Goal: Task Accomplishment & Management: Manage account settings

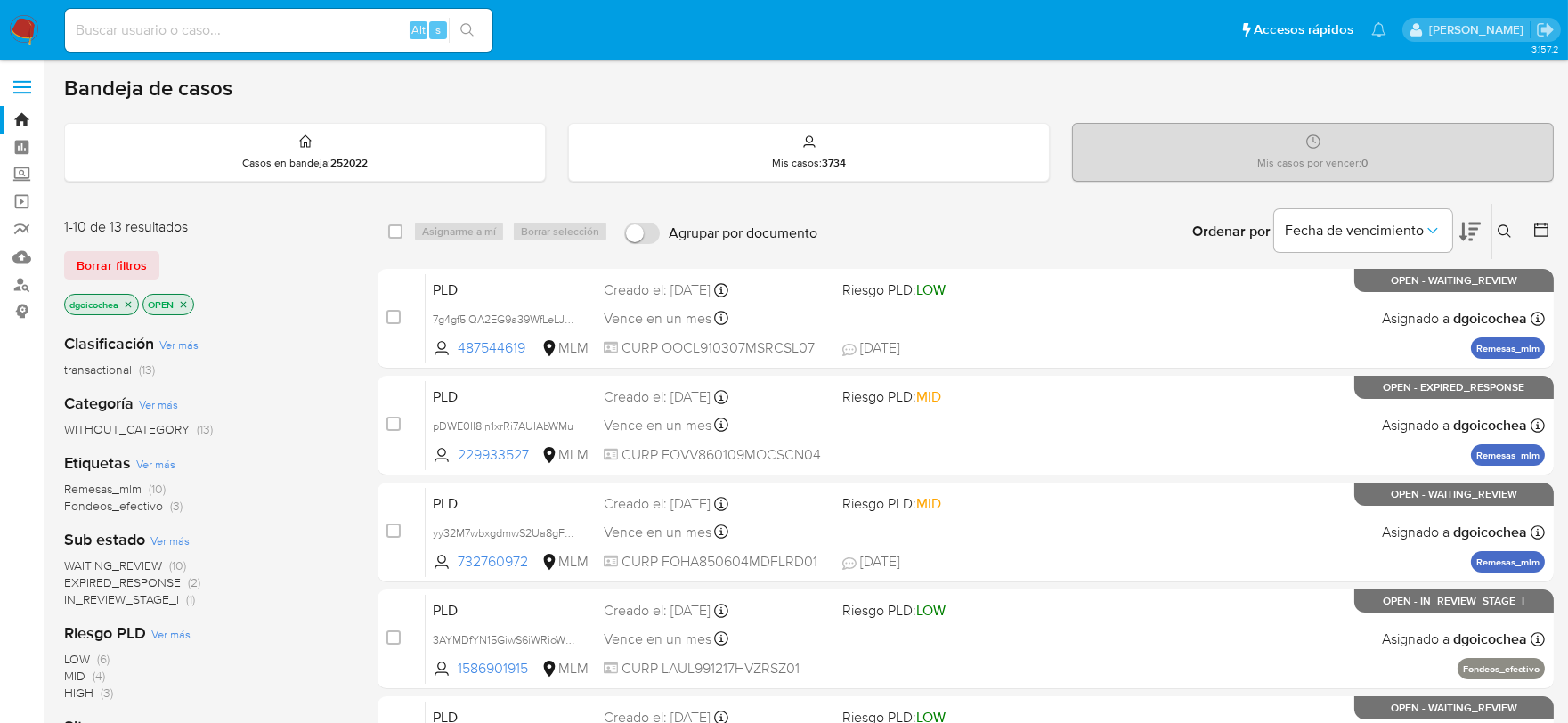
click at [154, 601] on span "IN_REVIEW_STAGE_I" at bounding box center [122, 600] width 115 height 18
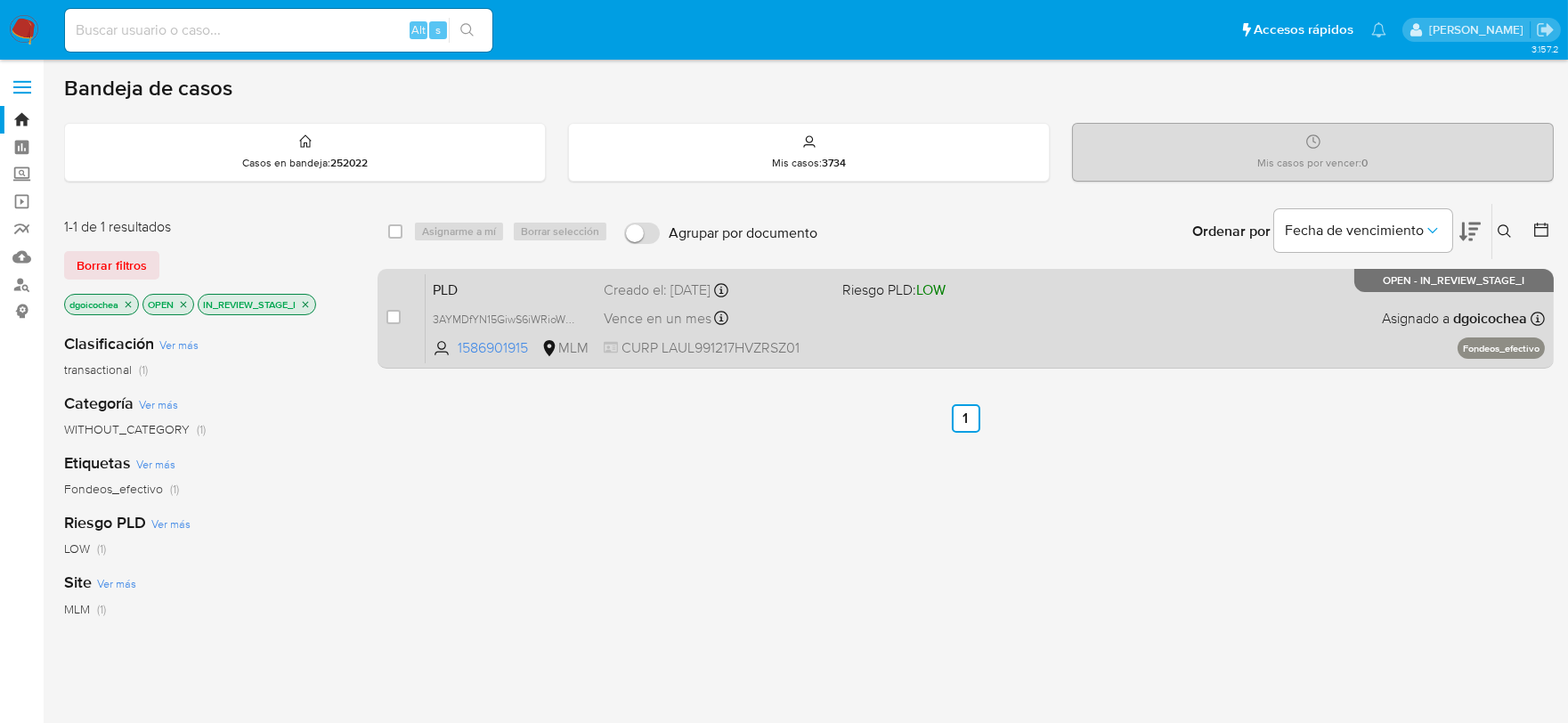
click at [450, 284] on span "PLD" at bounding box center [511, 289] width 157 height 23
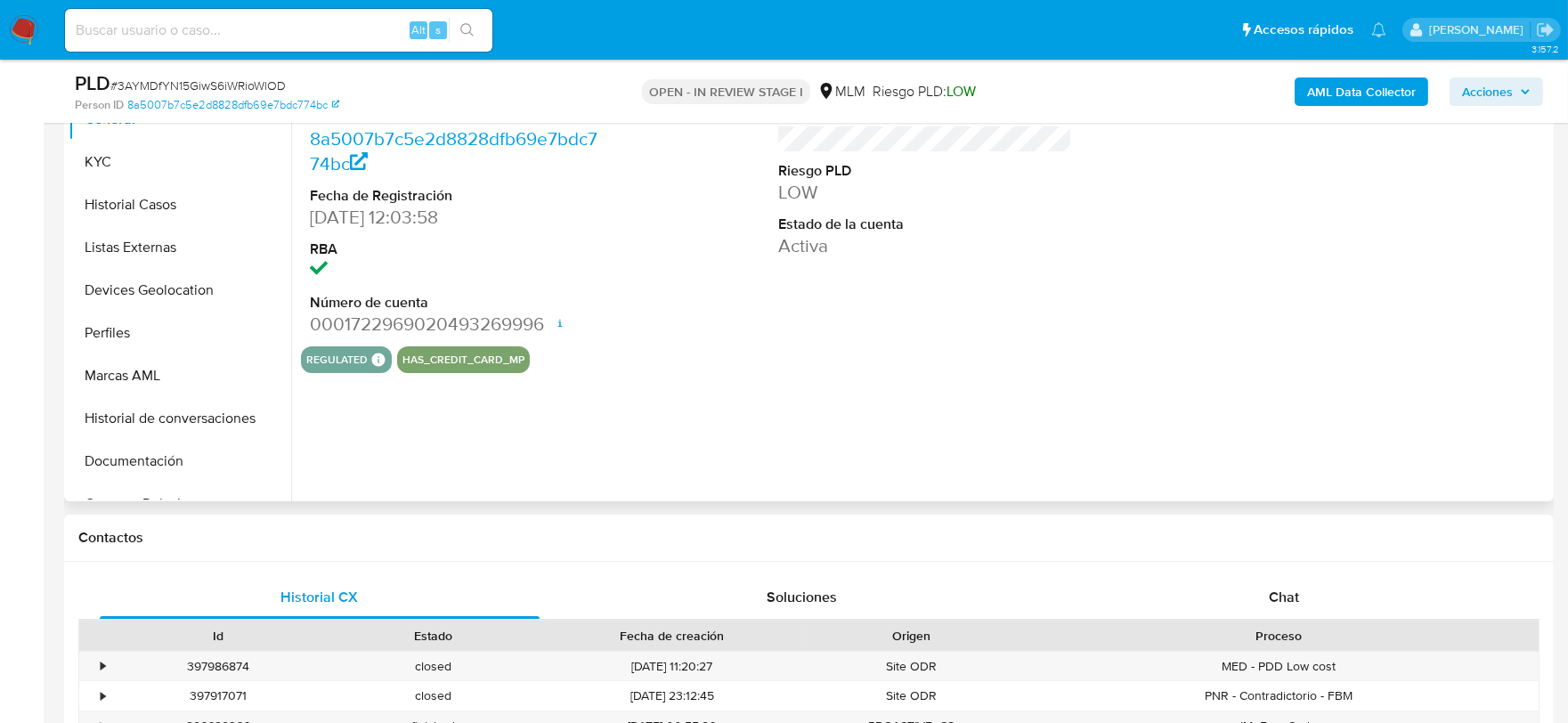
scroll to position [296, 0]
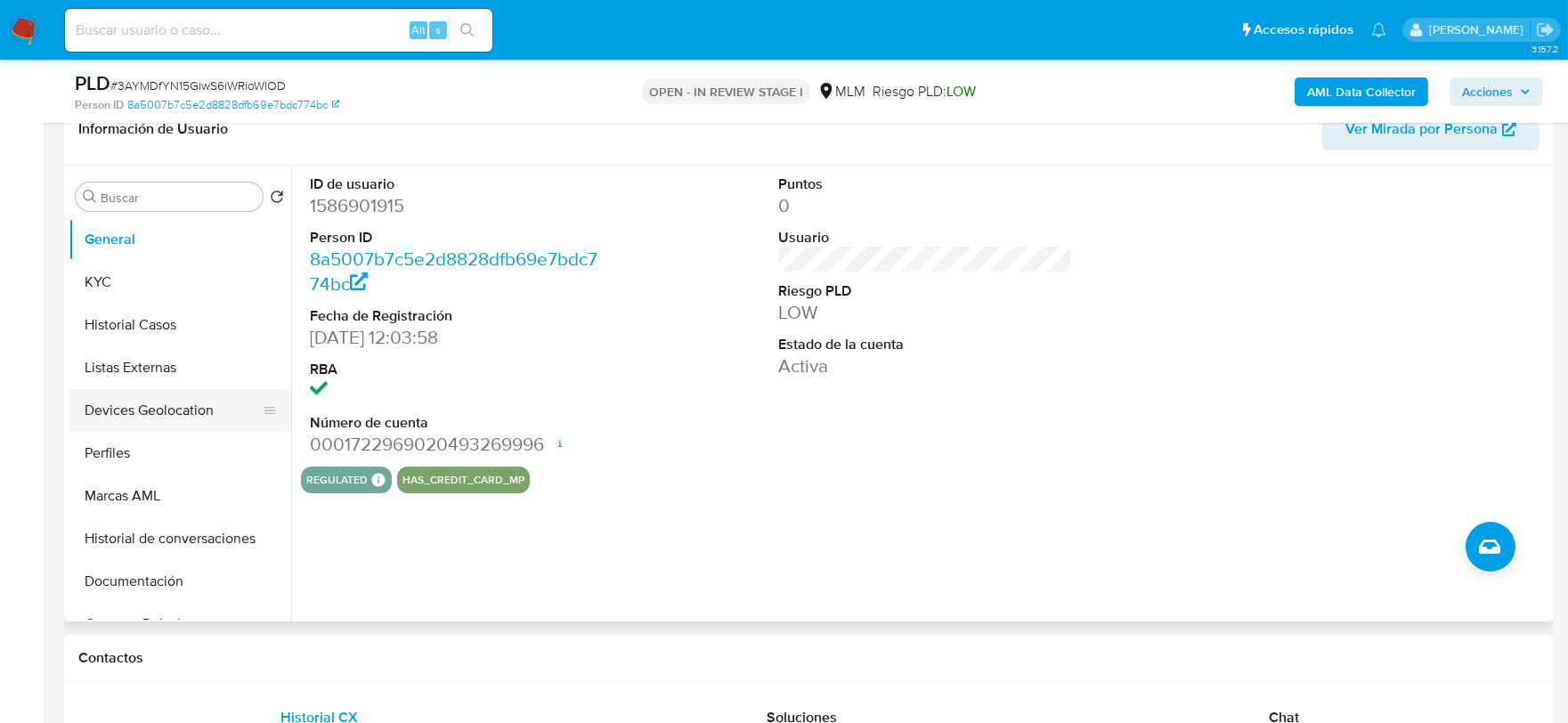
select select "10"
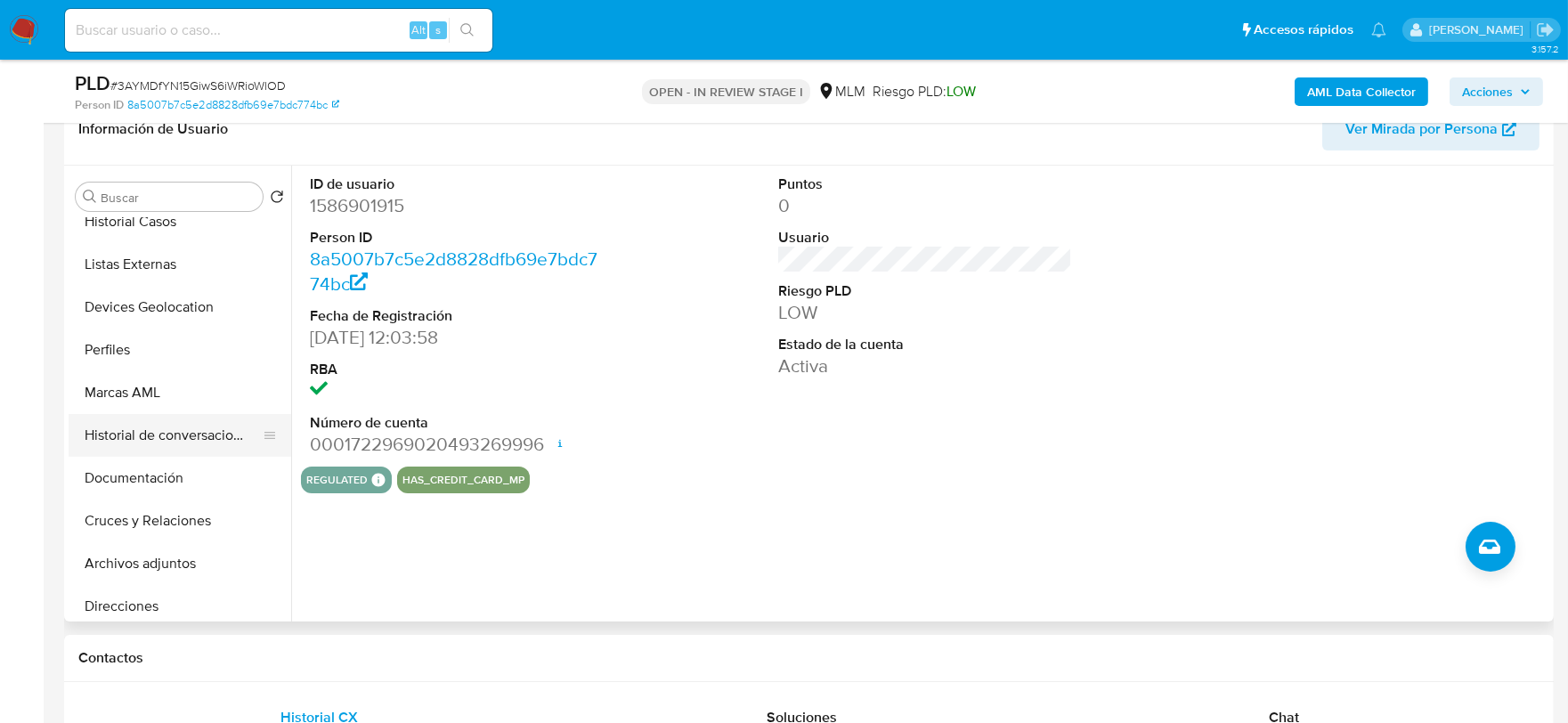
scroll to position [198, 0]
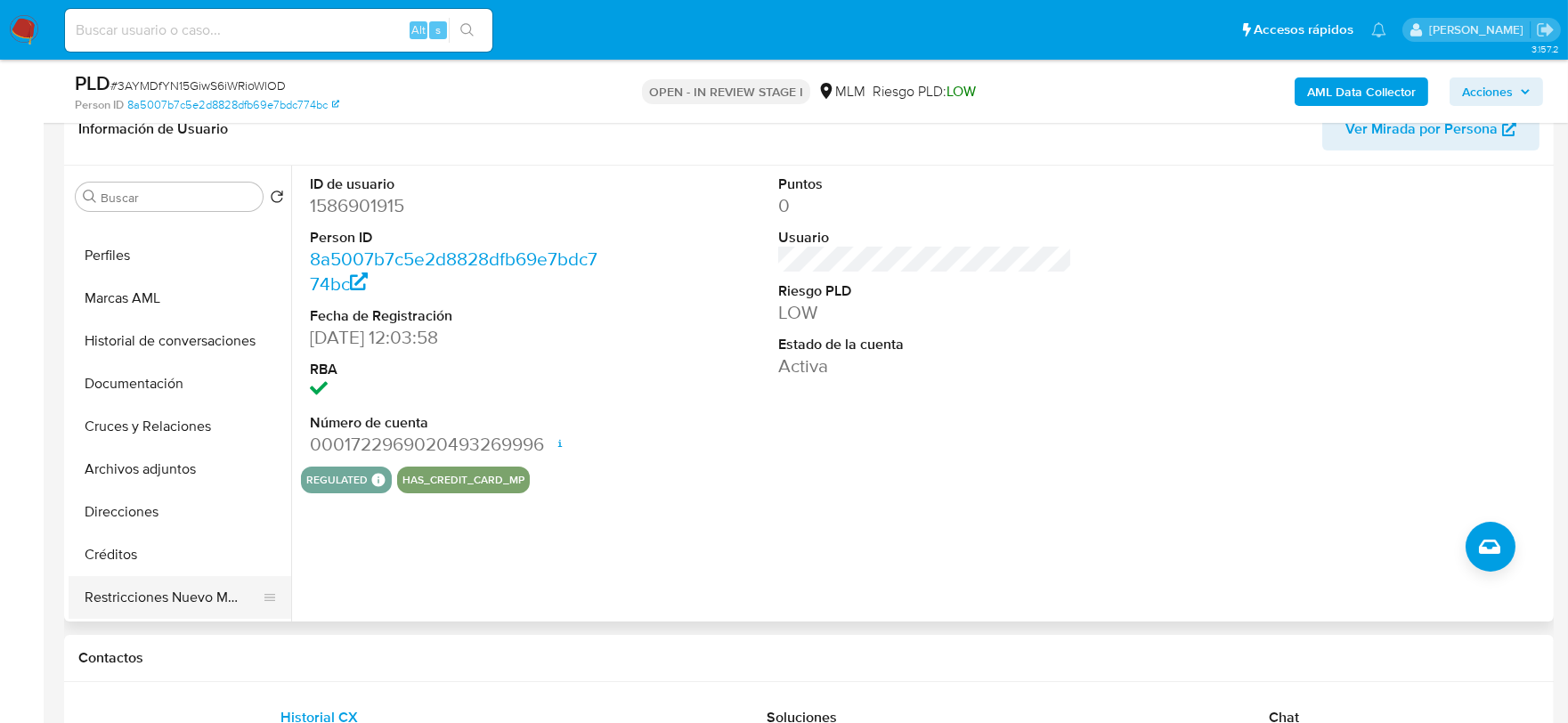
click at [163, 591] on button "Restricciones Nuevo Mundo" at bounding box center [172, 597] width 208 height 42
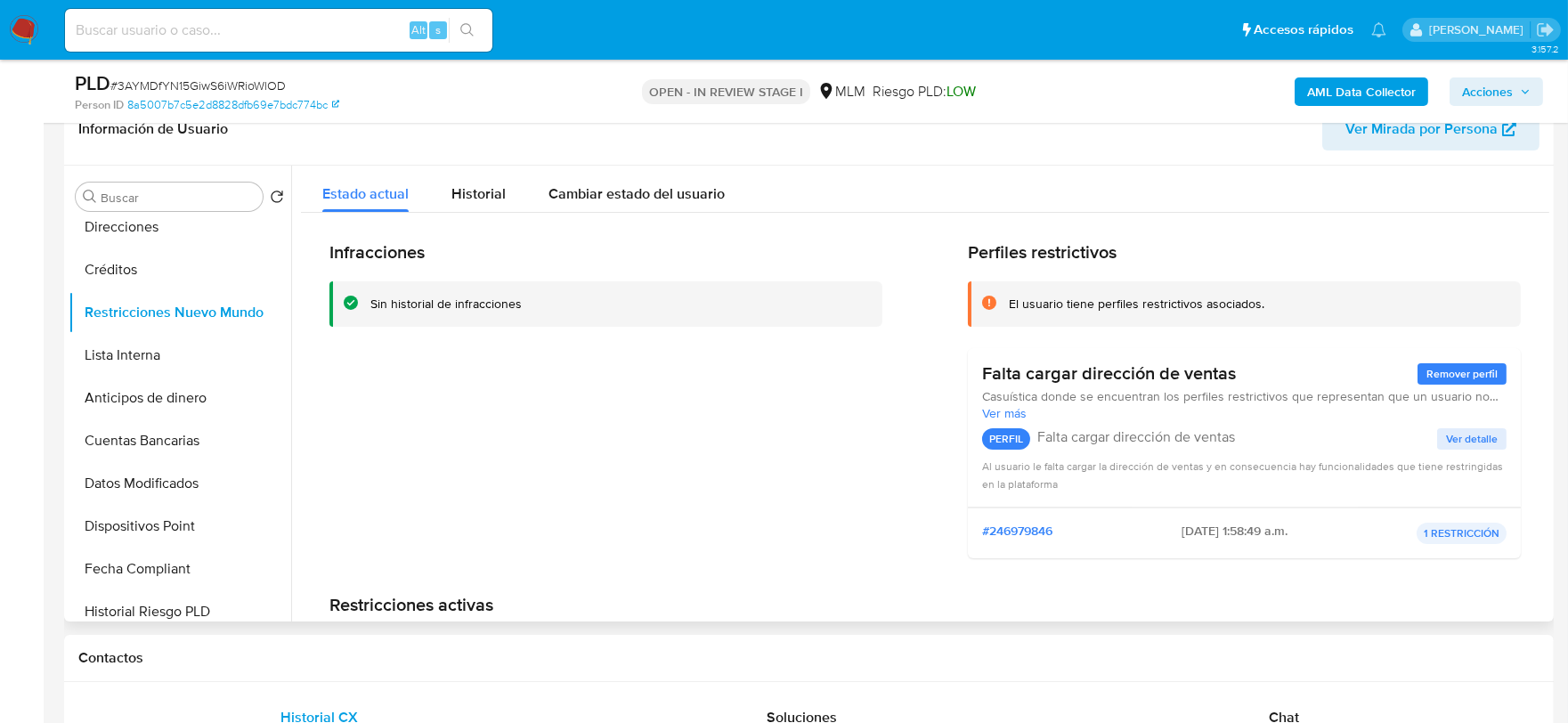
scroll to position [475, 0]
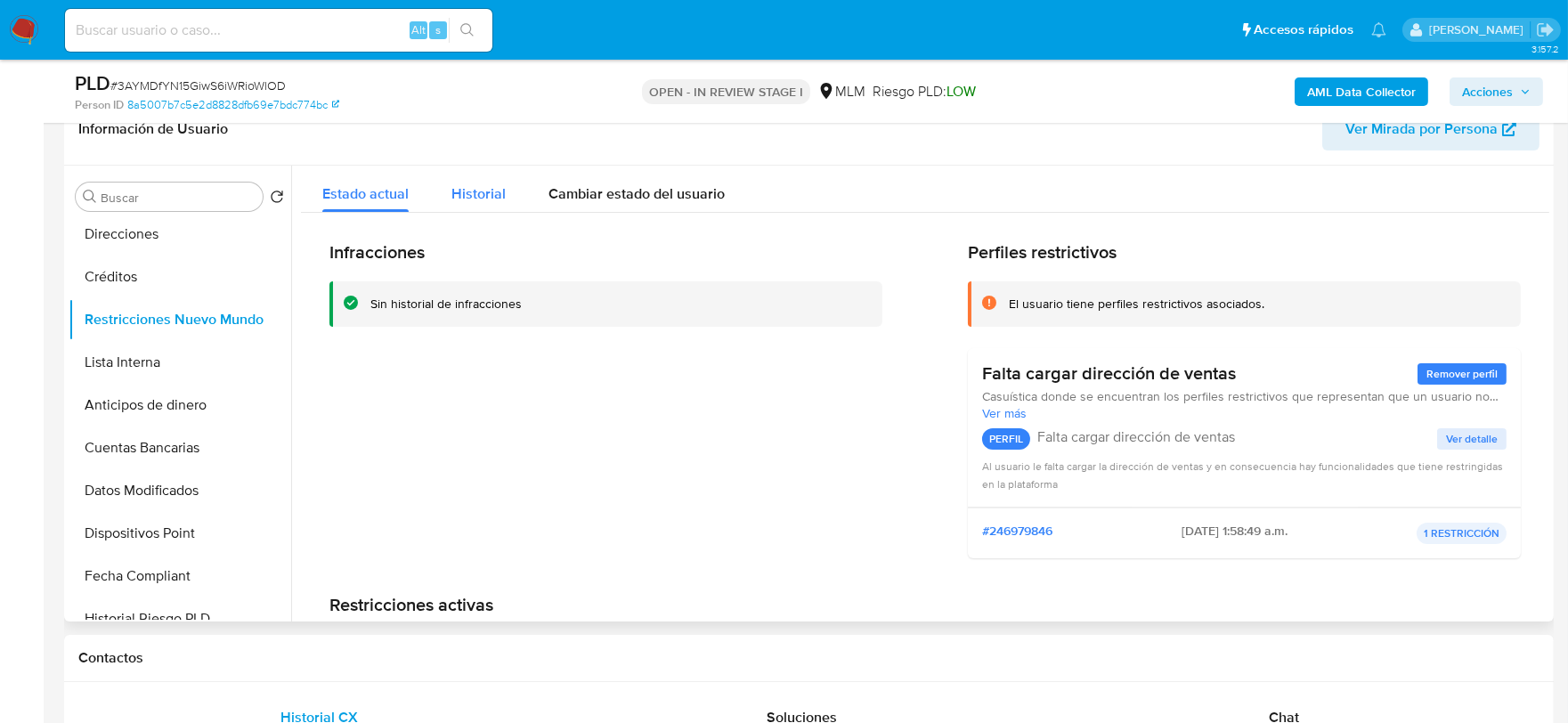
click at [474, 176] on div "Historial" at bounding box center [478, 189] width 54 height 47
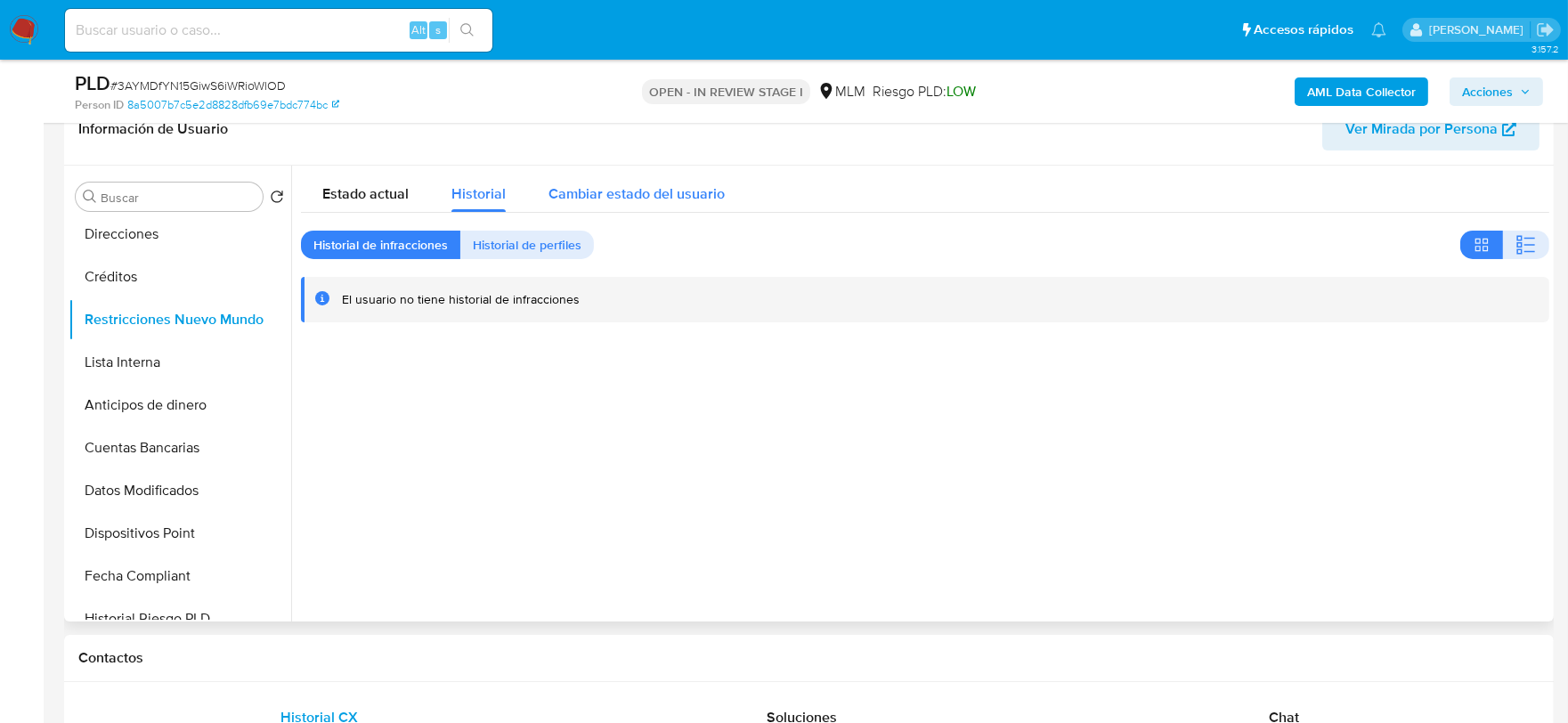
click at [602, 199] on span "Cambiar estado del usuario" at bounding box center [636, 194] width 176 height 21
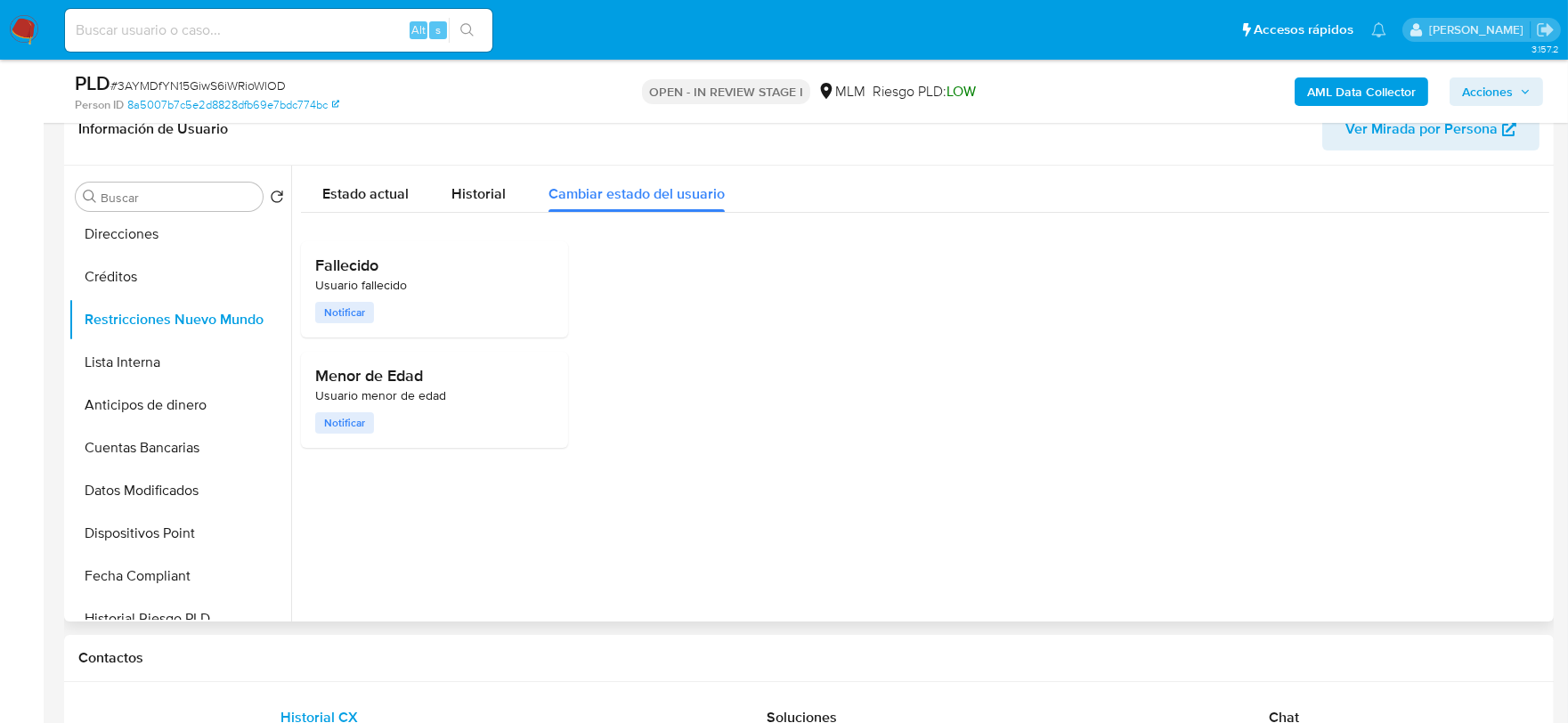
click at [703, 446] on div "Fallecido Usuario fallecido Notificar Menor de Edad Usuario menor de edad Notif…" at bounding box center [924, 330] width 1248 height 234
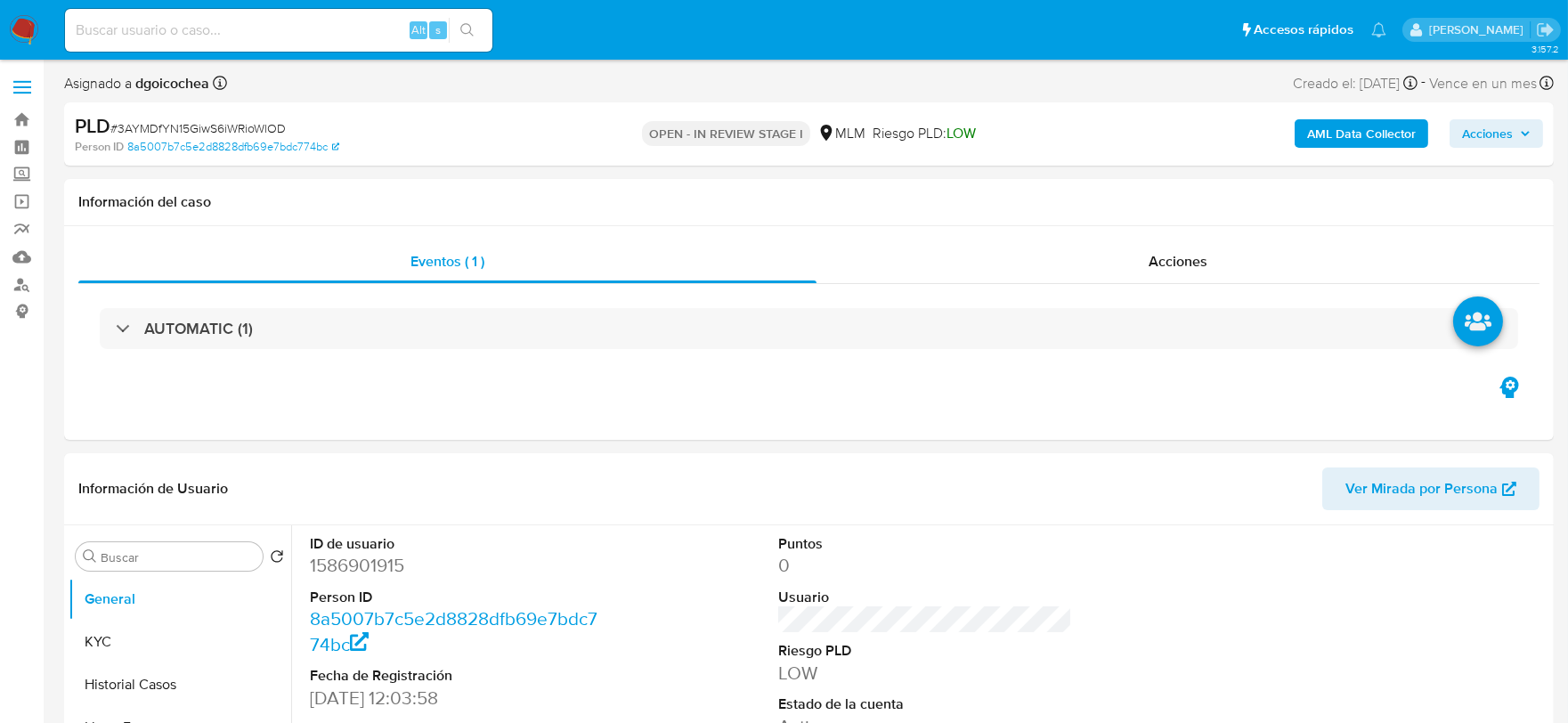
select select "10"
click at [679, 567] on div "ID de usuario 1586901915 Person ID 8a5007b7c5e2d8828dfb69e7bdc774bc Fecha de Re…" at bounding box center [924, 676] width 1248 height 301
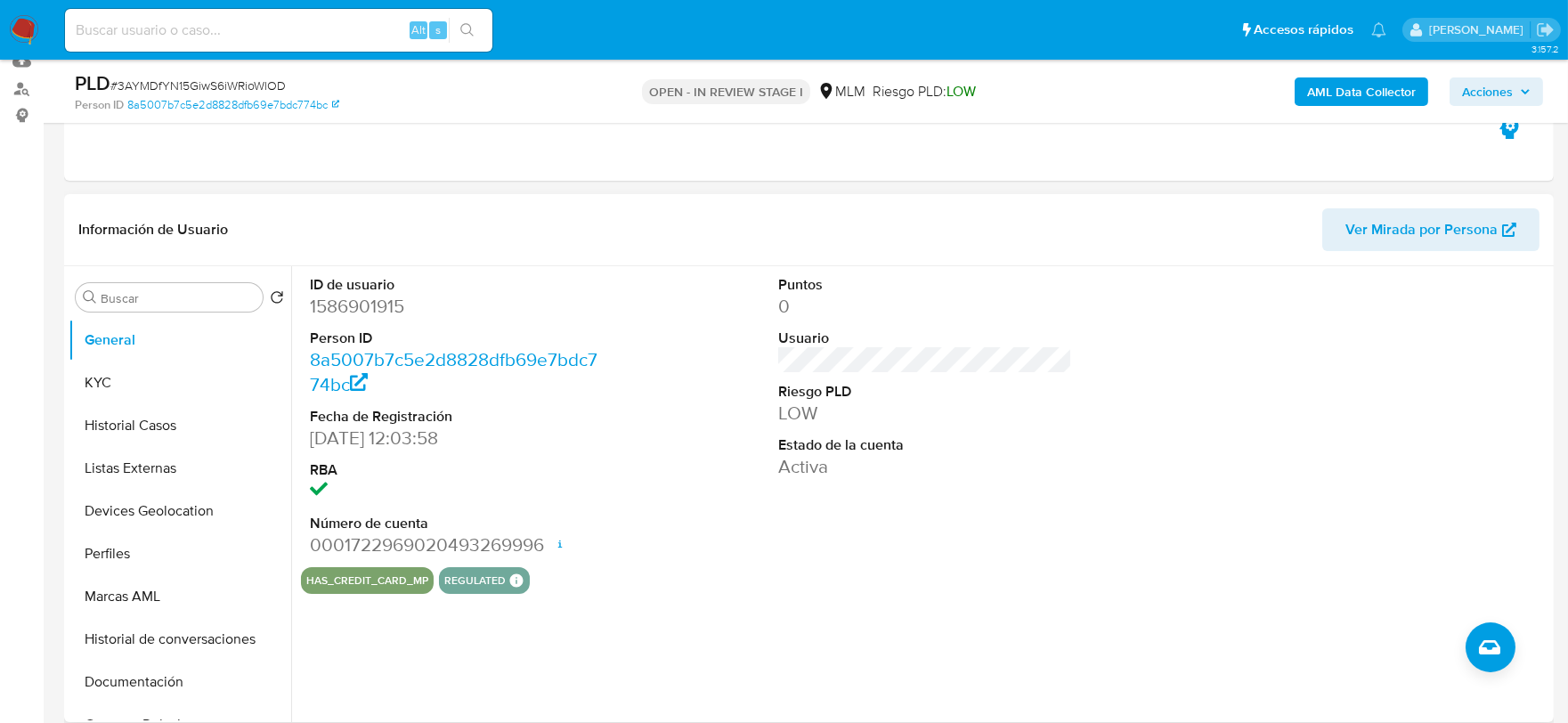
scroll to position [198, 0]
click at [370, 298] on dd "1586901915" at bounding box center [456, 304] width 294 height 25
copy dd "1586901915"
click at [23, 38] on img at bounding box center [24, 31] width 31 height 31
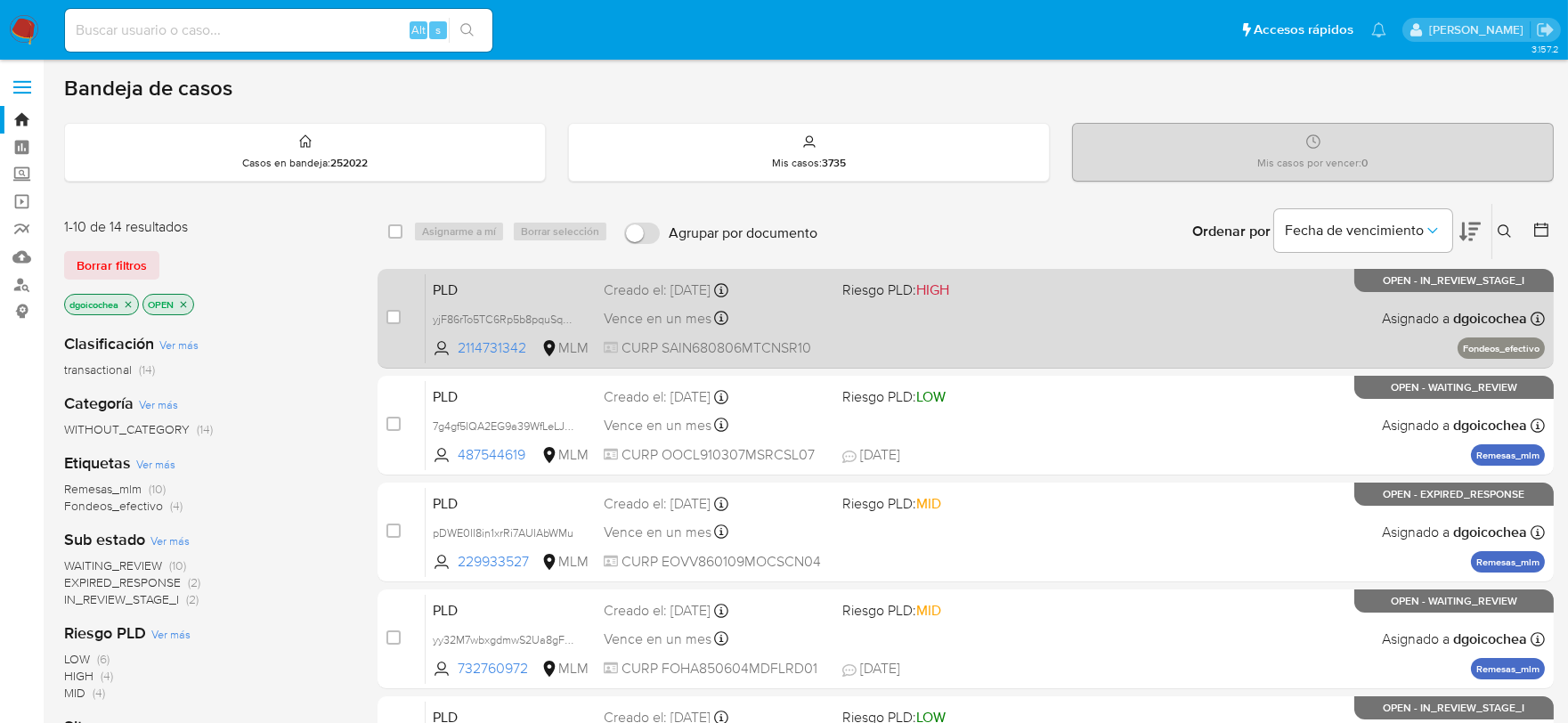
click at [454, 280] on span "PLD" at bounding box center [511, 289] width 157 height 23
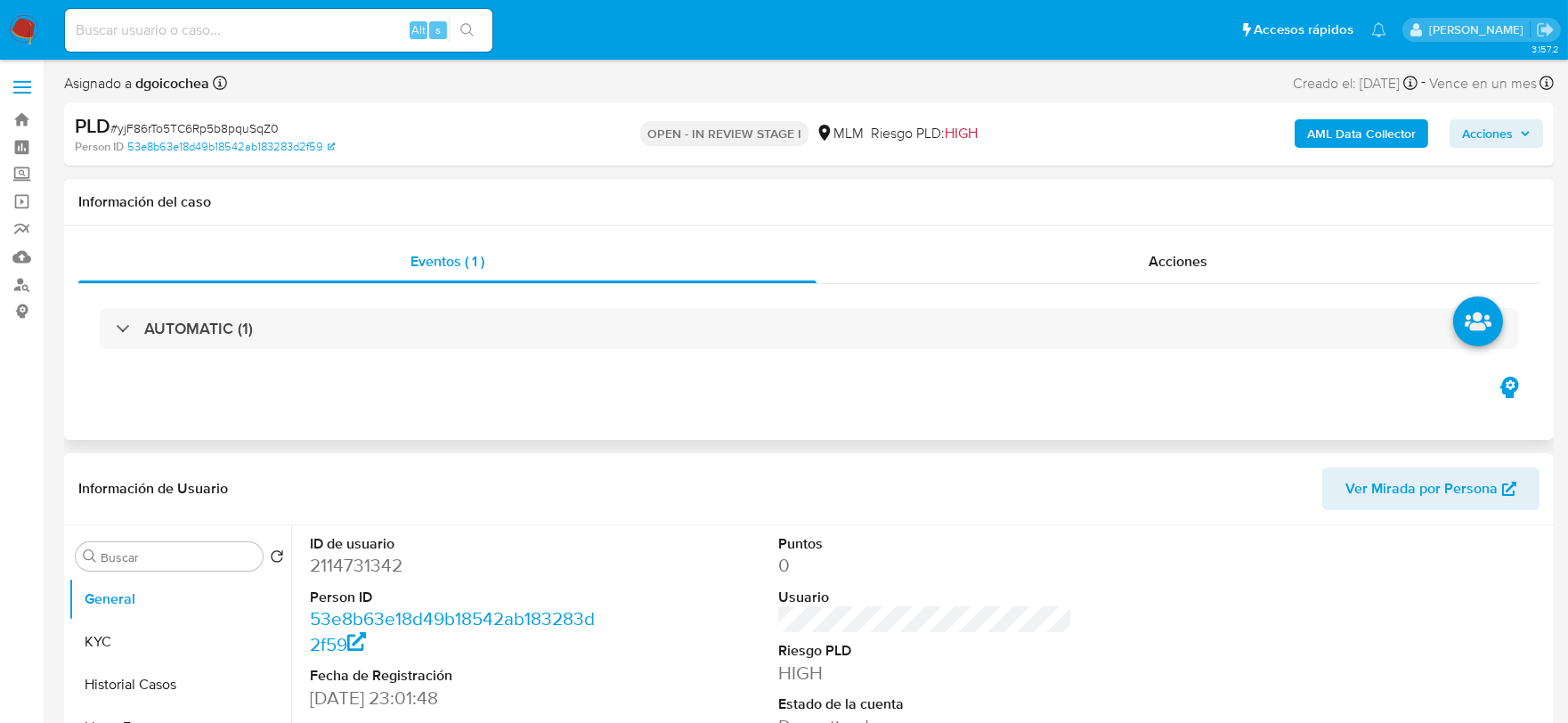
select select "10"
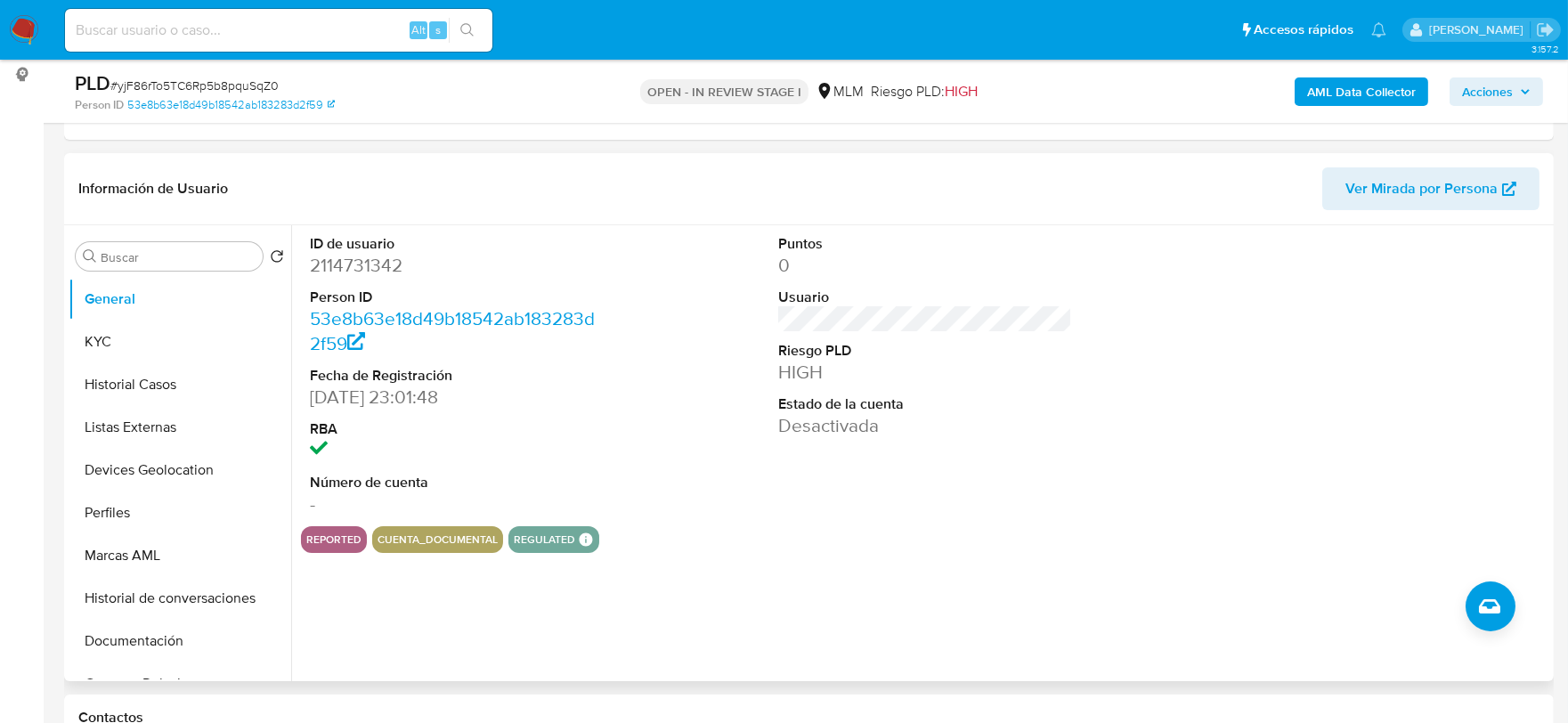
scroll to position [494, 0]
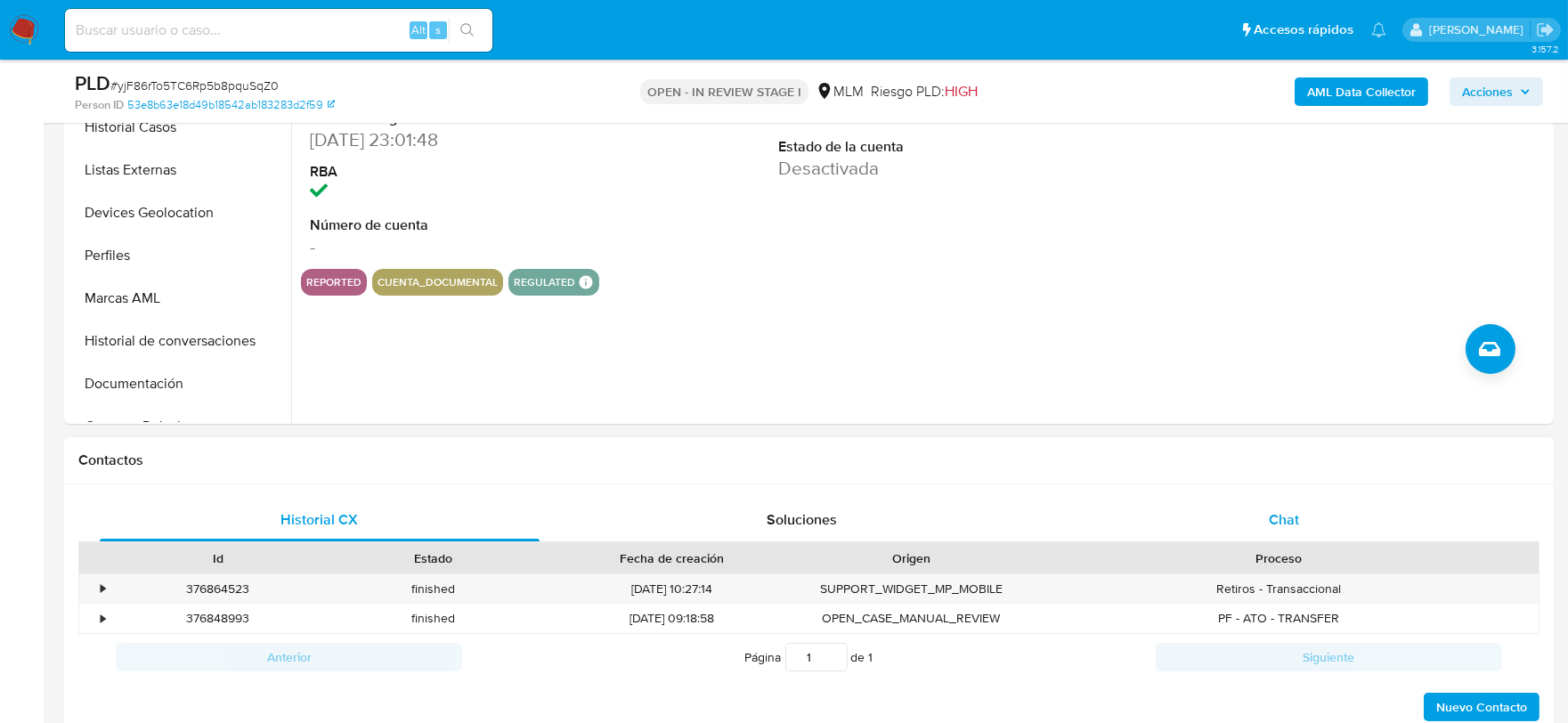
click at [1301, 529] on div "Chat" at bounding box center [1284, 520] width 440 height 42
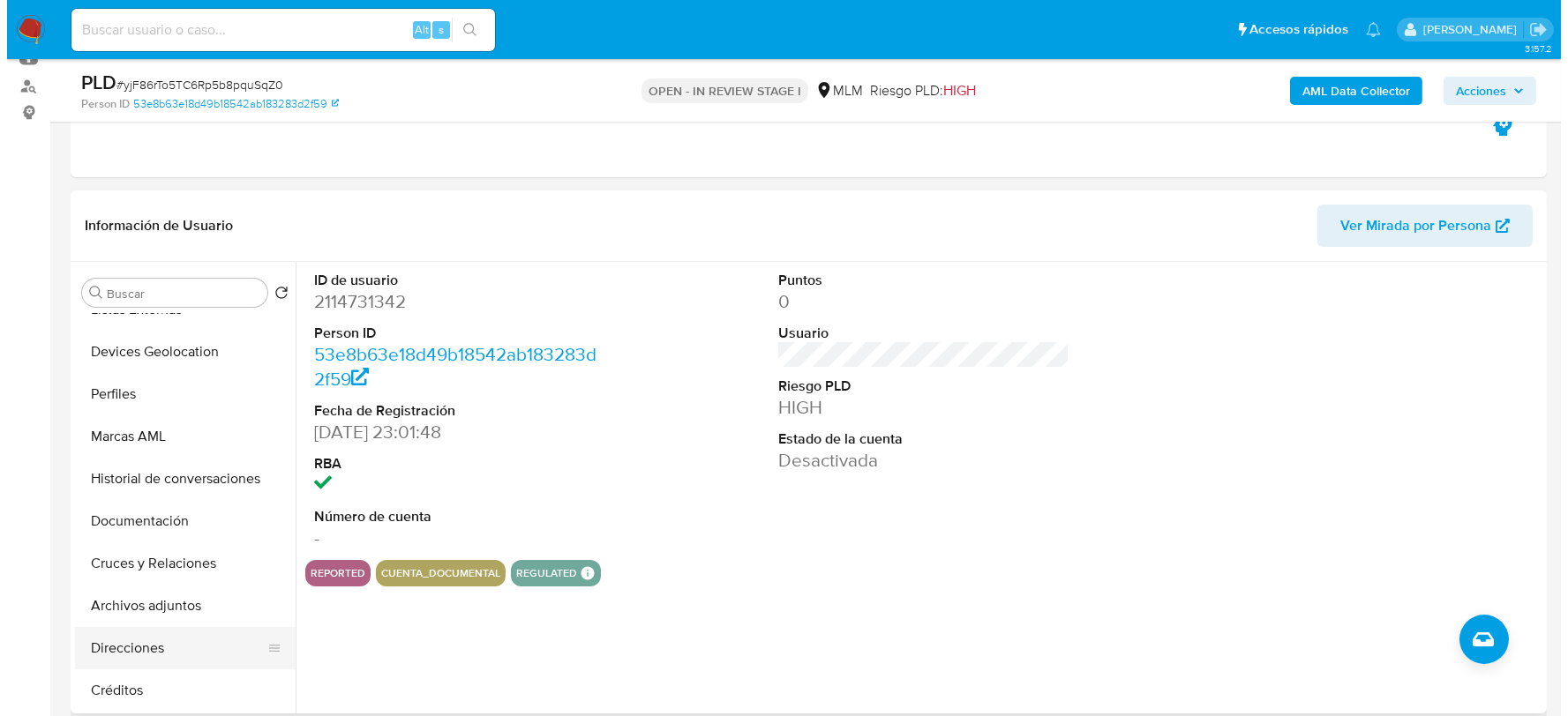
scroll to position [391, 0]
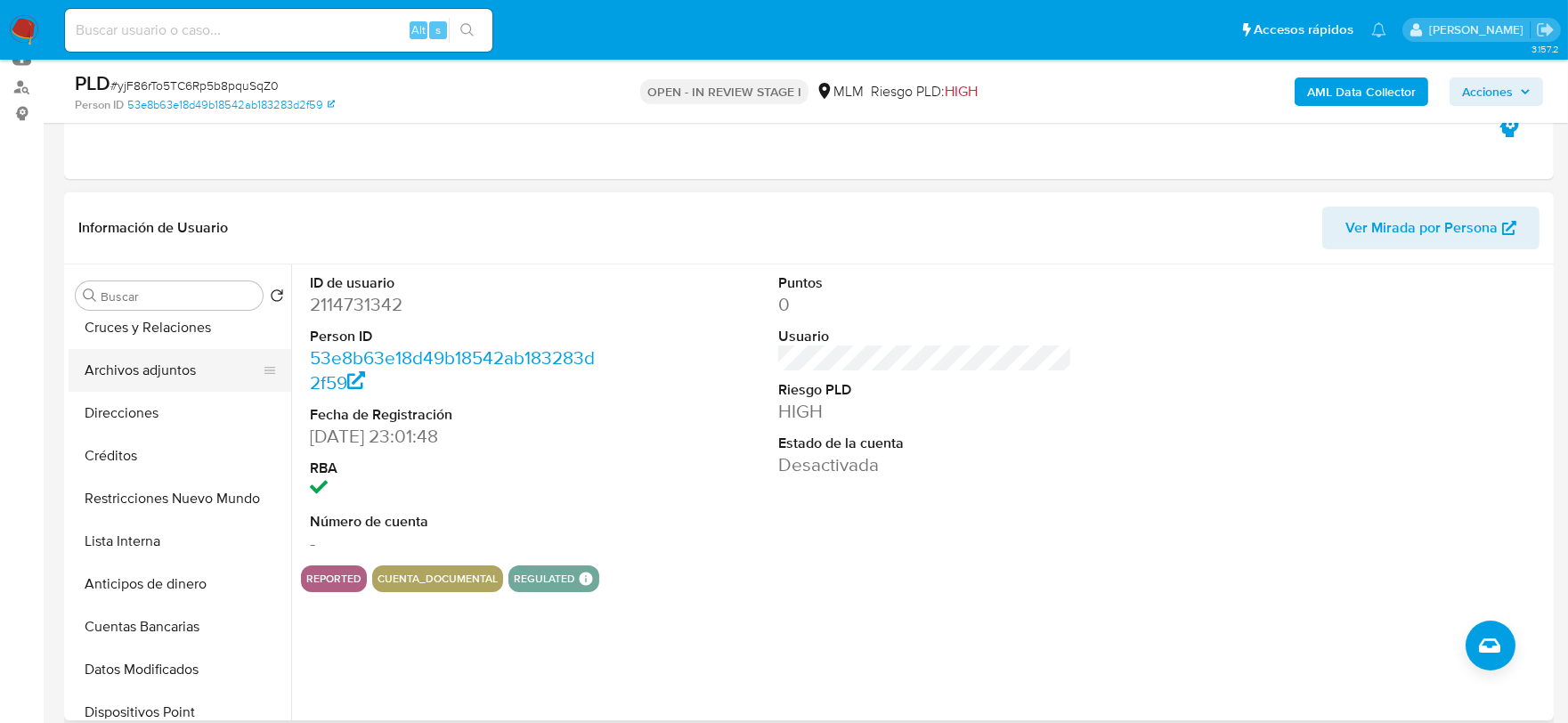
click at [158, 378] on button "Archivos adjuntos" at bounding box center [172, 370] width 208 height 42
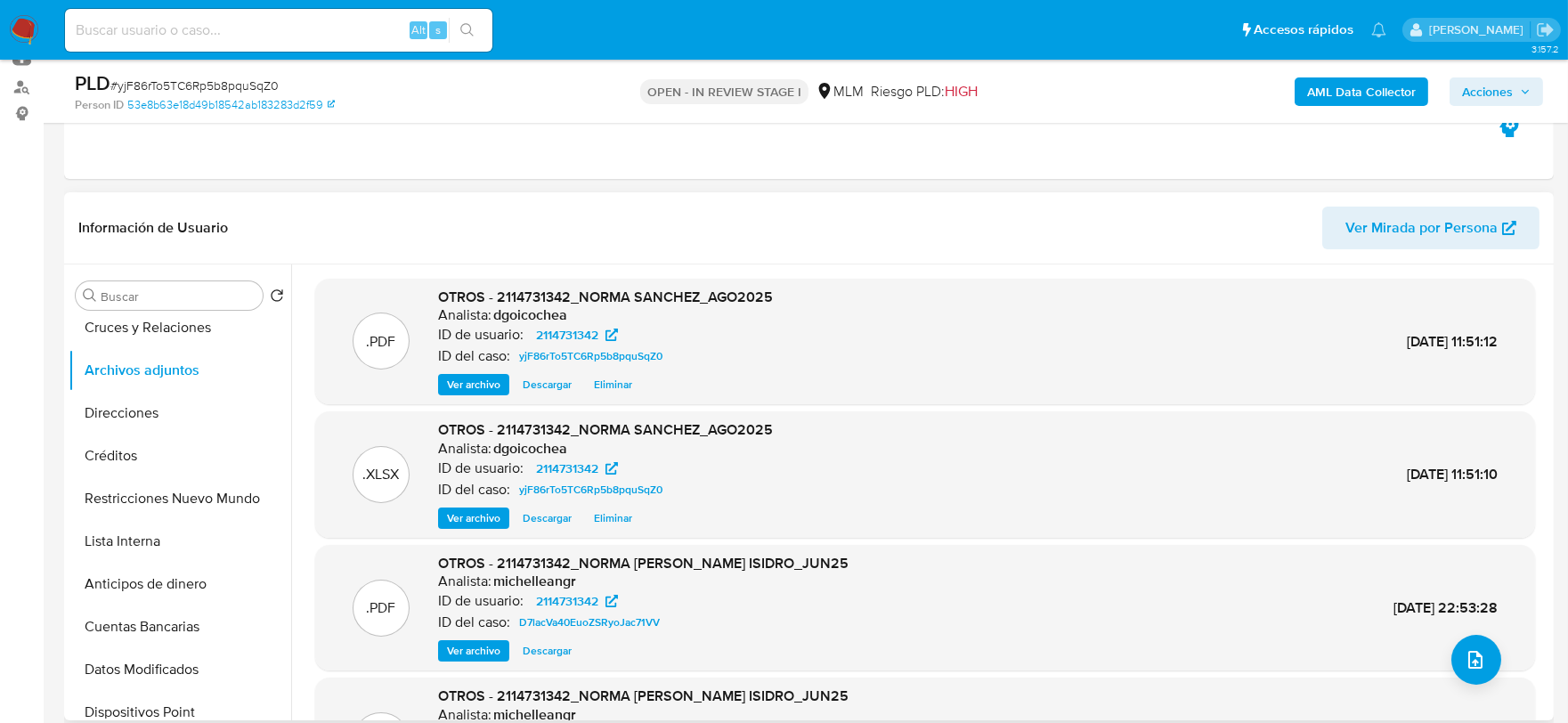
click at [604, 390] on span "Eliminar" at bounding box center [613, 384] width 39 height 18
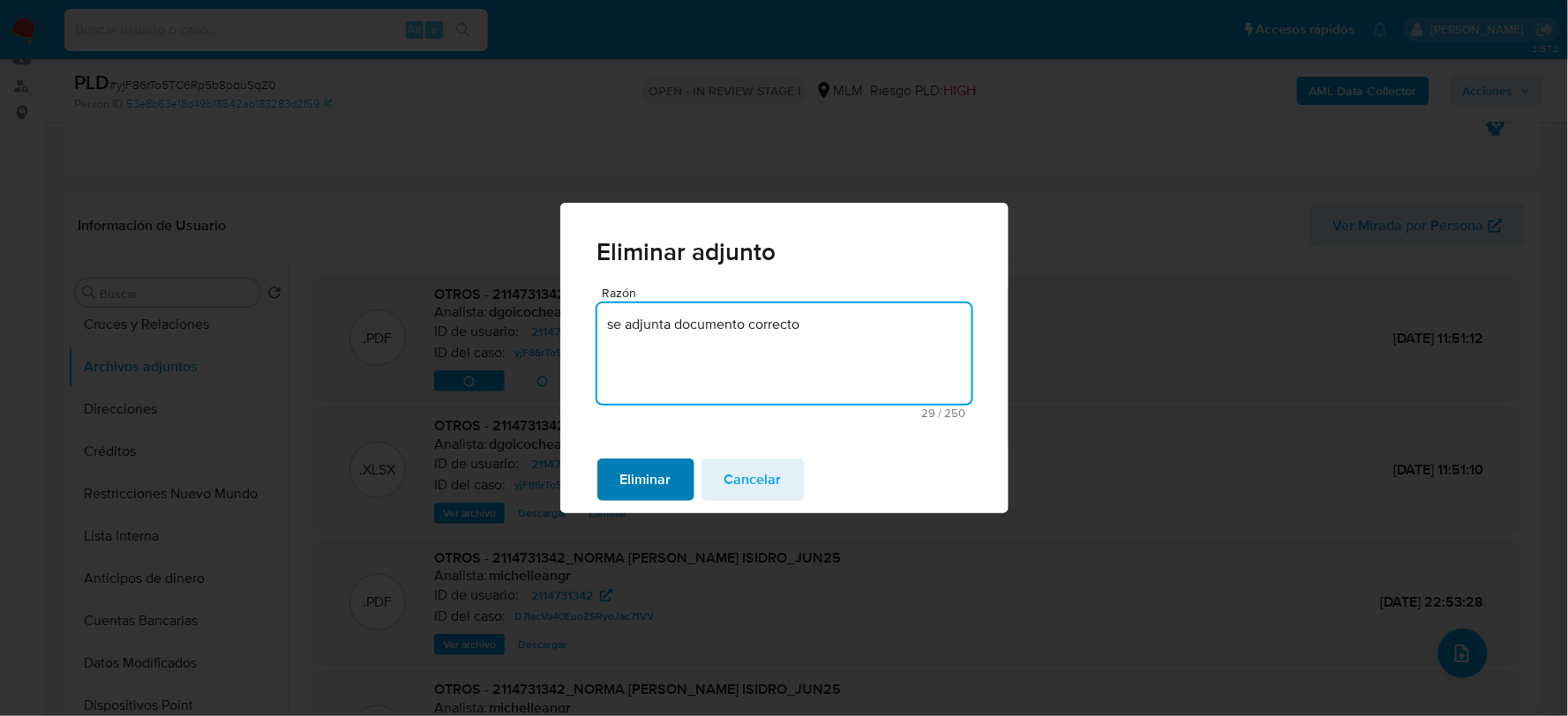
type textarea "se adjunta documento correcto"
click at [640, 489] on span "Eliminar" at bounding box center [645, 480] width 51 height 39
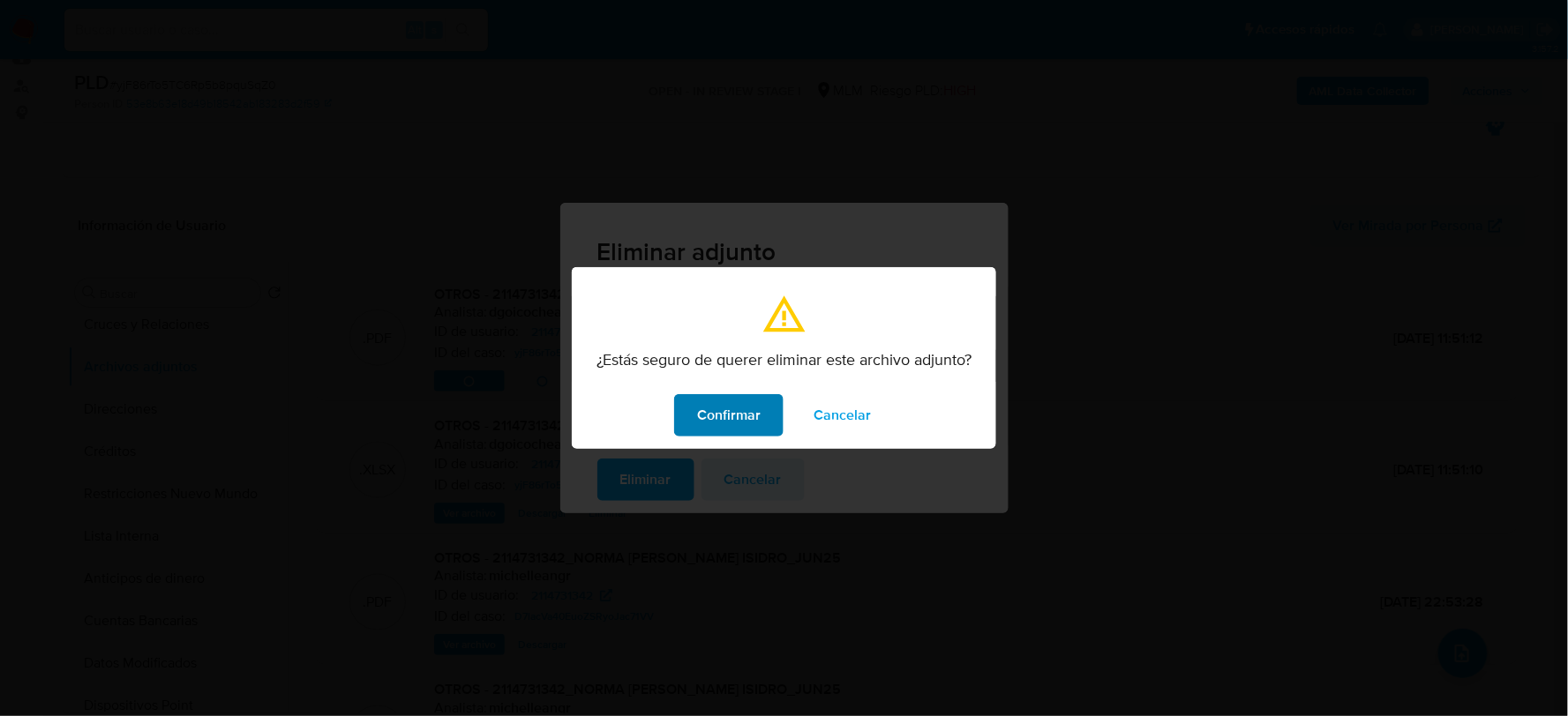
click at [738, 420] on span "Confirmar" at bounding box center [728, 416] width 63 height 39
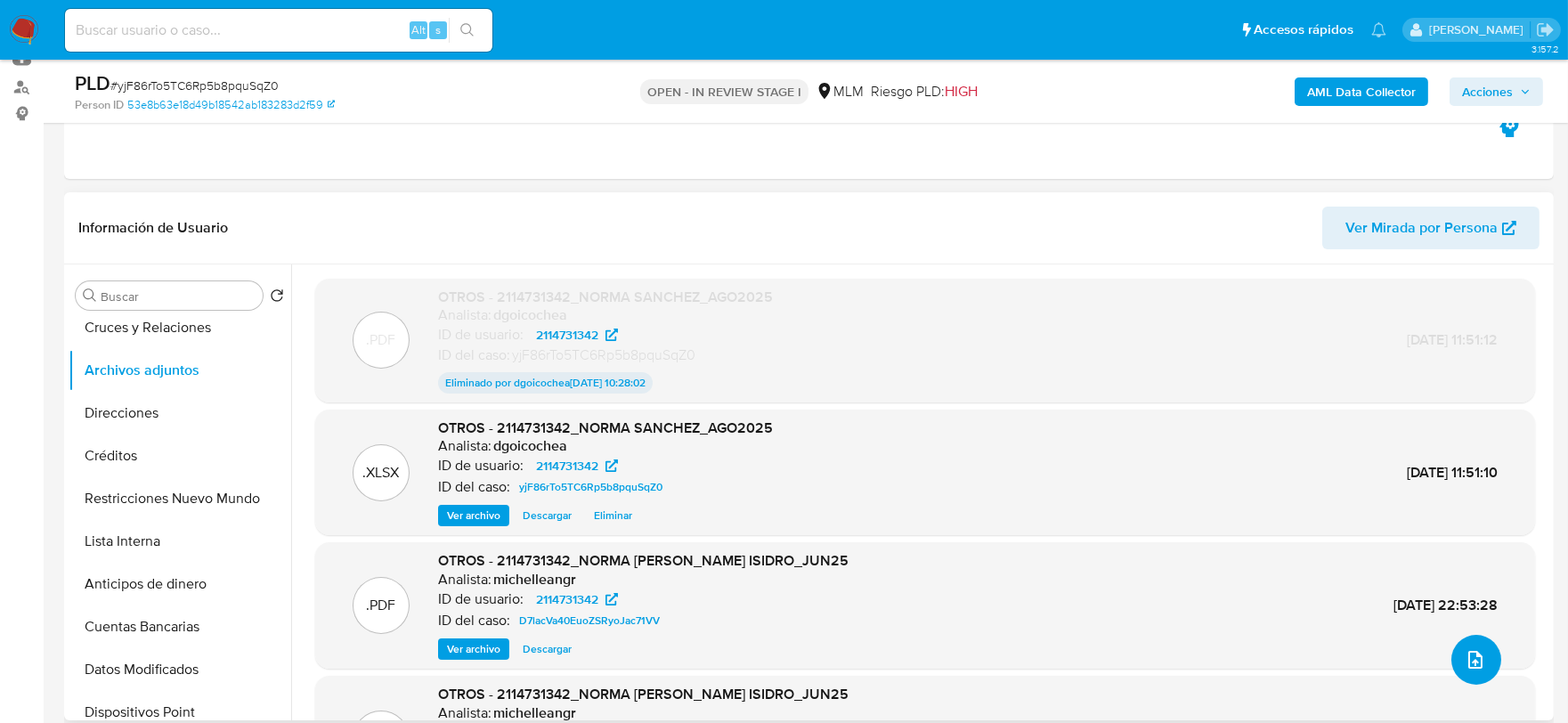
click at [1466, 662] on icon "upload-file" at bounding box center [1475, 660] width 22 height 22
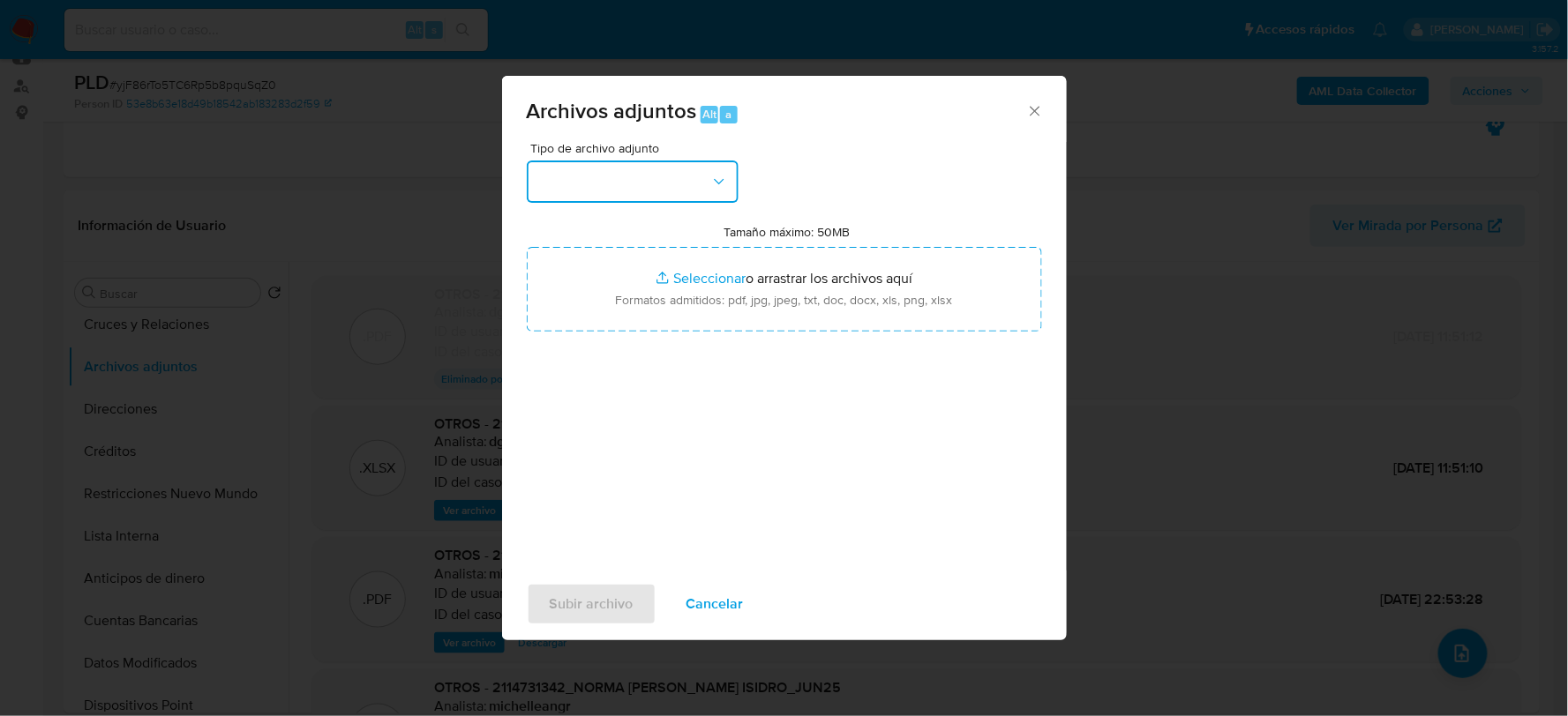
click at [618, 164] on button "button" at bounding box center [632, 181] width 211 height 42
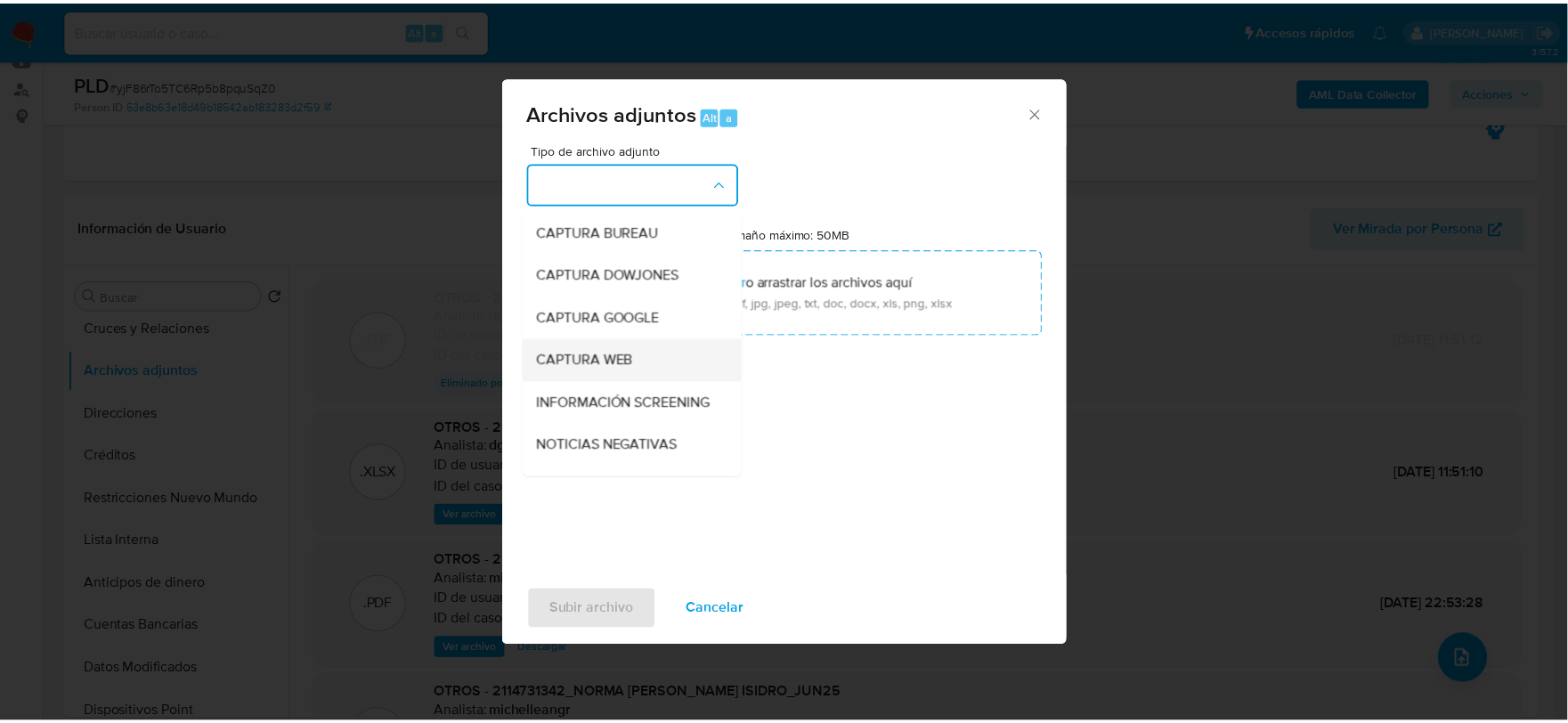
scroll to position [135, 0]
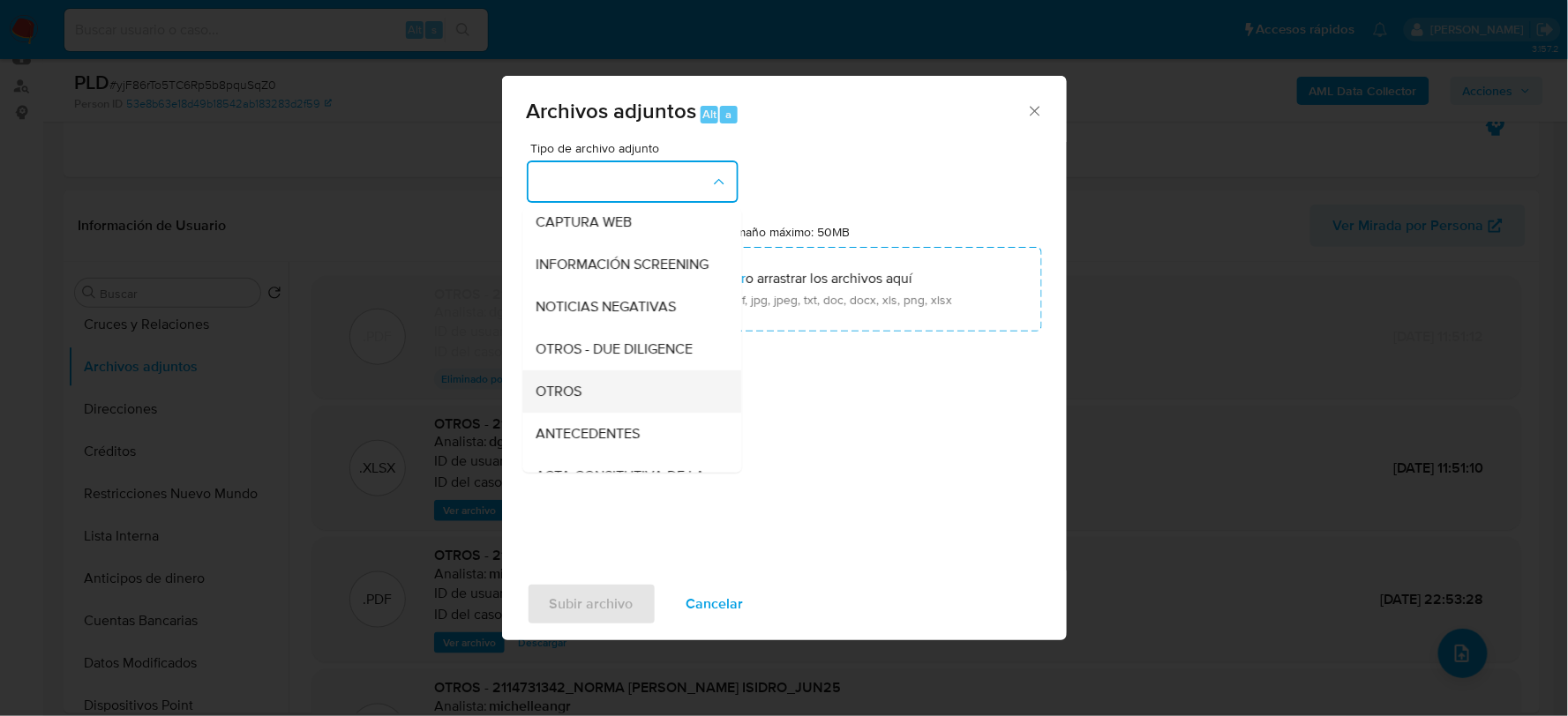
click at [570, 412] on div "OTROS" at bounding box center [626, 390] width 180 height 42
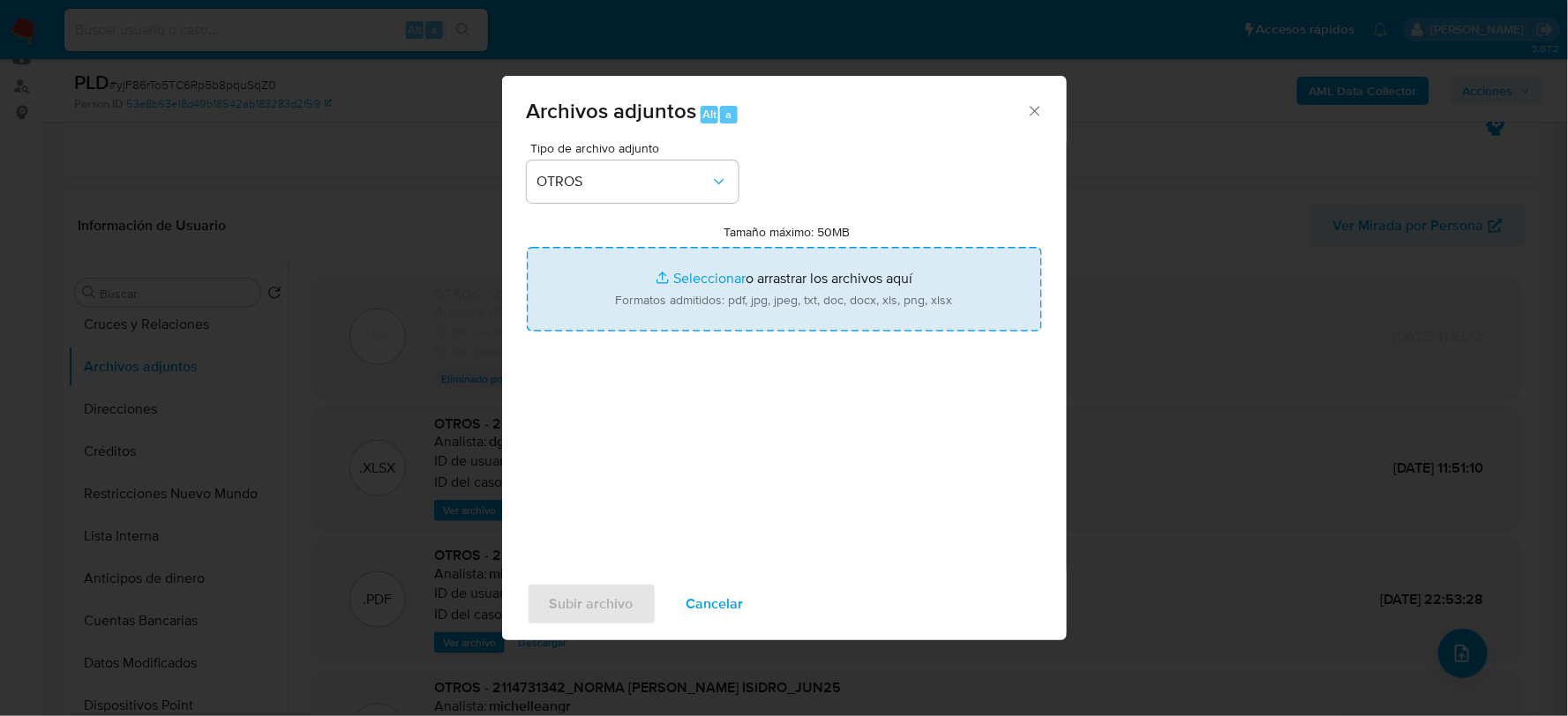
type input "C:\fakepath\2114731342_NORMA SANCHEZ_AGO2025..pdf"
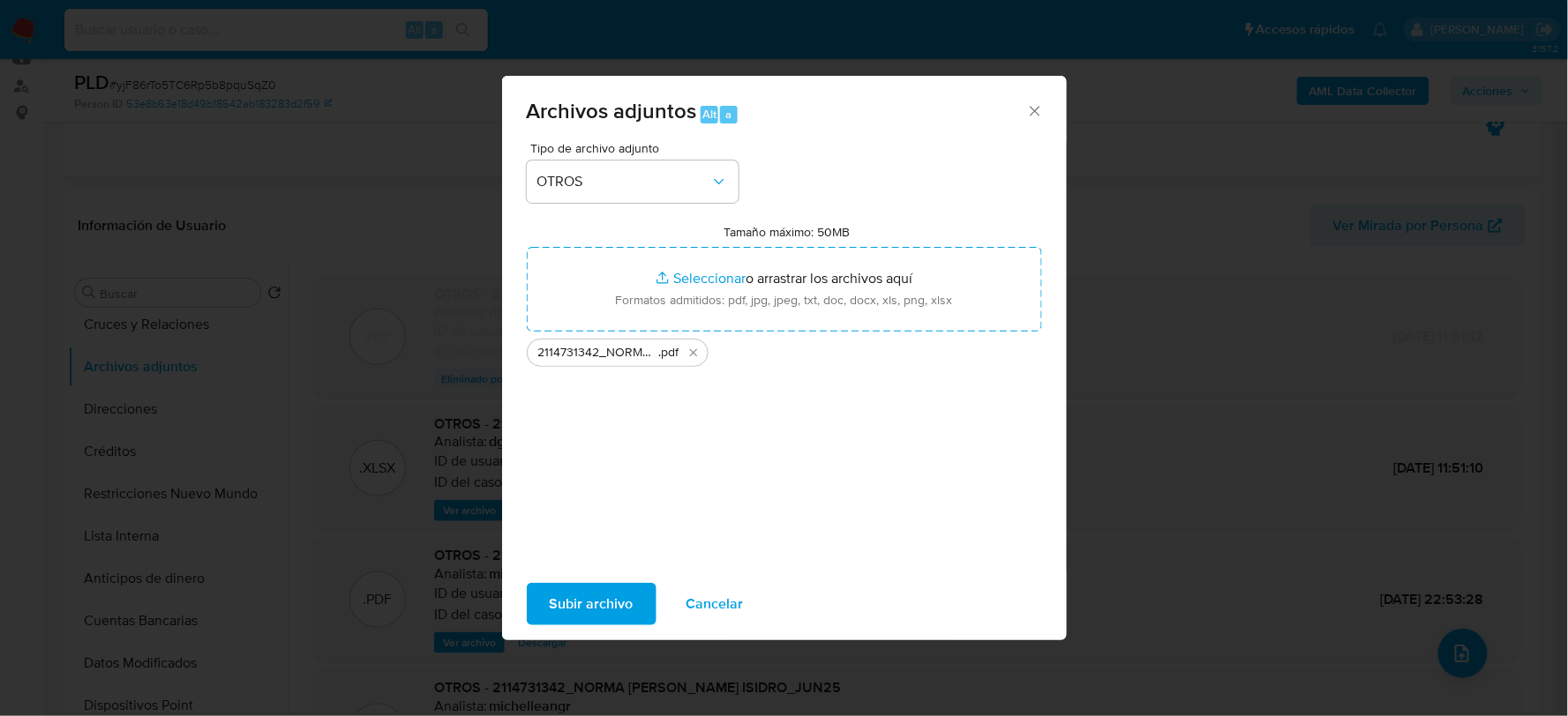
click at [595, 585] on span "Subir archivo" at bounding box center [591, 605] width 84 height 39
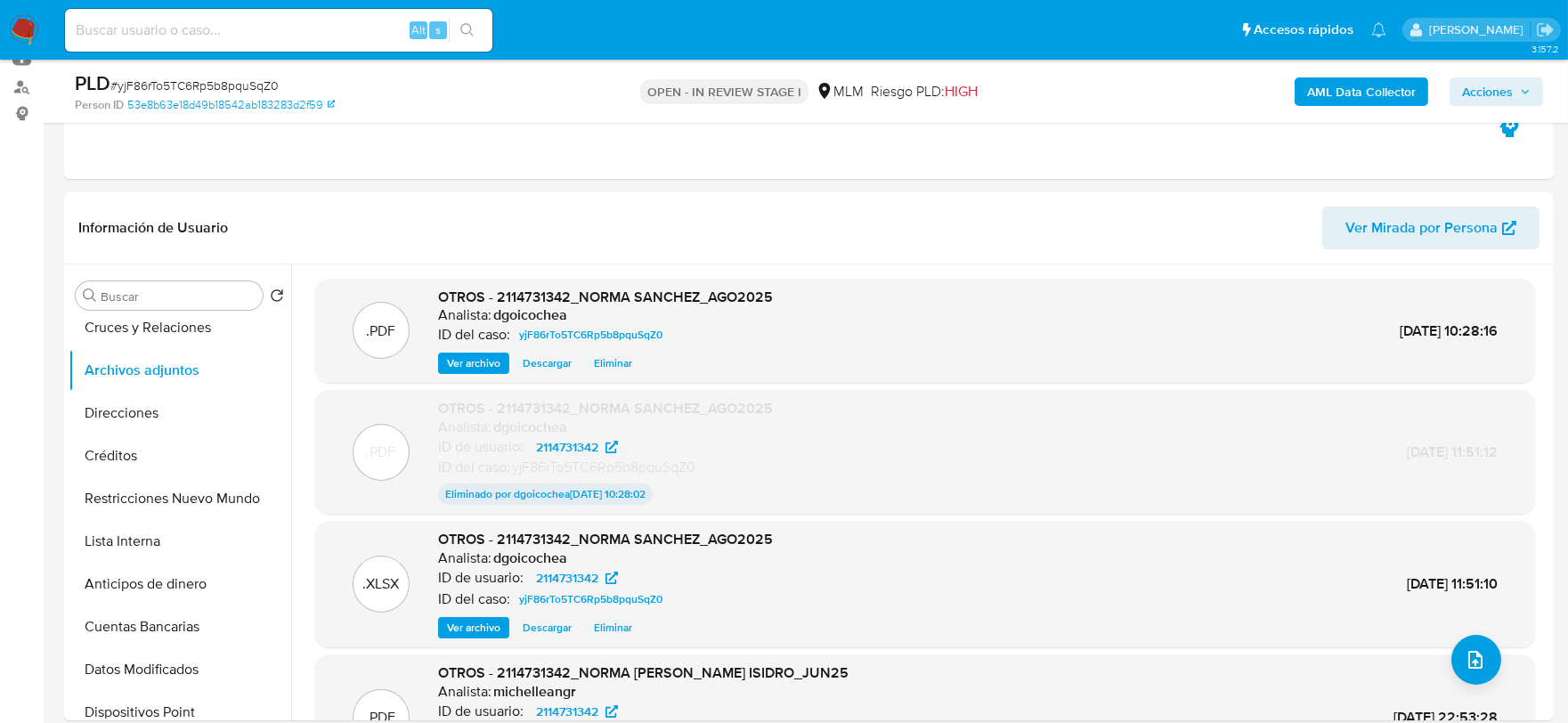
click at [1505, 98] on span "Acciones" at bounding box center [1487, 92] width 50 height 29
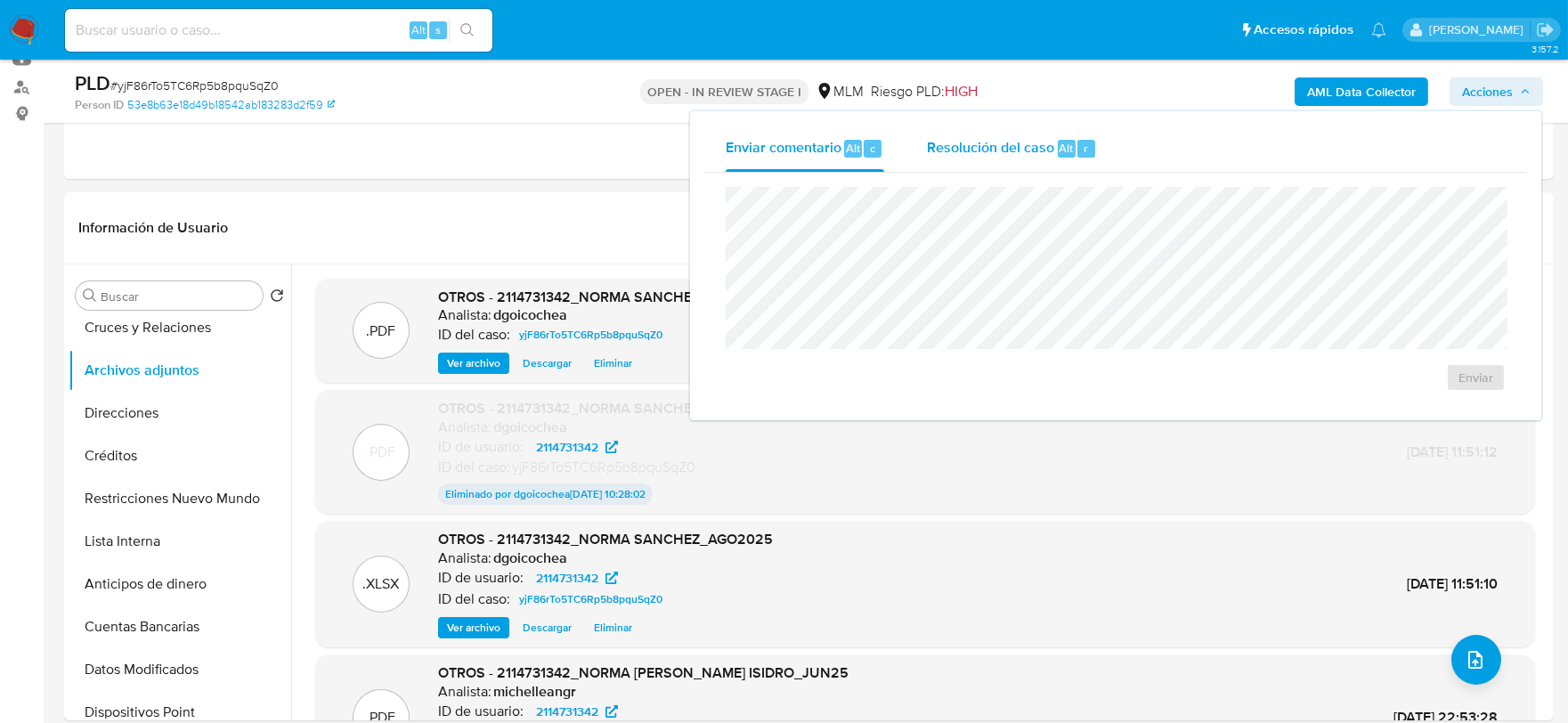
click at [939, 153] on span "Resolución del caso" at bounding box center [990, 147] width 127 height 21
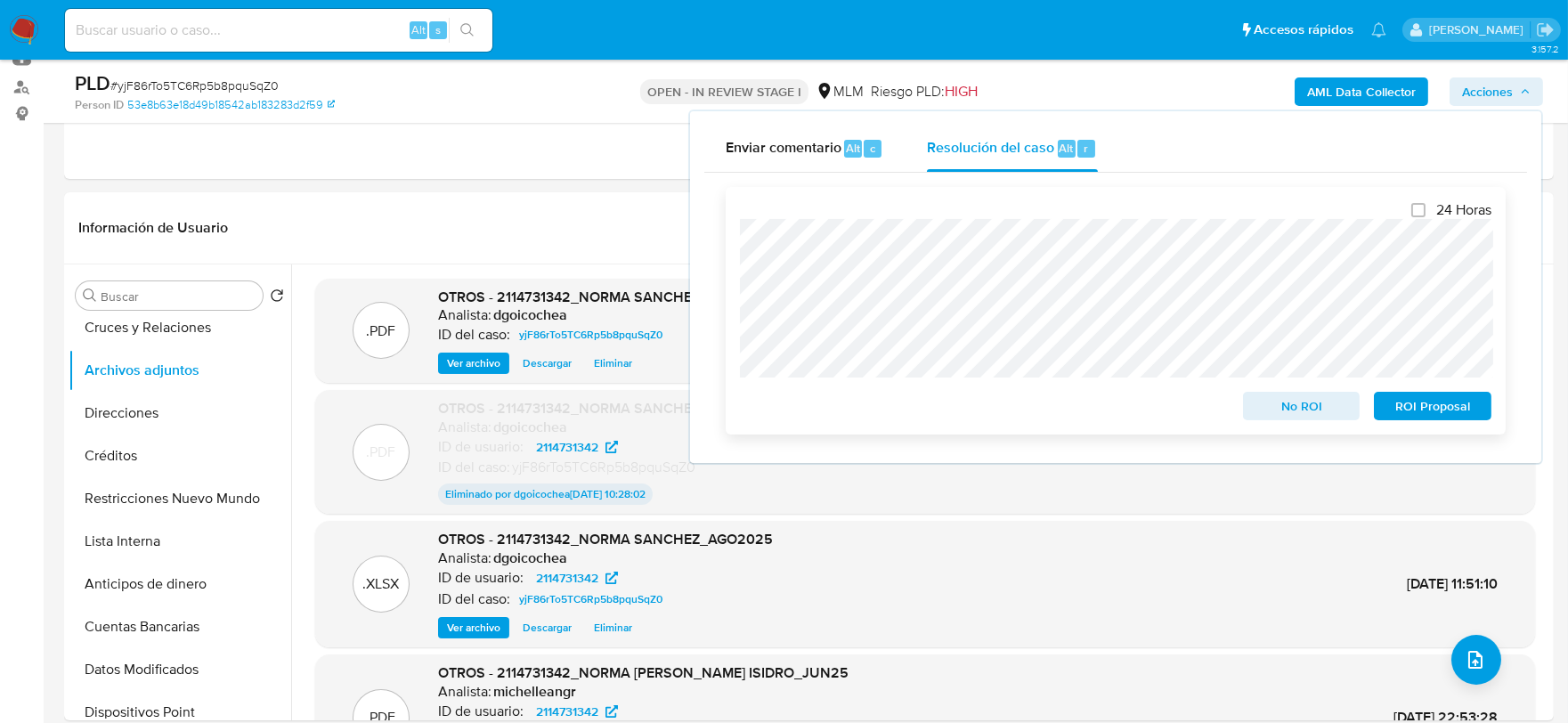
click at [1440, 412] on span "ROI Proposal" at bounding box center [1432, 406] width 93 height 25
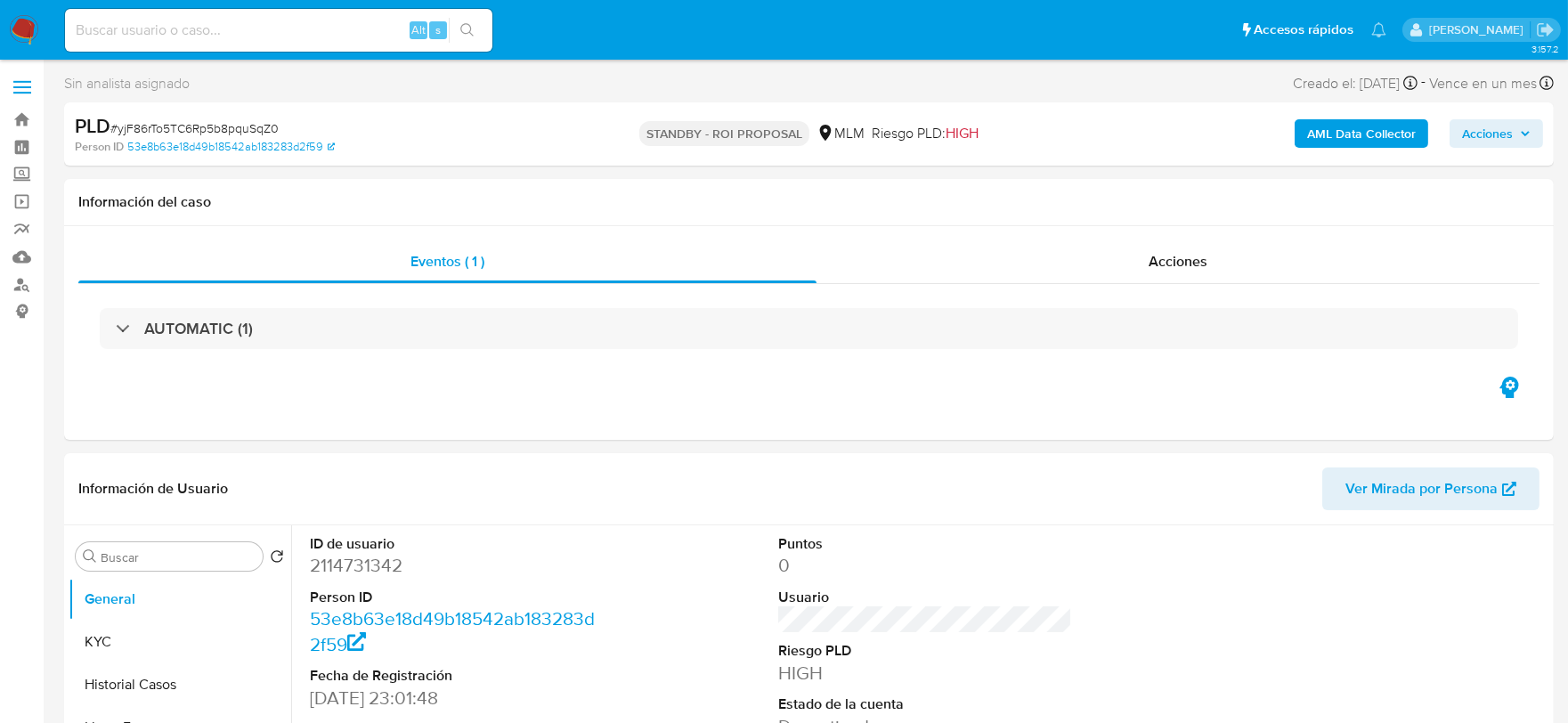
select select "10"
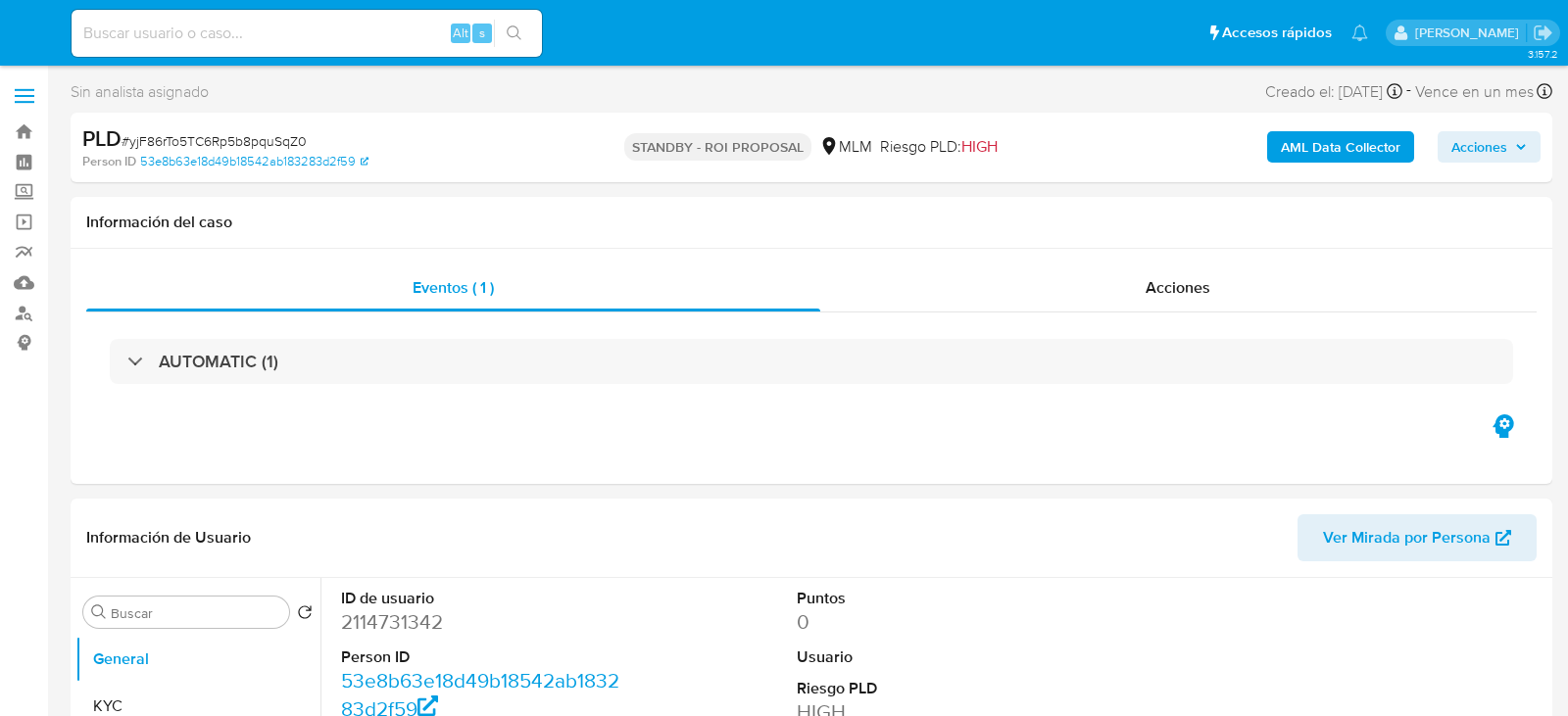
select select "10"
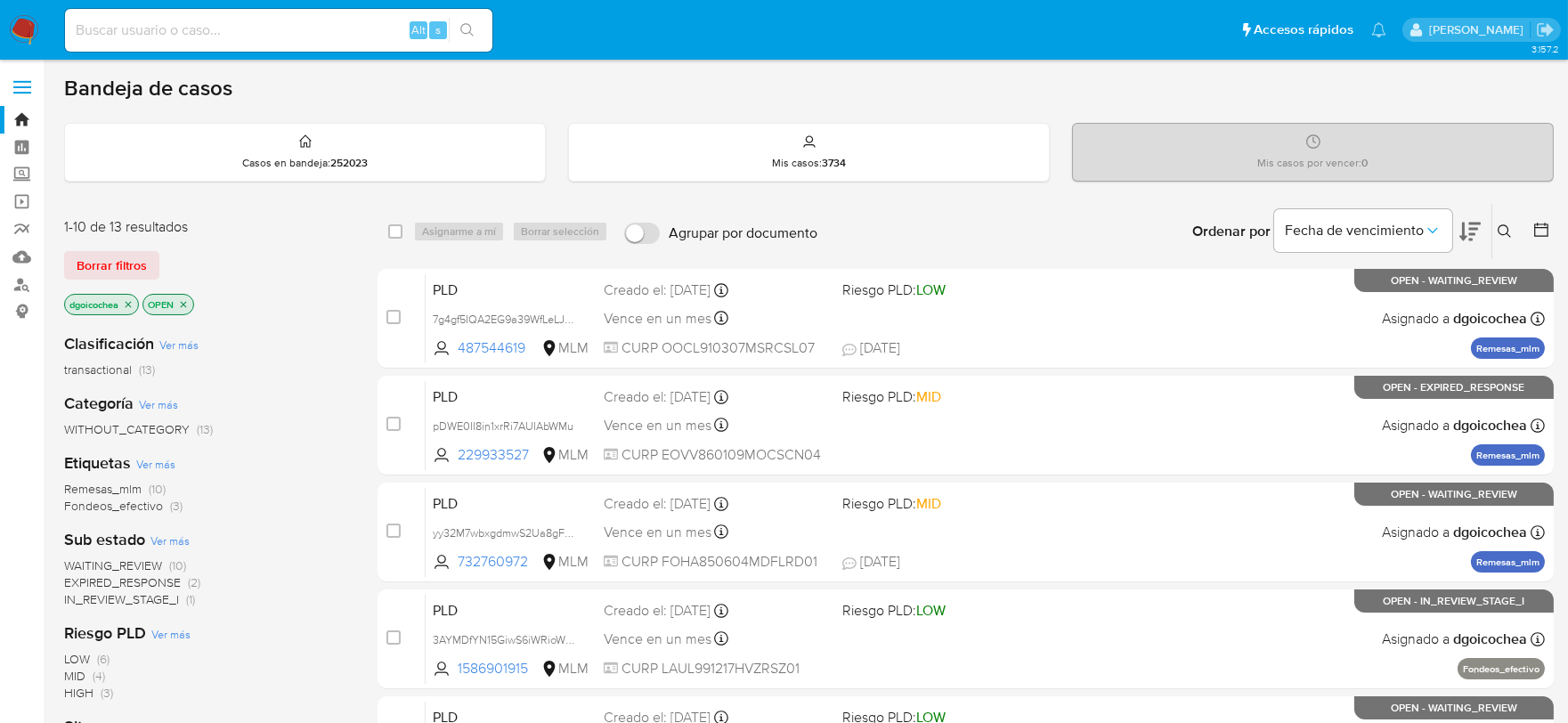
drag, startPoint x: 59, startPoint y: 558, endPoint x: 213, endPoint y: 581, distance: 155.7
click at [213, 581] on main "3.157.2" at bounding box center [784, 703] width 1568 height 1406
drag, startPoint x: 160, startPoint y: 572, endPoint x: 169, endPoint y: 564, distance: 12.0
click at [160, 574] on span "EXPIRED_RESPONSE" at bounding box center [122, 583] width 117 height 18
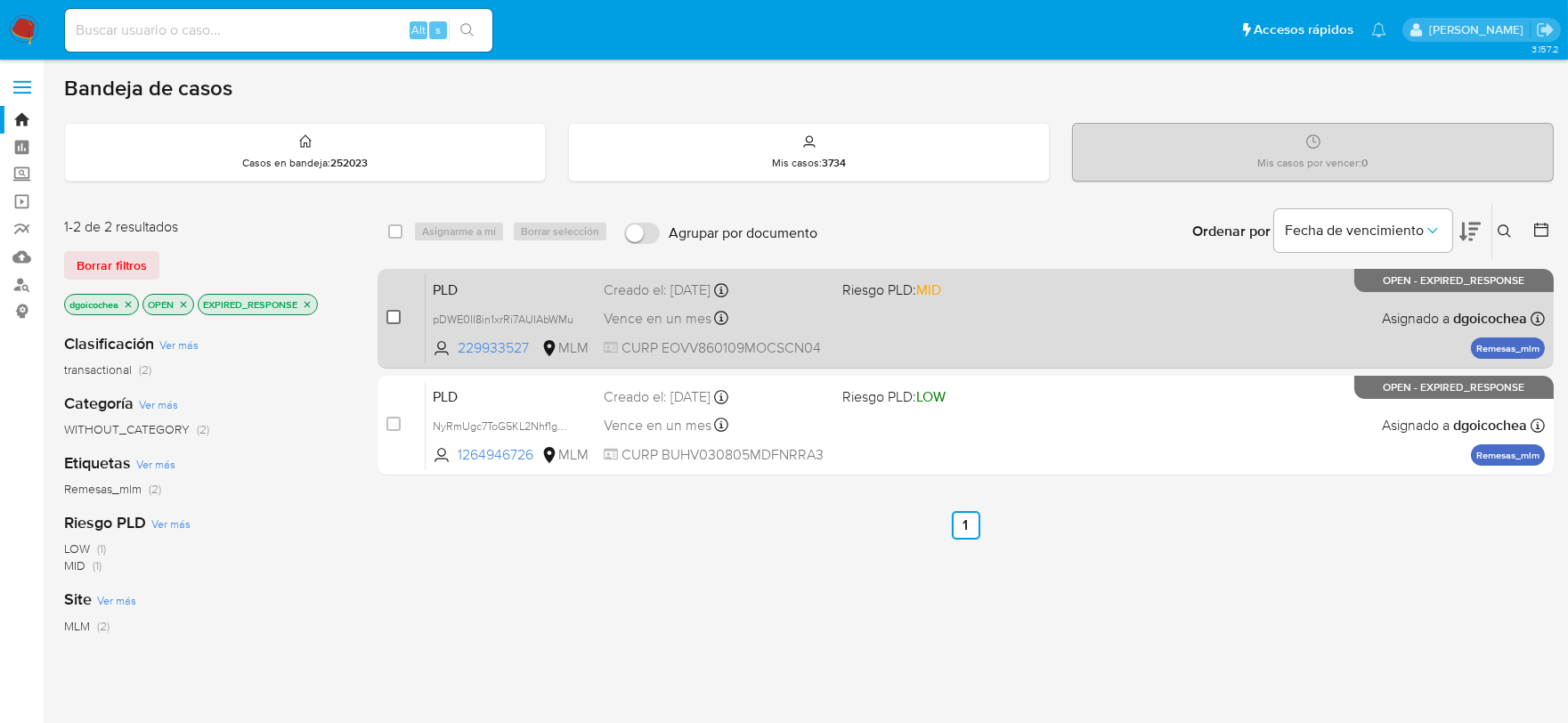
click at [389, 310] on input "checkbox" at bounding box center [393, 317] width 14 height 14
checkbox input "true"
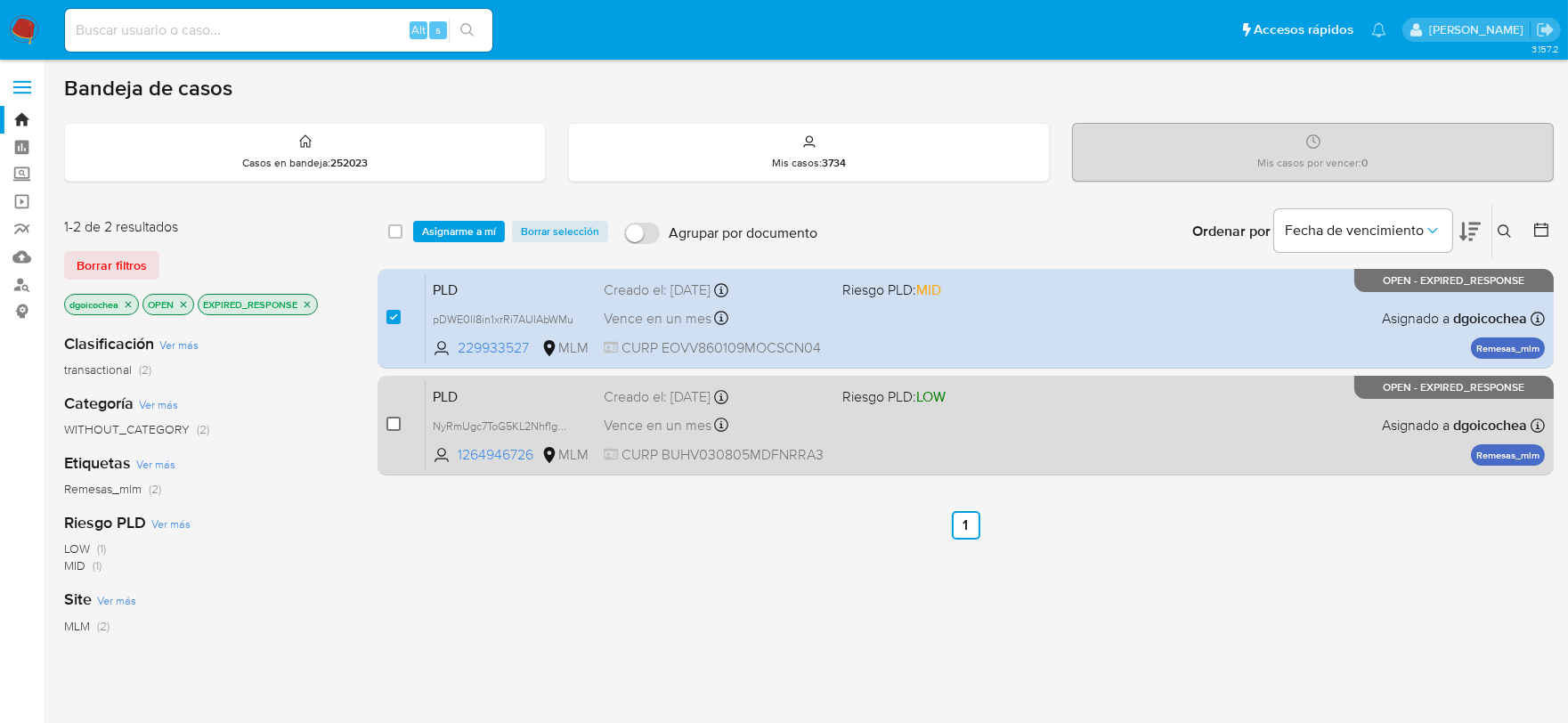
click at [392, 422] on input "checkbox" at bounding box center [393, 424] width 14 height 14
checkbox input "true"
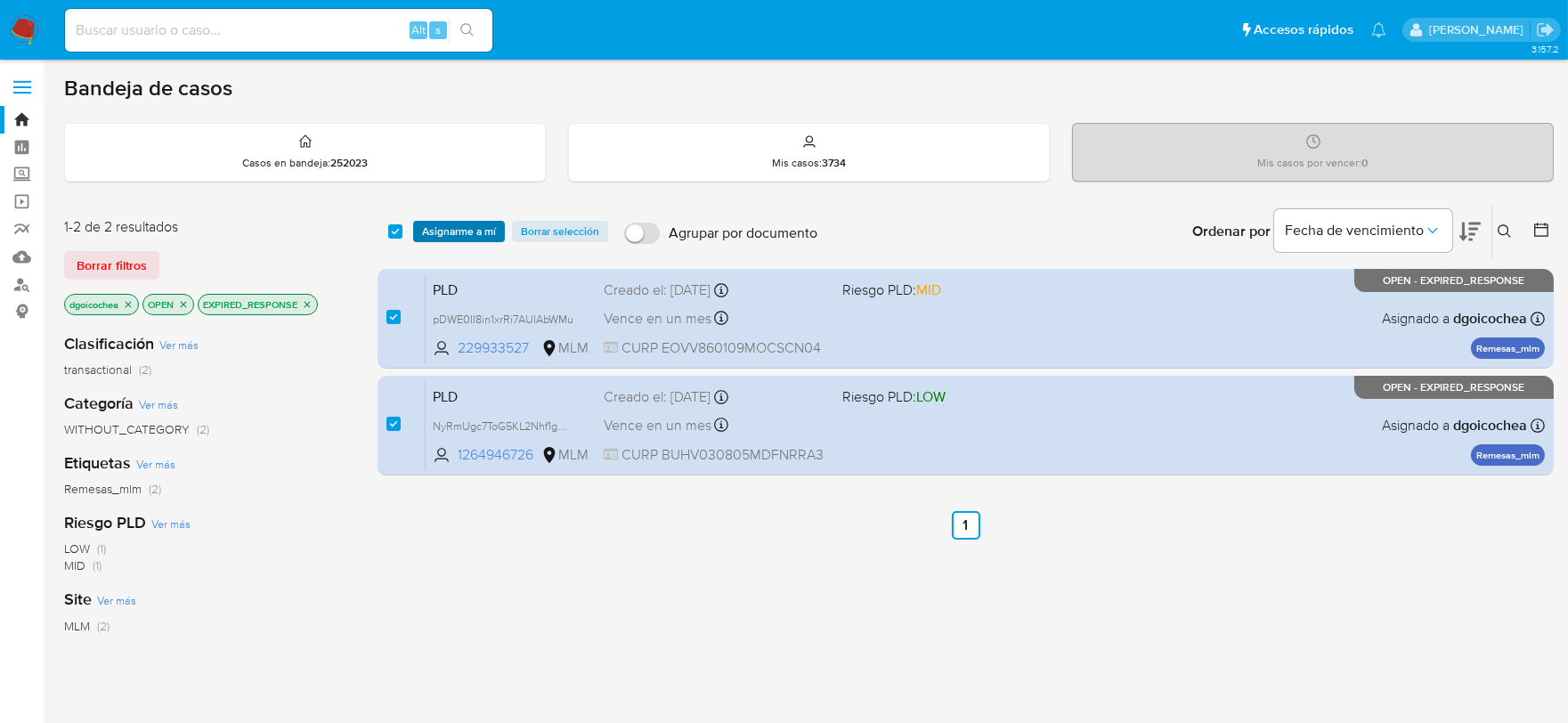
click at [461, 231] on span "Asignarme a mí" at bounding box center [459, 231] width 74 height 18
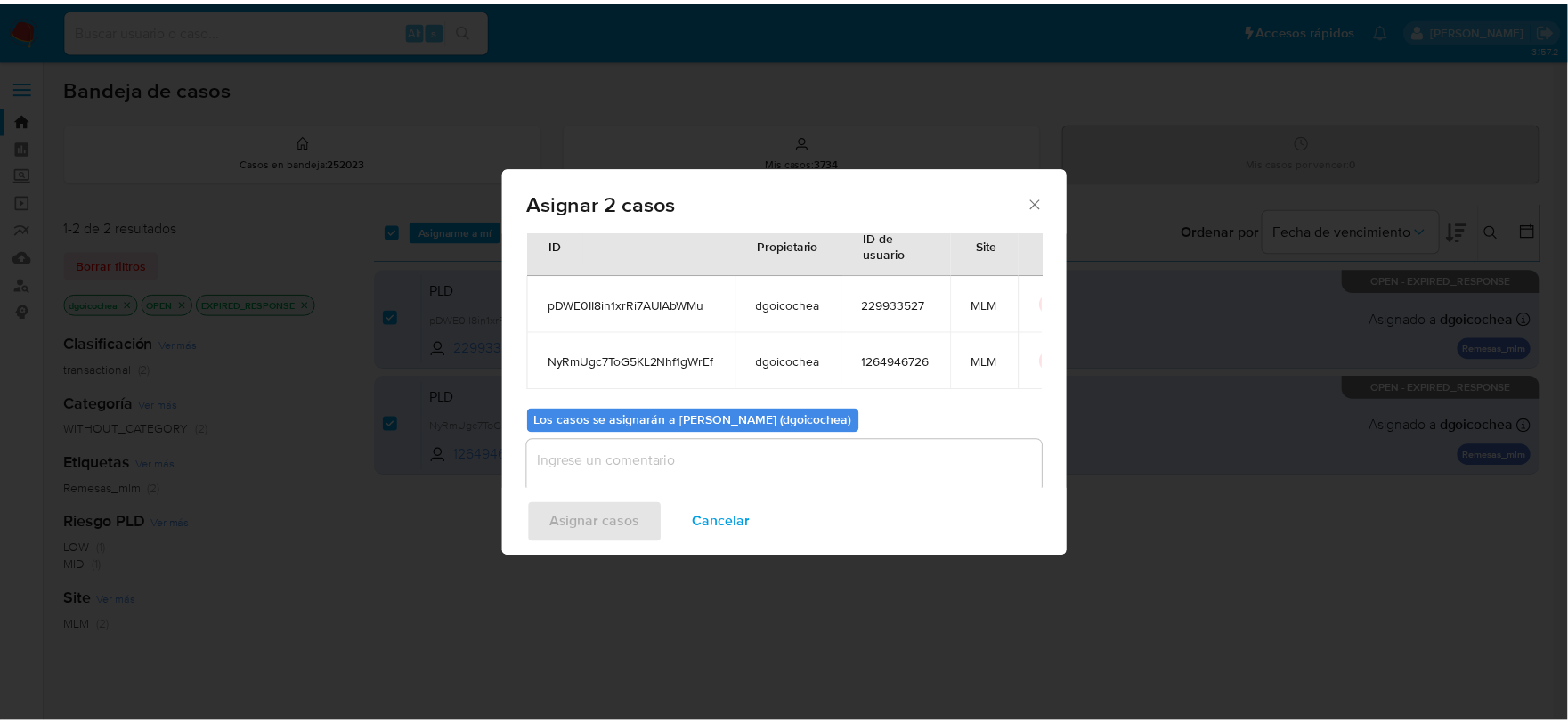
scroll to position [101, 0]
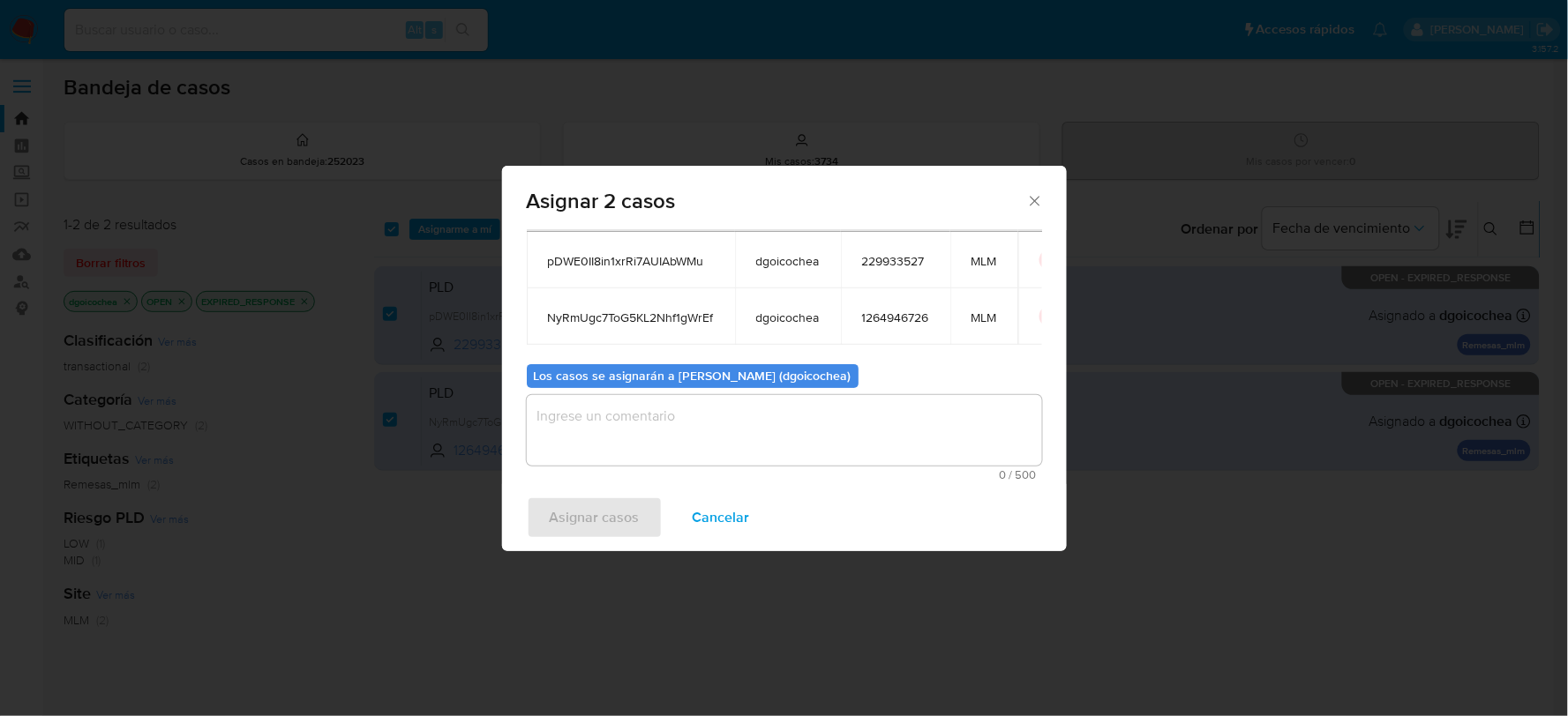
click at [659, 449] on textarea "assign-modal" at bounding box center [785, 430] width 516 height 70
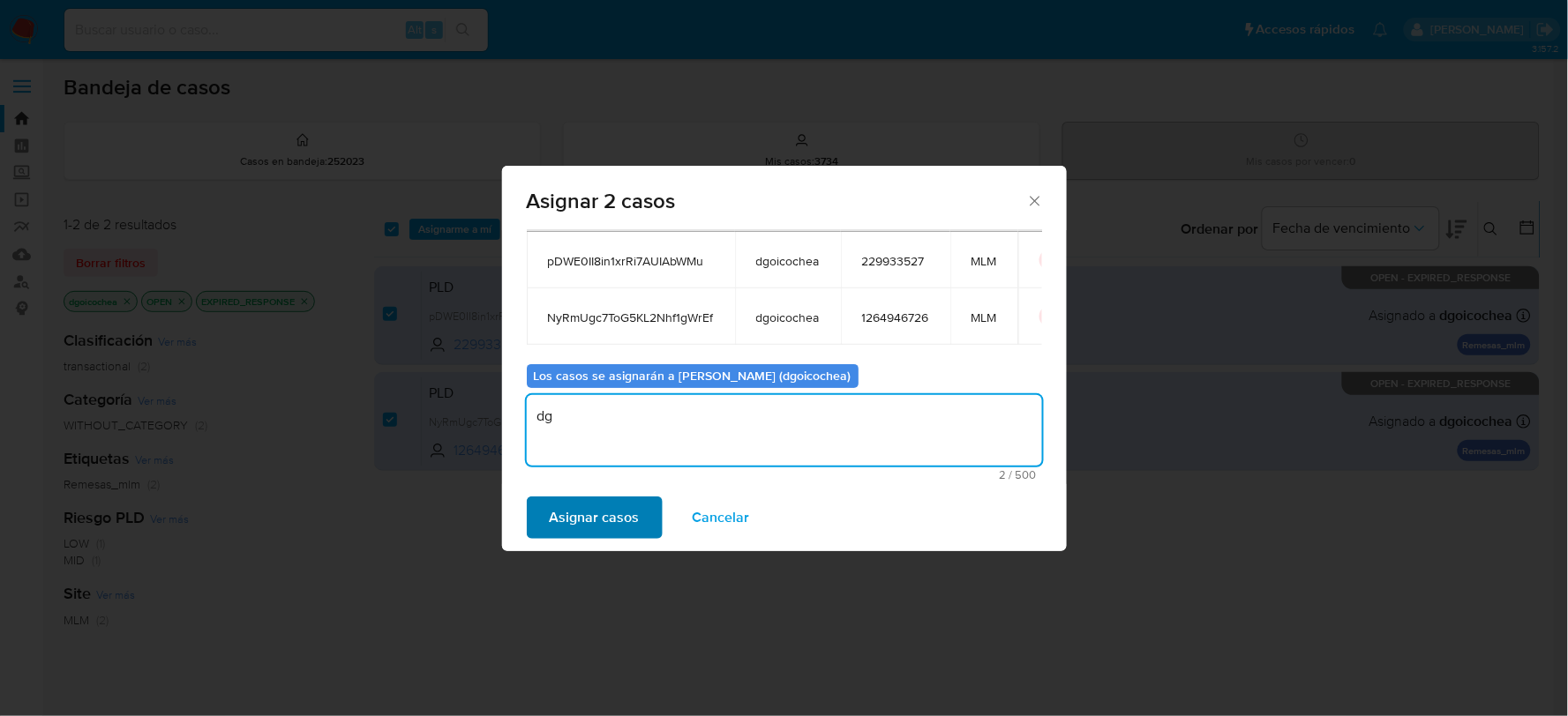
type textarea "dg"
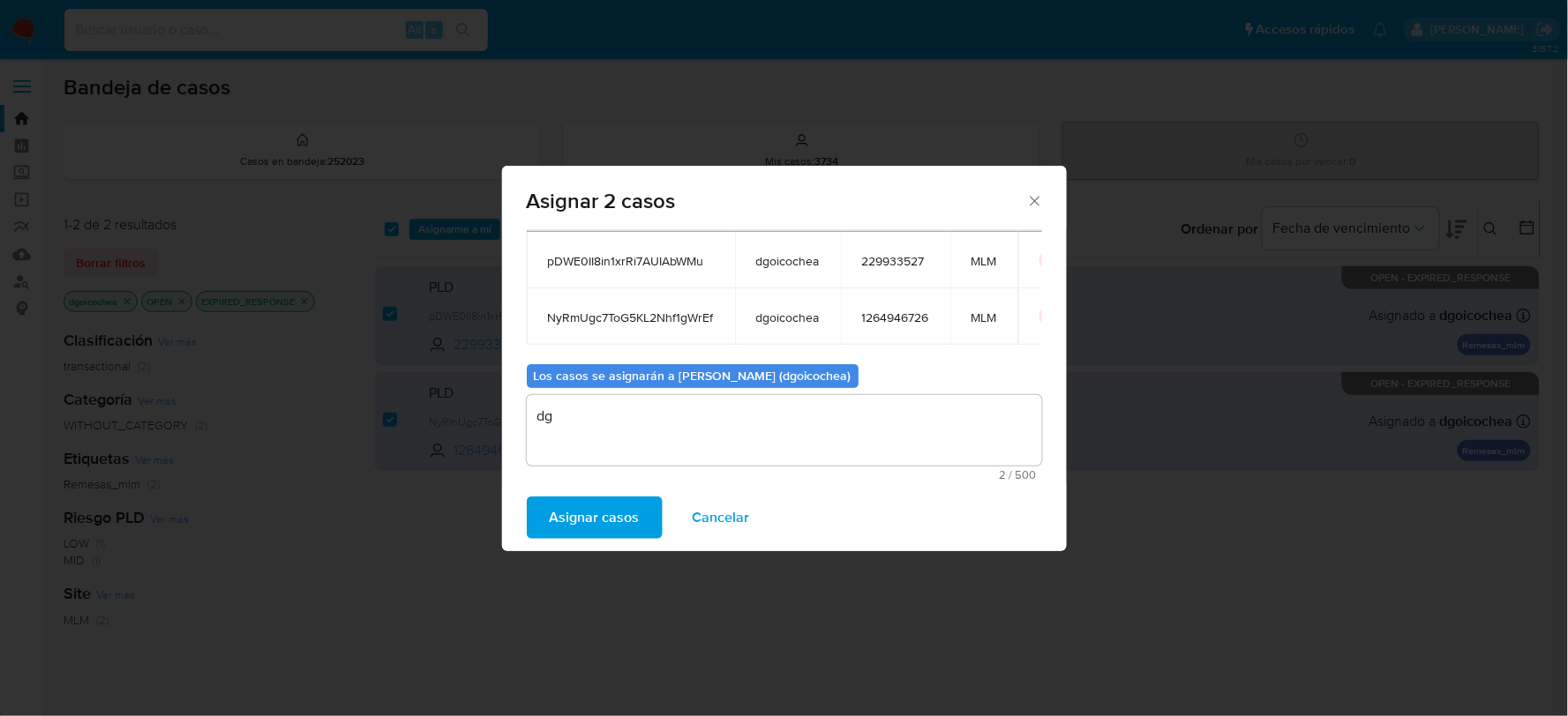
click at [603, 530] on span "Asignar casos" at bounding box center [594, 518] width 90 height 39
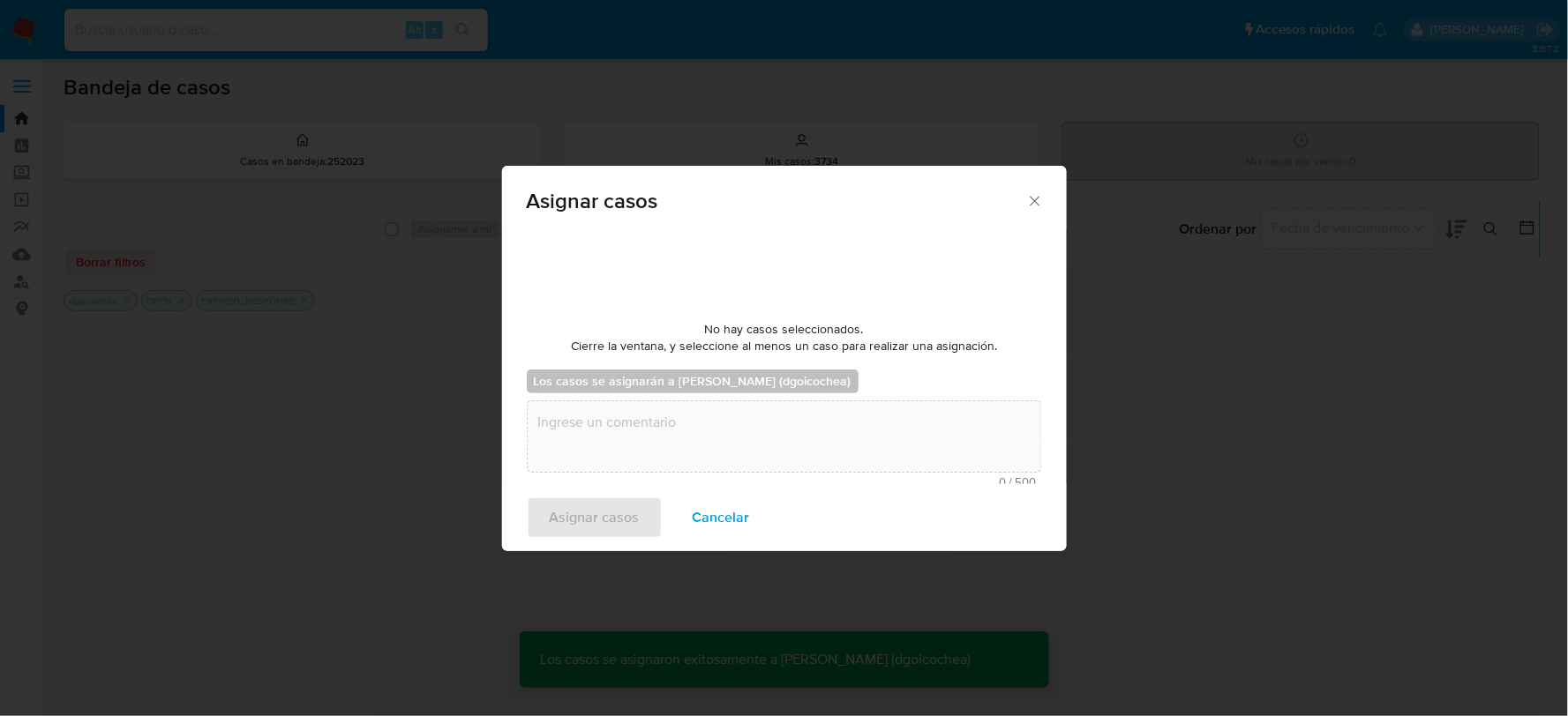
checkbox input "false"
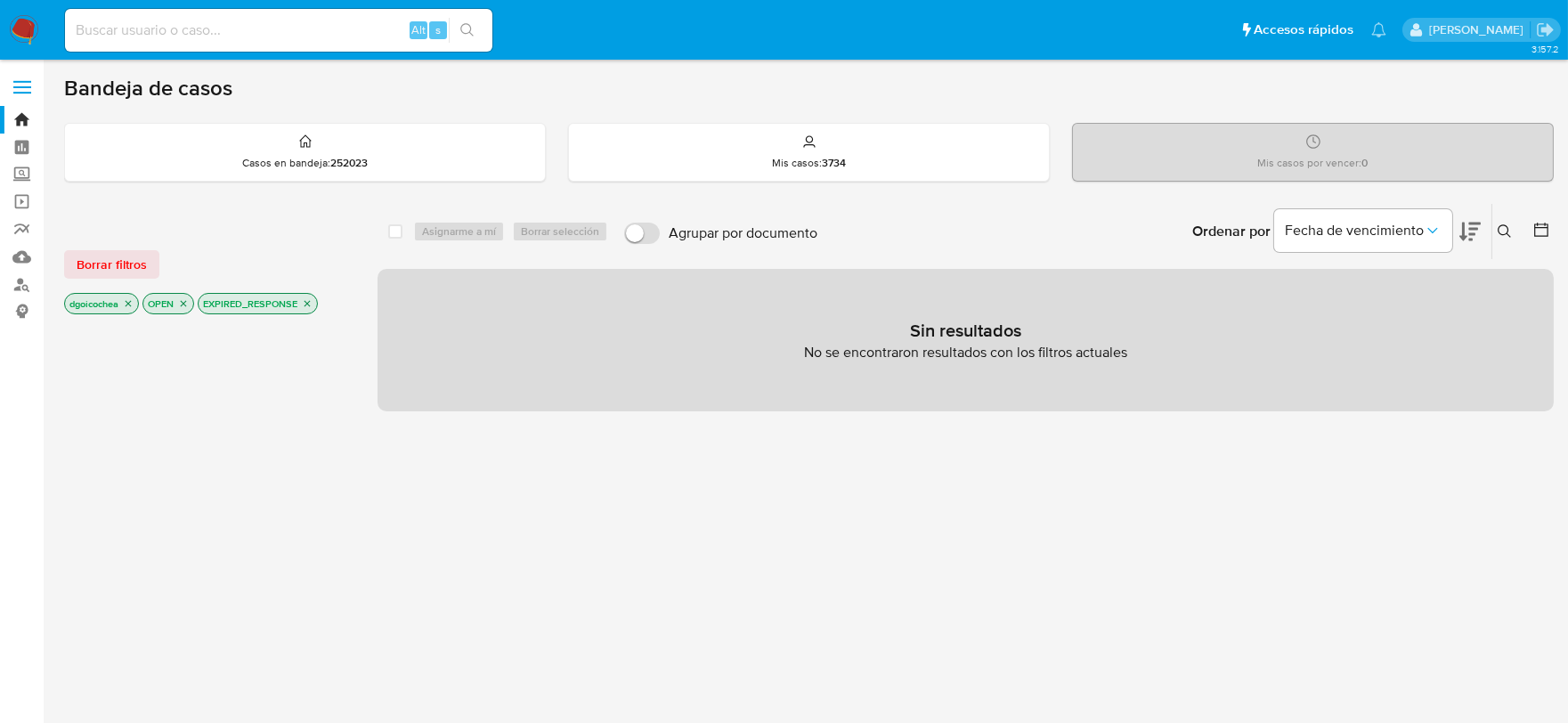
click at [315, 298] on p "EXPIRED_RESPONSE" at bounding box center [258, 303] width 119 height 20
click at [311, 298] on icon "close-filter" at bounding box center [307, 303] width 11 height 11
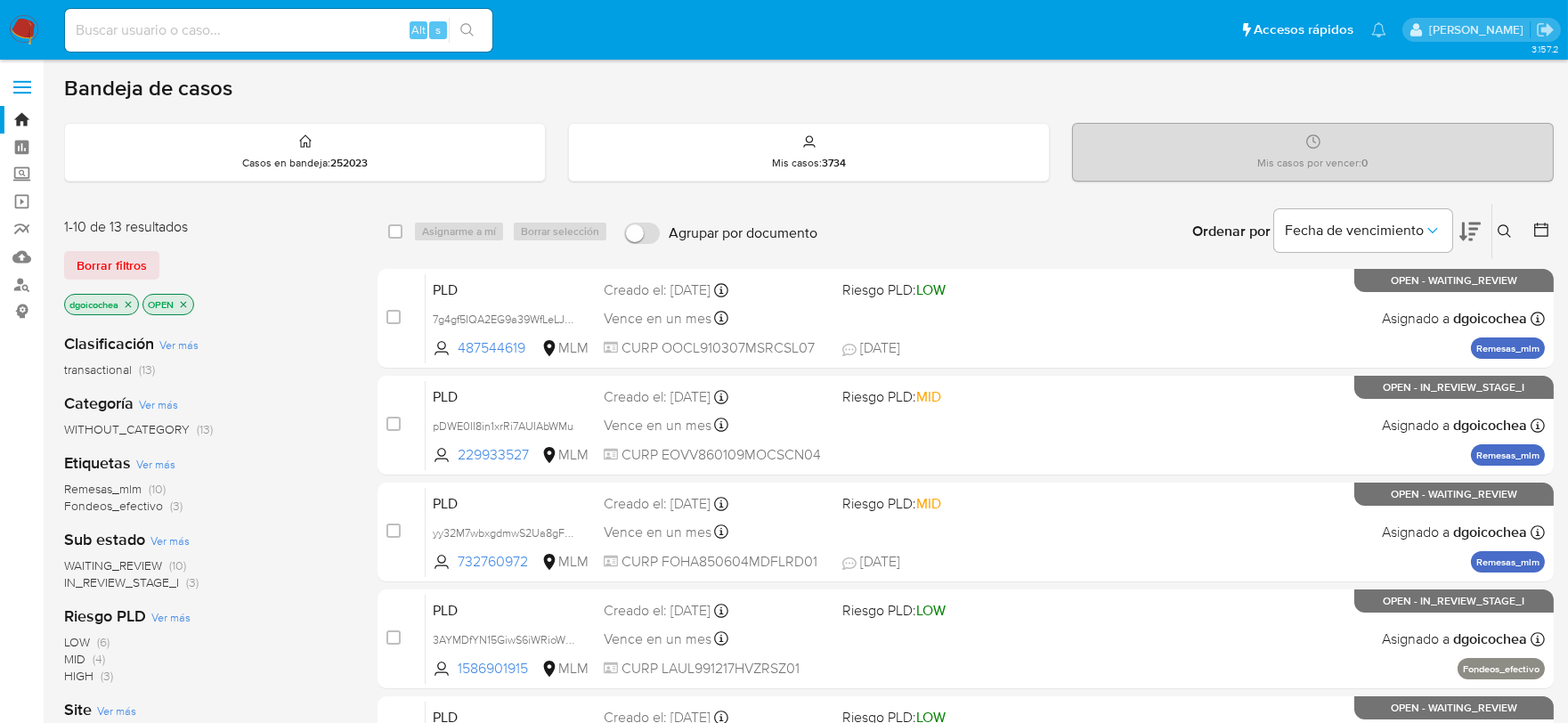
click at [148, 579] on span "IN_REVIEW_STAGE_I" at bounding box center [122, 583] width 115 height 18
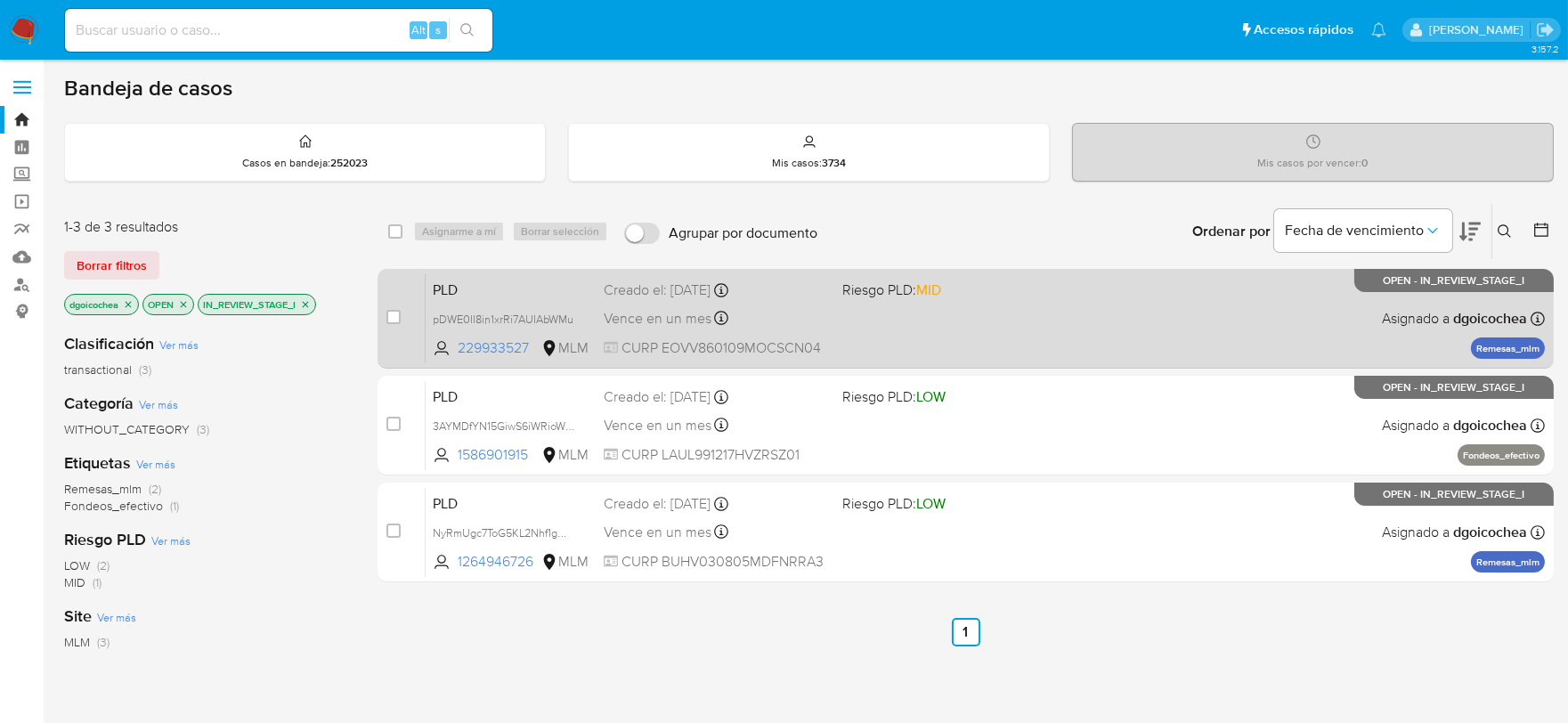
click at [439, 287] on span "PLD" at bounding box center [511, 289] width 157 height 23
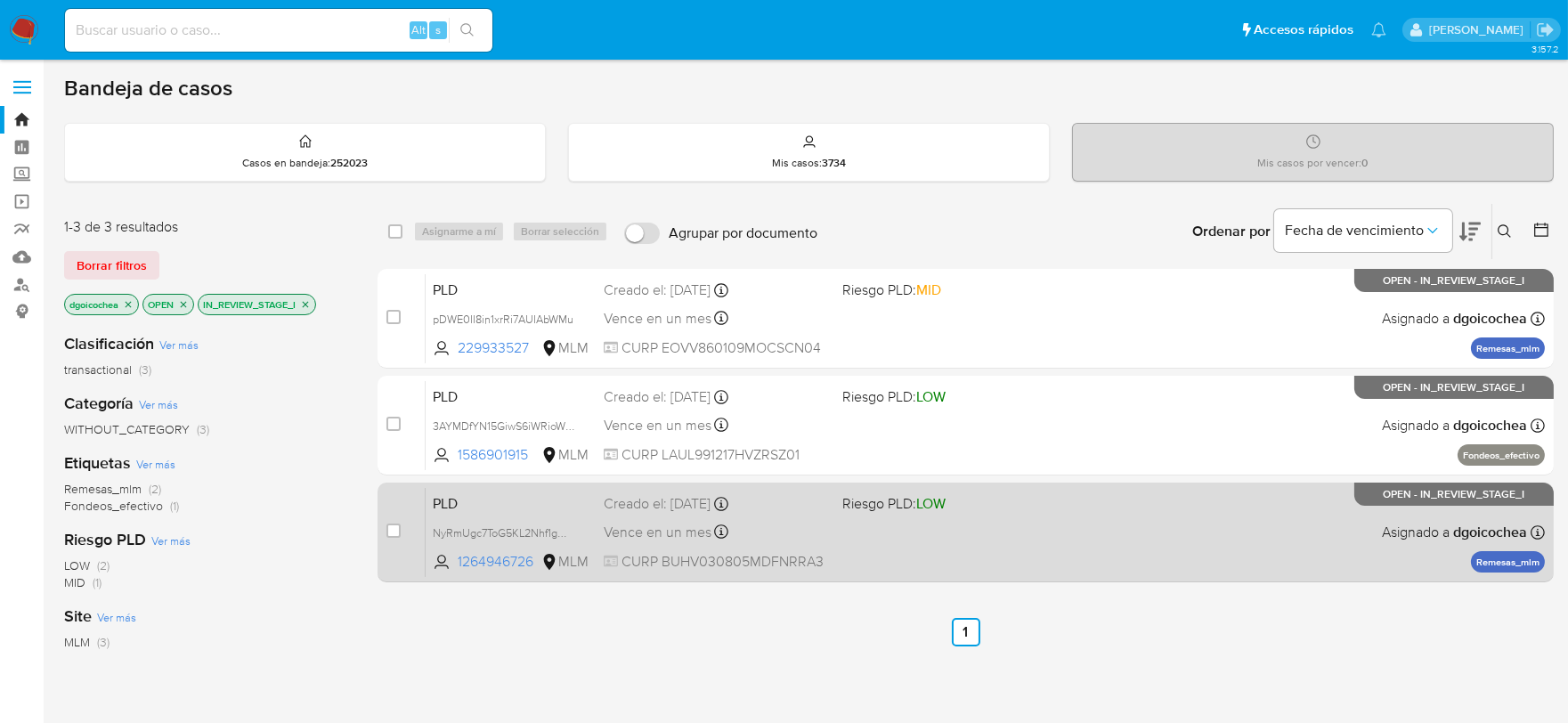
click at [447, 504] on span "PLD" at bounding box center [511, 502] width 157 height 23
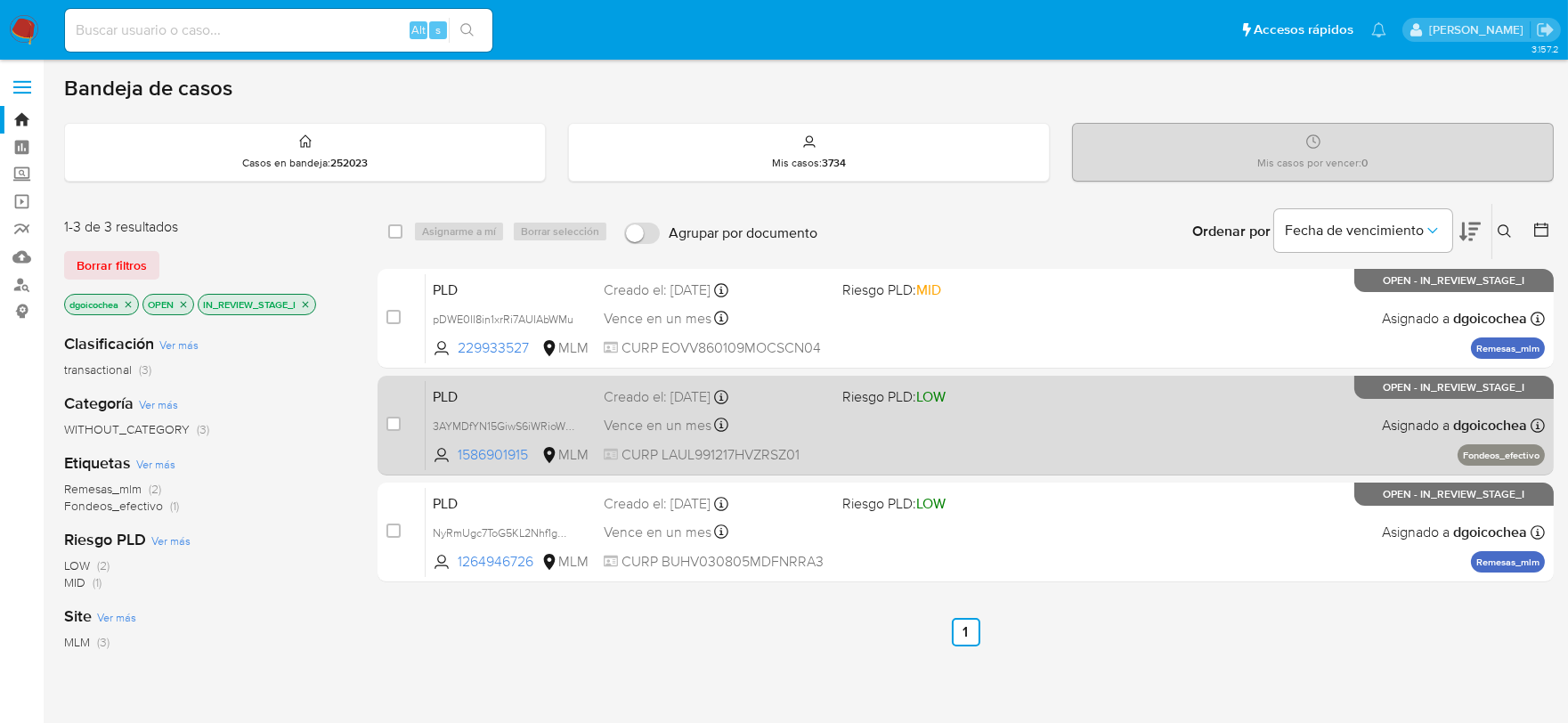
click at [440, 392] on span "PLD" at bounding box center [511, 395] width 157 height 23
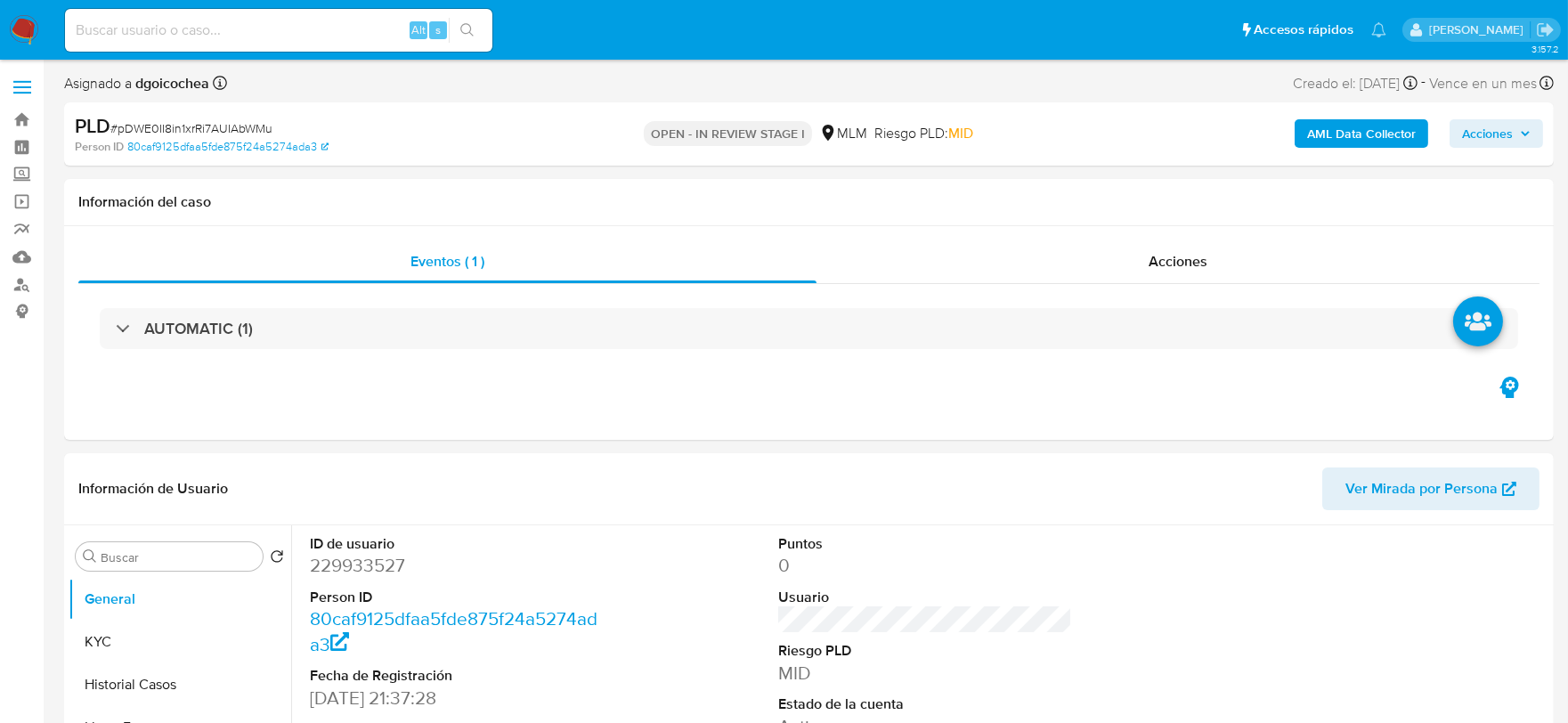
click at [369, 568] on dd "229933527" at bounding box center [456, 565] width 294 height 25
select select "10"
click at [369, 568] on dd "229933527" at bounding box center [456, 565] width 294 height 25
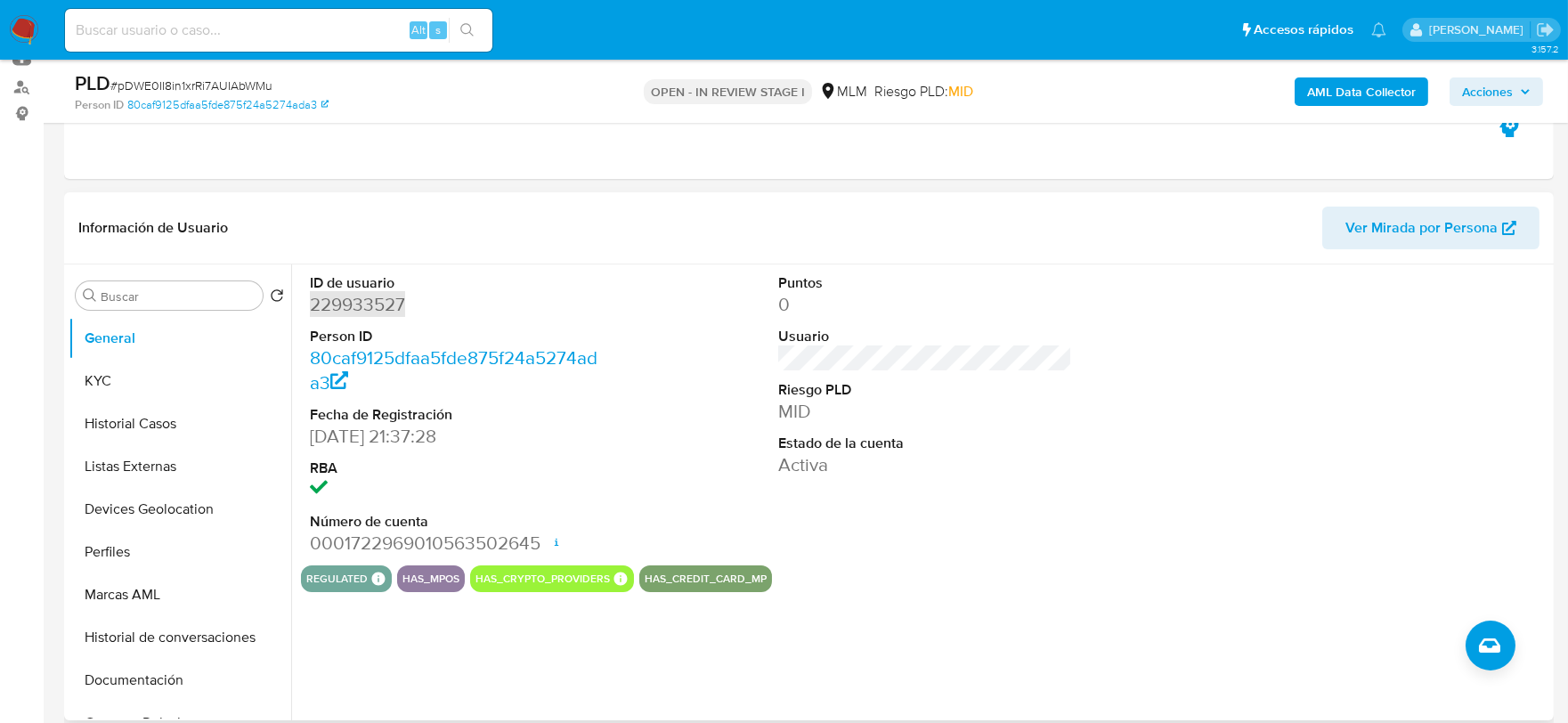
scroll to position [593, 0]
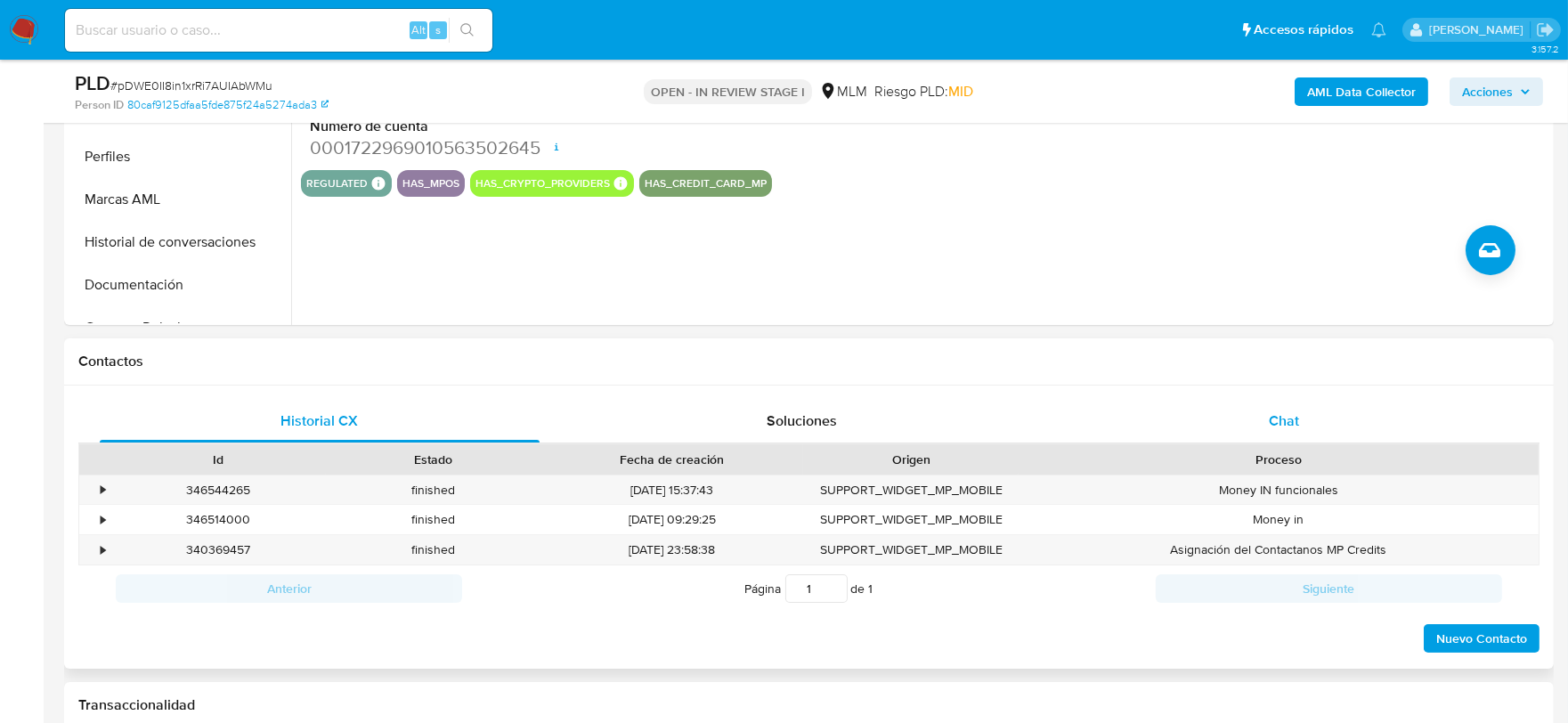
click at [1294, 402] on div "Chat" at bounding box center [1284, 420] width 440 height 42
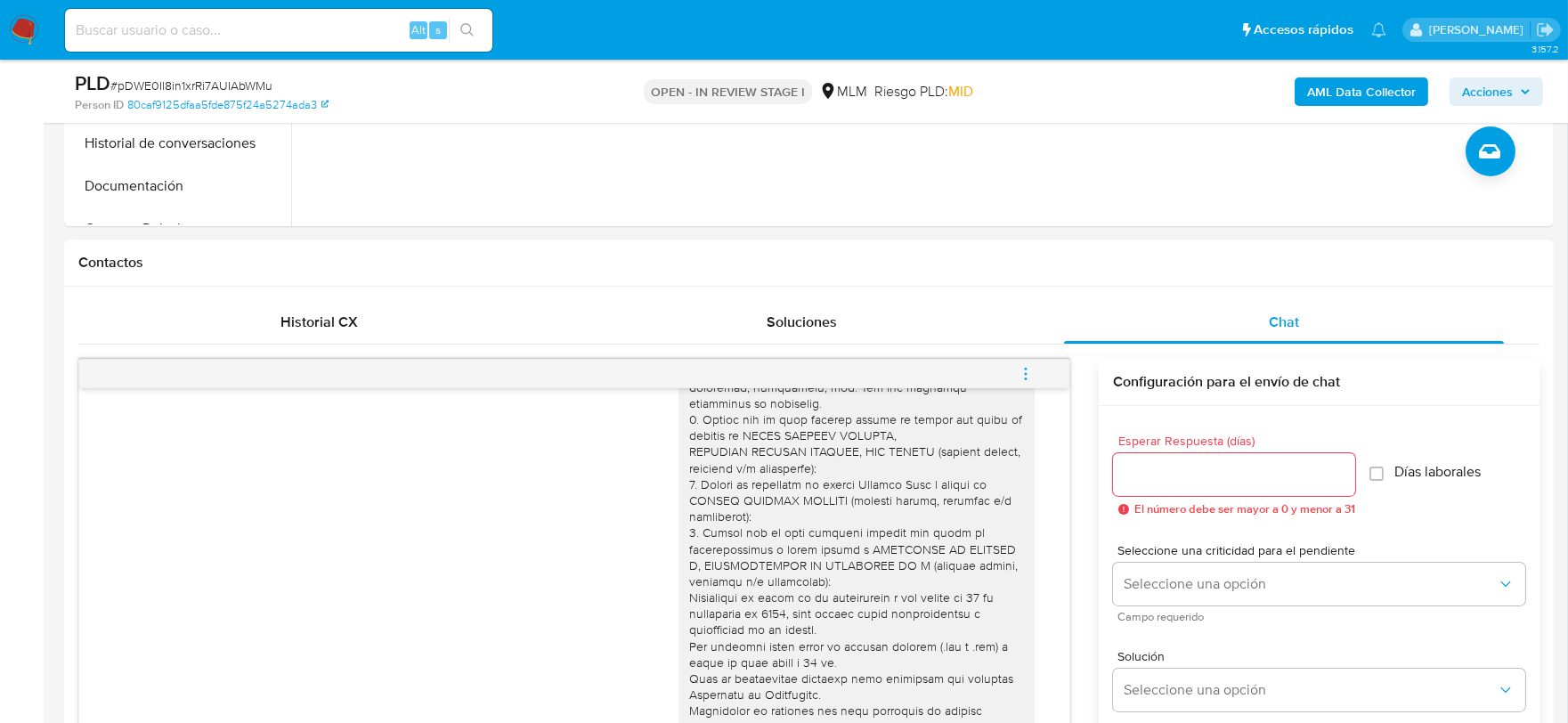
scroll to position [185, 0]
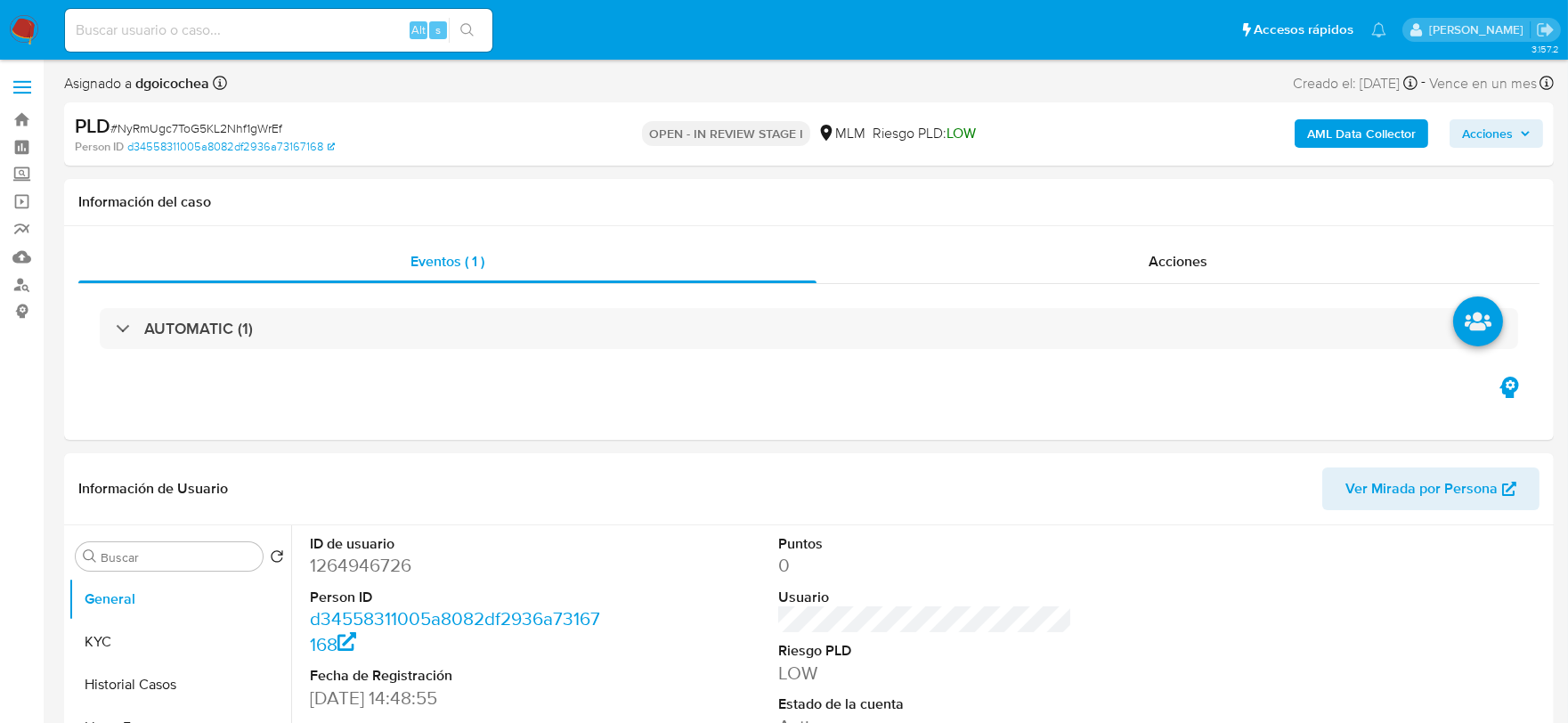
select select "10"
click at [325, 559] on dd "1264946726" at bounding box center [456, 565] width 294 height 25
copy dd "1264946726"
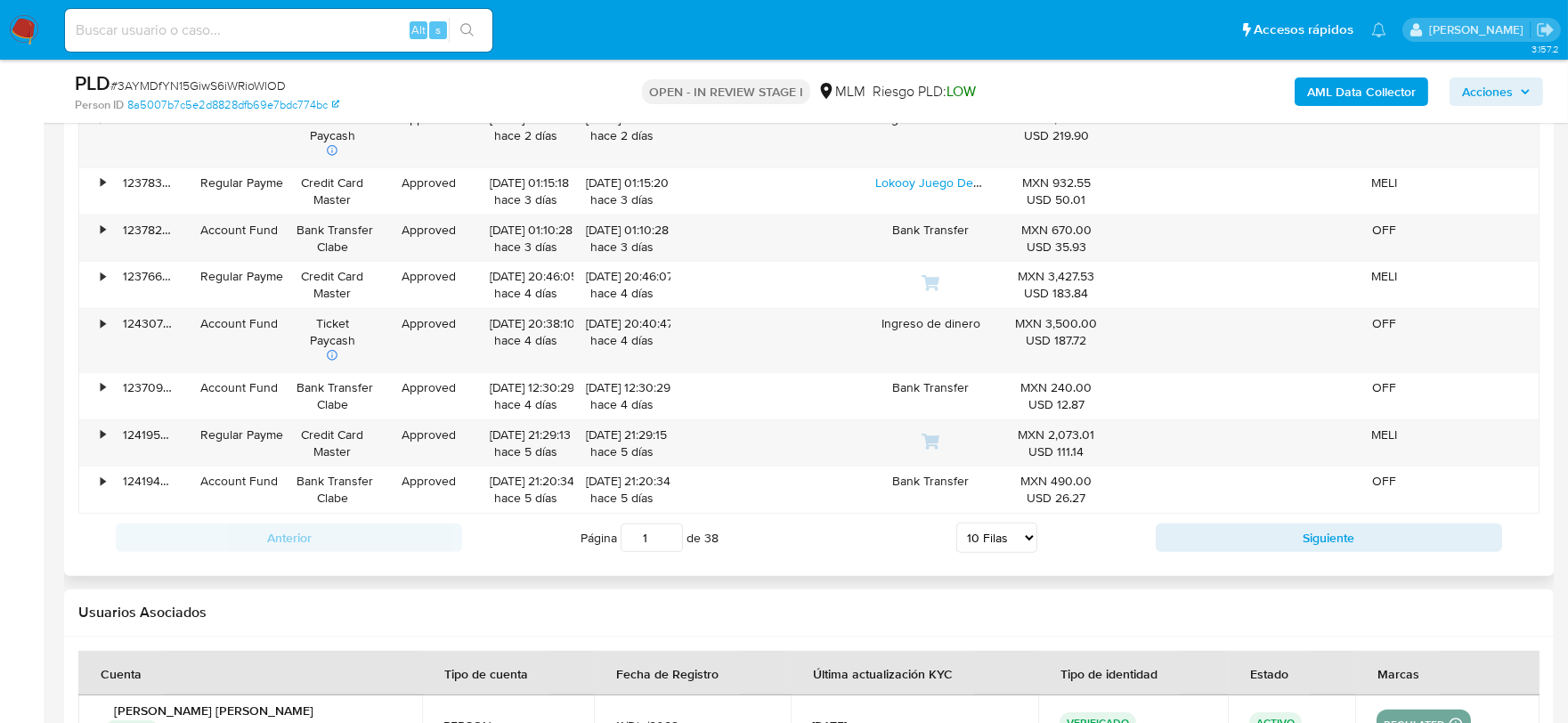
scroll to position [2275, 0]
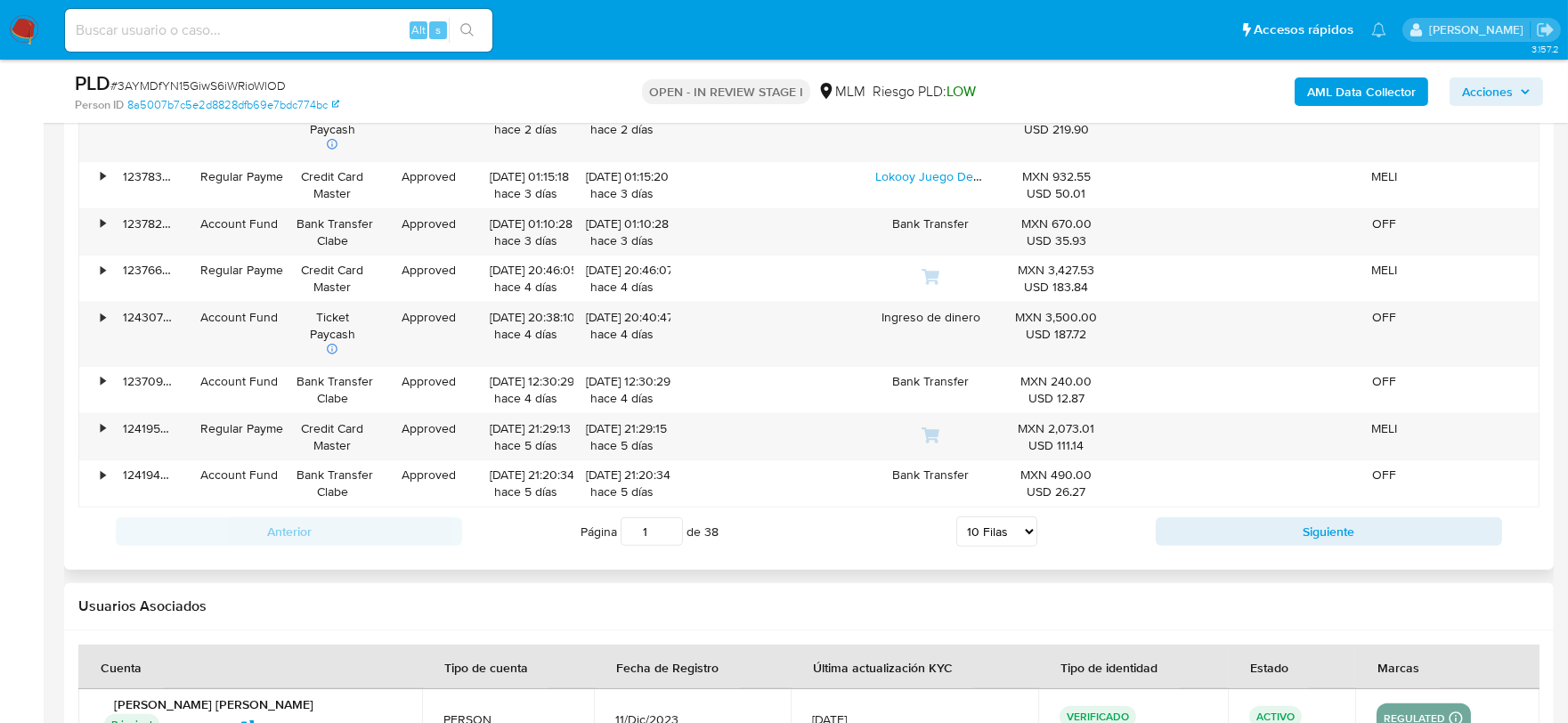
click at [1016, 527] on select "5 Filas 10 Filas 20 Filas 25 Filas 50 Filas 100 Filas" at bounding box center [996, 532] width 81 height 31
select select "100"
click at [956, 520] on select "5 Filas 10 Filas 20 Filas 25 Filas 50 Filas 100 Filas" at bounding box center [996, 532] width 81 height 31
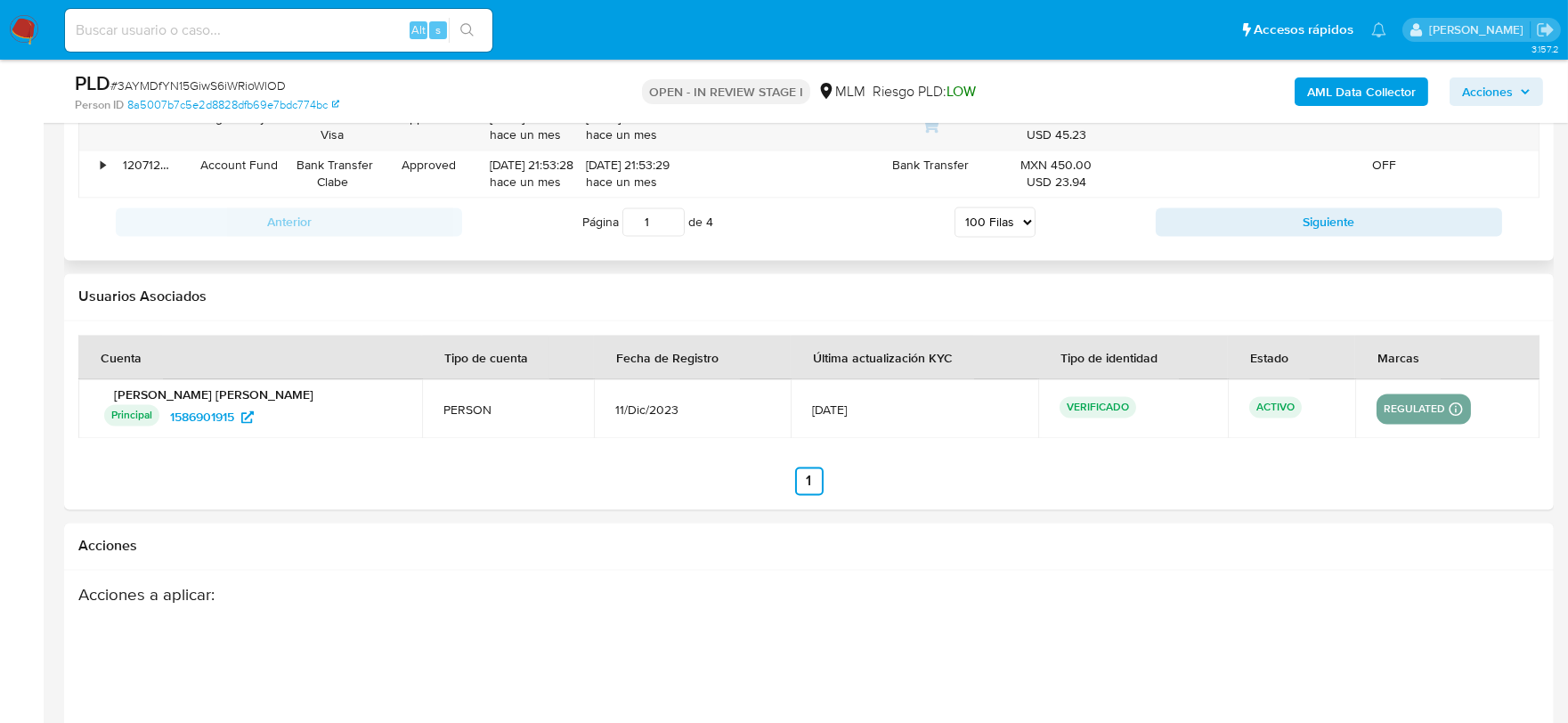
scroll to position [6801, 0]
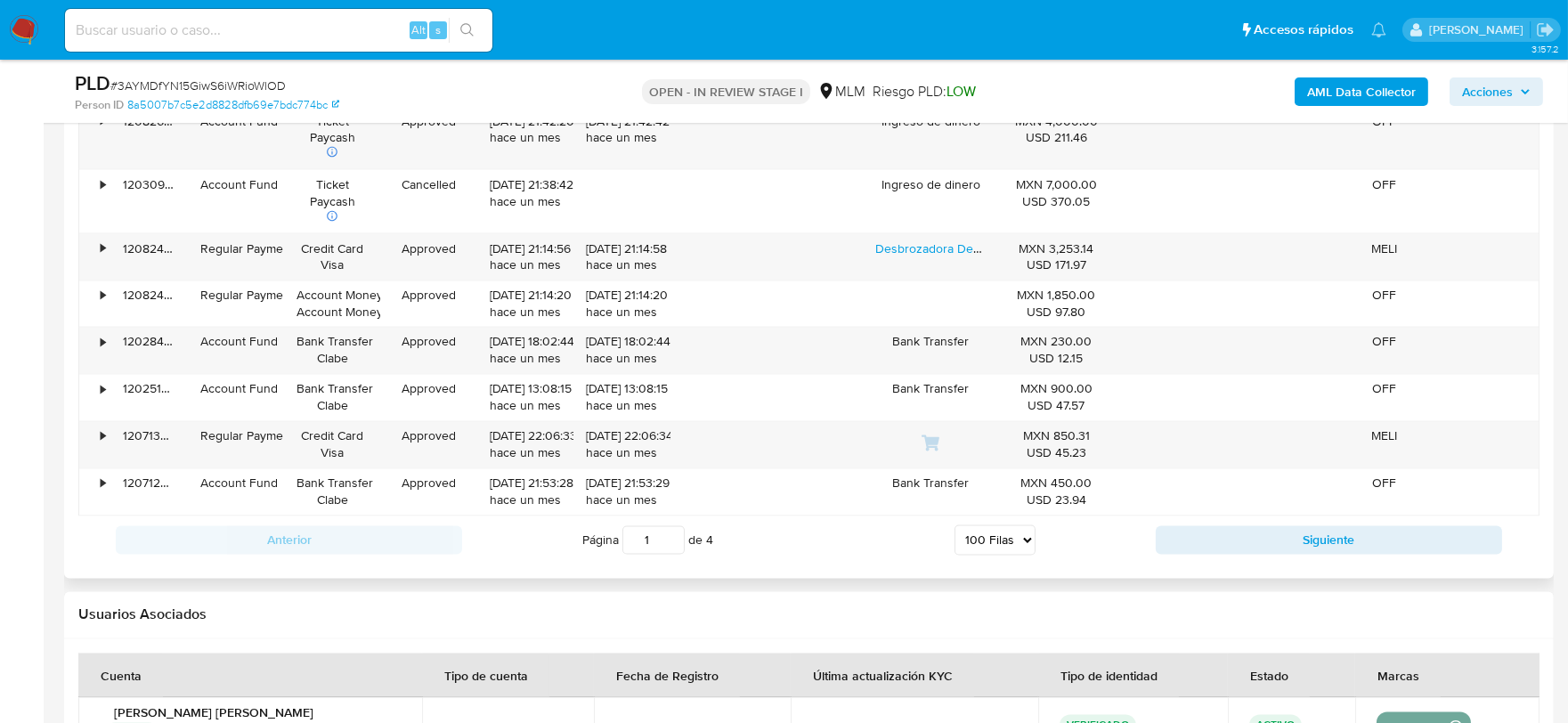
click at [1230, 535] on div "Anterior Página 1 de 4 5 Filas 10 Filas 20 Filas 25 Filas 50 Filas 100 Filas Si…" at bounding box center [808, 540] width 1461 height 48
click at [1226, 538] on button "Siguiente" at bounding box center [1329, 541] width 347 height 29
type input "2"
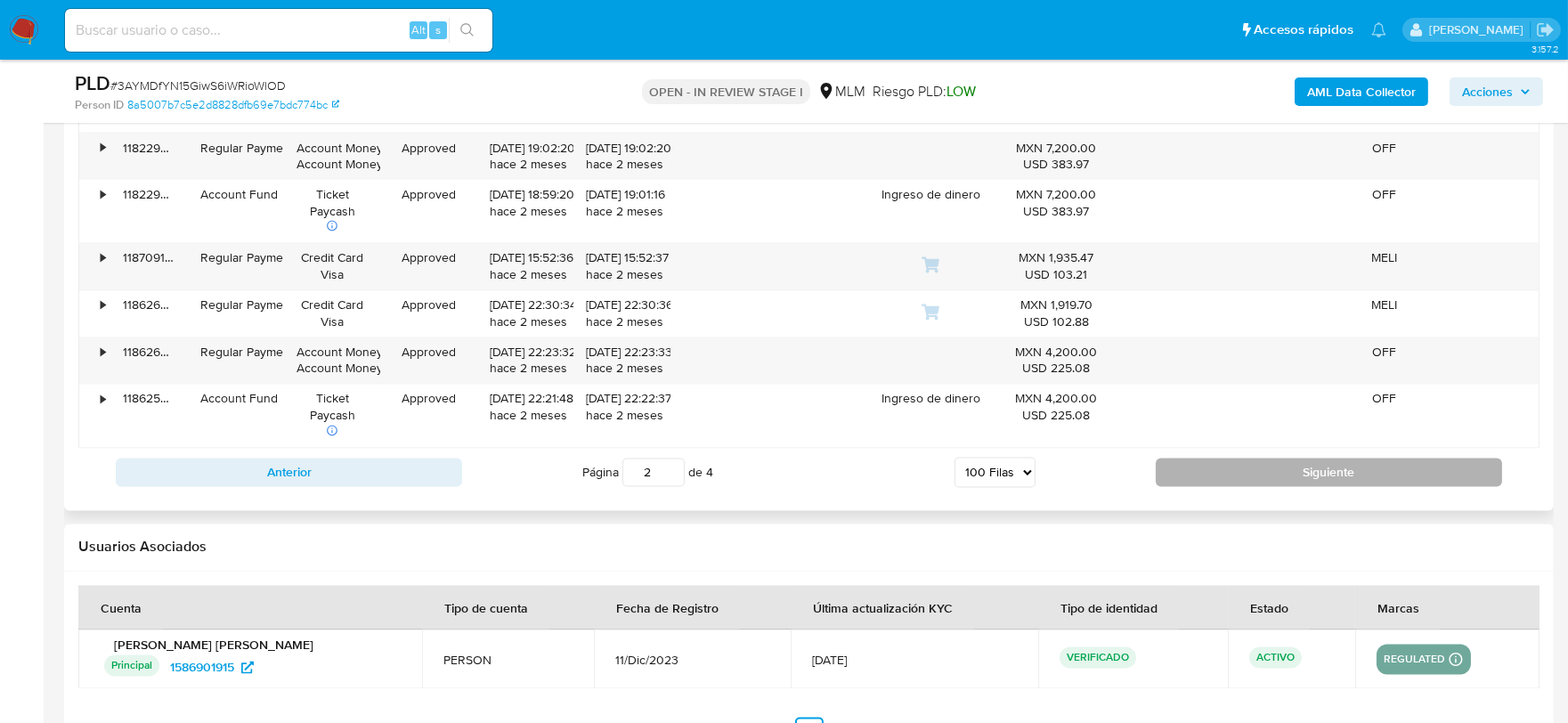
click at [1368, 487] on button "Siguiente" at bounding box center [1329, 473] width 347 height 29
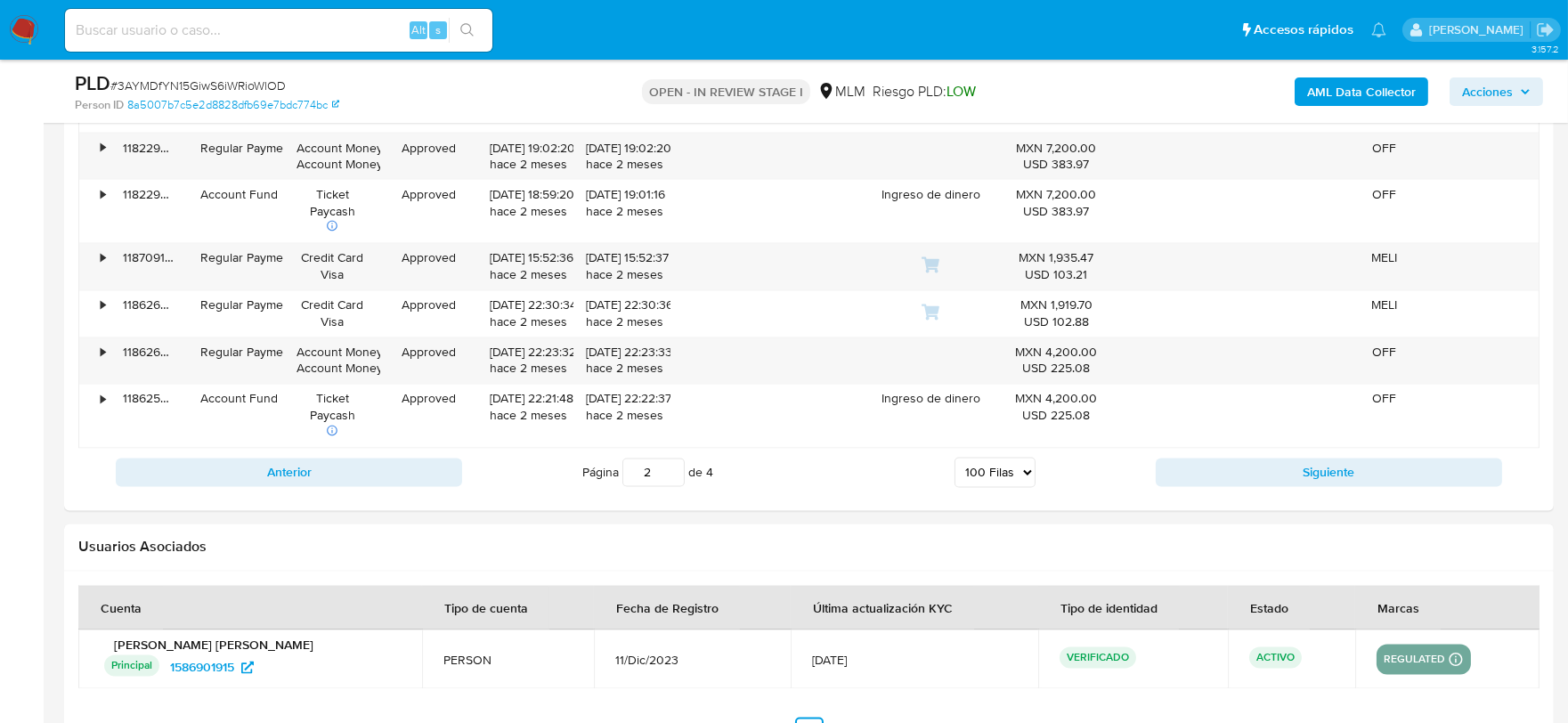
type input "3"
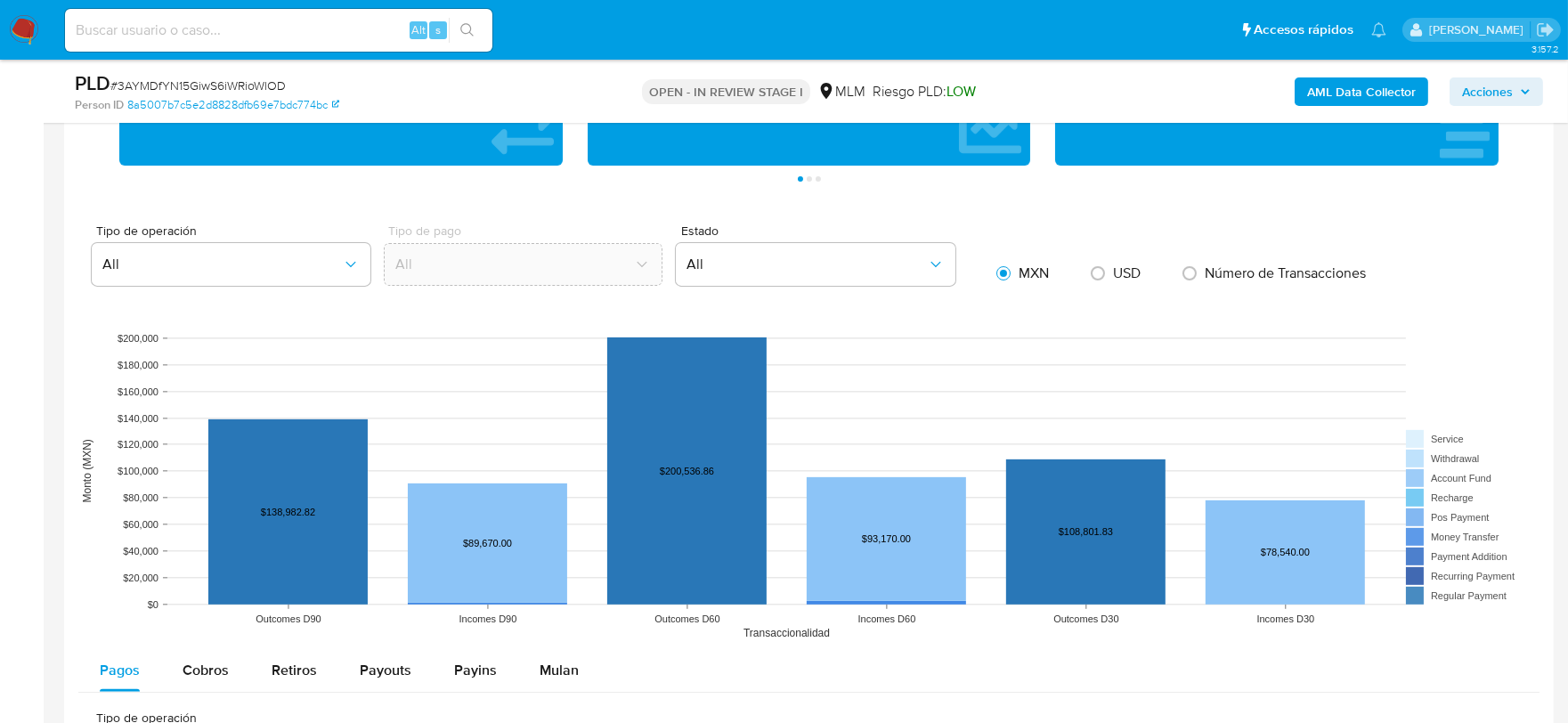
scroll to position [1952, 0]
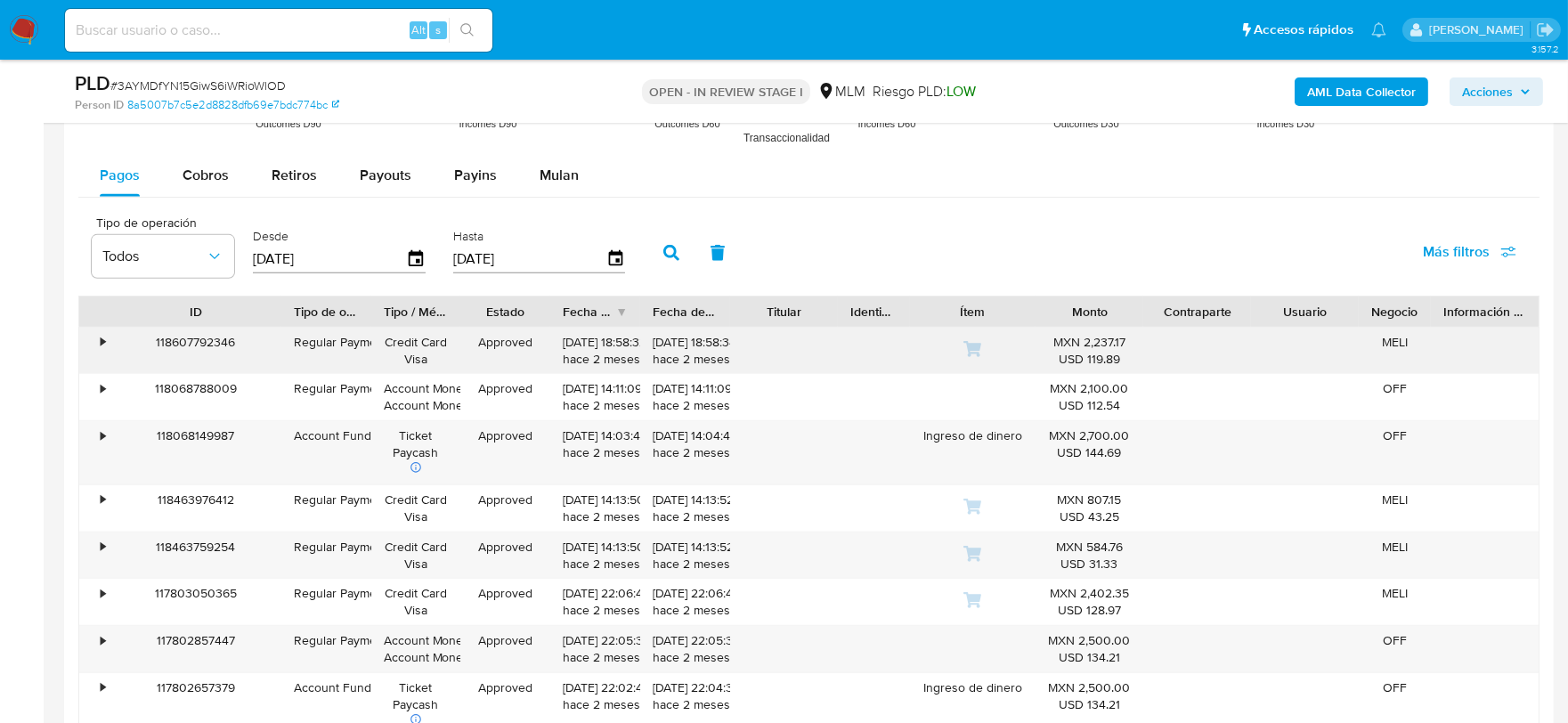
drag, startPoint x: 184, startPoint y: 323, endPoint x: 277, endPoint y: 340, distance: 94.5
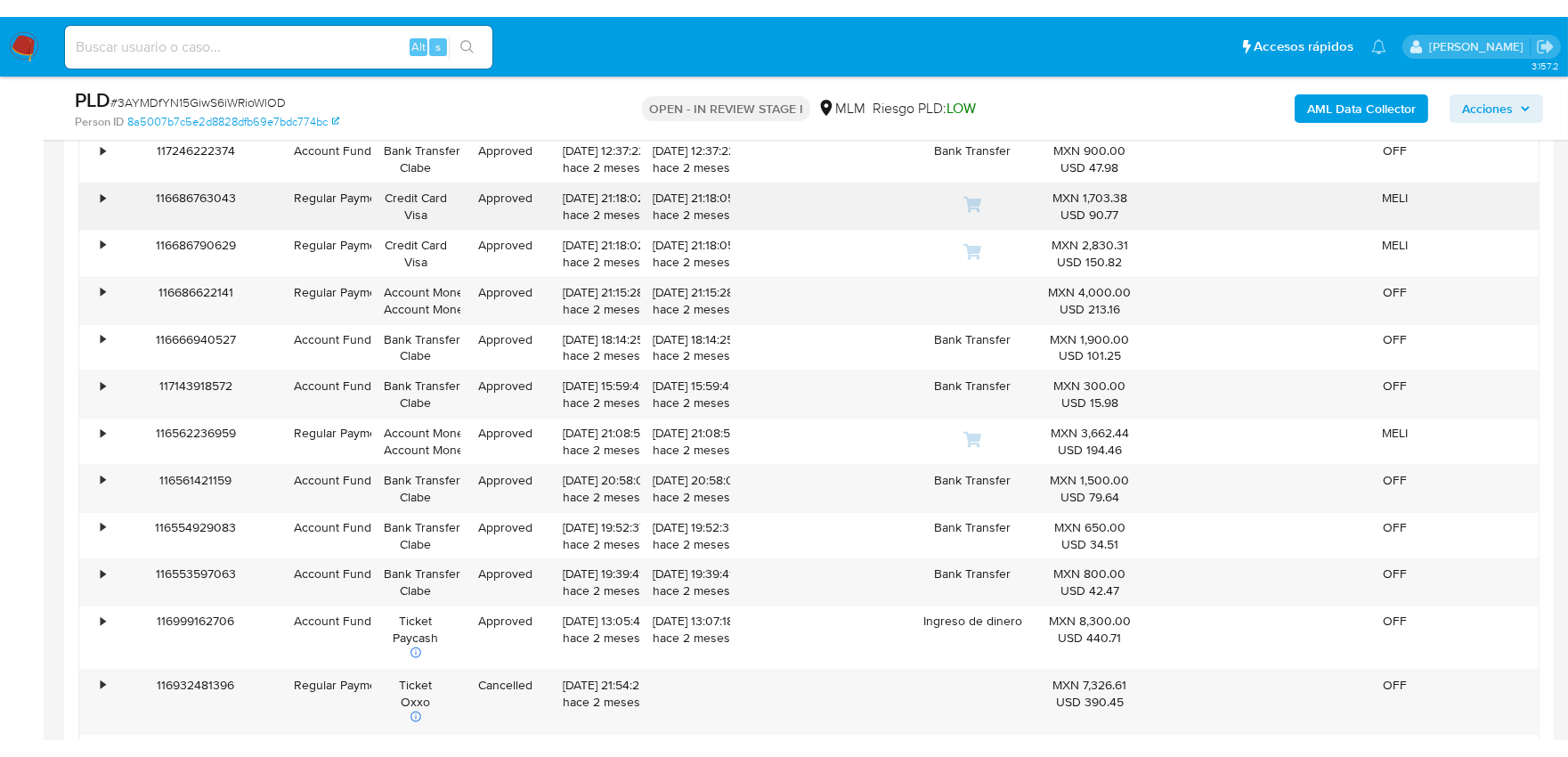
scroll to position [3831, 0]
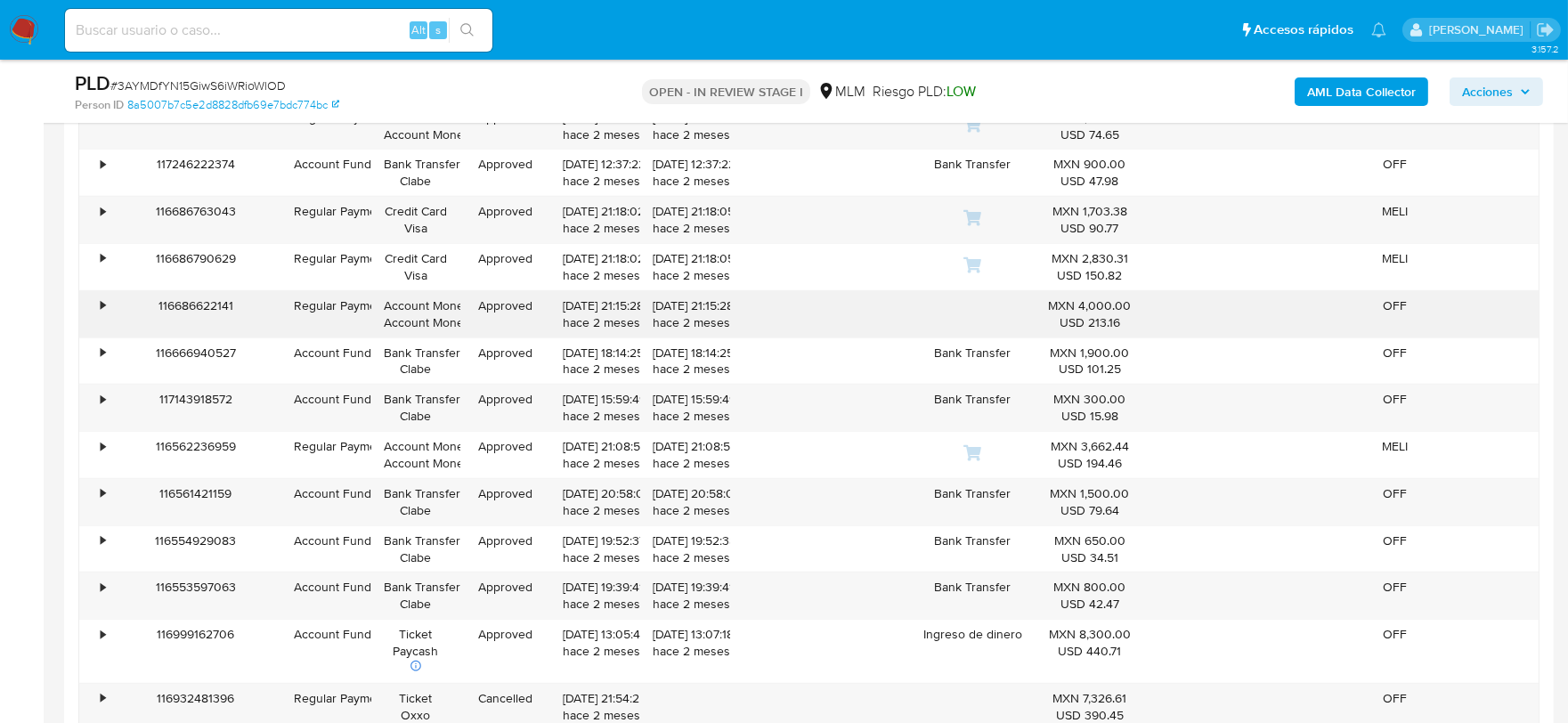
click at [103, 310] on div "•" at bounding box center [103, 305] width 5 height 17
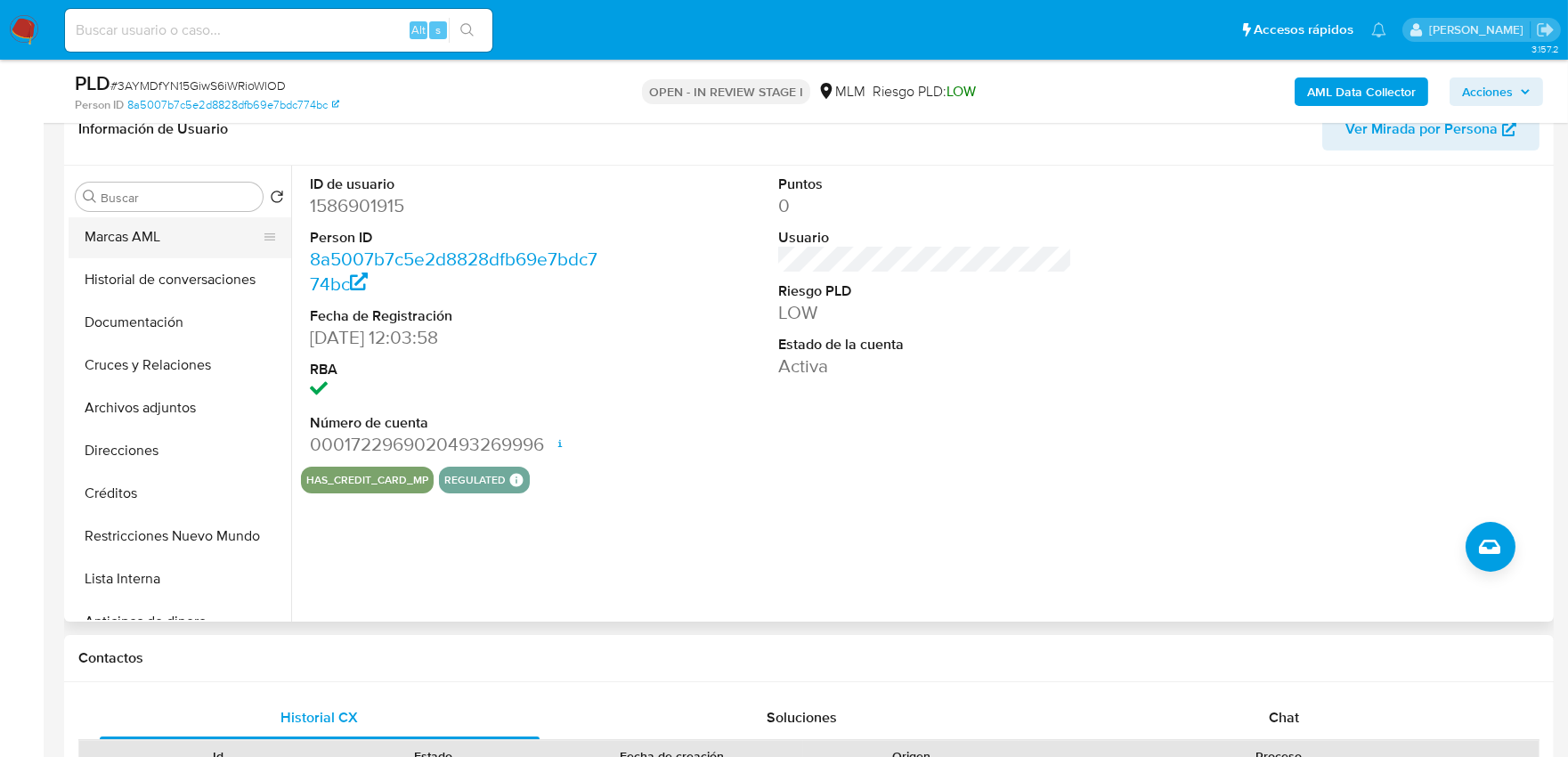
scroll to position [296, 0]
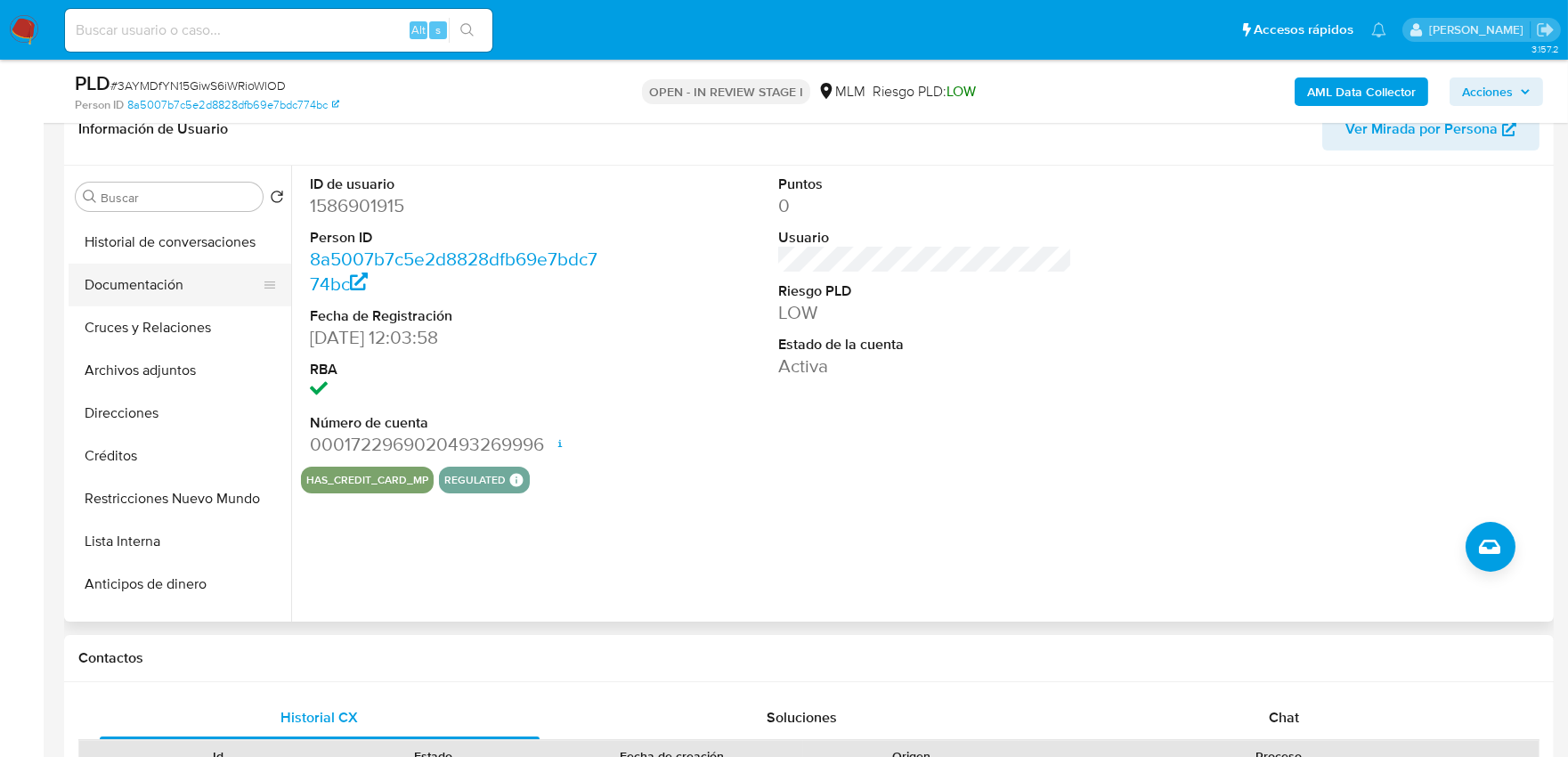
click at [130, 273] on button "Documentación" at bounding box center [172, 284] width 208 height 42
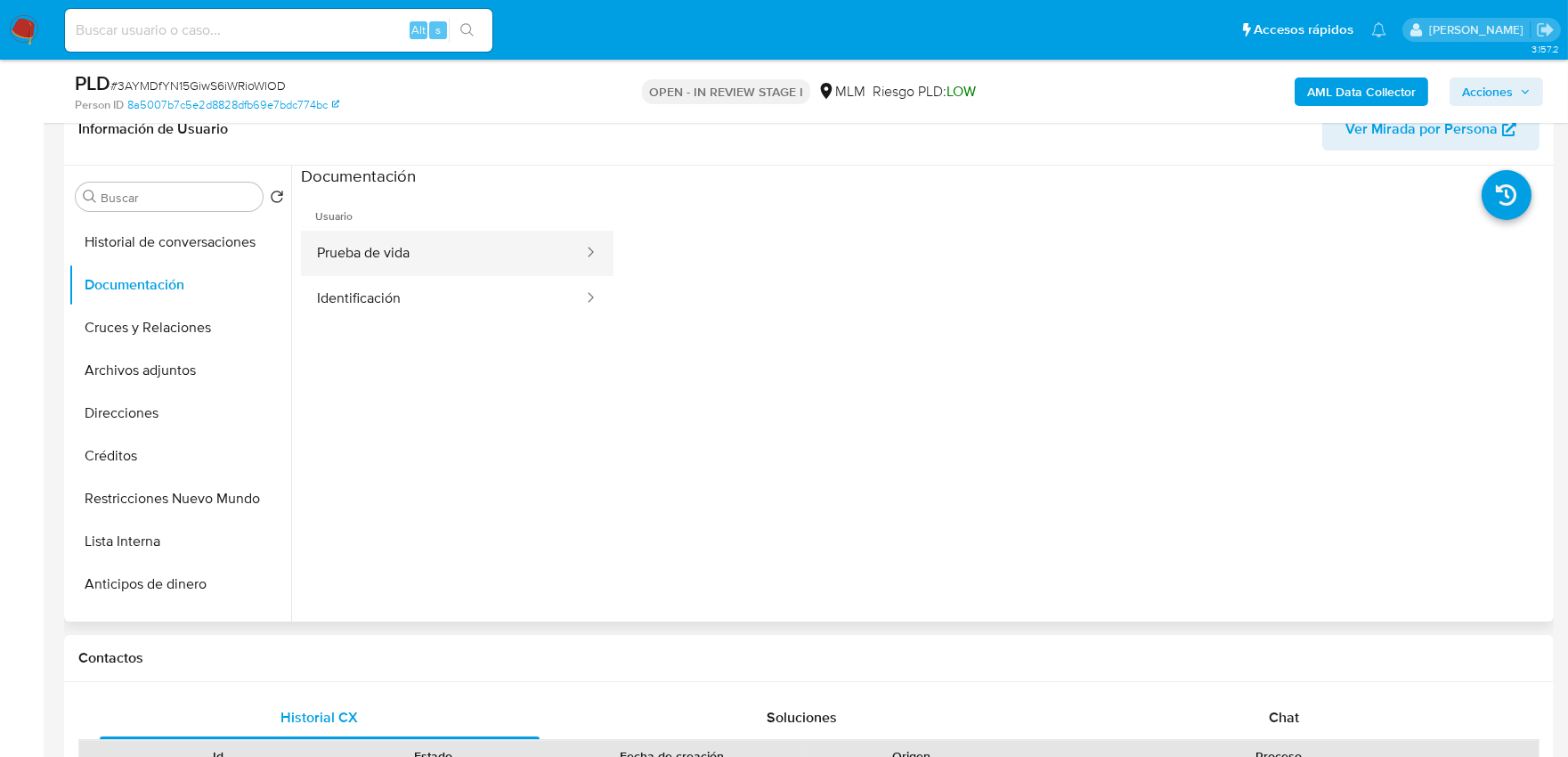
click at [321, 248] on button "Prueba de vida" at bounding box center [443, 253] width 284 height 45
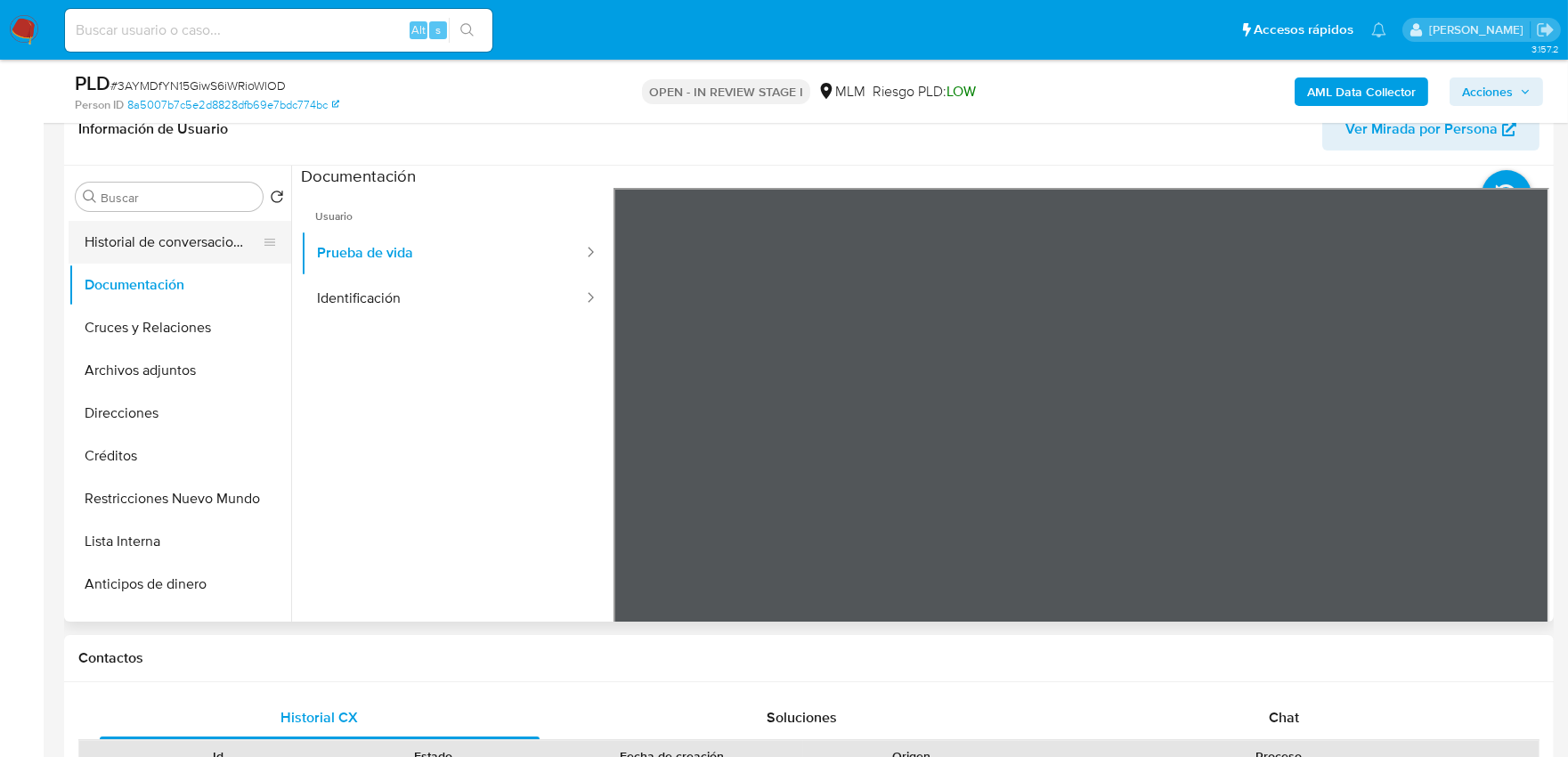
scroll to position [0, 0]
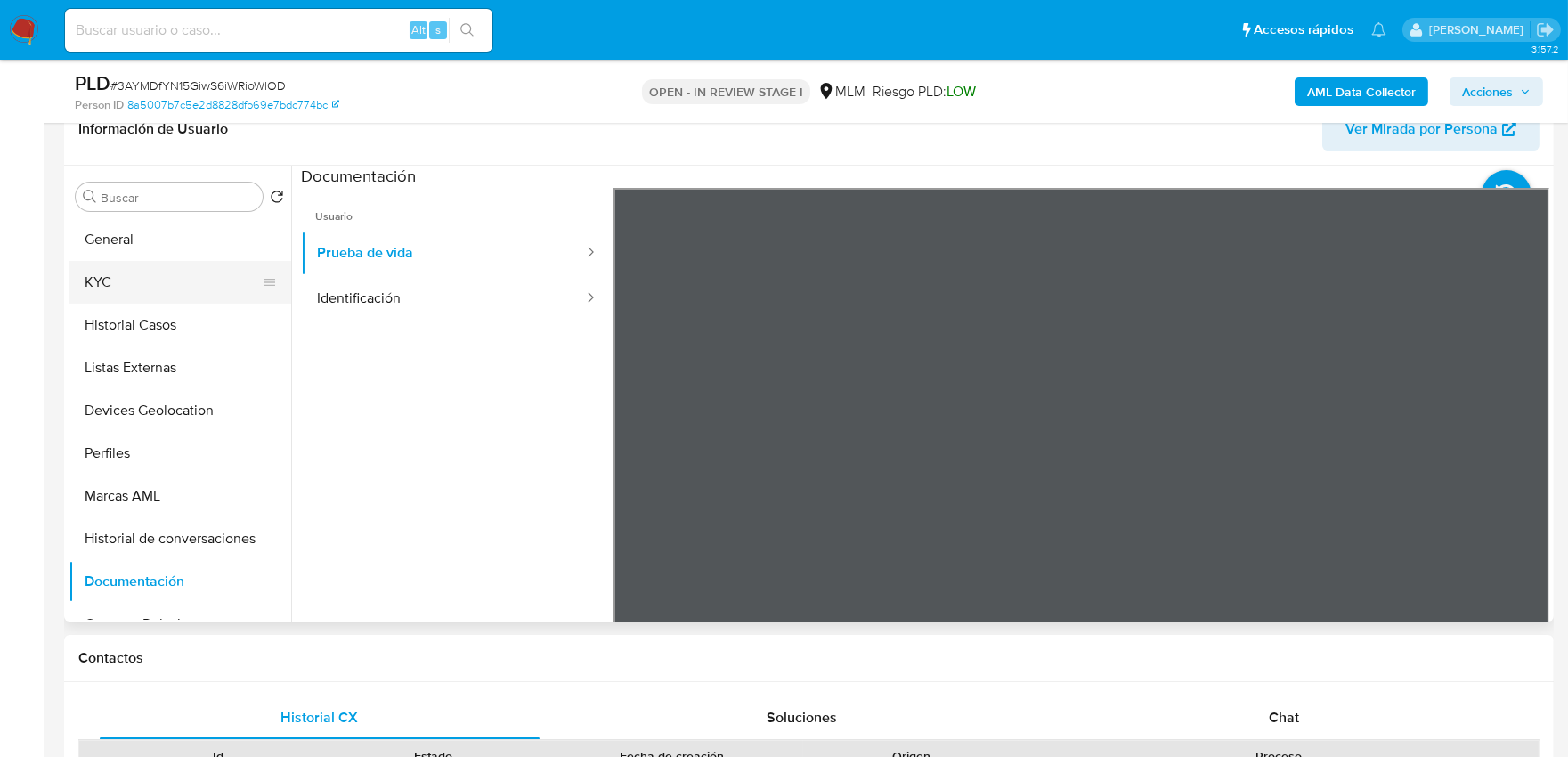
click at [139, 287] on button "KYC" at bounding box center [172, 282] width 208 height 42
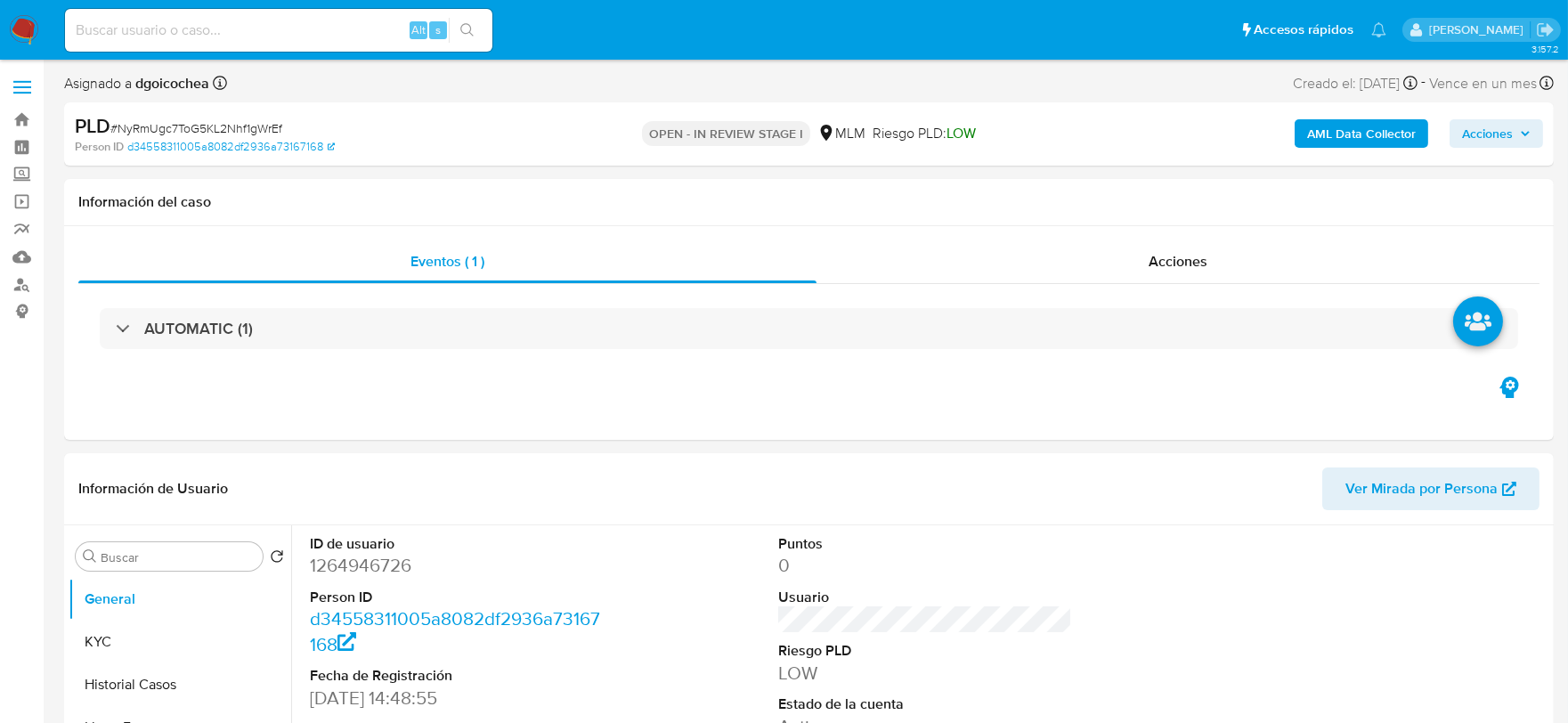
select select "10"
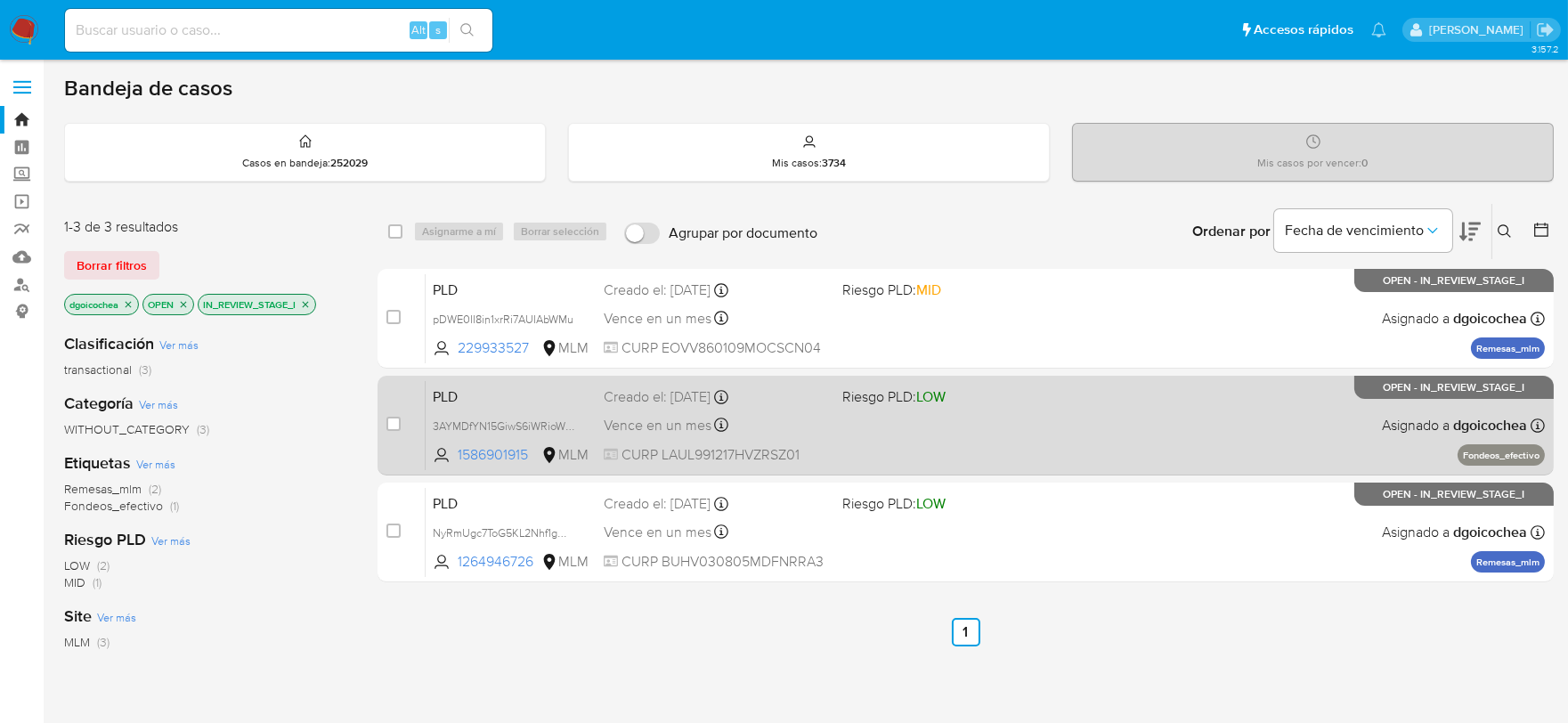
click at [448, 393] on span "PLD" at bounding box center [511, 395] width 157 height 23
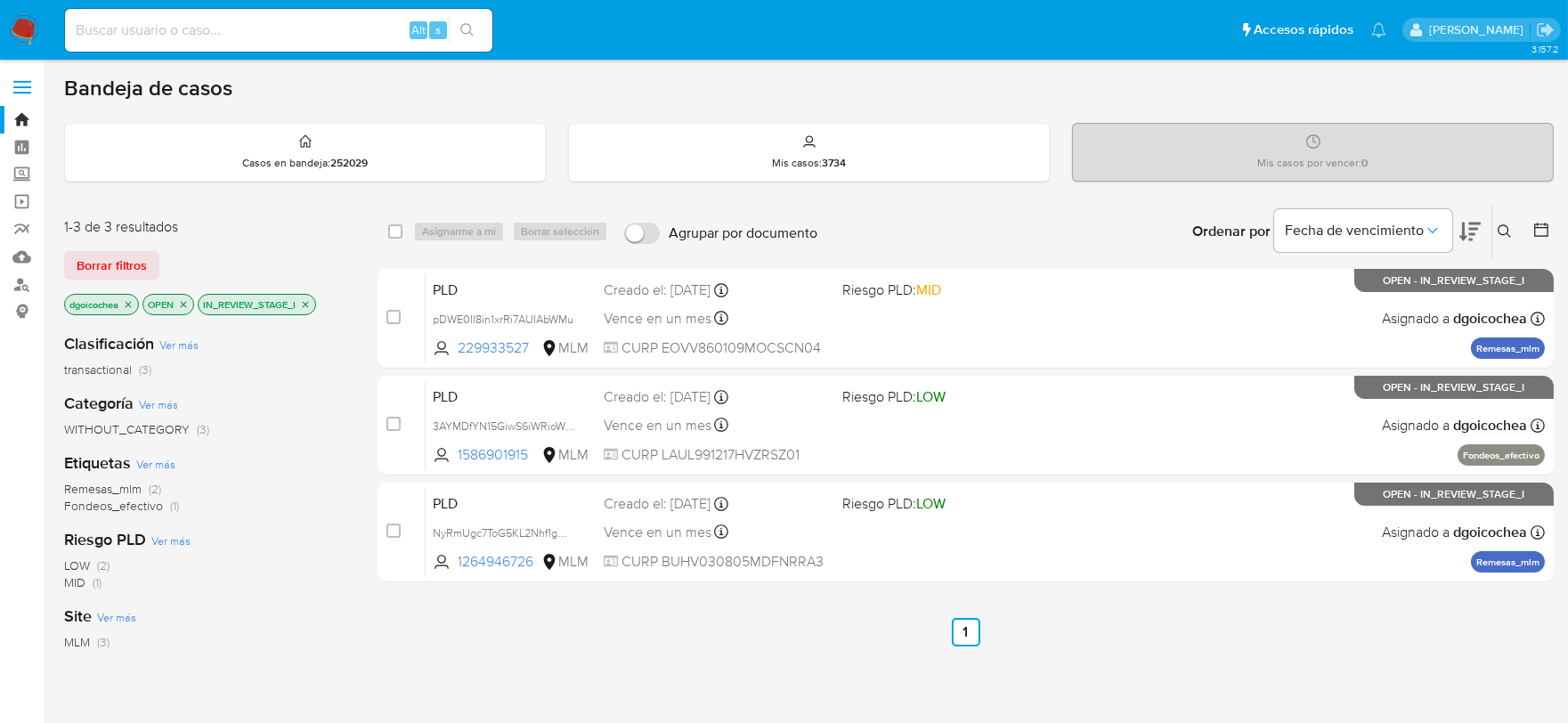
drag, startPoint x: 1500, startPoint y: 233, endPoint x: 1489, endPoint y: 236, distance: 11.4
click at [1500, 233] on icon at bounding box center [1504, 230] width 14 height 14
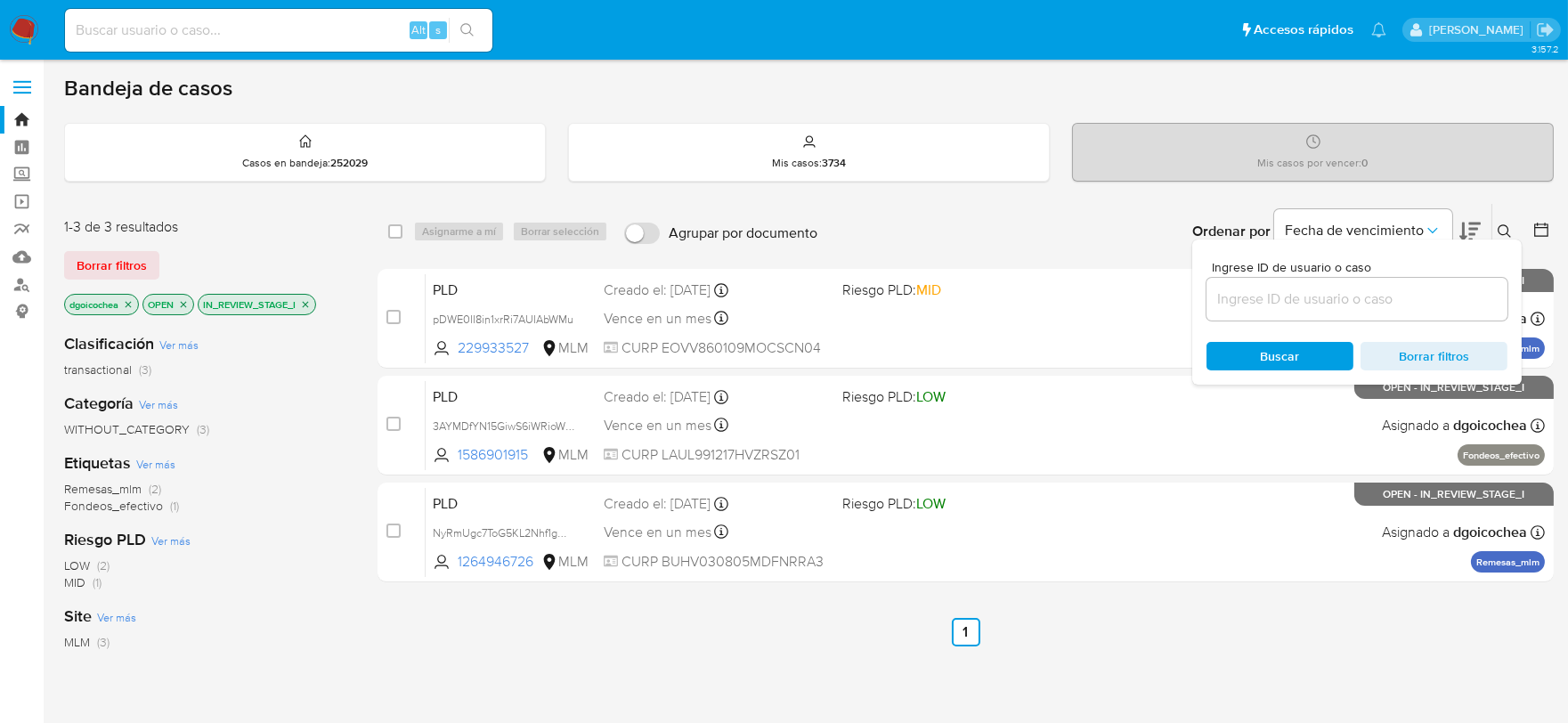
click at [1302, 299] on input at bounding box center [1356, 299] width 301 height 23
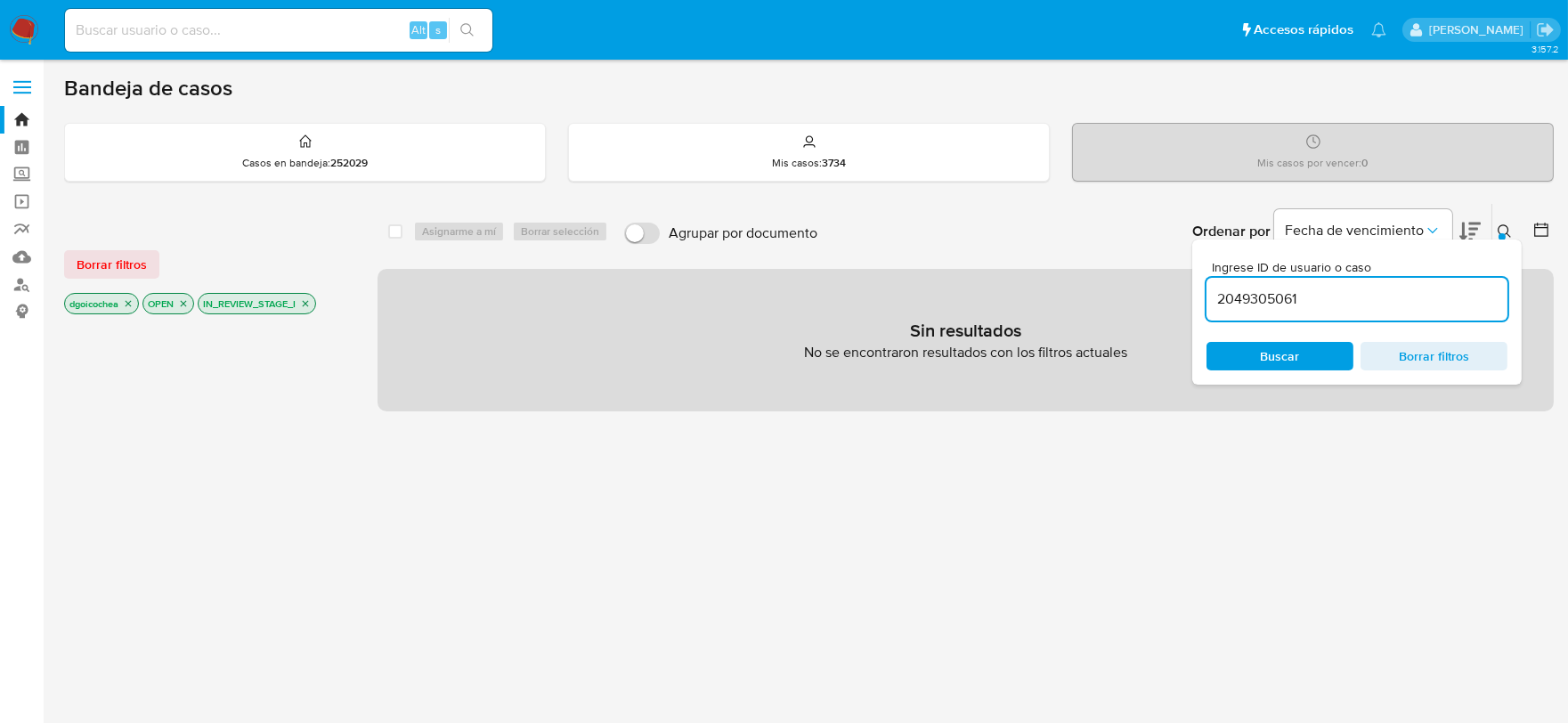
click at [1345, 308] on input "2049305061" at bounding box center [1356, 299] width 301 height 23
type input "2049305061"
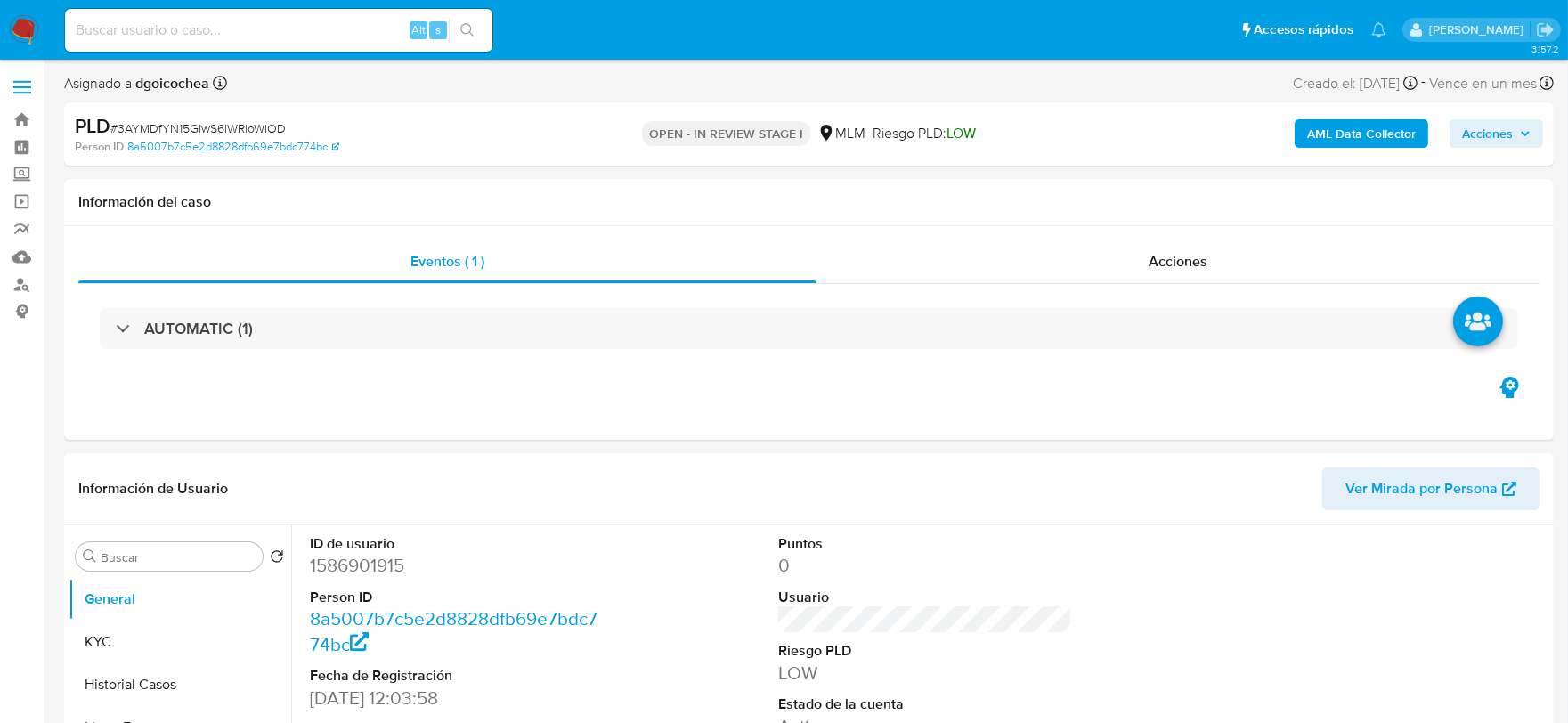
select select "10"
click at [611, 572] on div "ID de usuario 1586901915 Person ID 8a5007b7c5e2d8828dfb69e7bdc774bc Fecha de Re…" at bounding box center [924, 676] width 1248 height 301
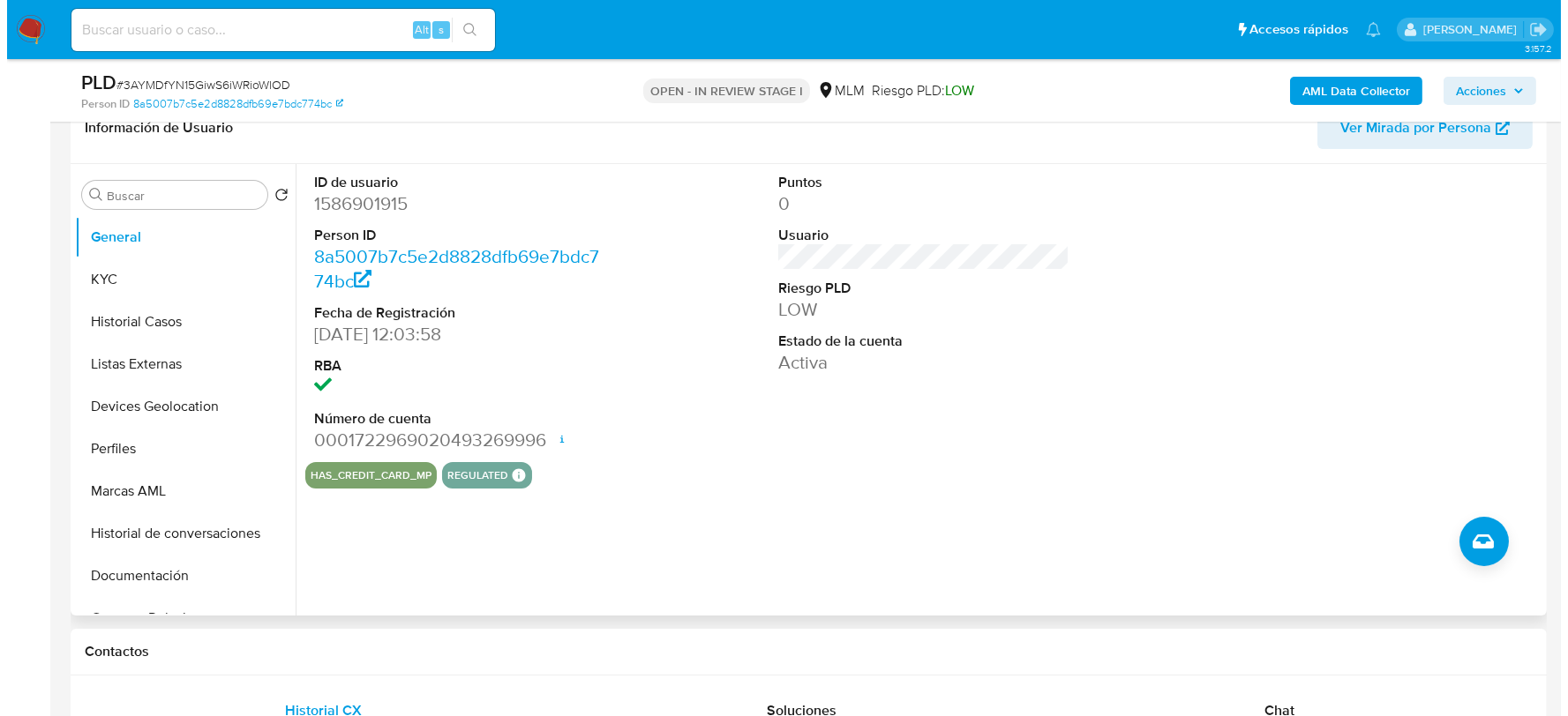
scroll to position [288, 0]
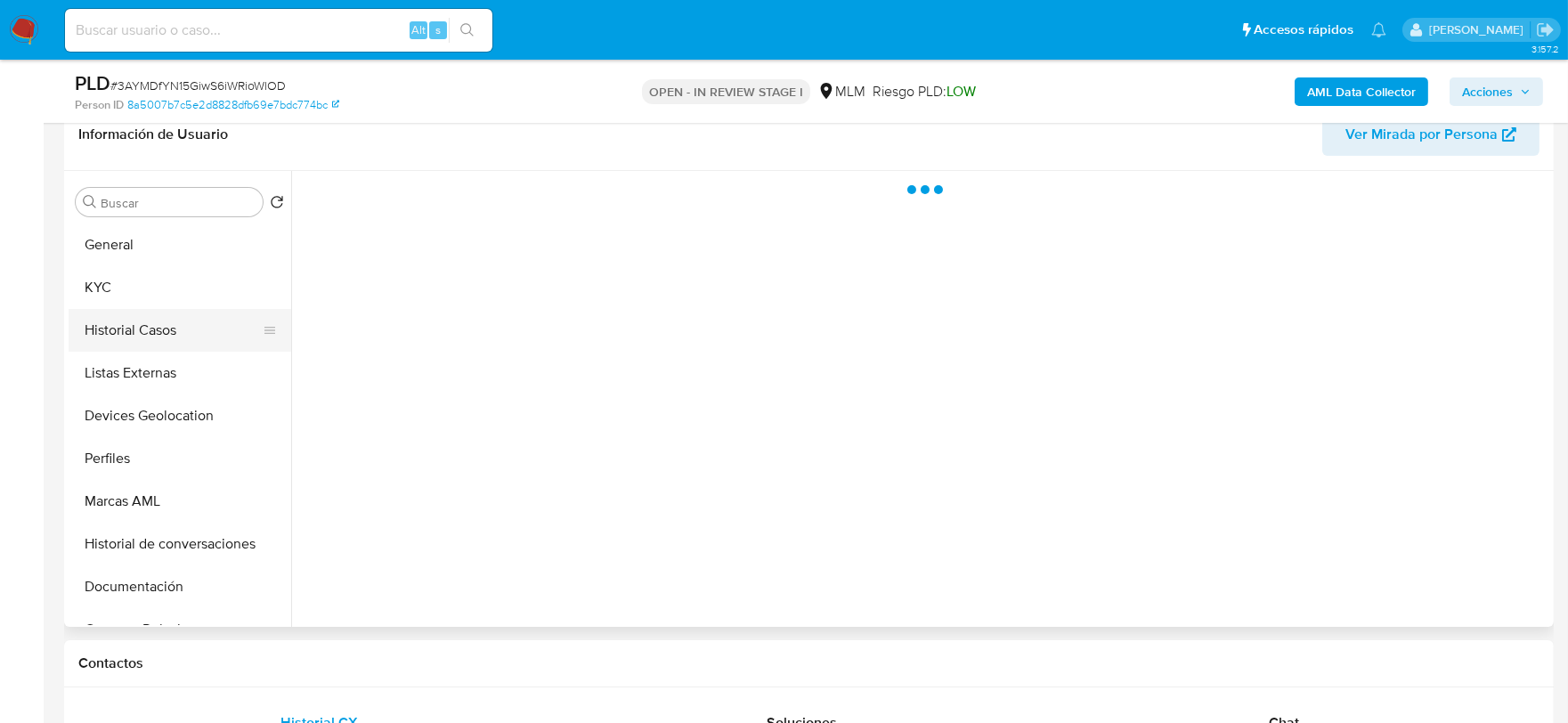
click at [160, 336] on button "Historial Casos" at bounding box center [172, 330] width 208 height 42
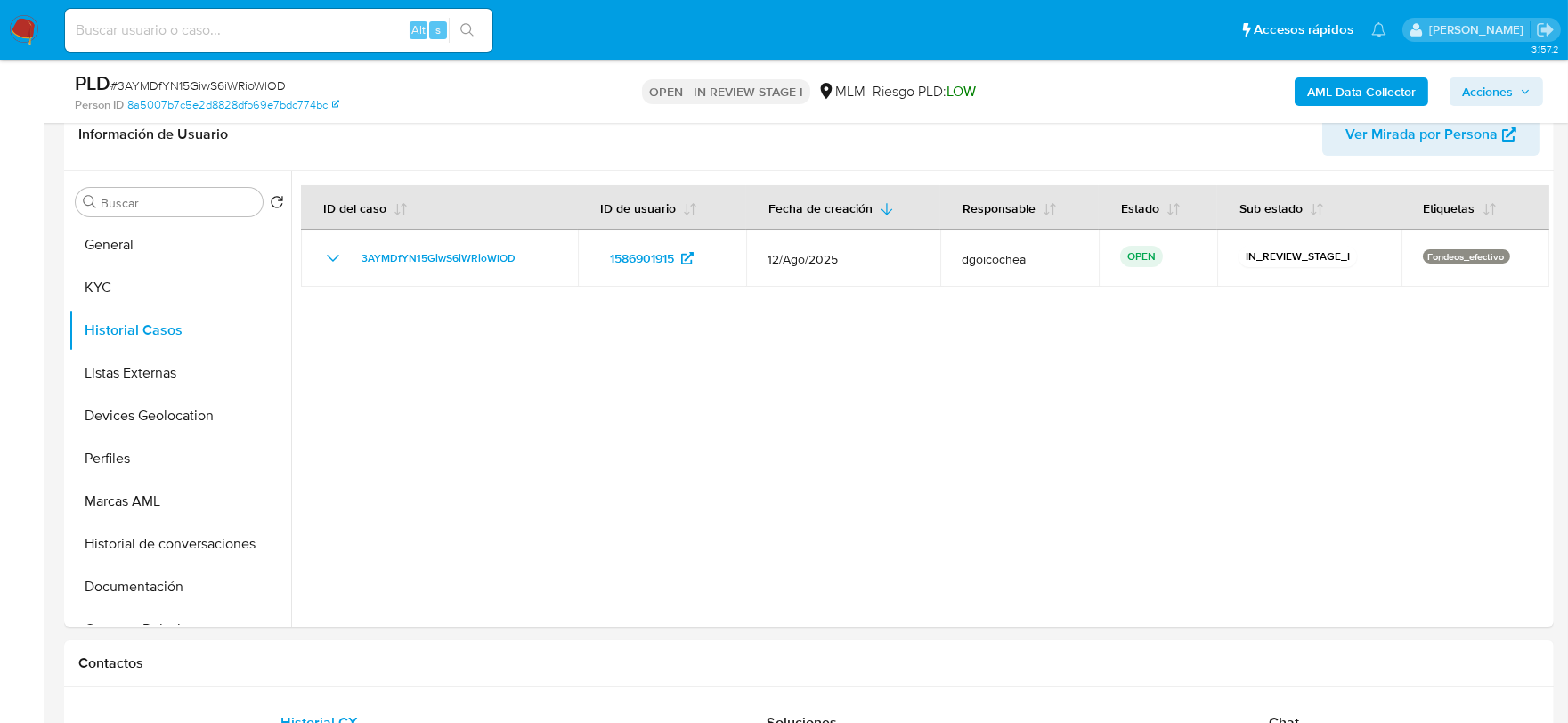
click at [1035, 496] on div at bounding box center [920, 399] width 1258 height 456
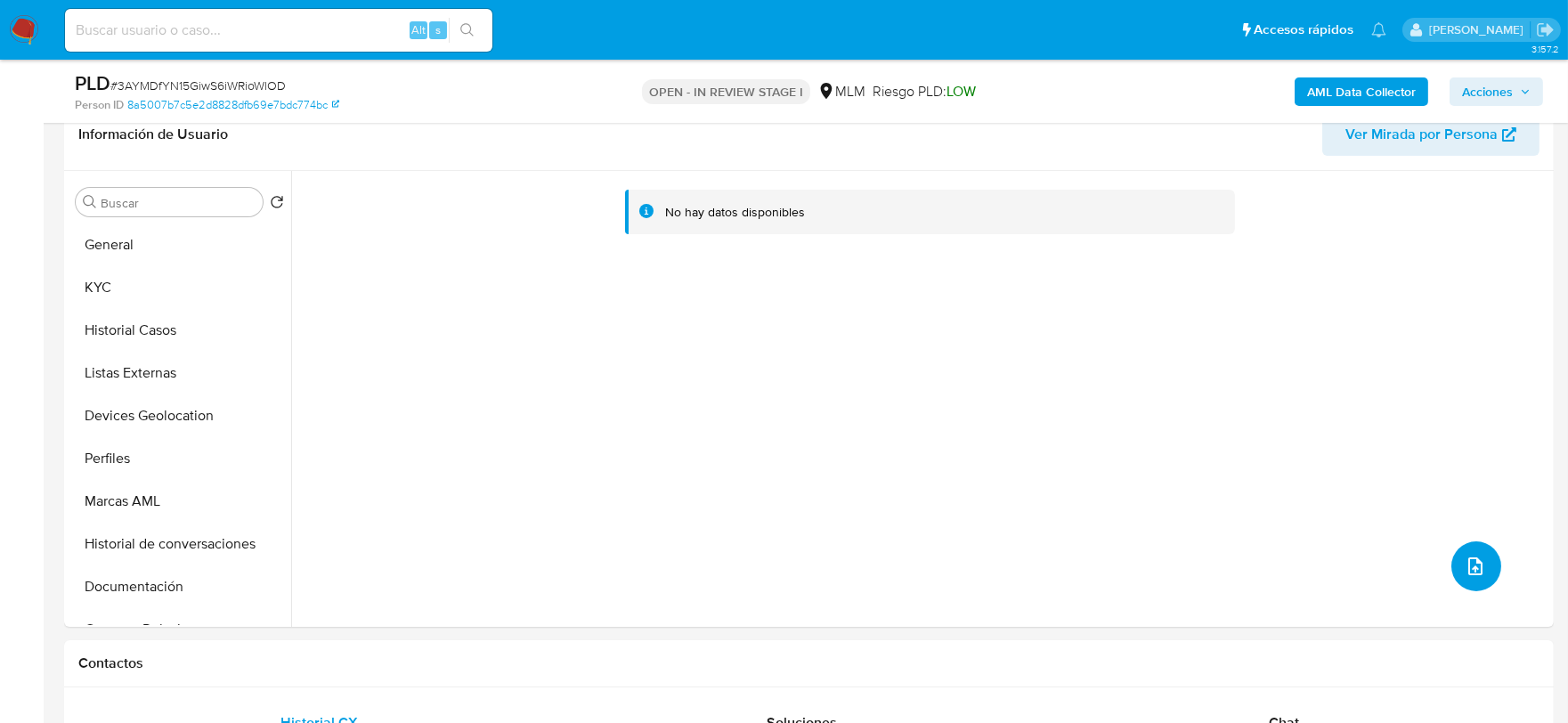
click at [1464, 558] on icon "upload-file" at bounding box center [1475, 566] width 22 height 22
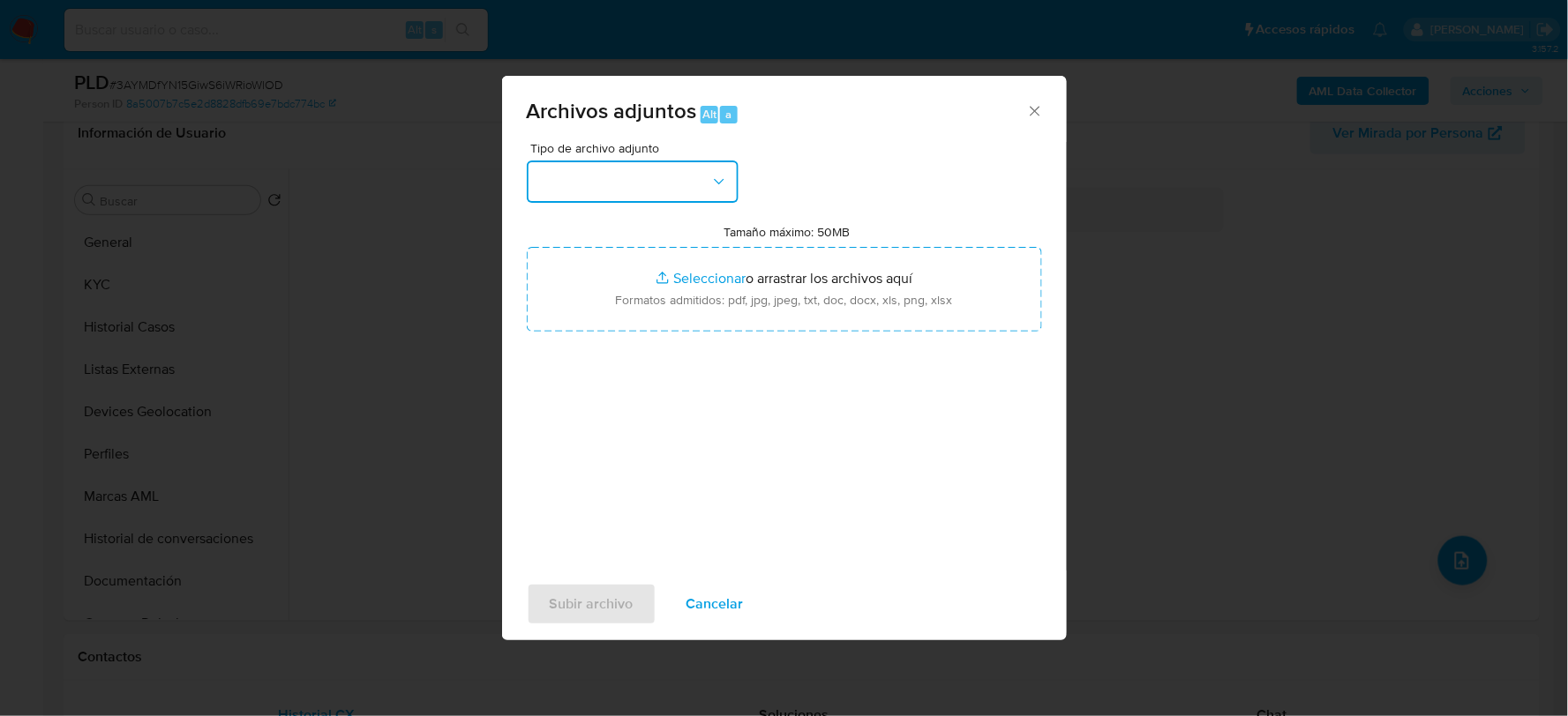
click at [676, 181] on button "button" at bounding box center [632, 181] width 211 height 42
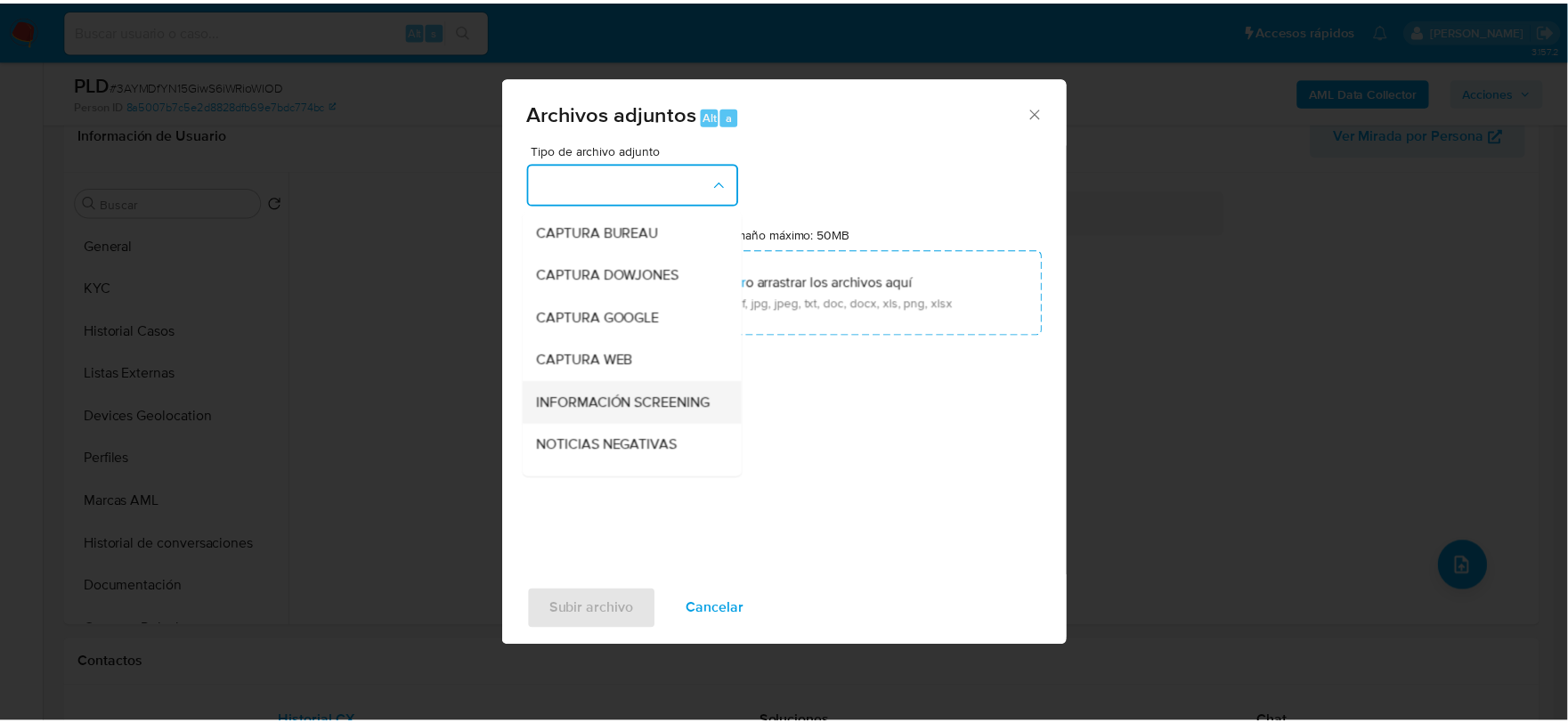
scroll to position [135, 0]
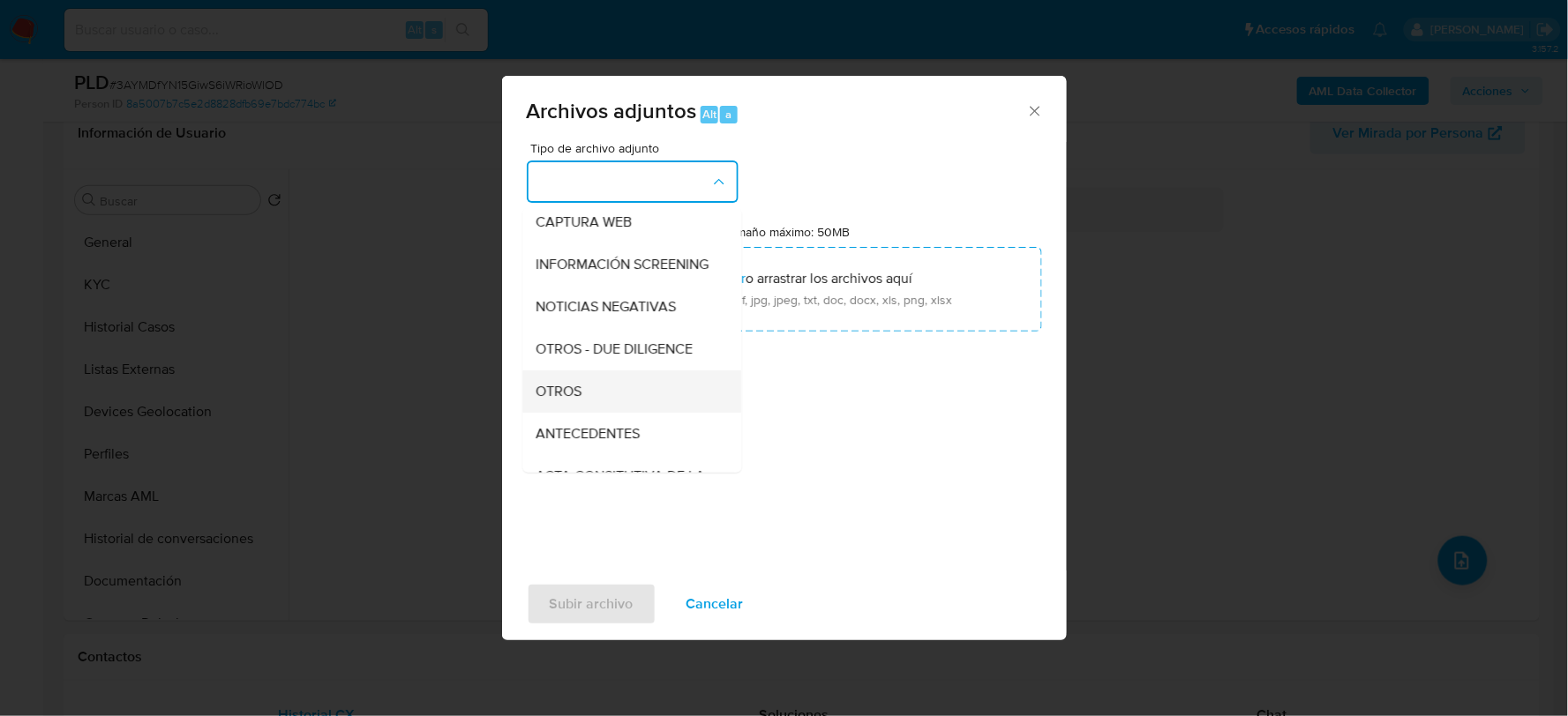
click at [562, 399] on span "OTROS" at bounding box center [558, 391] width 45 height 18
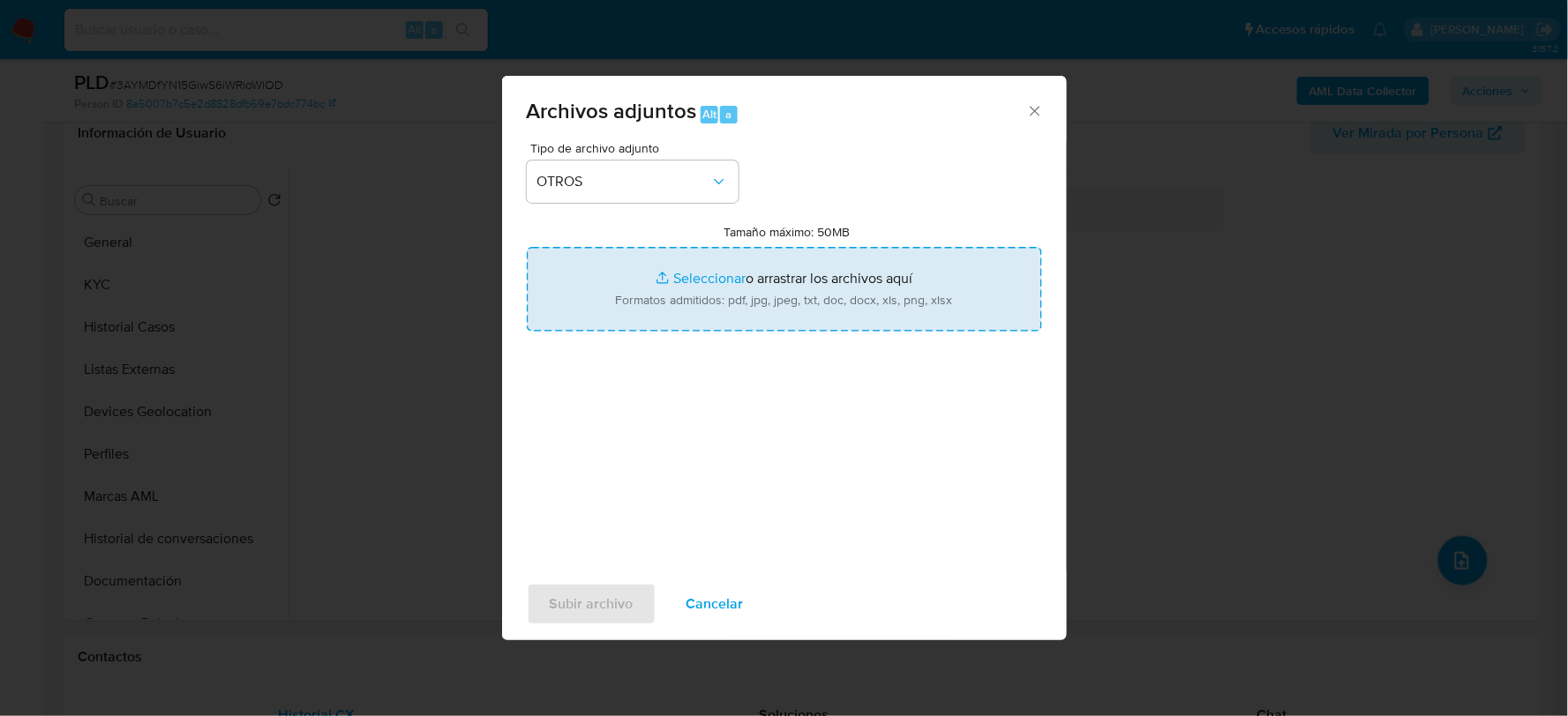
type input "C:\fakepath\1586901915_LAZARO LARA_AGO2025.xlsx"
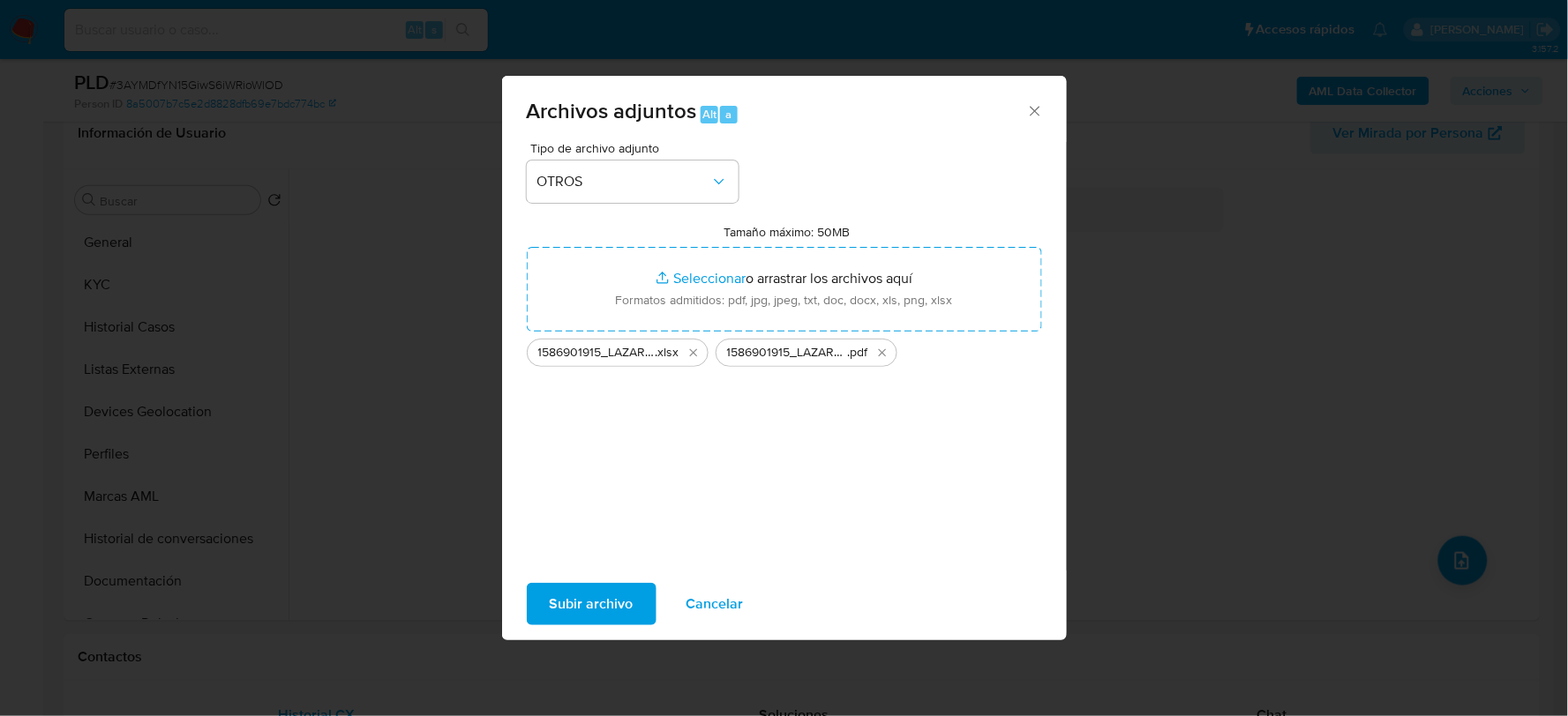
click at [594, 587] on span "Subir archivo" at bounding box center [591, 605] width 84 height 39
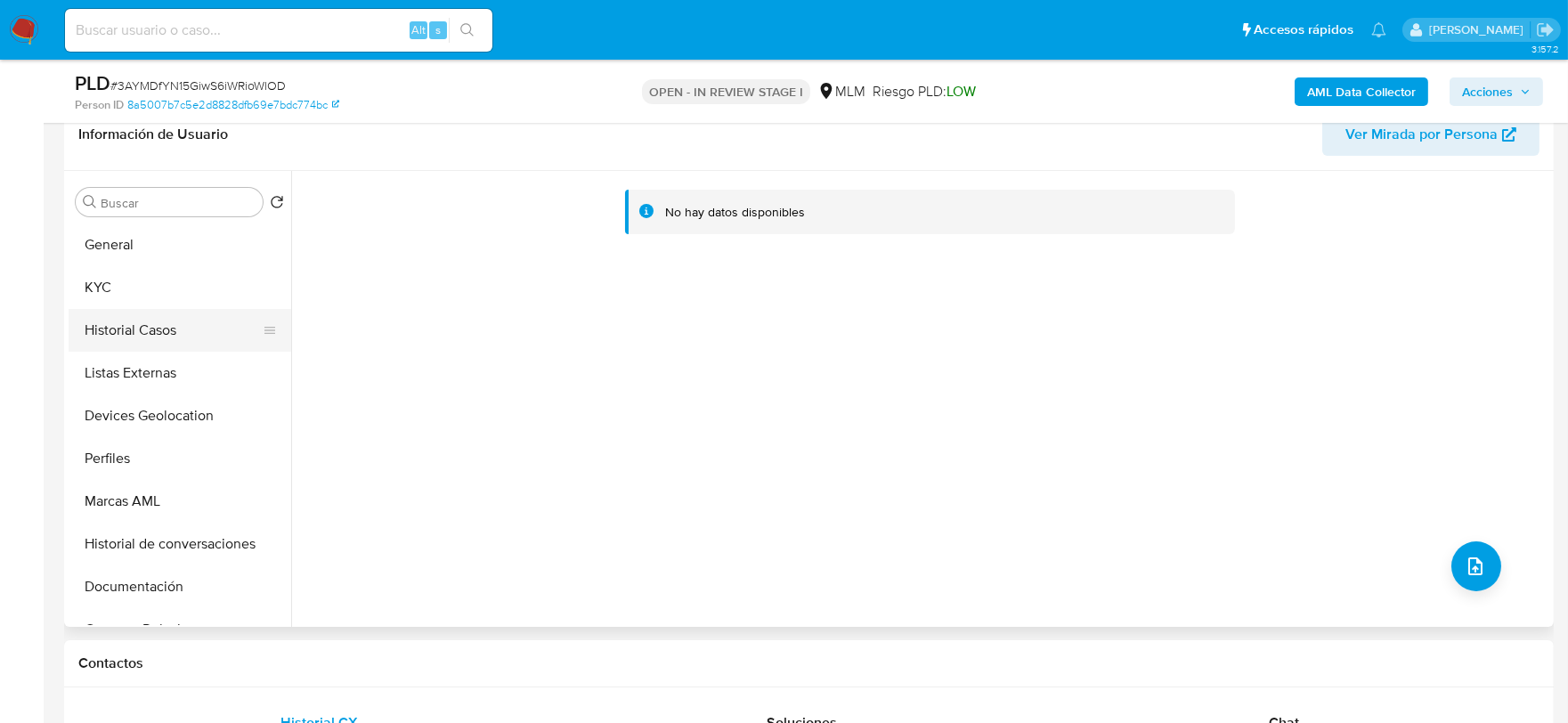
click at [173, 343] on button "Historial Casos" at bounding box center [172, 330] width 208 height 42
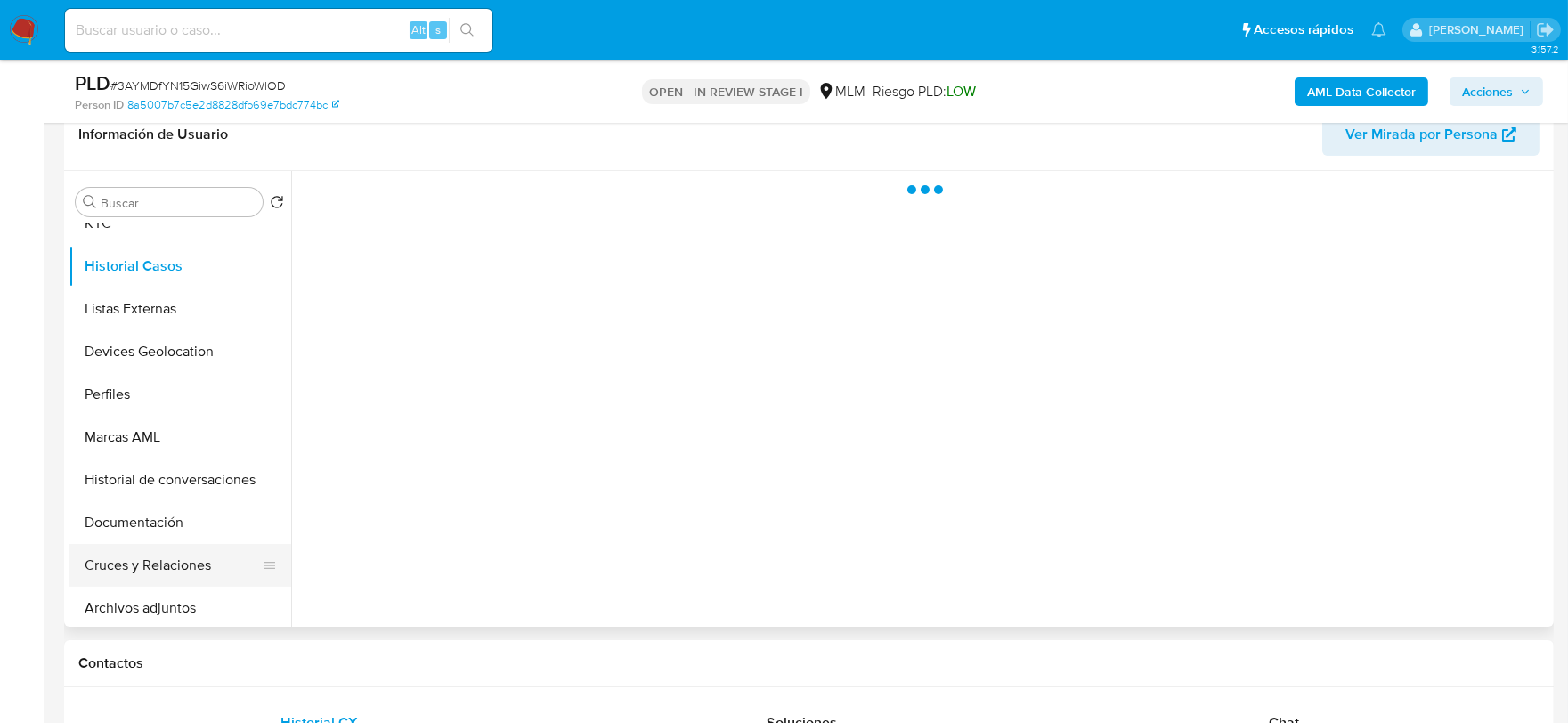
scroll to position [99, 0]
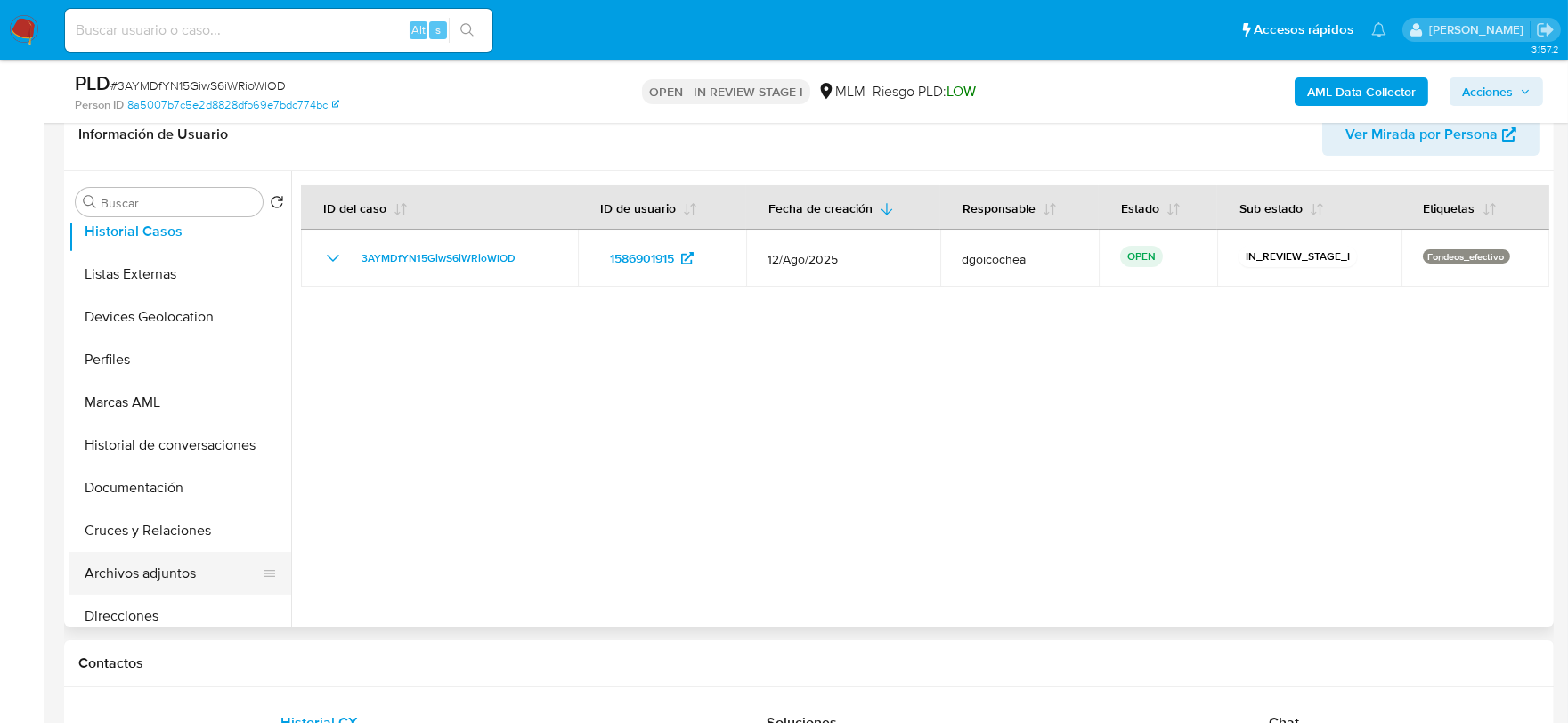
click at [188, 576] on button "Archivos adjuntos" at bounding box center [172, 573] width 208 height 42
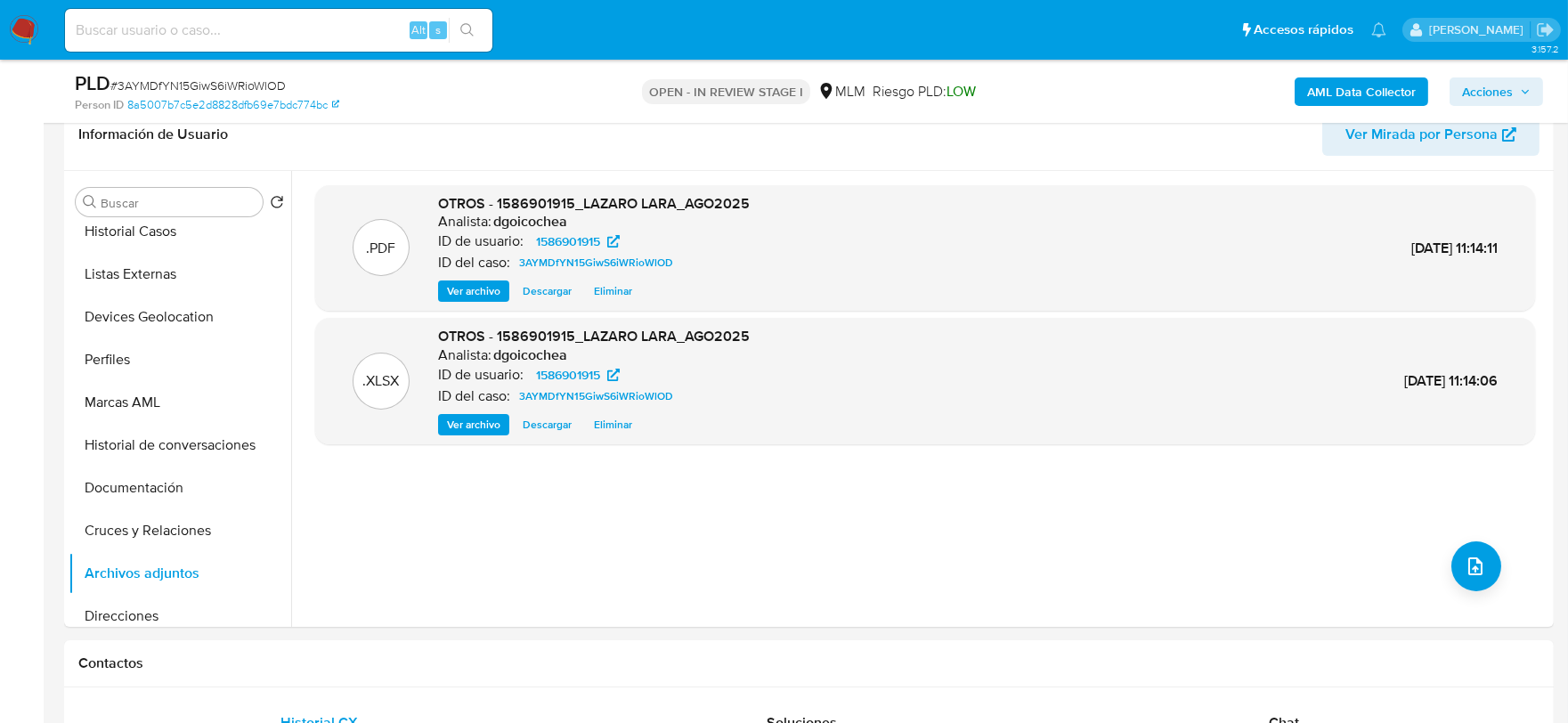
click at [1479, 102] on span "Acciones" at bounding box center [1487, 92] width 50 height 29
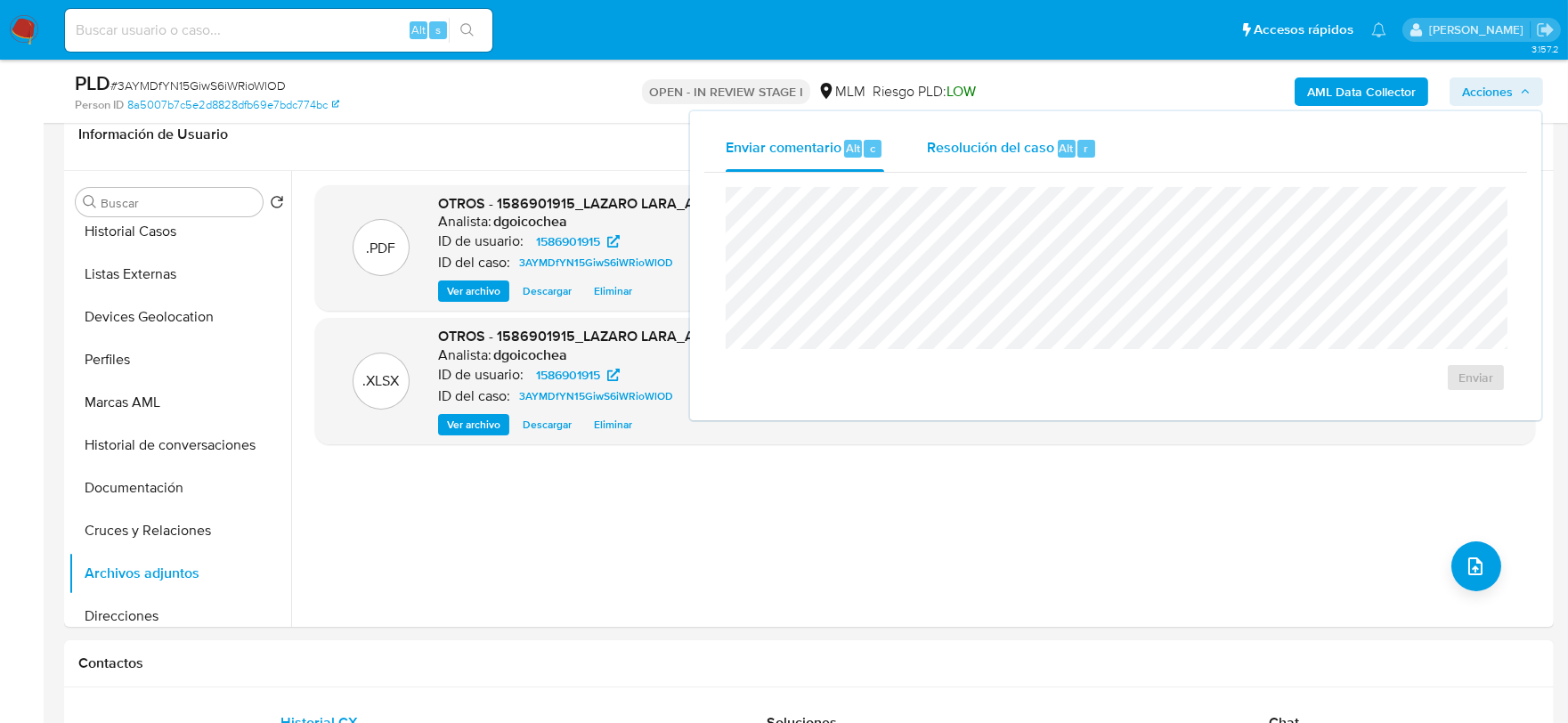
click at [1034, 143] on span "Resolución del caso" at bounding box center [990, 147] width 127 height 21
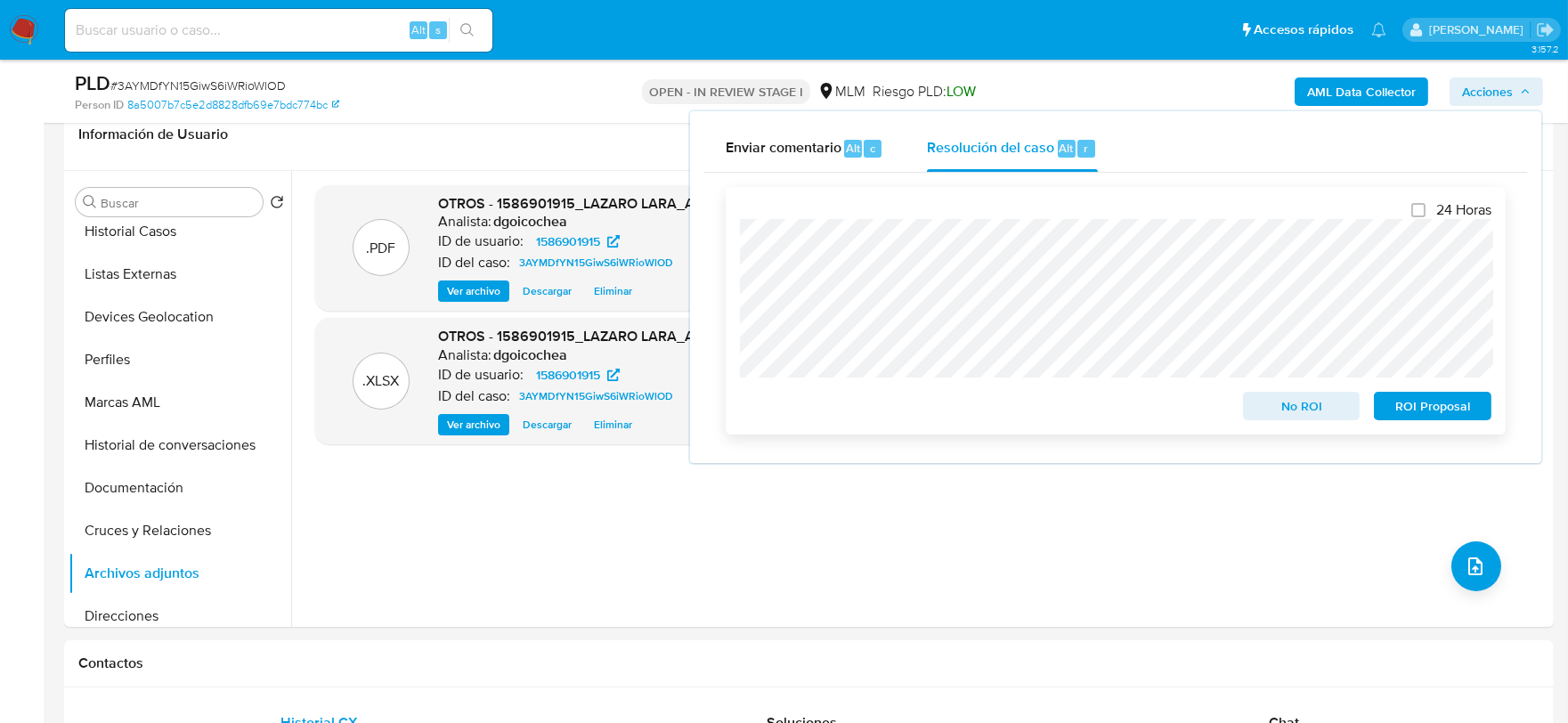
click at [1293, 401] on span "No ROI" at bounding box center [1302, 406] width 93 height 25
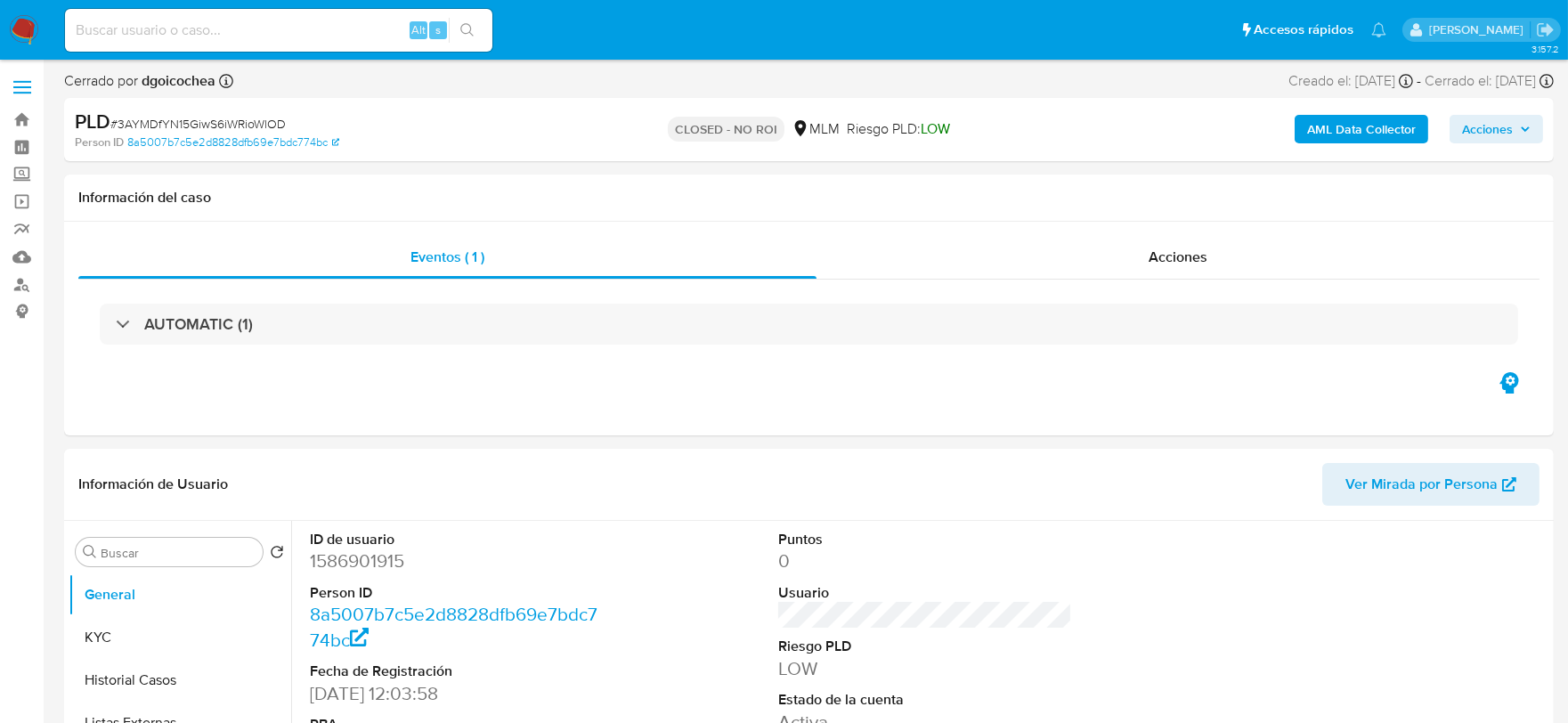
select select "10"
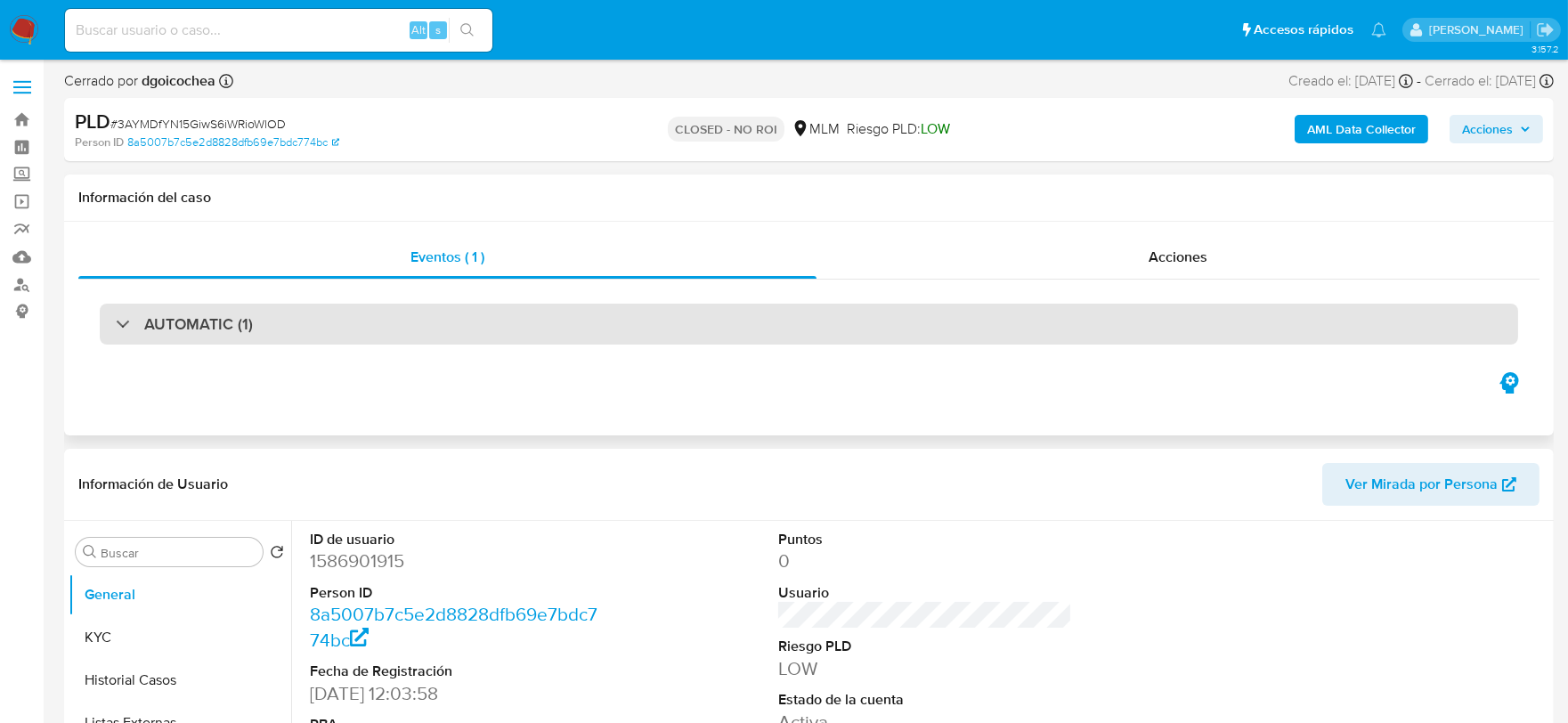
click at [210, 318] on h3 "AUTOMATIC (1)" at bounding box center [198, 324] width 109 height 20
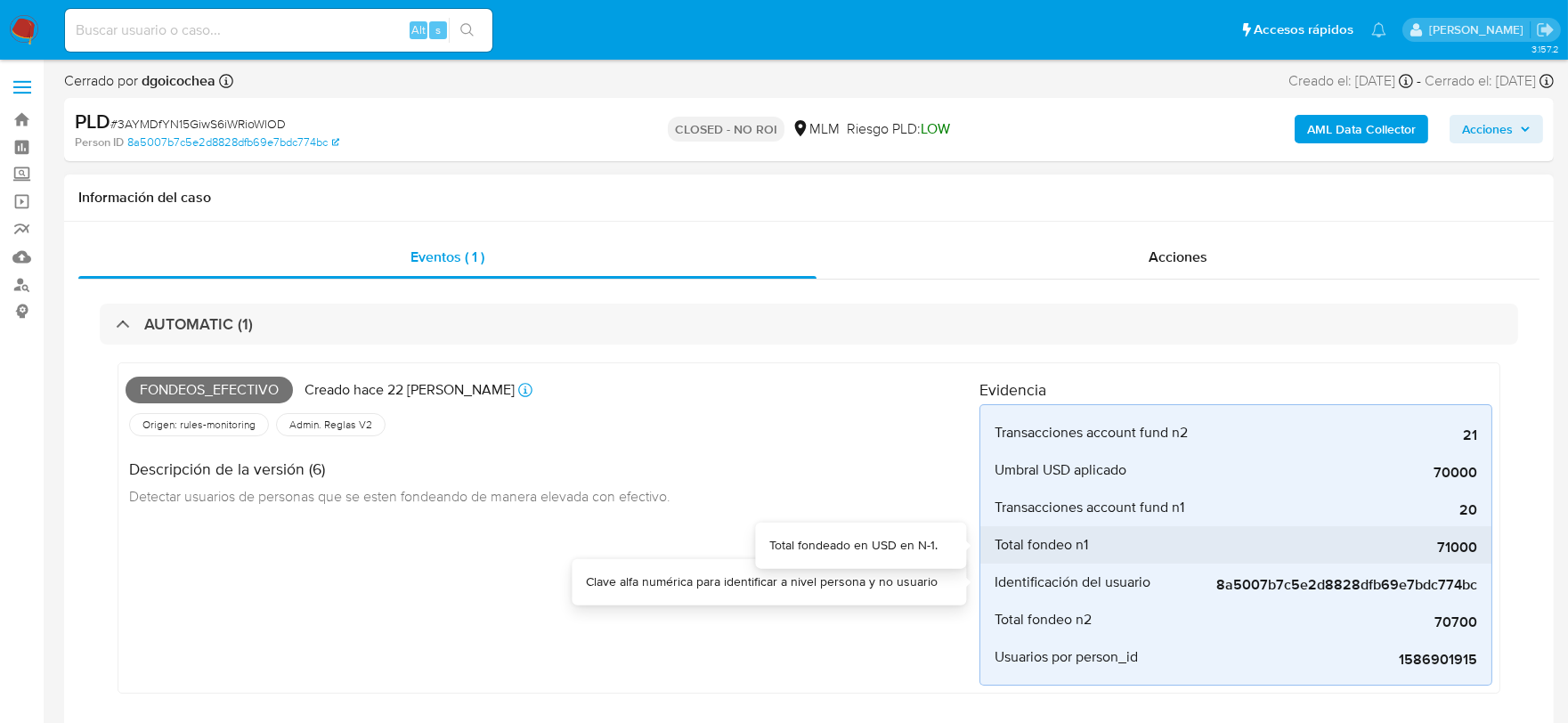
click at [1393, 533] on div "71000" at bounding box center [1343, 546] width 267 height 38
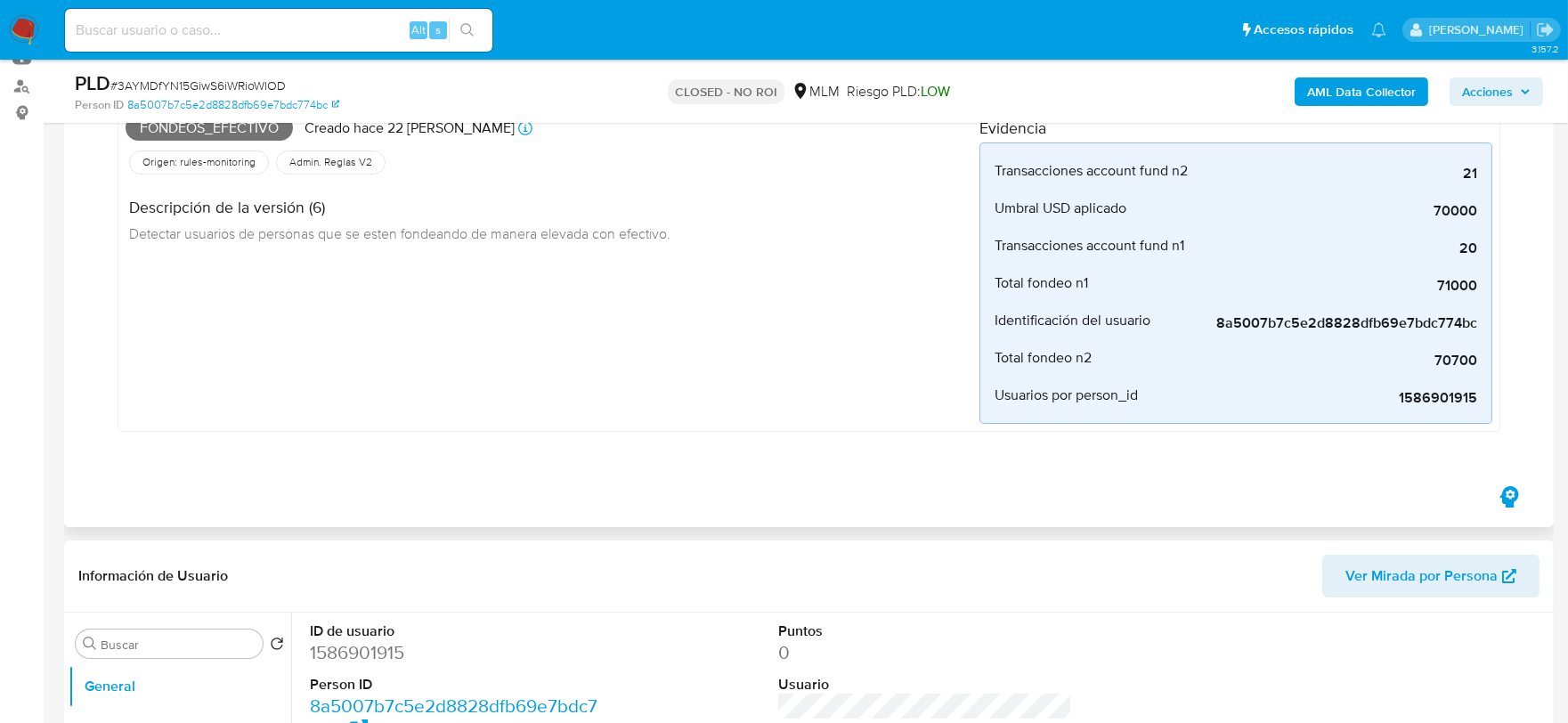
scroll to position [198, 0]
click at [1449, 291] on span "71000" at bounding box center [1343, 287] width 267 height 18
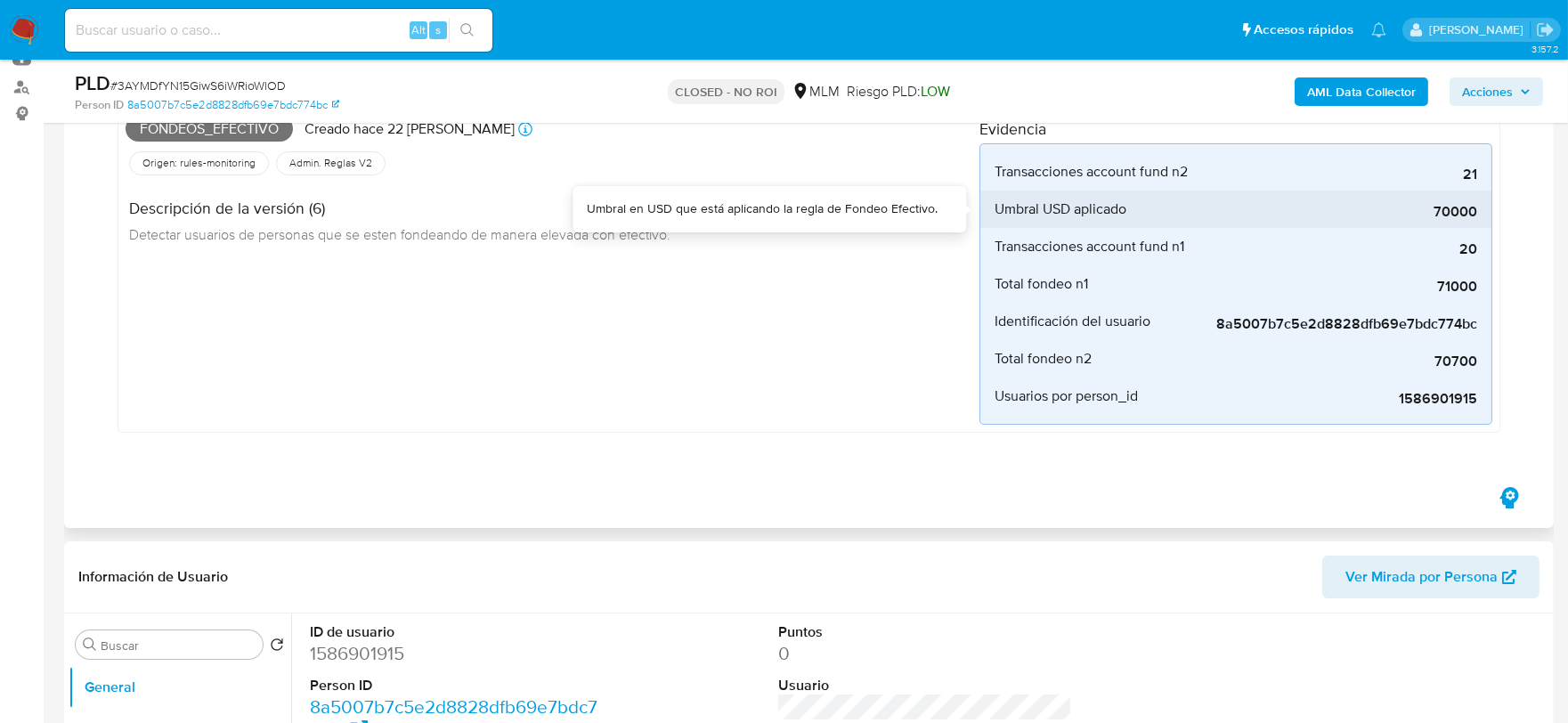
click at [1453, 205] on span "70000" at bounding box center [1343, 212] width 267 height 18
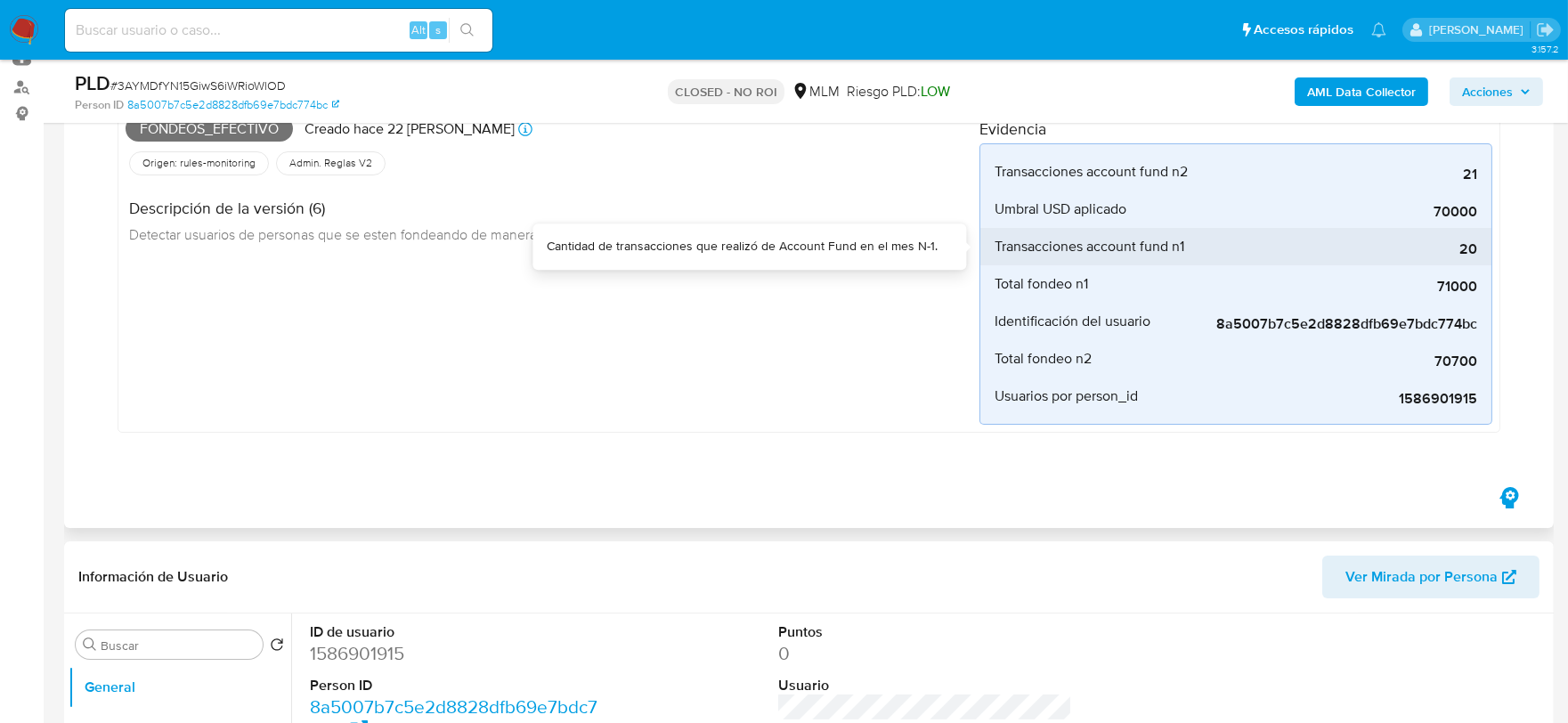
click at [1463, 251] on span "20" at bounding box center [1343, 249] width 267 height 18
drag, startPoint x: 1431, startPoint y: 262, endPoint x: 1440, endPoint y: 255, distance: 11.4
click at [1438, 258] on div "20" at bounding box center [1343, 247] width 267 height 38
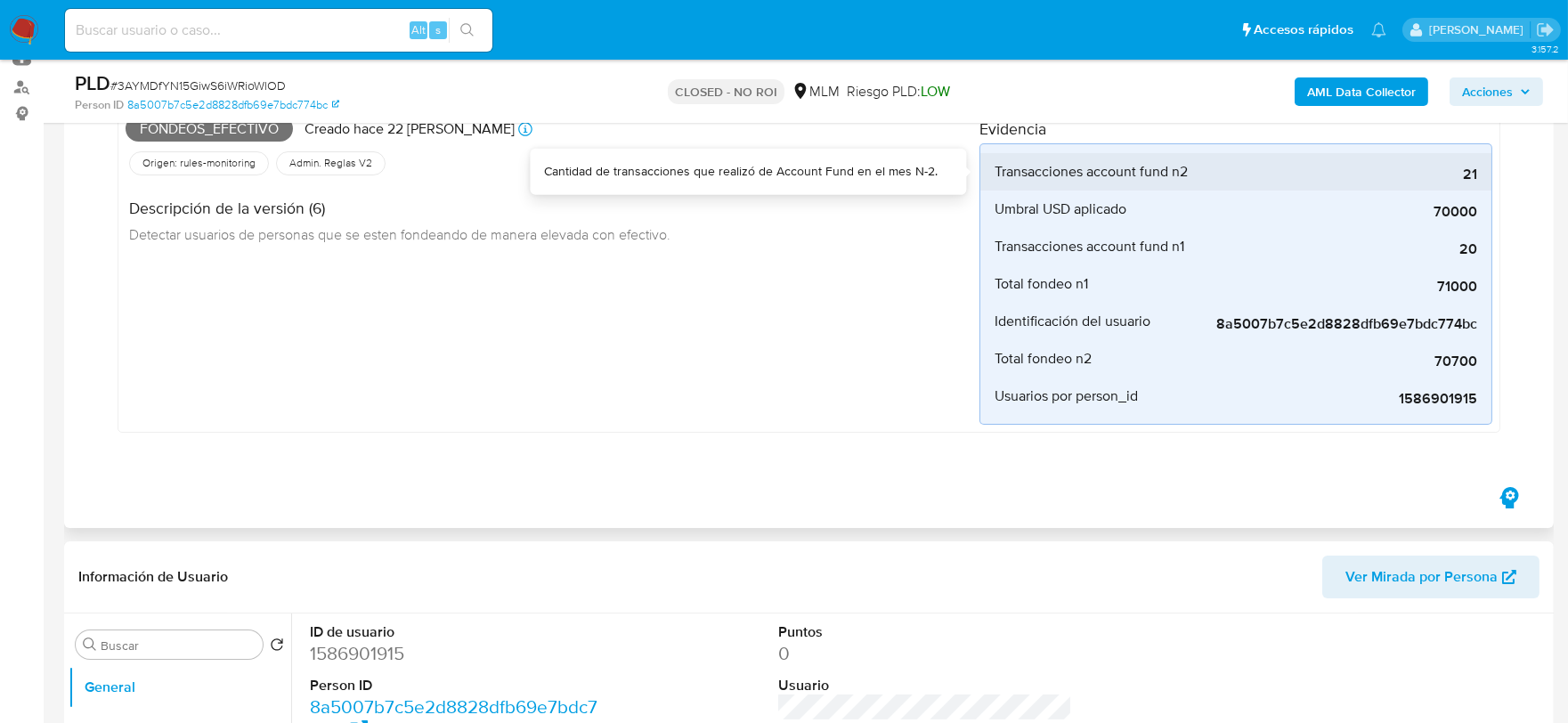
click at [1471, 175] on span "21" at bounding box center [1343, 175] width 267 height 18
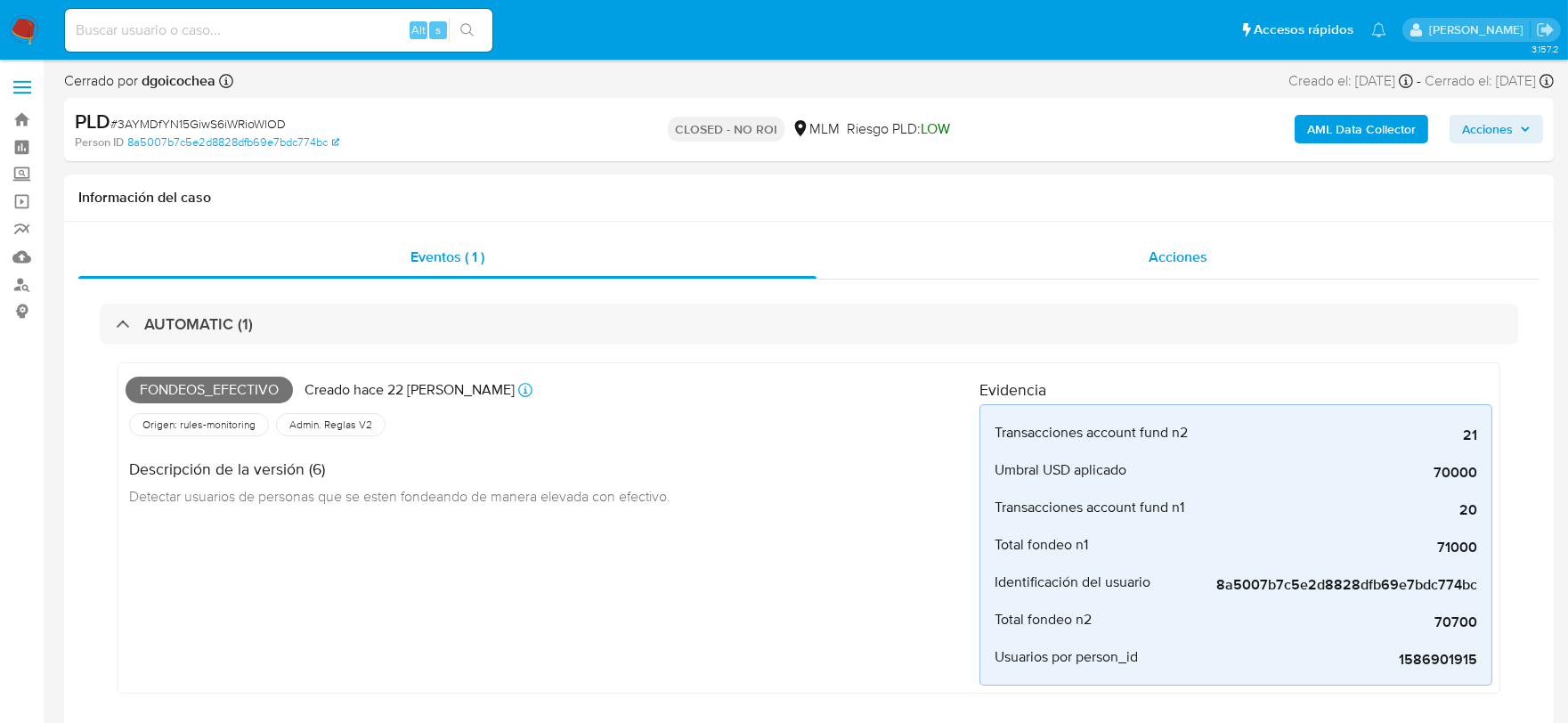
click at [1190, 263] on span "Acciones" at bounding box center [1177, 257] width 59 height 21
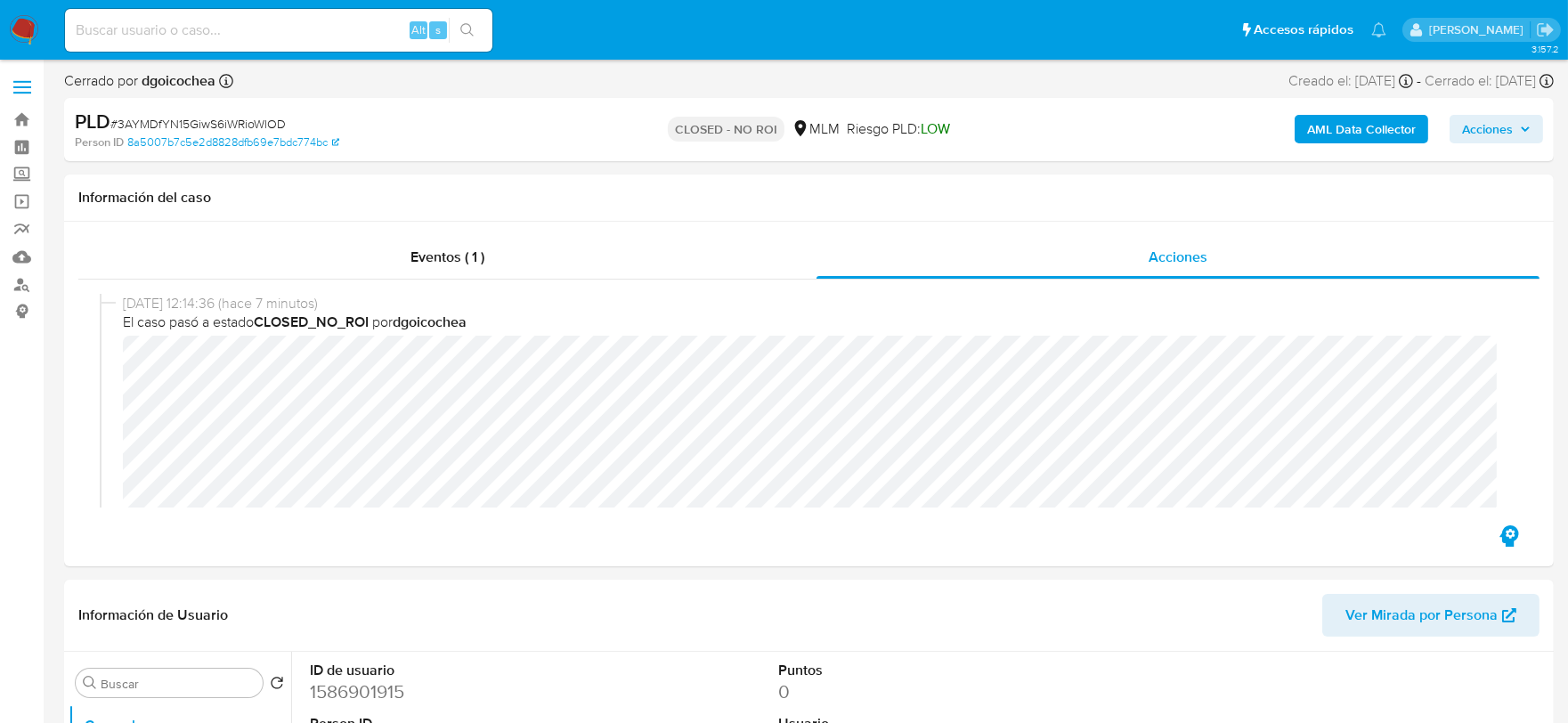
click at [1483, 121] on span "Acciones" at bounding box center [1487, 130] width 50 height 29
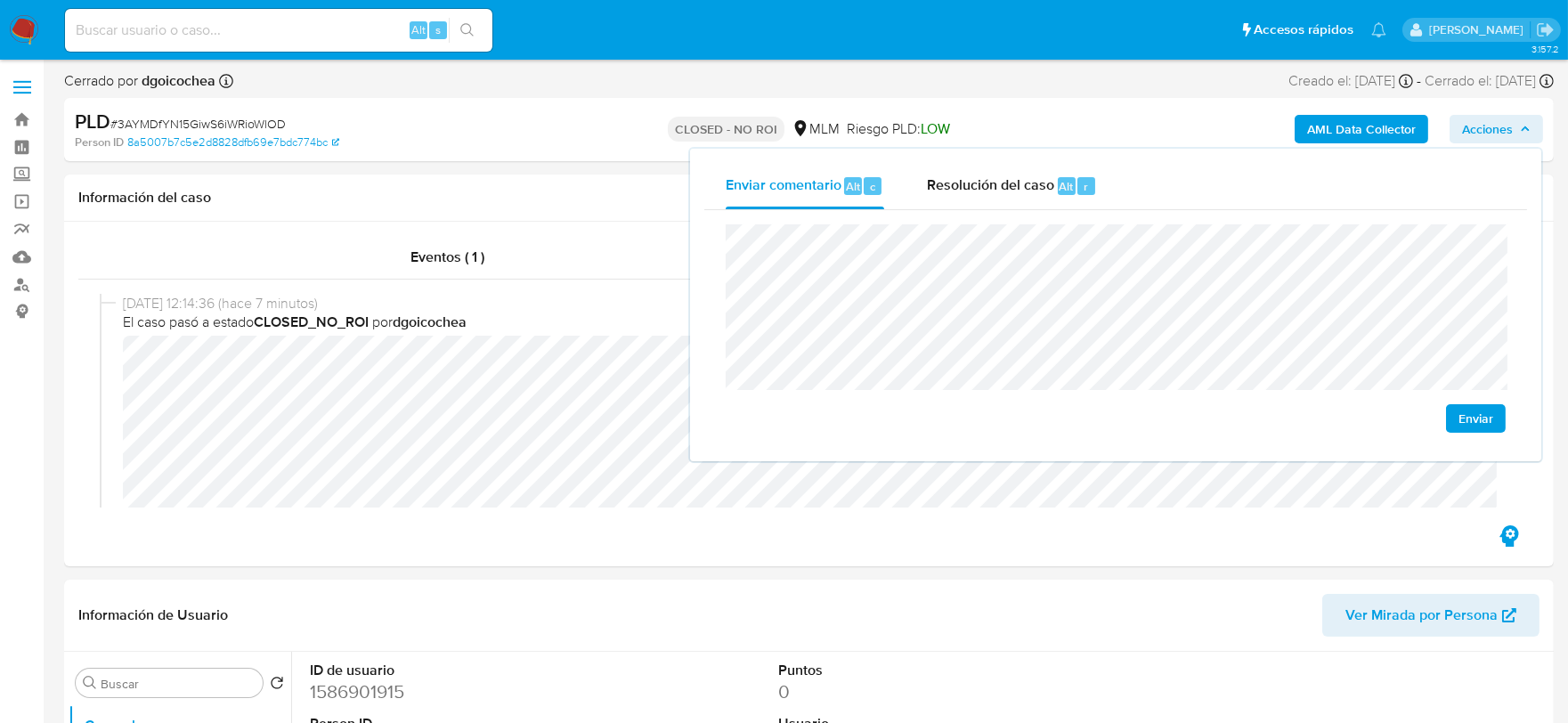
click at [1489, 408] on span "Enviar" at bounding box center [1475, 419] width 35 height 25
click at [980, 181] on span "Resolución del caso" at bounding box center [990, 185] width 127 height 21
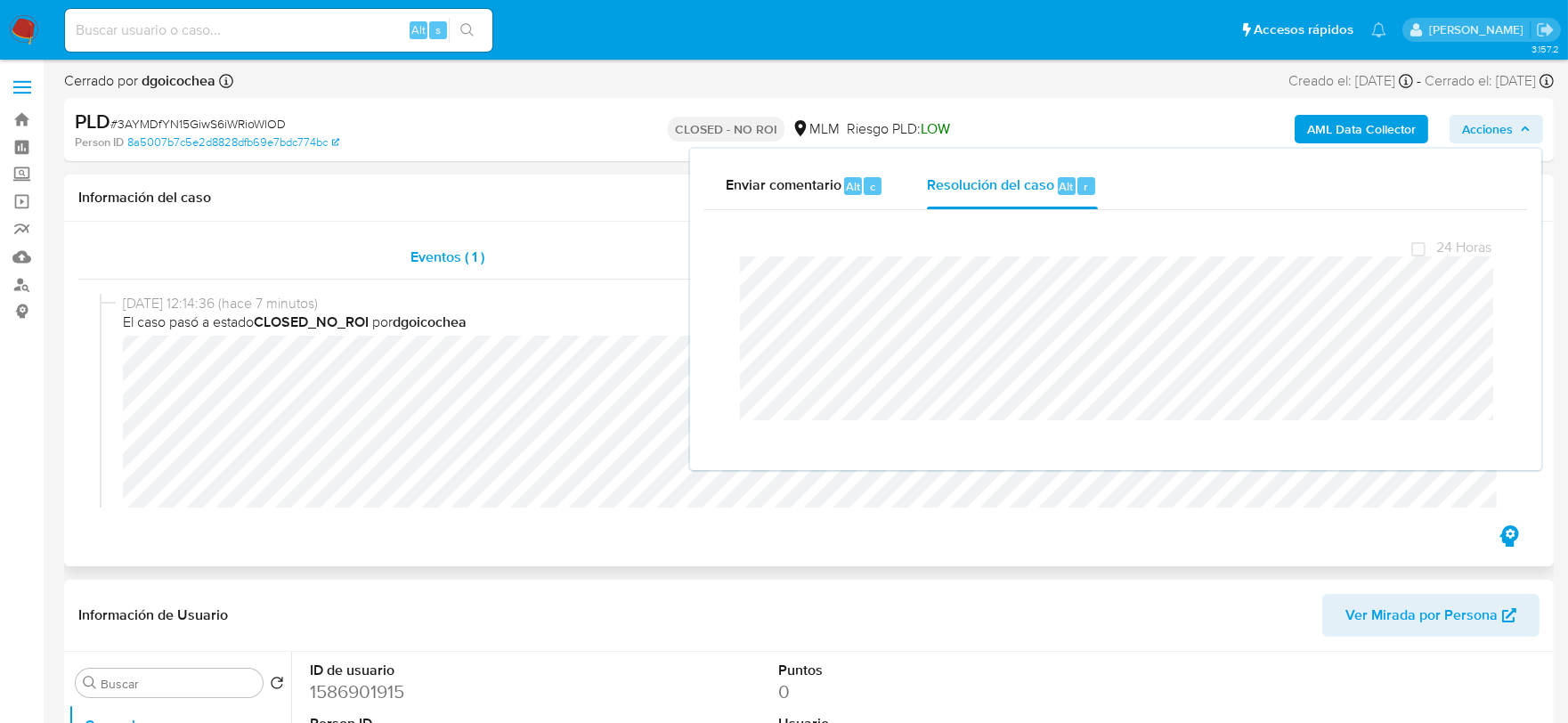
click at [527, 259] on div "Eventos ( 1 )" at bounding box center [447, 257] width 738 height 42
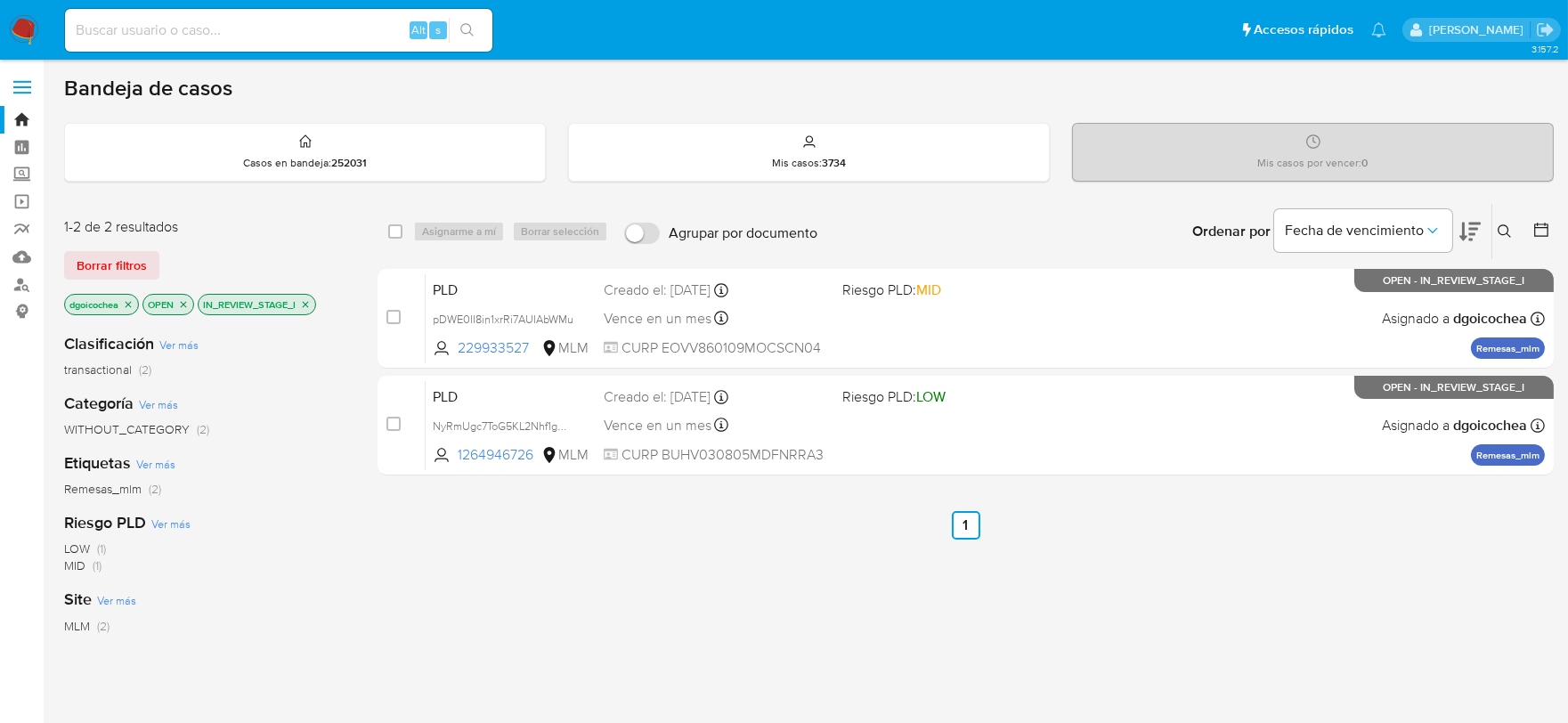
click at [1506, 234] on icon at bounding box center [1505, 231] width 14 height 14
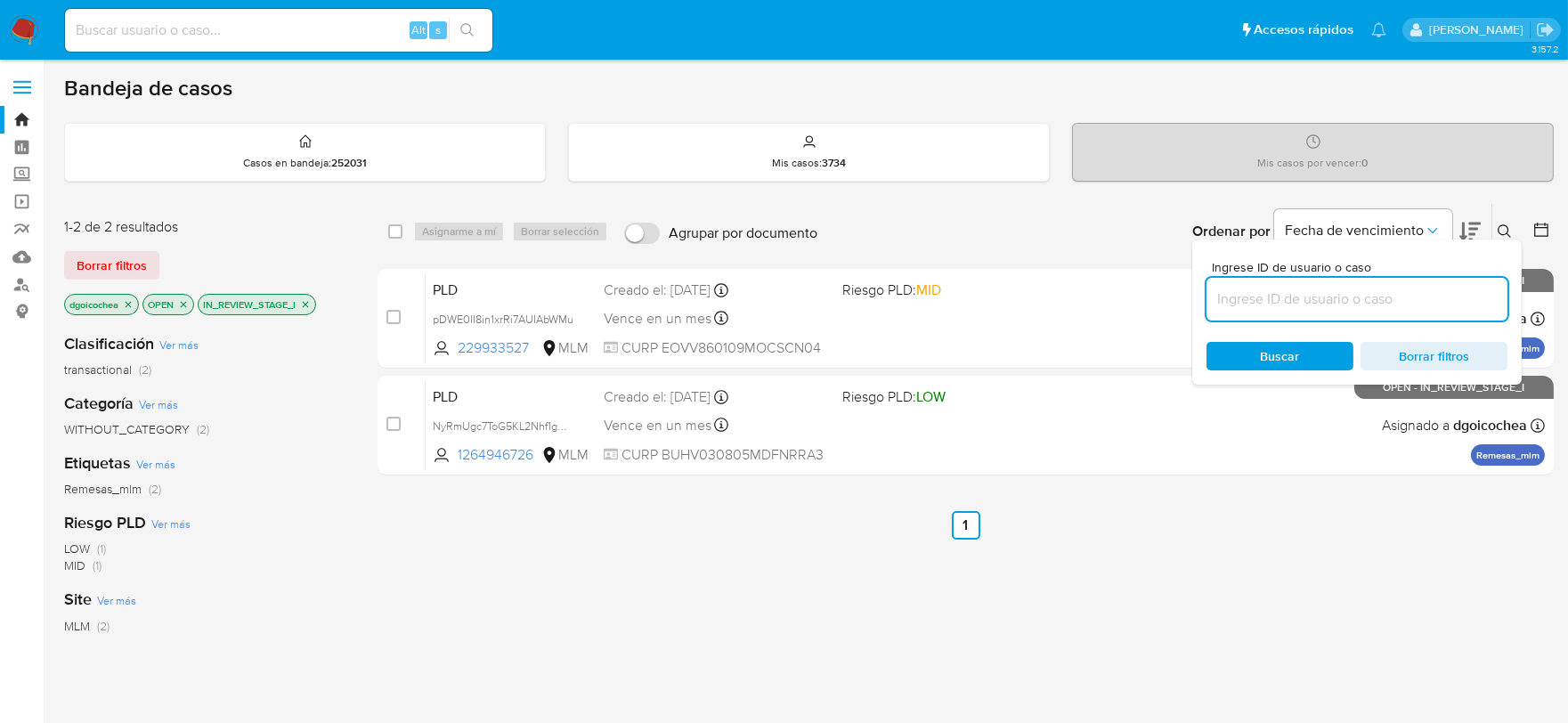
click at [1353, 294] on input at bounding box center [1356, 299] width 301 height 23
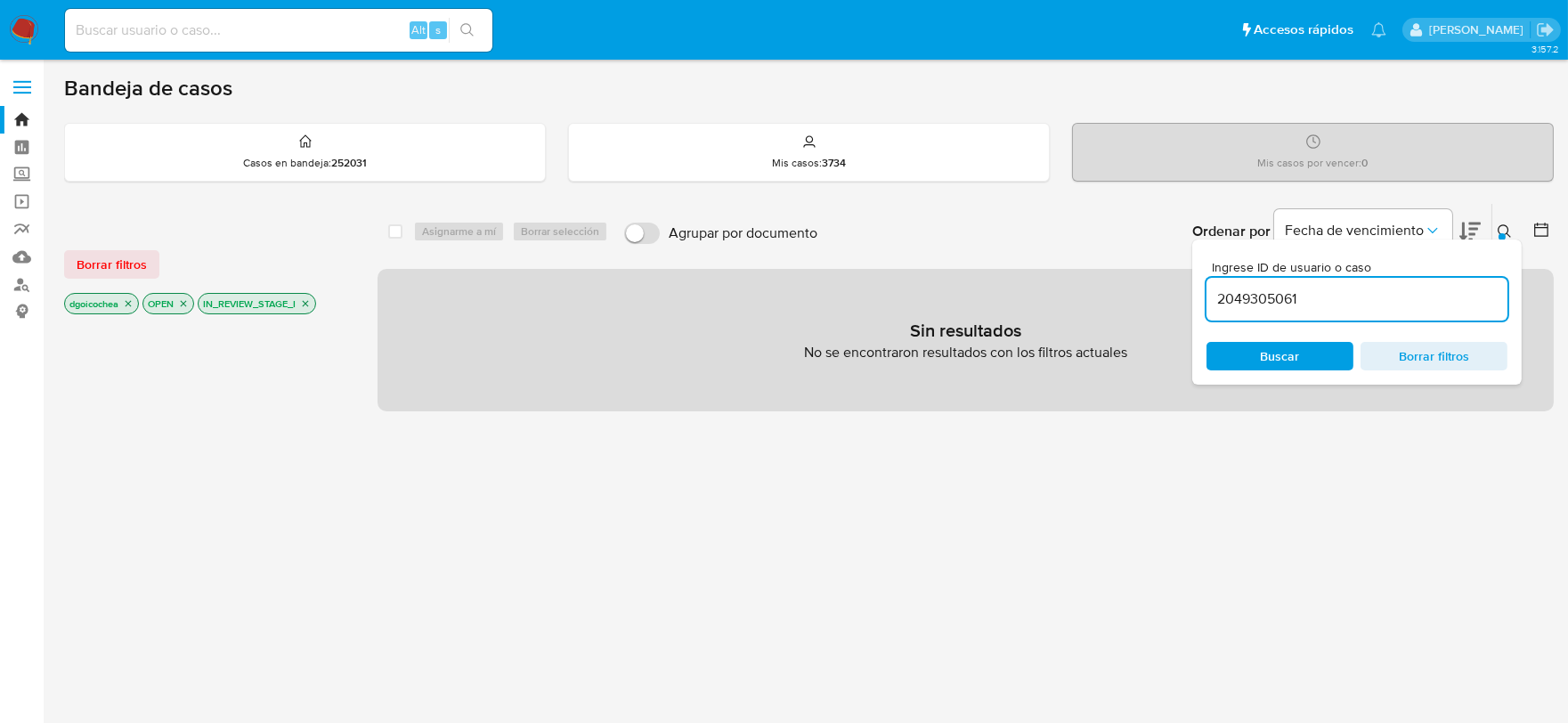
click at [1352, 294] on input "2049305061" at bounding box center [1356, 299] width 301 height 23
type input "2049305061"
click at [149, 263] on button "Borrar filtros" at bounding box center [112, 265] width 95 height 29
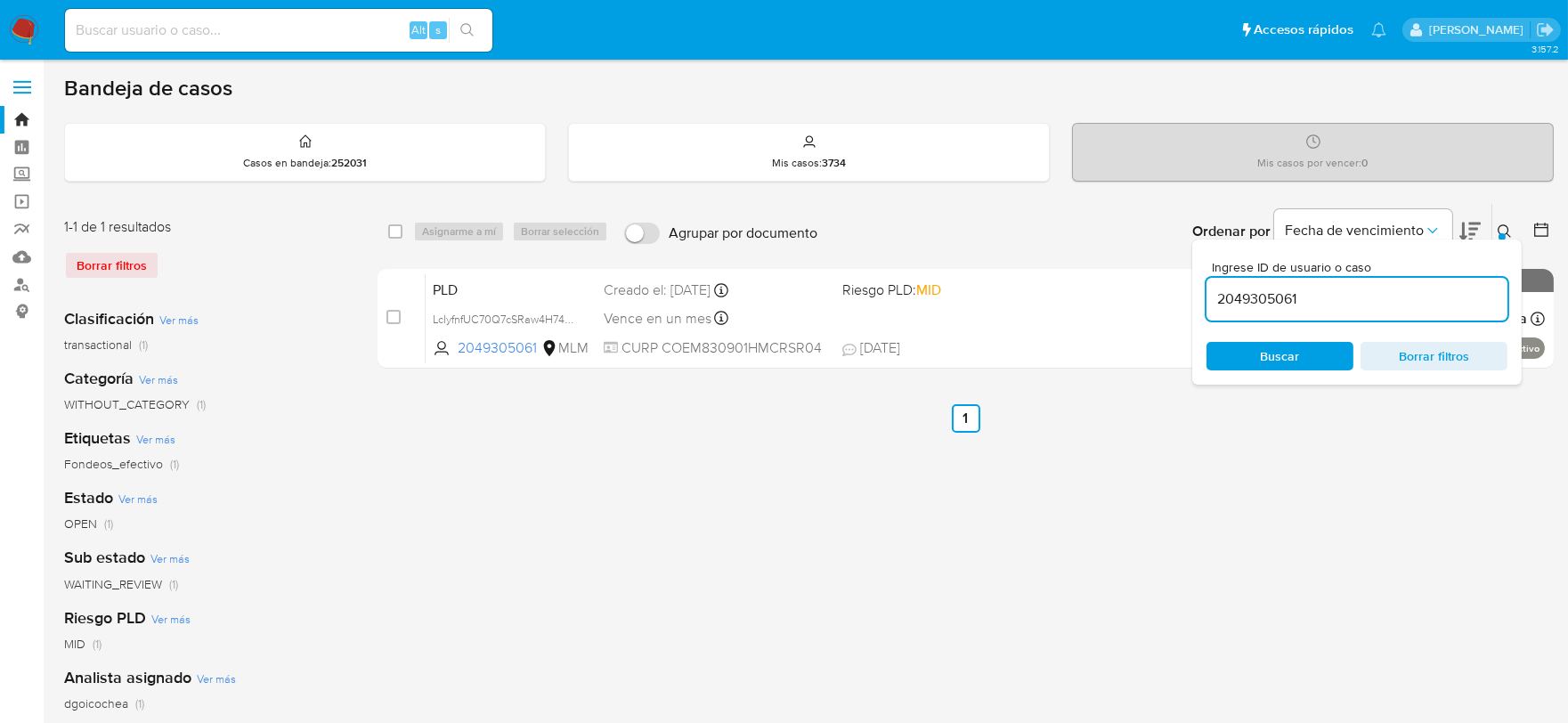
click at [1508, 226] on icon at bounding box center [1504, 230] width 14 height 14
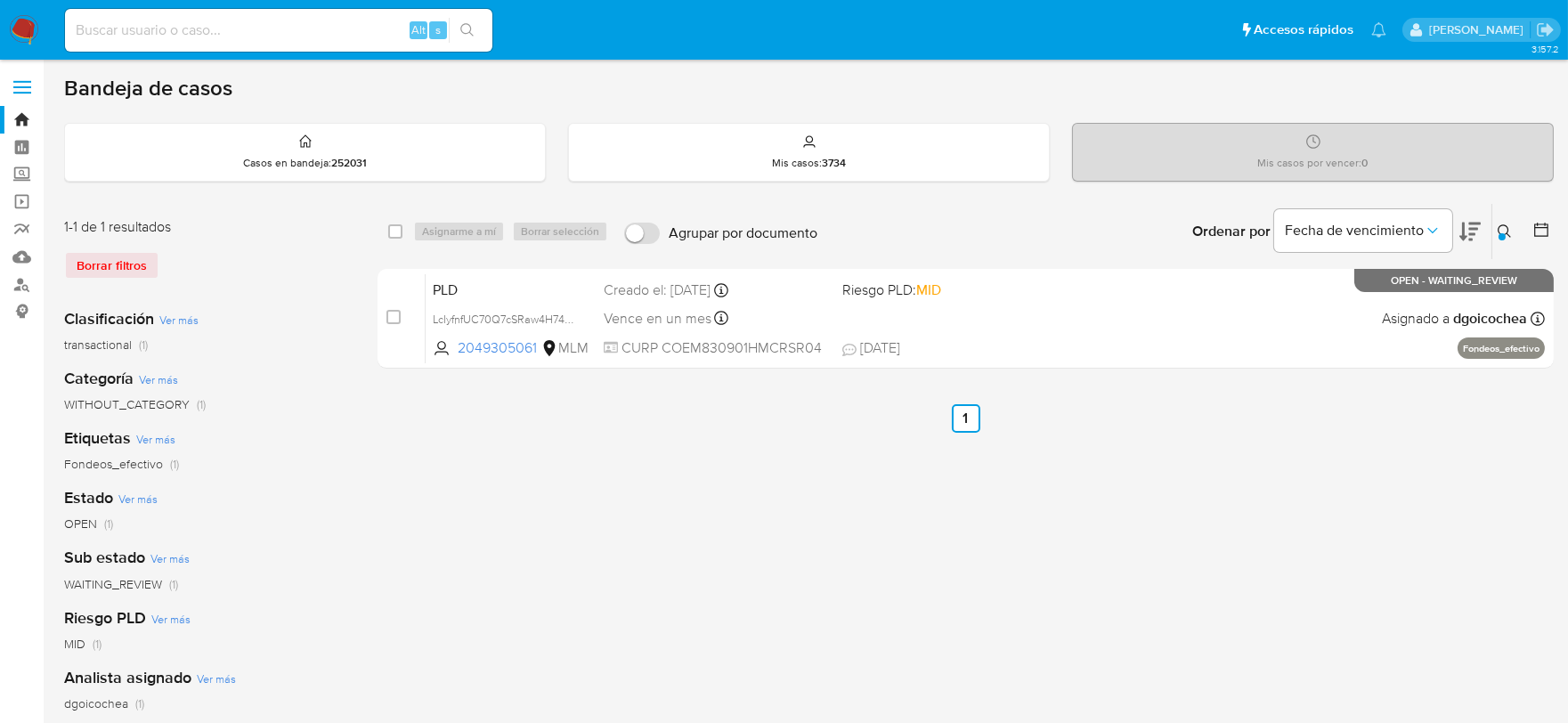
click at [1505, 224] on icon at bounding box center [1505, 231] width 14 height 14
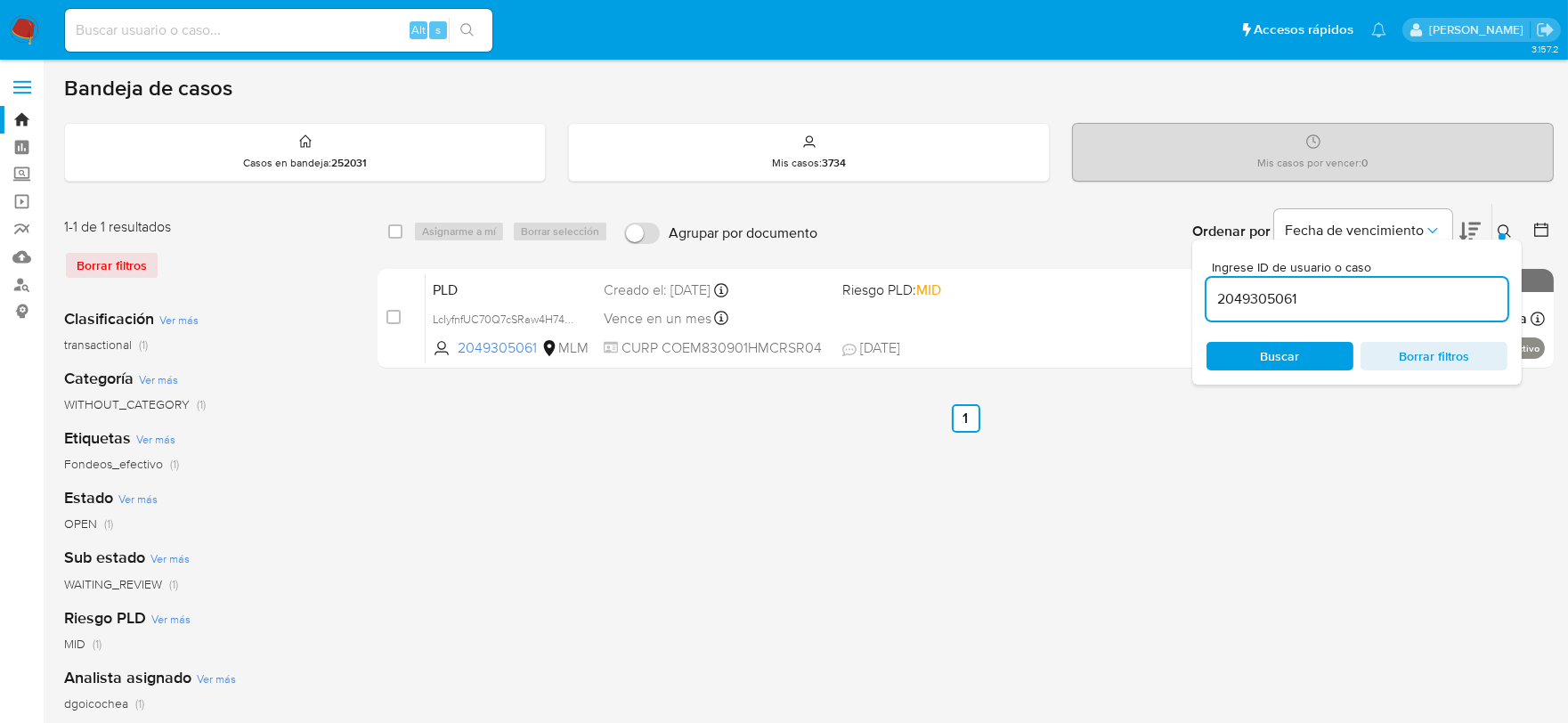
click at [1274, 298] on input "2049305061" at bounding box center [1356, 299] width 301 height 23
type input "1026497058"
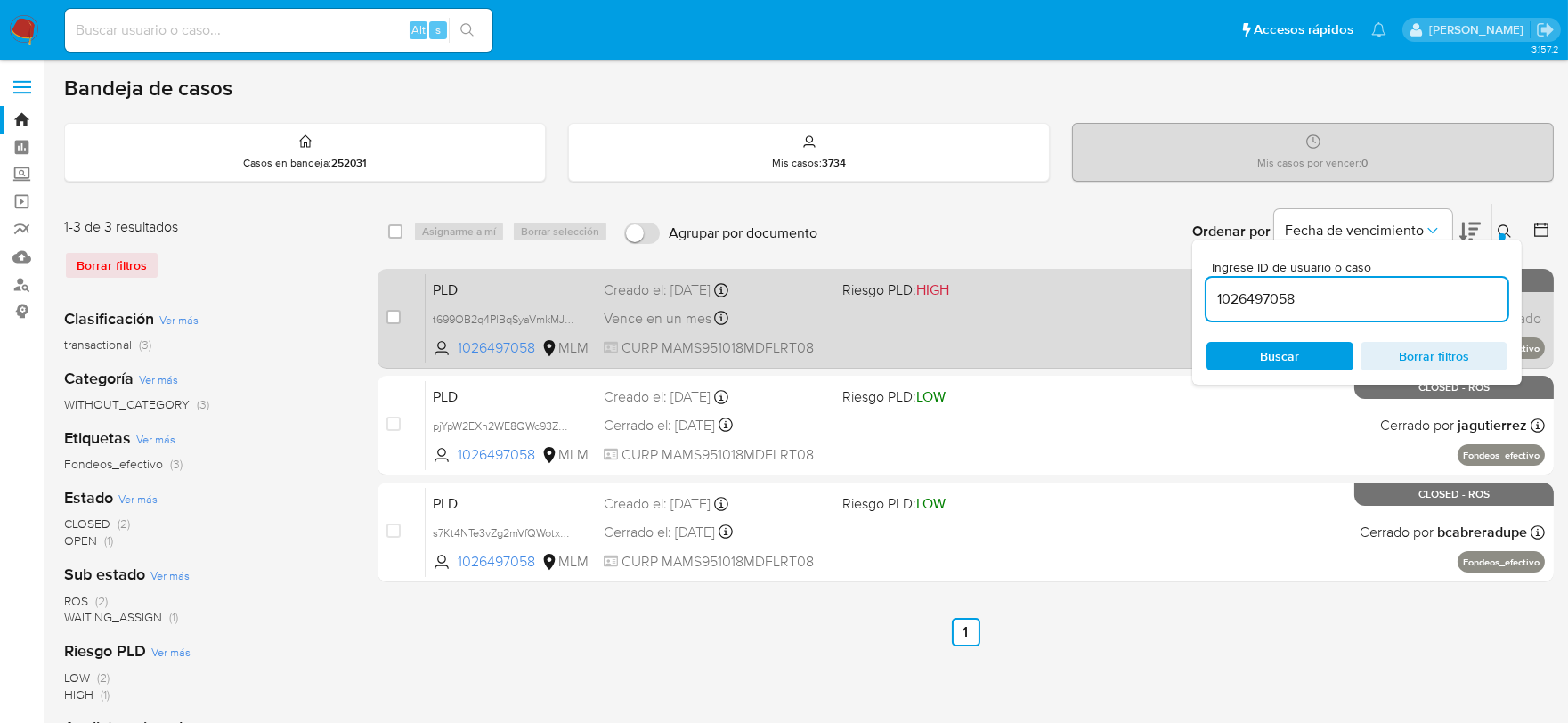
click at [388, 308] on div "case-item-checkbox" at bounding box center [393, 317] width 14 height 18
click at [393, 315] on input "checkbox" at bounding box center [393, 317] width 14 height 14
checkbox input "true"
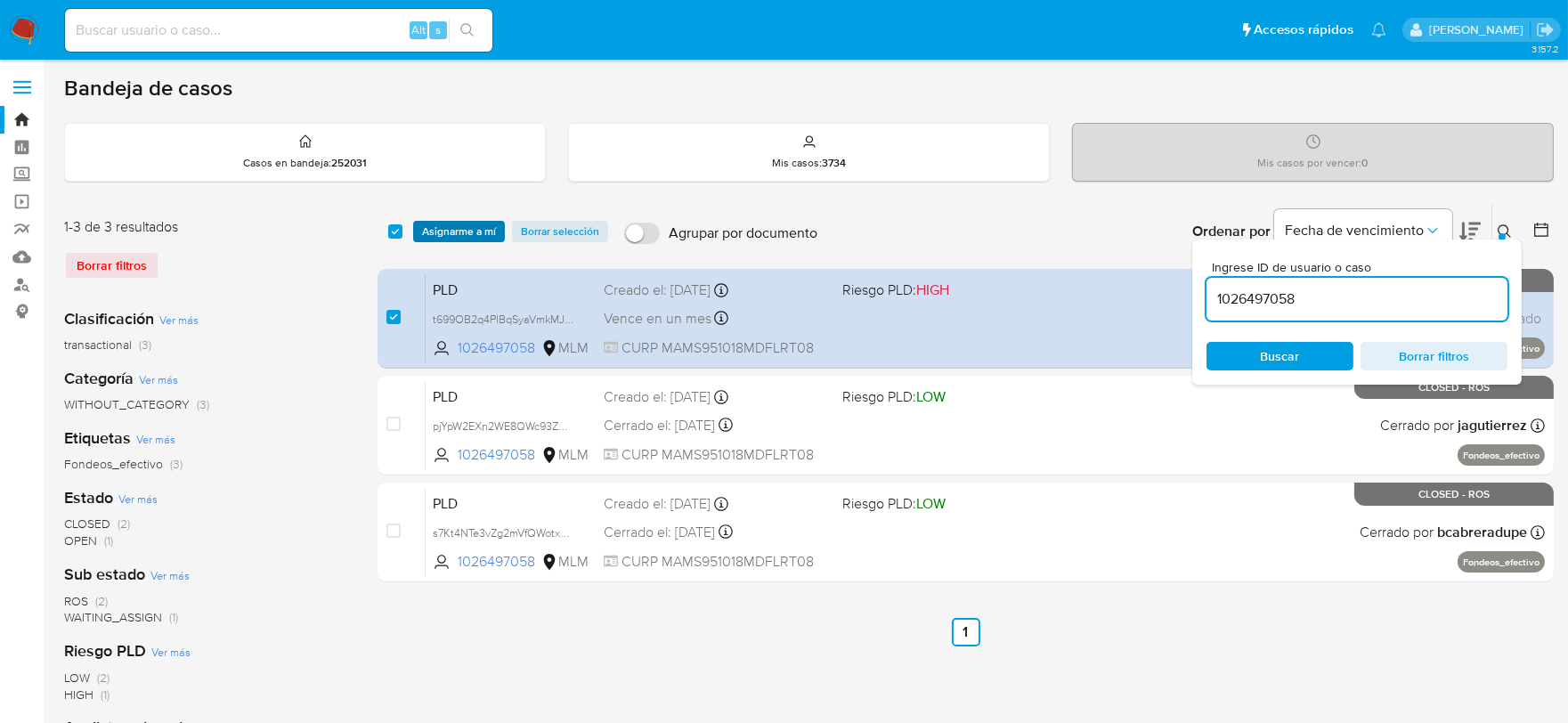
click at [485, 222] on span "Asignarme a mí" at bounding box center [459, 231] width 74 height 18
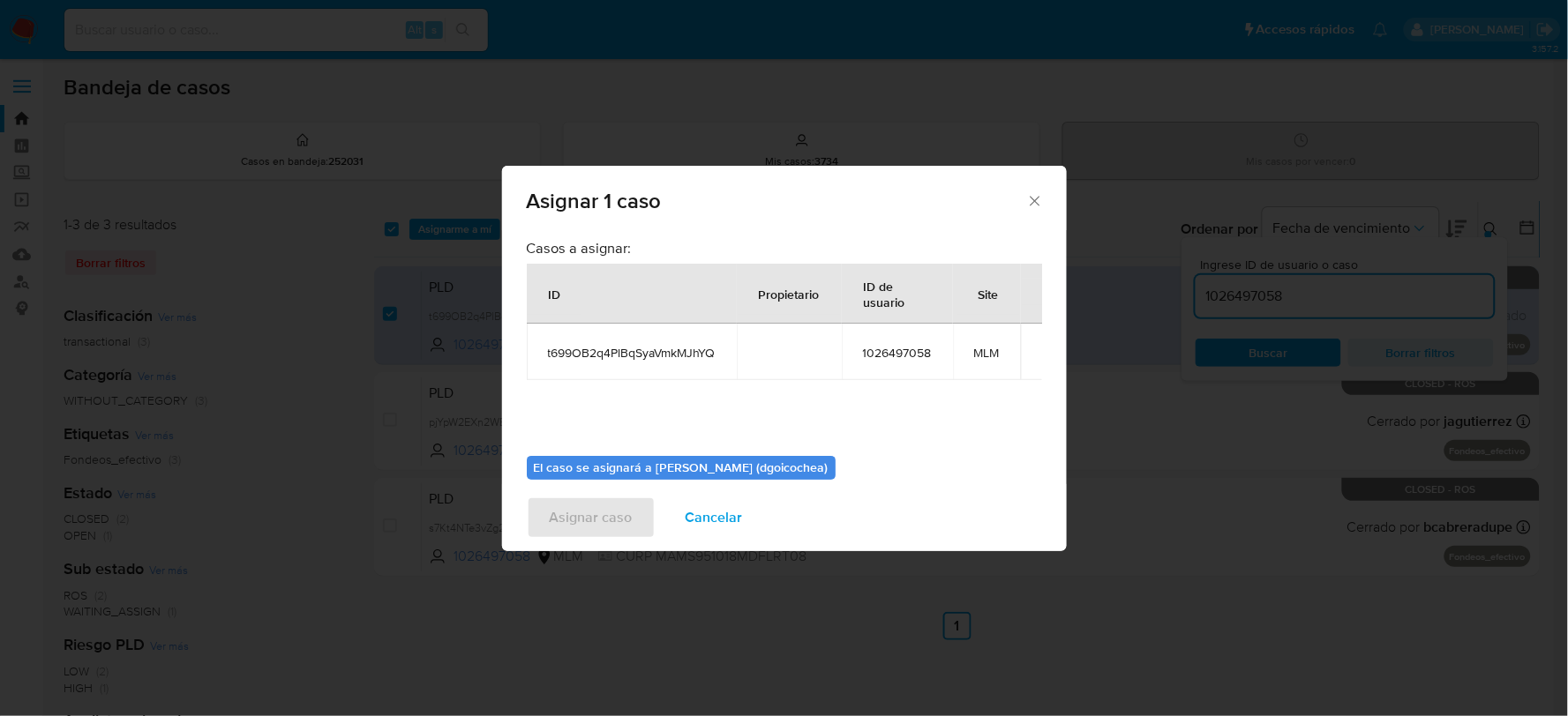
scroll to position [91, 0]
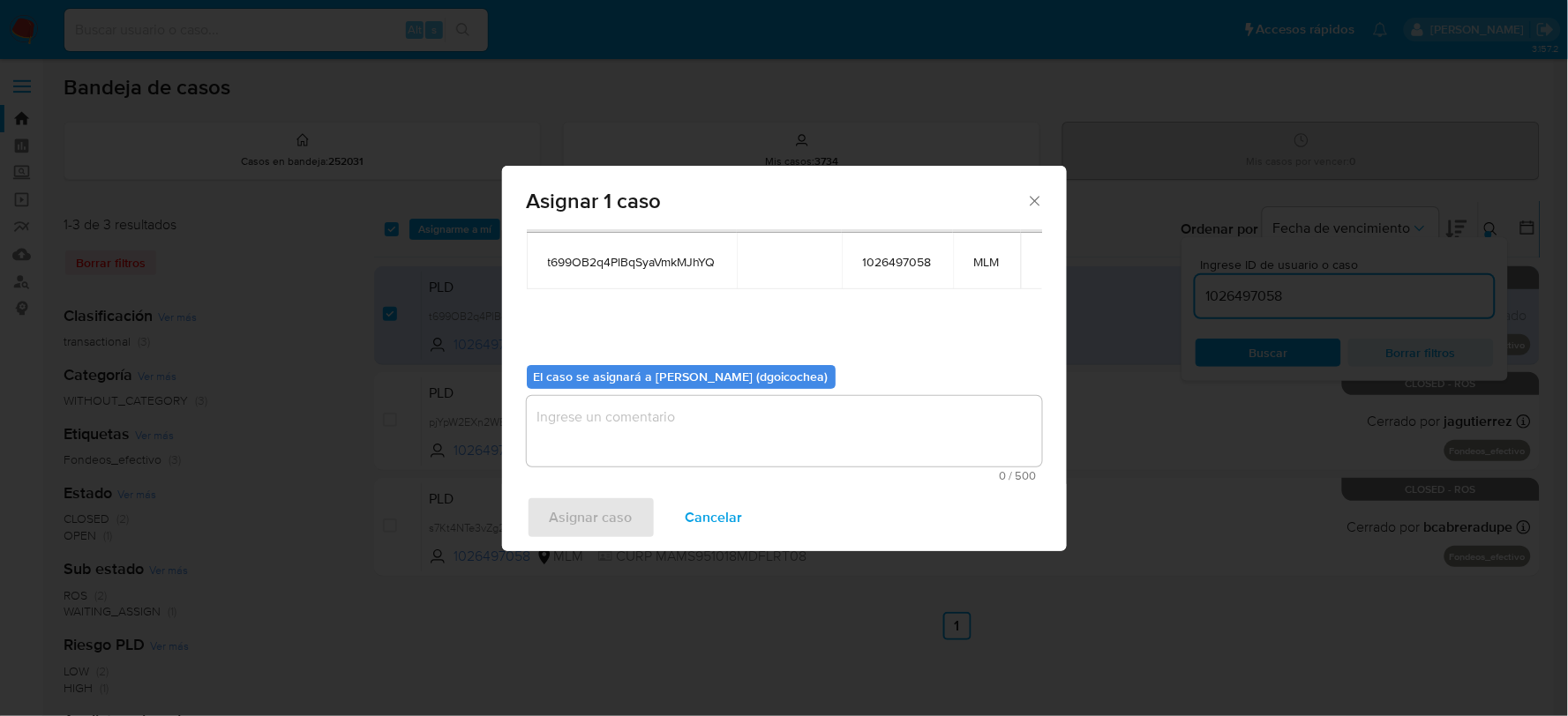
click at [665, 454] on textarea "assign-modal" at bounding box center [785, 431] width 516 height 70
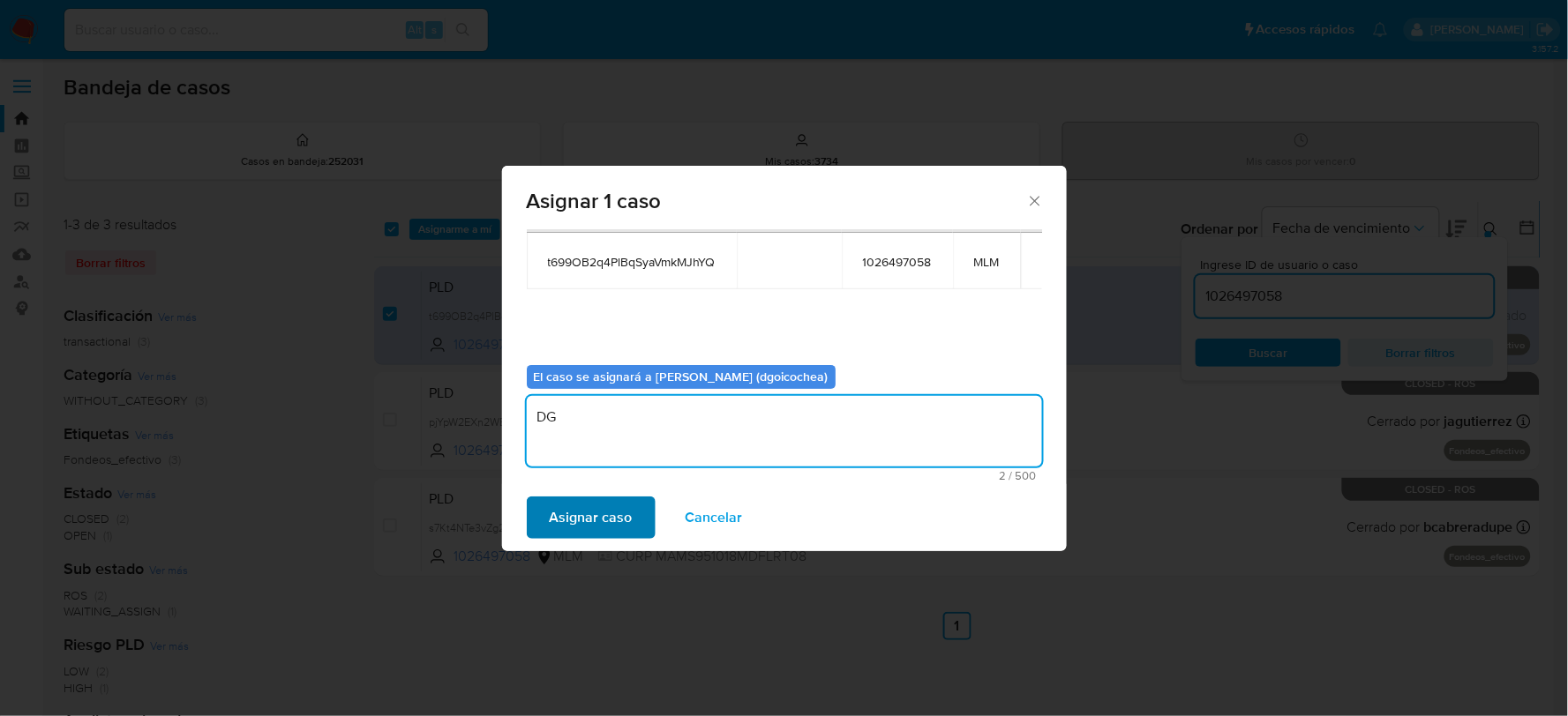
type textarea "DG"
click at [597, 512] on span "Asignar caso" at bounding box center [590, 518] width 83 height 39
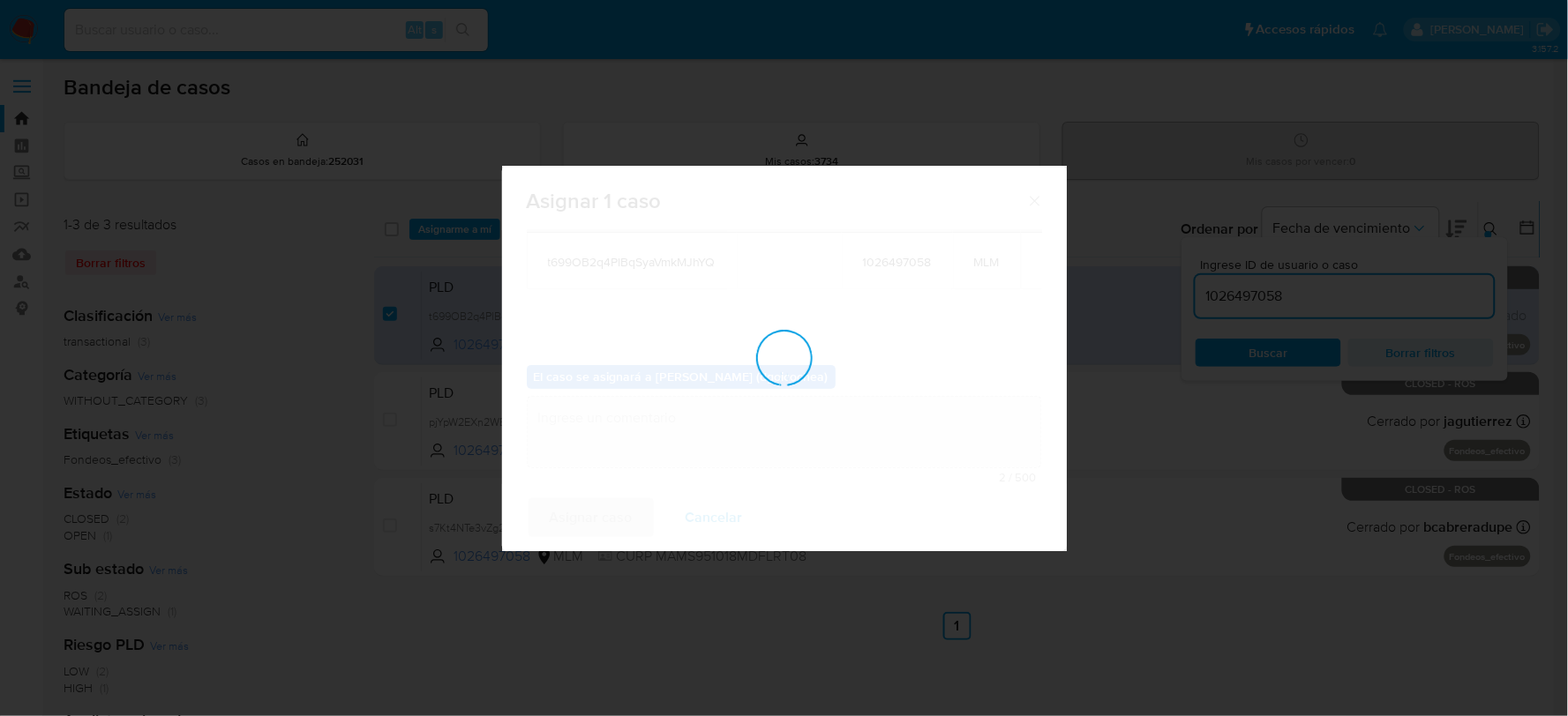
checkbox input "false"
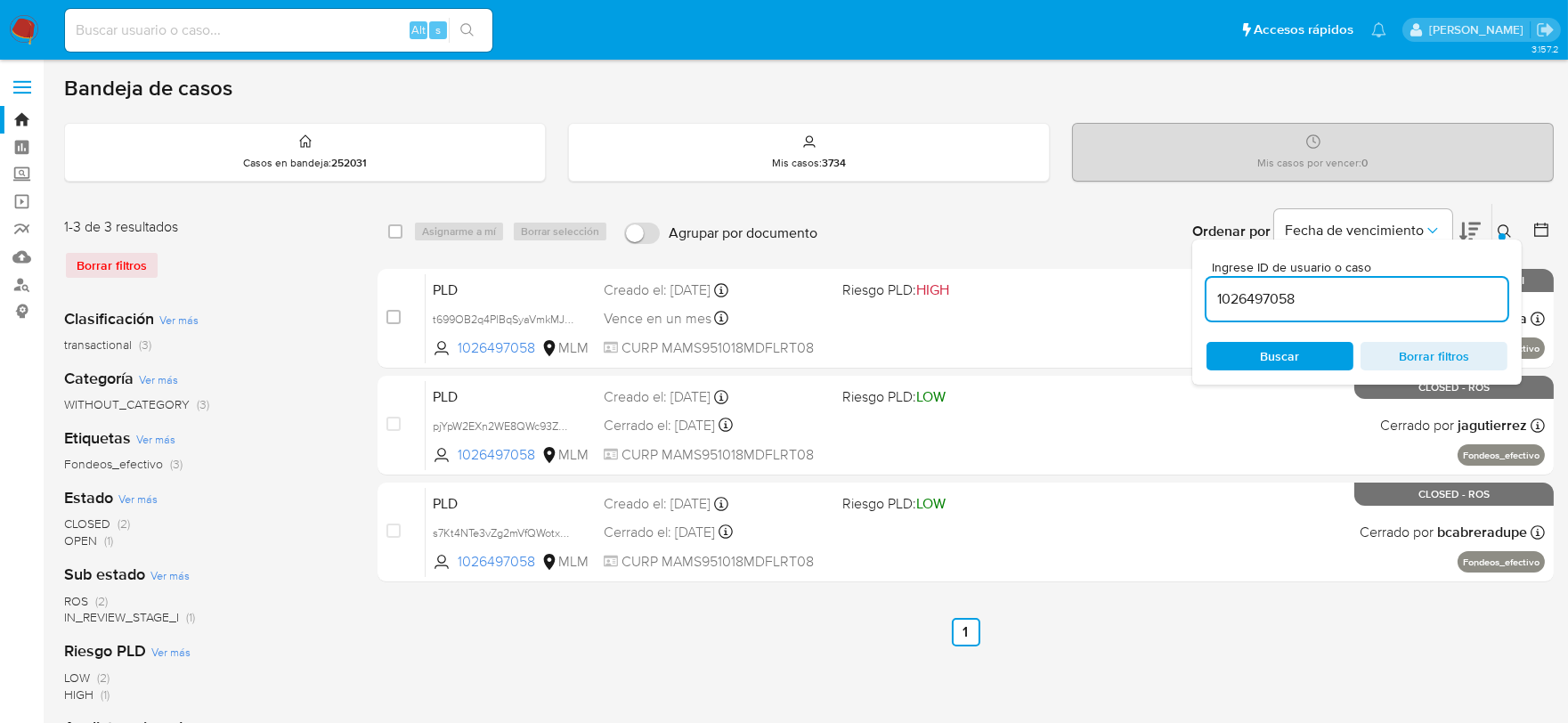
click at [1276, 299] on input "1026497058" at bounding box center [1356, 299] width 301 height 23
paste input "58197750"
type input "581977508"
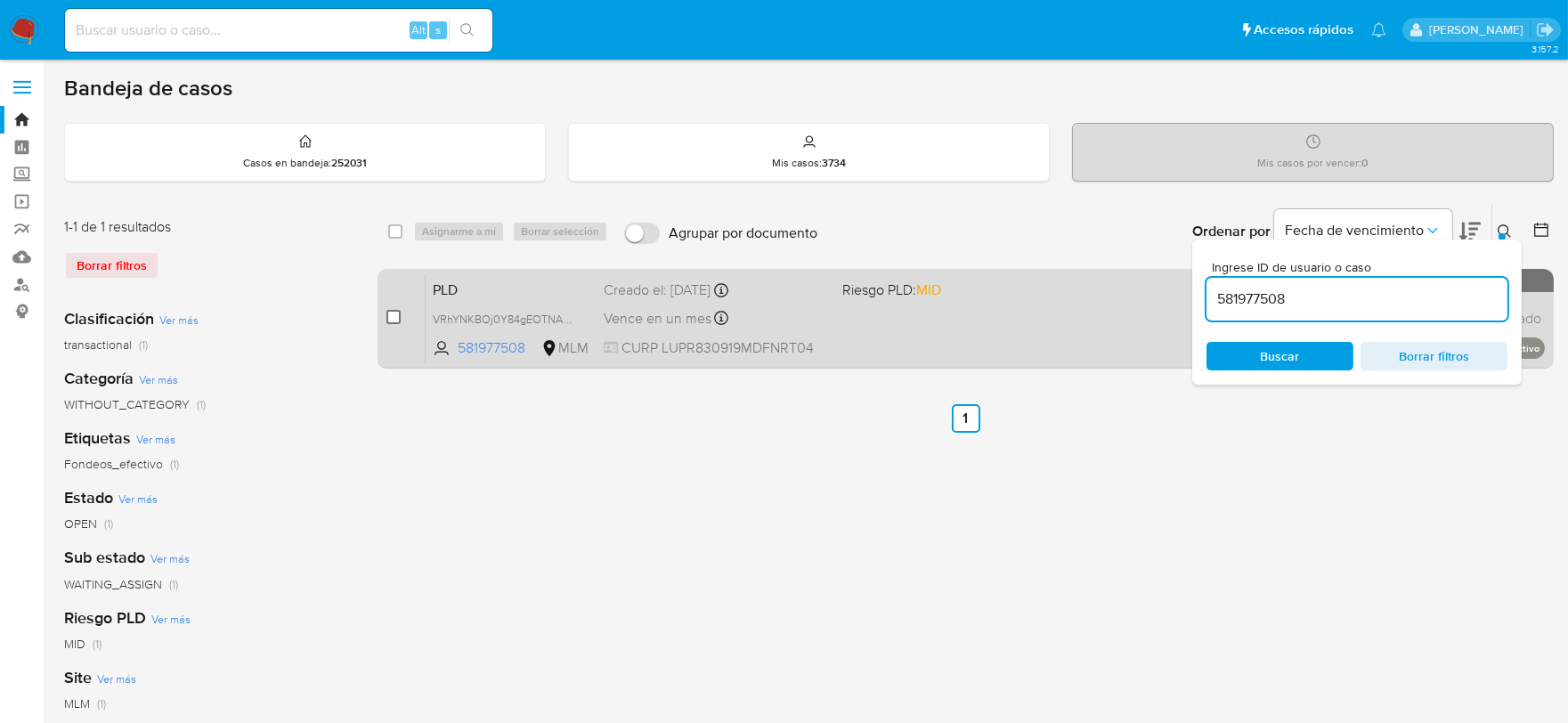
click at [387, 310] on input "checkbox" at bounding box center [393, 317] width 14 height 14
checkbox input "true"
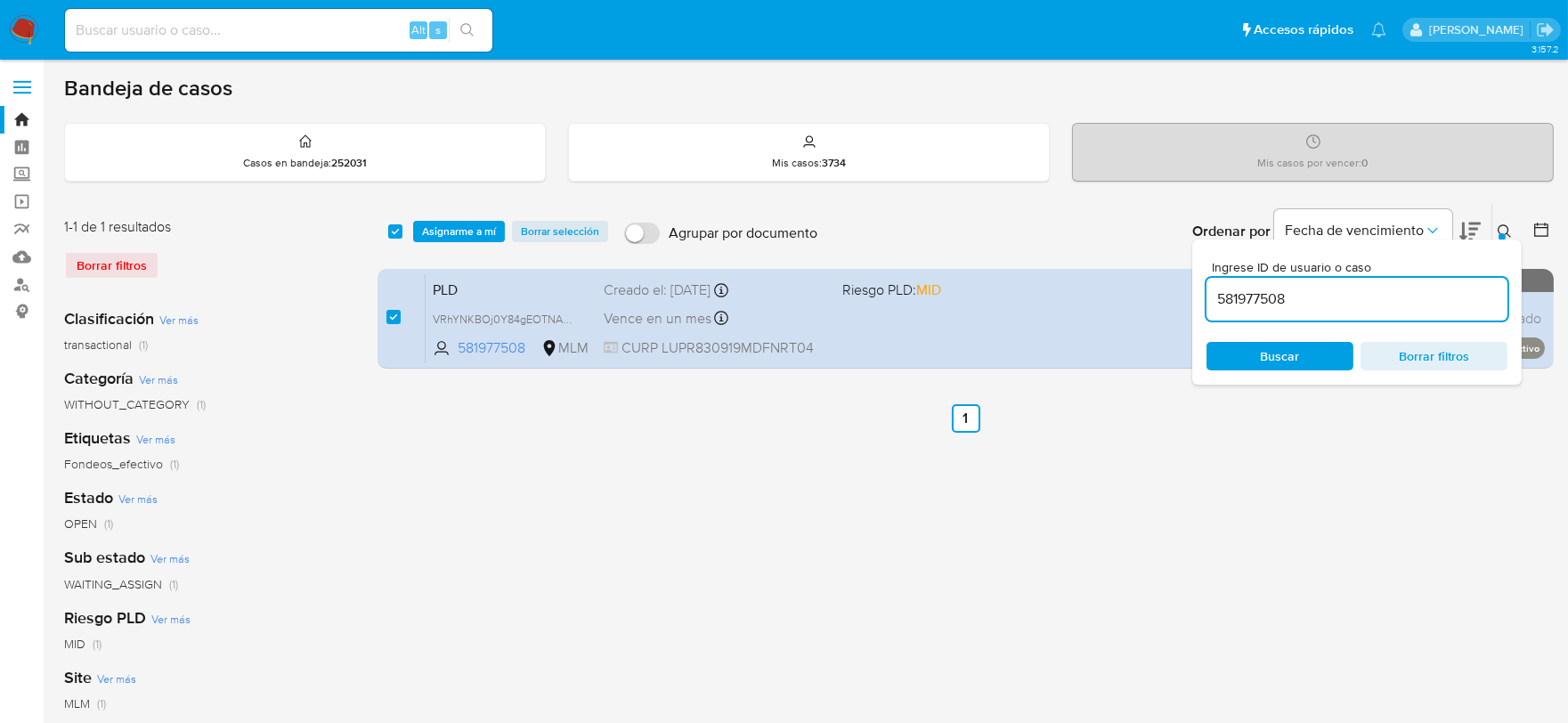
click at [442, 218] on div "select-all-cases-checkbox Asignarme a mí Borrar selección Agrupar por documento…" at bounding box center [965, 231] width 1176 height 55
click at [461, 231] on span "Asignarme a mí" at bounding box center [459, 231] width 74 height 18
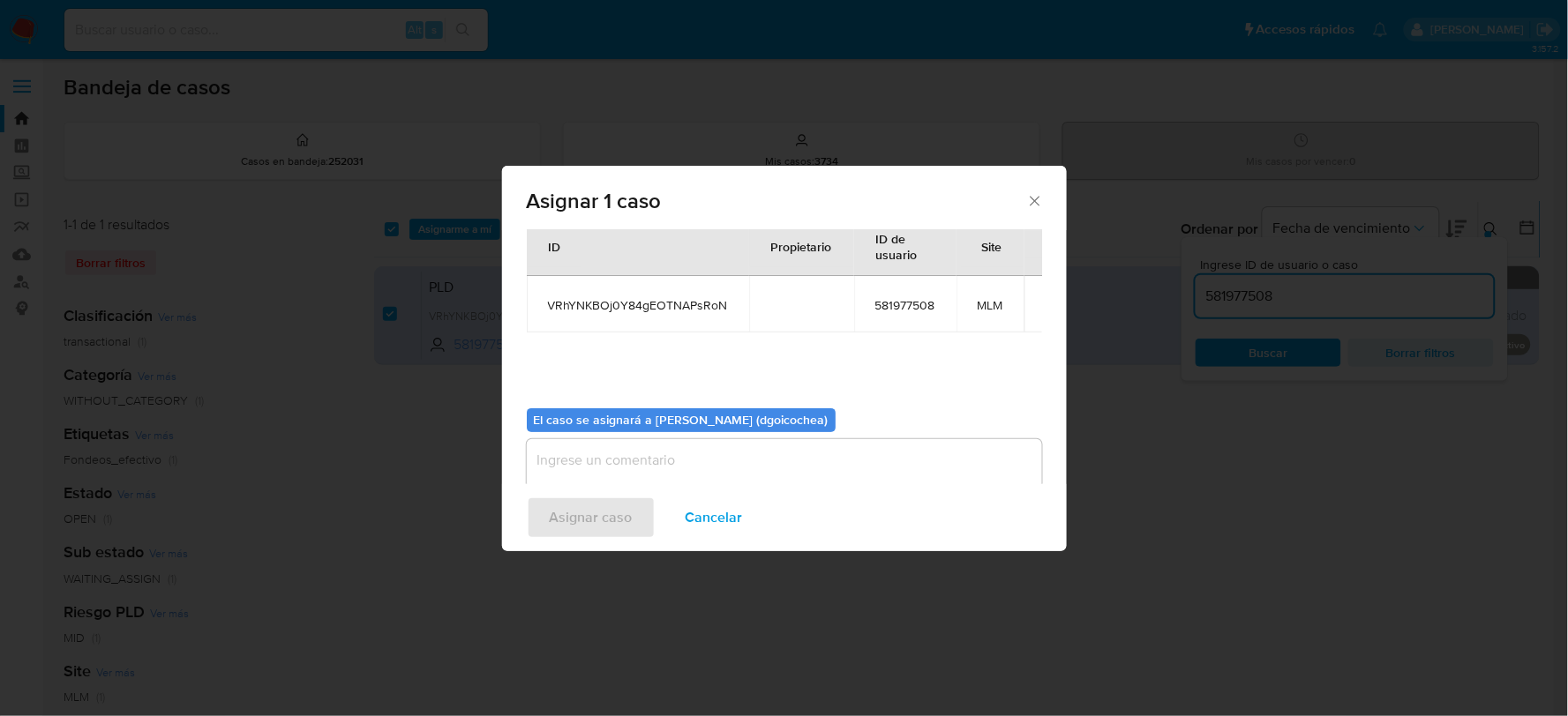
scroll to position [91, 0]
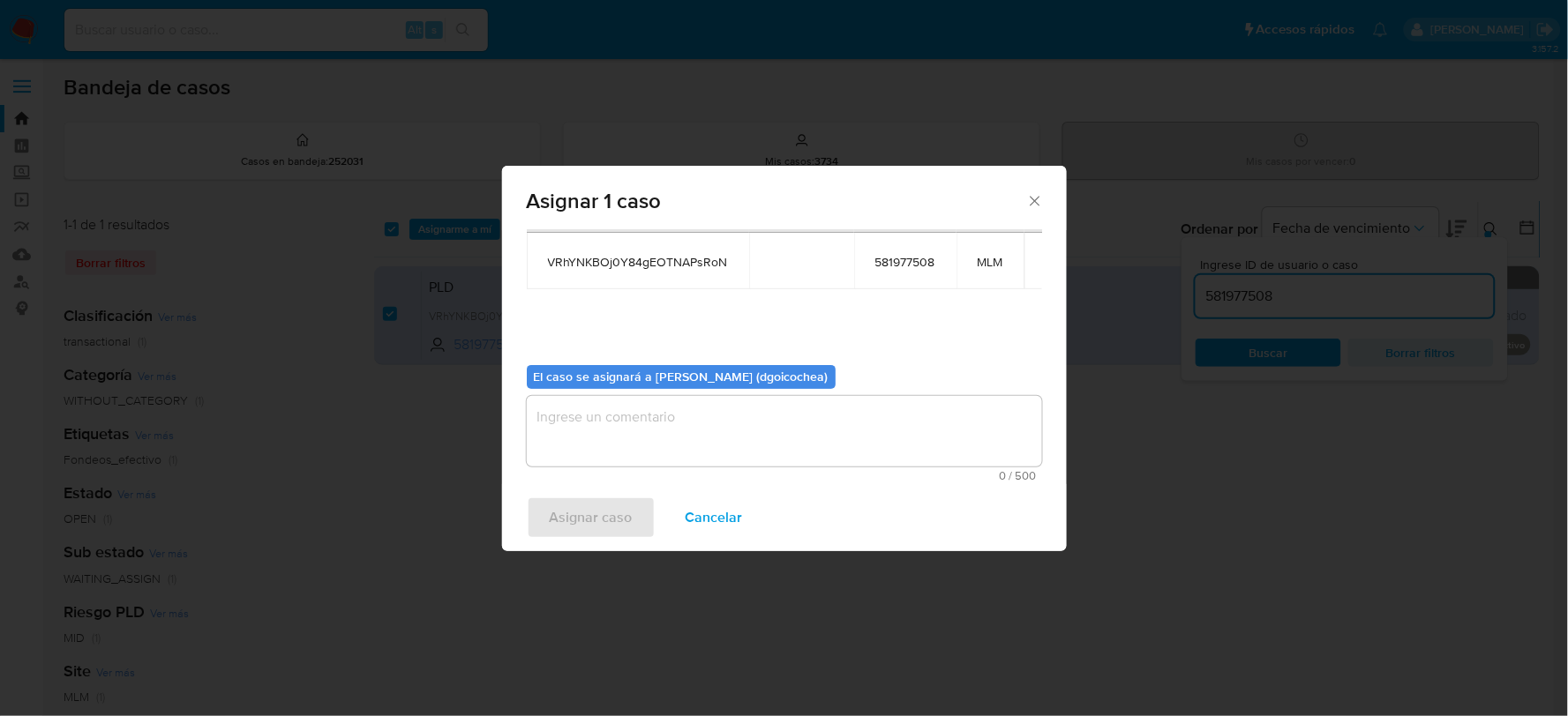
click at [709, 445] on textarea "assign-modal" at bounding box center [785, 431] width 516 height 70
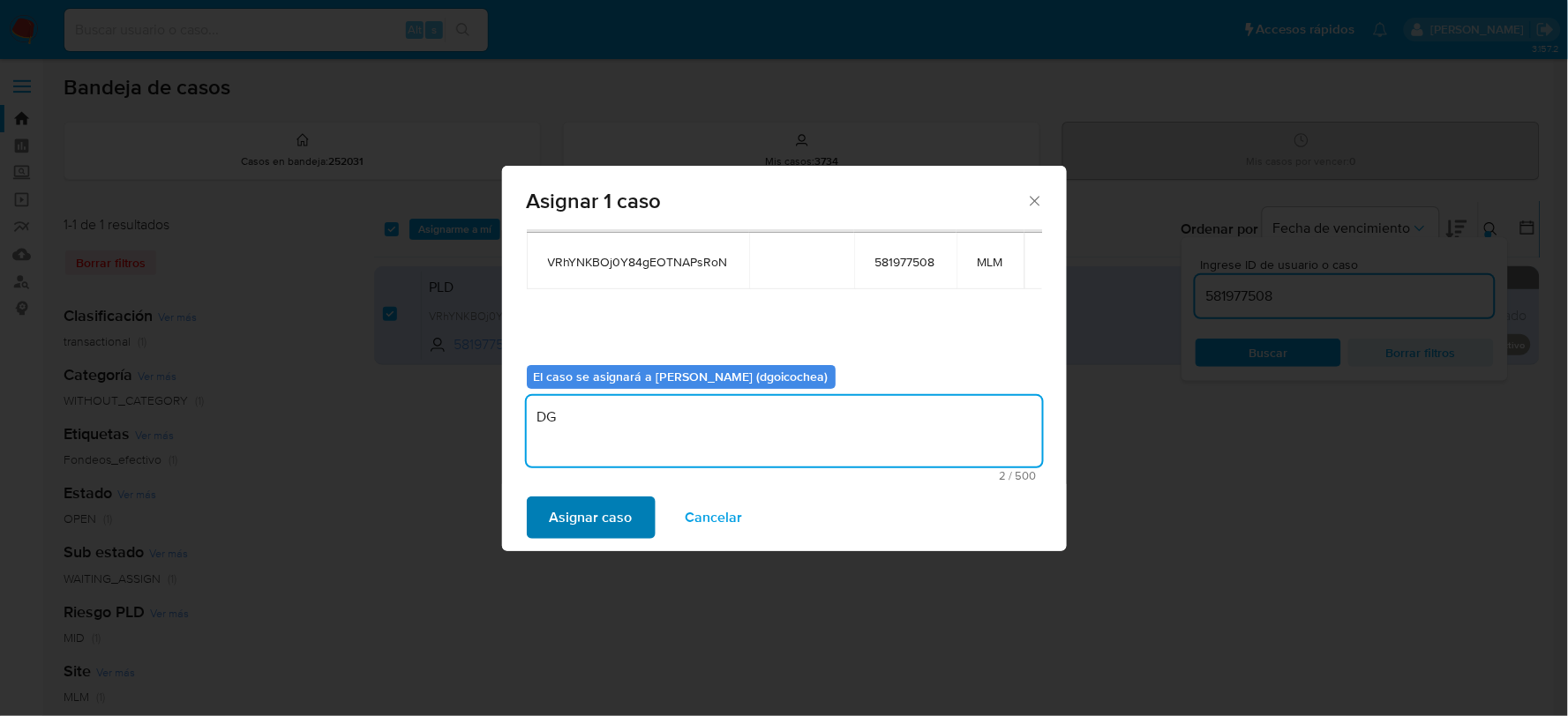
type textarea "DG"
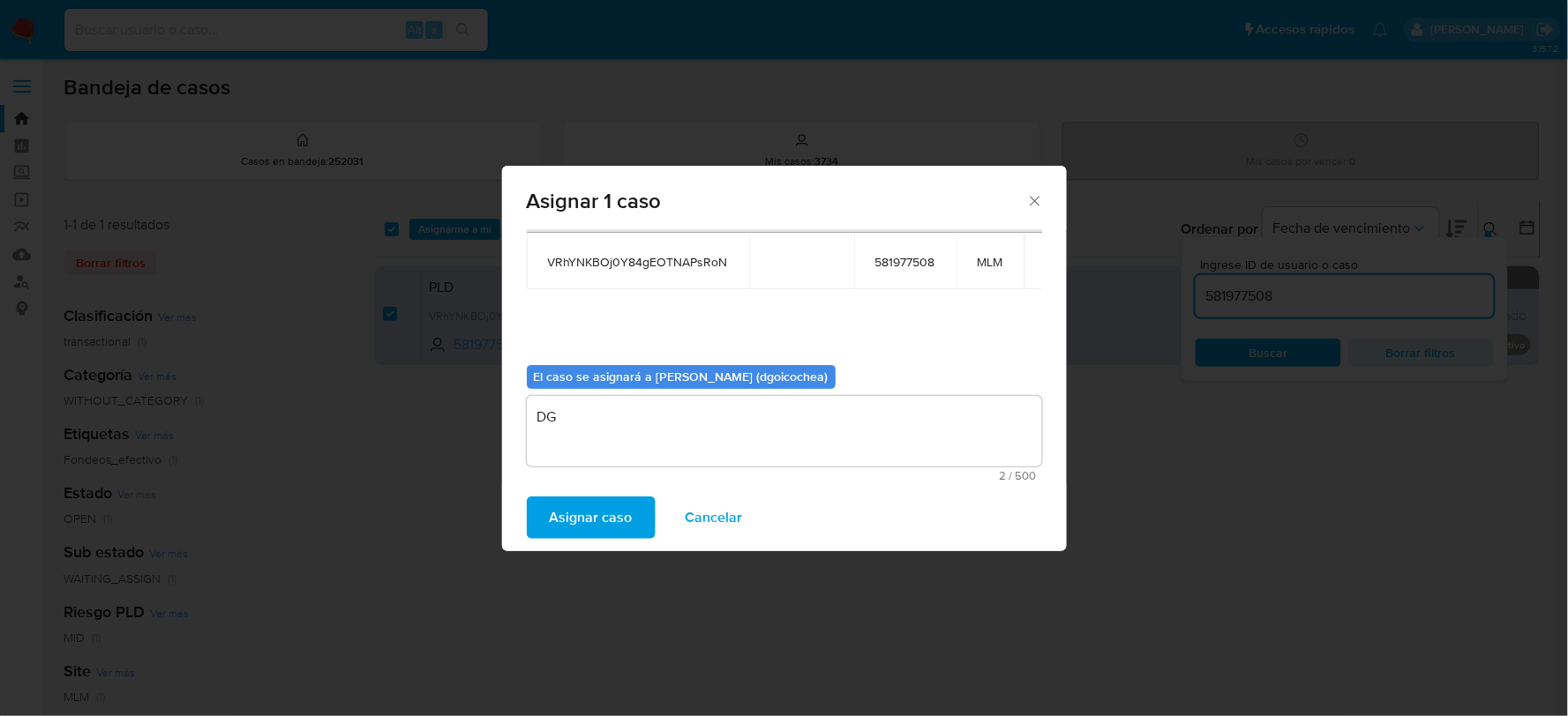
click at [606, 508] on span "Asignar caso" at bounding box center [590, 518] width 83 height 39
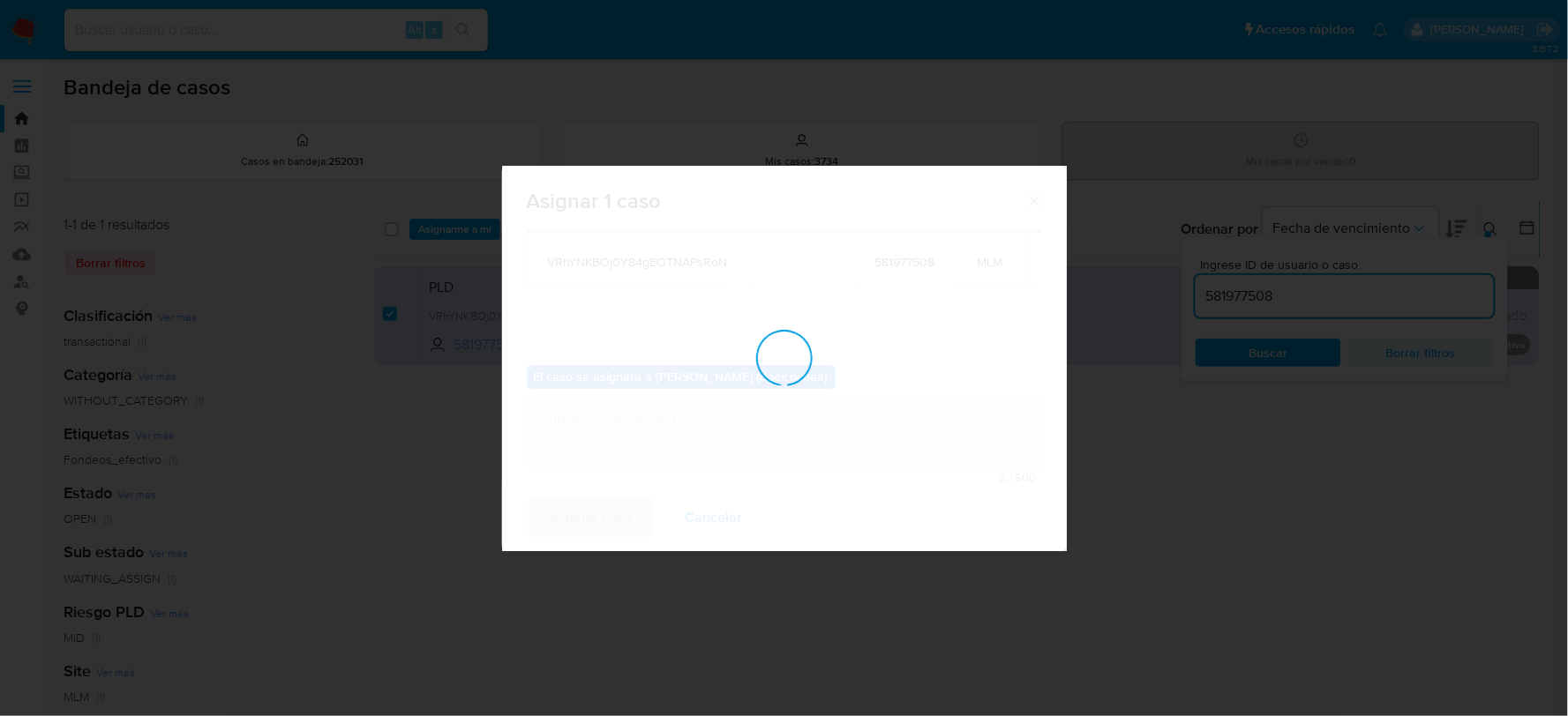
checkbox input "false"
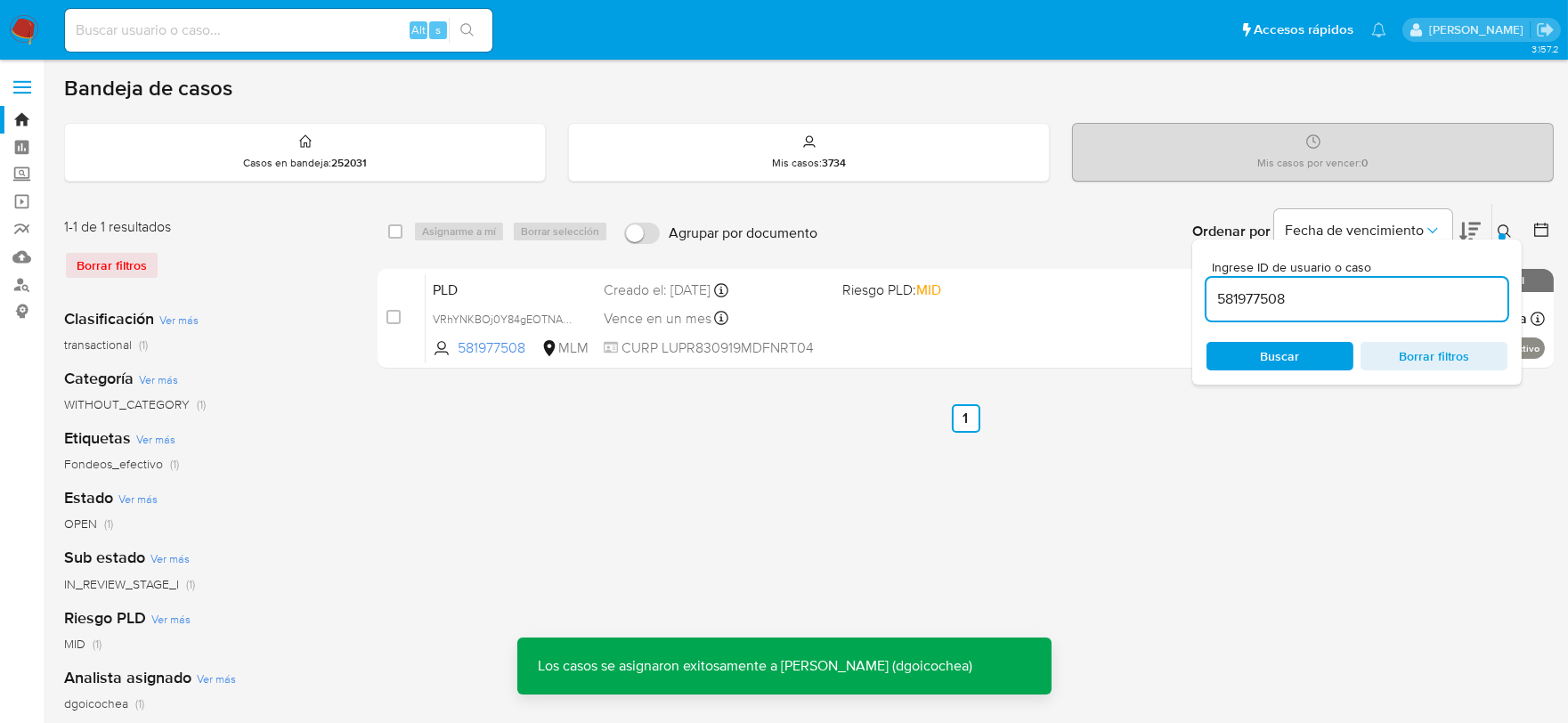
click at [1248, 303] on input "581977508" at bounding box center [1356, 299] width 301 height 23
paste input "260581240"
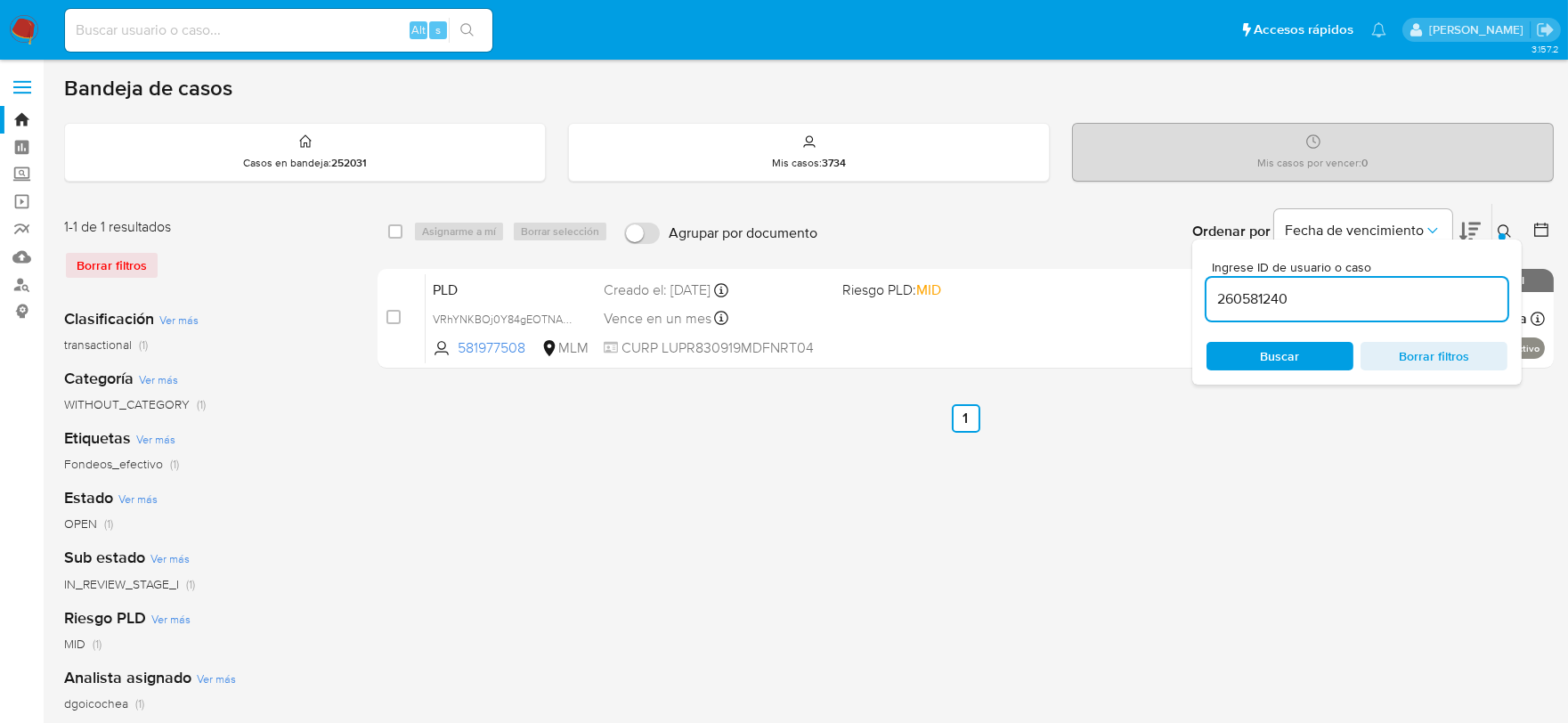
type input "260581240"
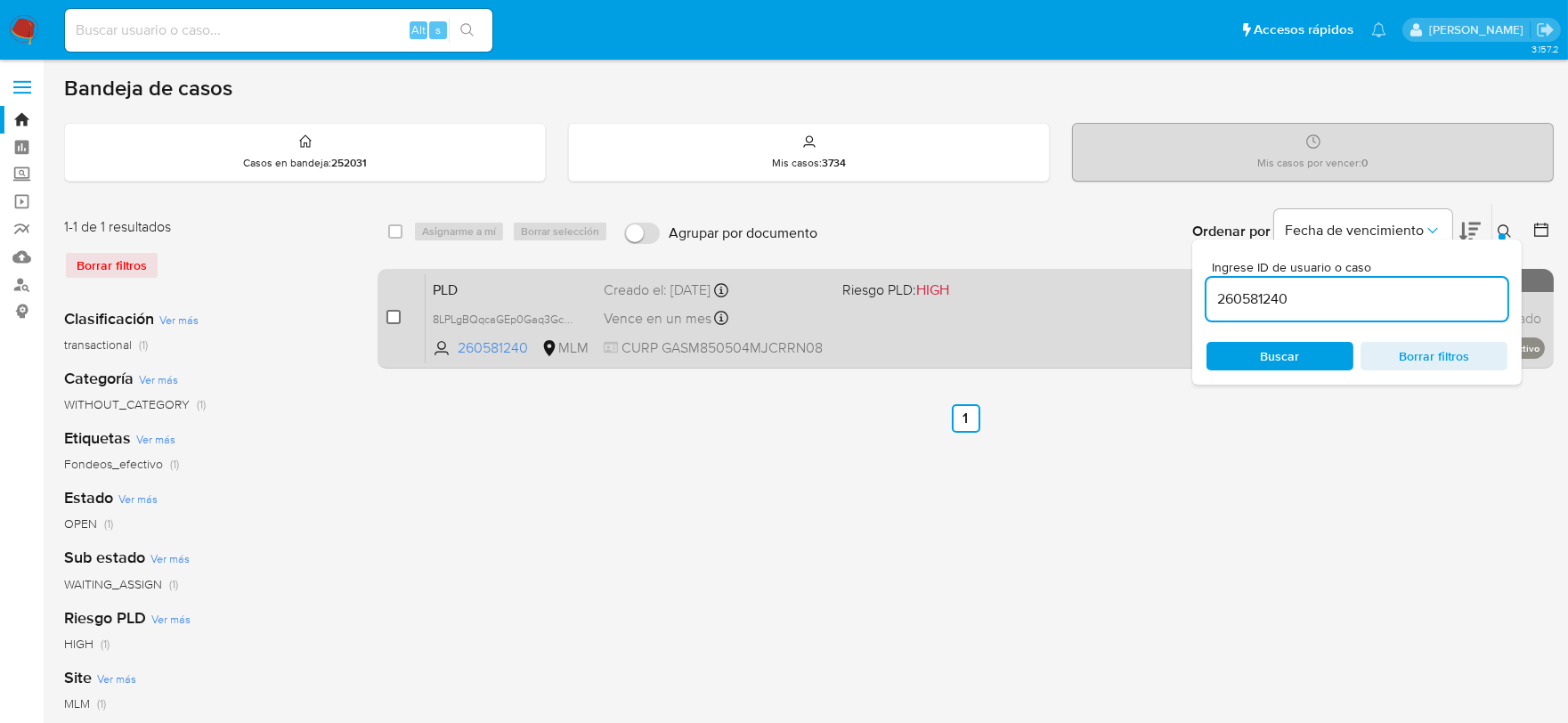
click at [393, 321] on input "checkbox" at bounding box center [393, 317] width 14 height 14
checkbox input "true"
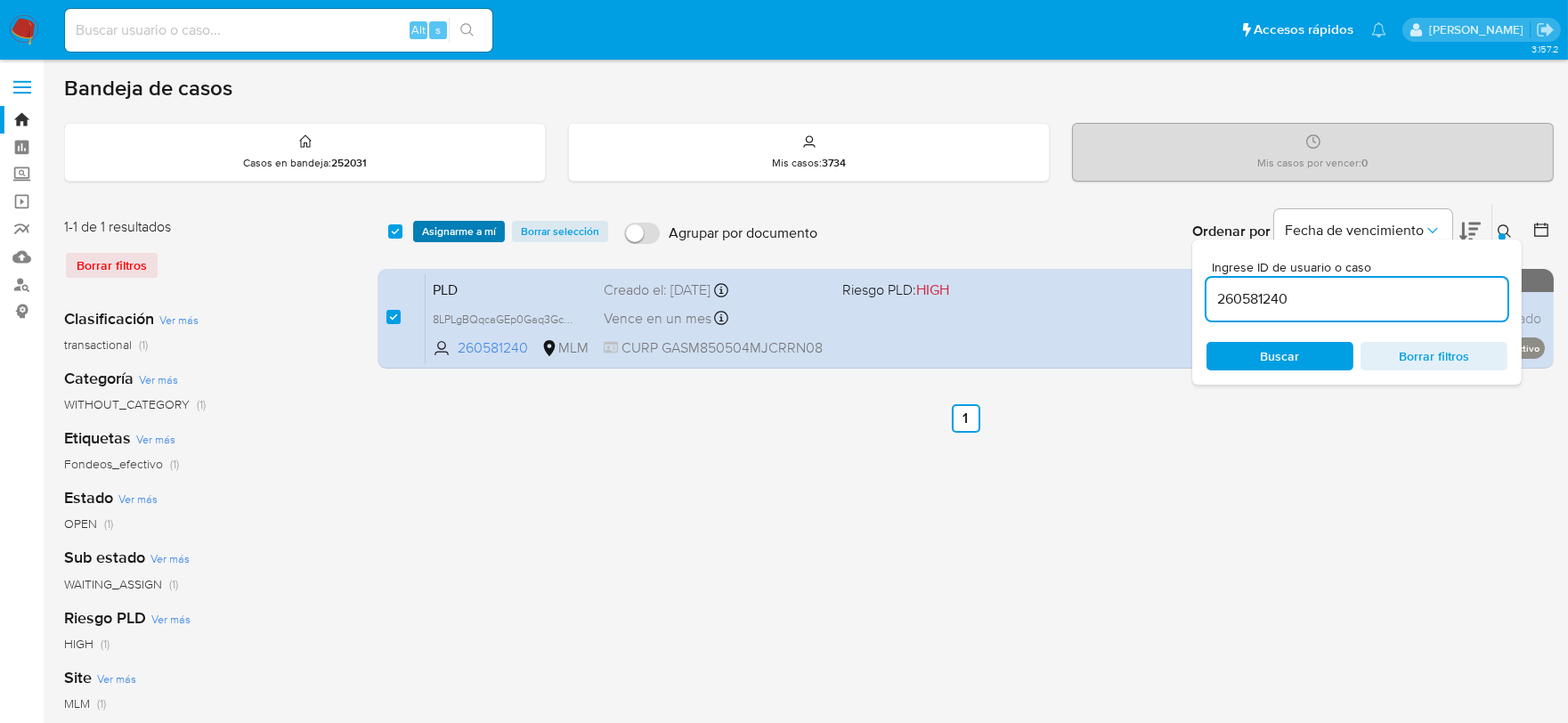
click at [454, 224] on span "Asignarme a mí" at bounding box center [459, 231] width 74 height 18
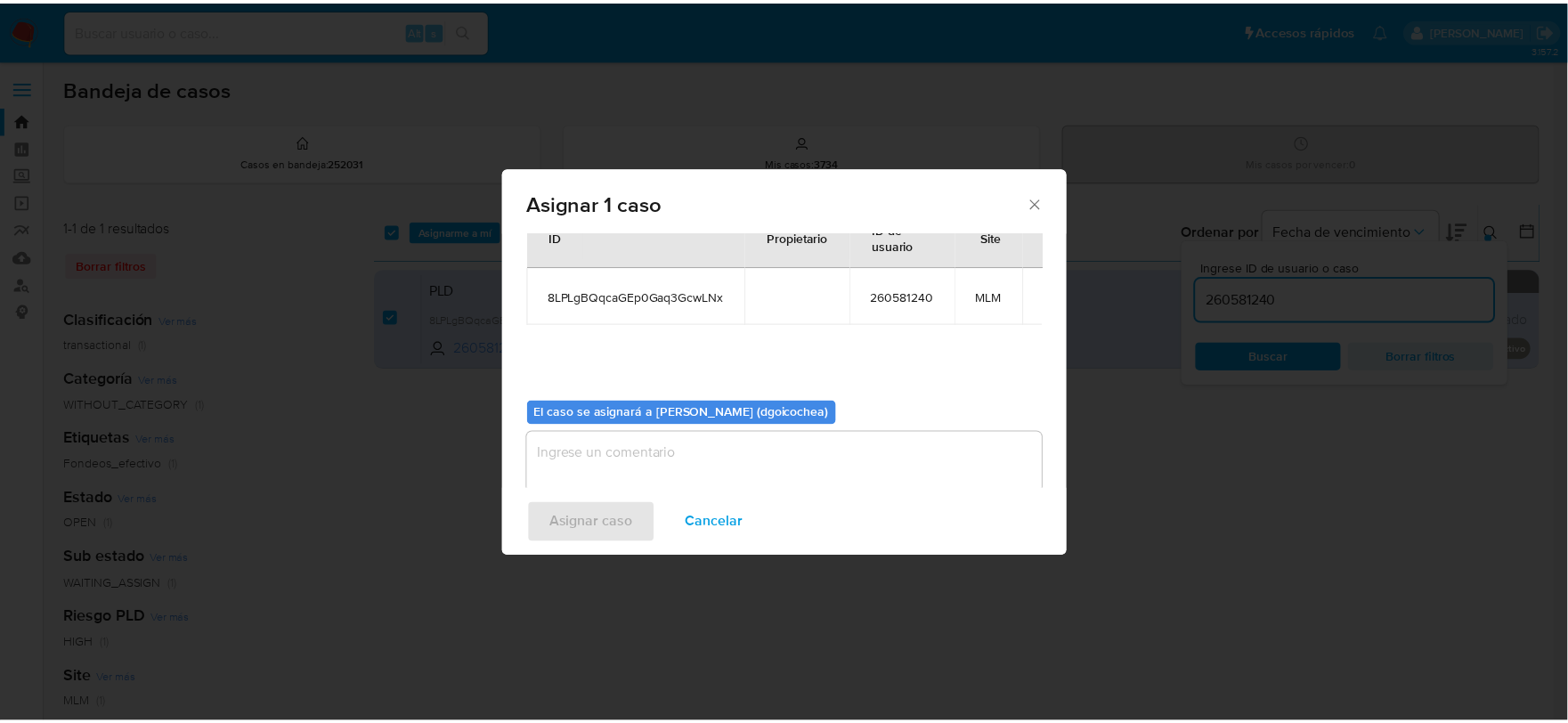
scroll to position [92, 0]
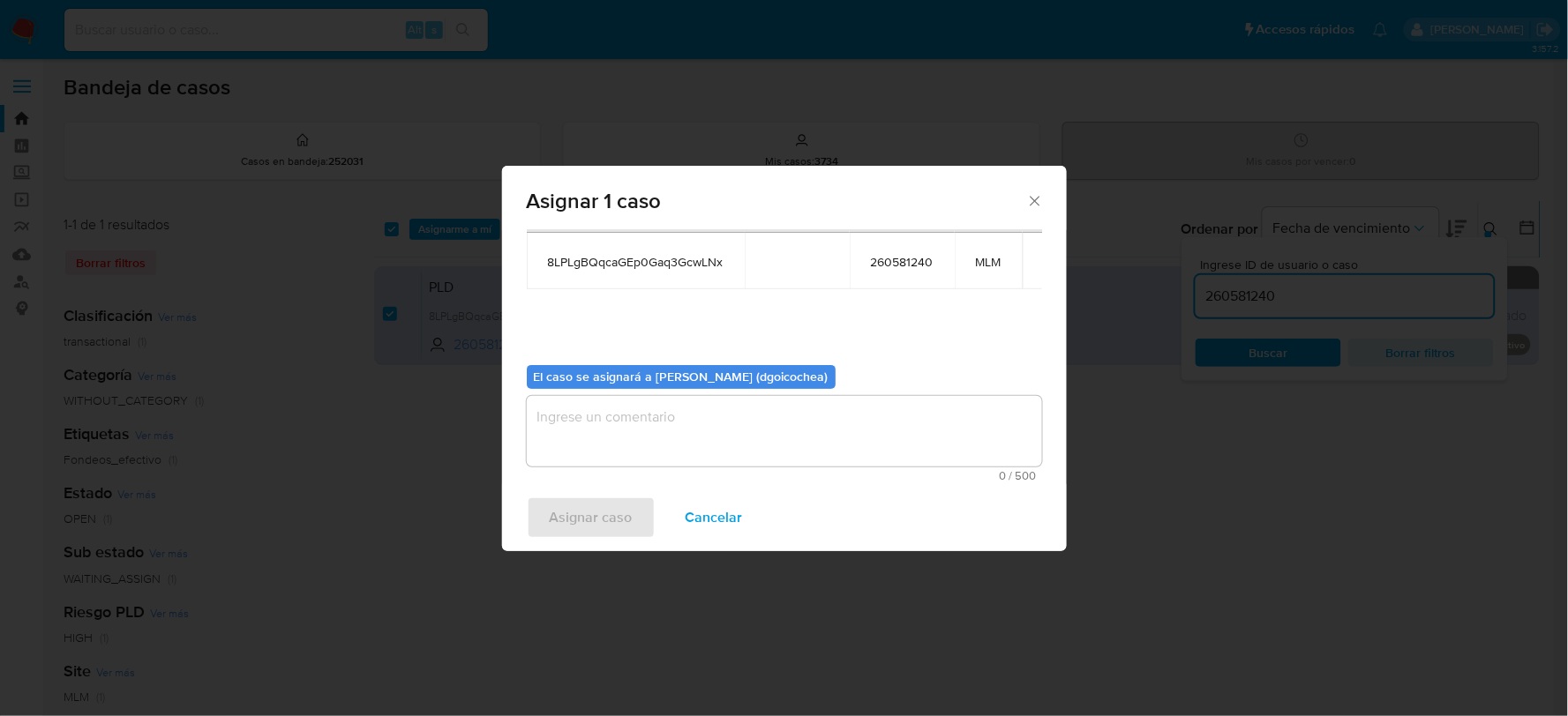
click at [595, 437] on textarea "assign-modal" at bounding box center [785, 431] width 516 height 70
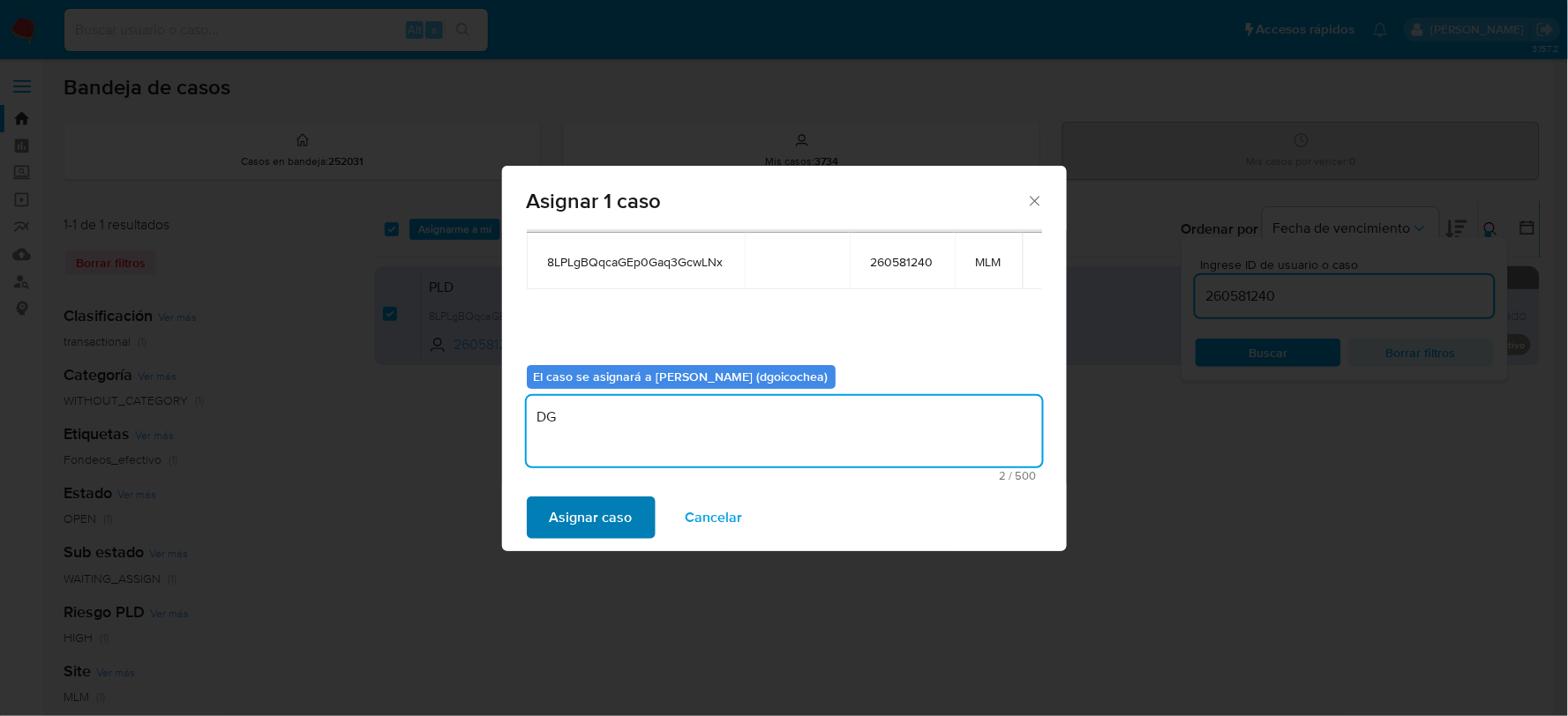
type textarea "DG"
click at [578, 526] on span "Asignar caso" at bounding box center [590, 518] width 83 height 39
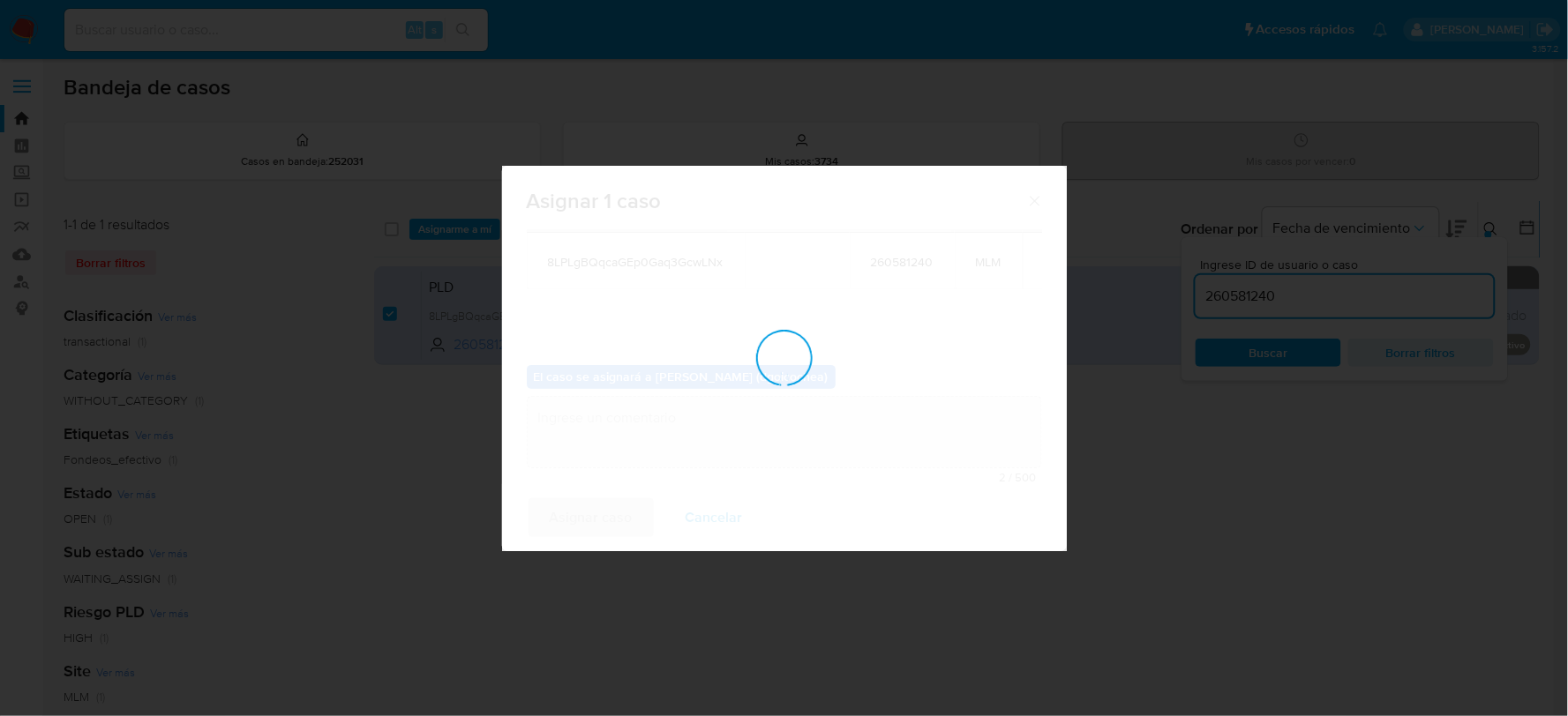
checkbox input "false"
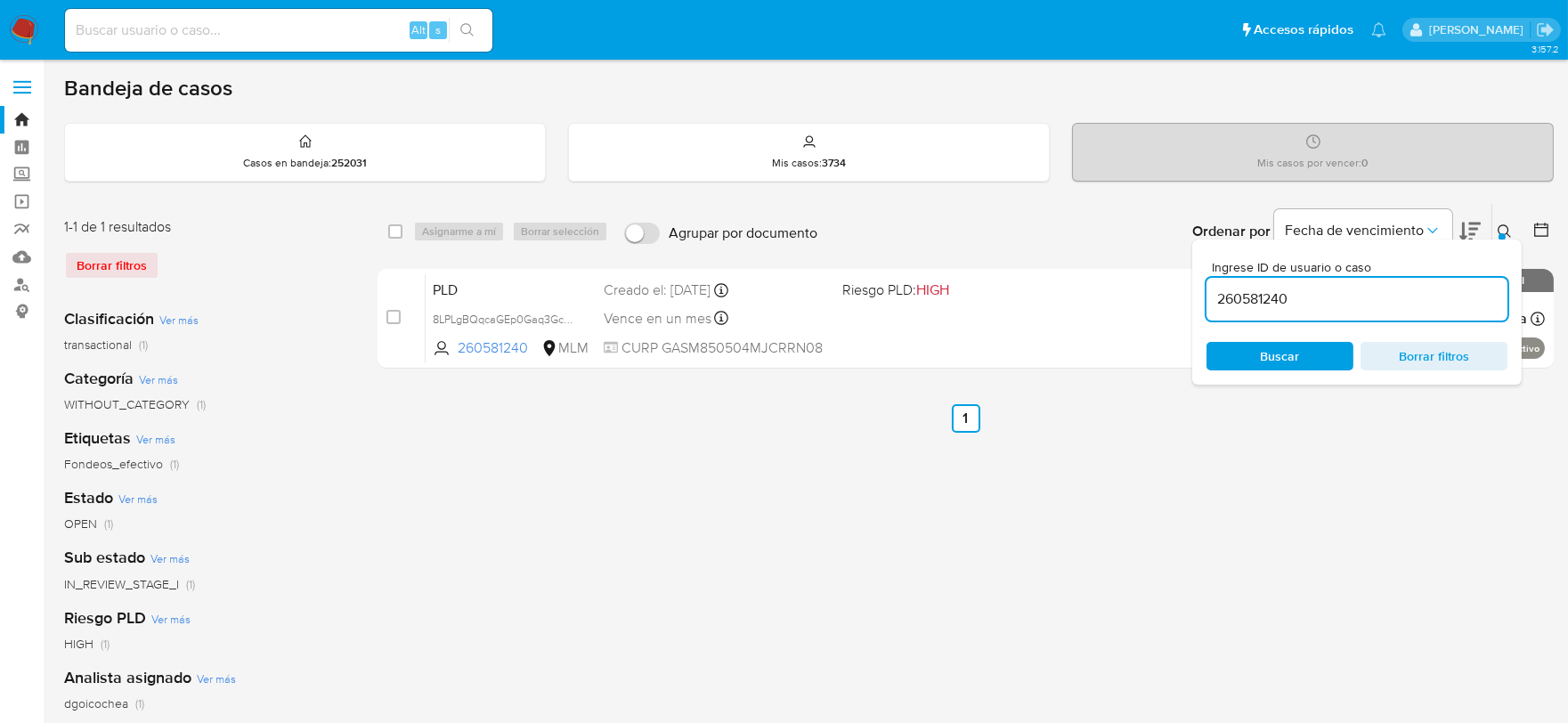
click at [1256, 304] on input "260581240" at bounding box center [1356, 299] width 301 height 23
paste input "471526786"
type input "2471526786"
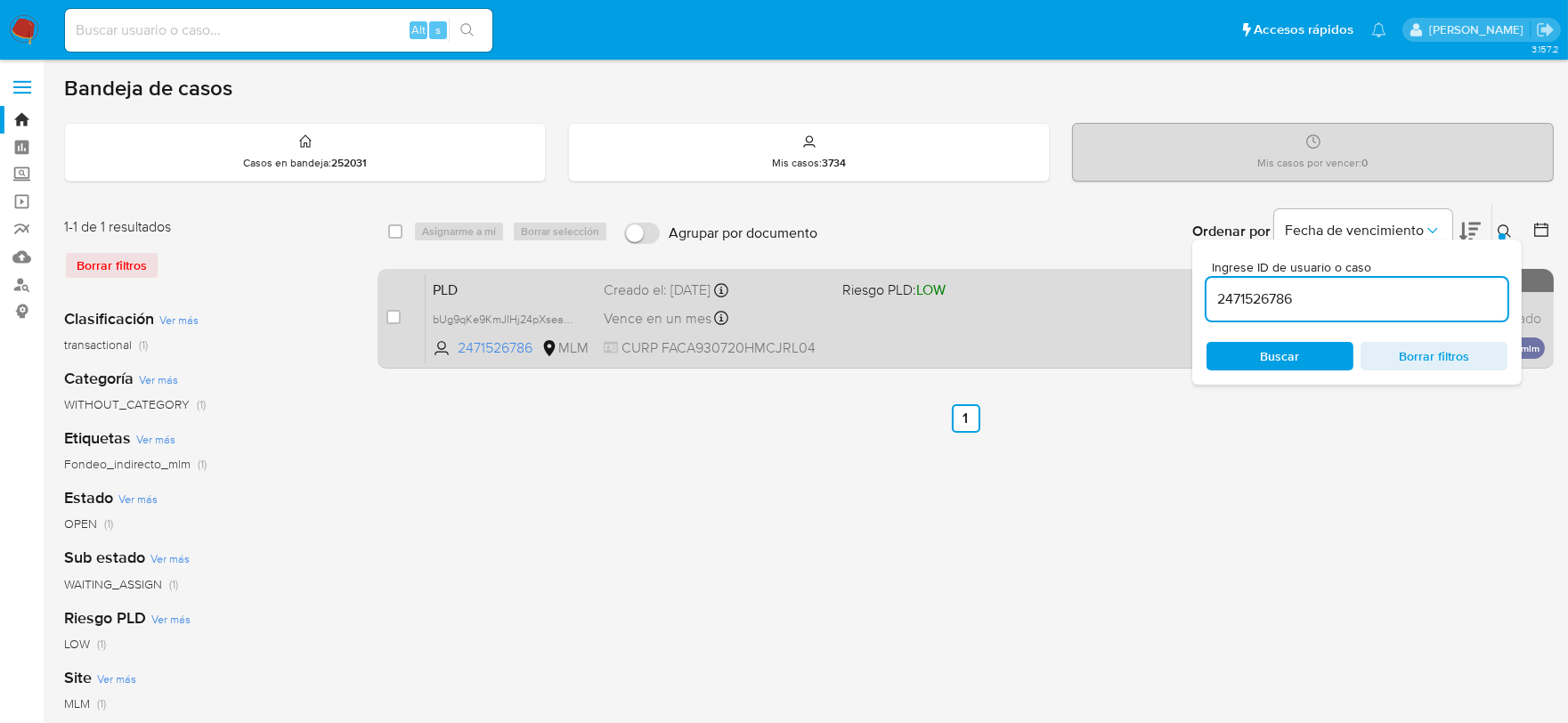
click at [401, 321] on div "case-item-checkbox No es posible asignar el caso" at bounding box center [406, 319] width 40 height 90
click at [399, 321] on input "checkbox" at bounding box center [393, 317] width 14 height 14
checkbox input "true"
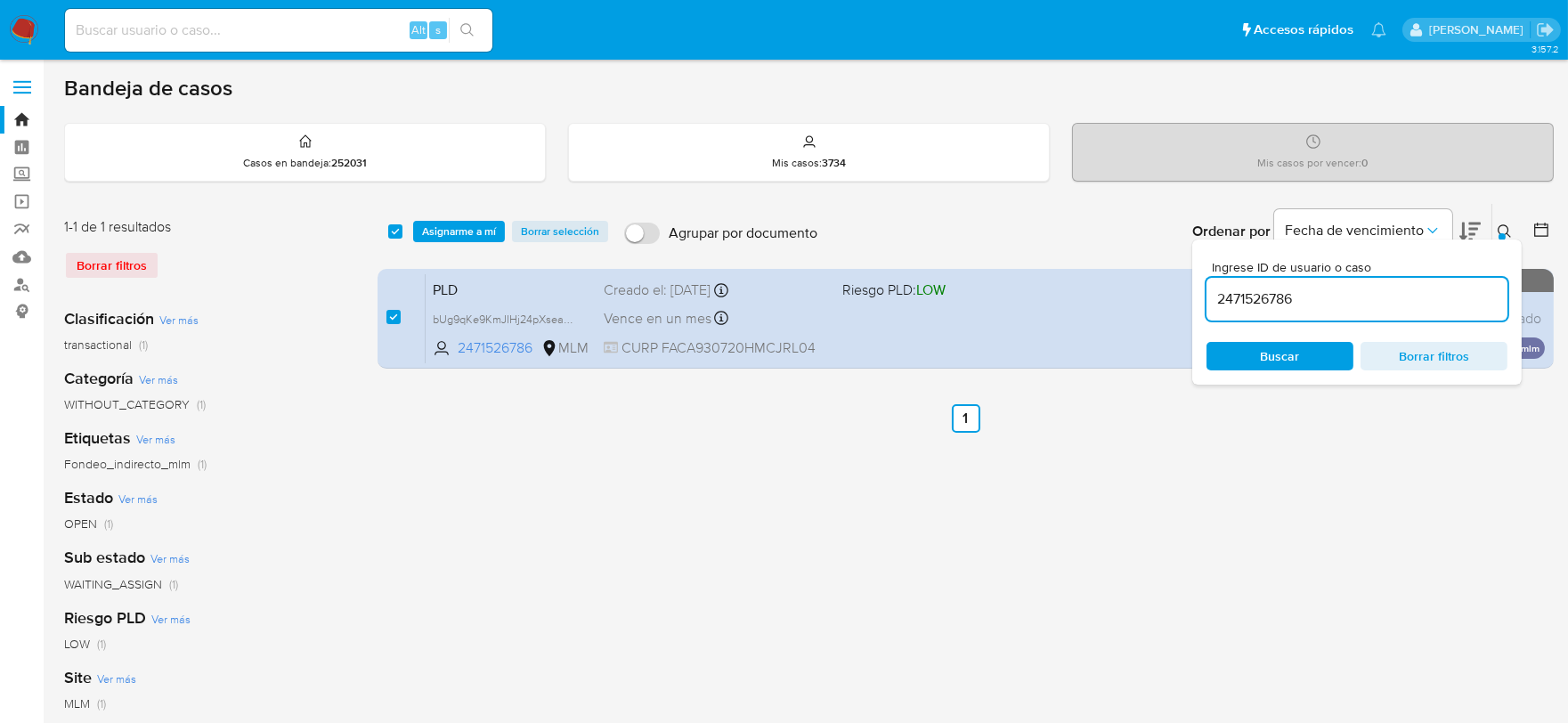
click at [1248, 307] on input "2471526786" at bounding box center [1356, 299] width 301 height 23
type input "2331248368"
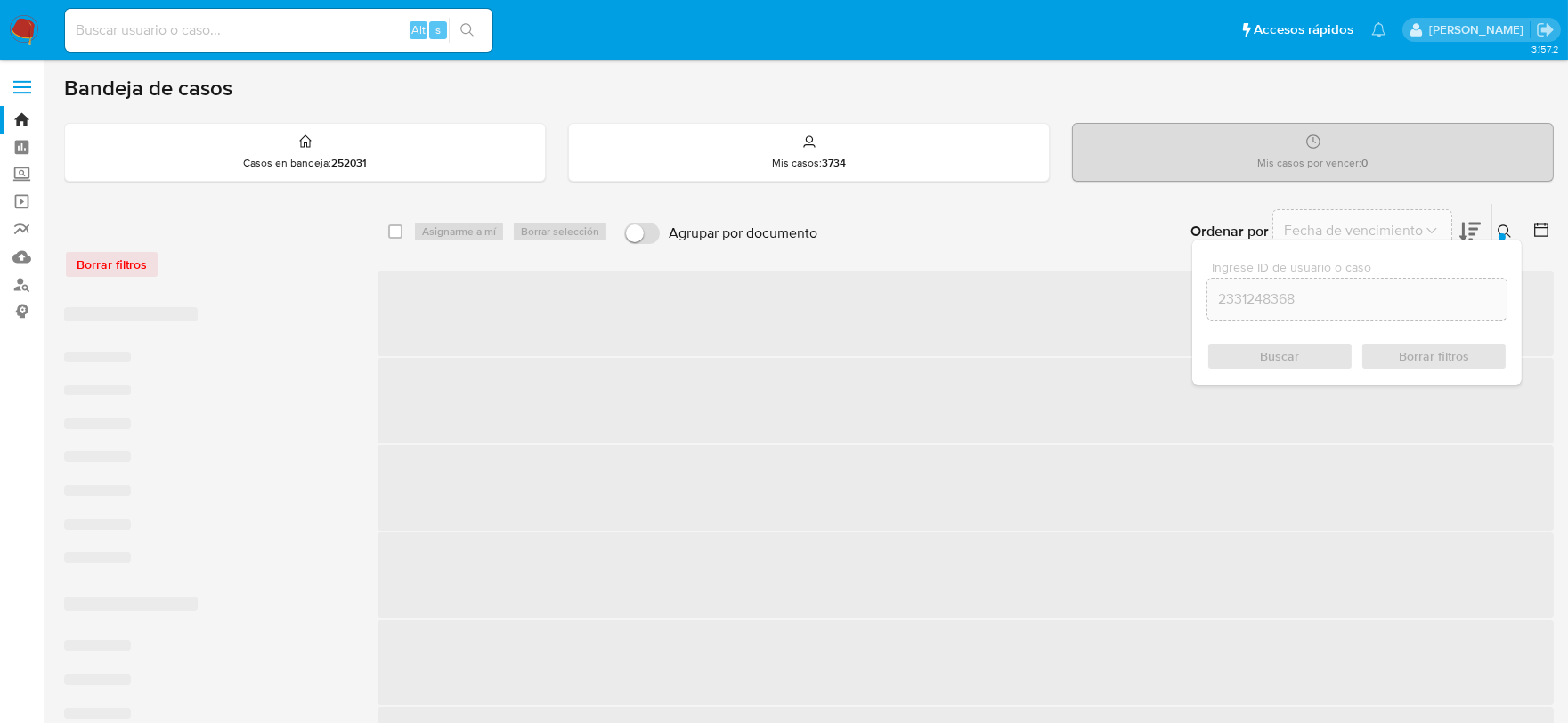
checkbox input "false"
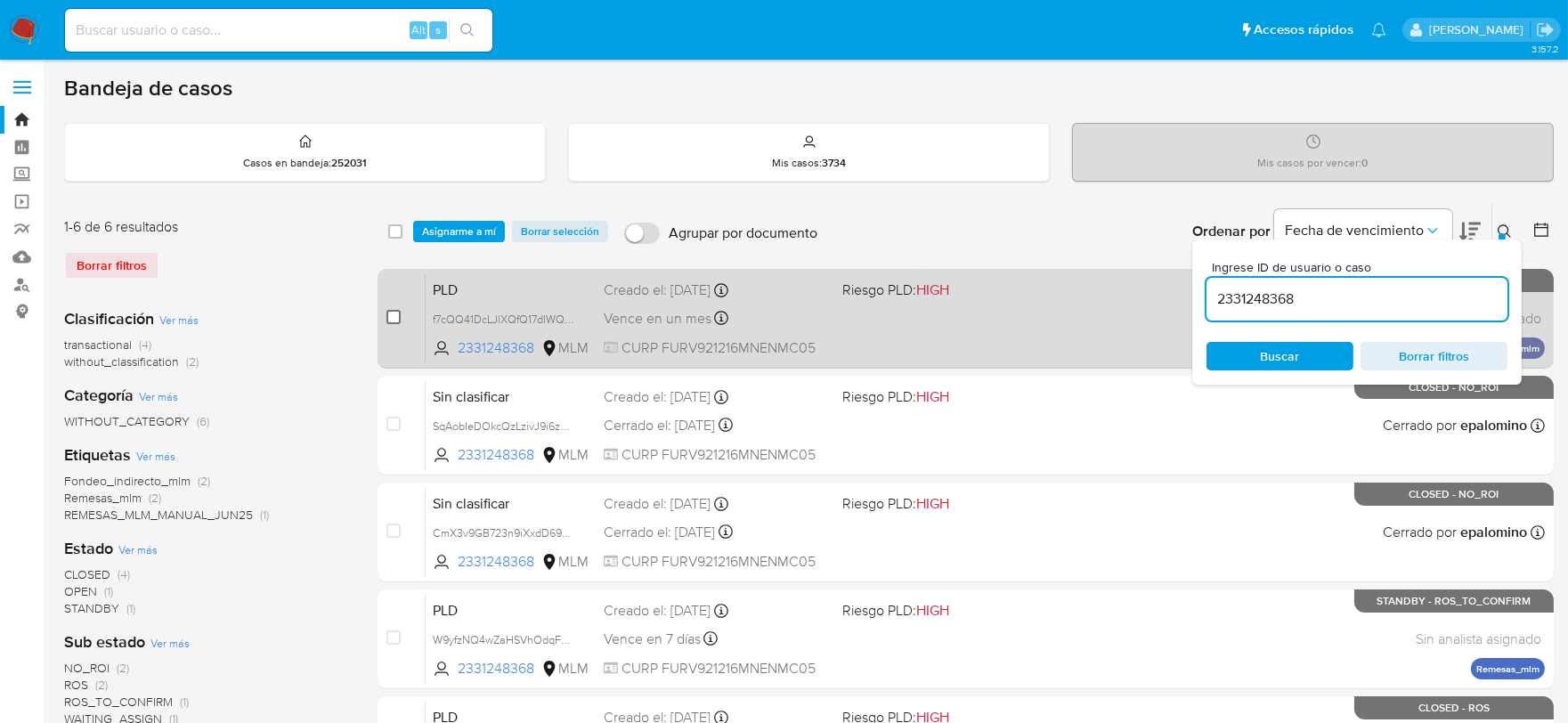
click at [390, 312] on input "checkbox" at bounding box center [393, 317] width 14 height 14
checkbox input "true"
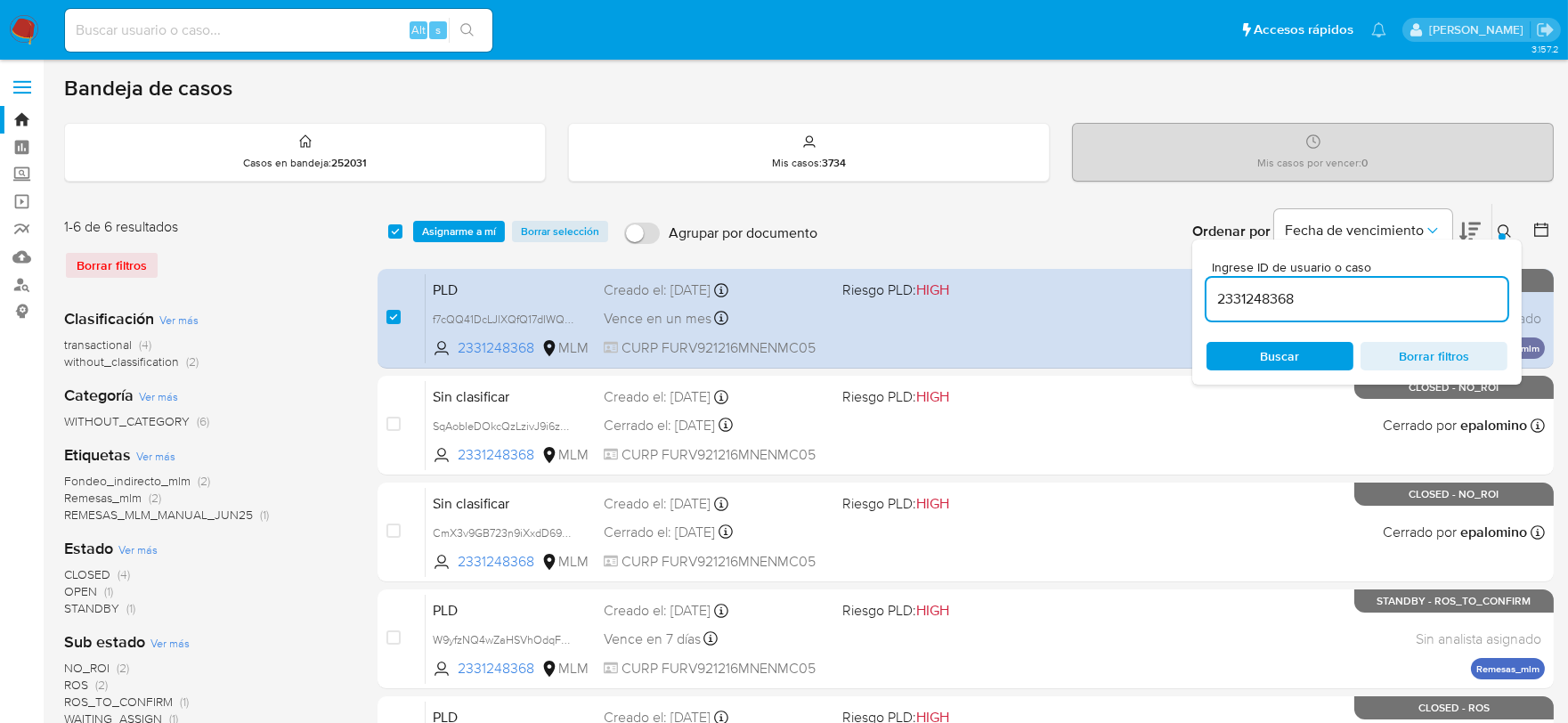
click at [1271, 304] on input "2331248368" at bounding box center [1356, 299] width 301 height 23
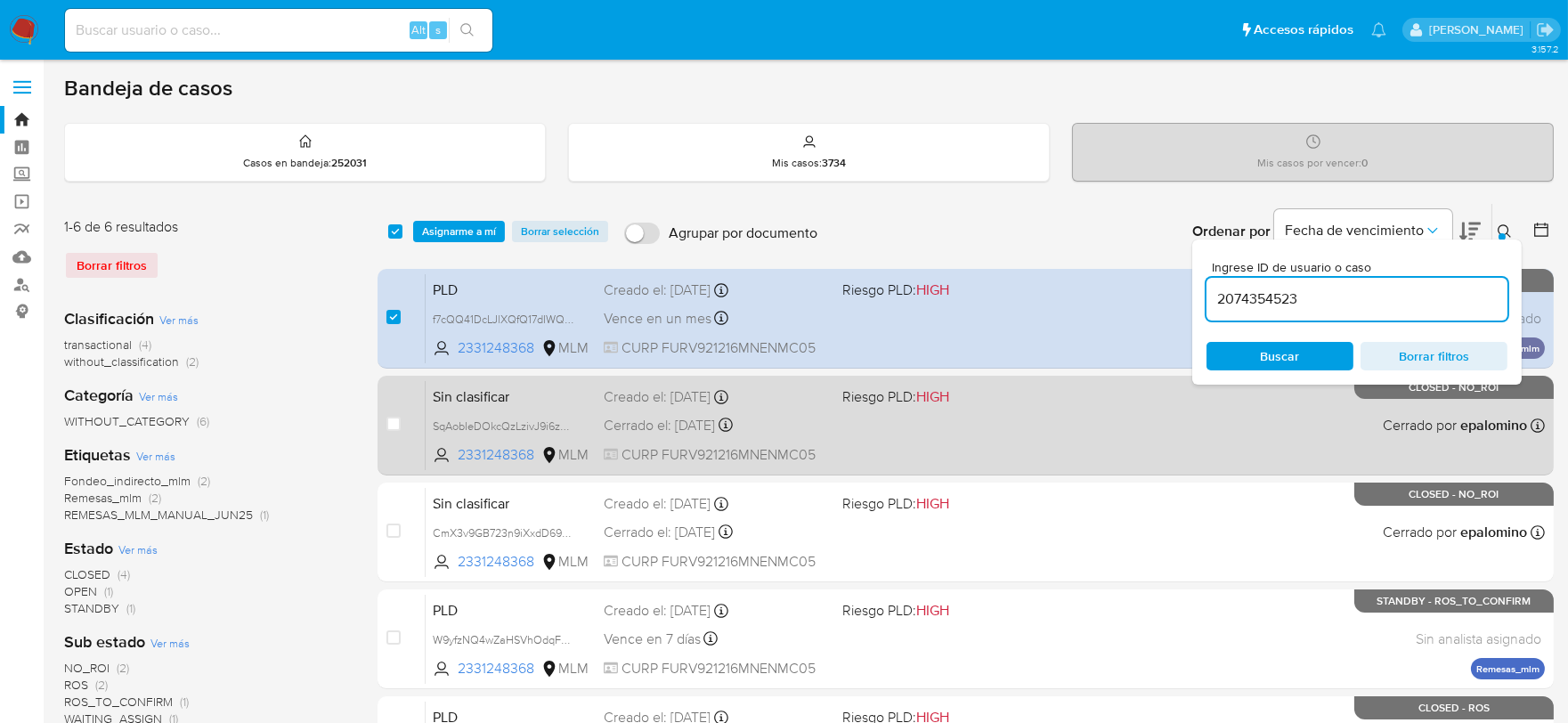
type input "2074354523"
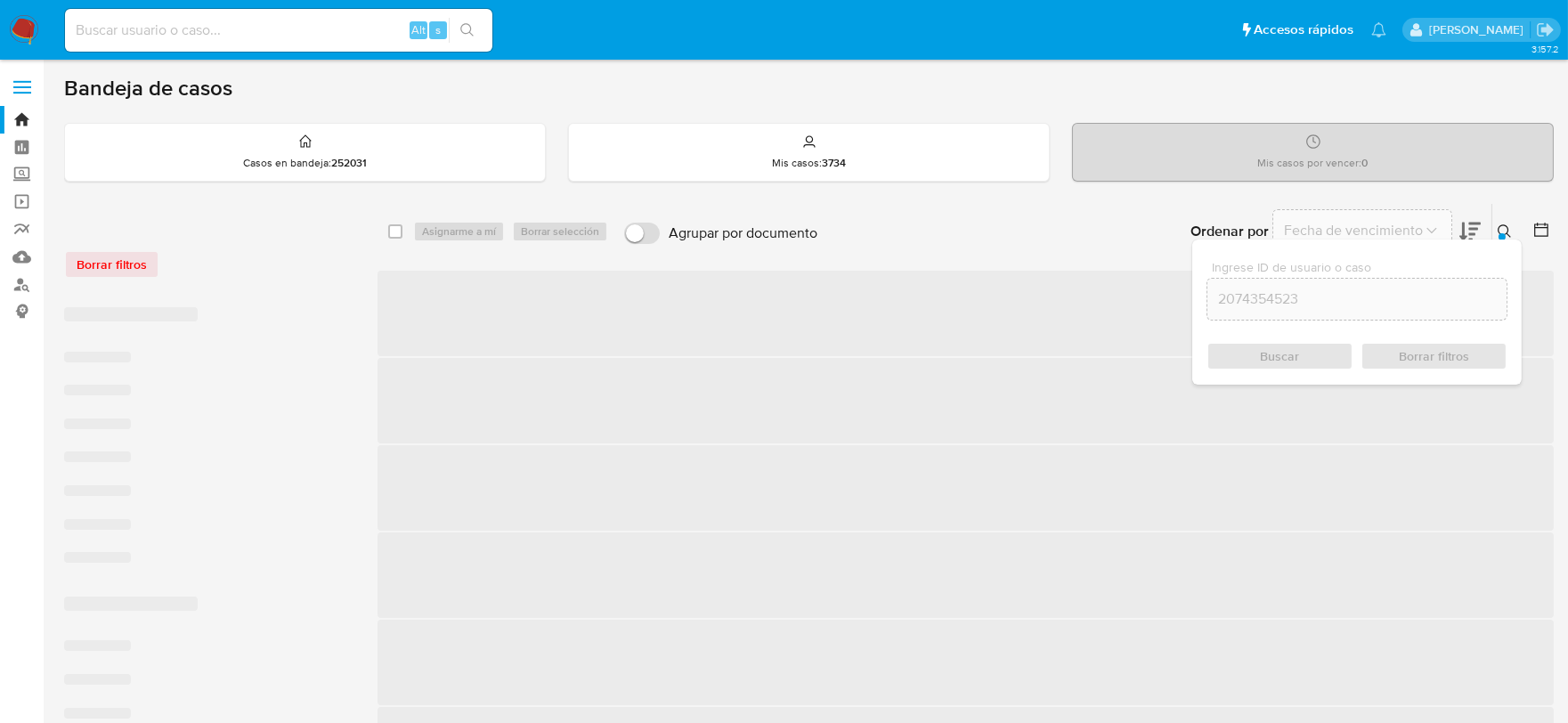
checkbox input "false"
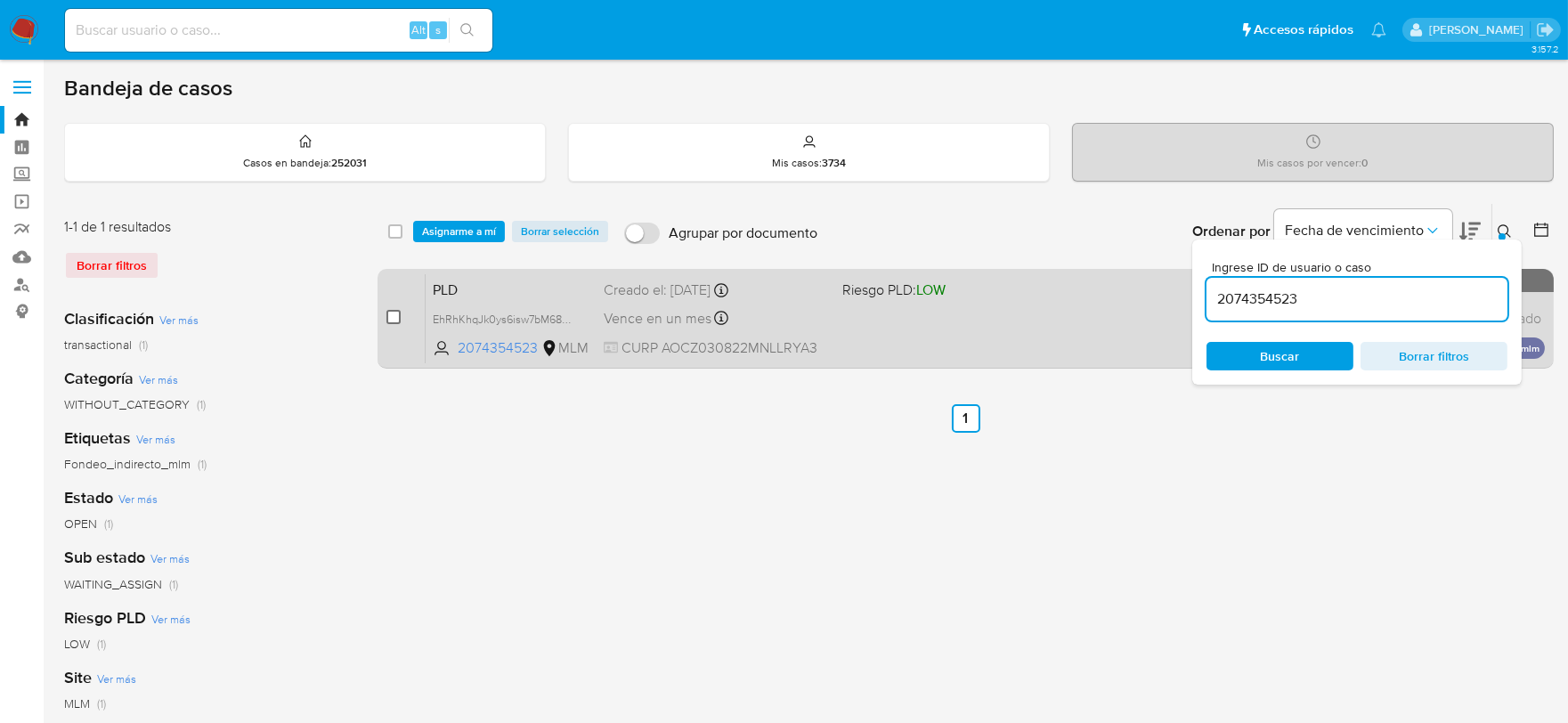
click at [393, 314] on input "checkbox" at bounding box center [393, 317] width 14 height 14
checkbox input "true"
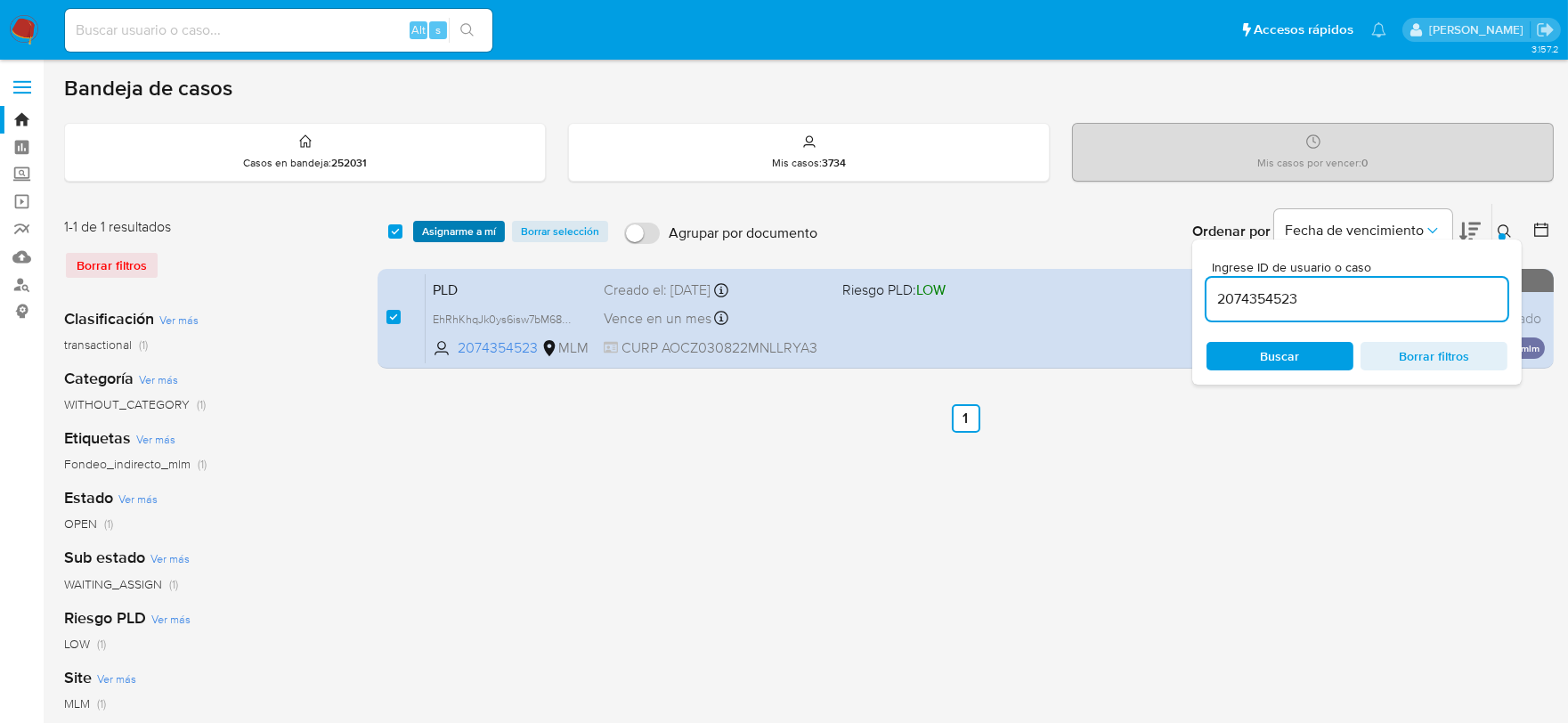
click at [454, 232] on span "Asignarme a mí" at bounding box center [459, 231] width 74 height 18
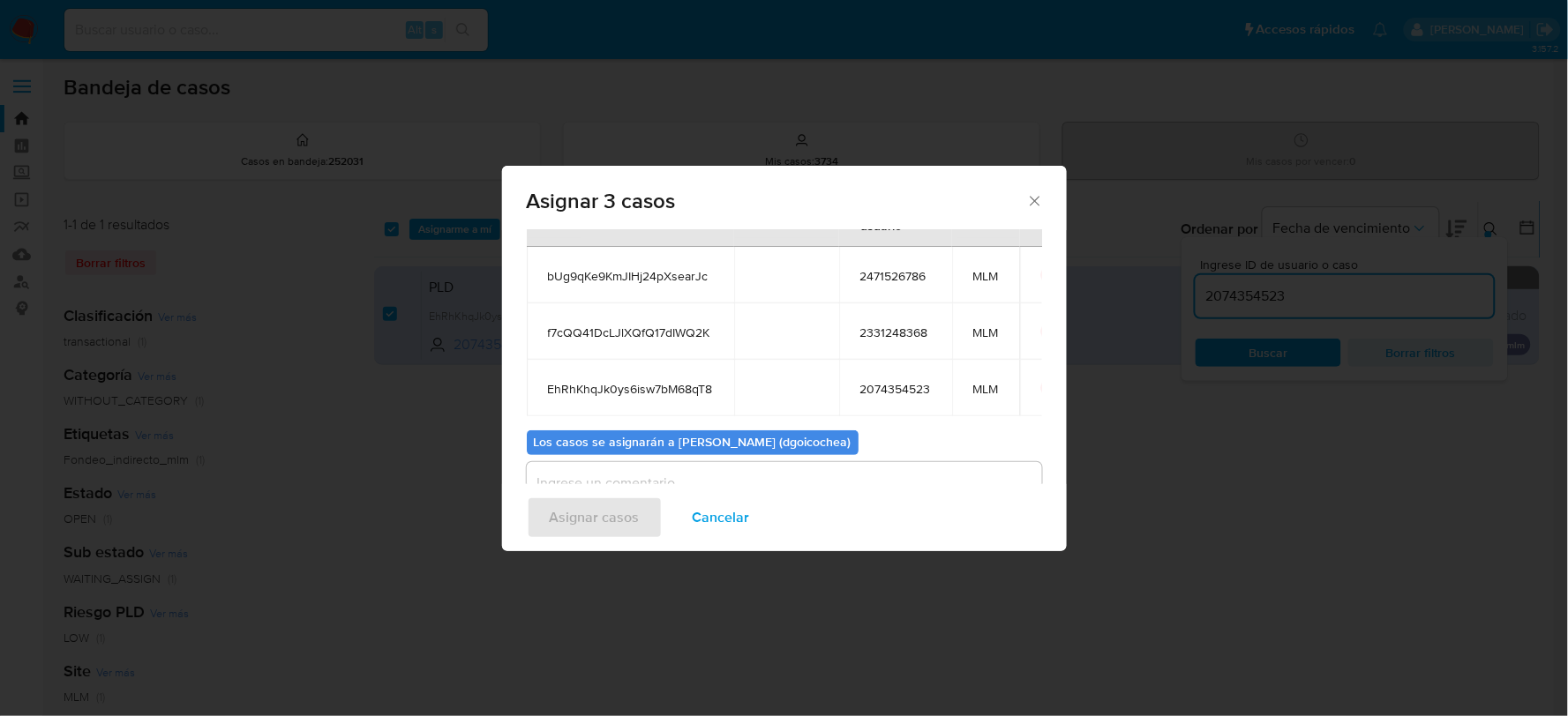
scroll to position [156, 0]
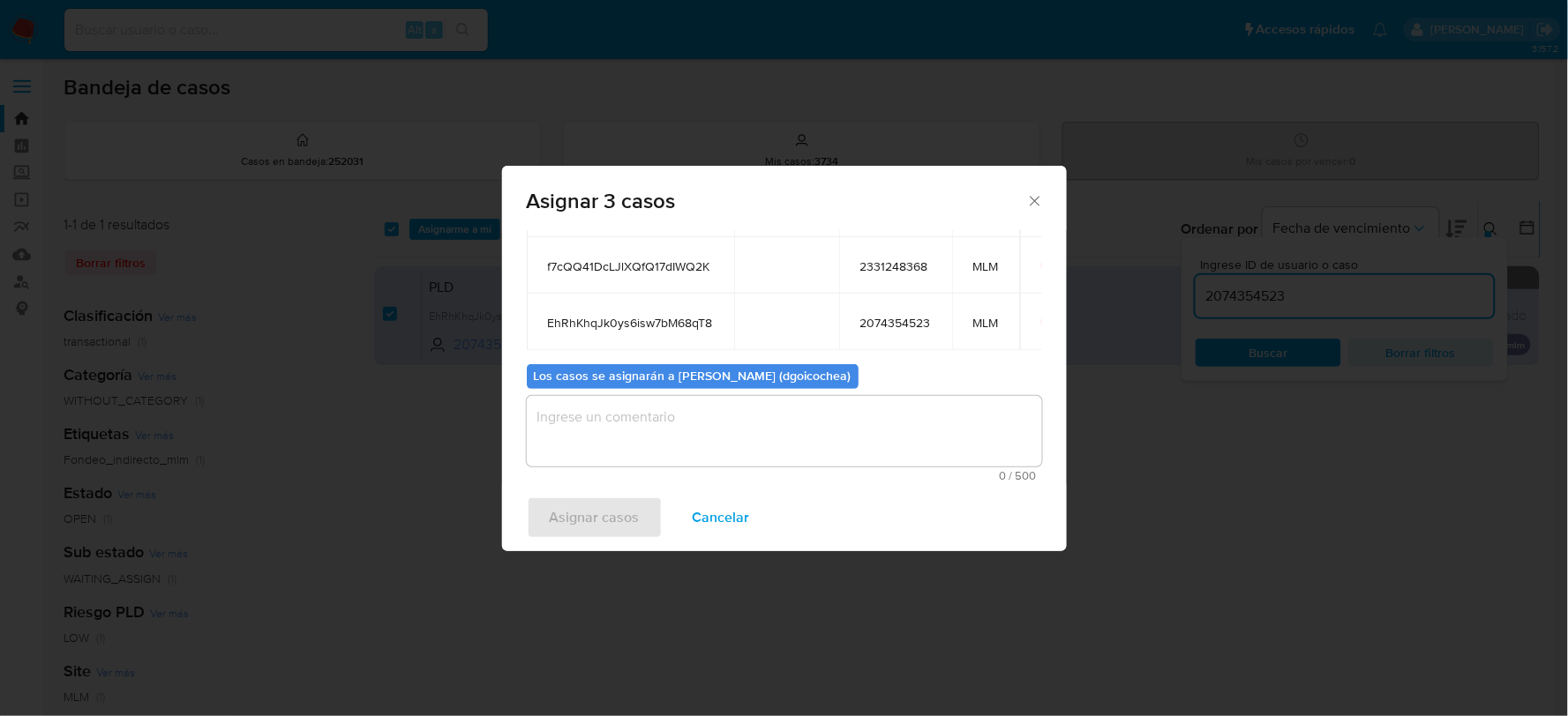
click at [675, 452] on textarea "assign-modal" at bounding box center [785, 431] width 516 height 70
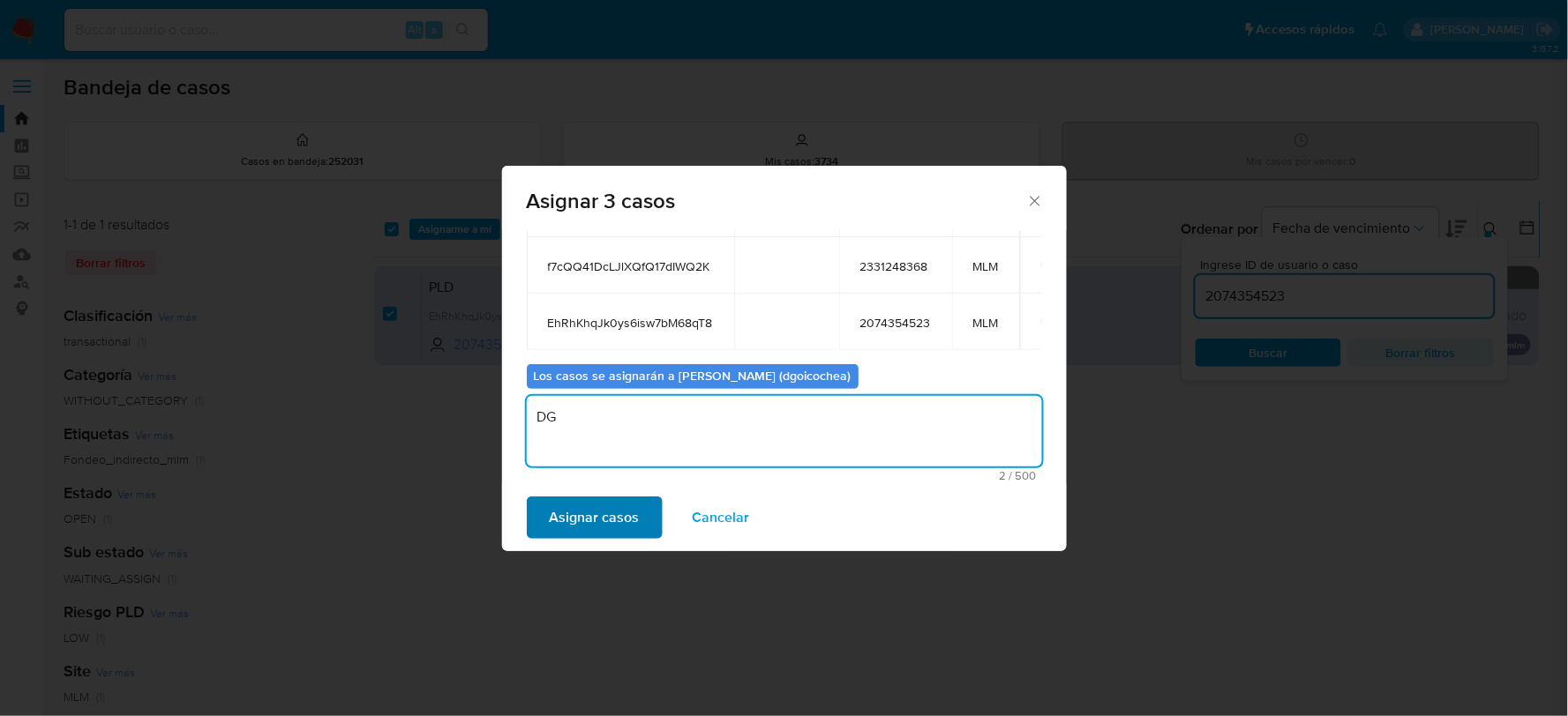
type textarea "DG"
click at [593, 504] on span "Asignar casos" at bounding box center [594, 518] width 90 height 39
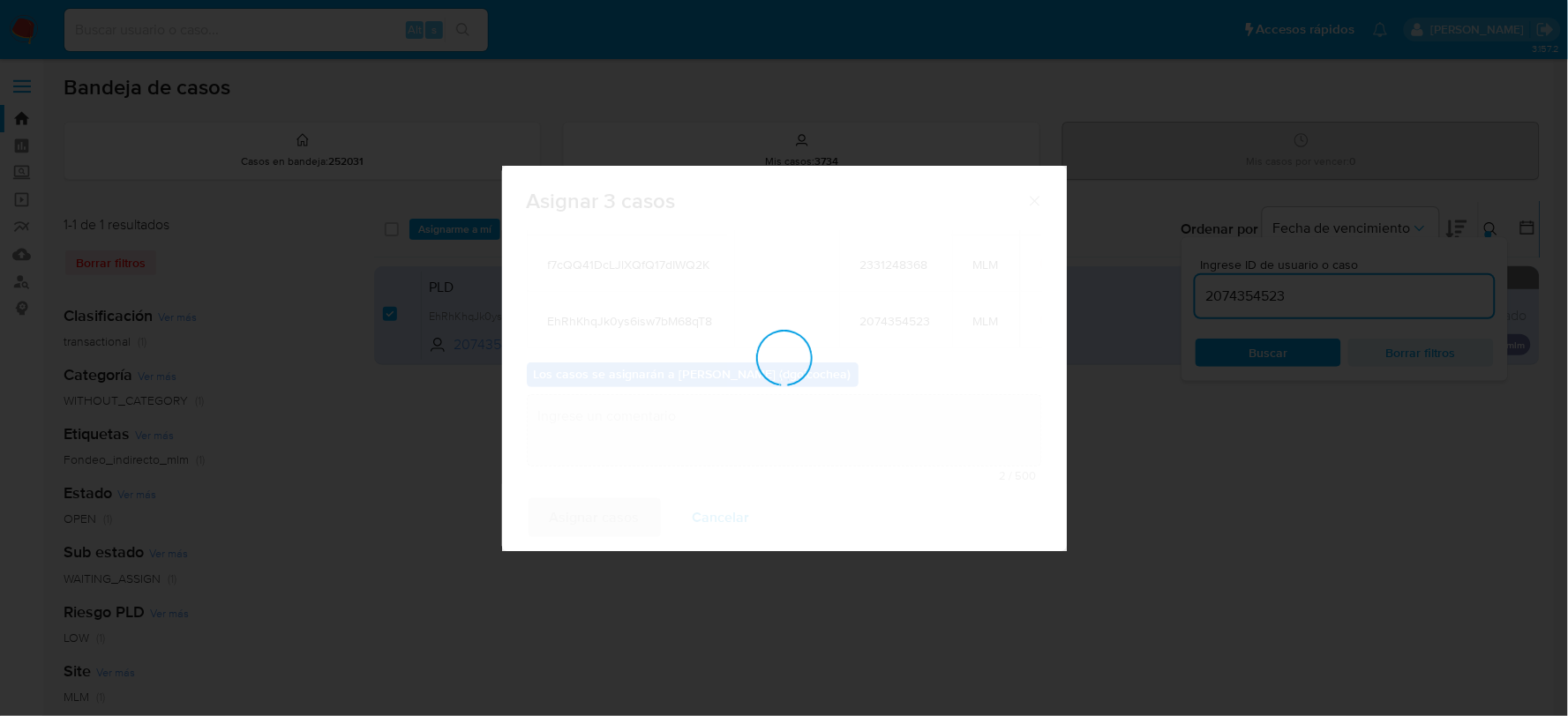
checkbox input "false"
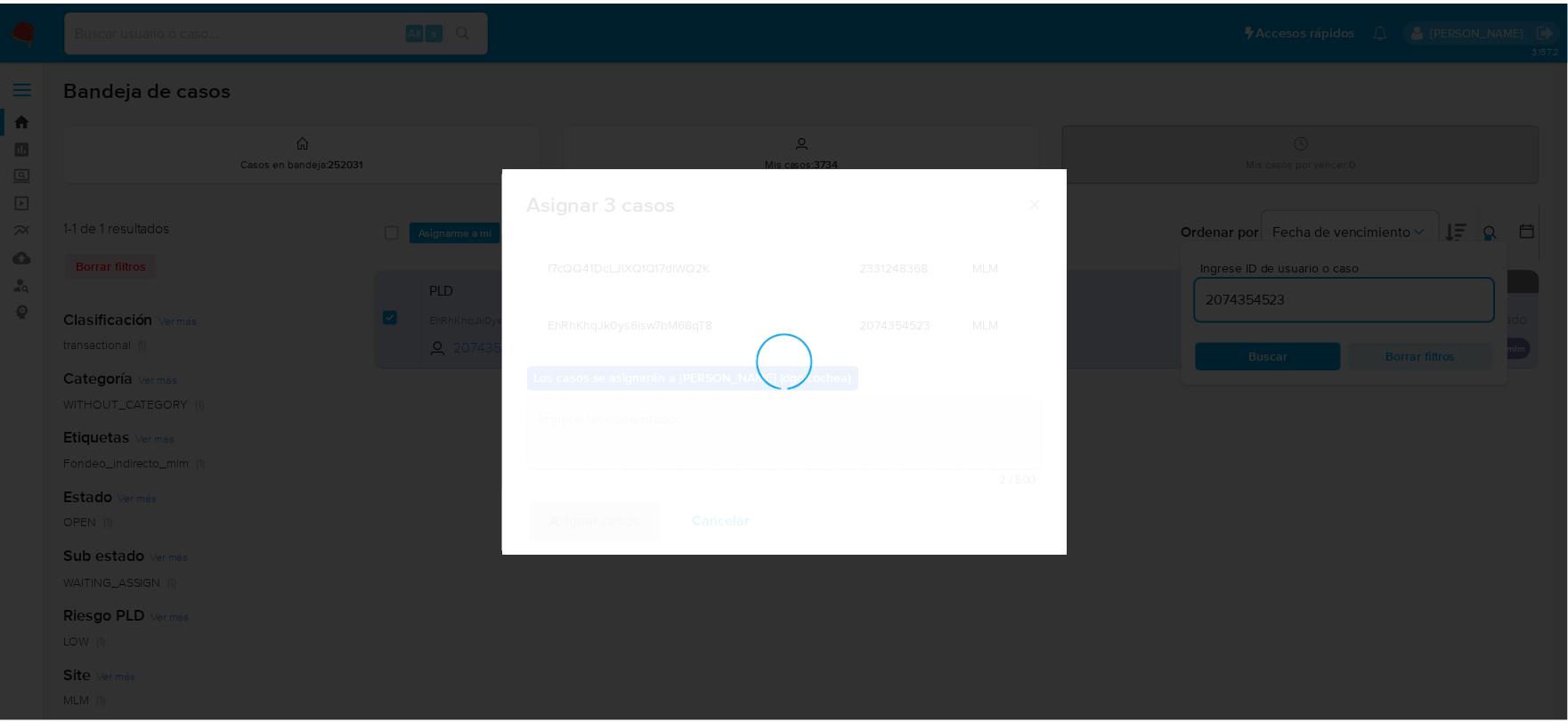
scroll to position [108, 0]
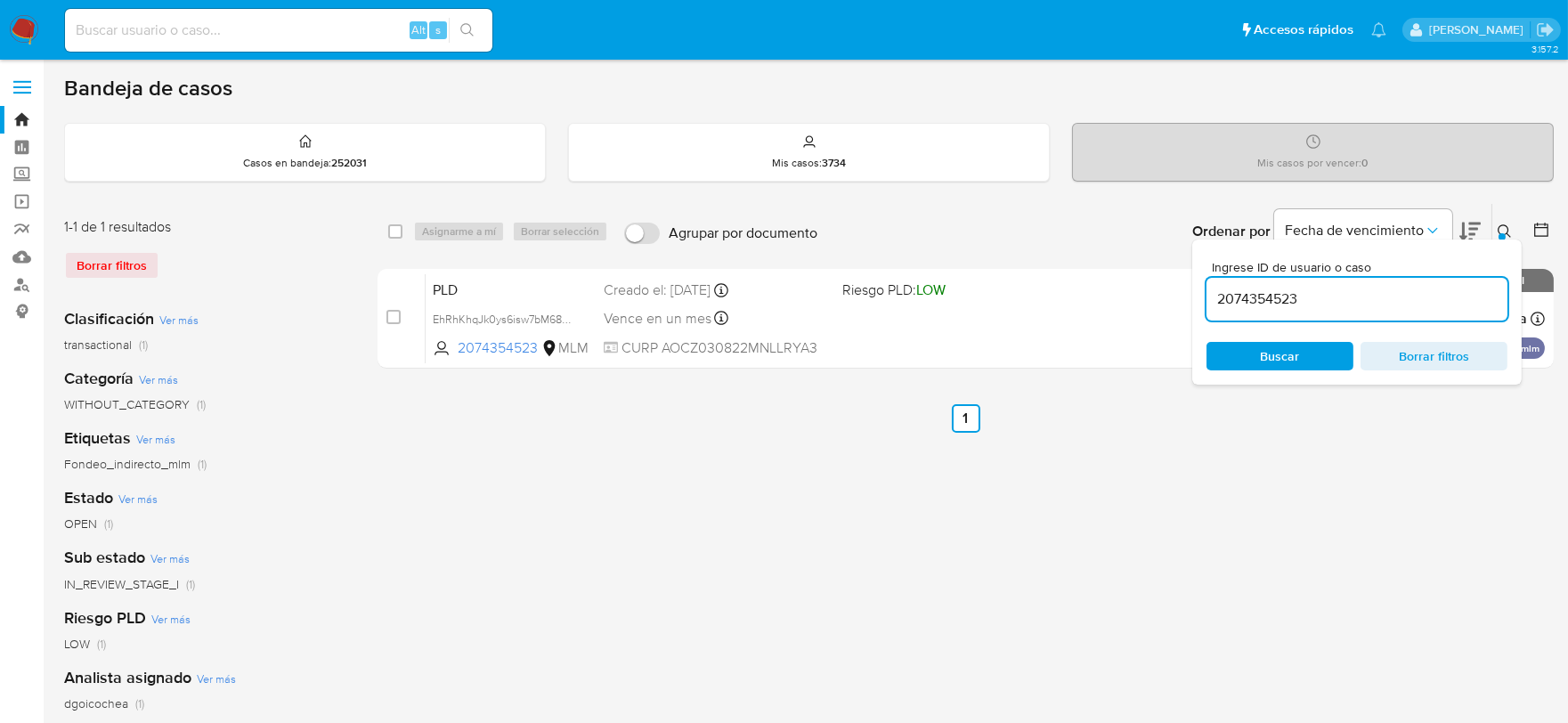
click at [1251, 297] on input "2074354523" at bounding box center [1356, 299] width 301 height 23
paste input "1026497058"
type input "1026497058"
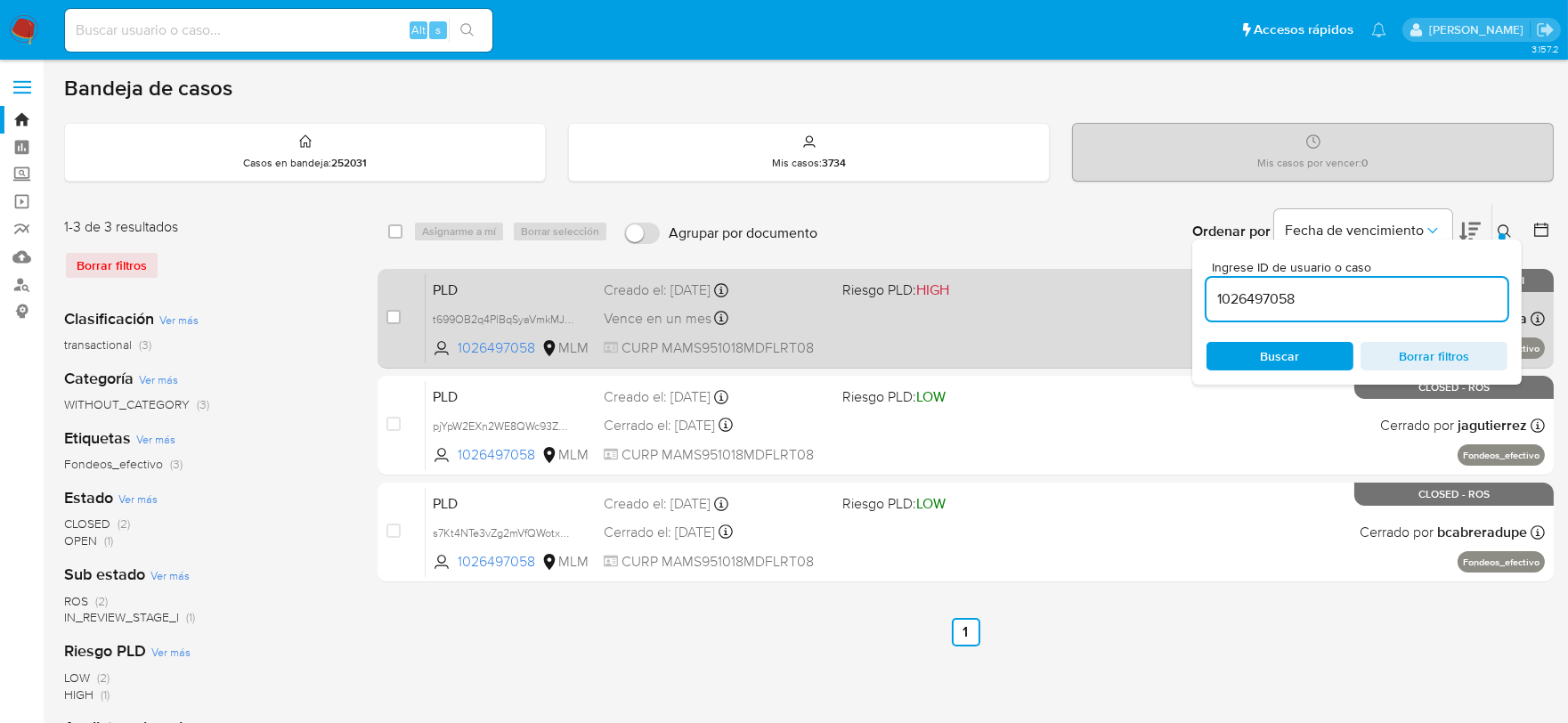
click at [428, 277] on div "PLD t699OB2q4PlBqSyaVmkMJhYQ 1026497058 MLM Riesgo PLD: HIGH Creado el: 12/08/2…" at bounding box center [985, 319] width 1119 height 90
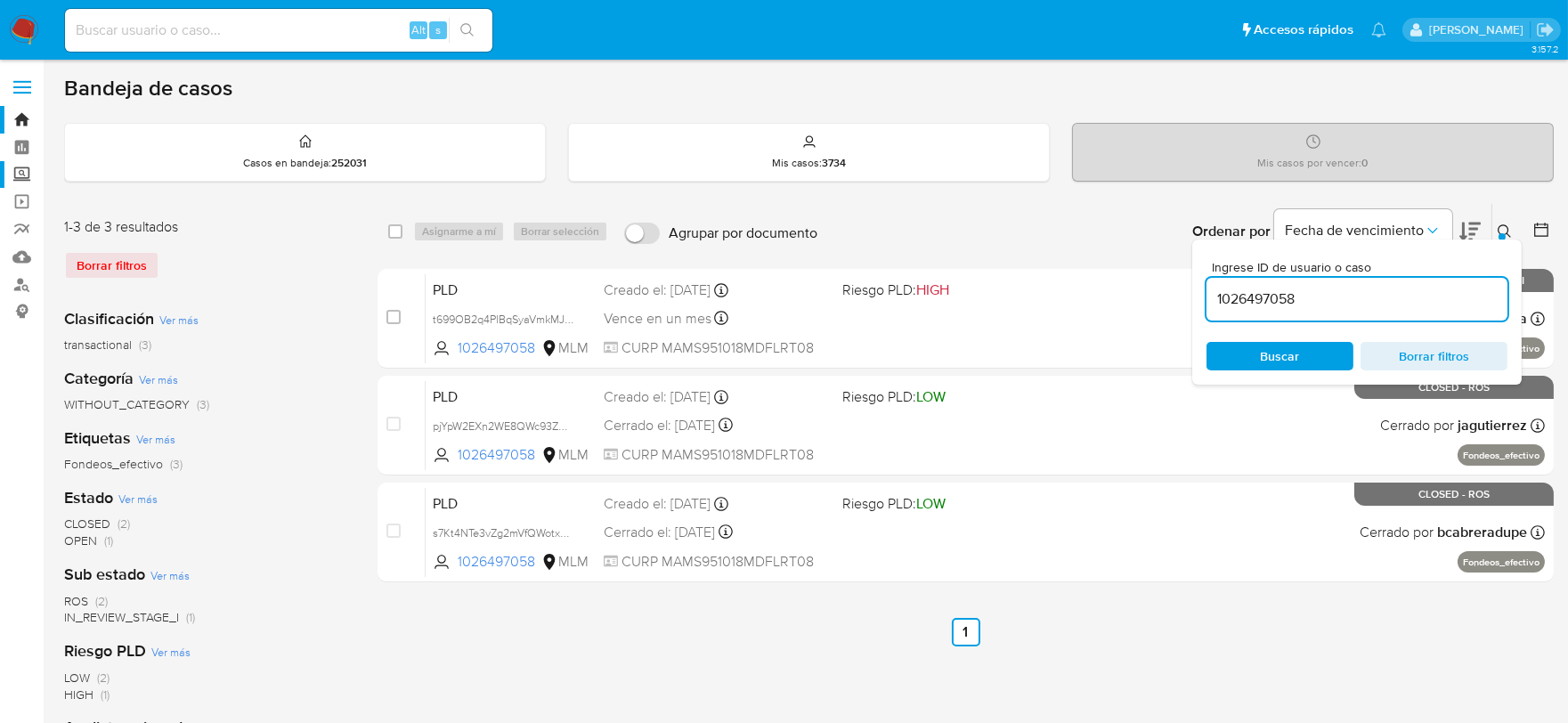
click at [23, 175] on label "Screening" at bounding box center [105, 175] width 212 height 28
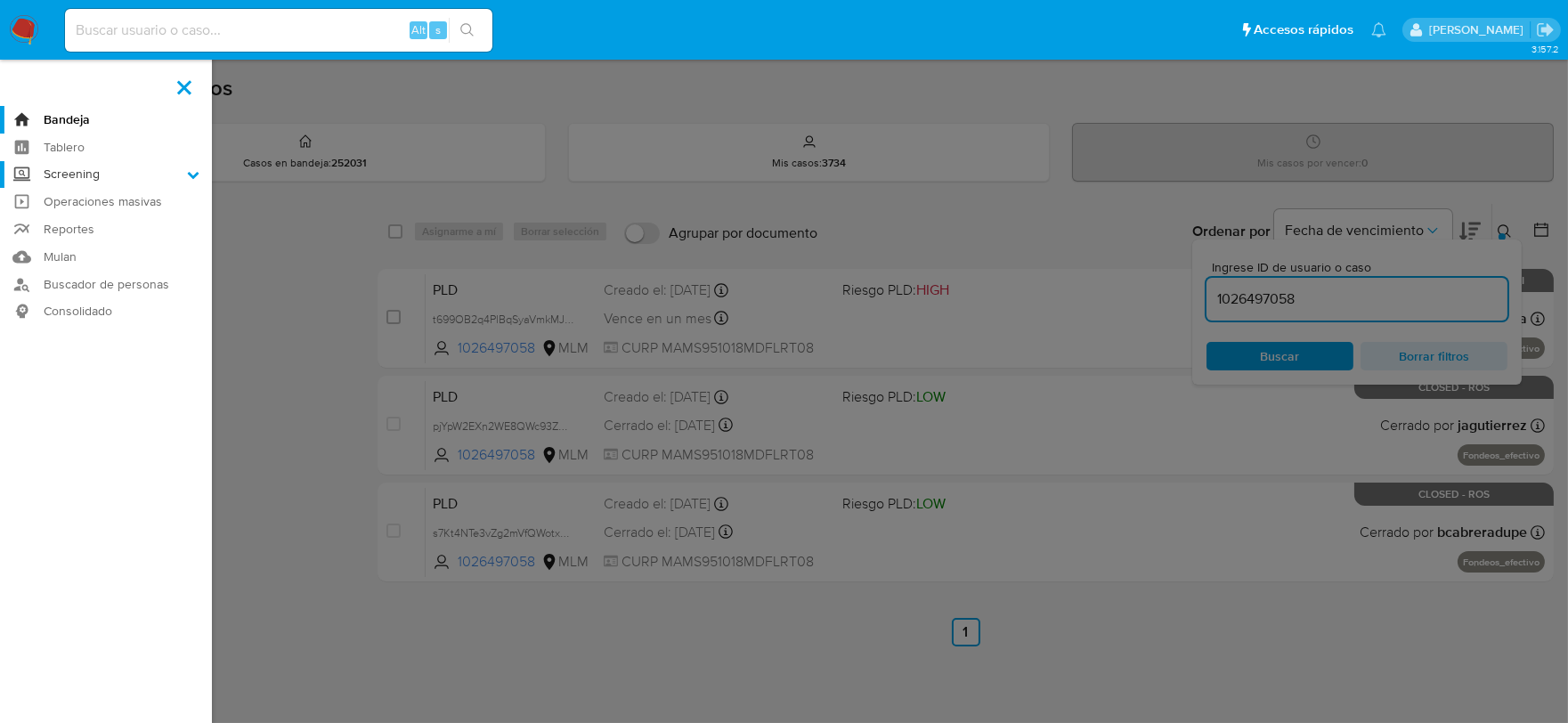
click at [0, 0] on input "Screening" at bounding box center [0, 0] width 0 height 0
click at [90, 243] on link "Herramientas" at bounding box center [105, 244] width 212 height 23
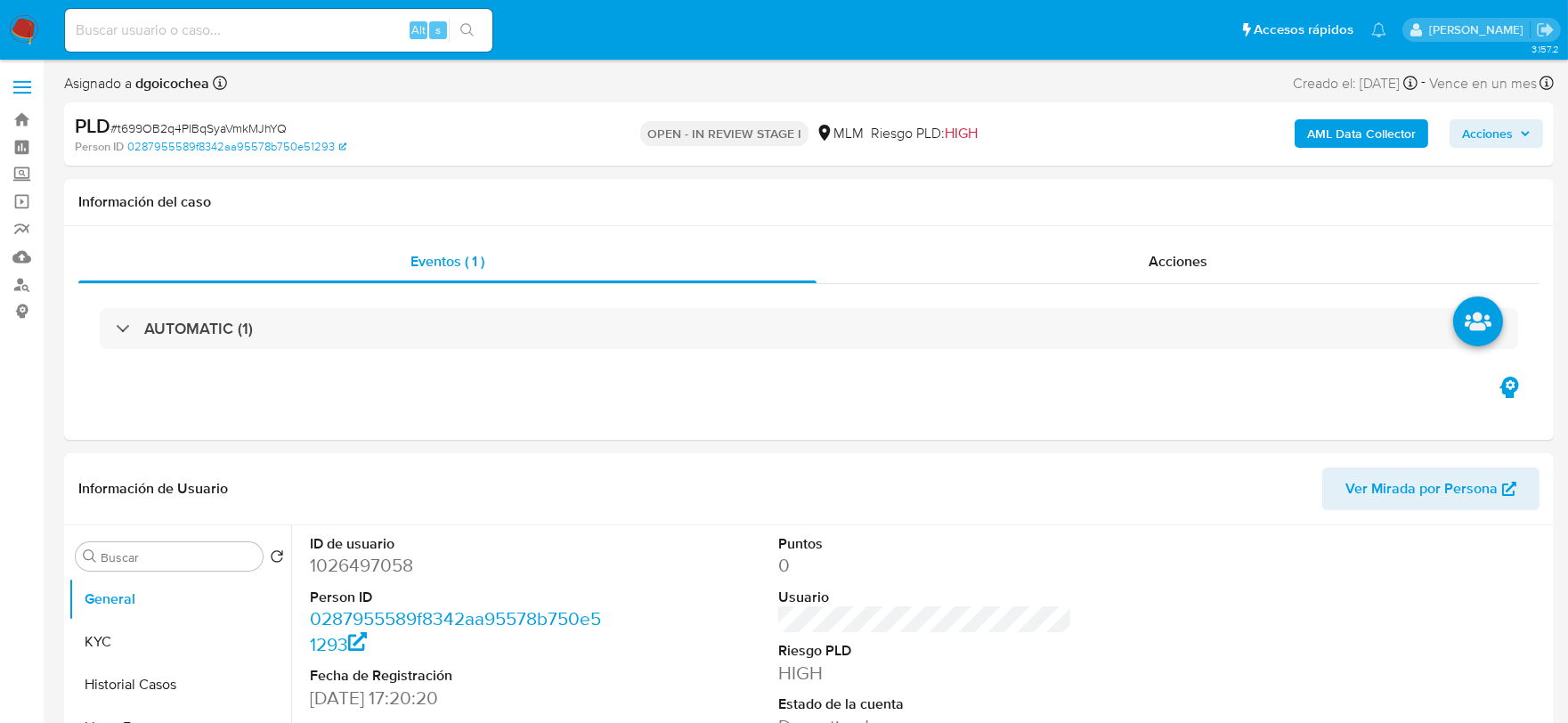
select select "10"
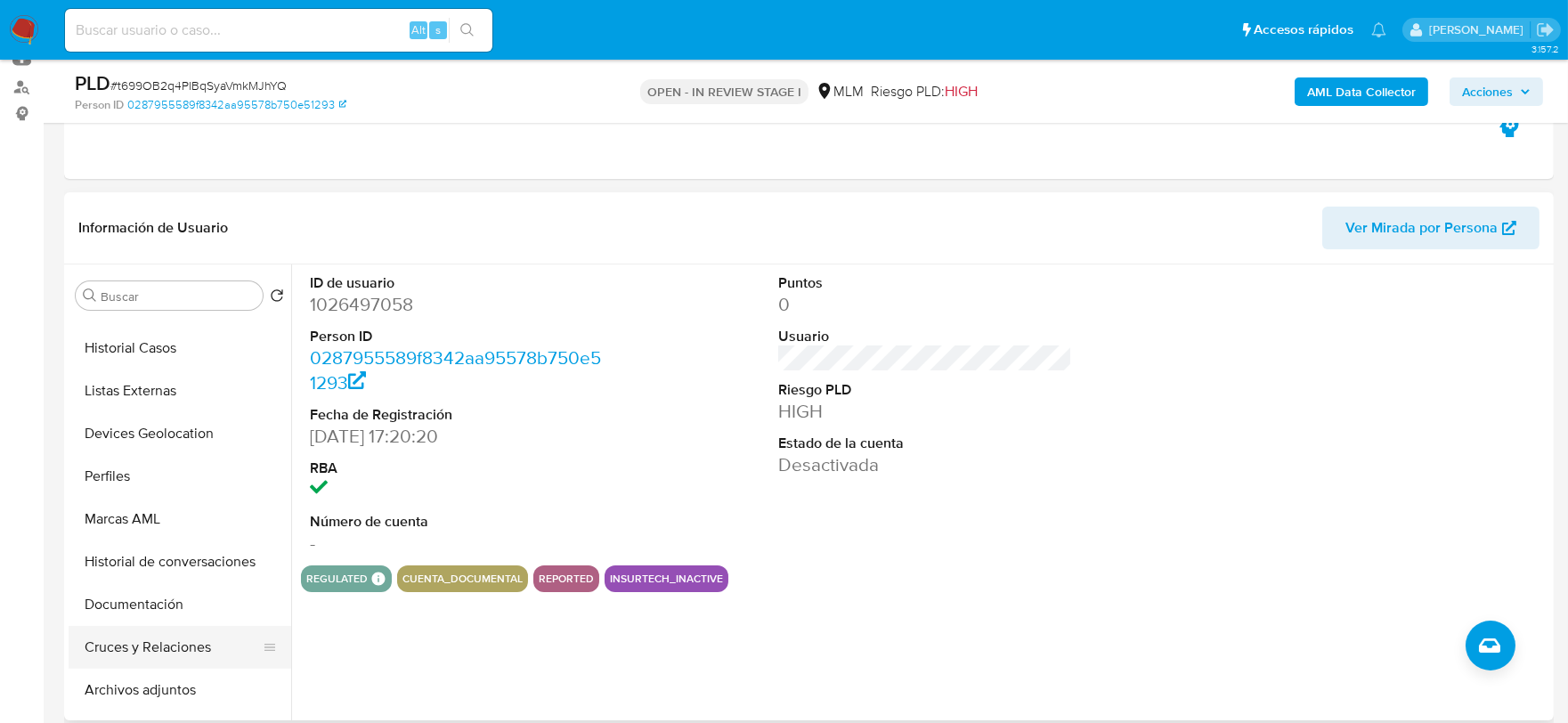
scroll to position [198, 0]
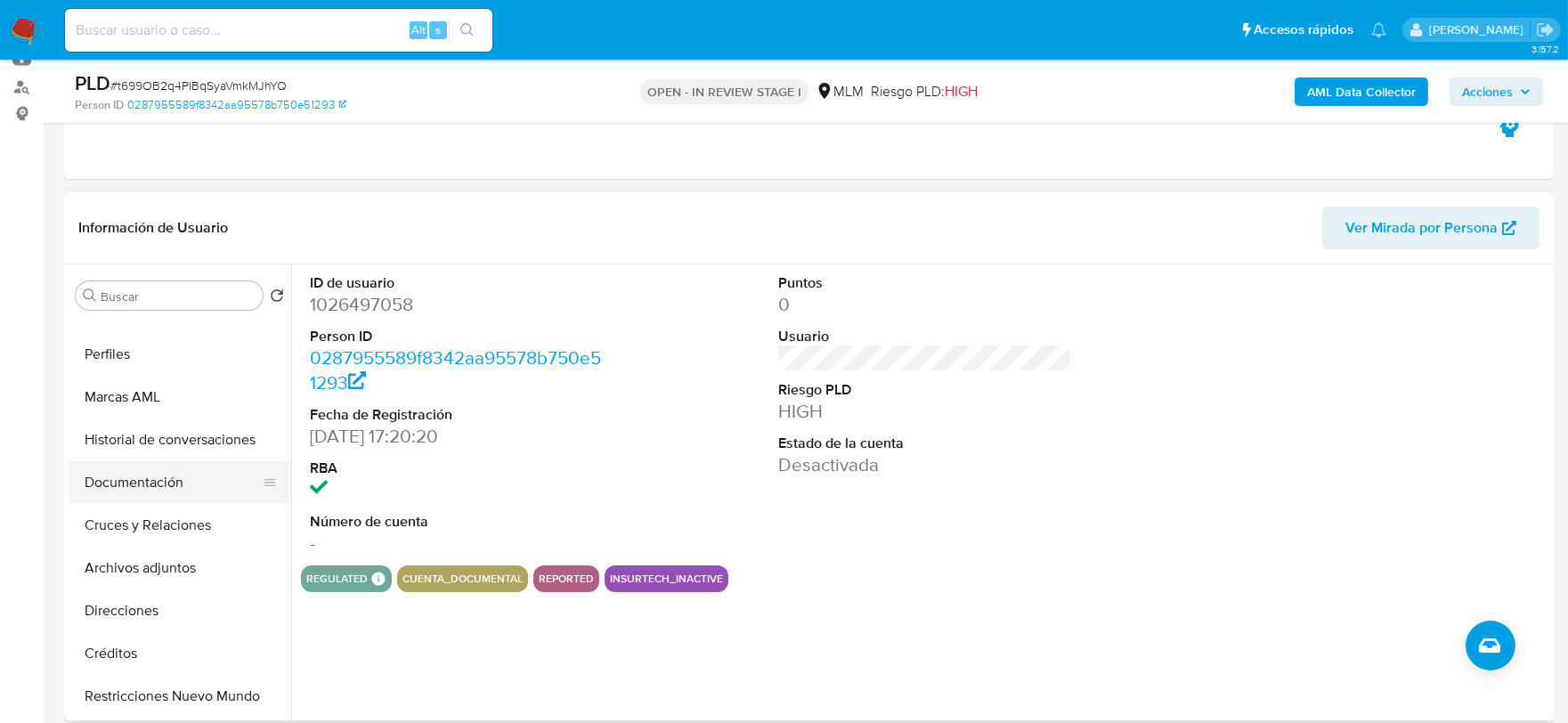
drag, startPoint x: 149, startPoint y: 465, endPoint x: 184, endPoint y: 463, distance: 35.1
click at [149, 465] on button "Documentación" at bounding box center [172, 482] width 208 height 42
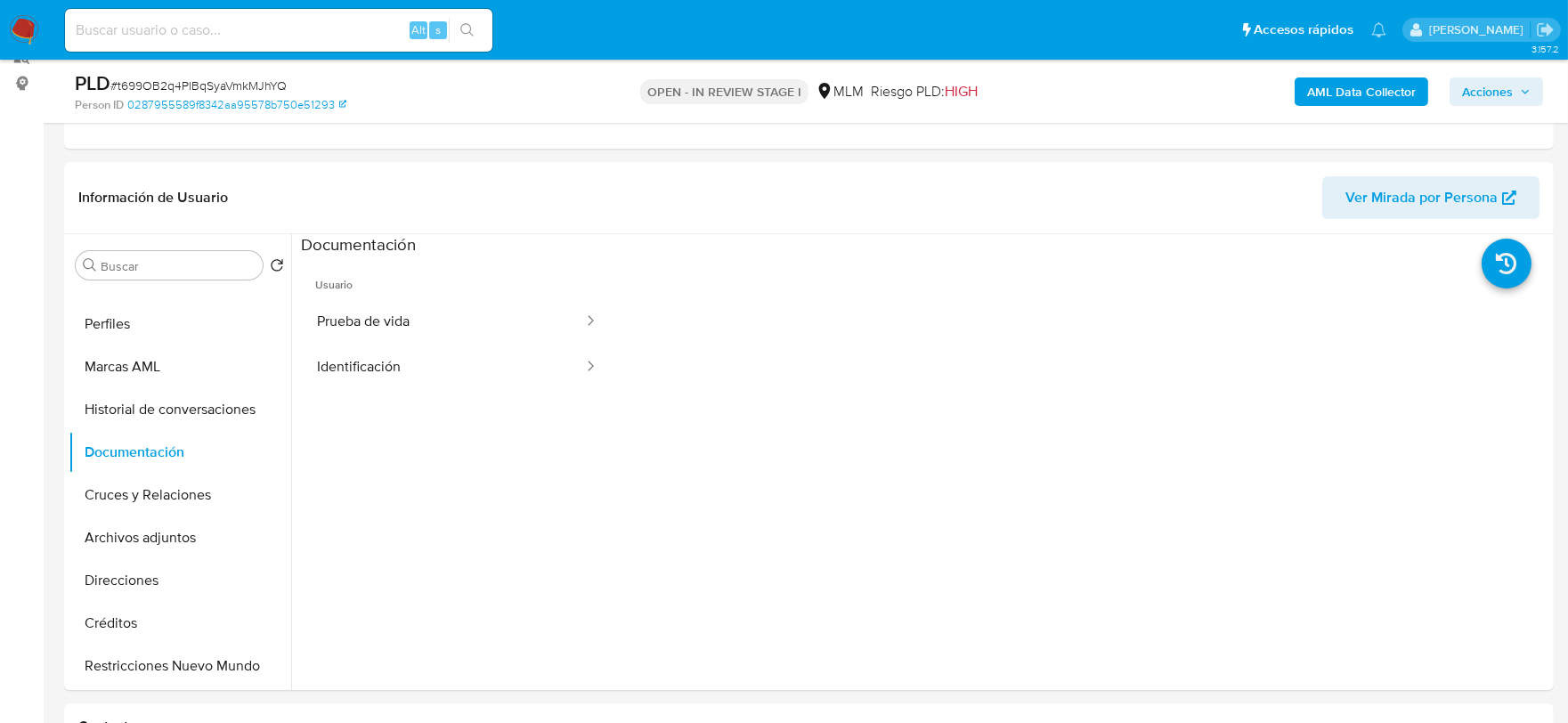
scroll to position [249, 0]
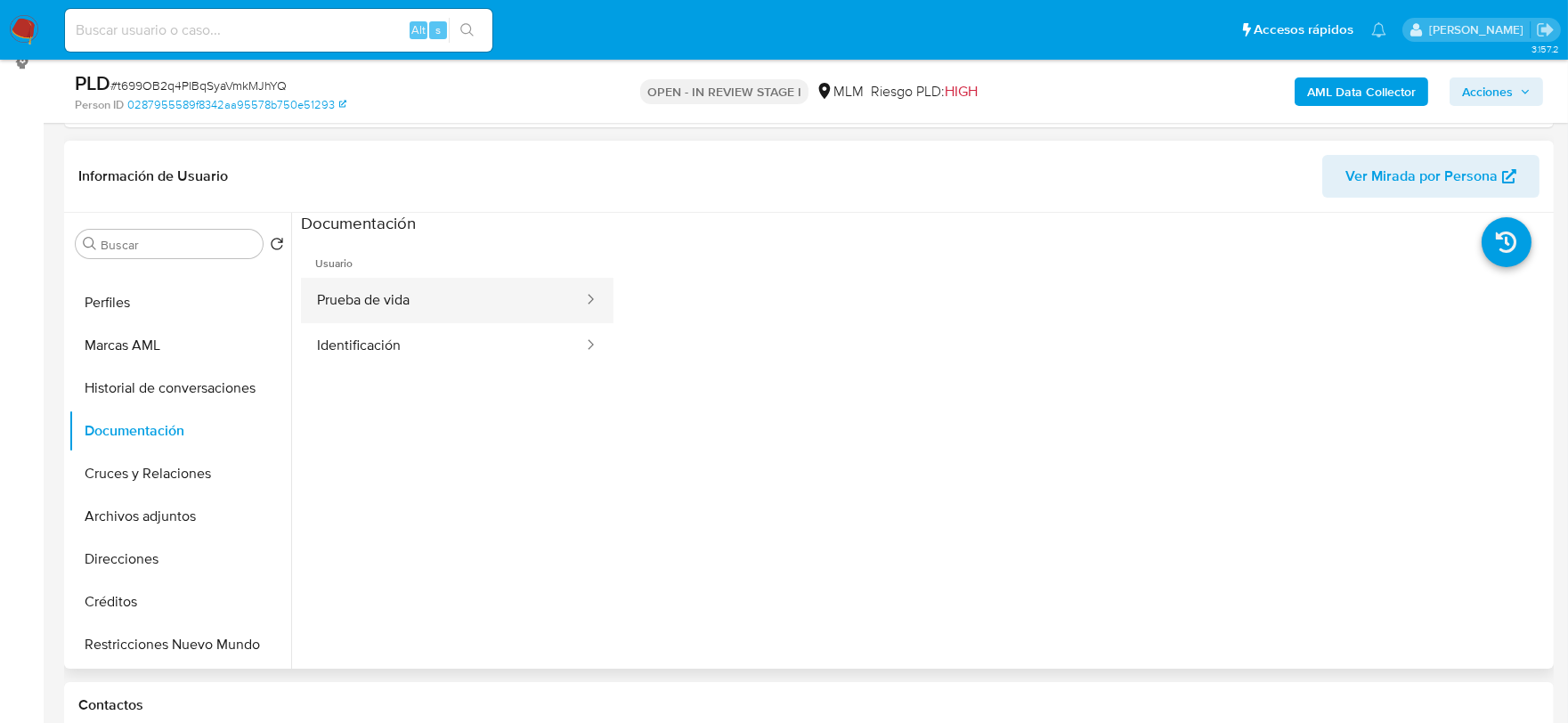
click at [477, 299] on button "Prueba de vida" at bounding box center [443, 301] width 284 height 45
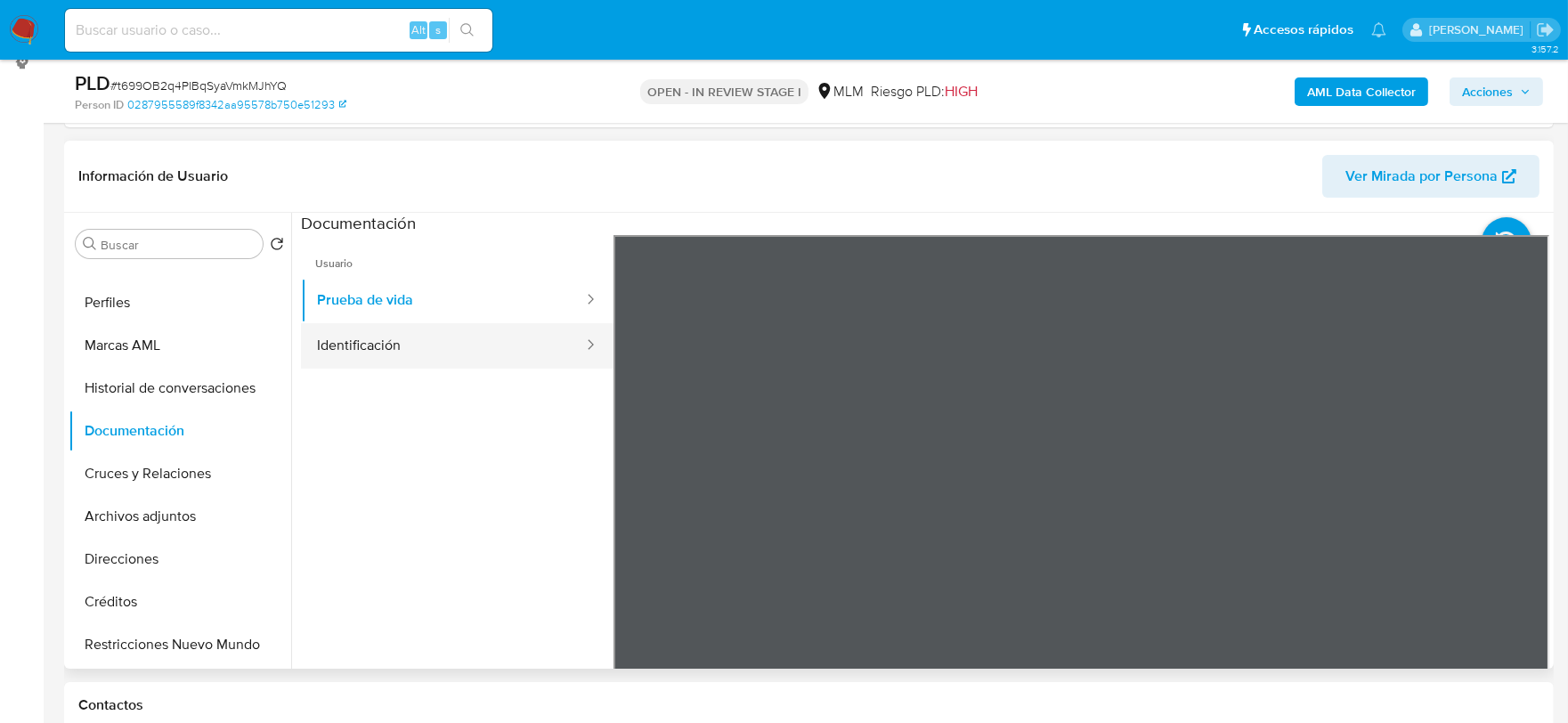
click at [446, 362] on button "Identificación" at bounding box center [443, 346] width 284 height 45
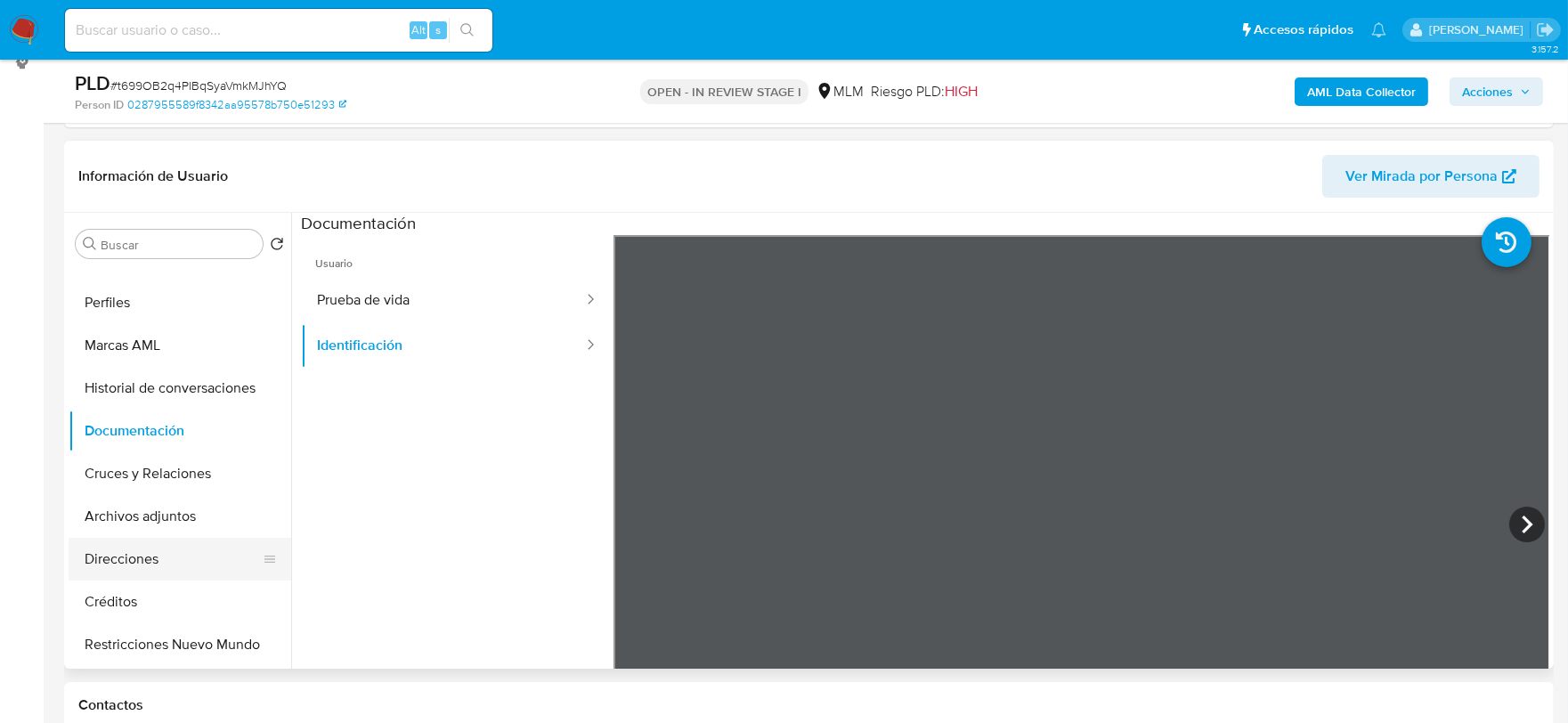
click at [162, 563] on button "Direcciones" at bounding box center [172, 558] width 208 height 42
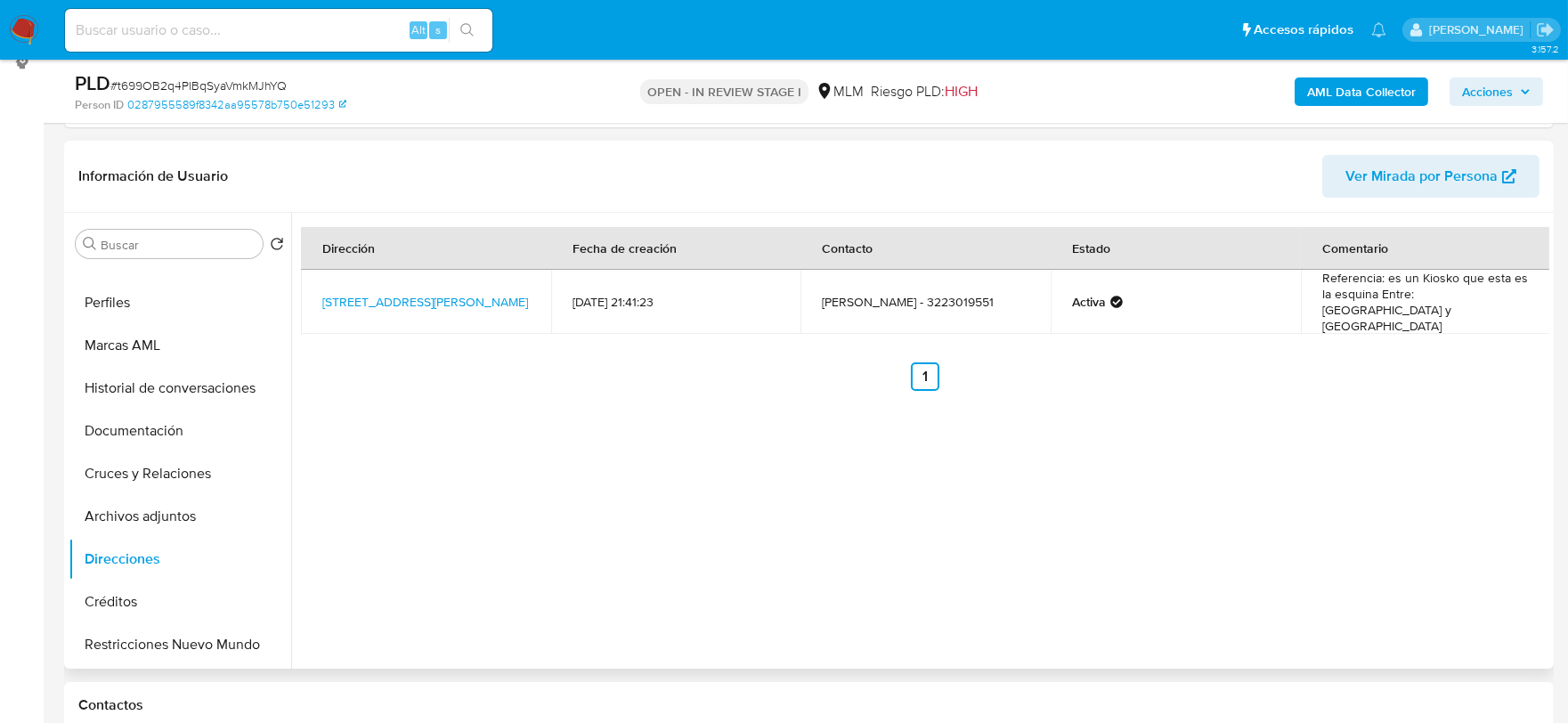
click at [861, 460] on div "Dirección Fecha de creación Contacto Estado Comentario Avenida Golfo De México …" at bounding box center [920, 440] width 1258 height 456
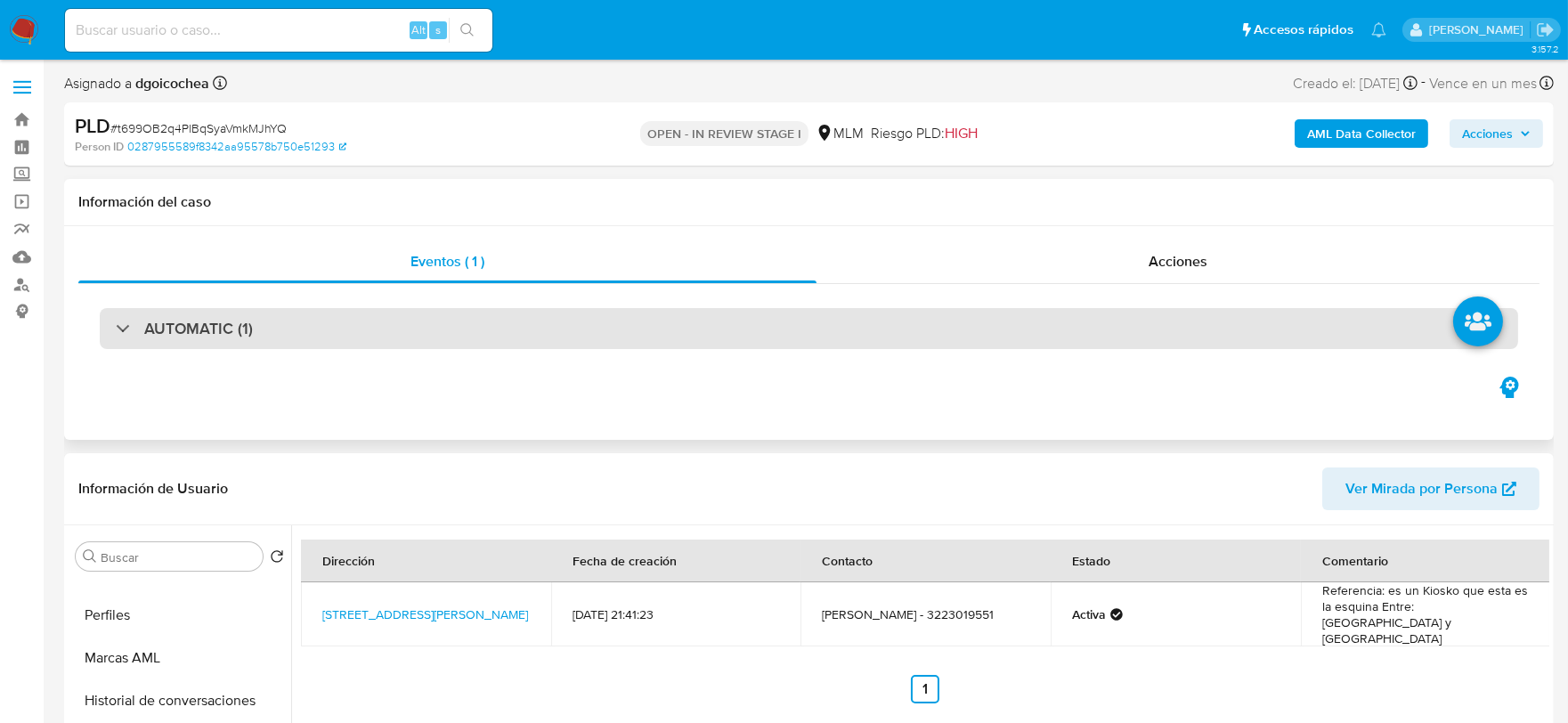
click at [167, 324] on h3 "AUTOMATIC (1)" at bounding box center [198, 329] width 109 height 20
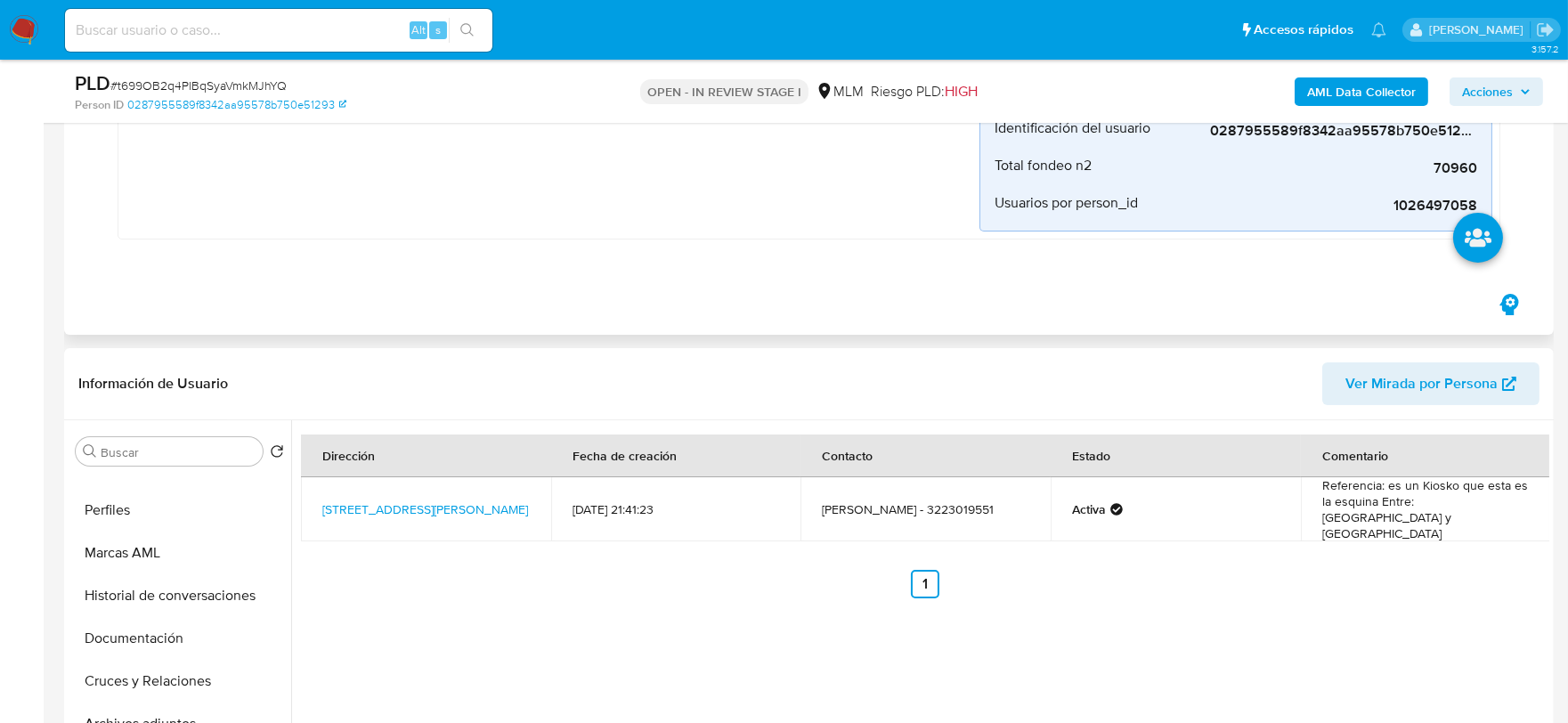
scroll to position [99, 0]
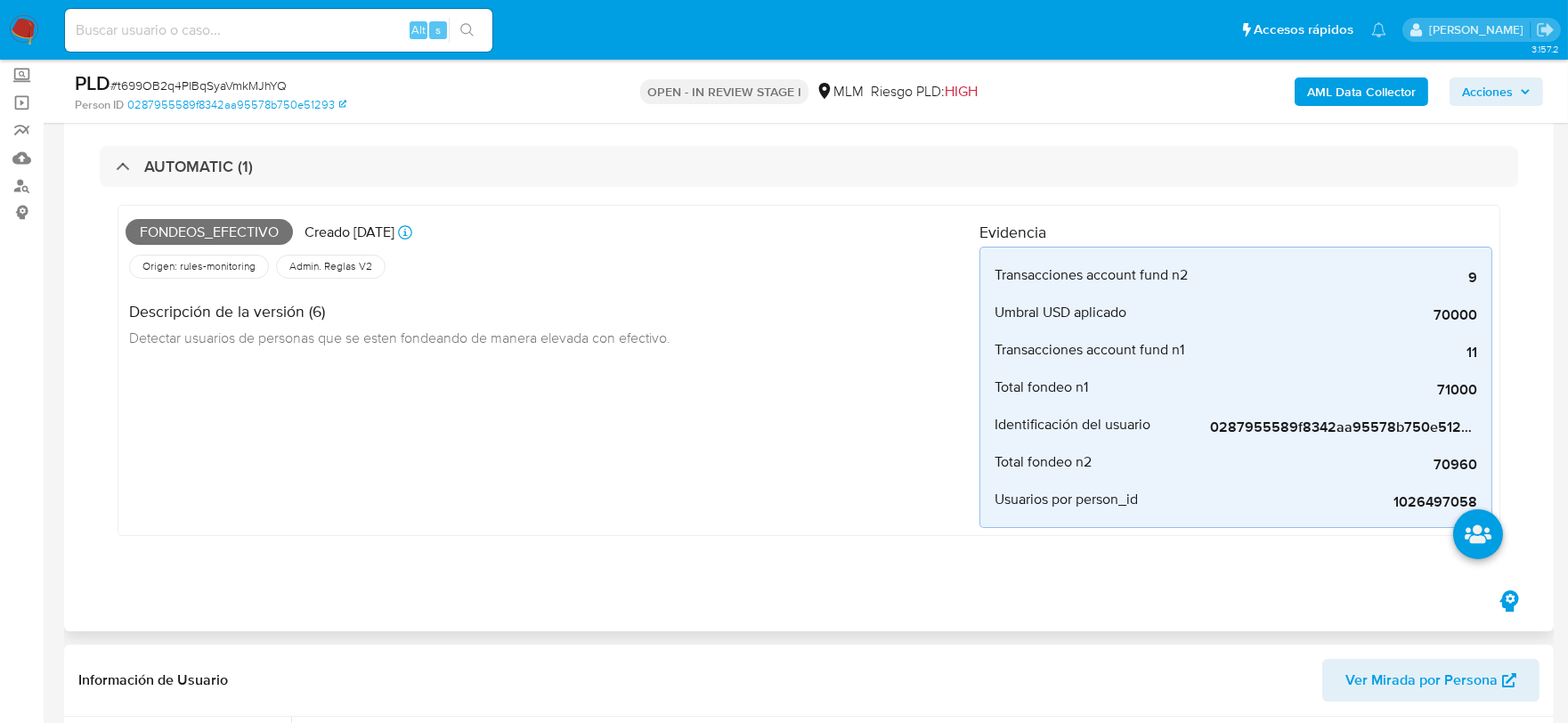
click at [617, 435] on div "Fondeos_efectivo Creado hace 22 días Creado: 12/08/2025 03:11:24 Origen: rules-…" at bounding box center [552, 370] width 854 height 315
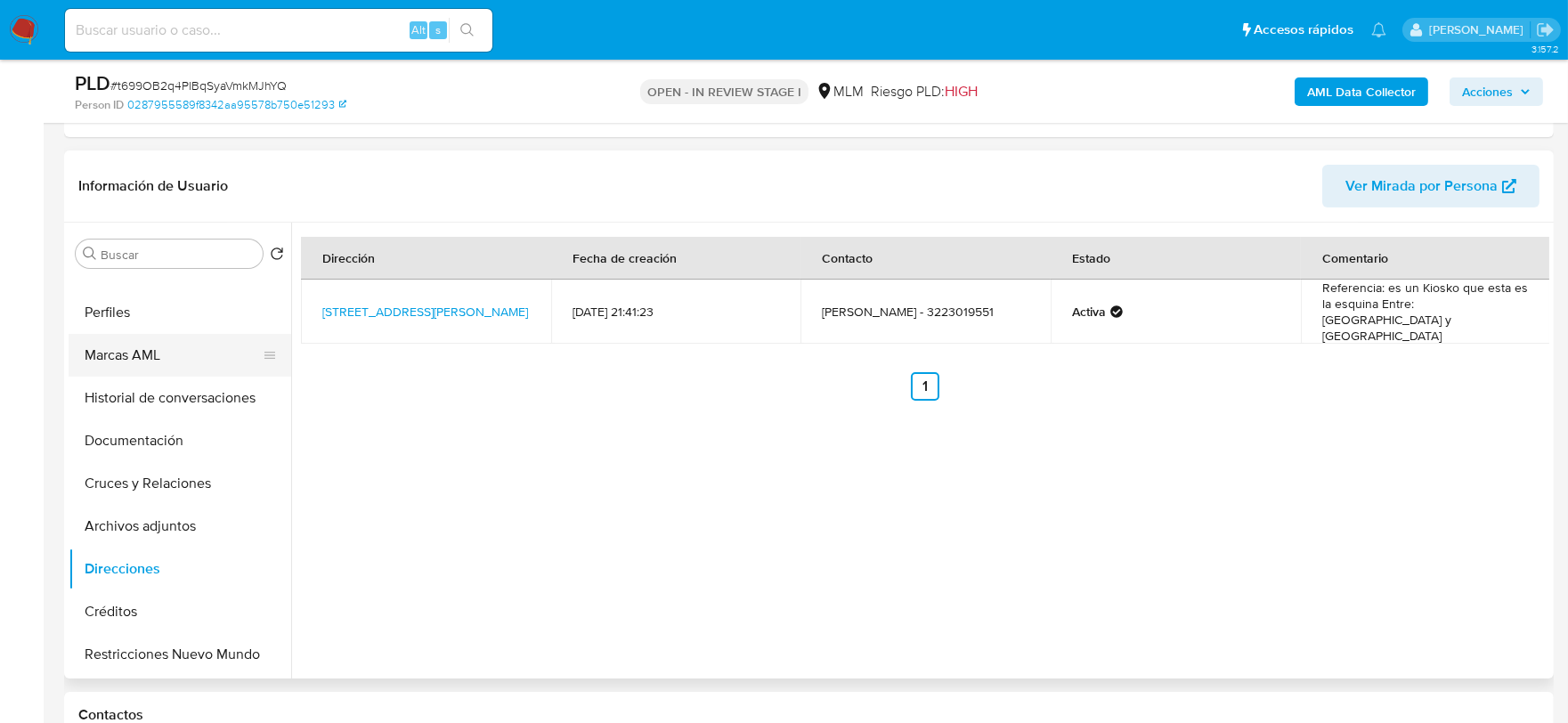
scroll to position [0, 0]
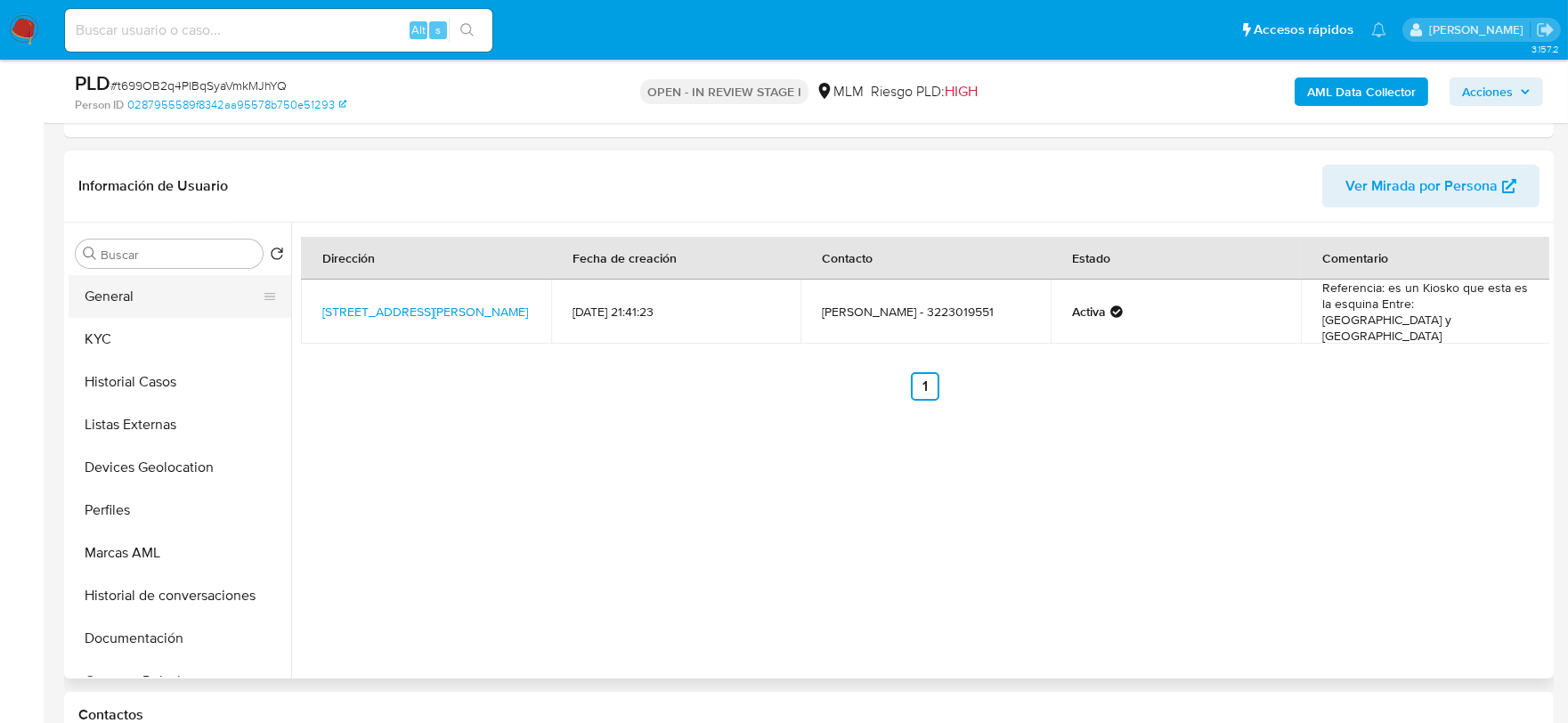
click at [134, 303] on button "General" at bounding box center [172, 296] width 208 height 42
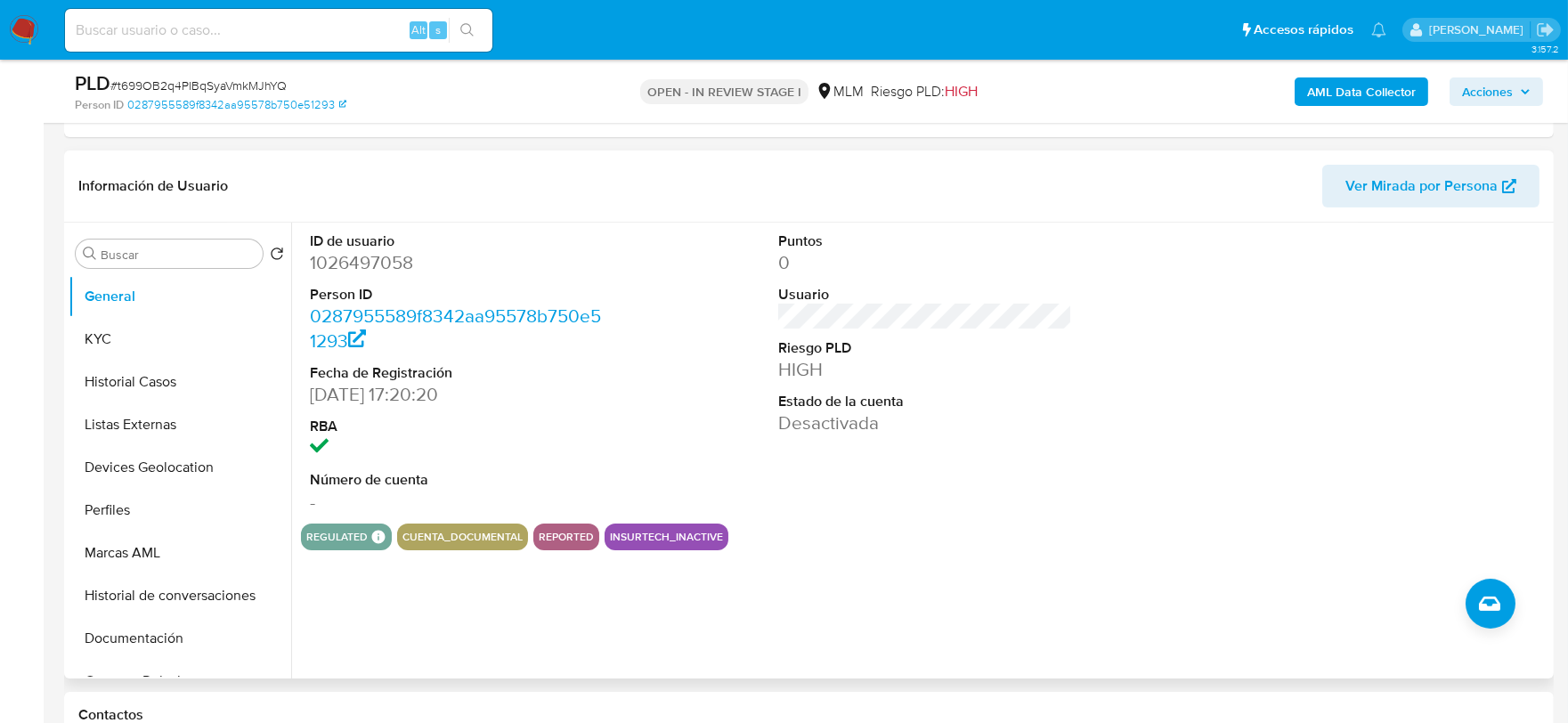
click at [894, 475] on div "Puntos 0 Usuario Riesgo PLD HIGH Estado de la cuenta Desactivada" at bounding box center [925, 373] width 312 height 301
click at [193, 335] on button "KYC" at bounding box center [172, 339] width 208 height 42
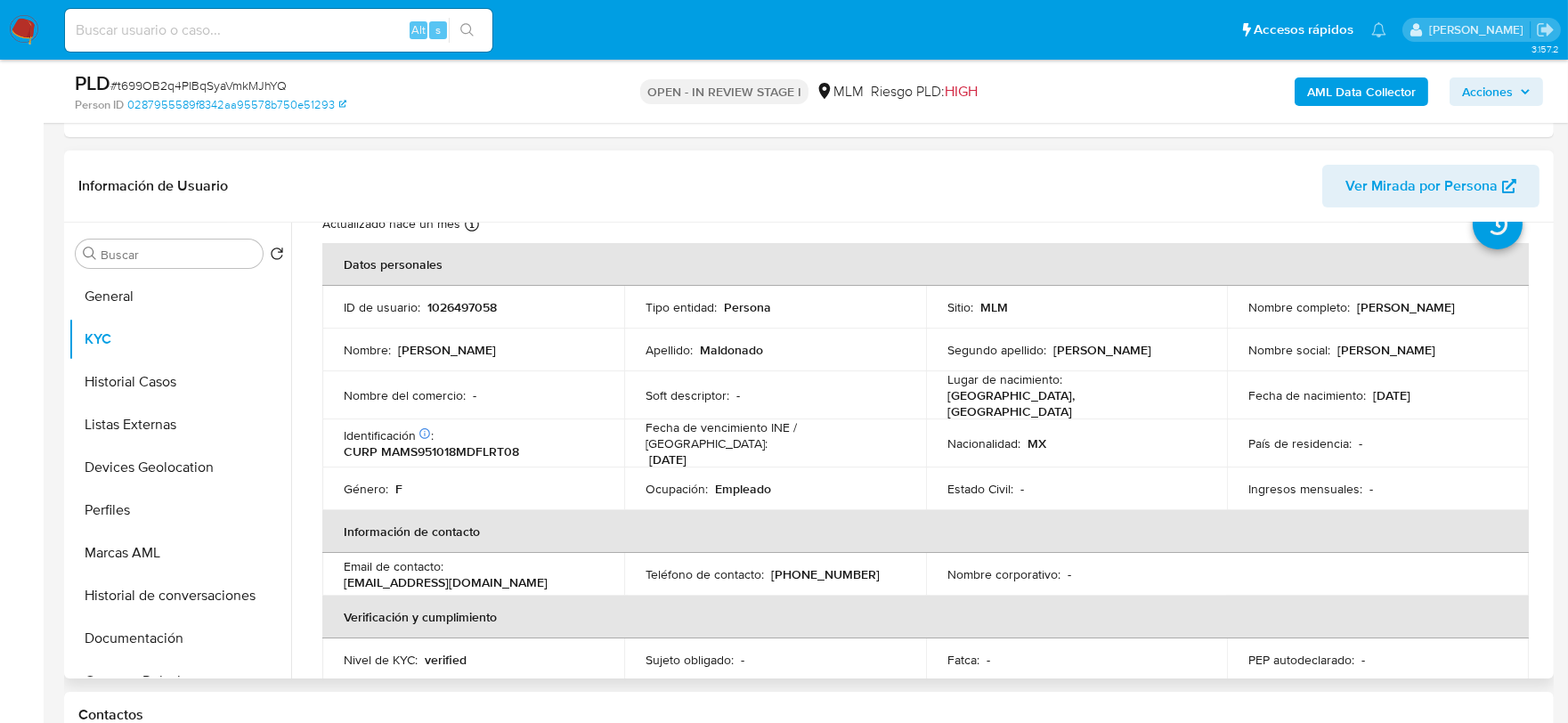
scroll to position [99, 0]
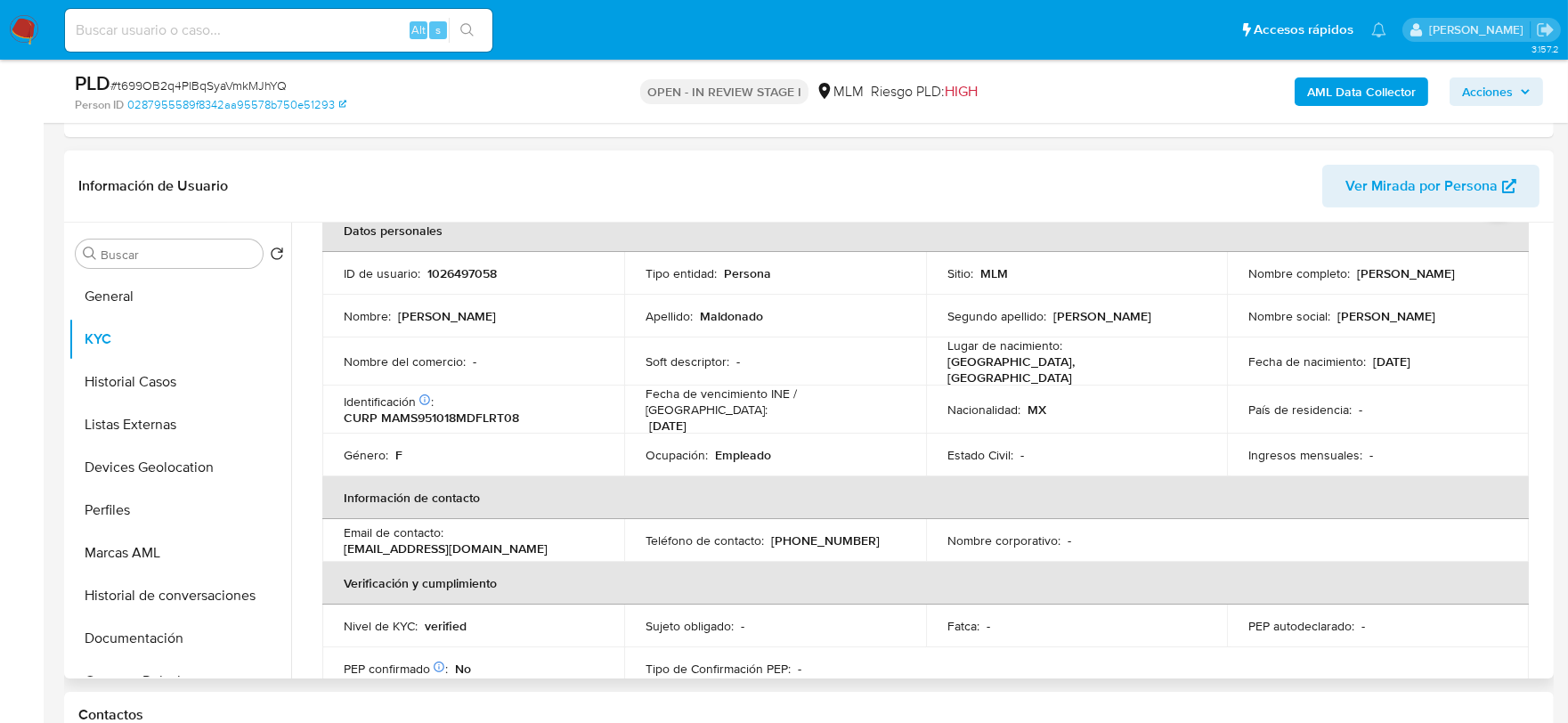
click at [324, 437] on td "Género : F" at bounding box center [473, 455] width 302 height 42
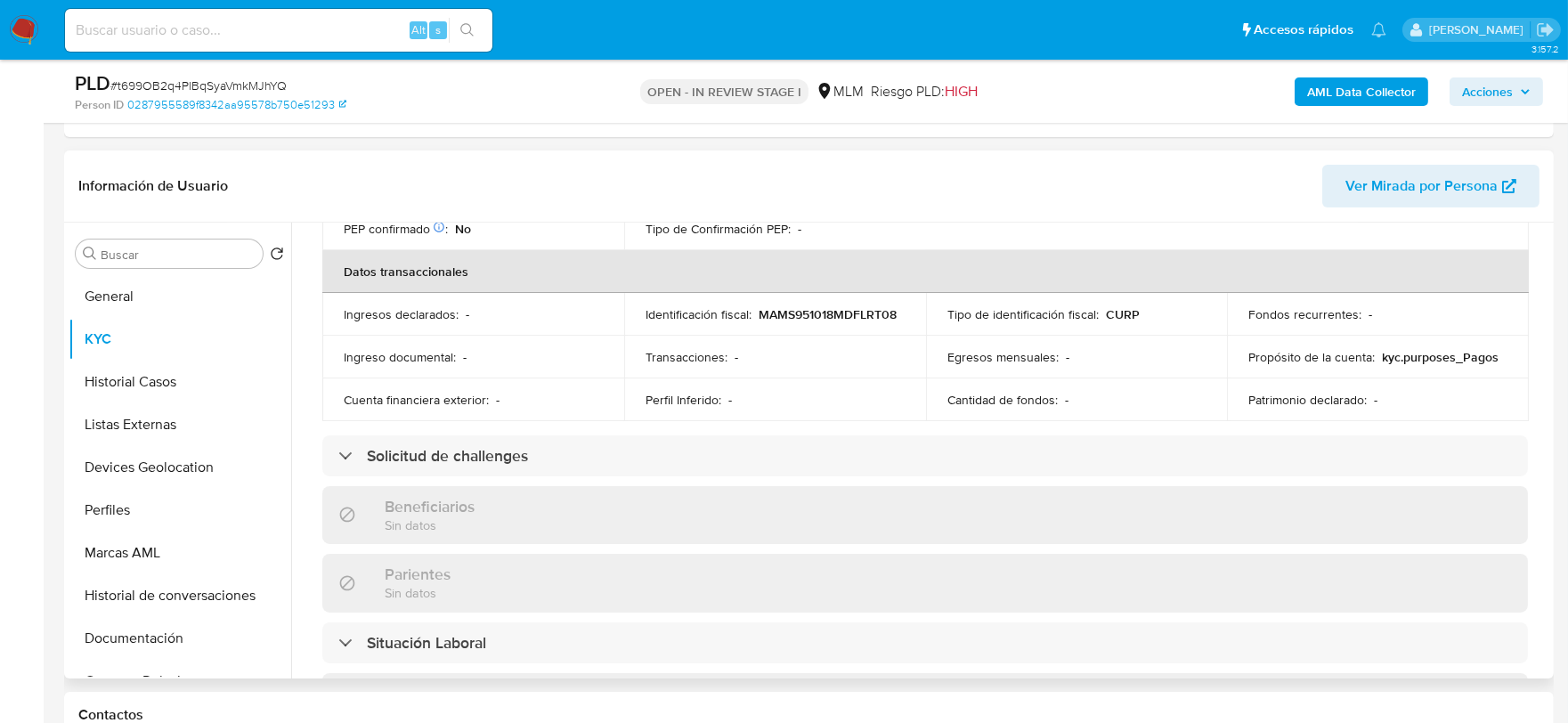
scroll to position [593, 0]
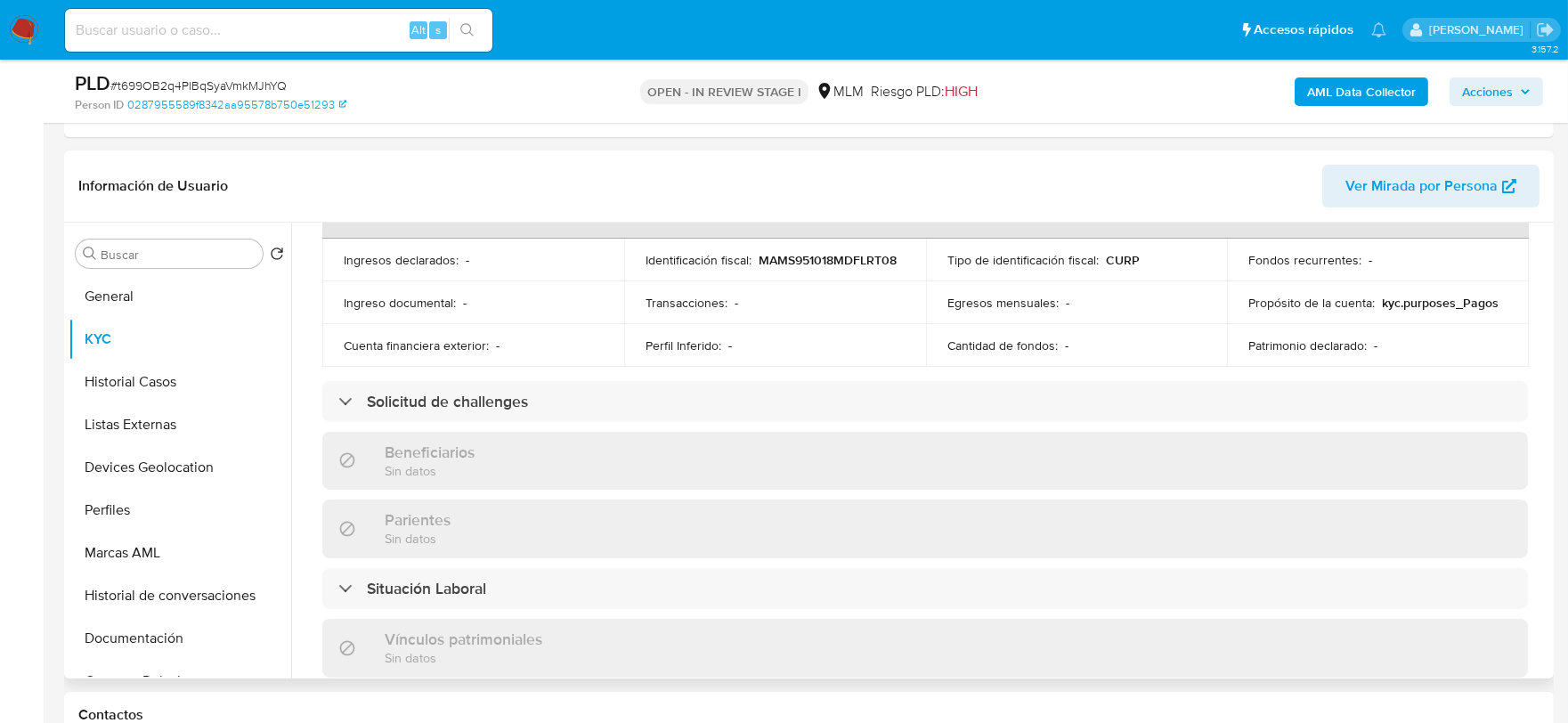
click at [298, 348] on div "Usuario KYC Status Actualizado hace un mes Creado: 25/11/2021 15:22:17 Actualiz…" at bounding box center [920, 450] width 1258 height 456
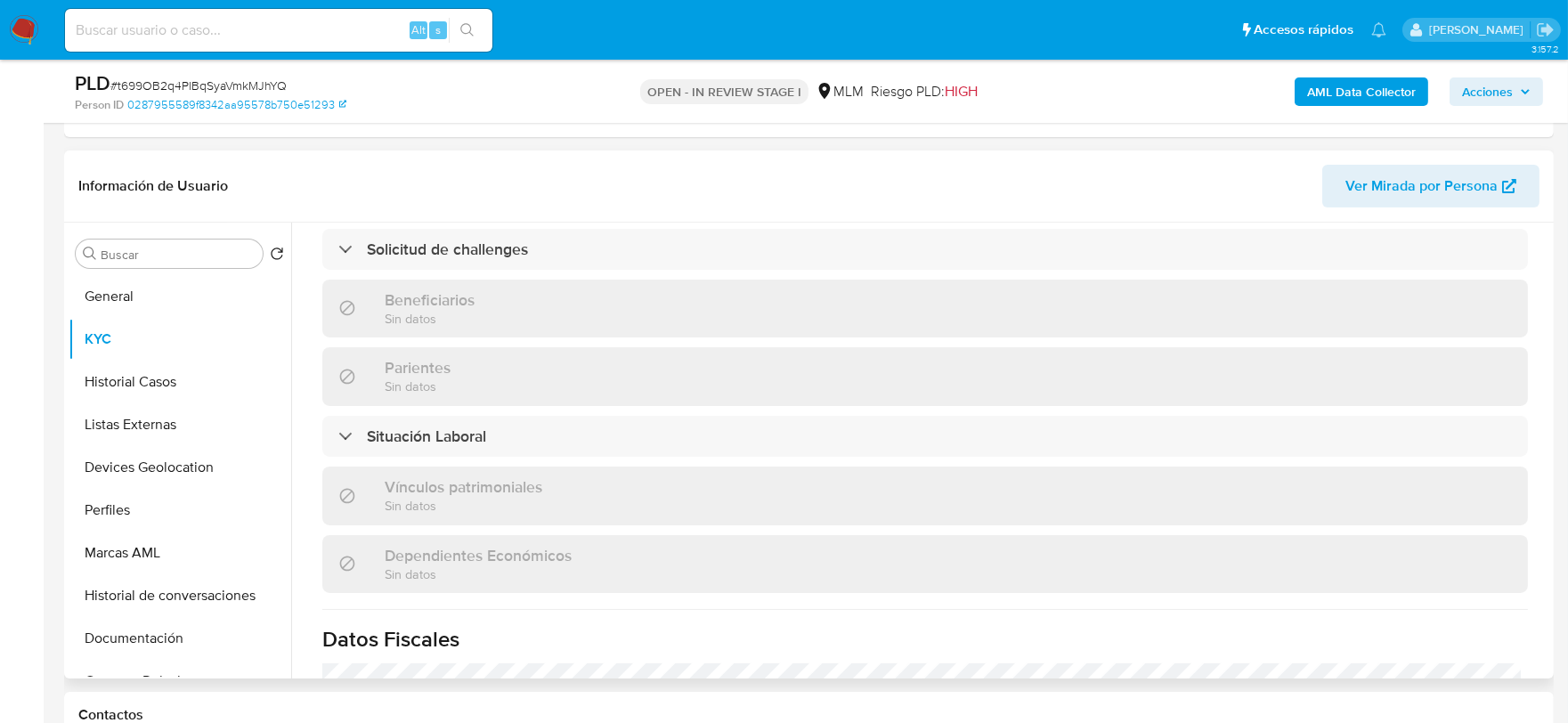
scroll to position [1089, 0]
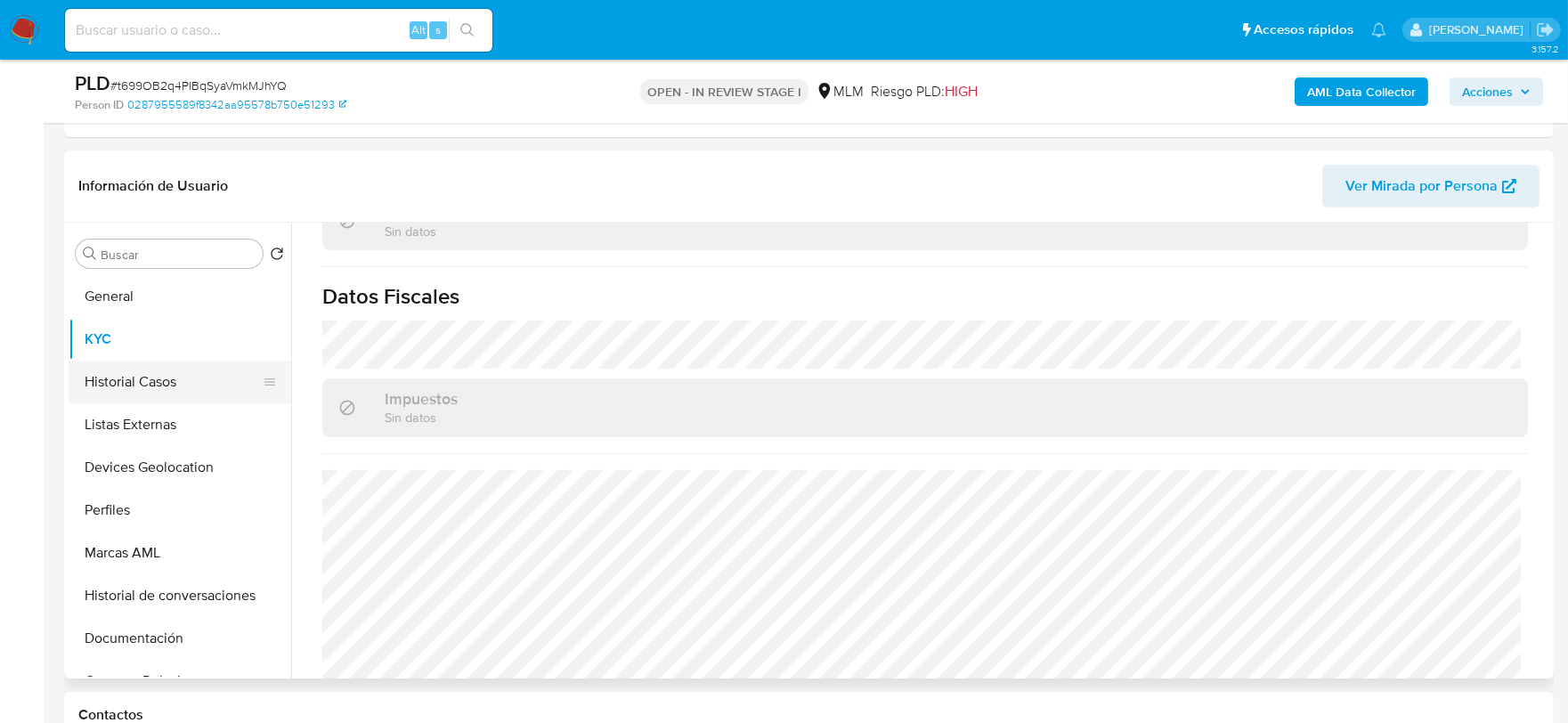
click at [175, 375] on button "Historial Casos" at bounding box center [172, 382] width 208 height 42
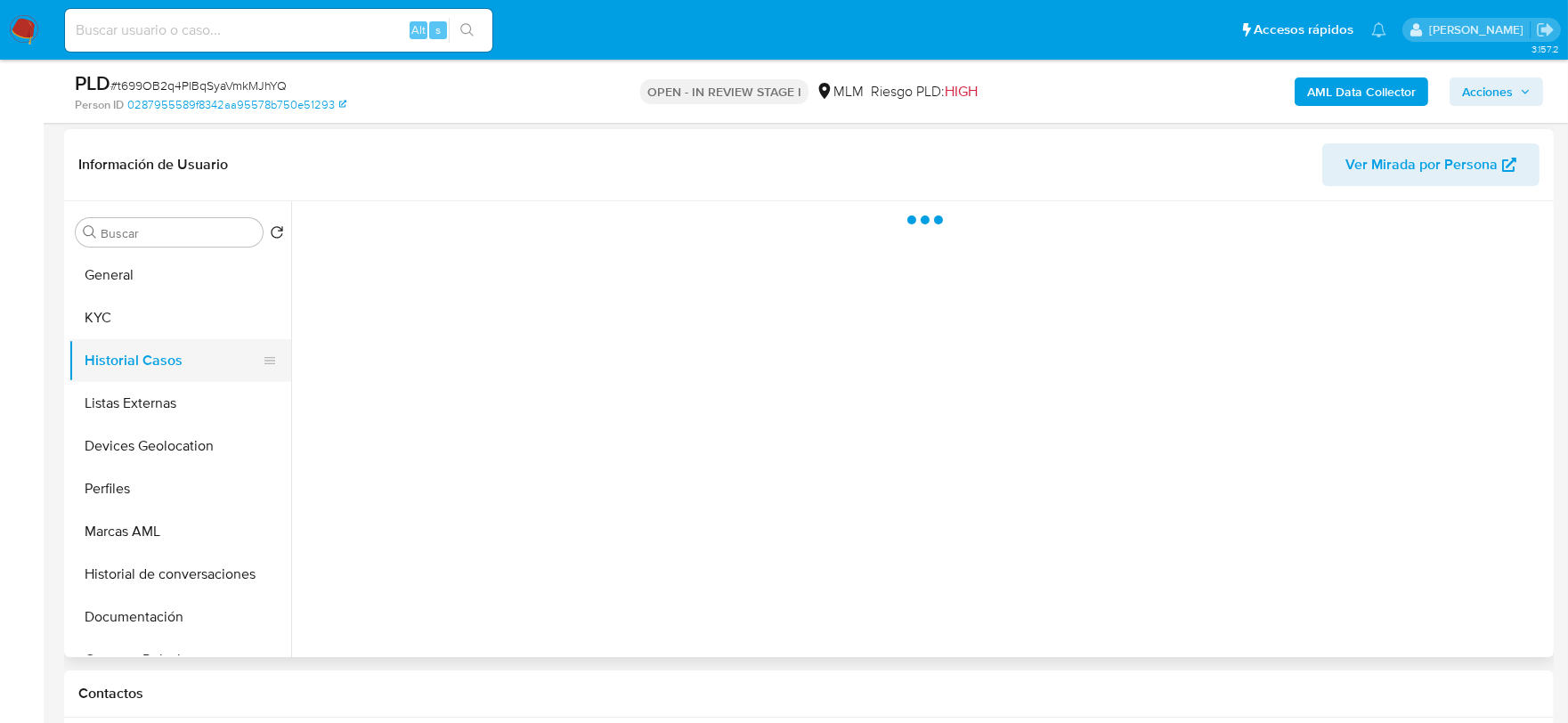
scroll to position [0, 0]
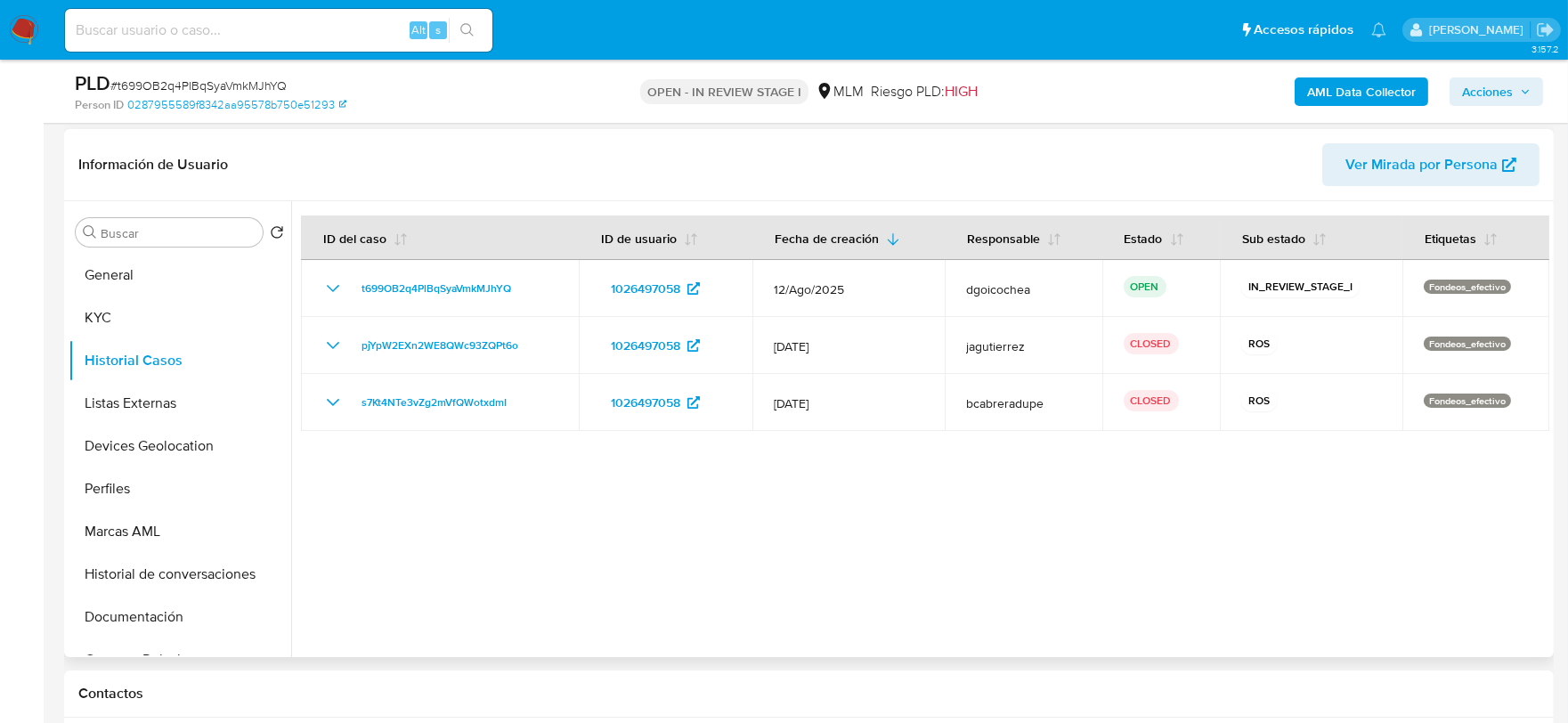
click at [759, 512] on div at bounding box center [920, 429] width 1258 height 456
click at [200, 407] on button "Listas Externas" at bounding box center [172, 402] width 208 height 42
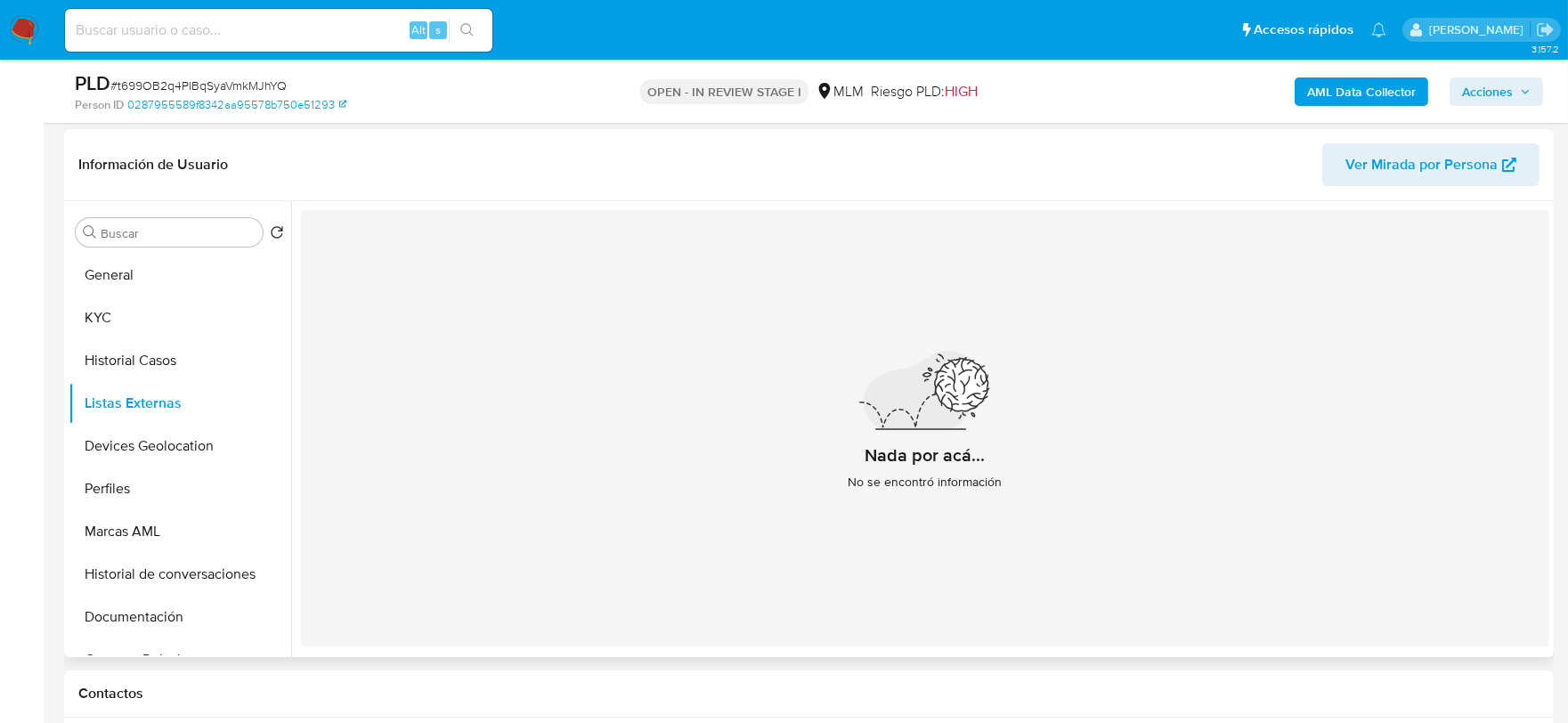
click at [758, 538] on div "Nada por acá... No se encontró información" at bounding box center [924, 428] width 1248 height 437
click at [201, 461] on button "Devices Geolocation" at bounding box center [172, 446] width 208 height 42
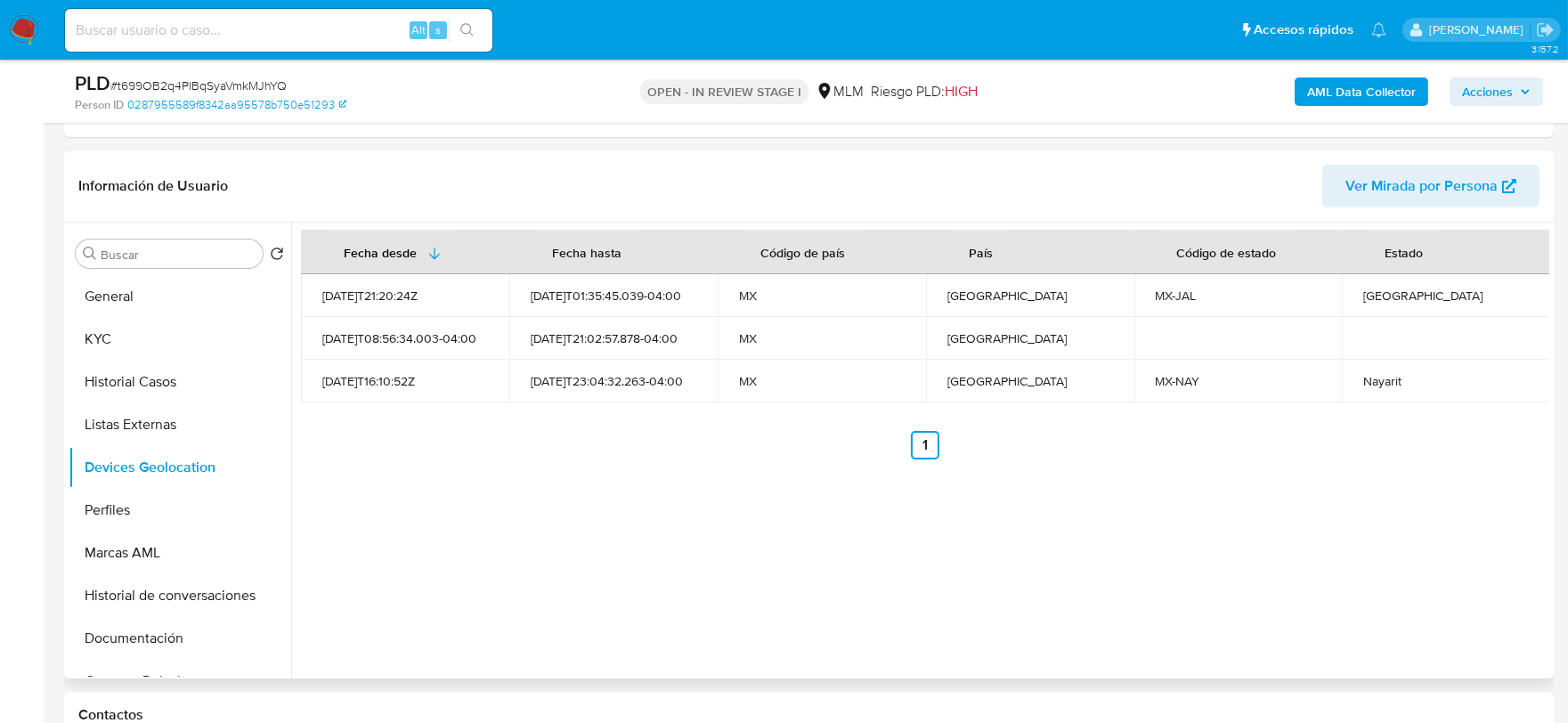
click at [590, 477] on div "Fecha desde Fecha hasta Código de país País Código de estado Estado 2021-11-25T…" at bounding box center [920, 450] width 1258 height 456
click at [111, 496] on button "Perfiles" at bounding box center [172, 510] width 208 height 42
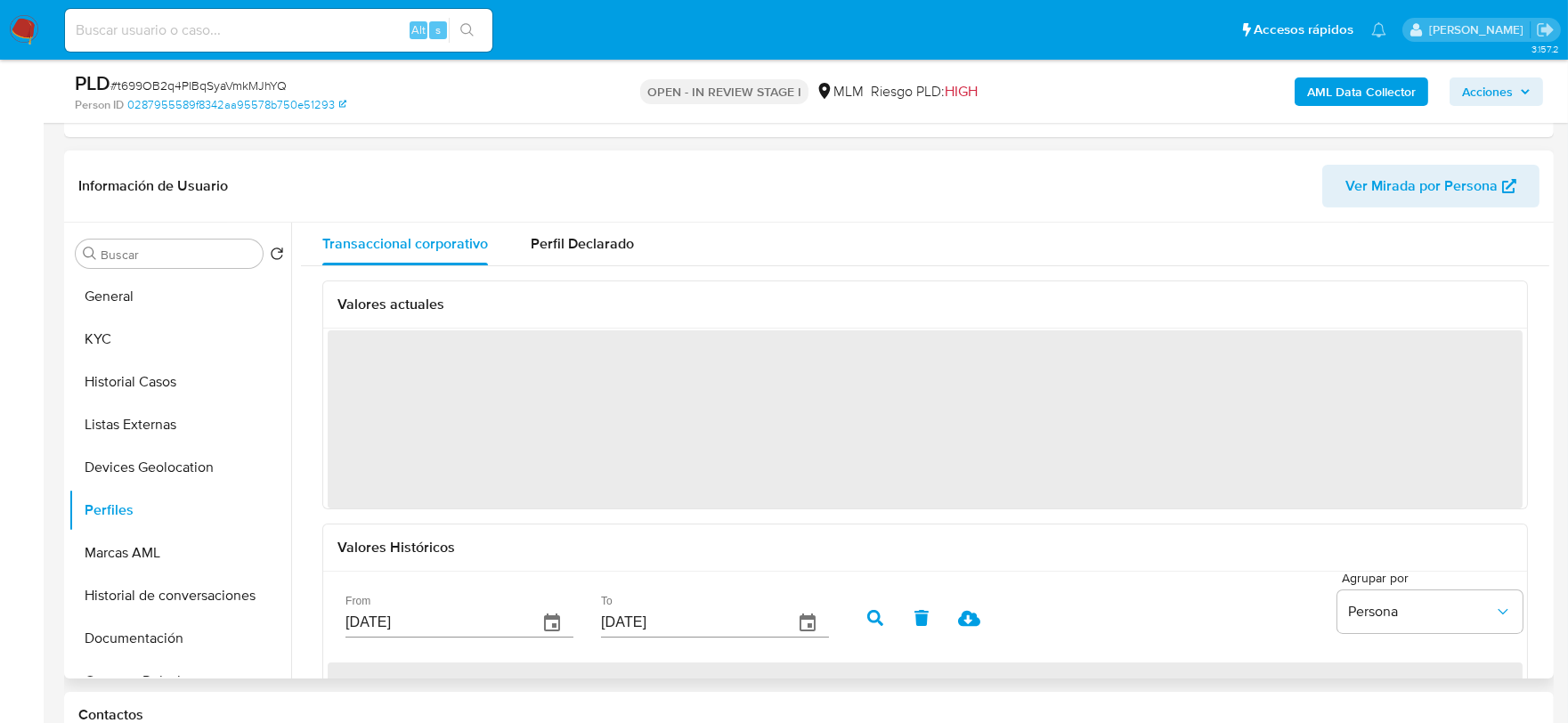
click at [536, 531] on div "Valores Históricos" at bounding box center [924, 548] width 1203 height 47
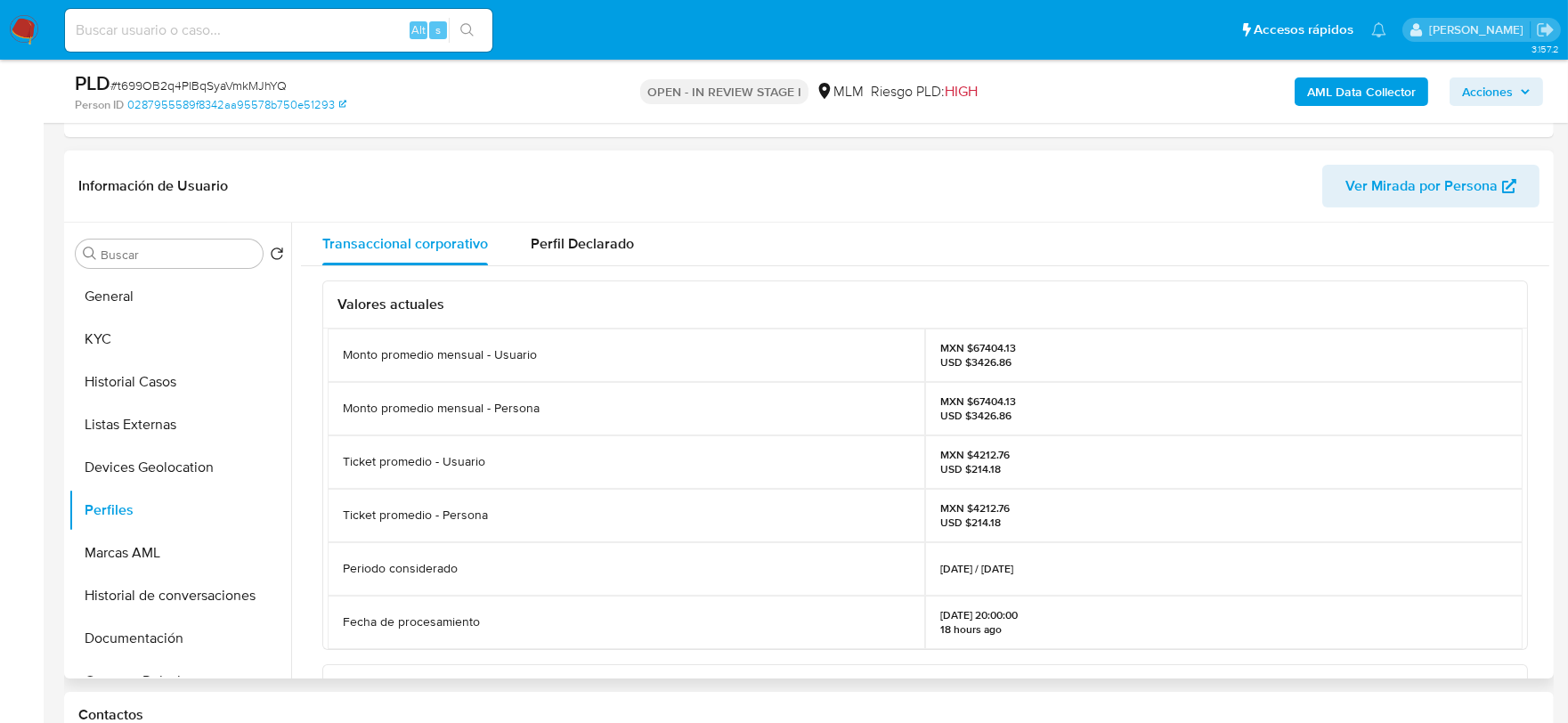
click at [524, 533] on div "Ticket promedio - Persona" at bounding box center [626, 515] width 598 height 53
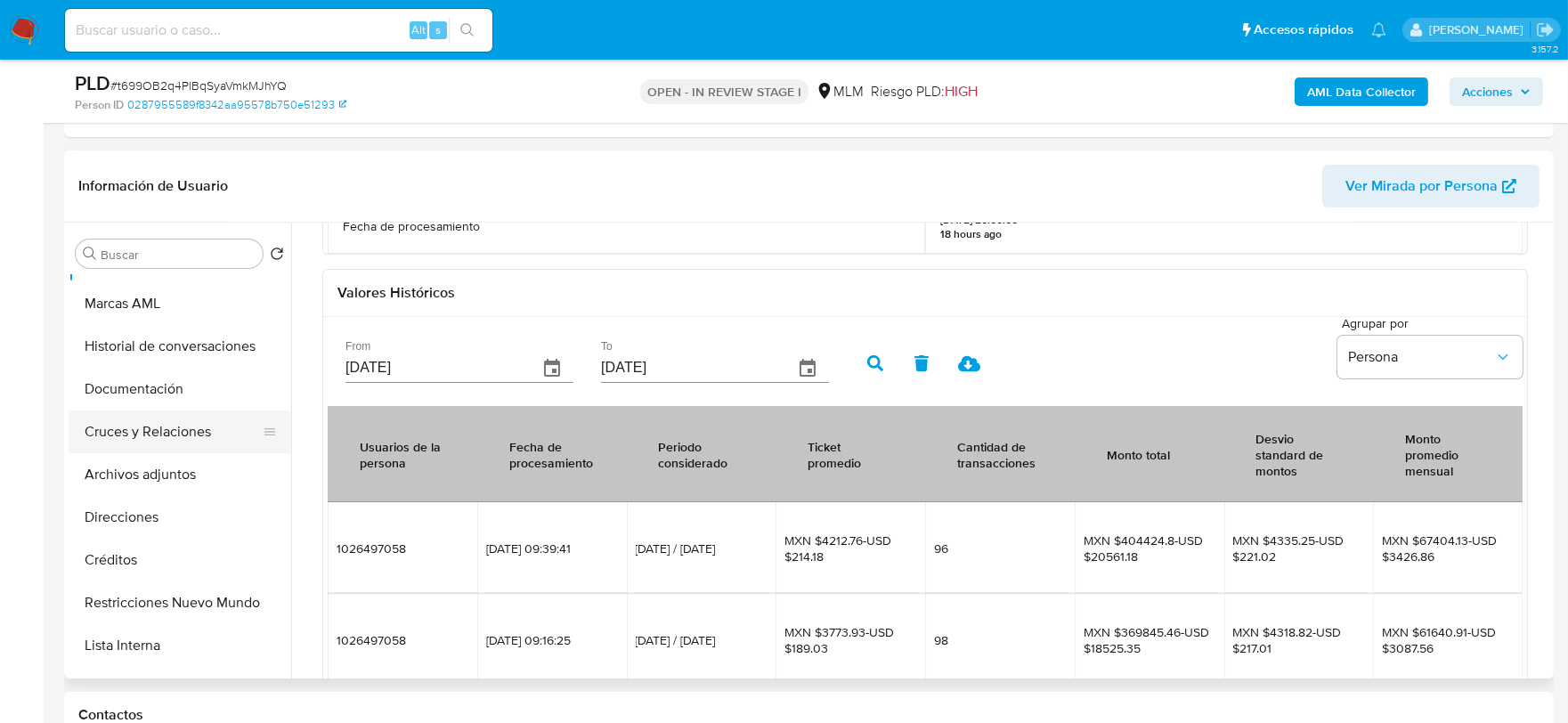
scroll to position [296, 0]
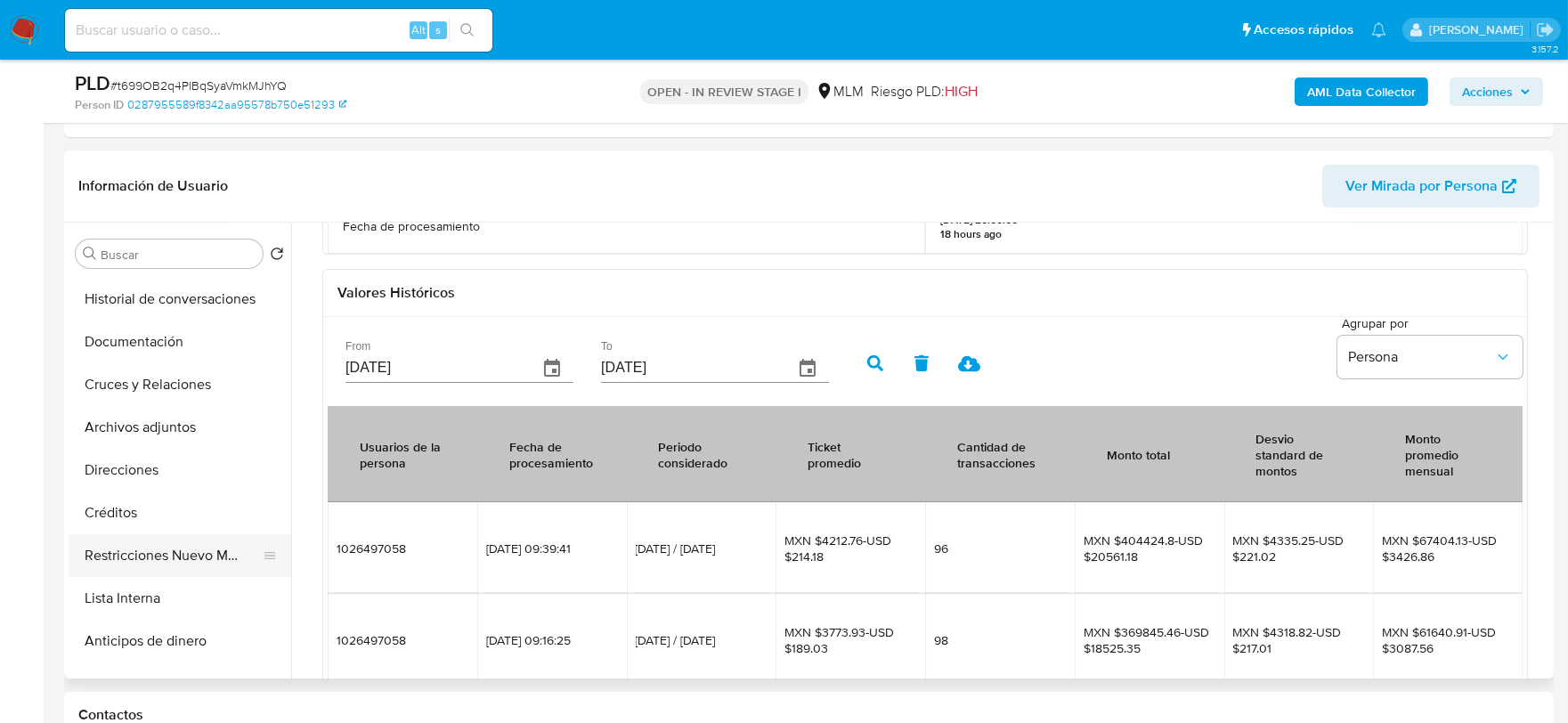
click at [140, 543] on button "Restricciones Nuevo Mundo" at bounding box center [172, 555] width 208 height 42
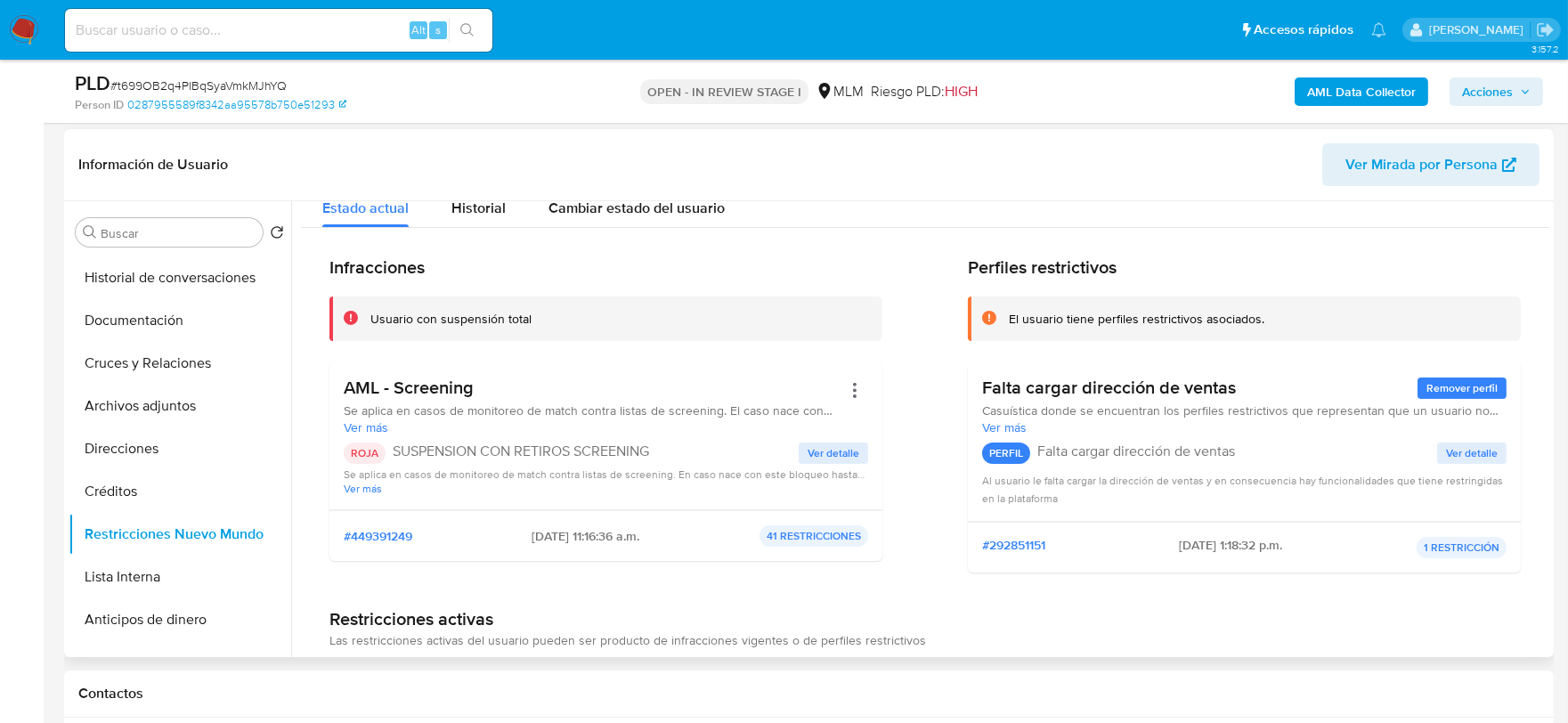
scroll to position [0, 0]
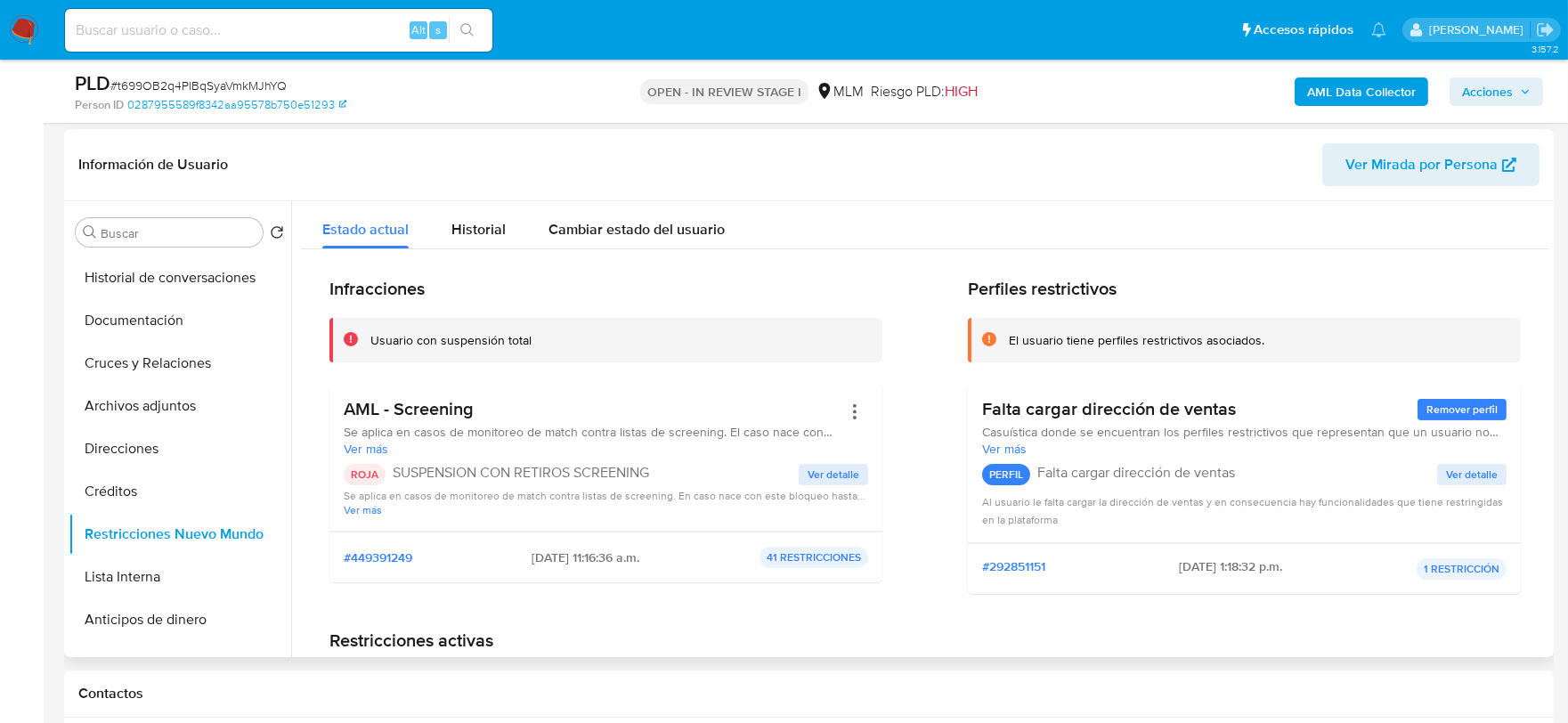
click at [835, 466] on span "Ver detalle" at bounding box center [833, 474] width 51 height 18
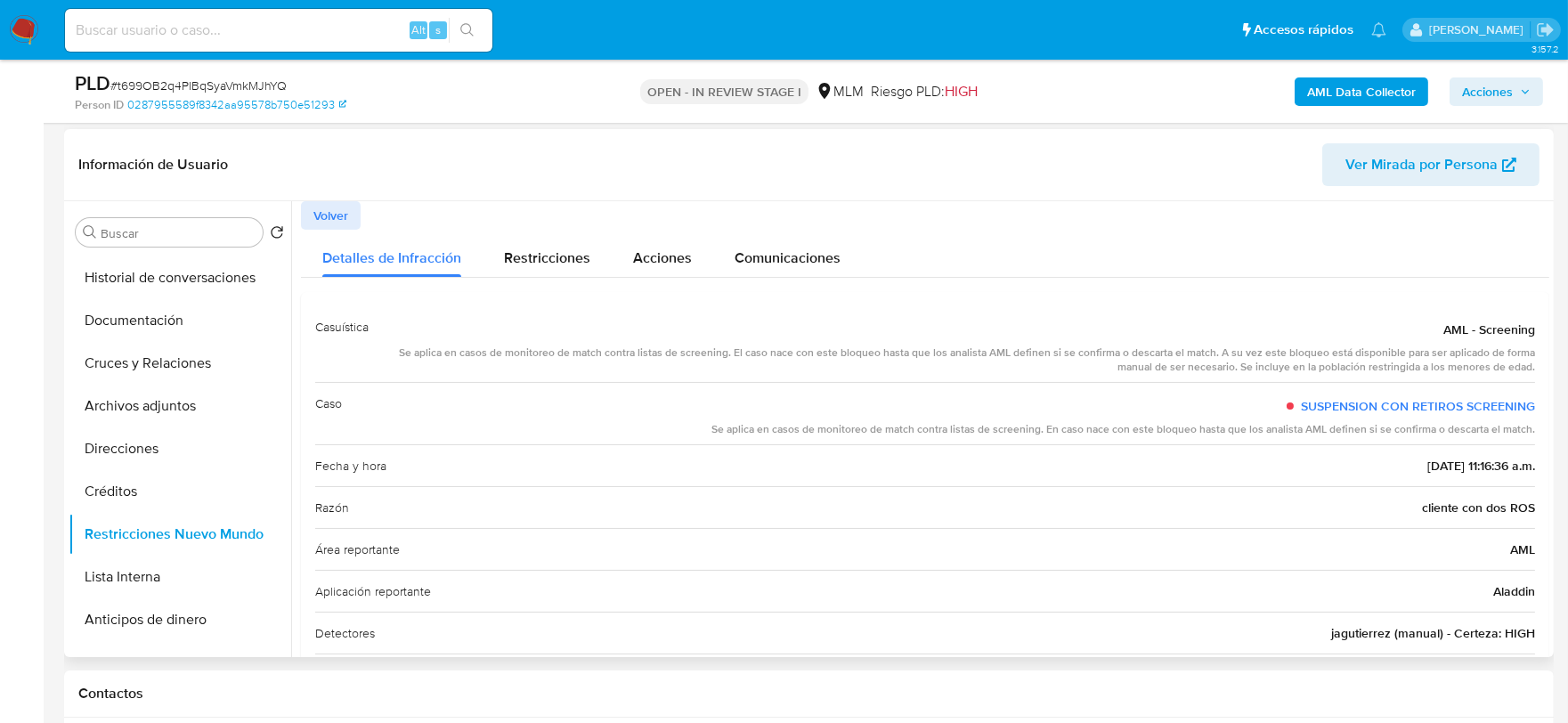
click at [951, 524] on div "Razón cliente con dos ROS" at bounding box center [924, 507] width 1220 height 41
click at [201, 492] on button "Créditos" at bounding box center [172, 491] width 208 height 42
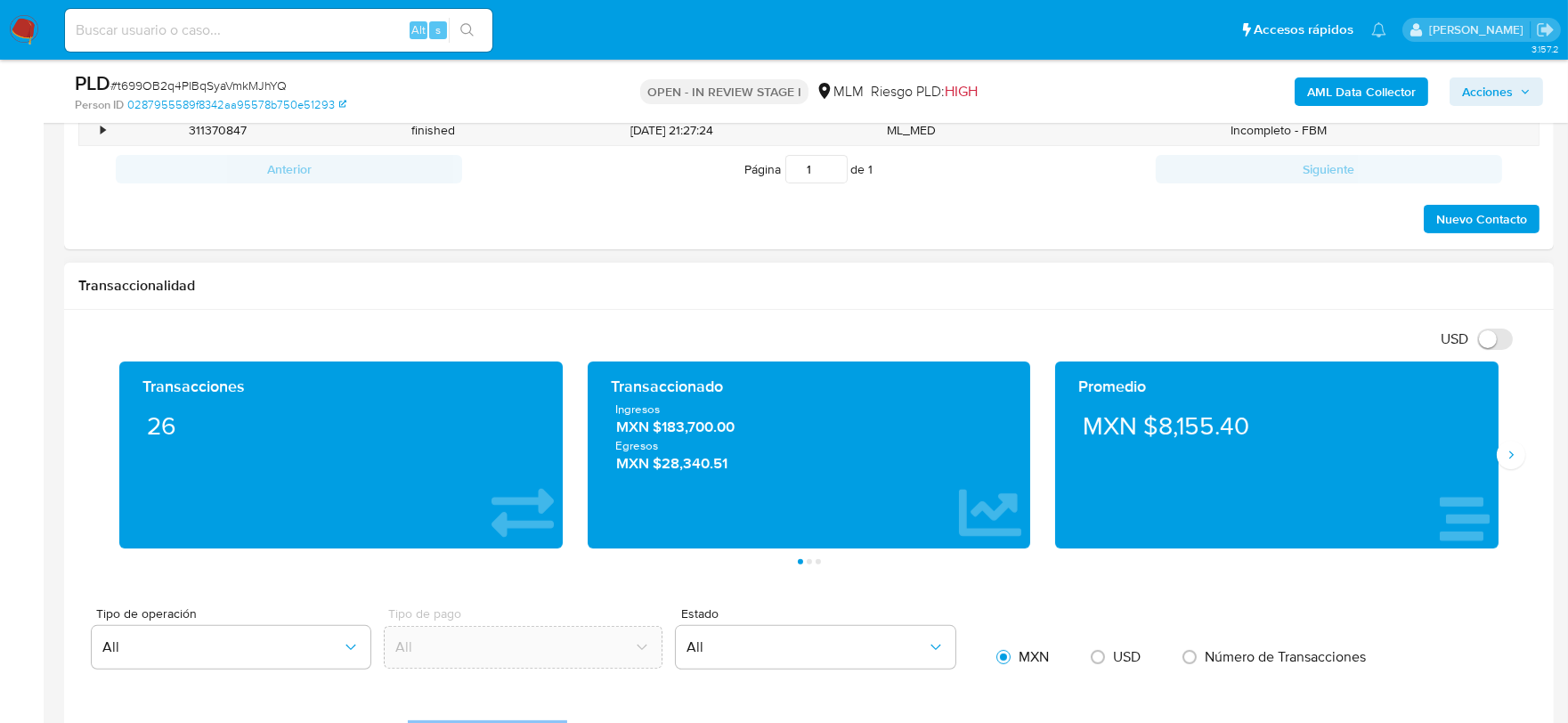
scroll to position [1286, 0]
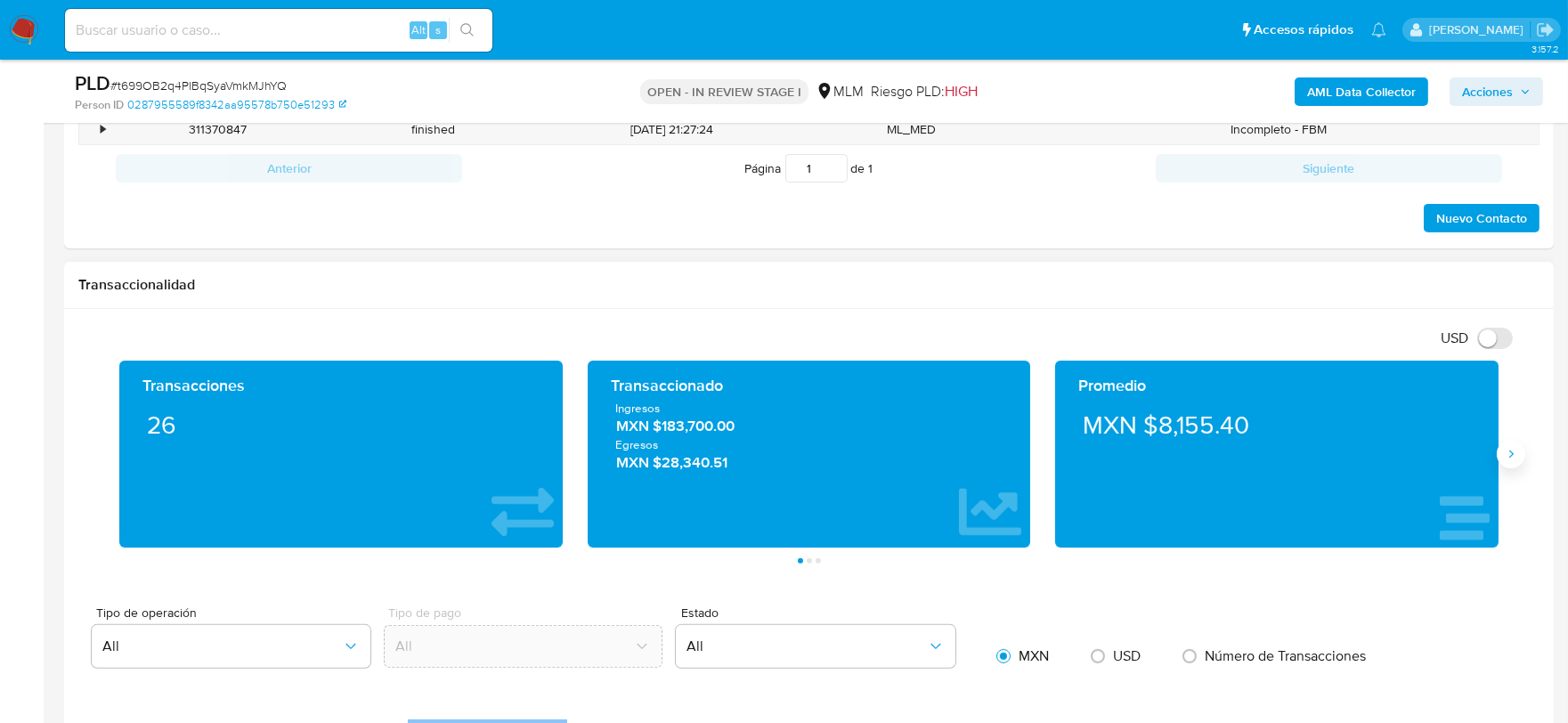
click at [1509, 458] on icon "Siguiente" at bounding box center [1511, 455] width 5 height 8
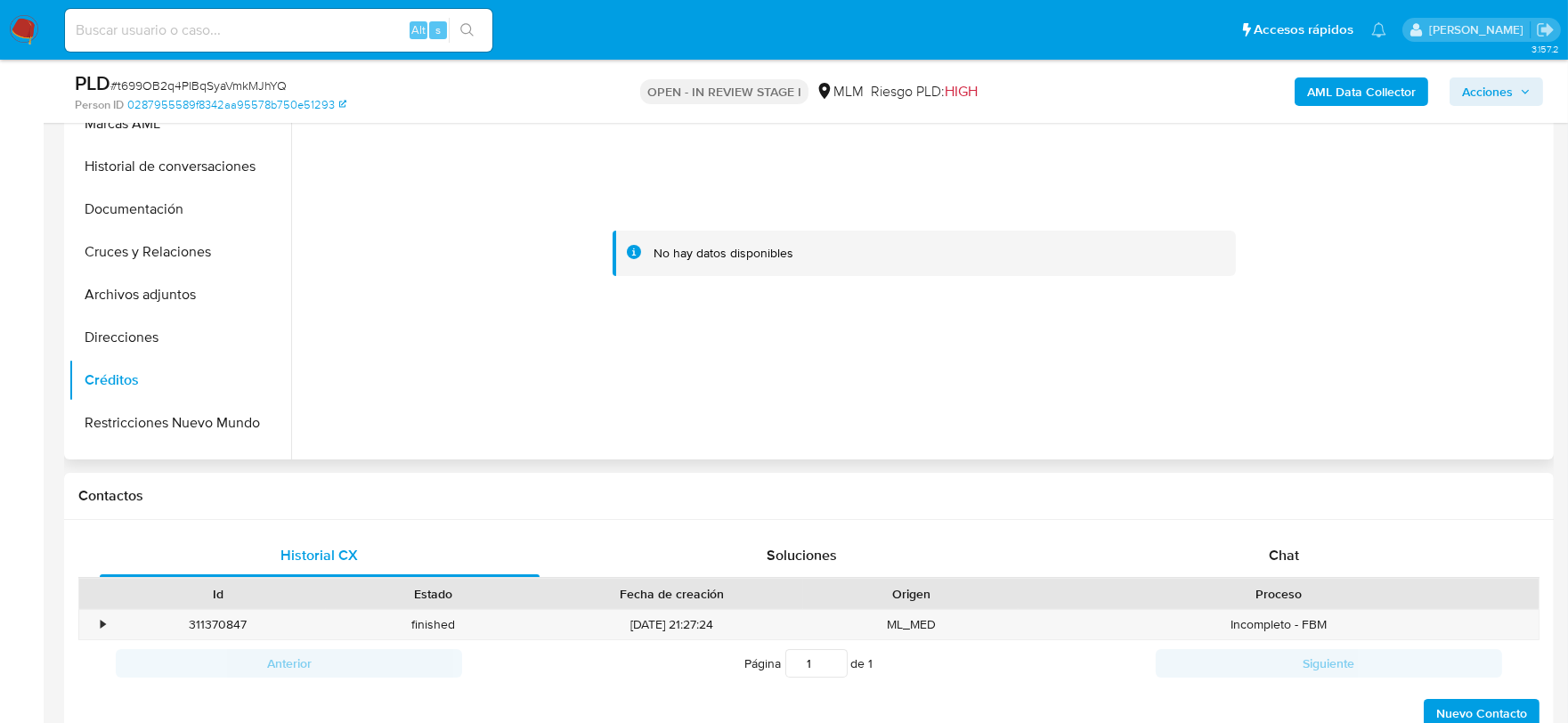
scroll to position [198, 0]
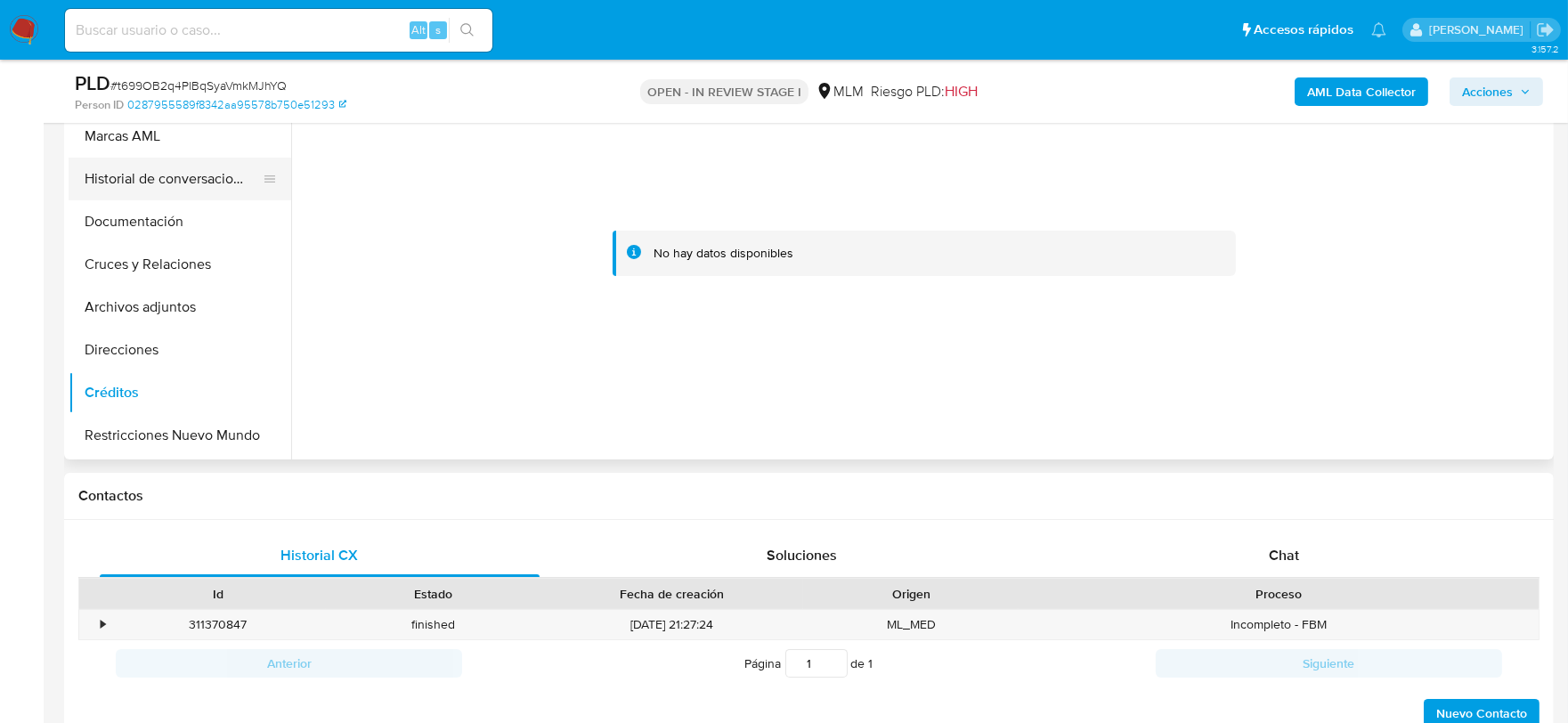
click at [192, 180] on button "Historial de conversaciones" at bounding box center [172, 178] width 208 height 42
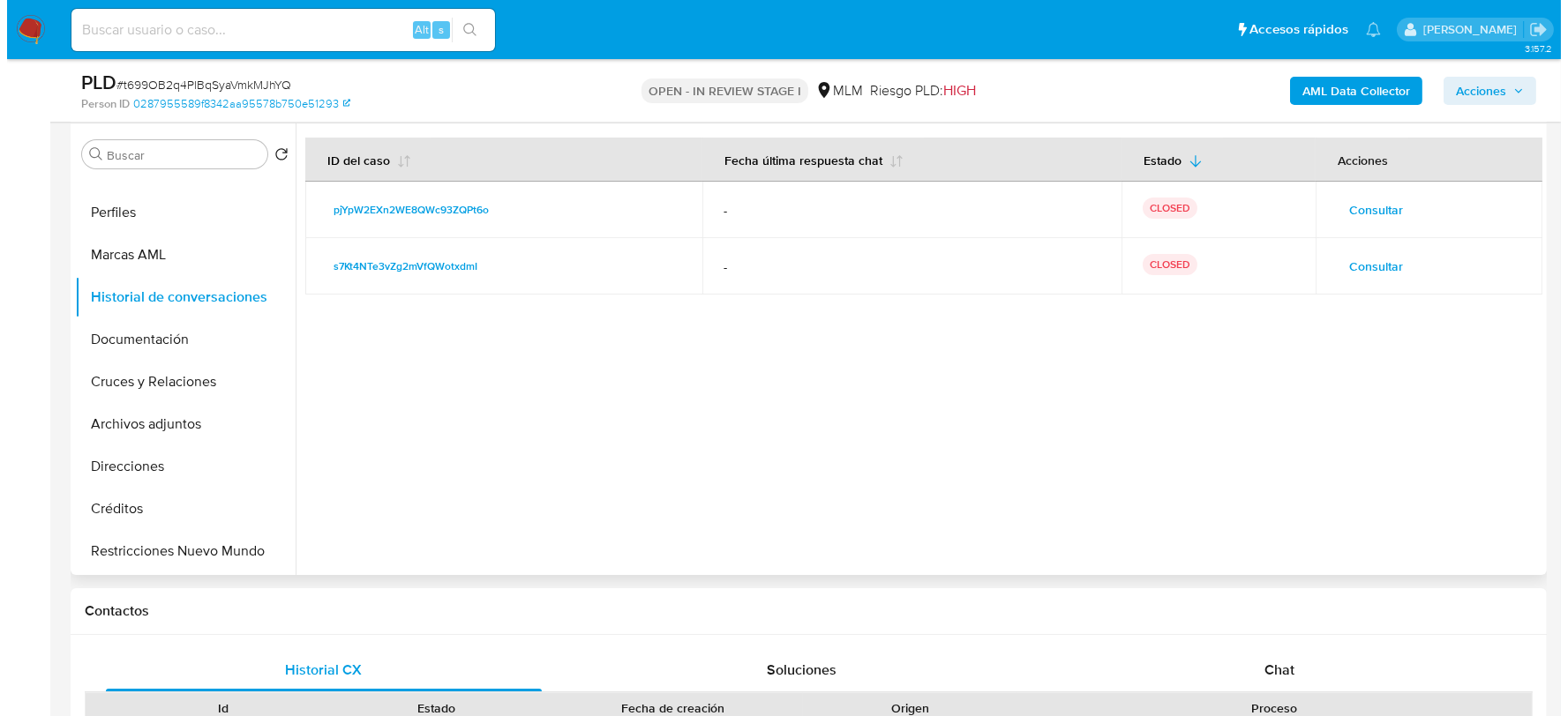
scroll to position [588, 0]
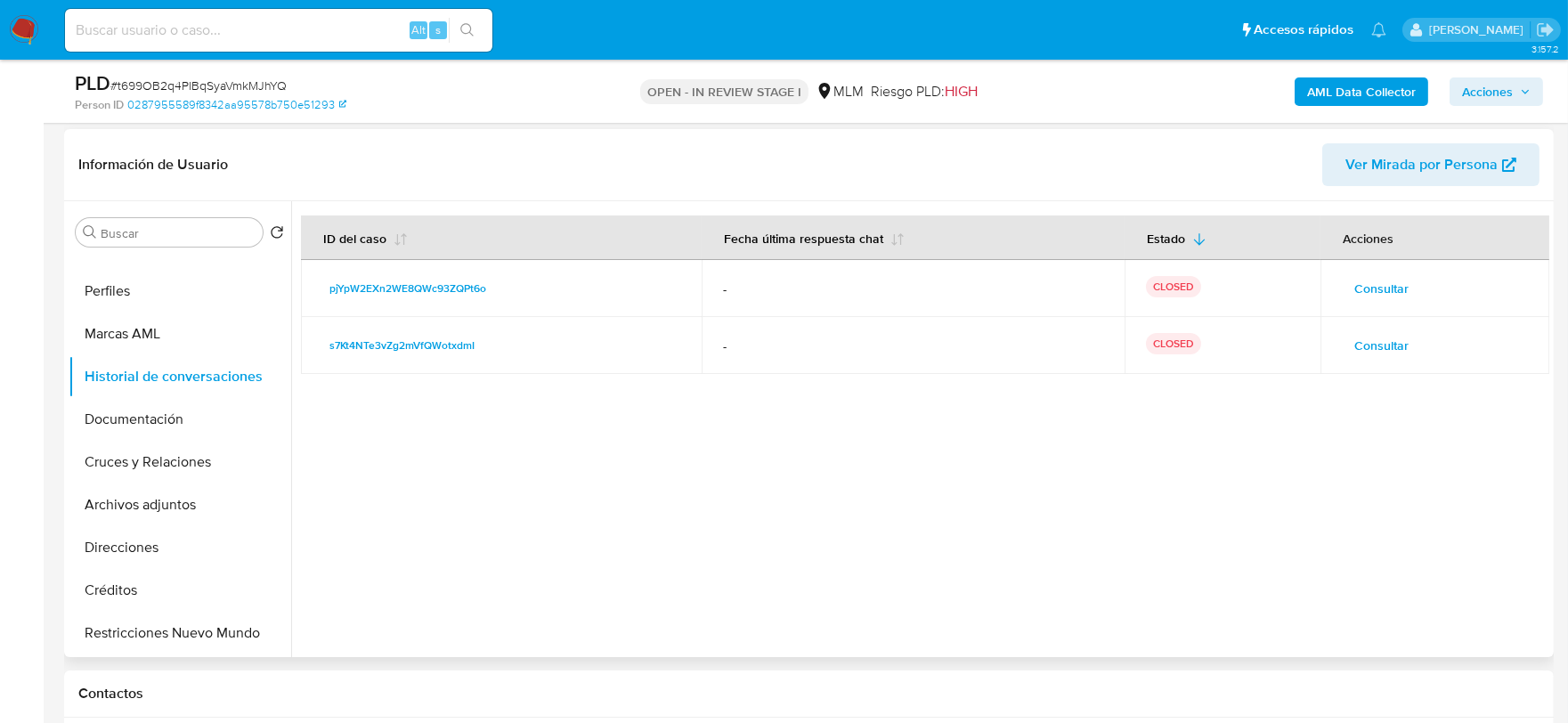
click at [1381, 342] on span "Consultar" at bounding box center [1381, 346] width 54 height 25
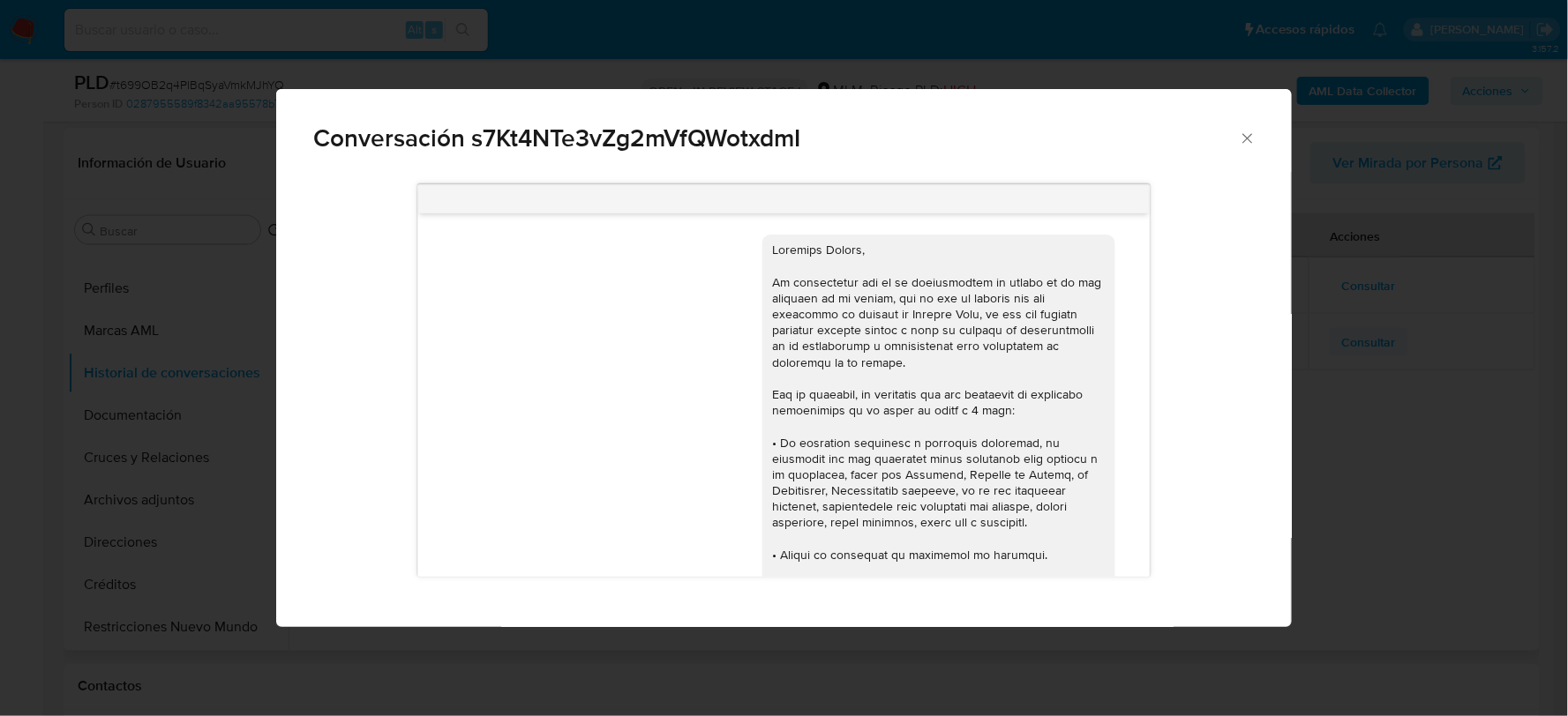
scroll to position [284, 0]
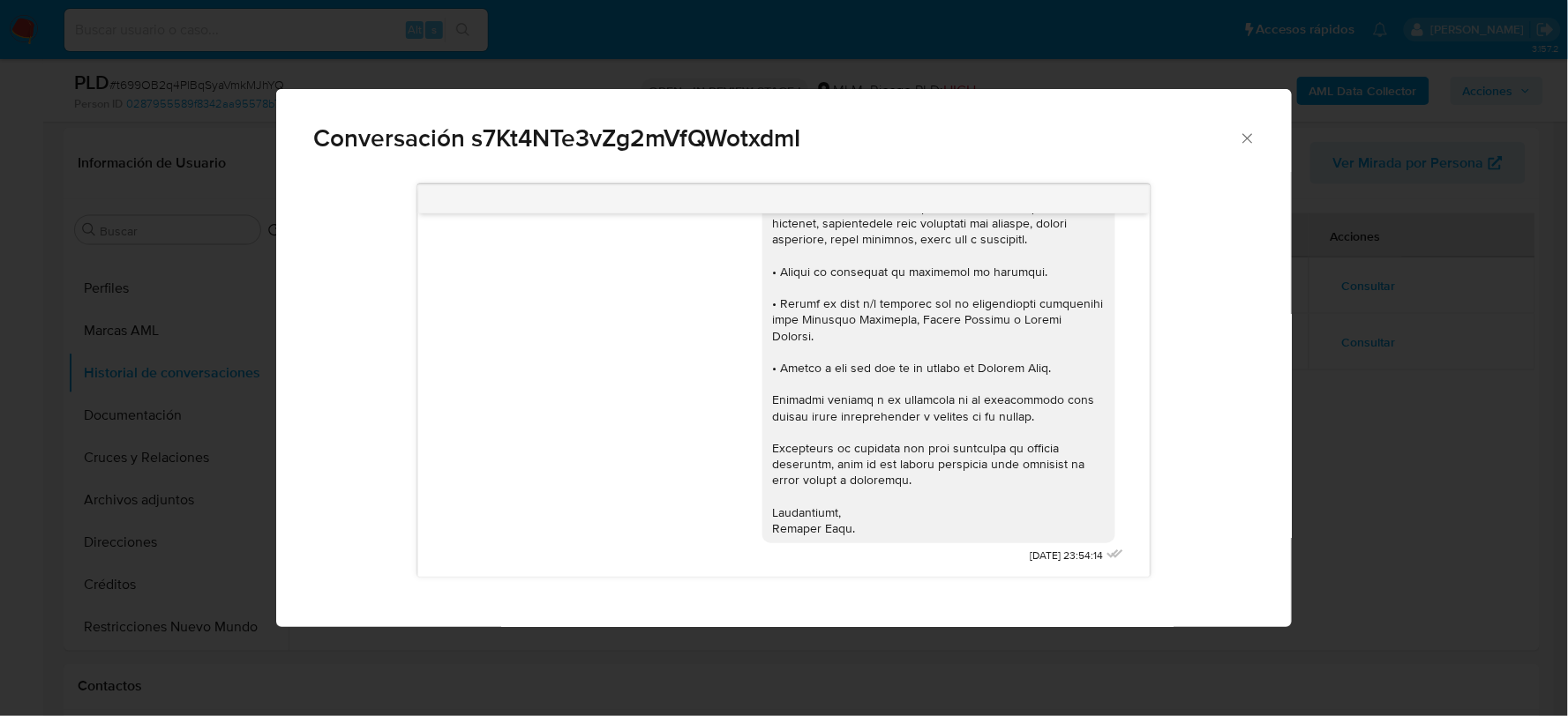
click at [1240, 136] on icon "Cerrar" at bounding box center [1248, 138] width 18 height 18
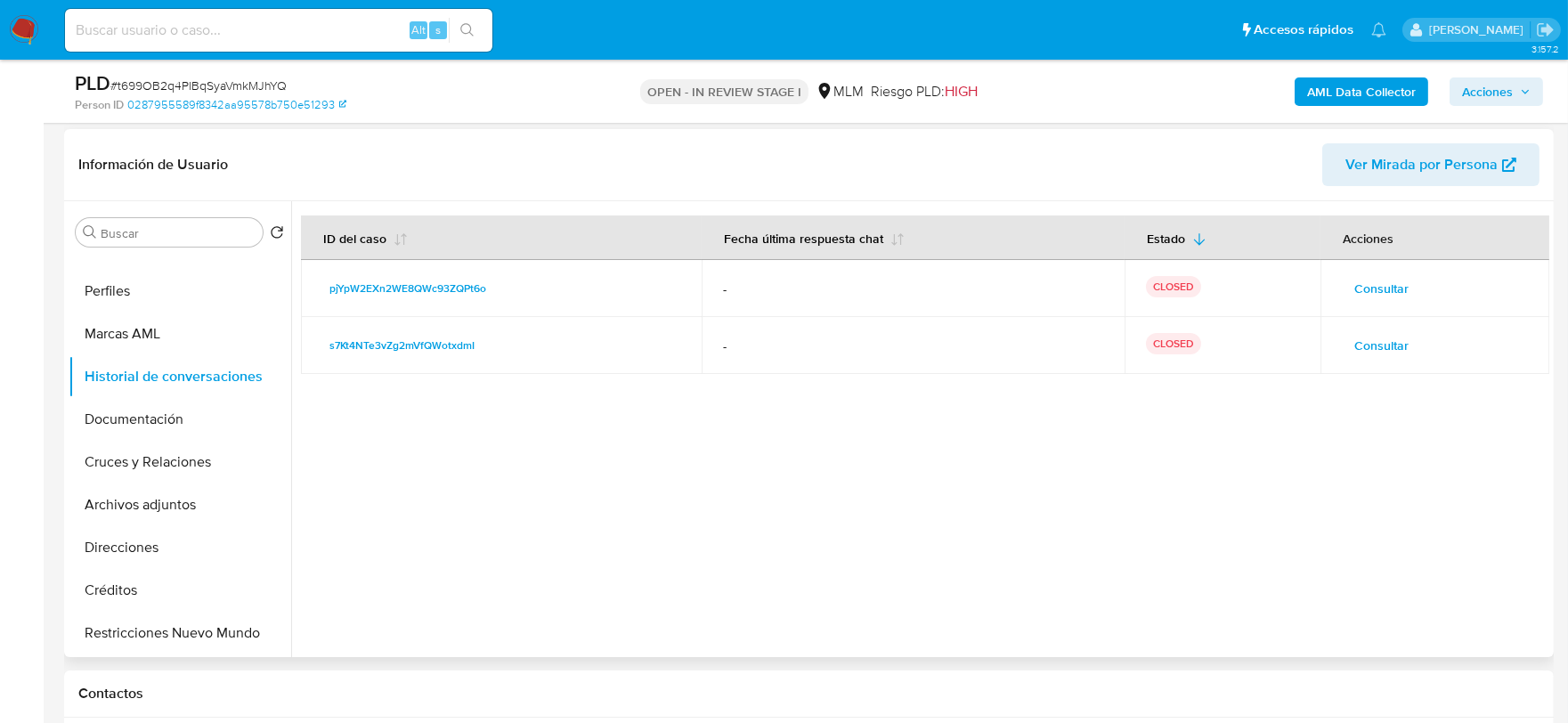
click at [1378, 288] on span "Consultar" at bounding box center [1381, 289] width 54 height 25
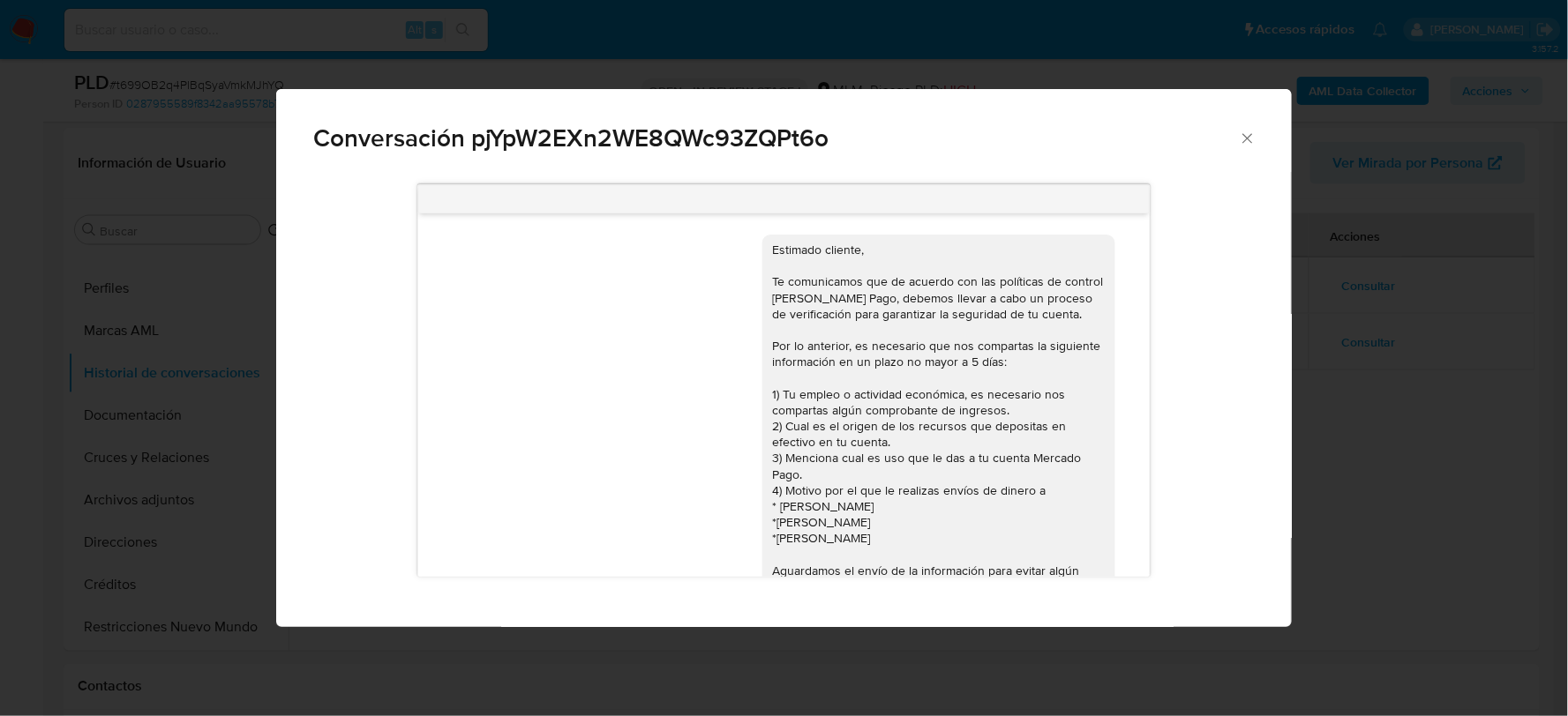
scroll to position [154, 0]
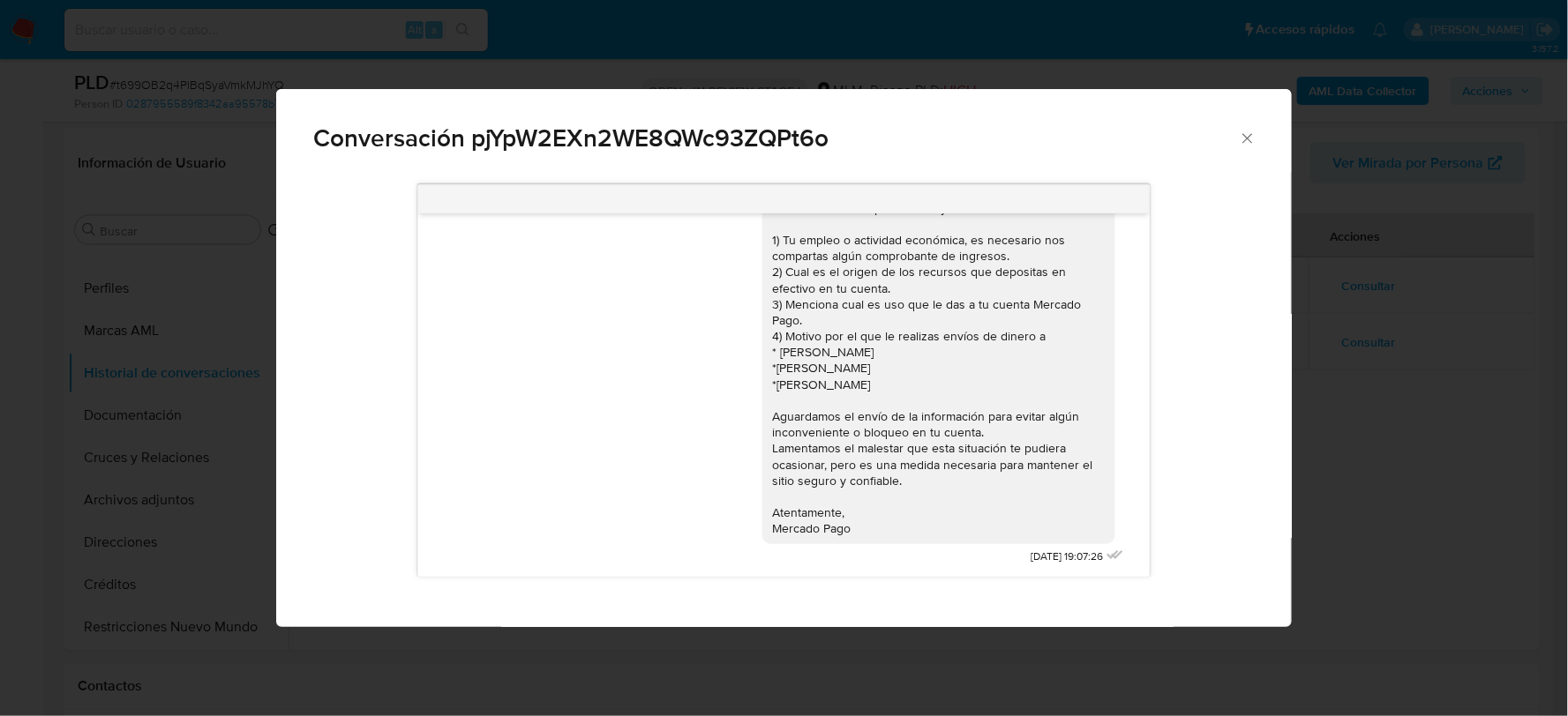
click at [1242, 134] on icon "Cerrar" at bounding box center [1248, 138] width 18 height 18
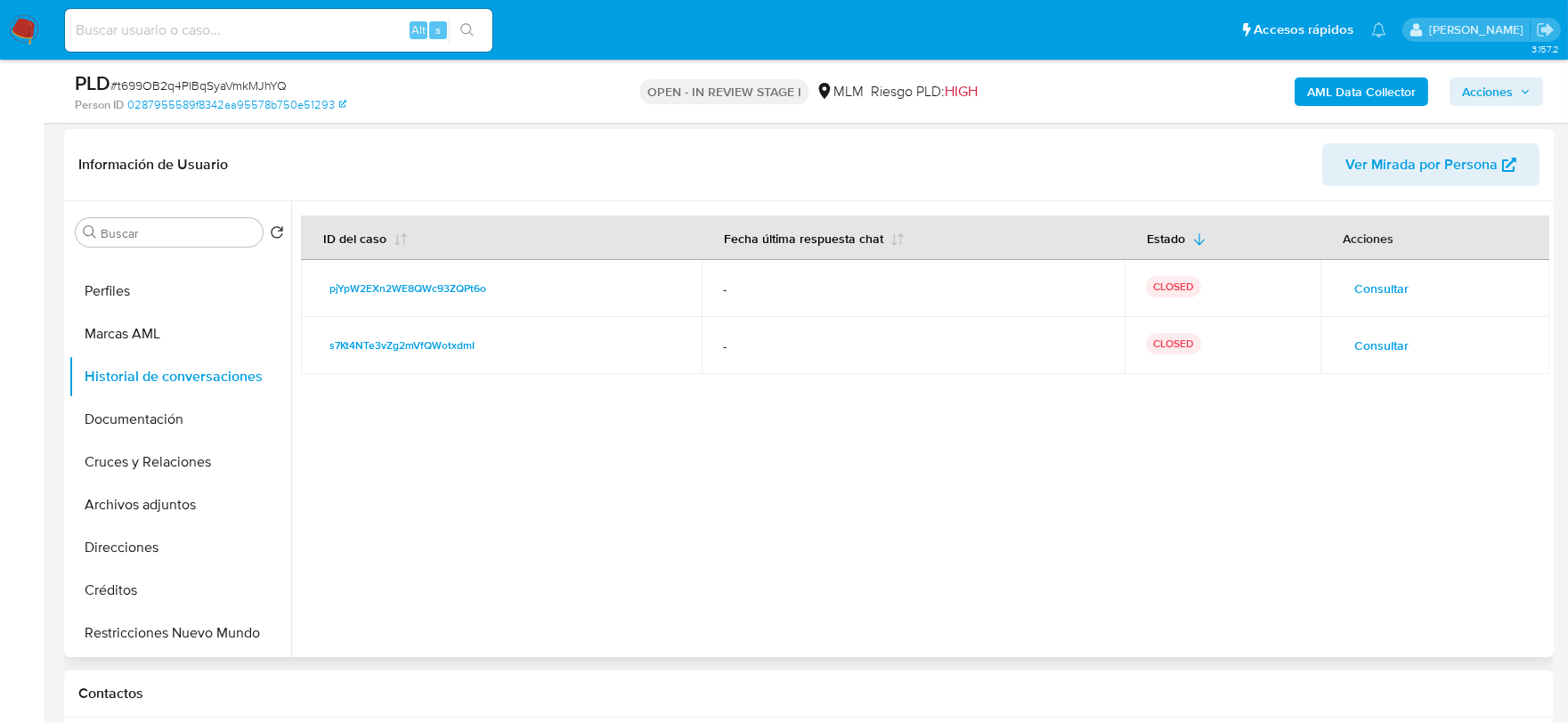
click at [1378, 346] on span "Consultar" at bounding box center [1381, 346] width 54 height 25
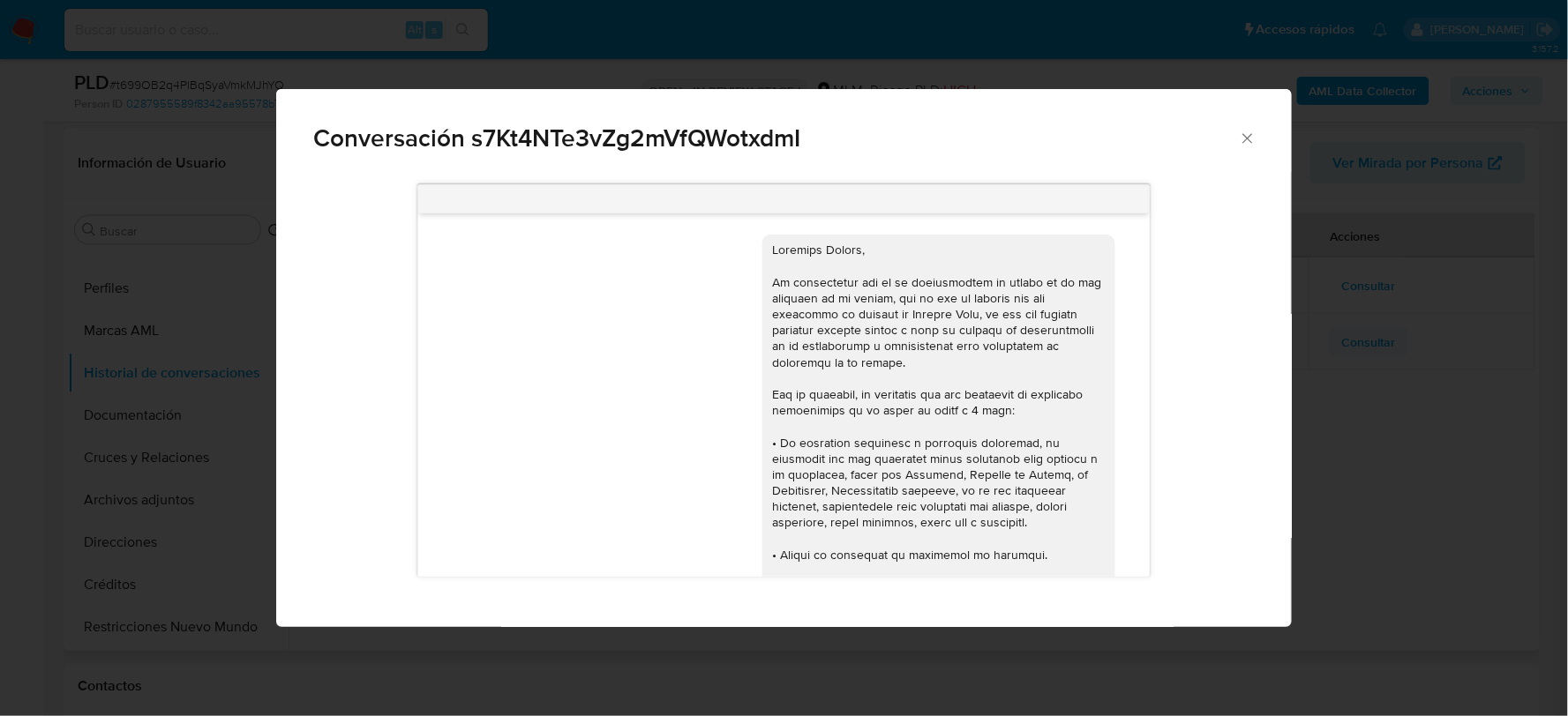
scroll to position [284, 0]
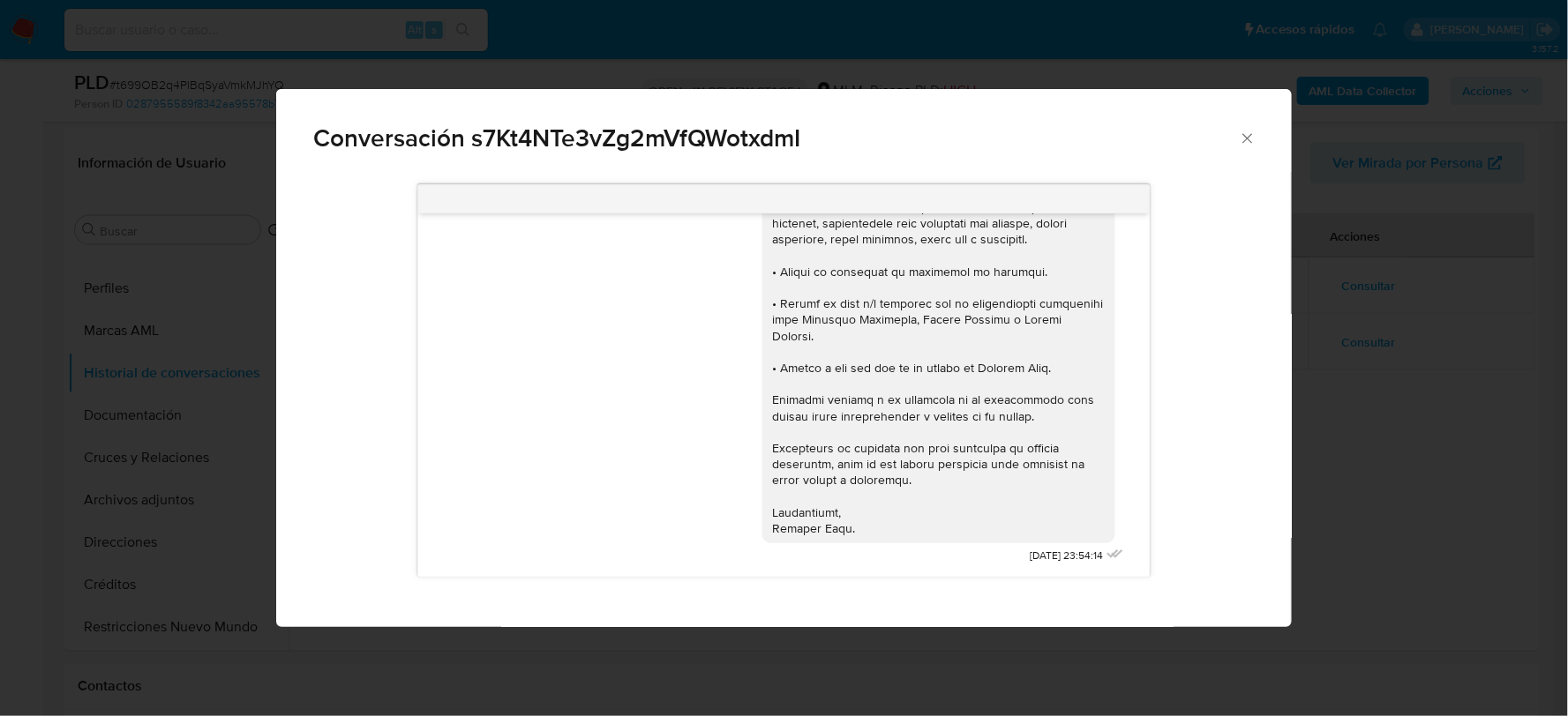
click at [1251, 141] on icon "Cerrar" at bounding box center [1247, 137] width 10 height 10
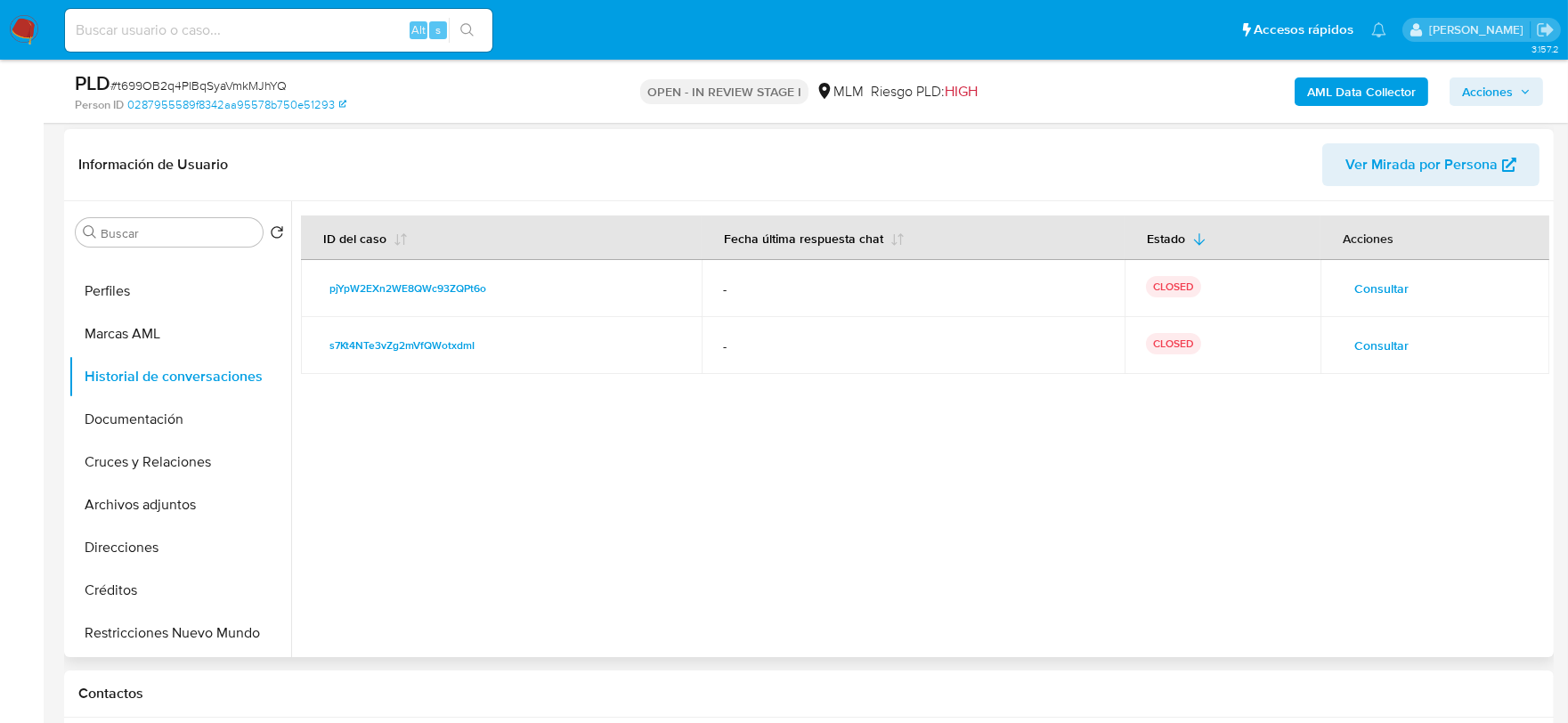
click at [1366, 286] on span "Consultar" at bounding box center [1381, 289] width 54 height 25
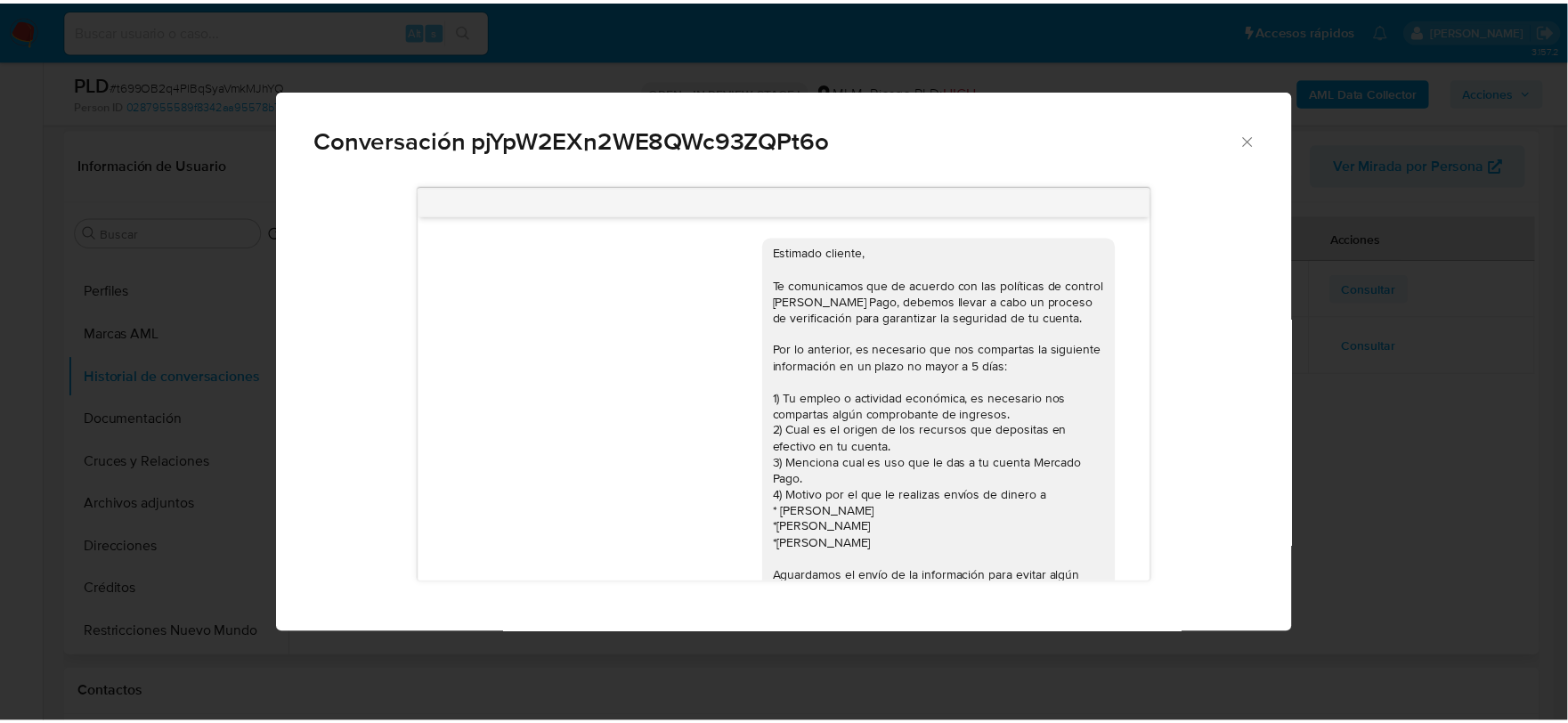
scroll to position [156, 0]
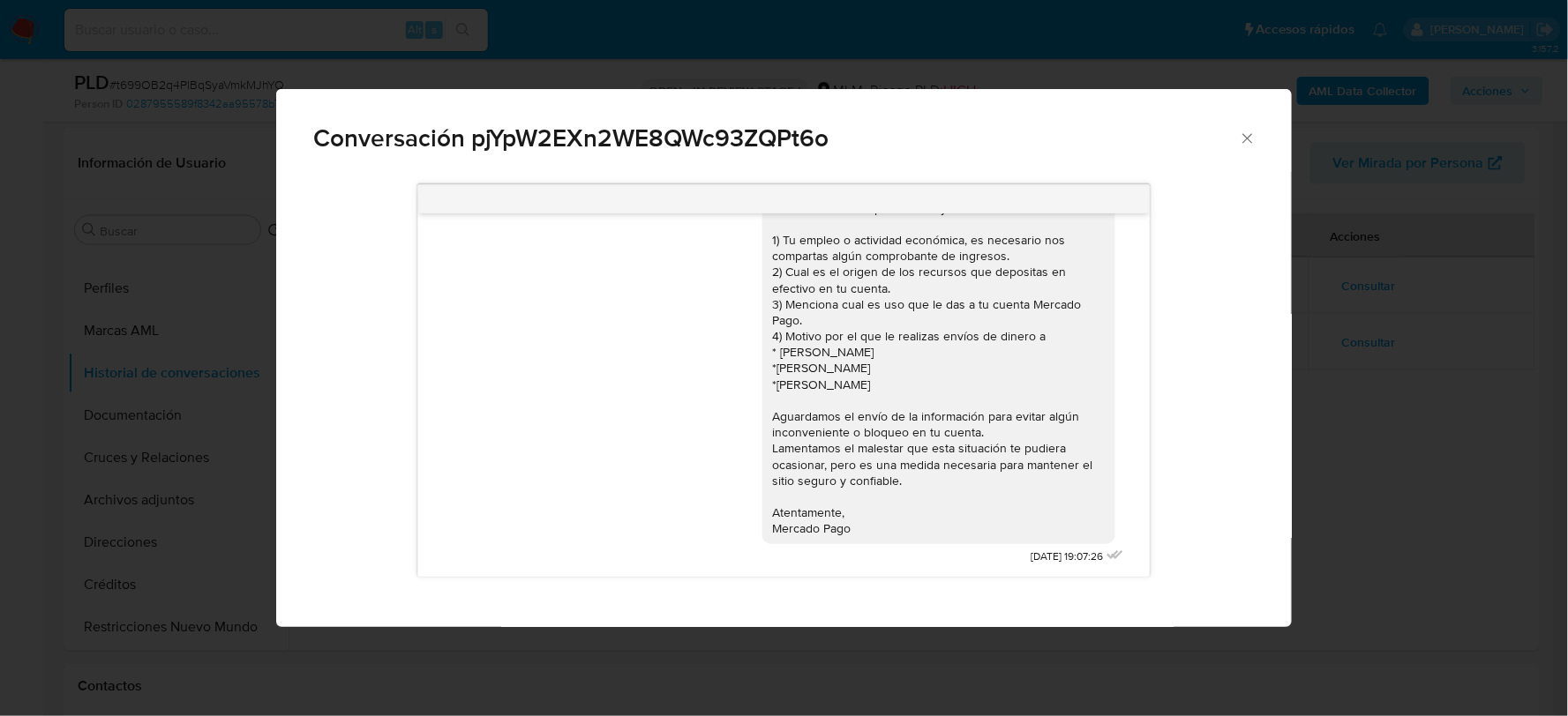
click at [1248, 134] on icon "Cerrar" at bounding box center [1248, 138] width 18 height 18
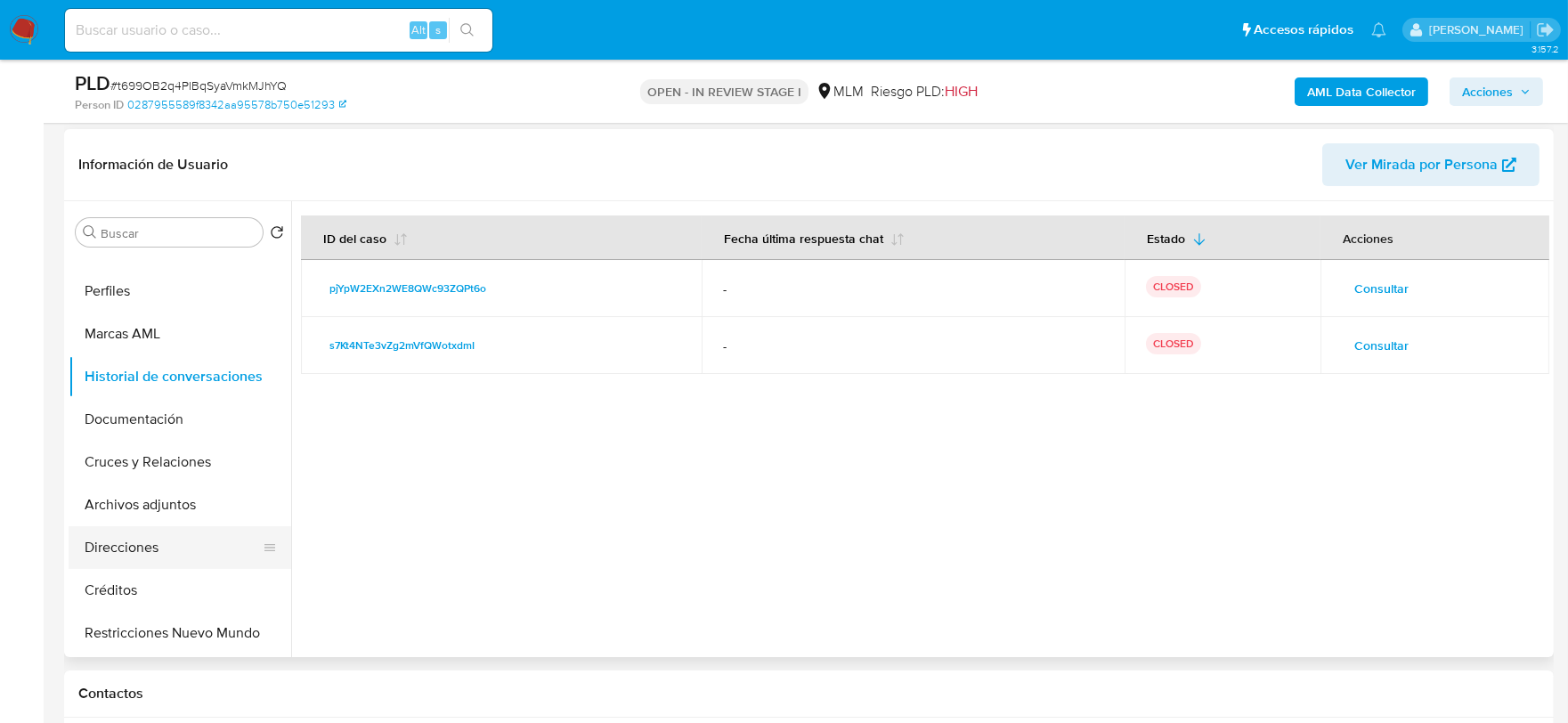
click at [129, 547] on button "Direcciones" at bounding box center [172, 547] width 208 height 42
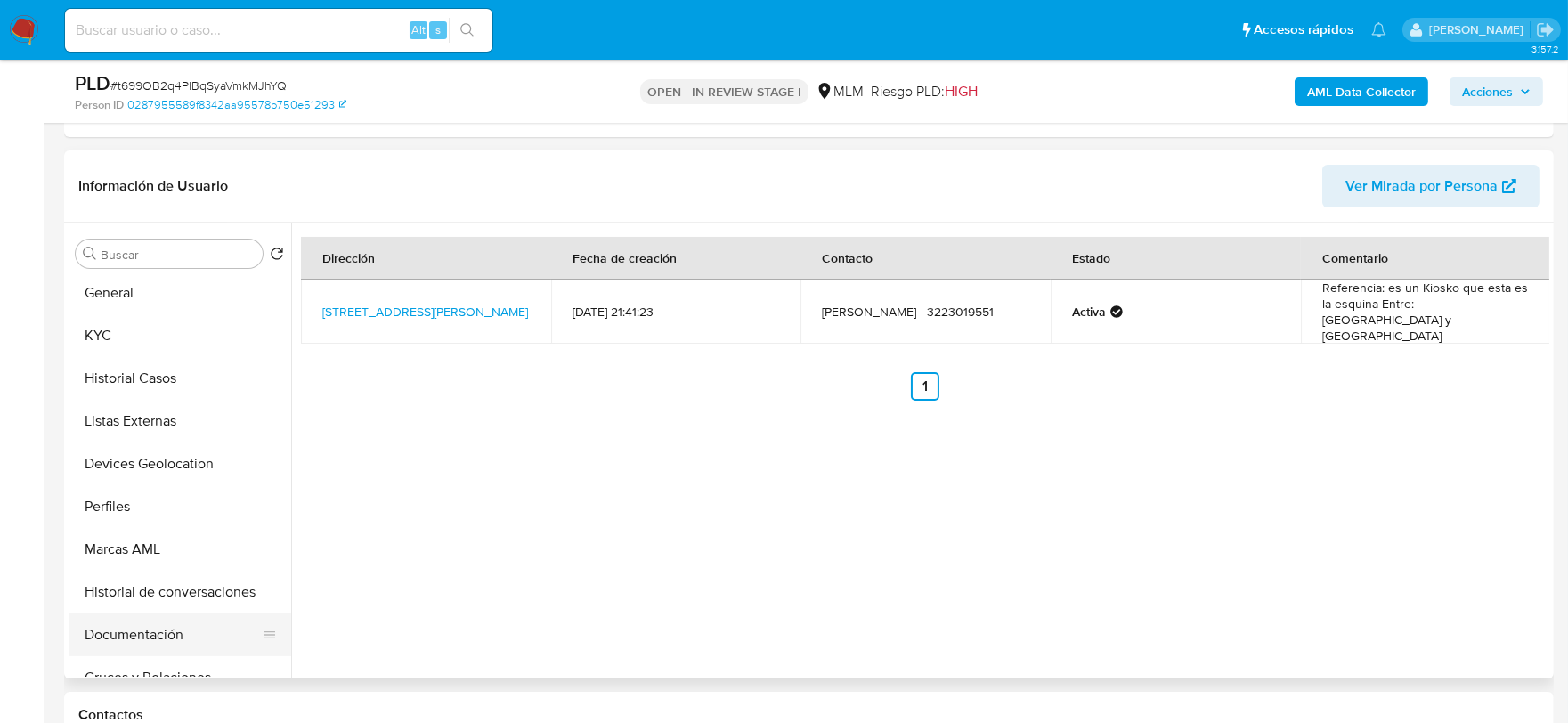
scroll to position [0, 0]
click at [136, 389] on button "Historial Casos" at bounding box center [172, 382] width 208 height 42
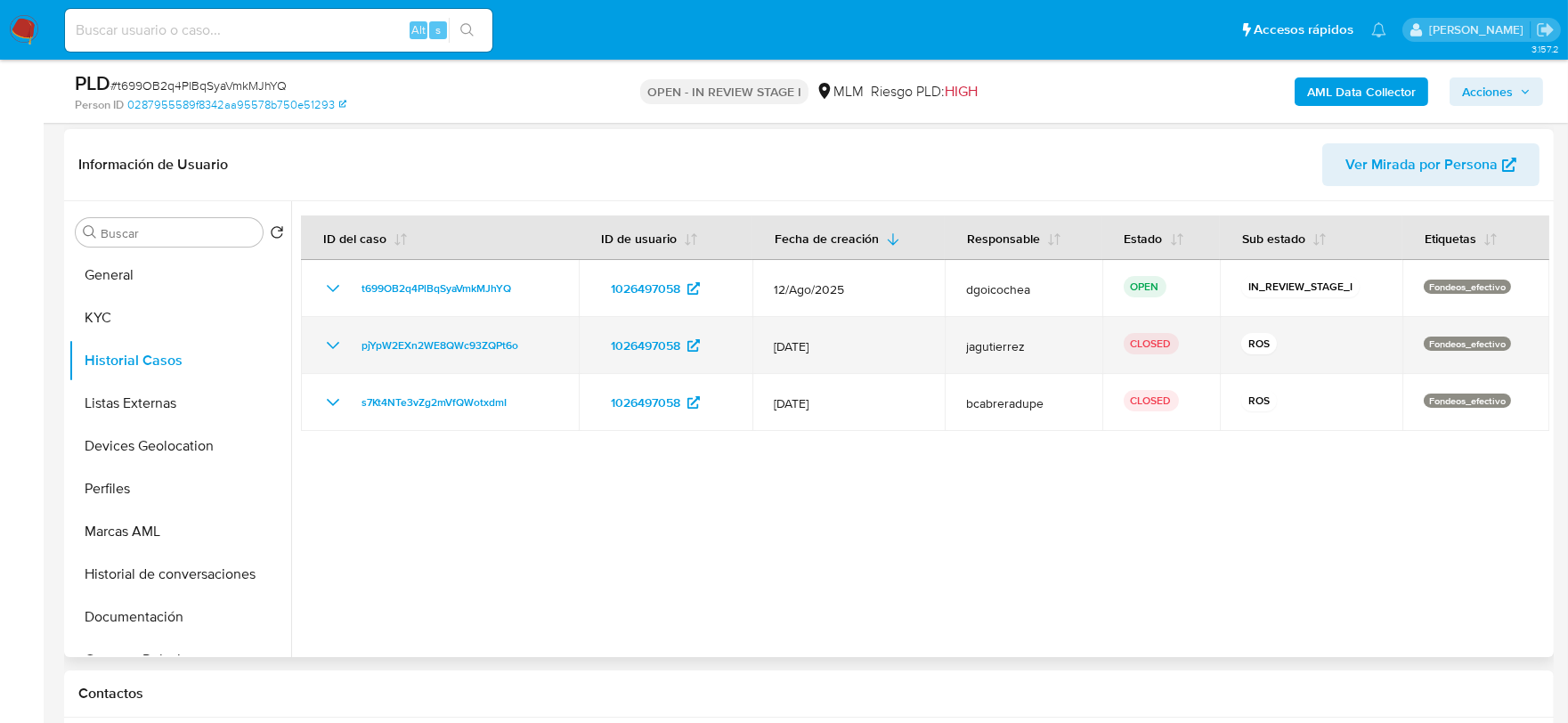
click at [338, 336] on icon "Mostrar/Ocultar" at bounding box center [333, 346] width 22 height 22
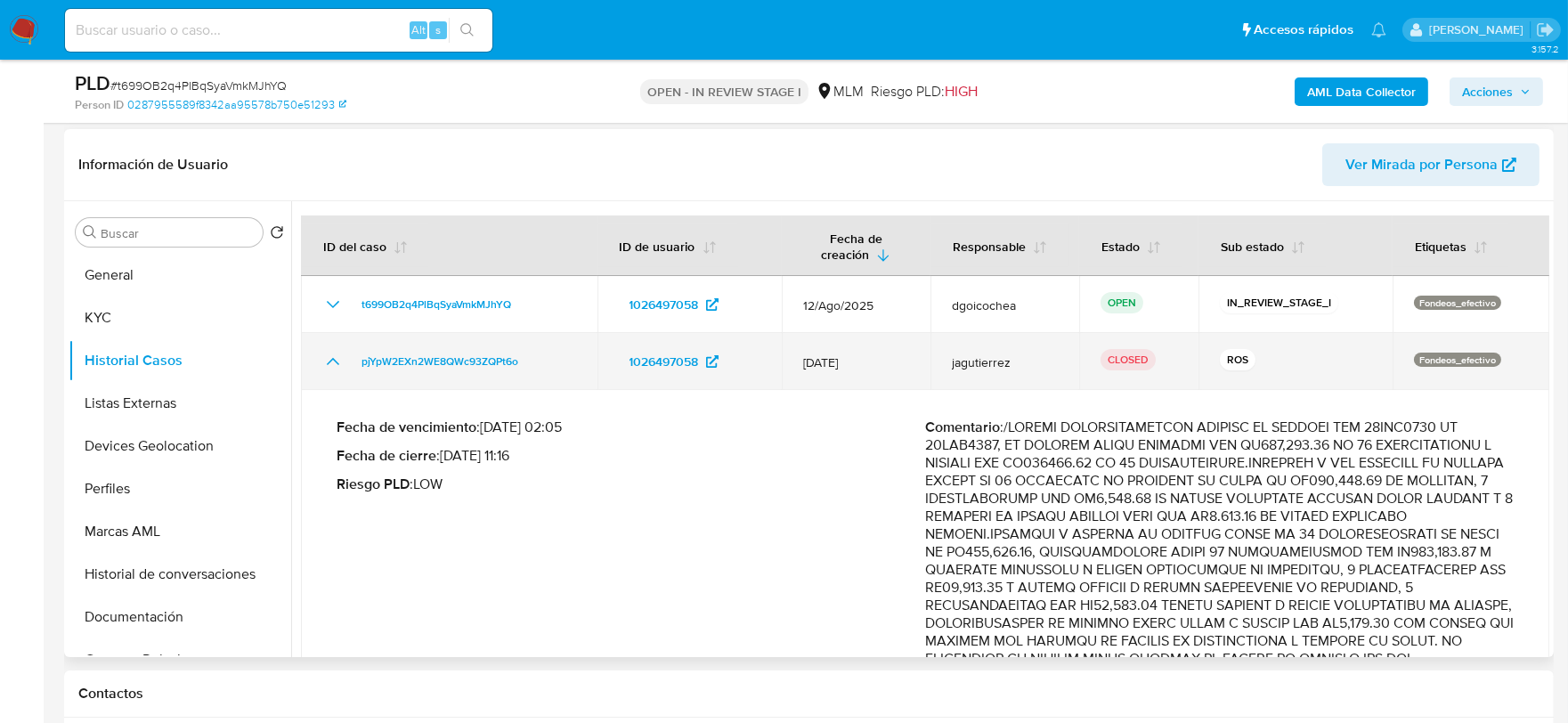
click at [326, 364] on icon "Mostrar/Ocultar" at bounding box center [333, 362] width 22 height 22
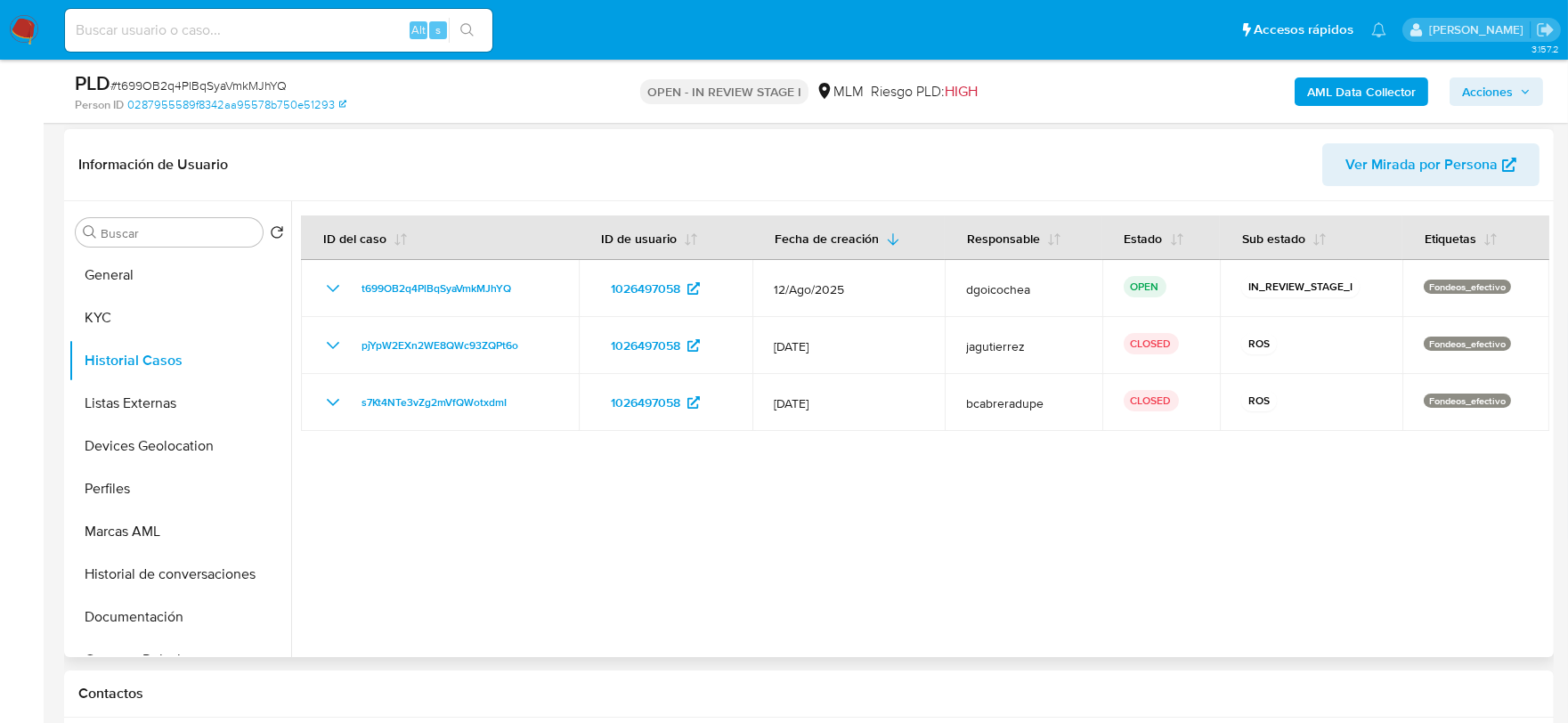
click at [931, 562] on div at bounding box center [920, 429] width 1258 height 456
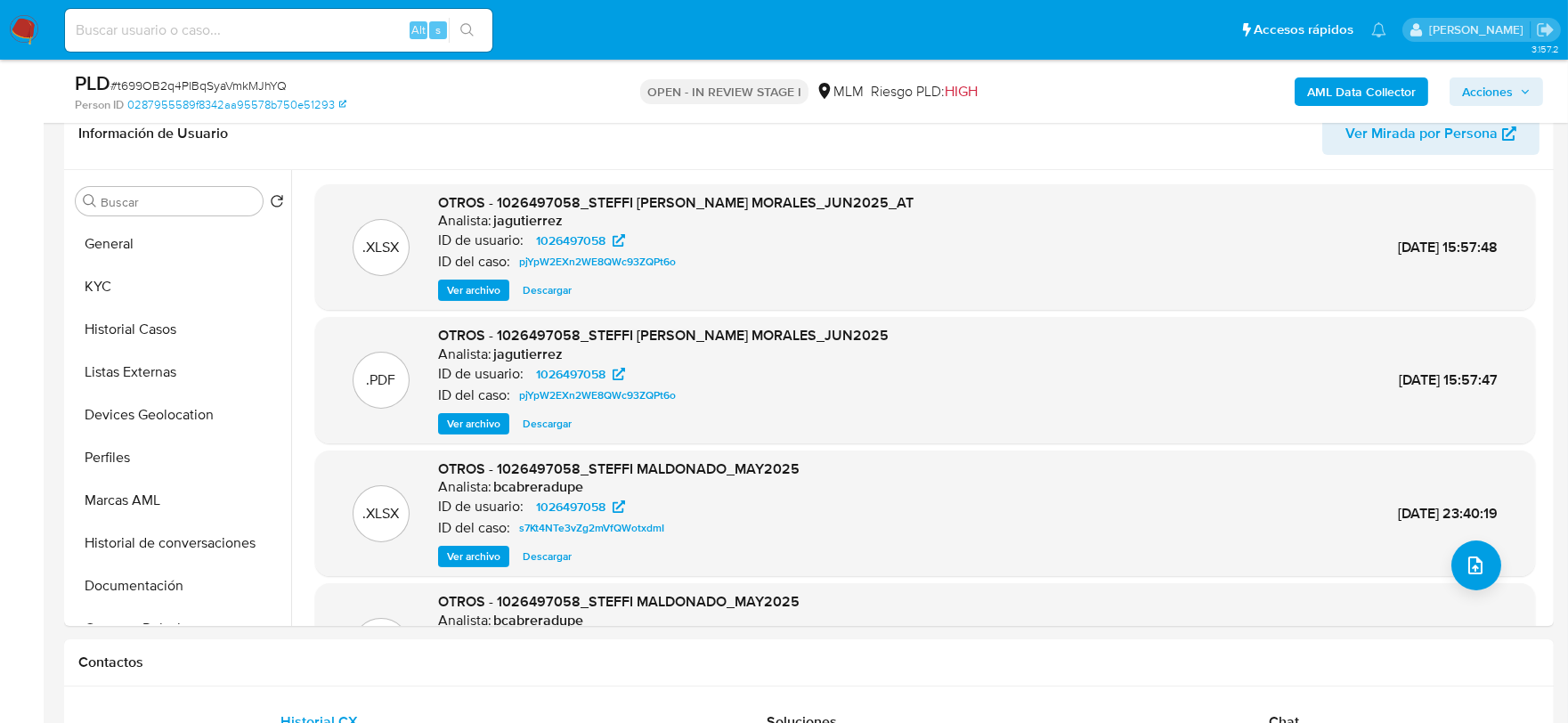
click at [1491, 89] on span "Acciones" at bounding box center [1487, 92] width 50 height 29
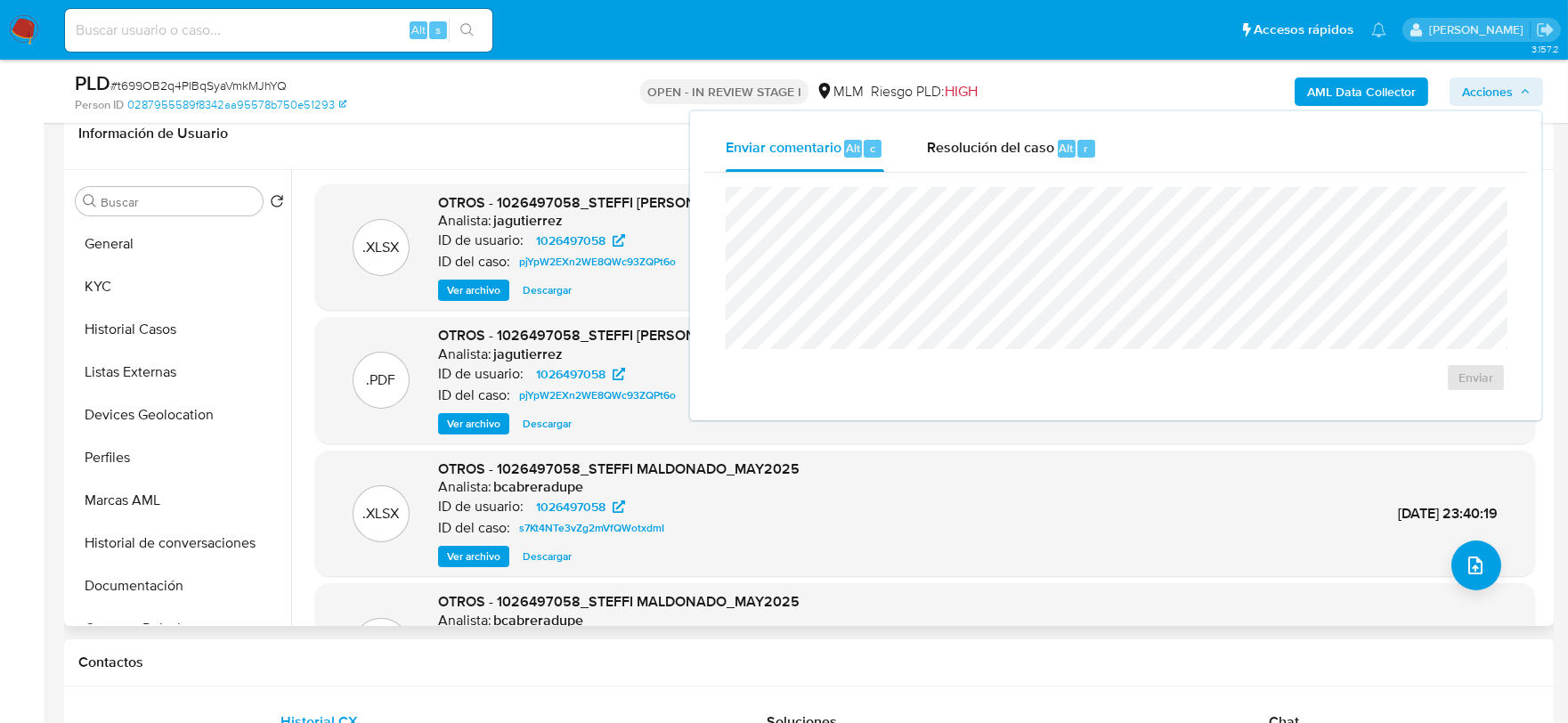
click at [581, 153] on header "Información de Usuario Ver Mirada por Persona" at bounding box center [808, 133] width 1461 height 42
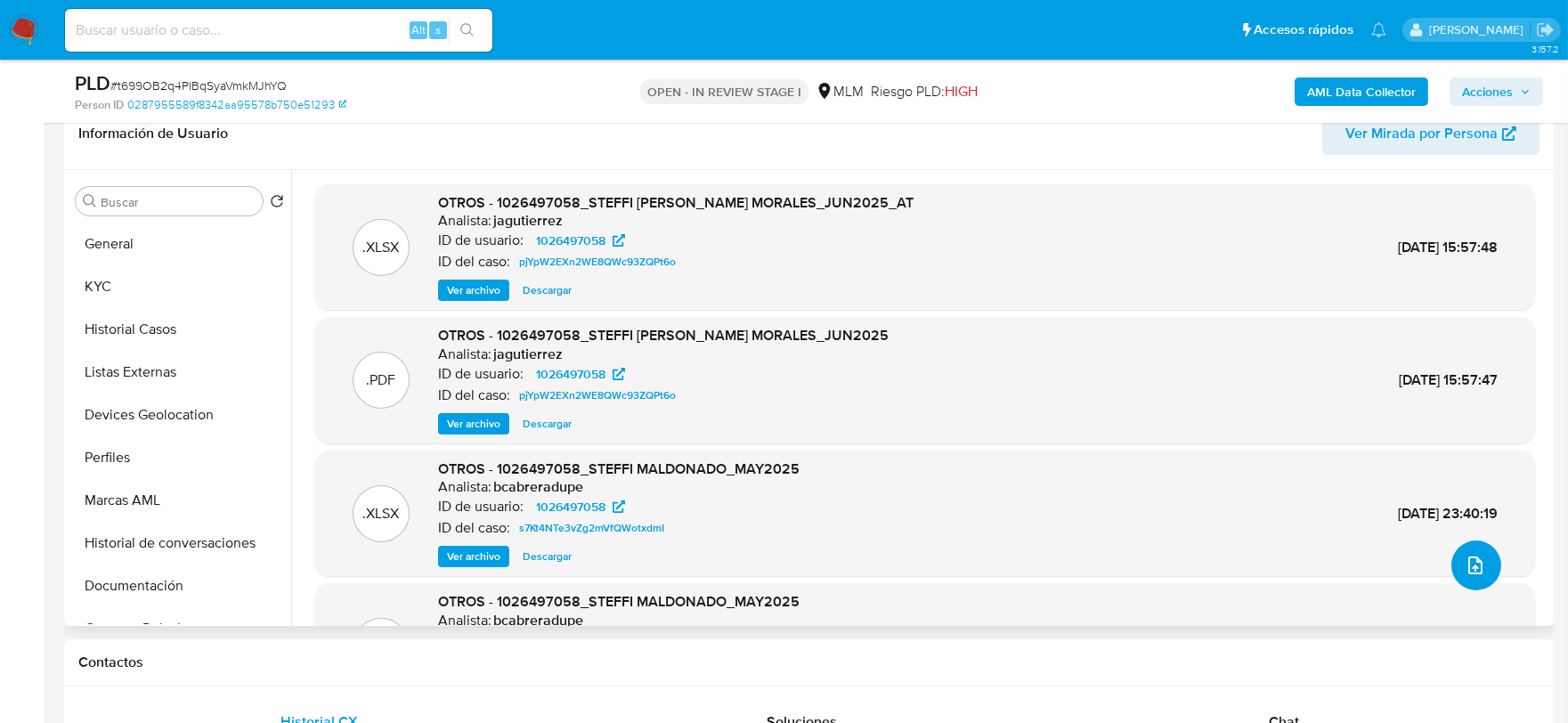
click at [1460, 552] on button "upload-file" at bounding box center [1475, 565] width 50 height 50
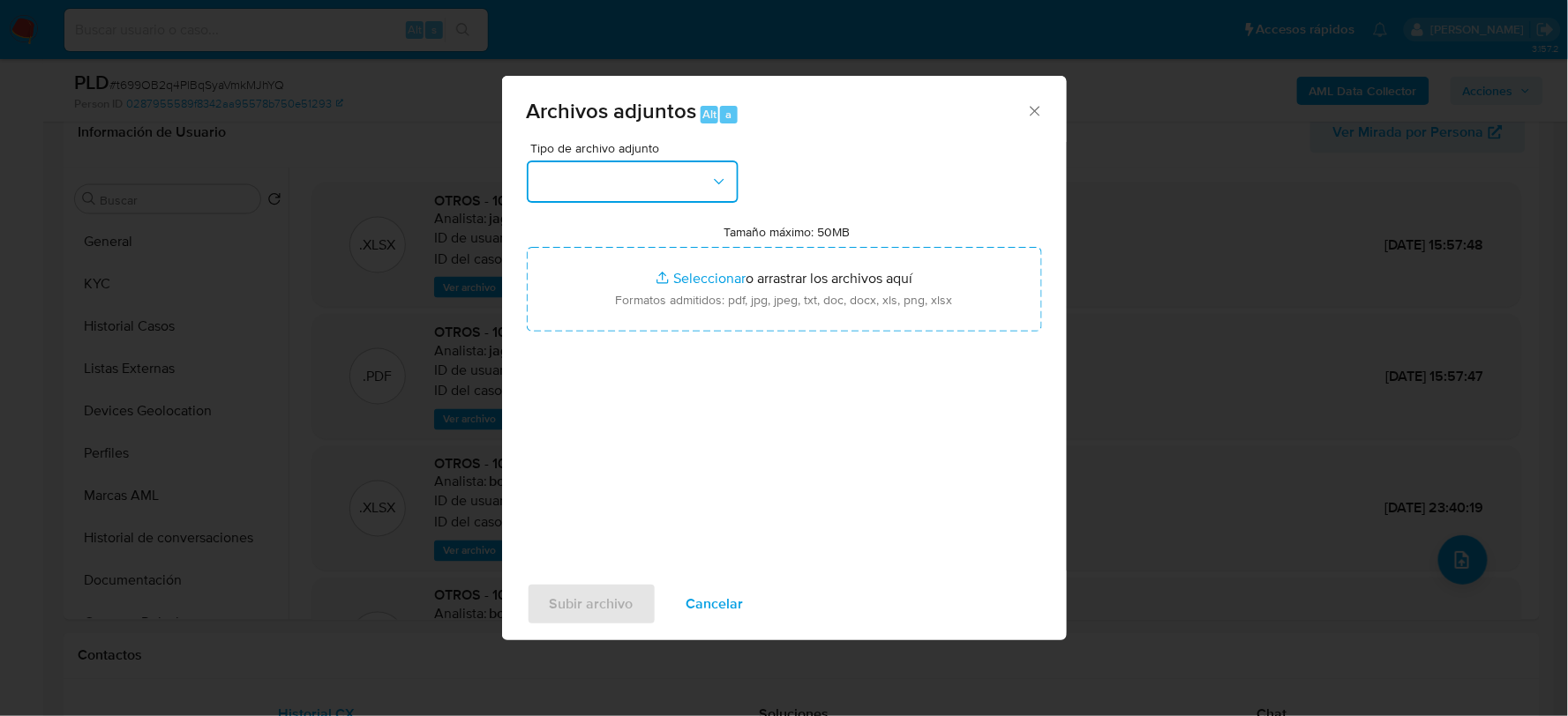
click at [584, 185] on button "button" at bounding box center [632, 181] width 211 height 42
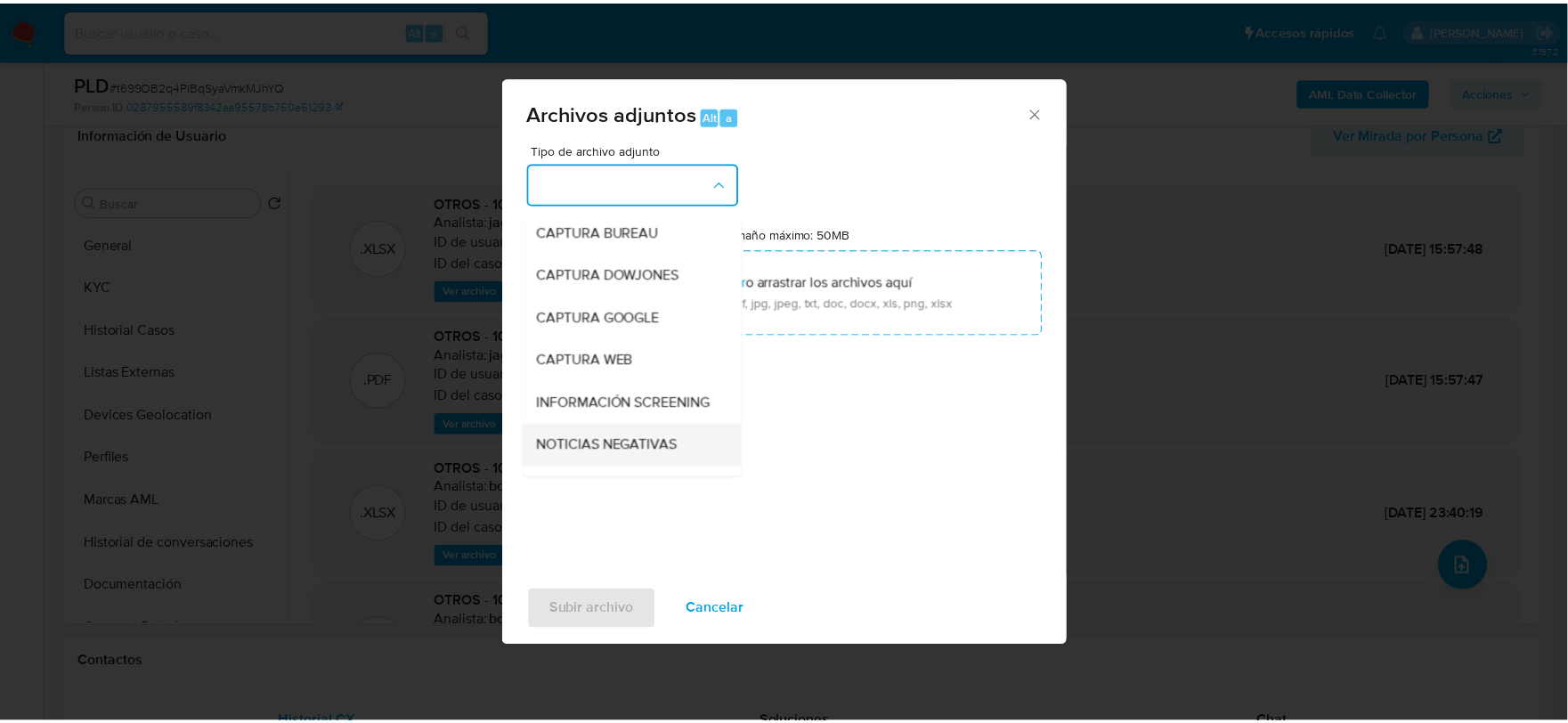
scroll to position [135, 0]
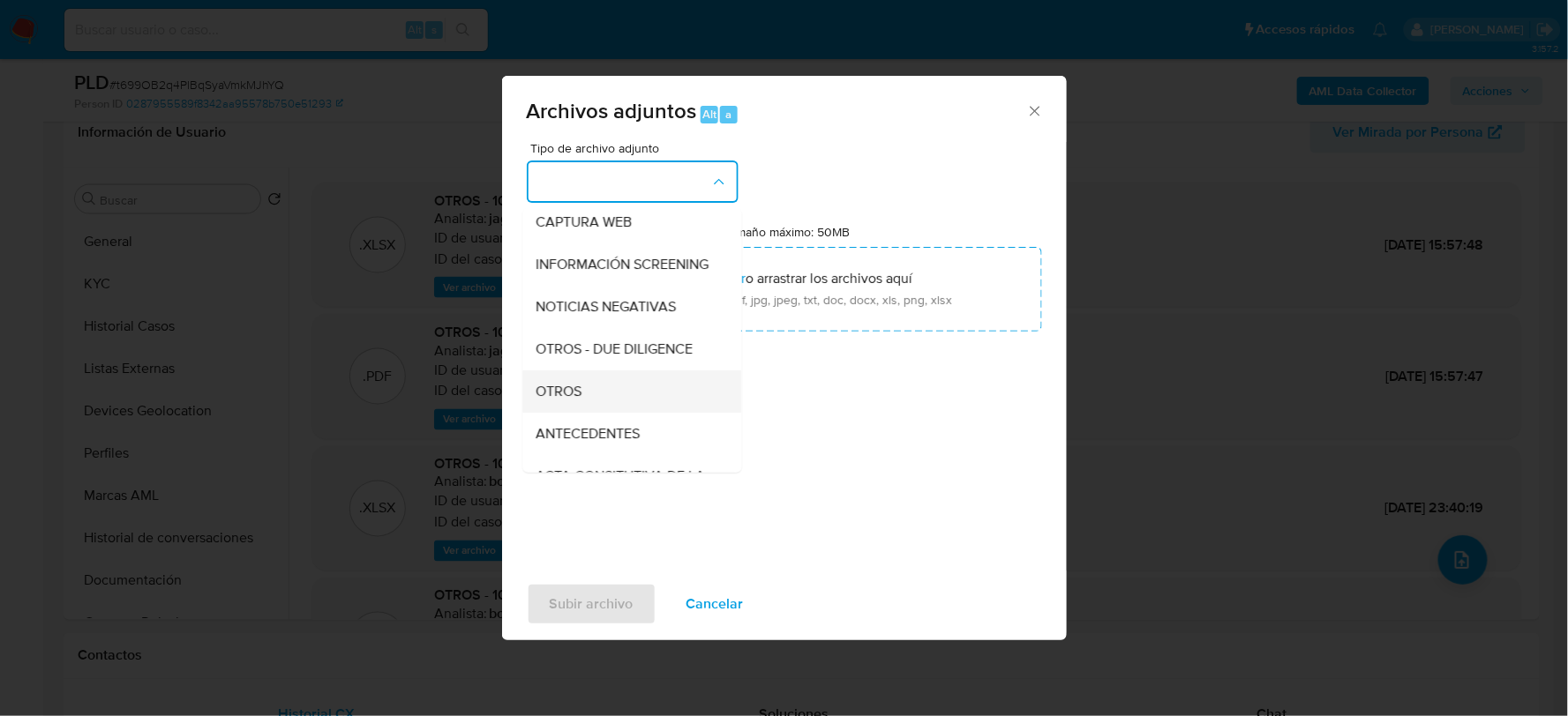
click at [590, 397] on div "OTROS" at bounding box center [626, 390] width 180 height 42
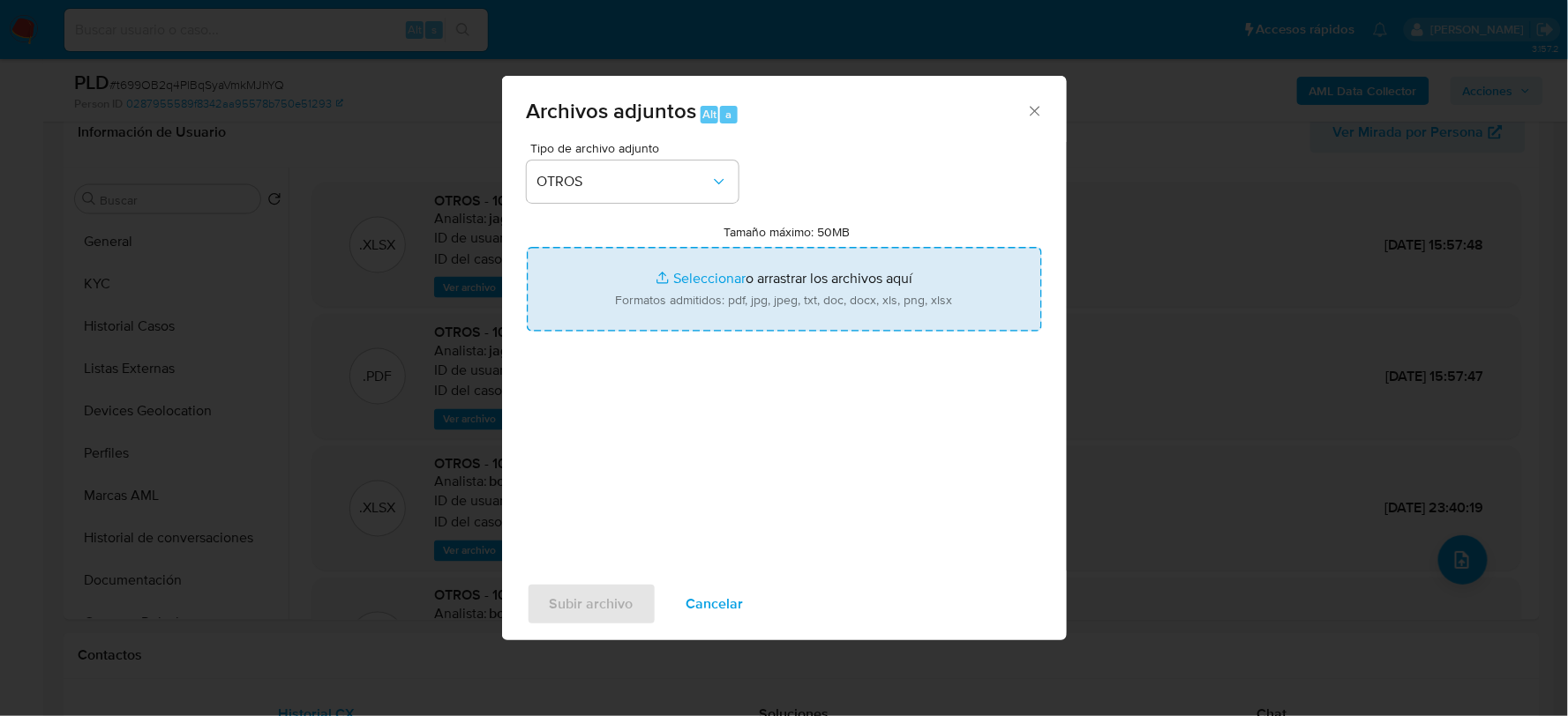
type input "C:\fakepath\1026497058_STEFFI MALDONADO_AGO2025.pdf"
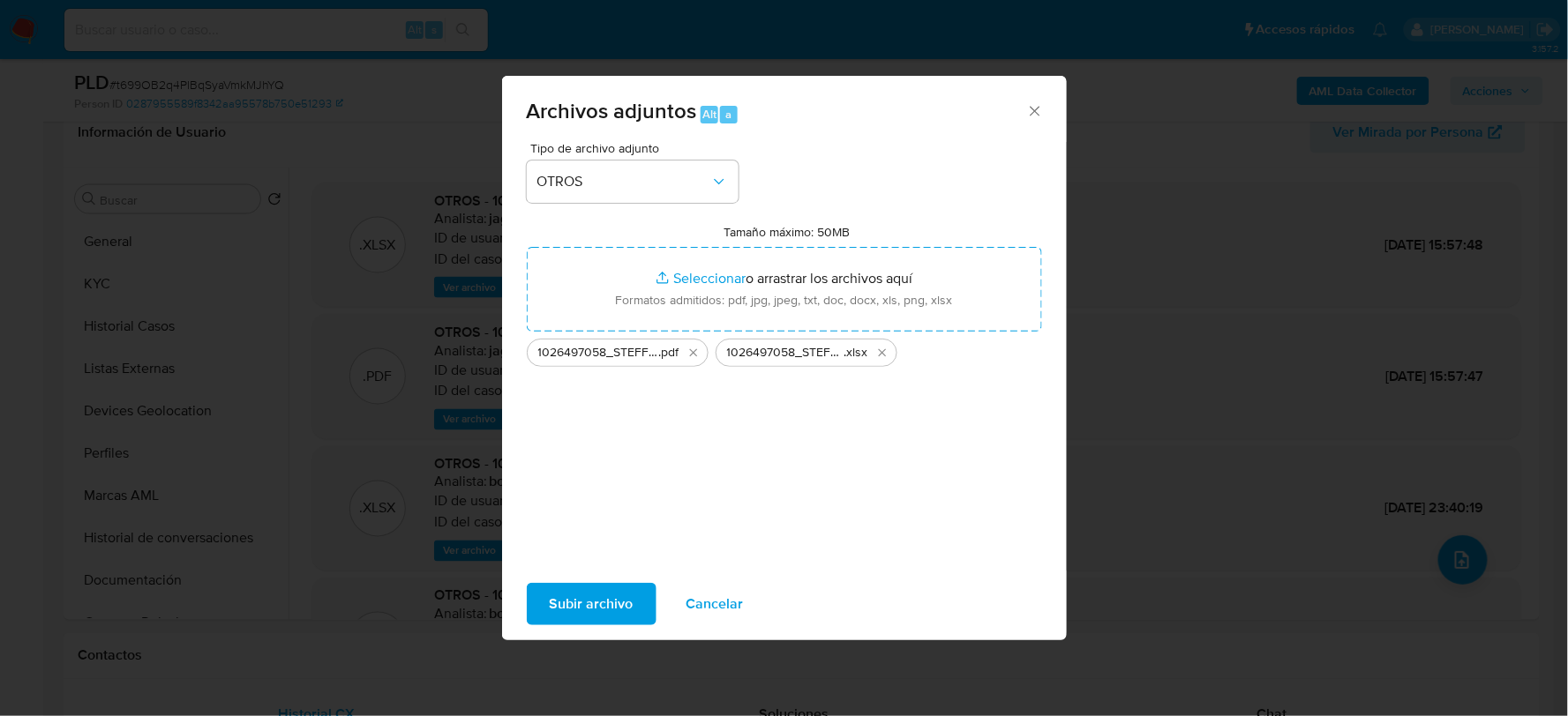
click at [603, 594] on span "Subir archivo" at bounding box center [591, 605] width 84 height 39
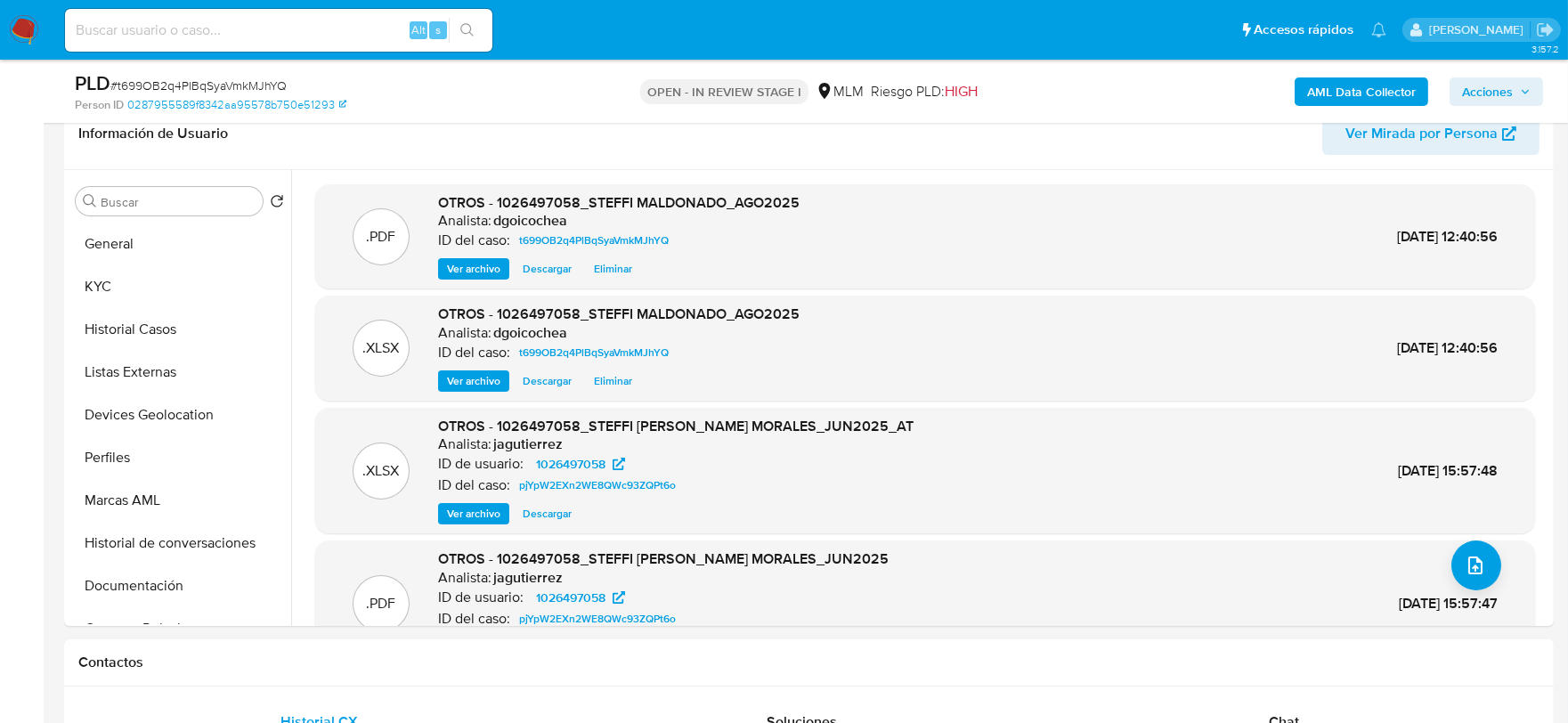
click at [1487, 84] on span "Acciones" at bounding box center [1487, 92] width 50 height 29
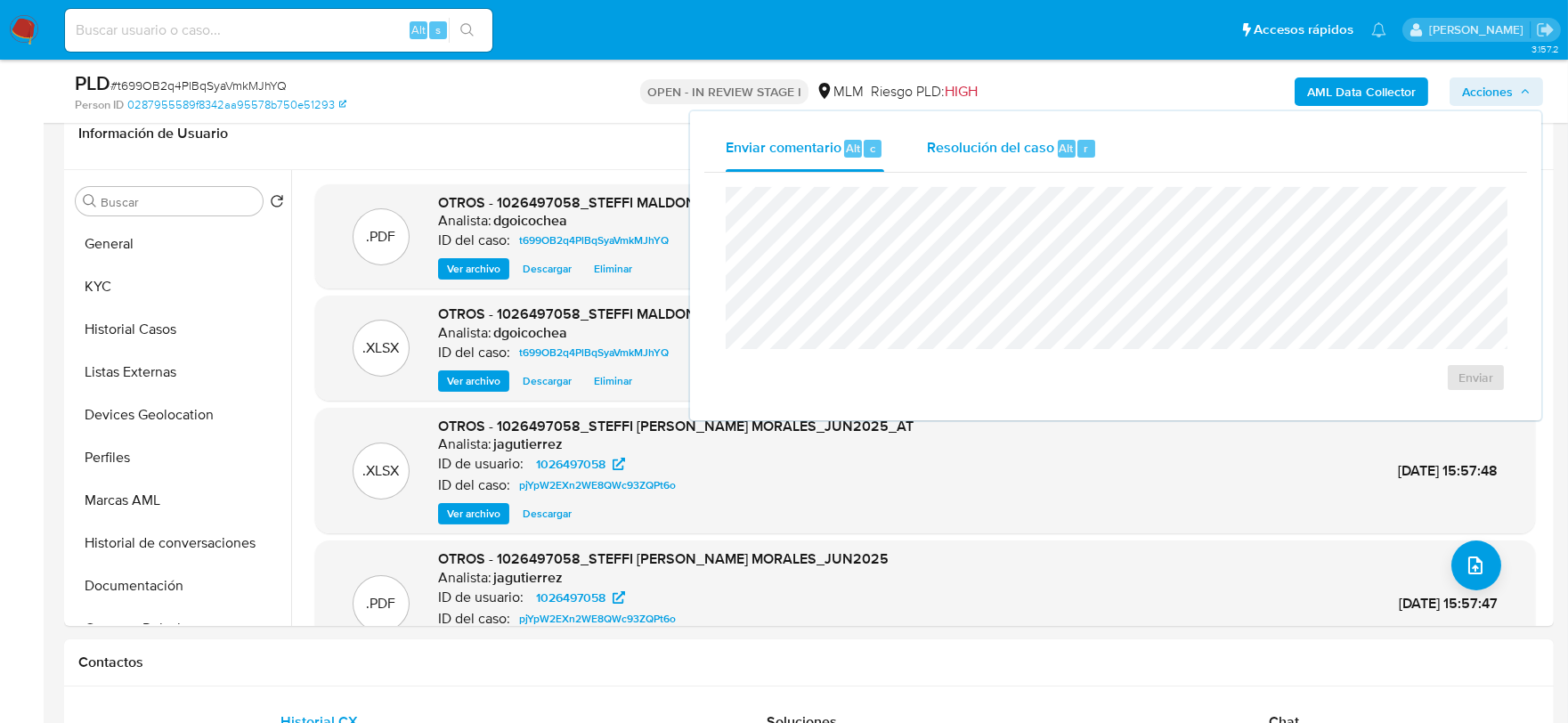
click at [1012, 137] on span "Resolución del caso" at bounding box center [990, 147] width 127 height 21
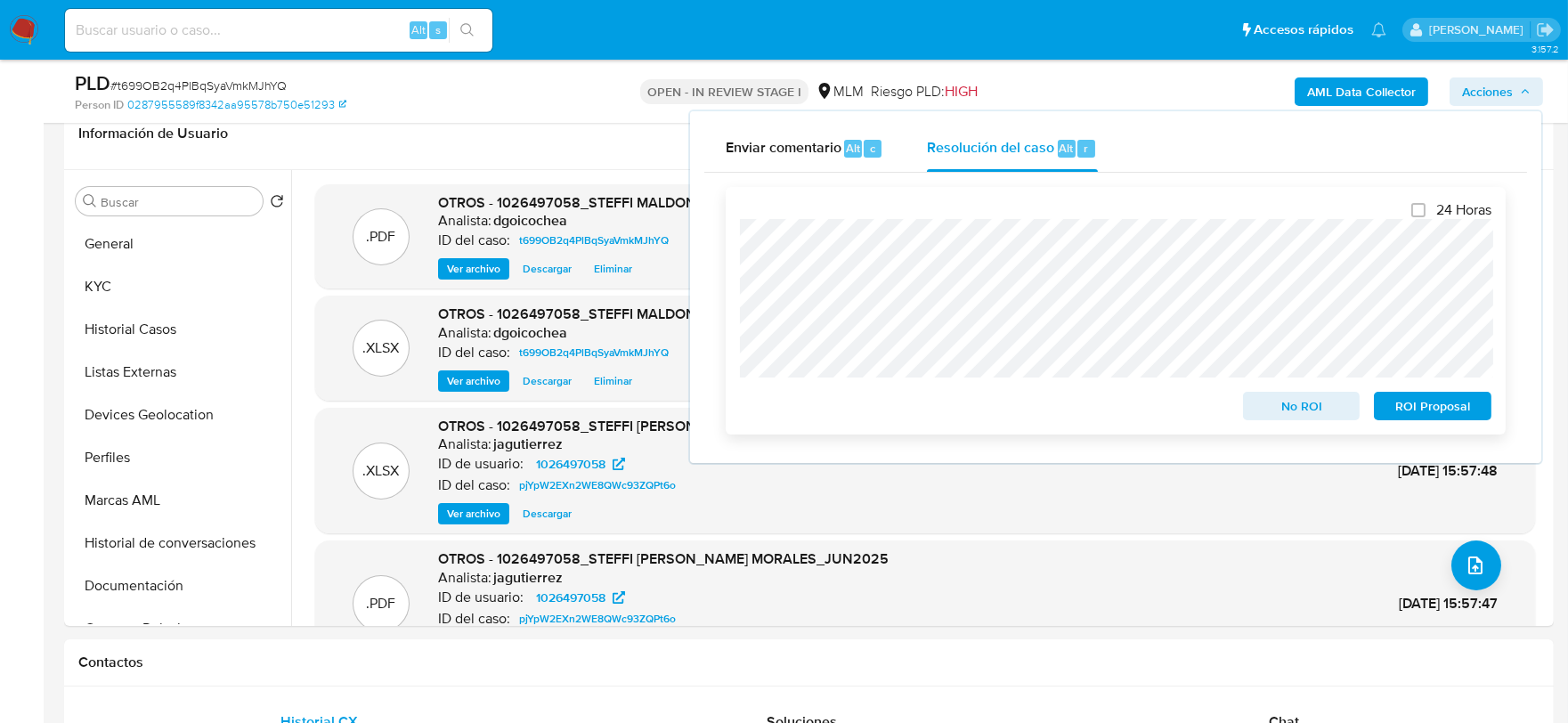
click at [1426, 403] on span "ROI Proposal" at bounding box center [1432, 406] width 93 height 25
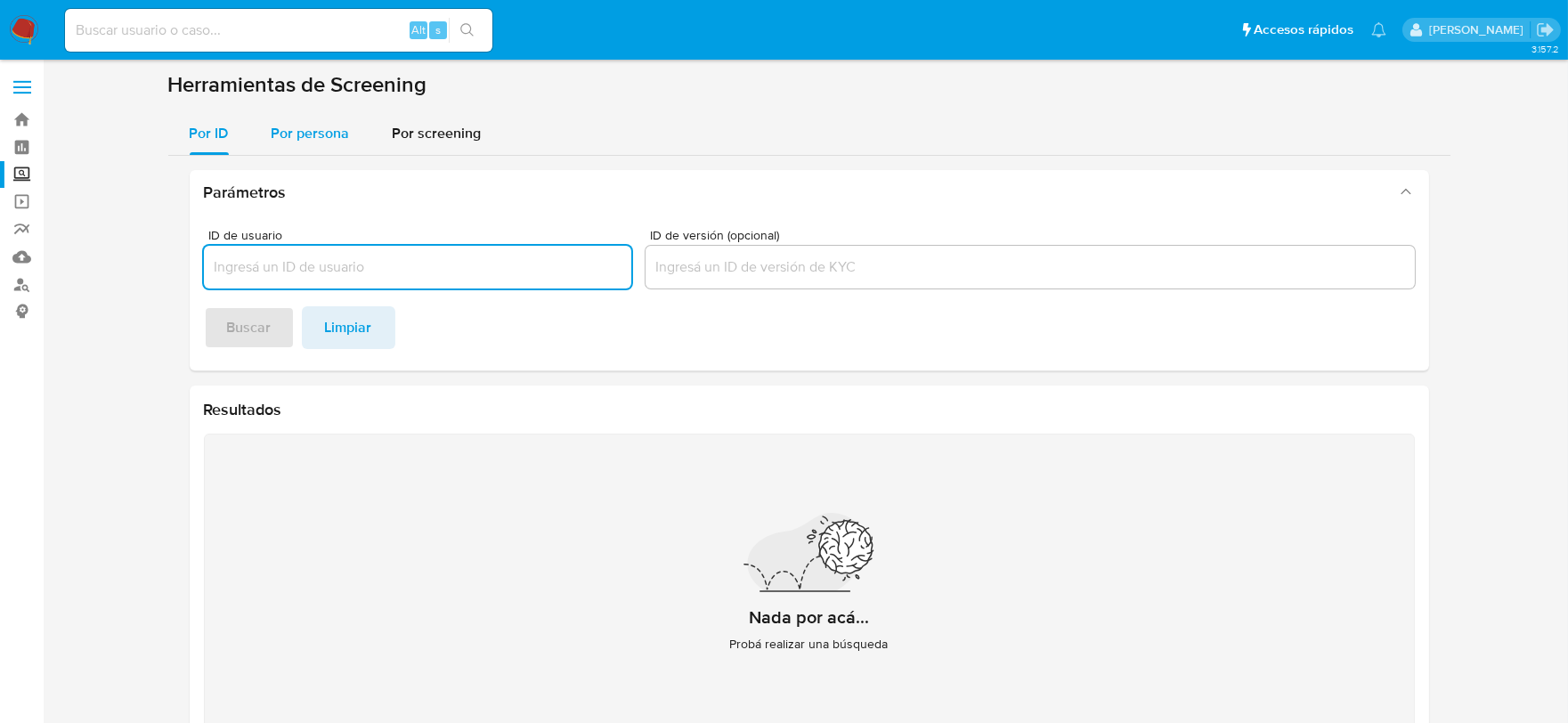
click at [311, 131] on span "Por persona" at bounding box center [311, 133] width 78 height 21
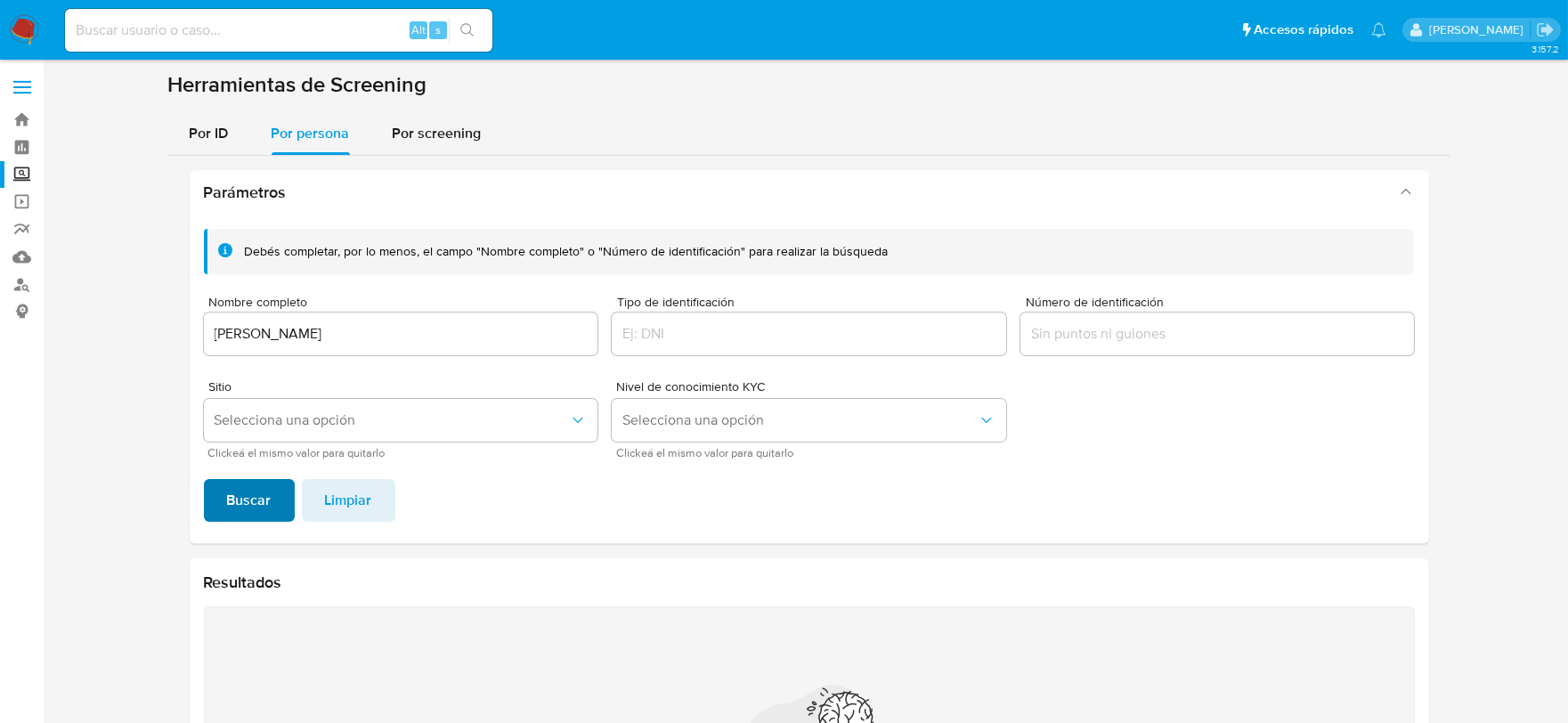
click at [254, 492] on span "Buscar" at bounding box center [248, 501] width 44 height 40
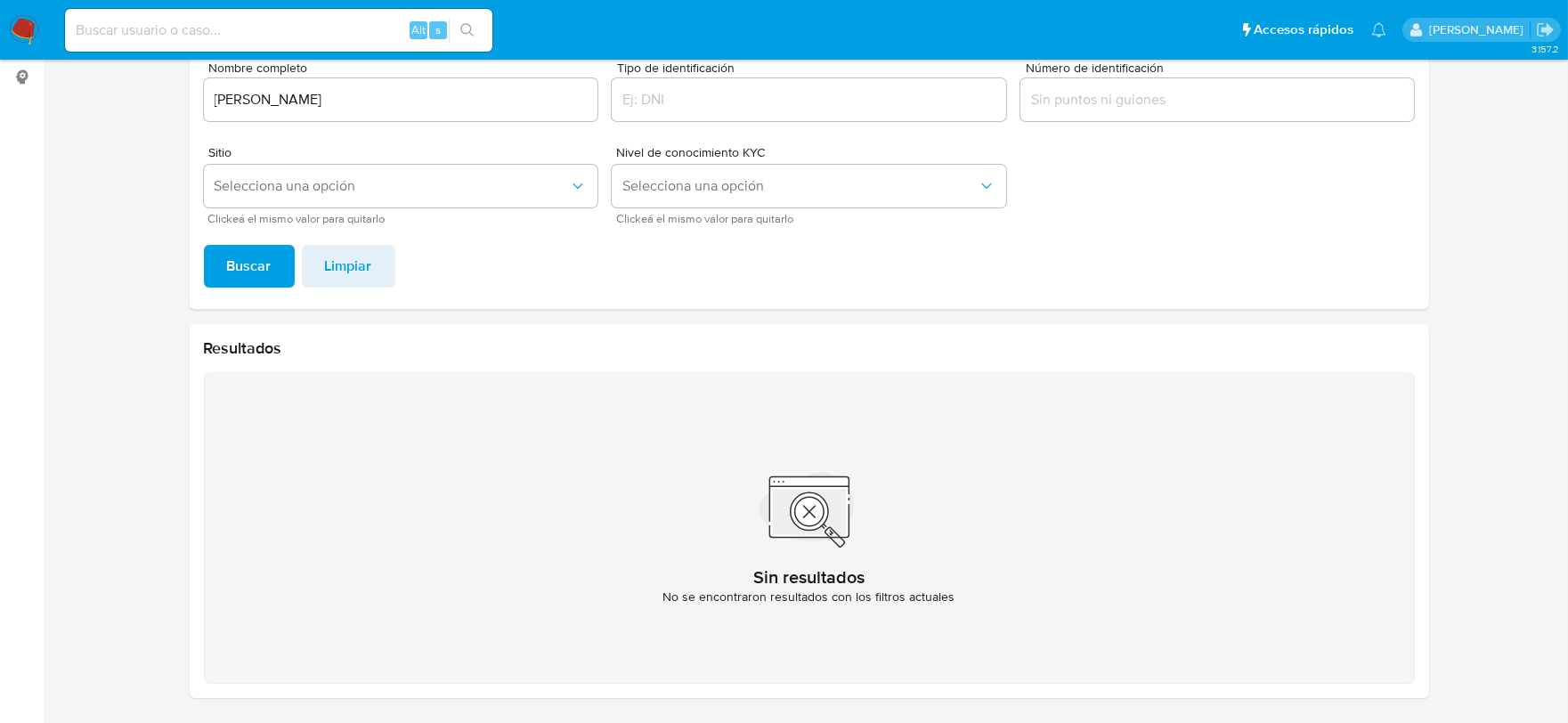
click at [235, 99] on input "[PERSON_NAME]" at bounding box center [401, 100] width 394 height 23
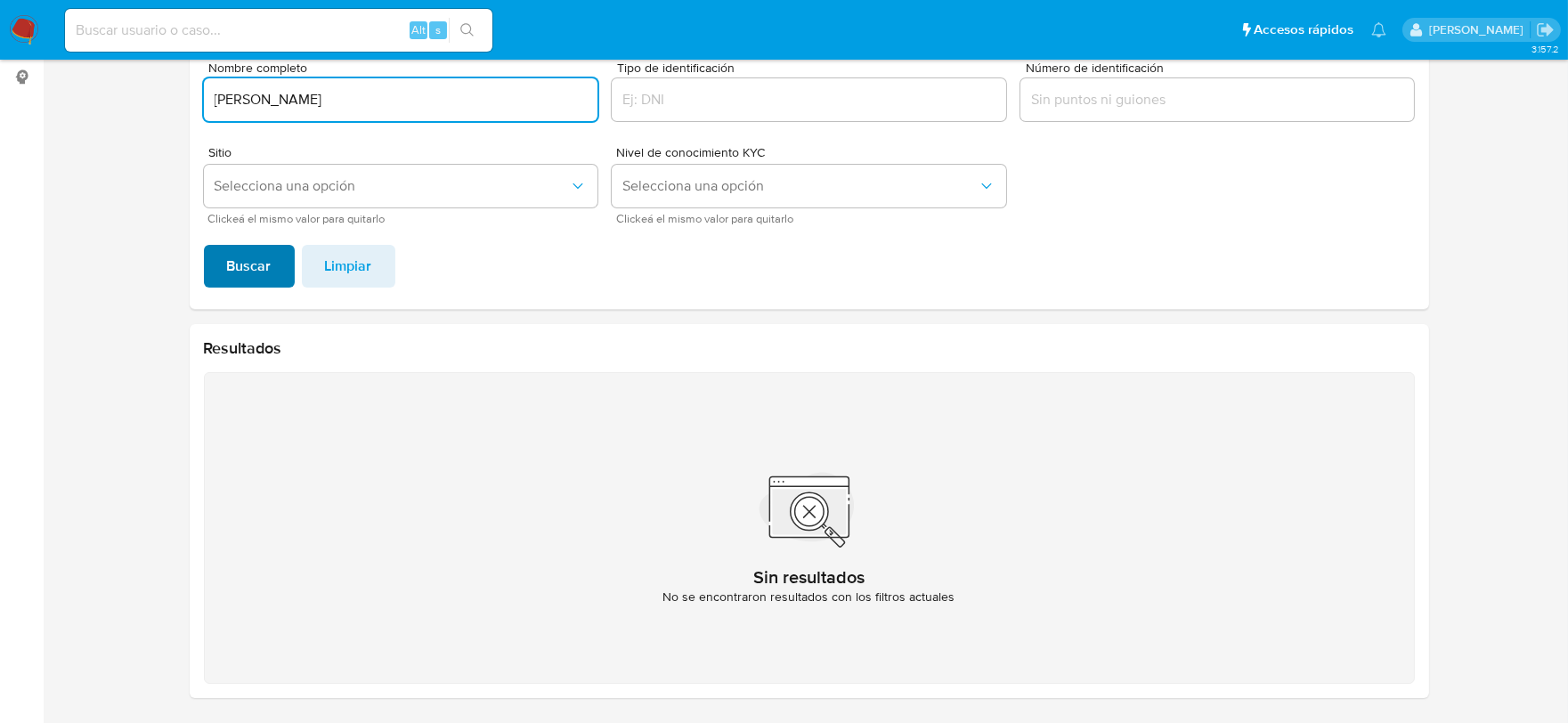
type input "[PERSON_NAME]"
click at [268, 270] on span "Buscar" at bounding box center [248, 267] width 44 height 40
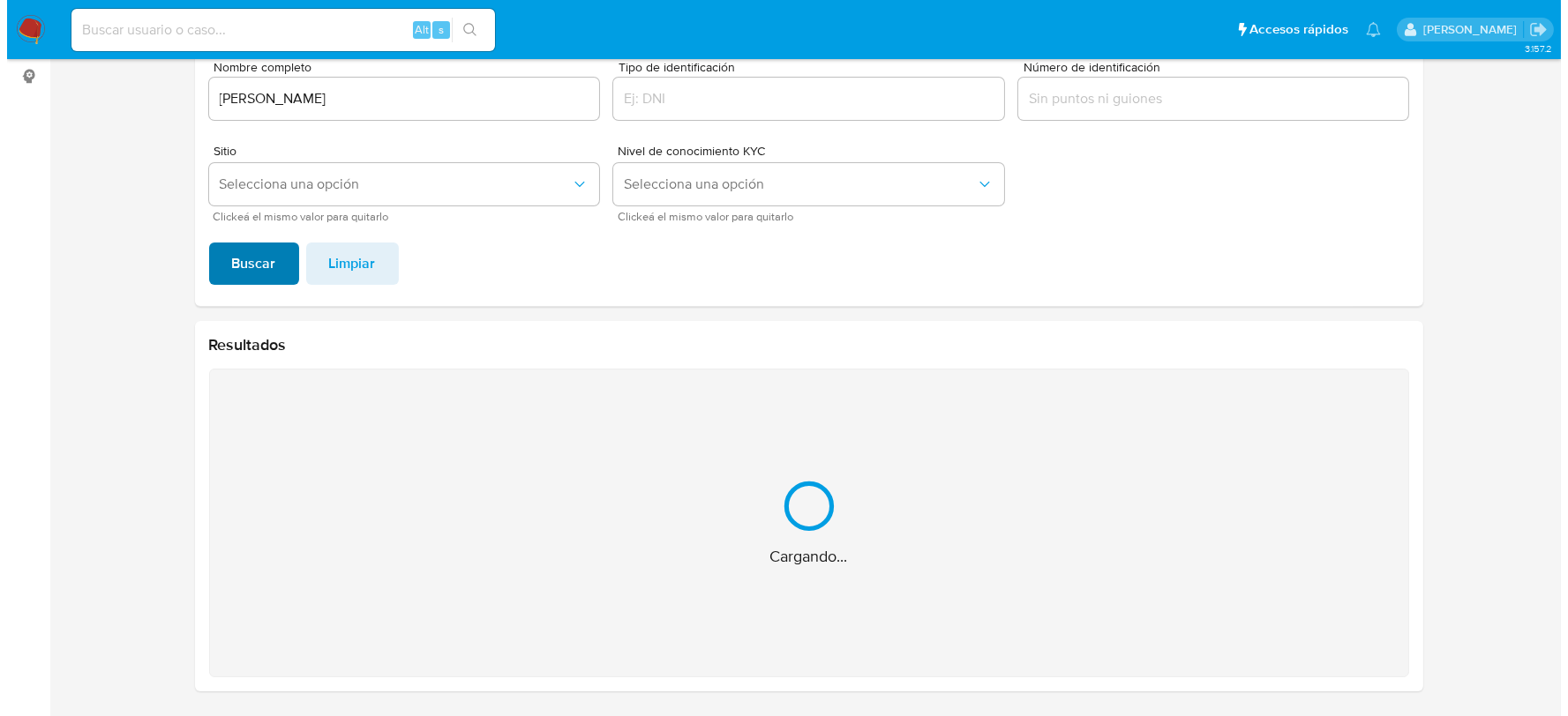
scroll to position [0, 0]
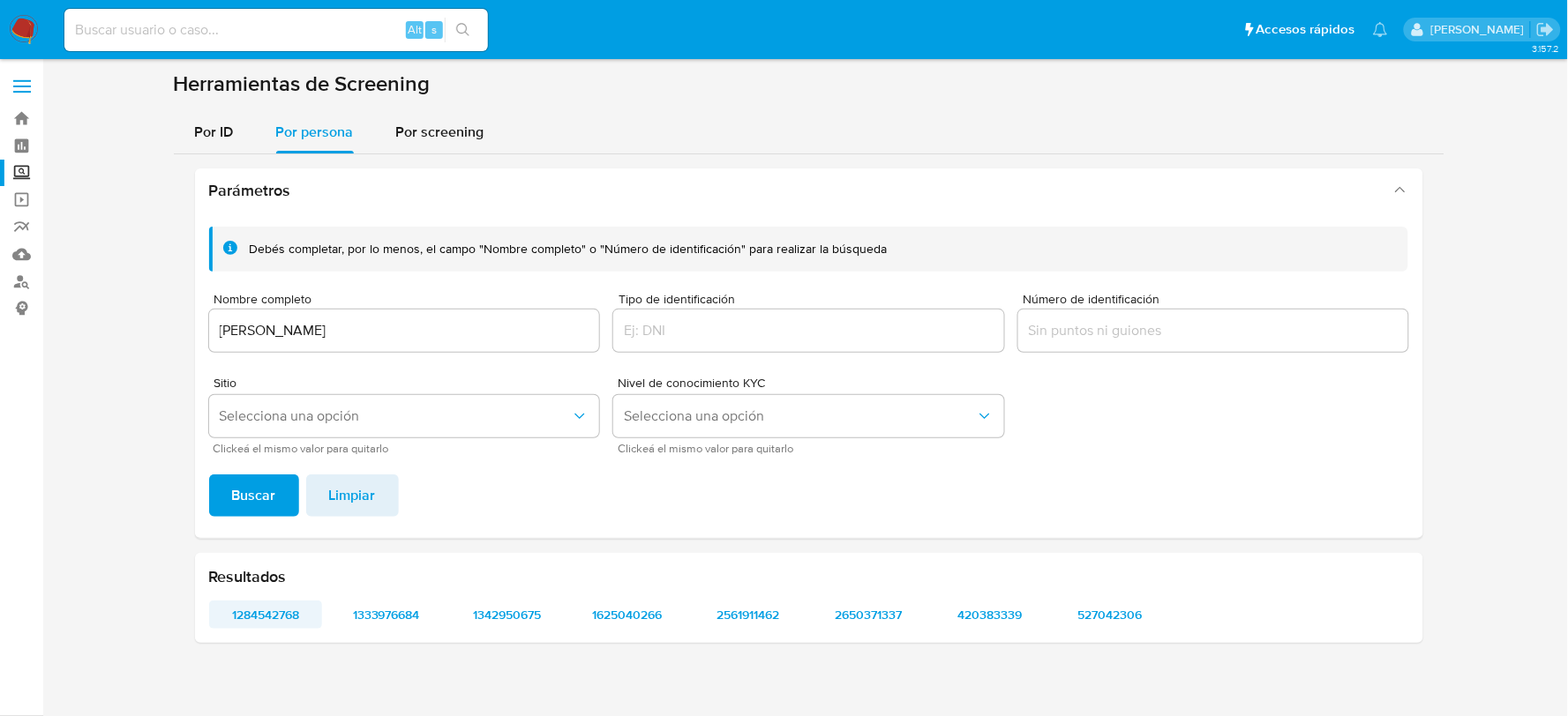
click at [270, 605] on span "1284542768" at bounding box center [266, 615] width 89 height 25
click at [360, 624] on span "1333976684" at bounding box center [386, 615] width 89 height 25
click at [496, 609] on span "1342950675" at bounding box center [507, 615] width 89 height 25
click at [618, 606] on span "1625040266" at bounding box center [628, 615] width 89 height 25
click at [772, 613] on span "2561911462" at bounding box center [748, 615] width 89 height 25
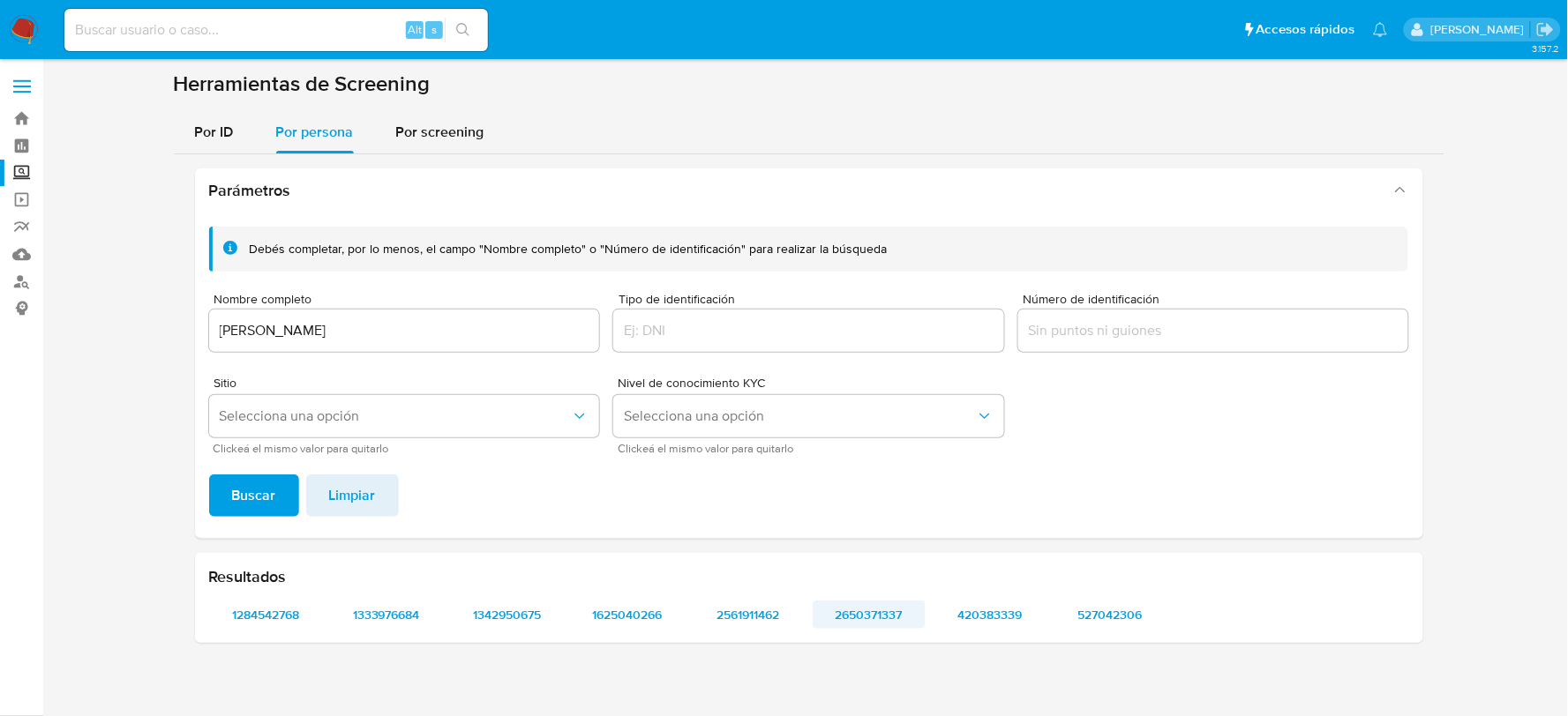
click at [862, 612] on span "2650371337" at bounding box center [870, 615] width 89 height 25
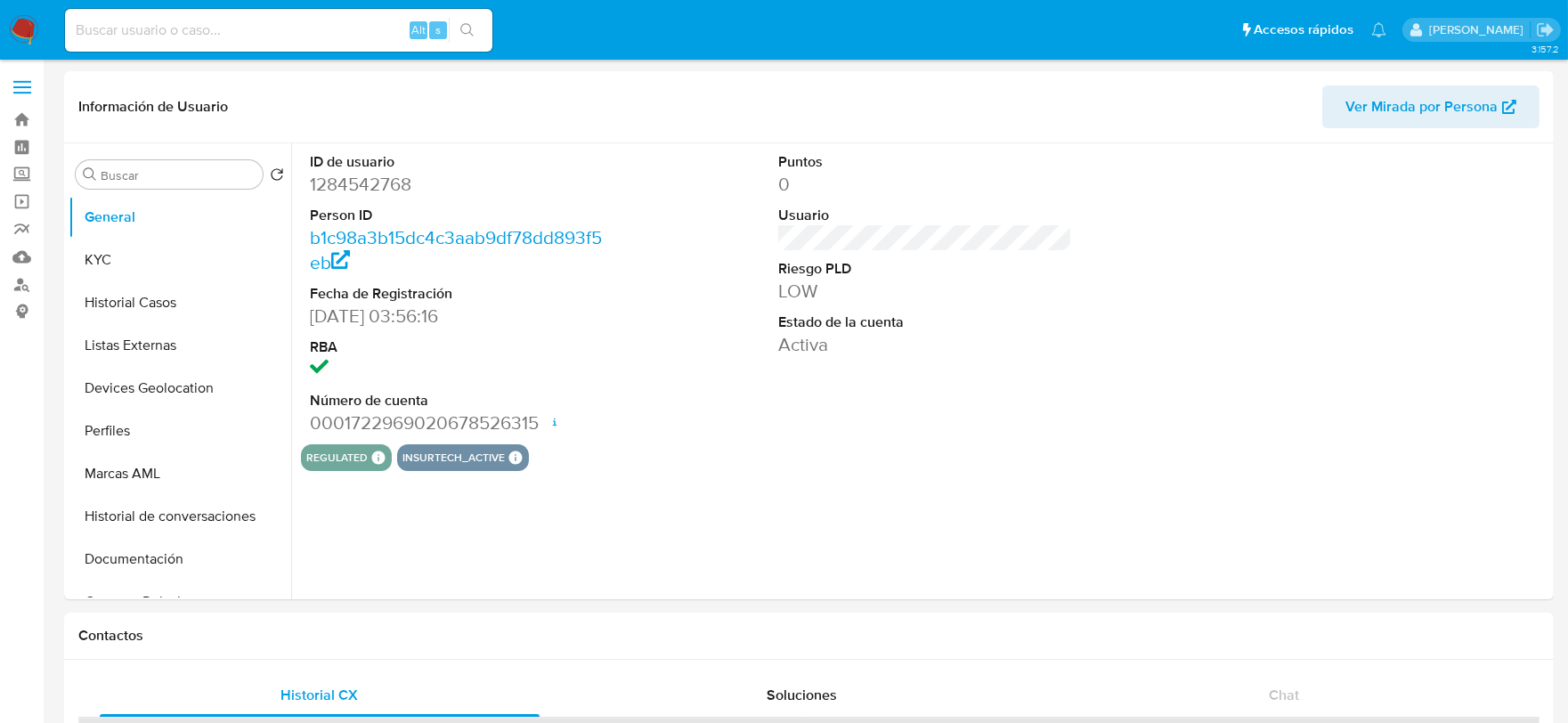
select select "10"
click at [171, 259] on button "KYC" at bounding box center [172, 259] width 208 height 42
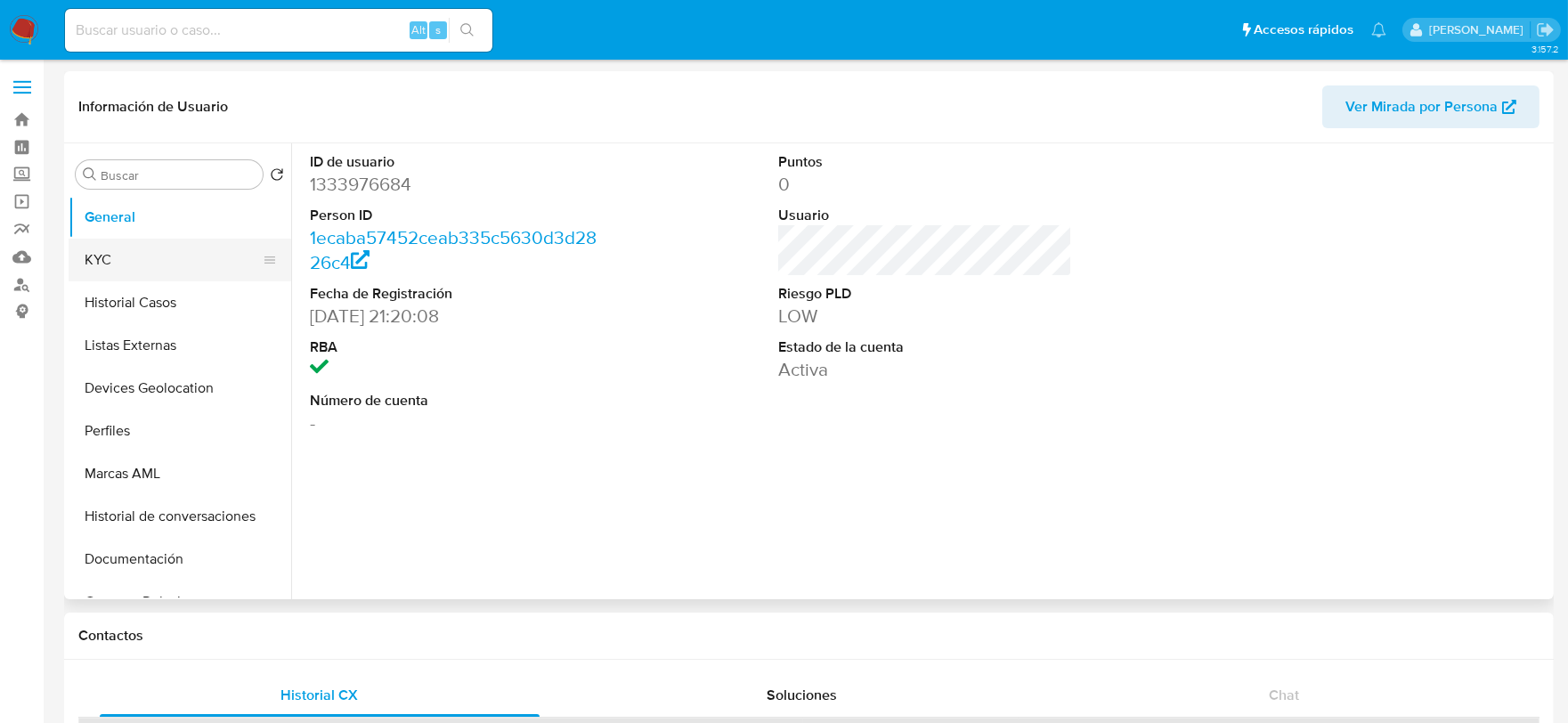
select select "10"
click at [101, 241] on button "KYC" at bounding box center [172, 259] width 208 height 42
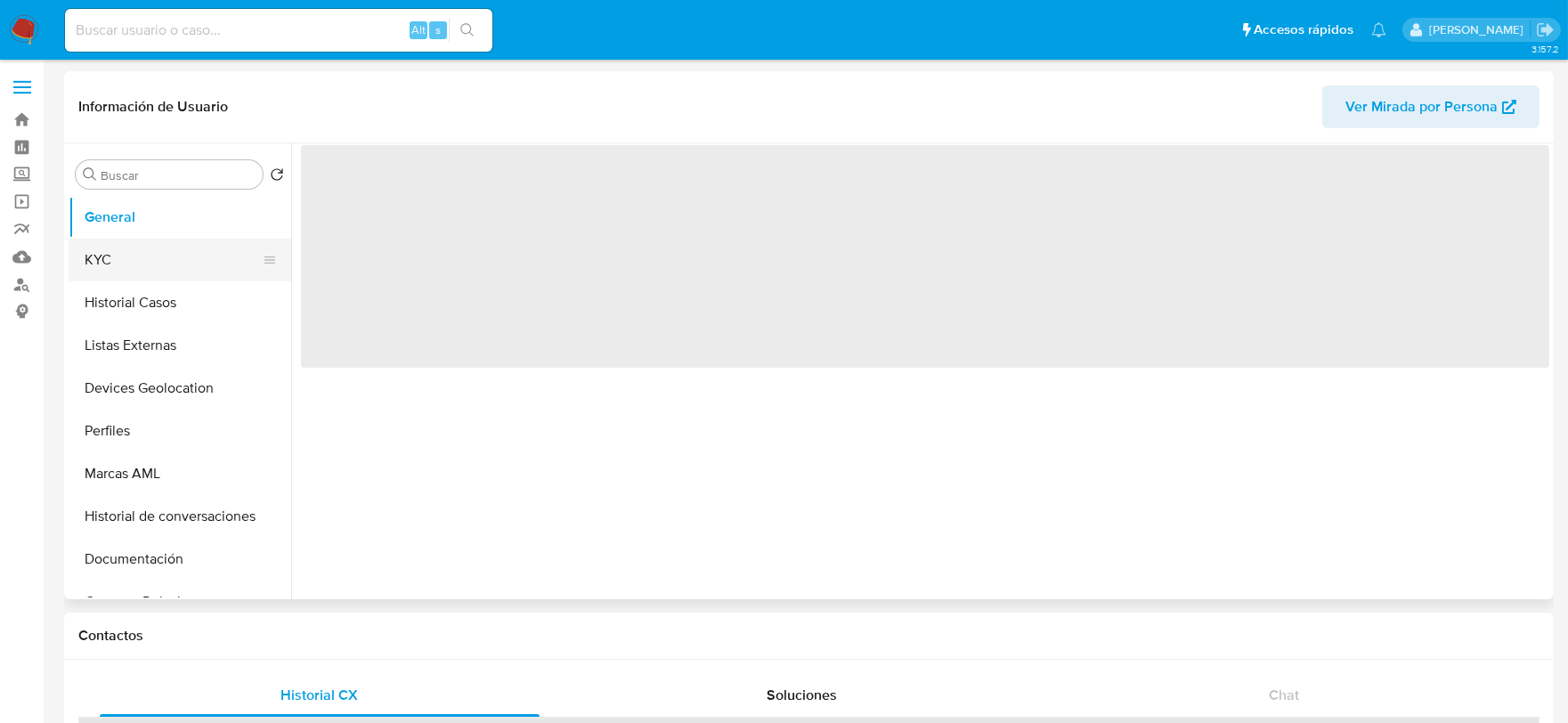
click at [125, 254] on button "KYC" at bounding box center [172, 259] width 208 height 42
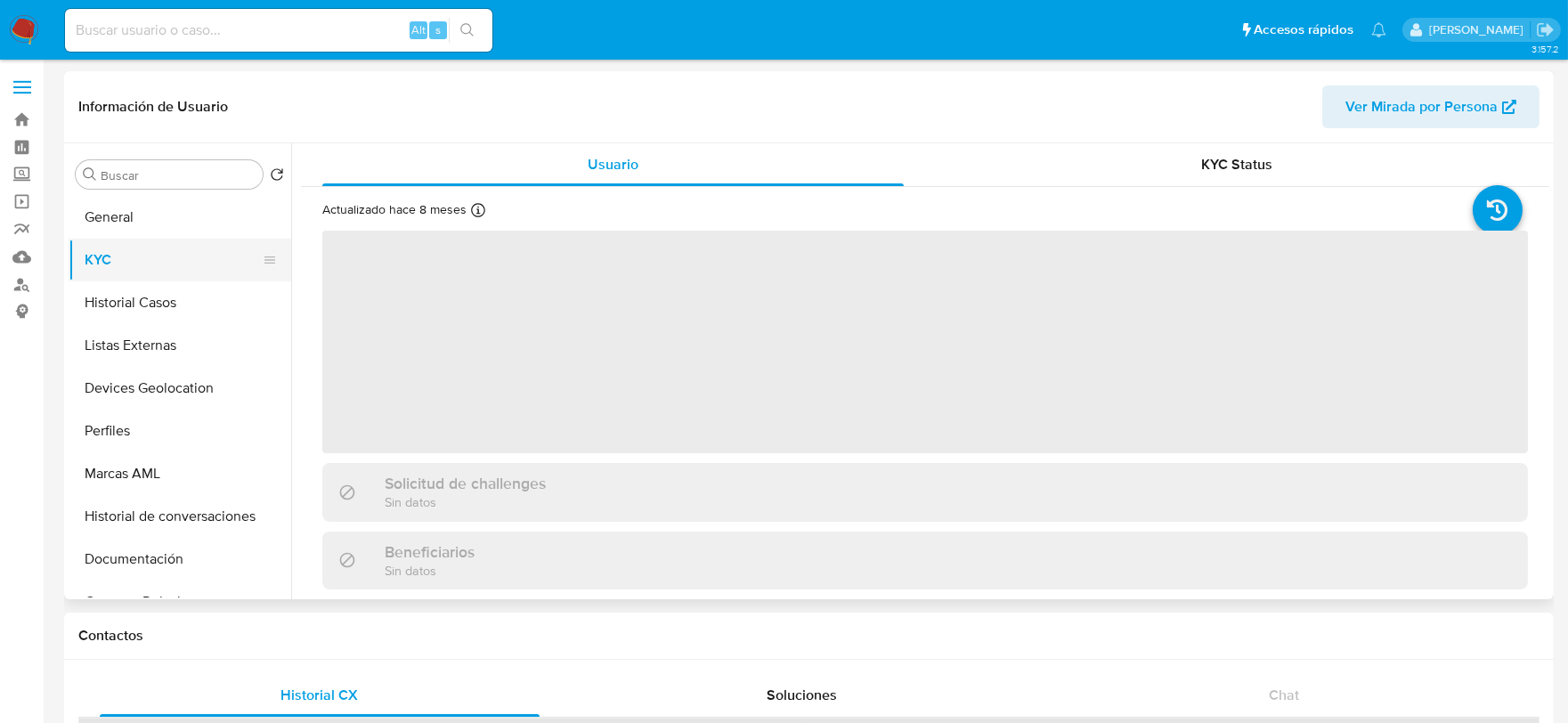
select select "10"
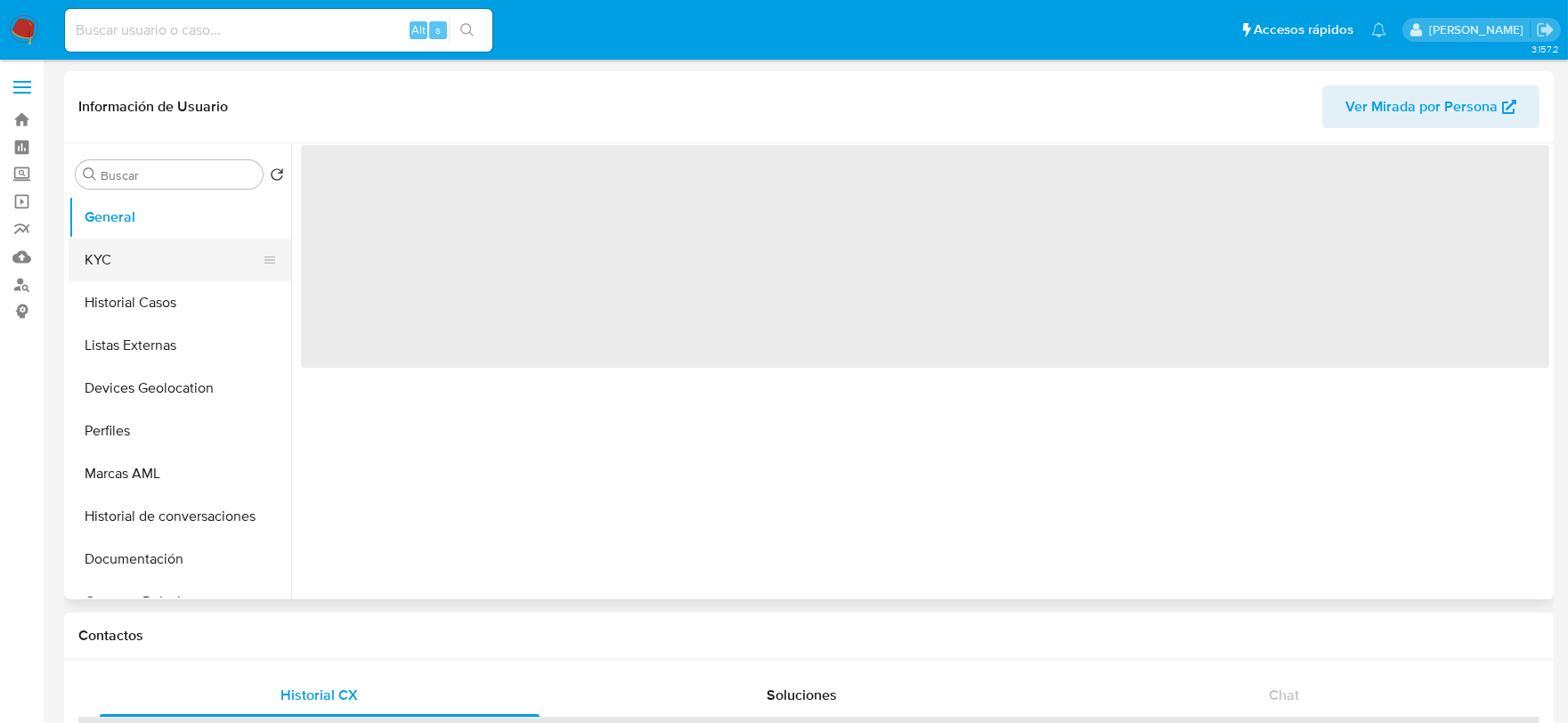
click at [113, 265] on button "KYC" at bounding box center [172, 259] width 208 height 42
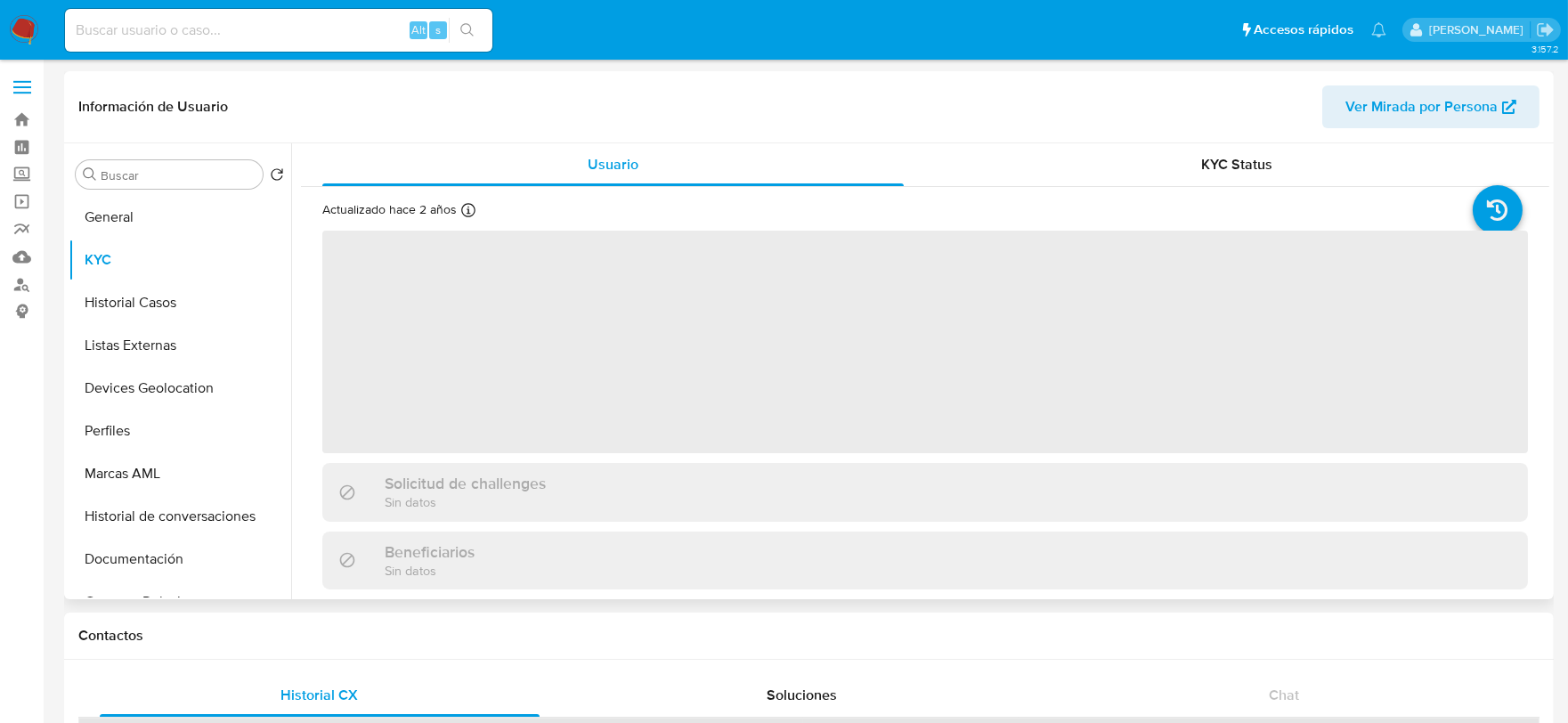
select select "10"
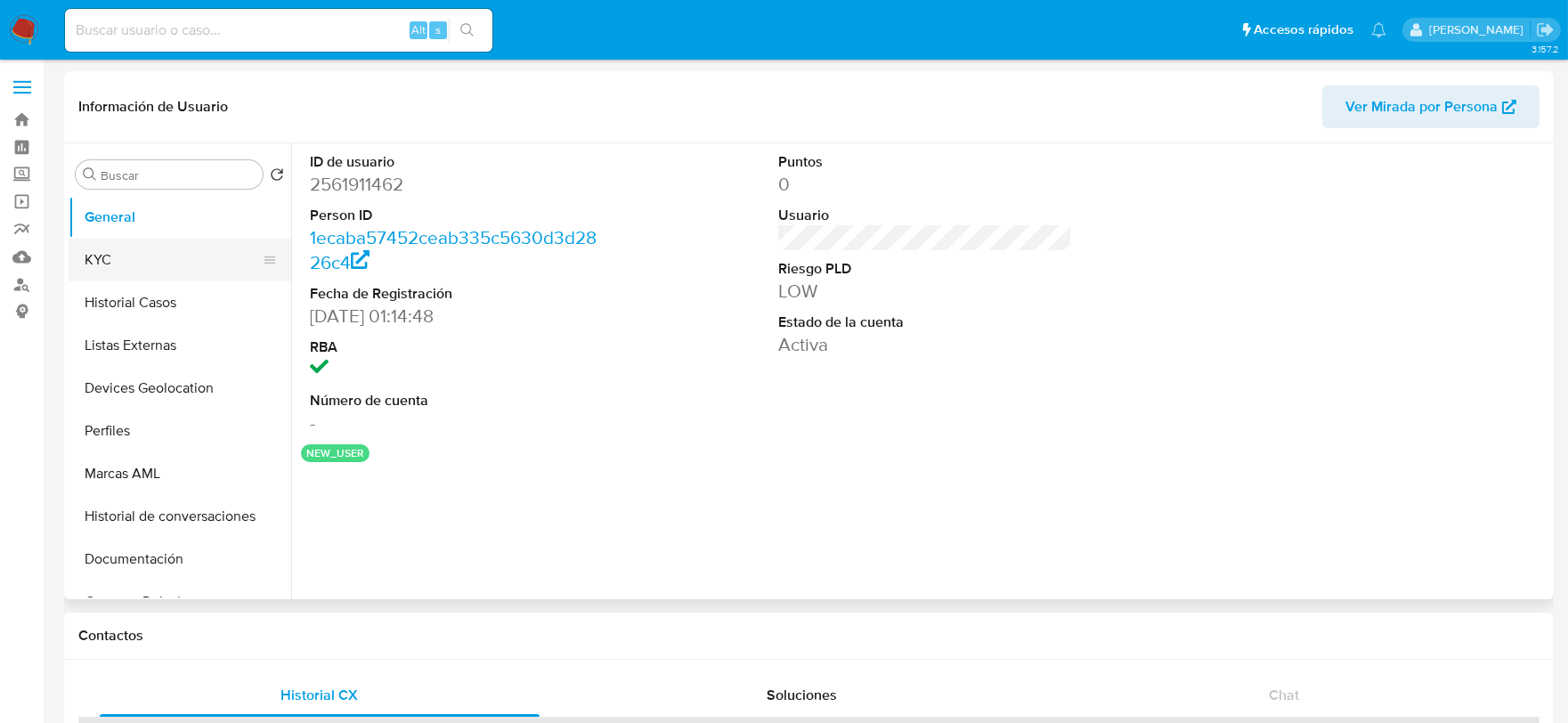
click at [113, 270] on button "KYC" at bounding box center [172, 259] width 208 height 42
select select "10"
click at [137, 261] on button "KYC" at bounding box center [172, 259] width 208 height 42
select select "10"
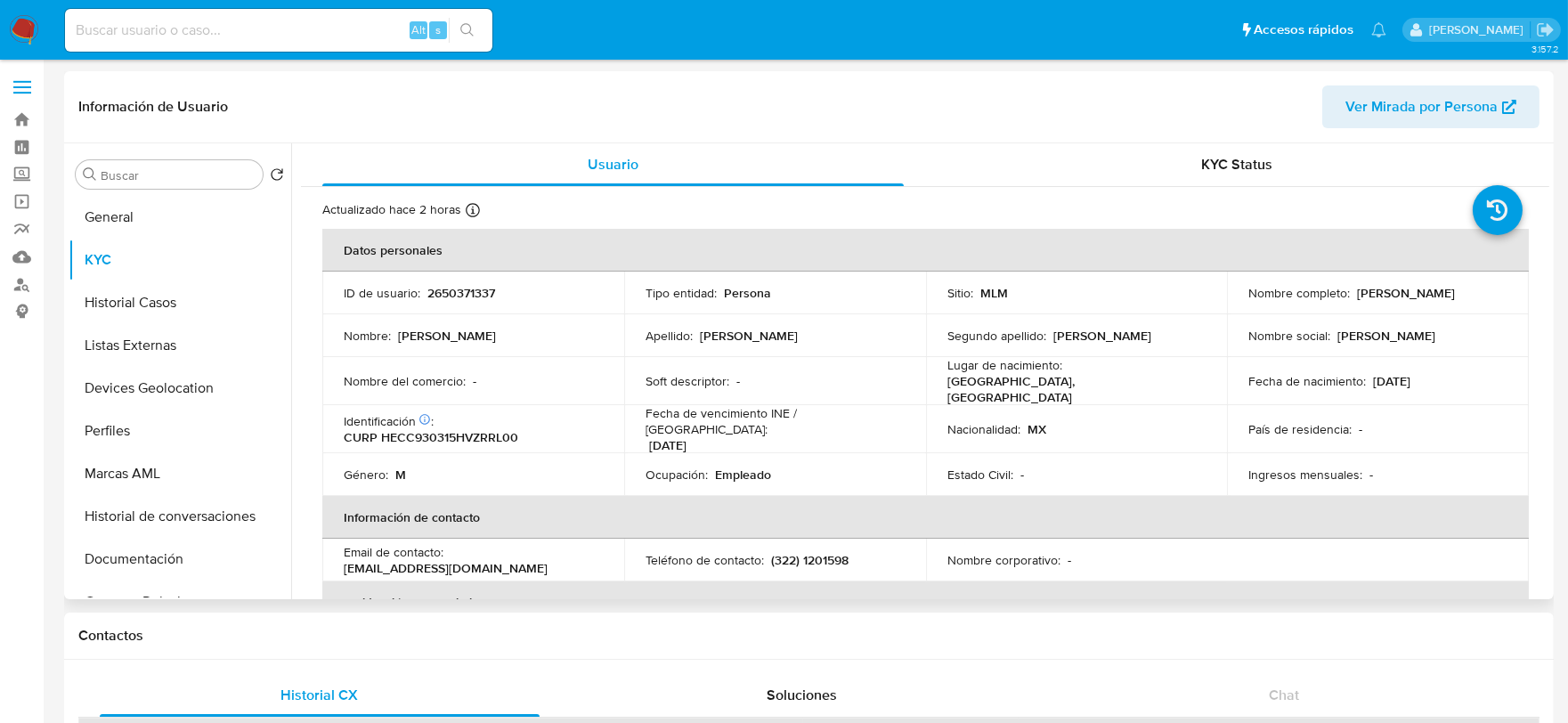
click at [466, 289] on p "2650371337" at bounding box center [461, 294] width 68 height 16
copy p "2650371337"
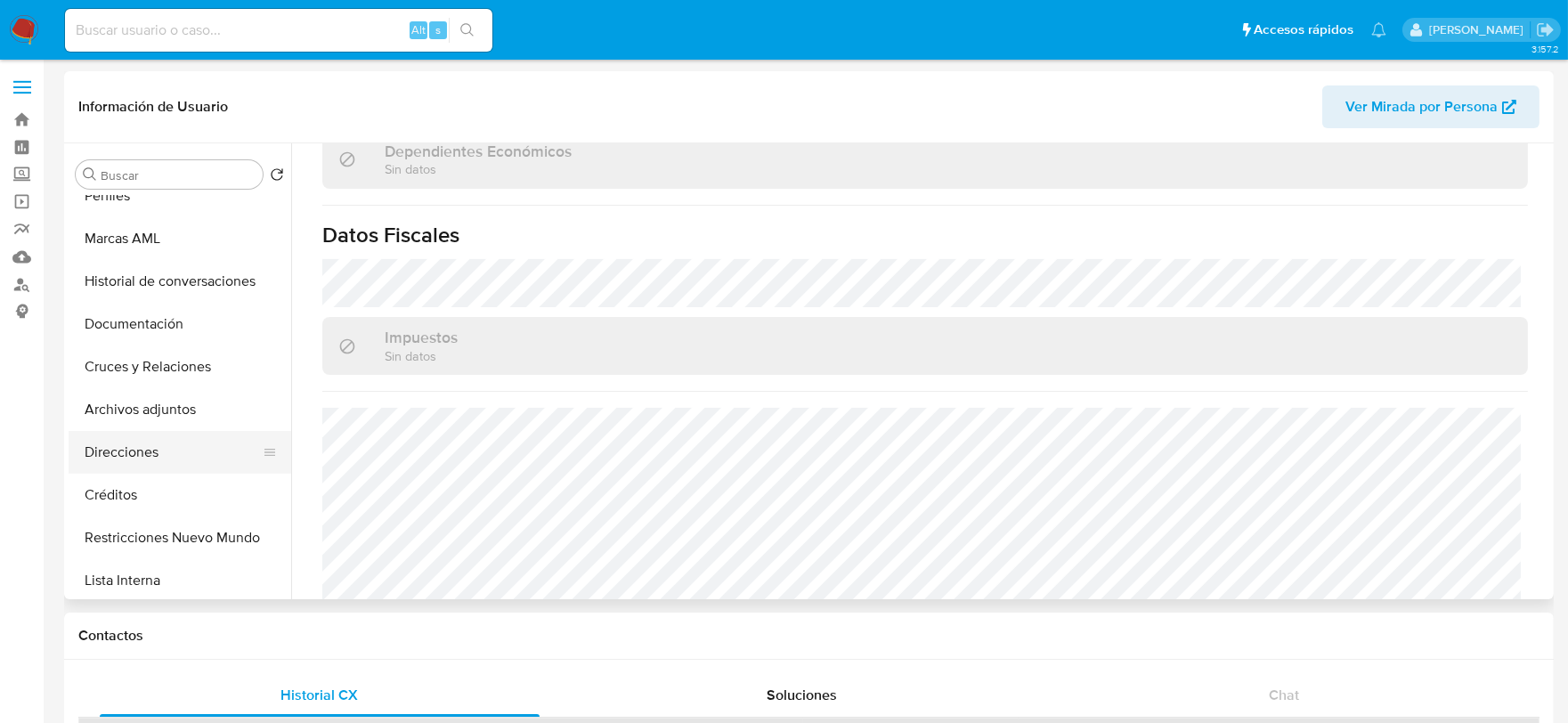
scroll to position [198, 0]
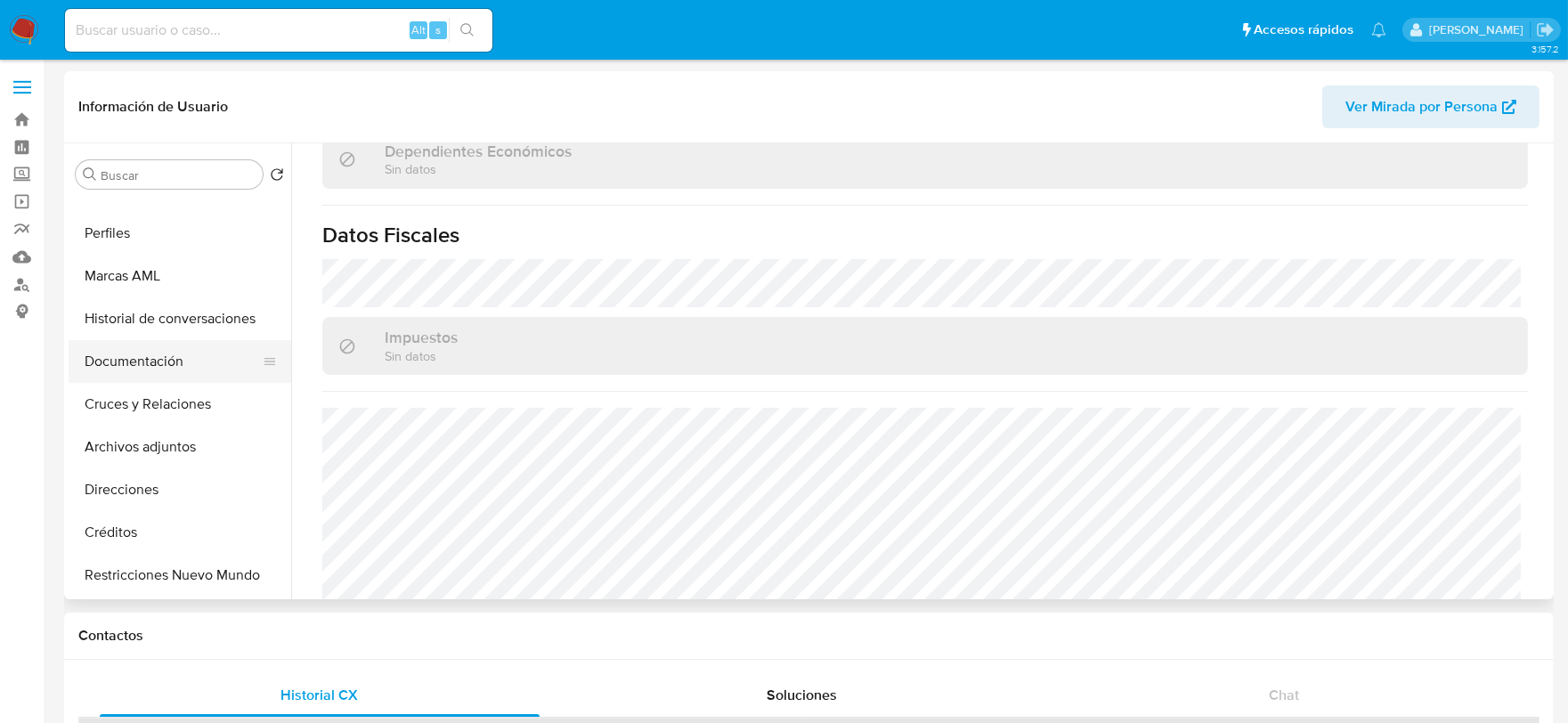
click at [124, 364] on button "Documentación" at bounding box center [172, 361] width 208 height 42
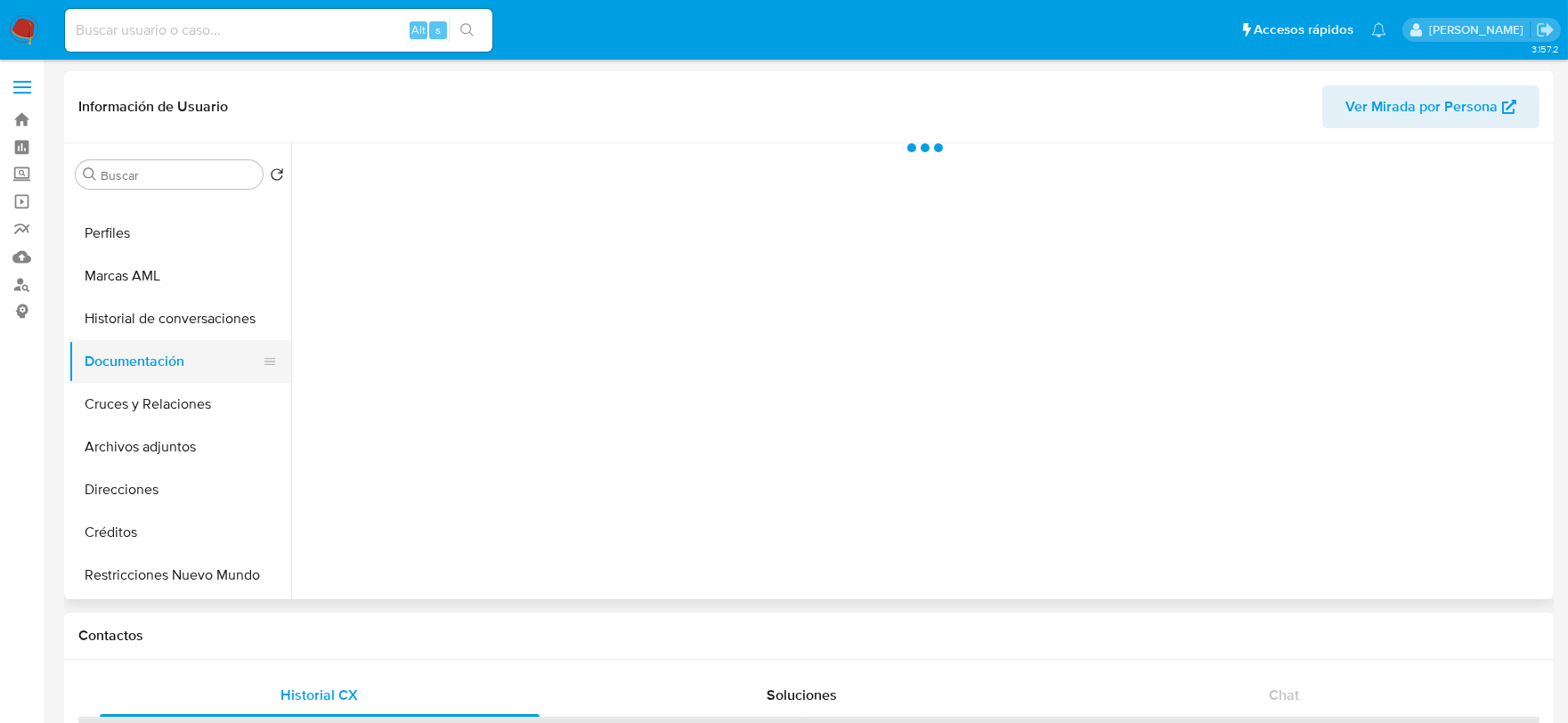
scroll to position [0, 0]
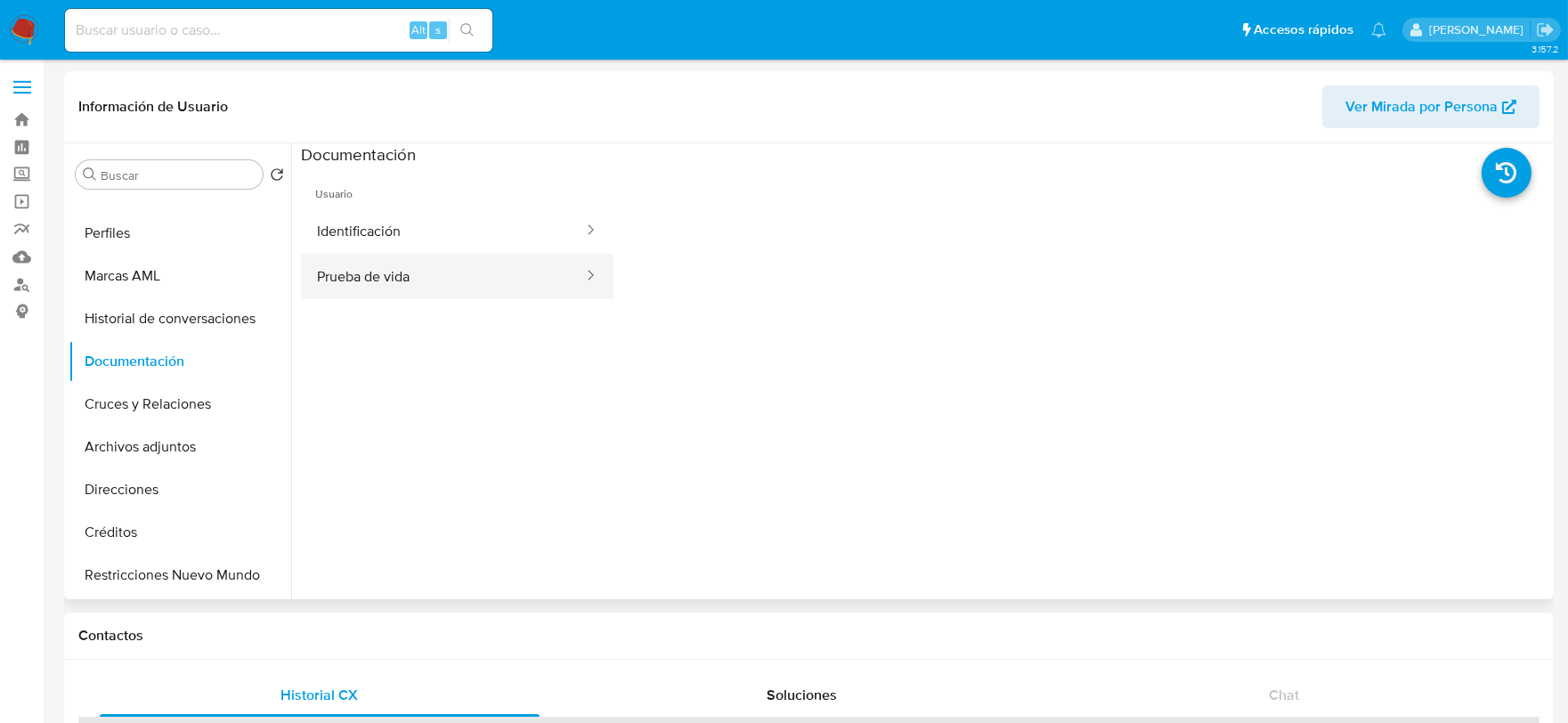
click at [377, 272] on button "Prueba de vida" at bounding box center [443, 276] width 284 height 45
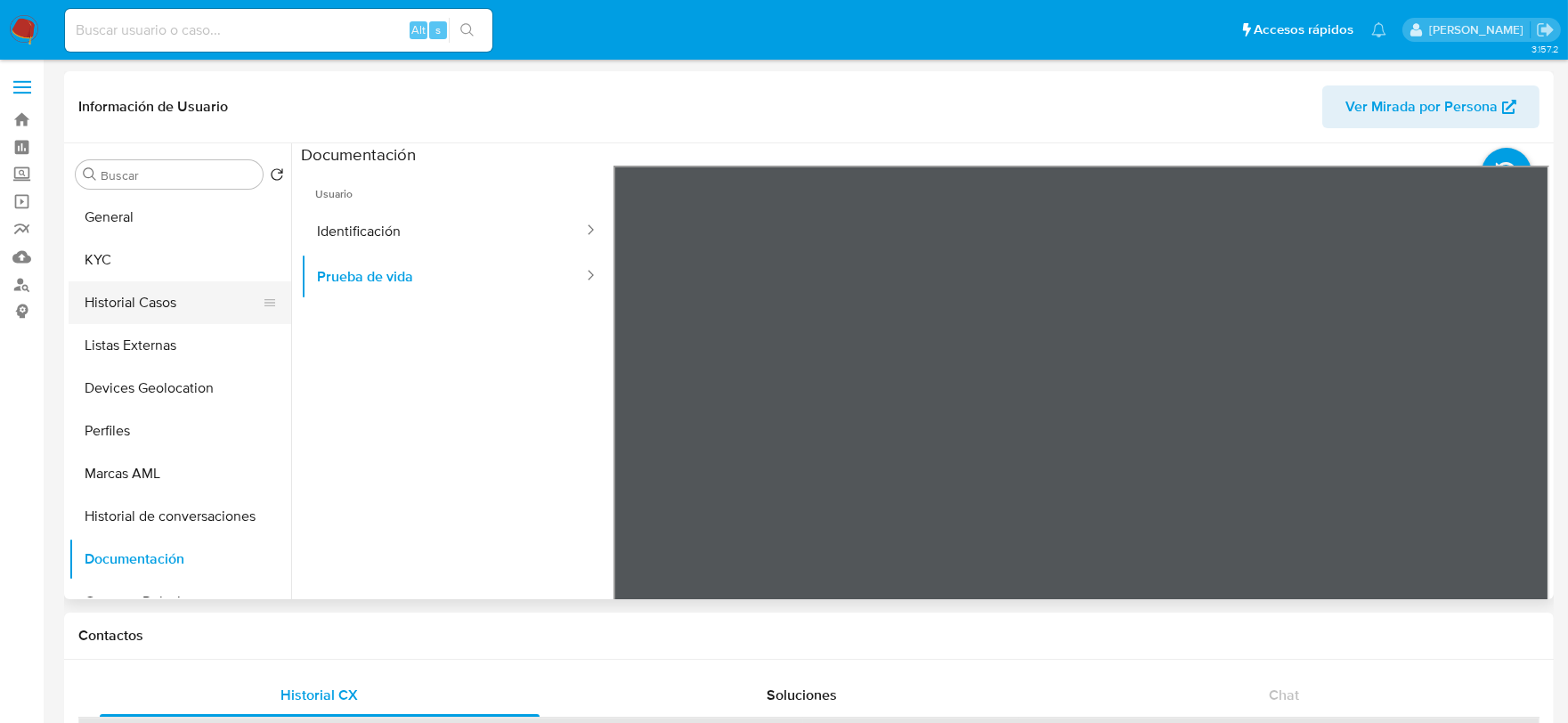
click at [135, 316] on button "Historial Casos" at bounding box center [172, 303] width 208 height 42
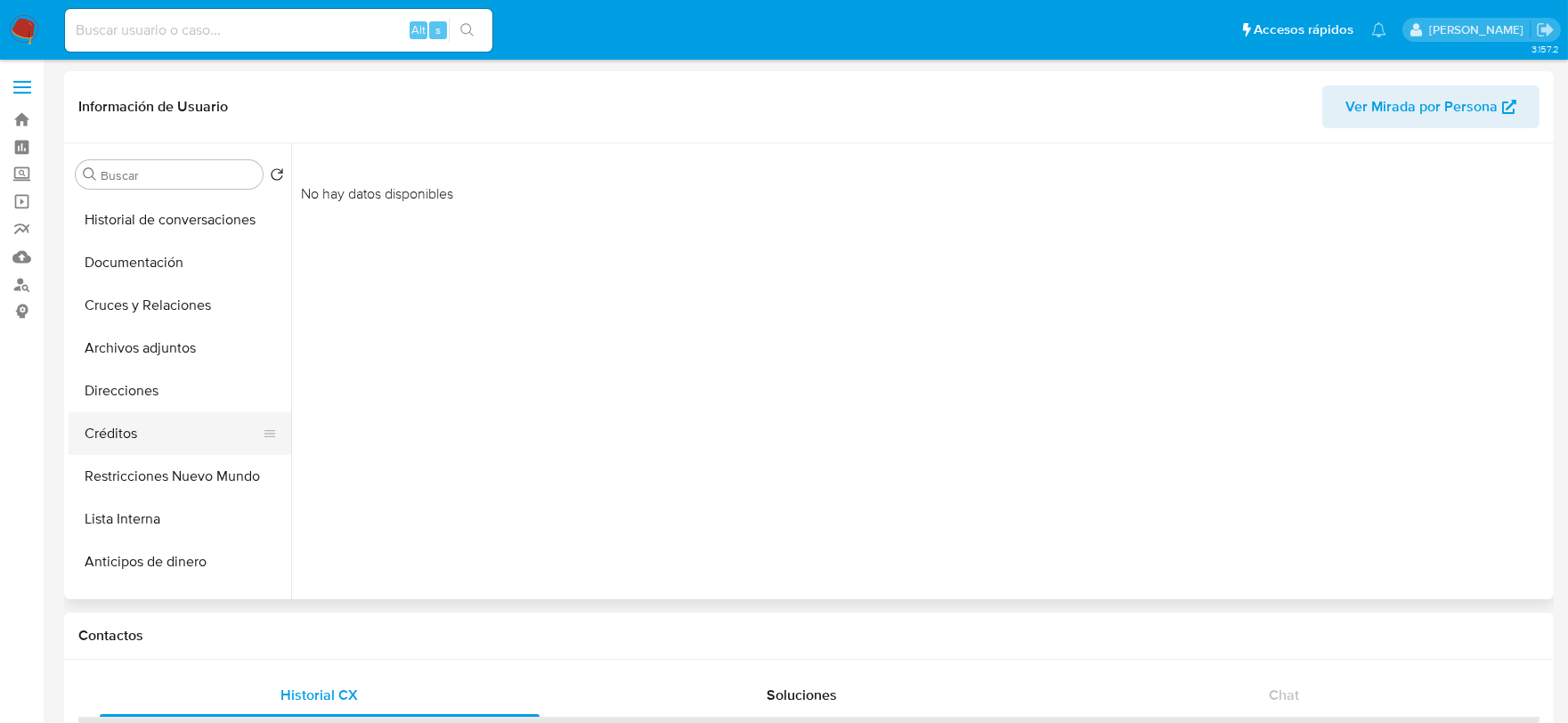
scroll to position [295, 0]
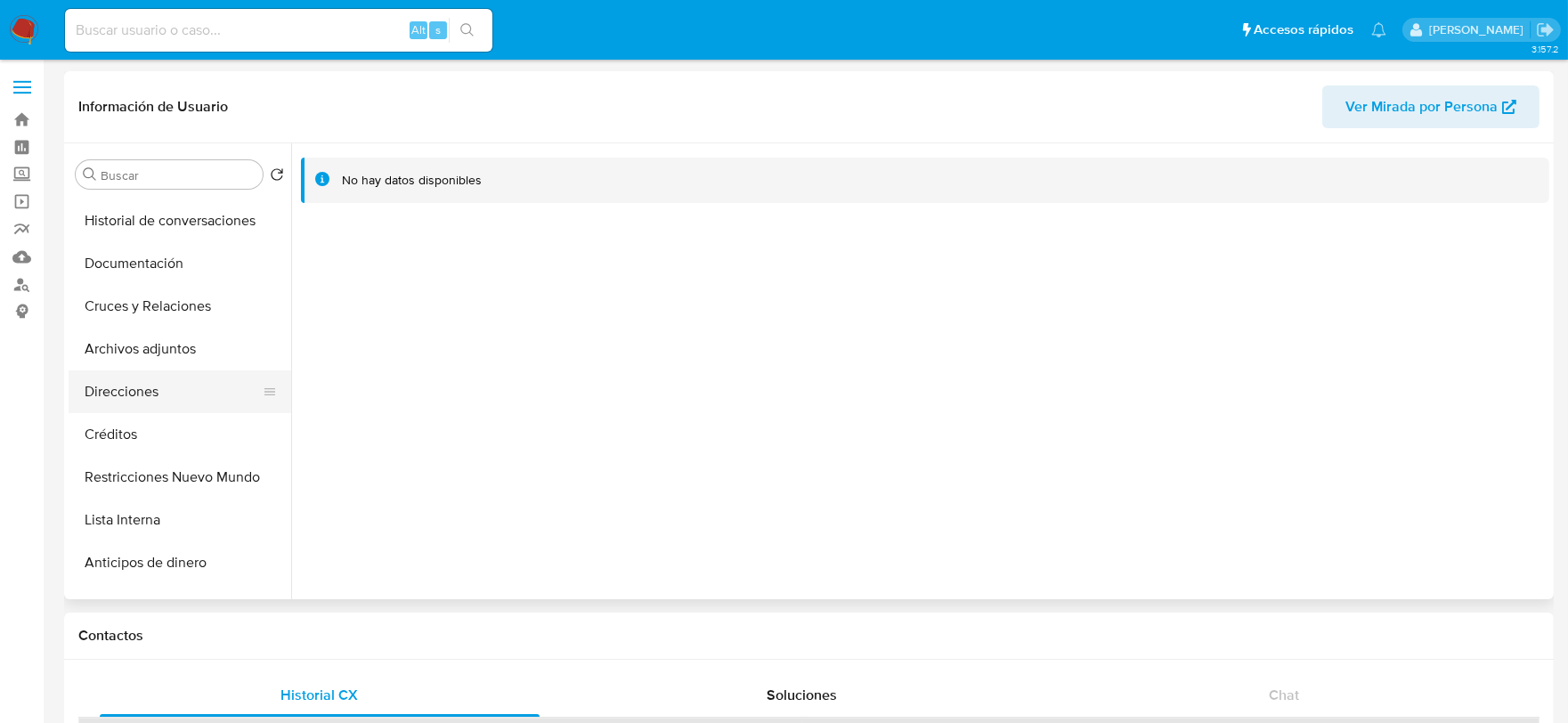
click at [140, 393] on button "Direcciones" at bounding box center [172, 391] width 208 height 42
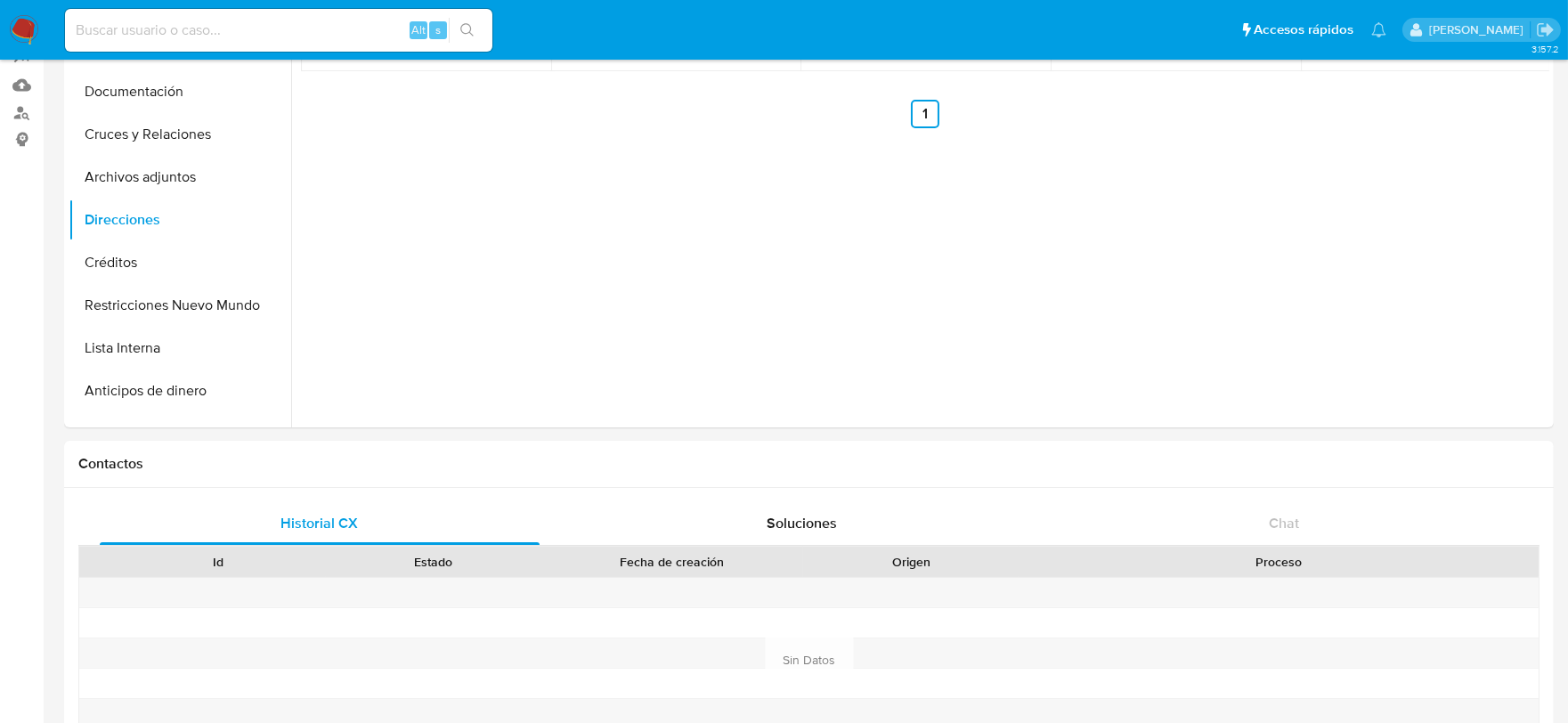
scroll to position [0, 0]
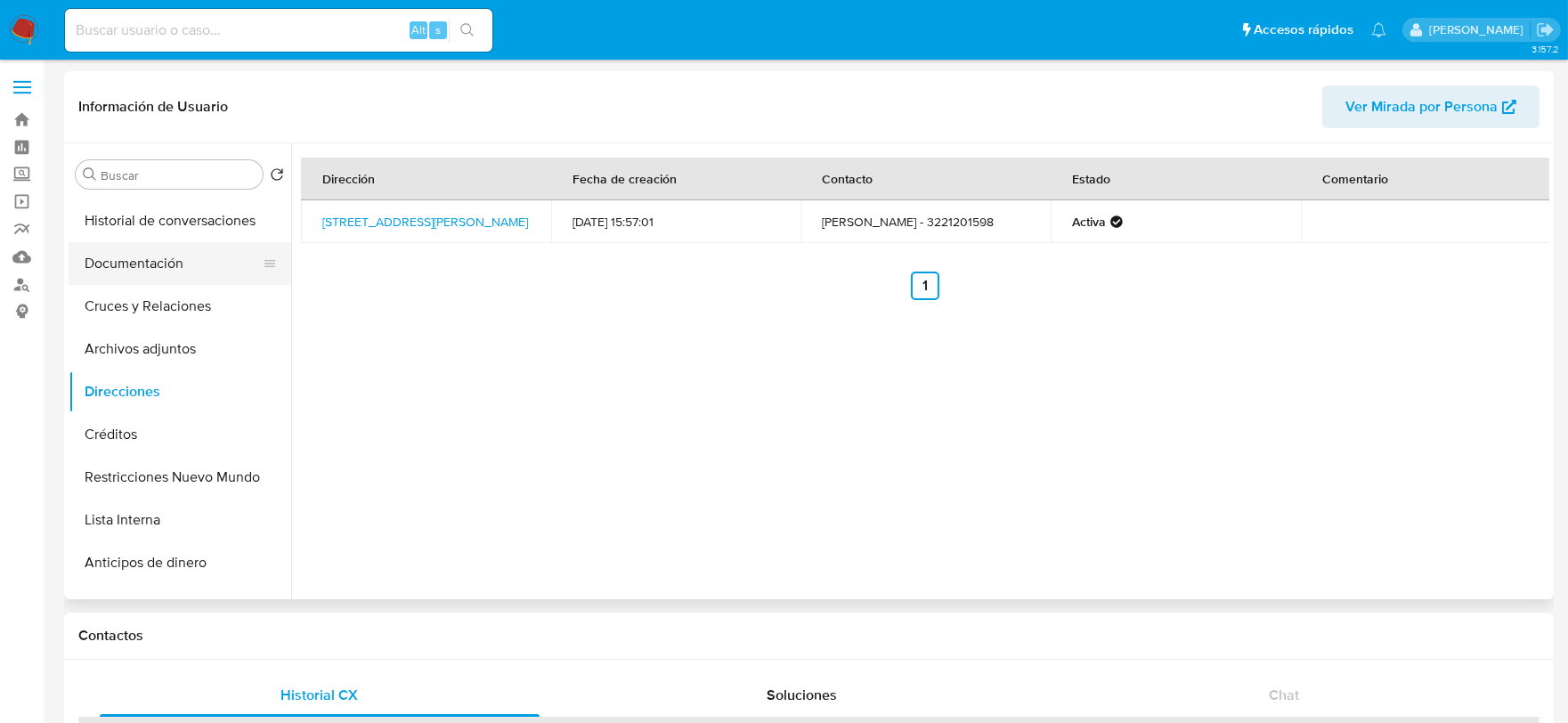
click at [126, 264] on button "Documentación" at bounding box center [172, 263] width 208 height 42
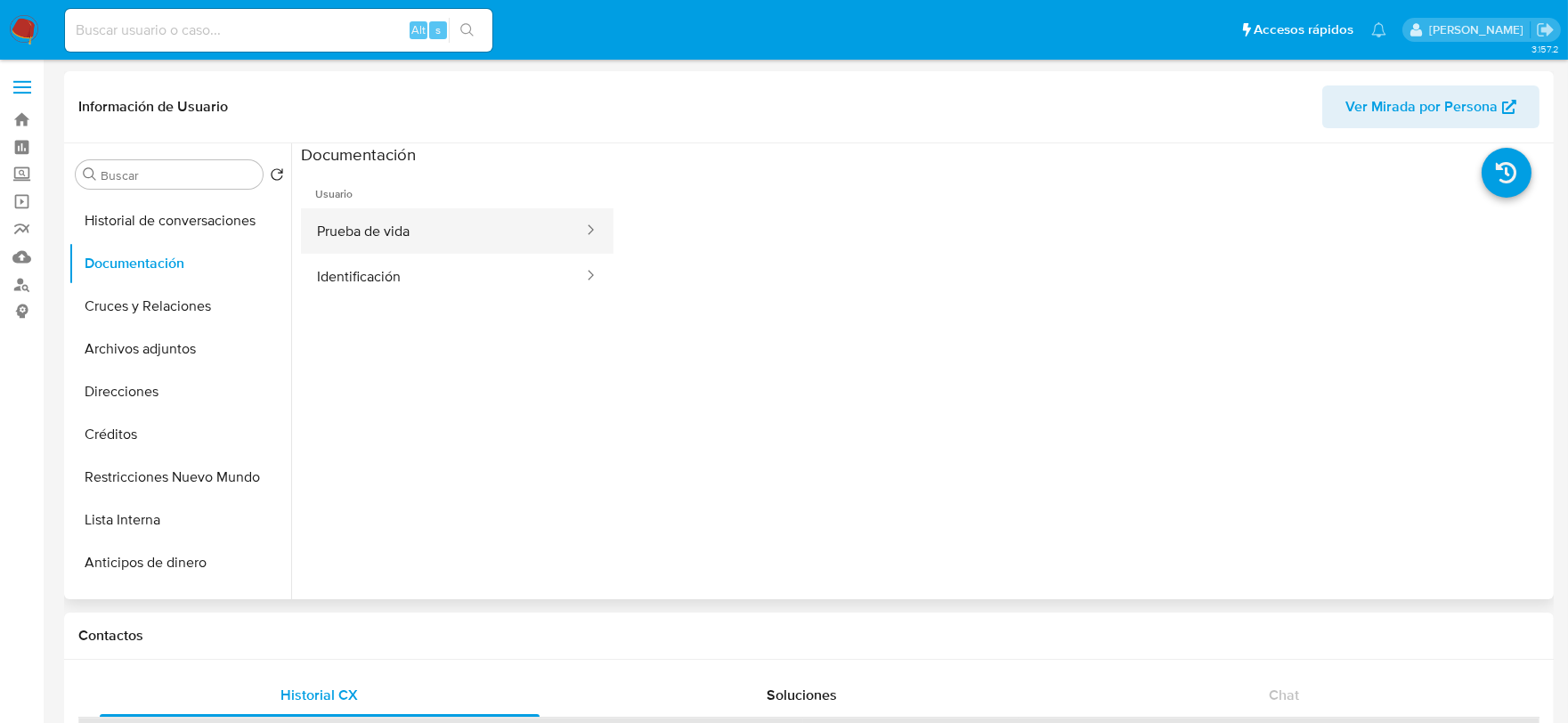
click at [494, 236] on button "Prueba de vida" at bounding box center [443, 230] width 284 height 45
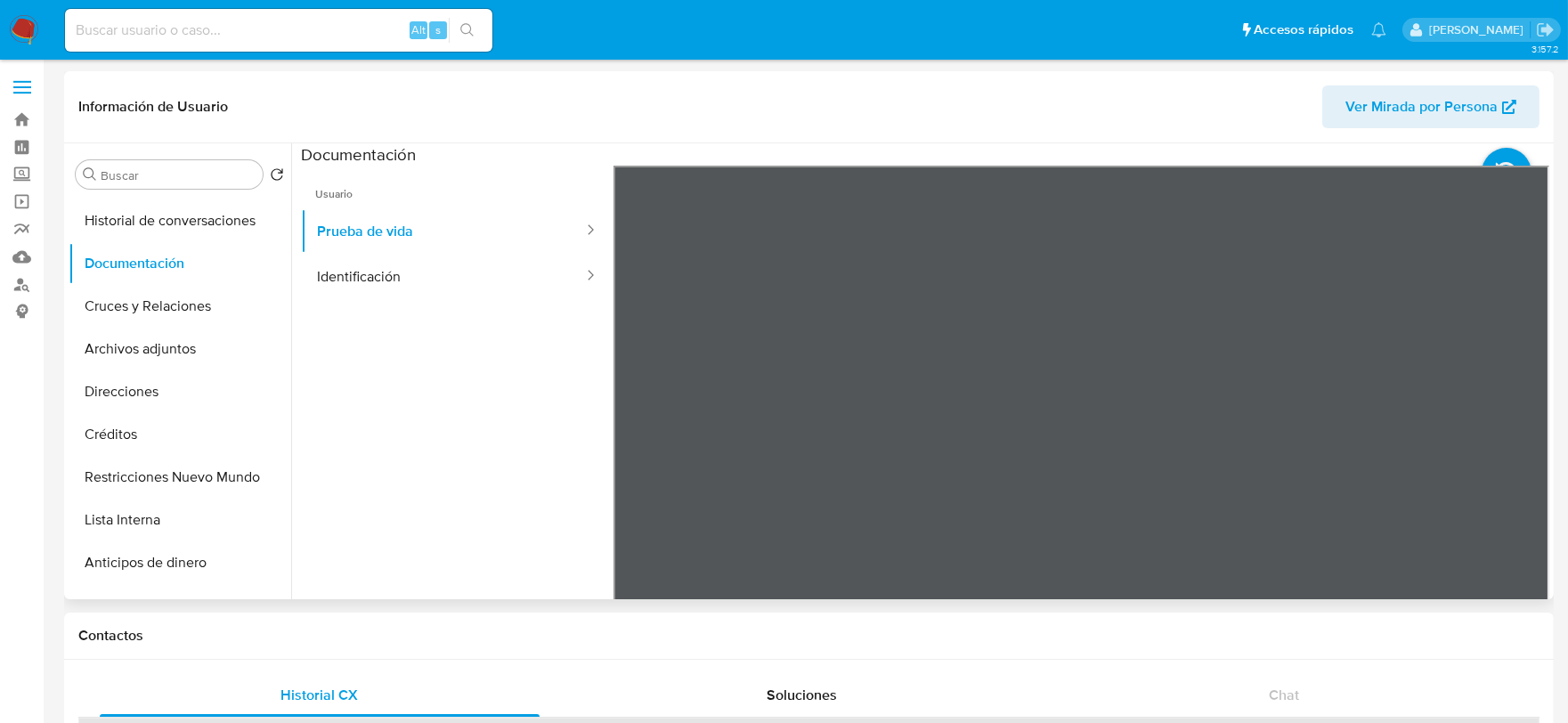
click at [966, 140] on div "Información de Usuario Ver Mirada por Persona Buscar Volver al orden por defect…" at bounding box center [808, 335] width 1490 height 529
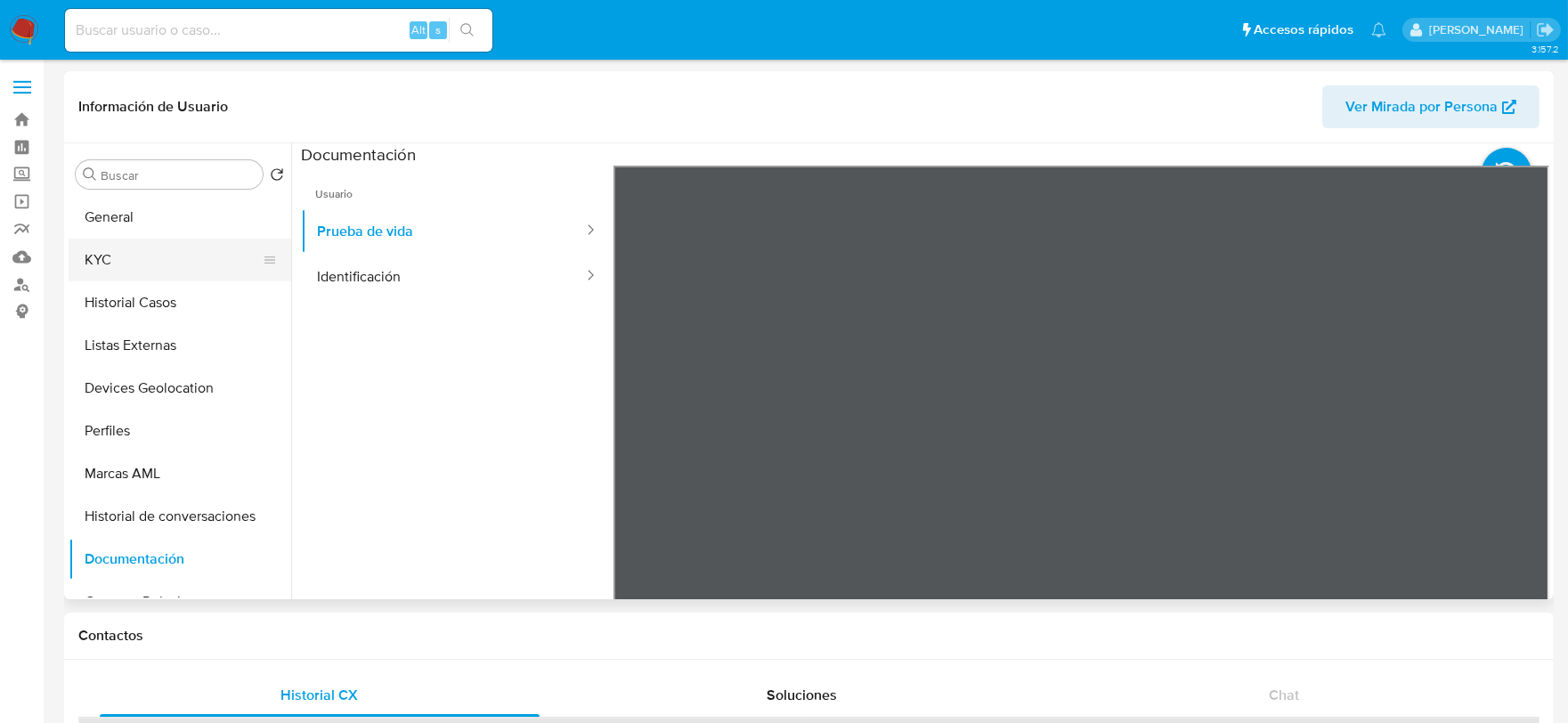
click at [131, 257] on button "KYC" at bounding box center [172, 259] width 208 height 42
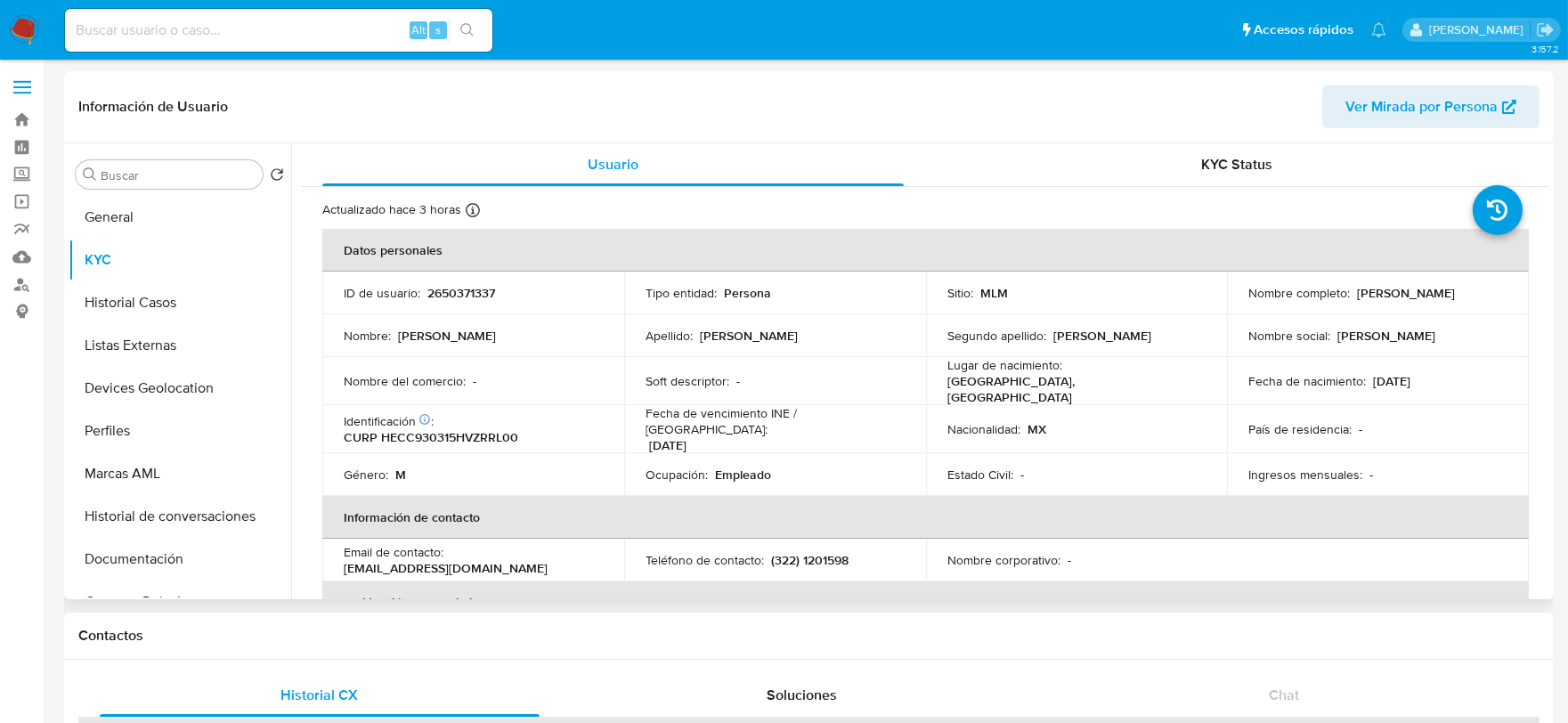
click at [1356, 301] on p "Clemente Hernandez Cruz" at bounding box center [1405, 294] width 98 height 16
drag, startPoint x: 1412, startPoint y: 296, endPoint x: 1227, endPoint y: 300, distance: 185.0
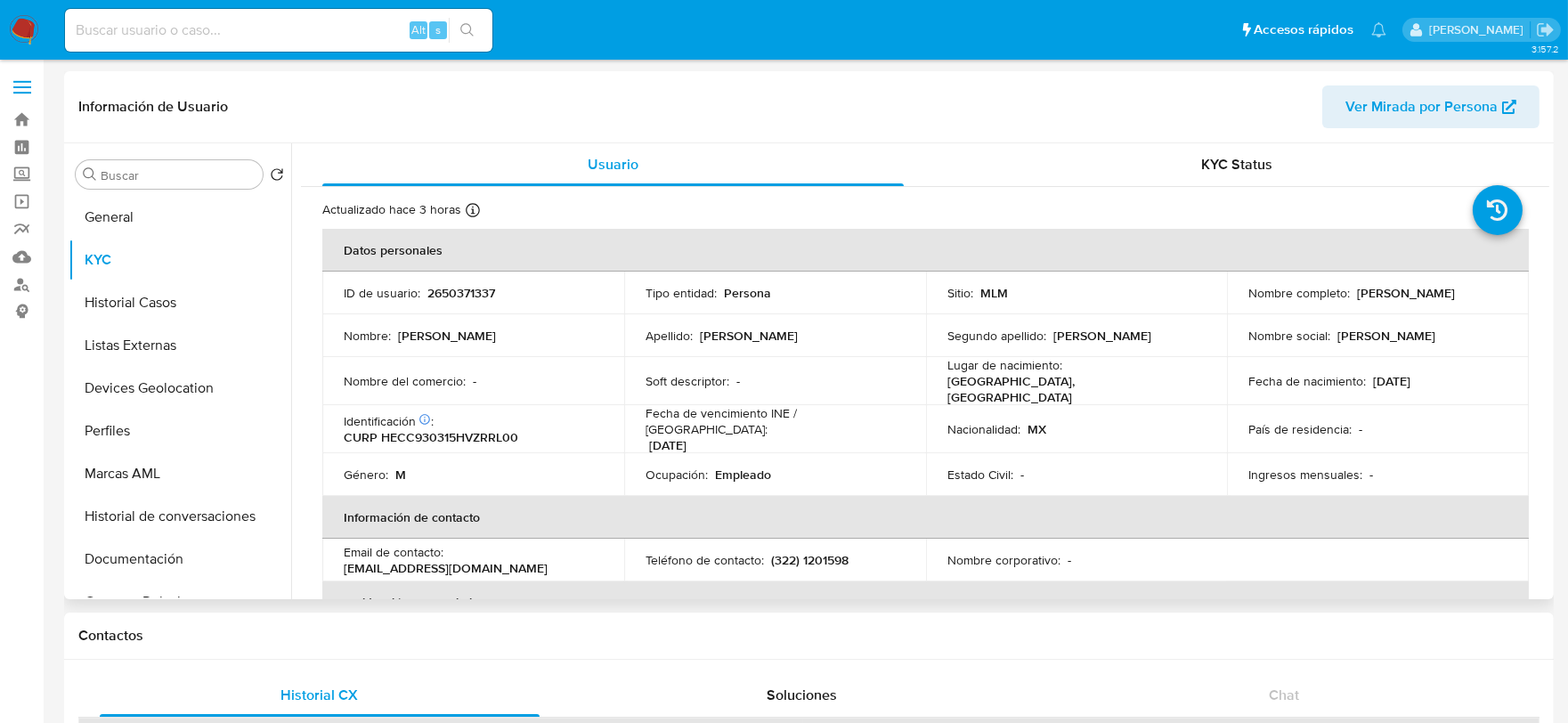
click at [1227, 300] on td "Nombre completo : Clemente Hernandez Cruz" at bounding box center [1377, 293] width 302 height 42
copy p "Clemente Hernandez Cruz"
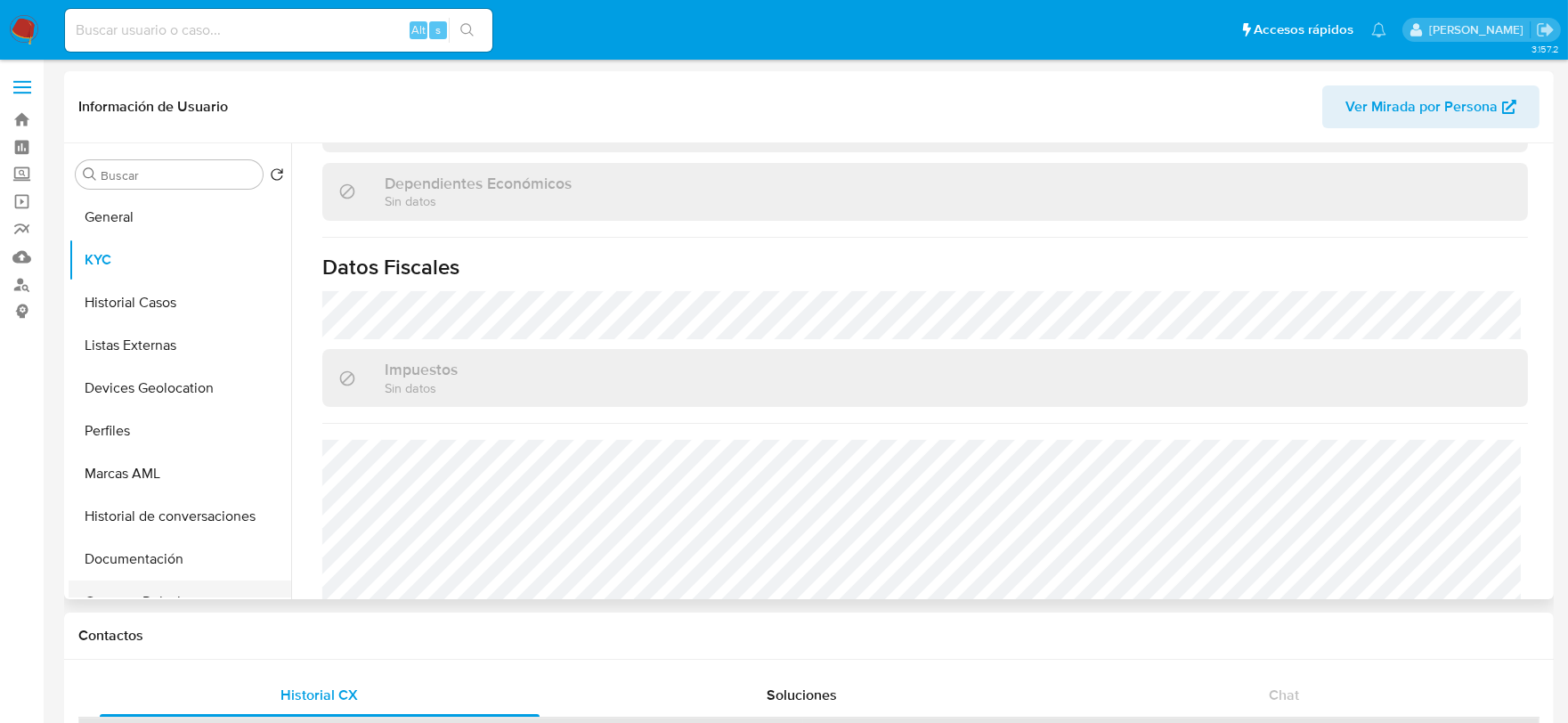
scroll to position [1118, 0]
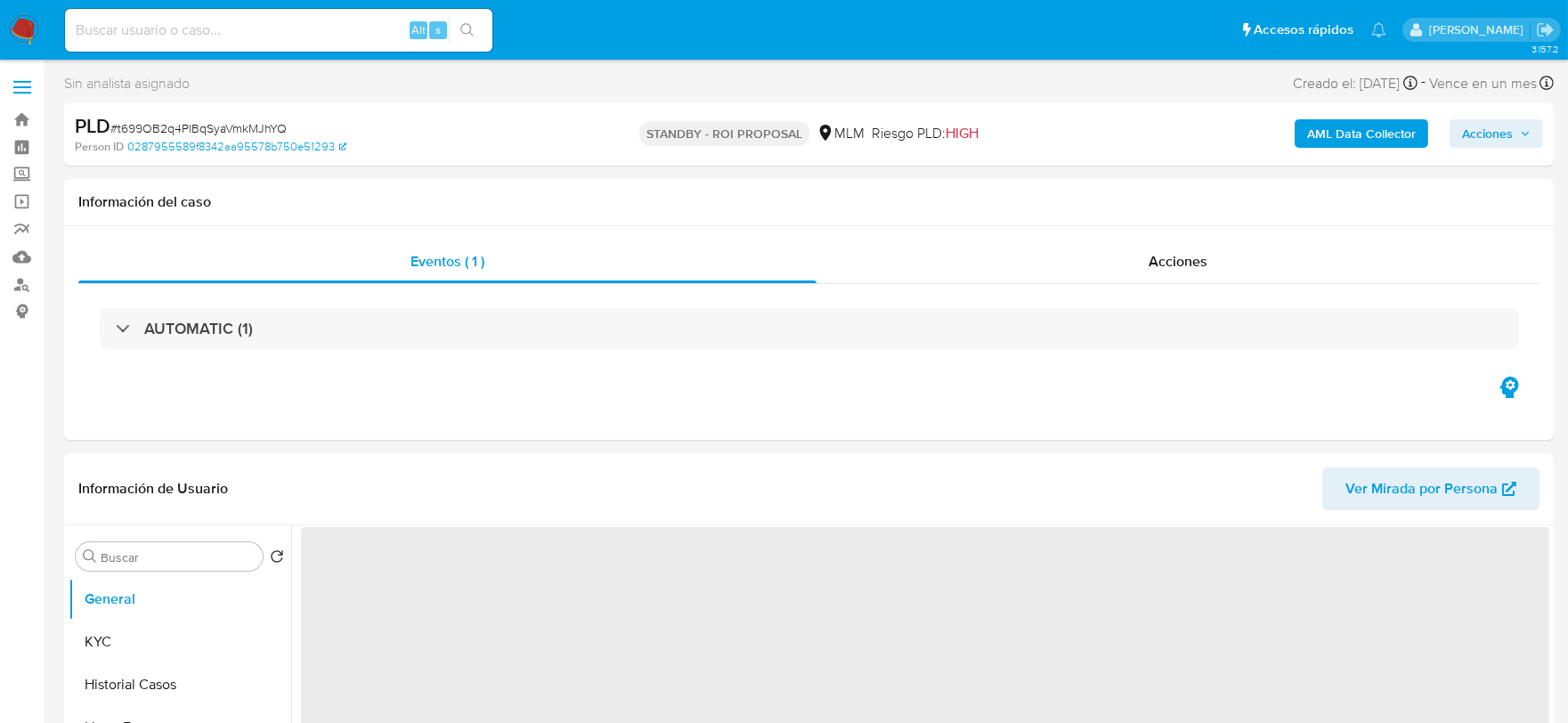
select select "10"
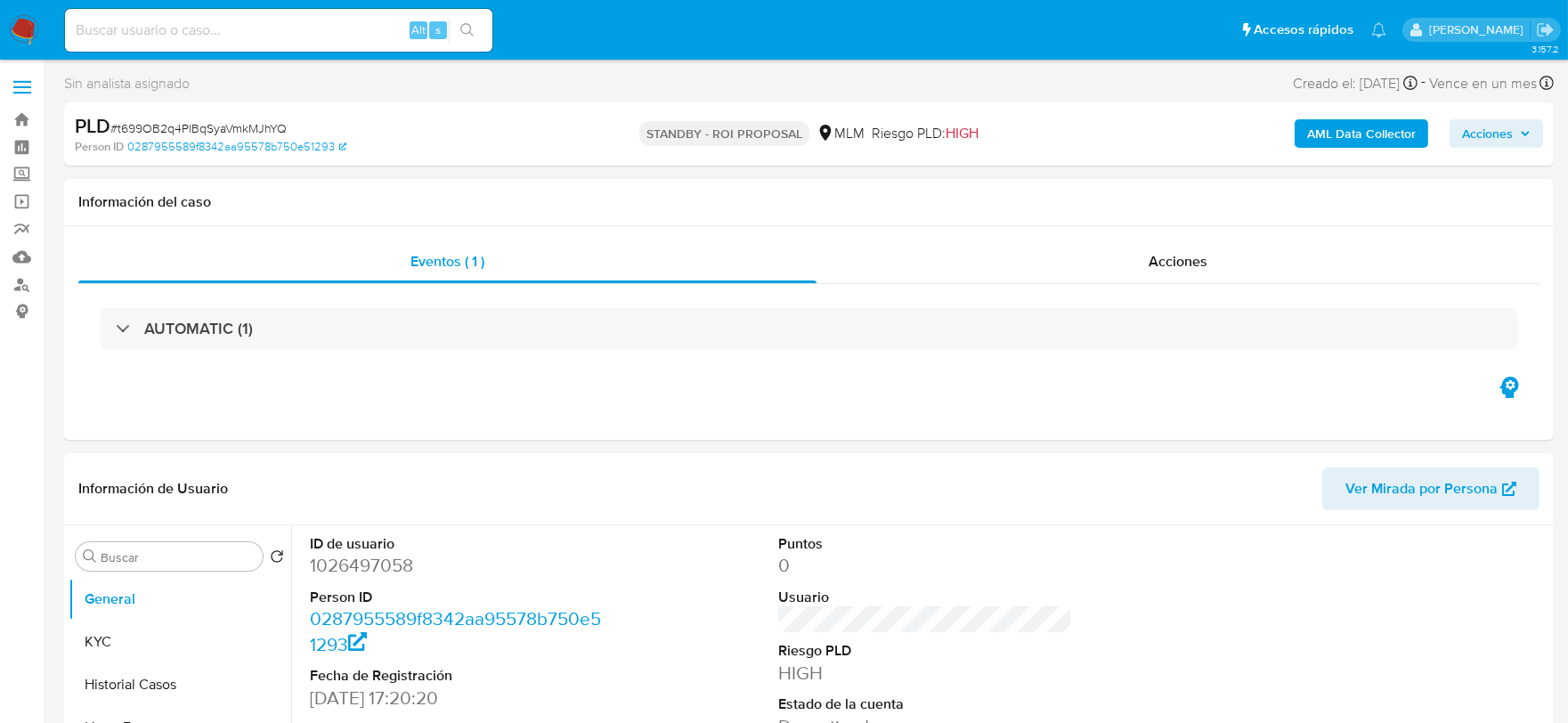
click at [23, 23] on img at bounding box center [24, 31] width 31 height 31
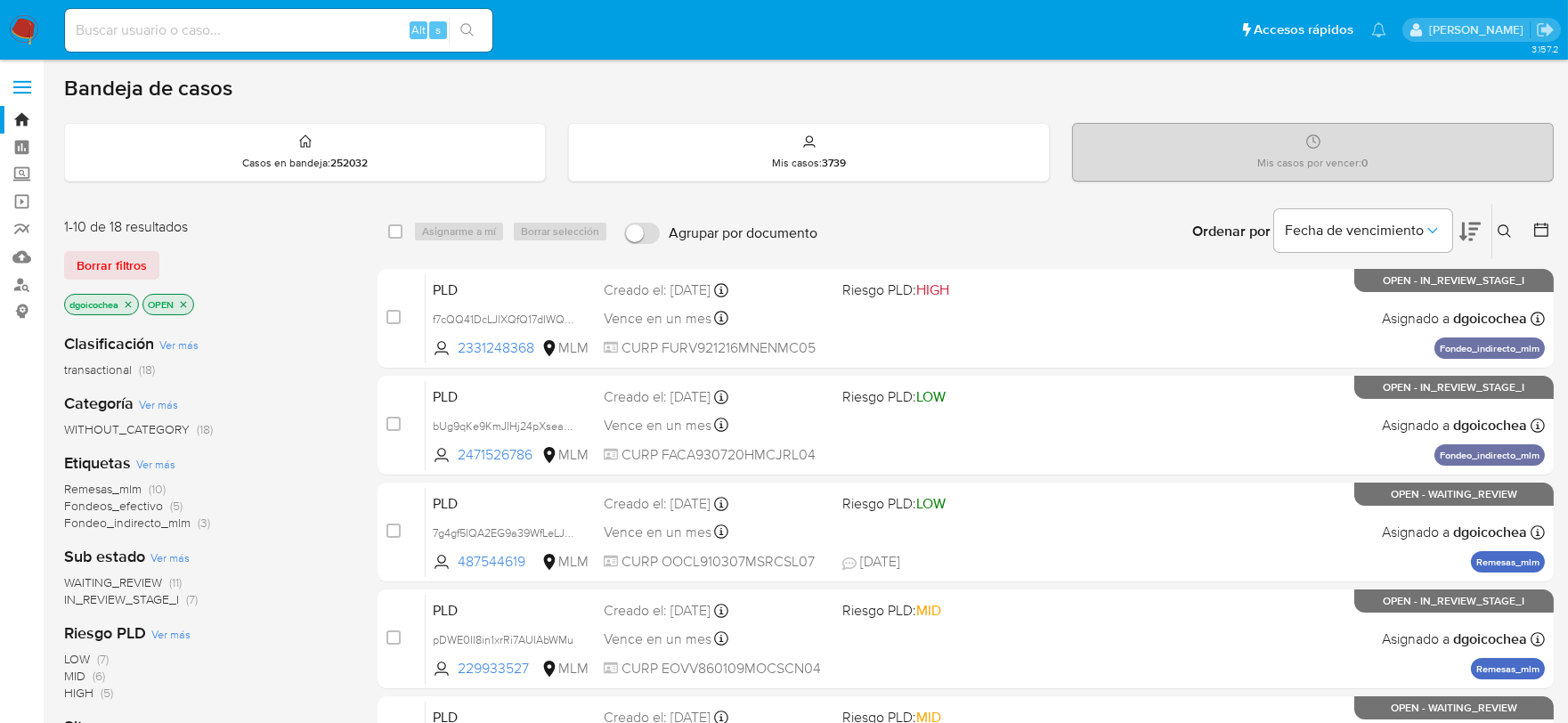
click at [113, 595] on span "IN_REVIEW_STAGE_I" at bounding box center [122, 600] width 115 height 18
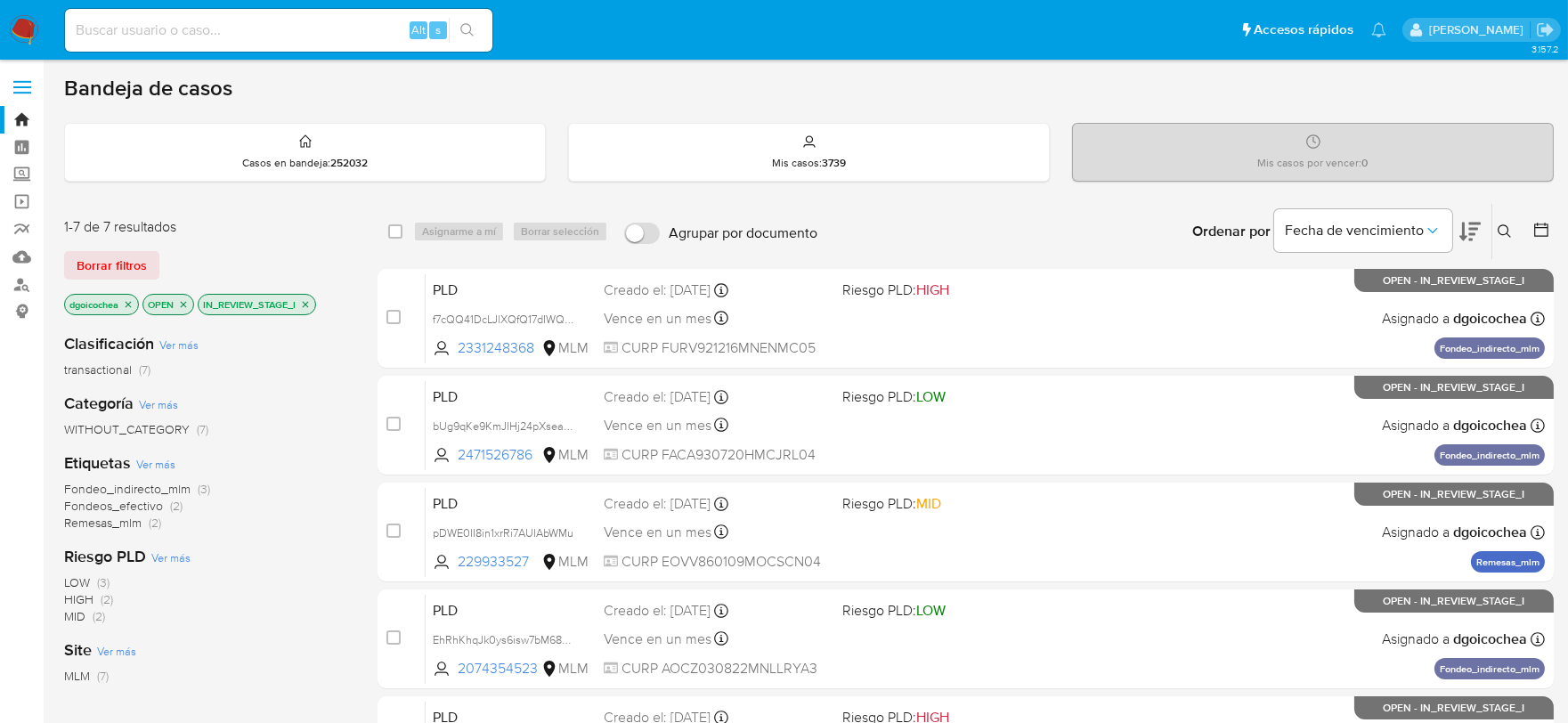
click at [1507, 230] on icon at bounding box center [1505, 231] width 14 height 14
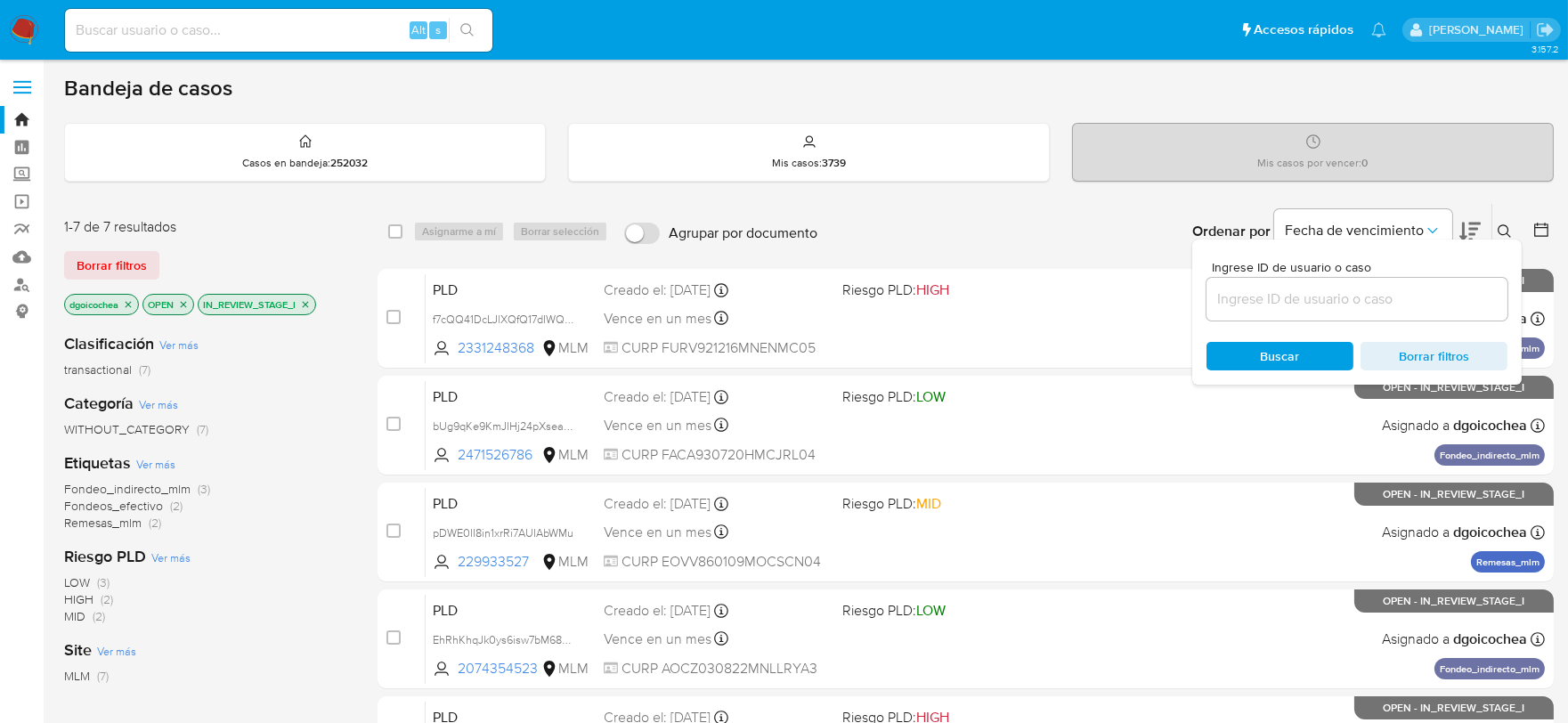
click at [1347, 294] on input at bounding box center [1356, 299] width 301 height 23
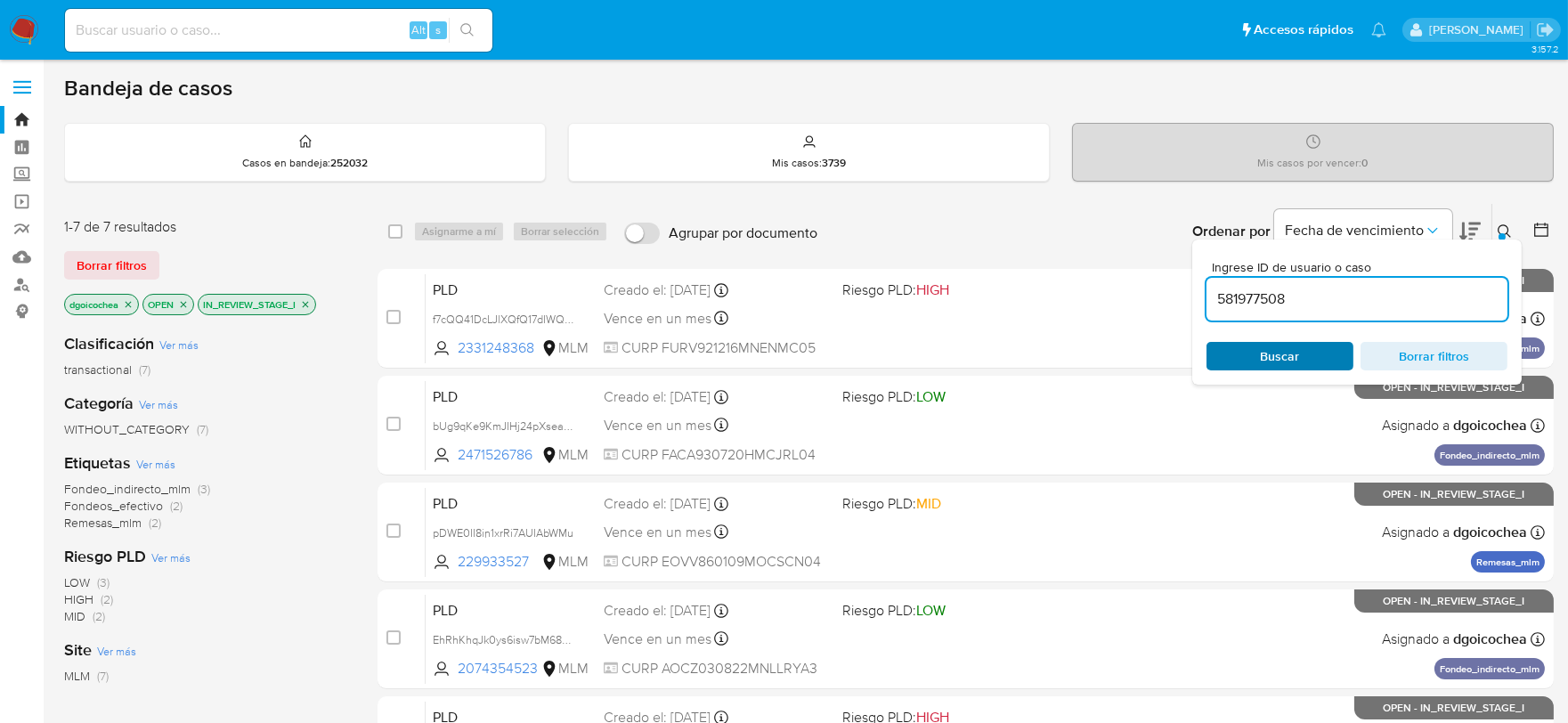
type input "581977508"
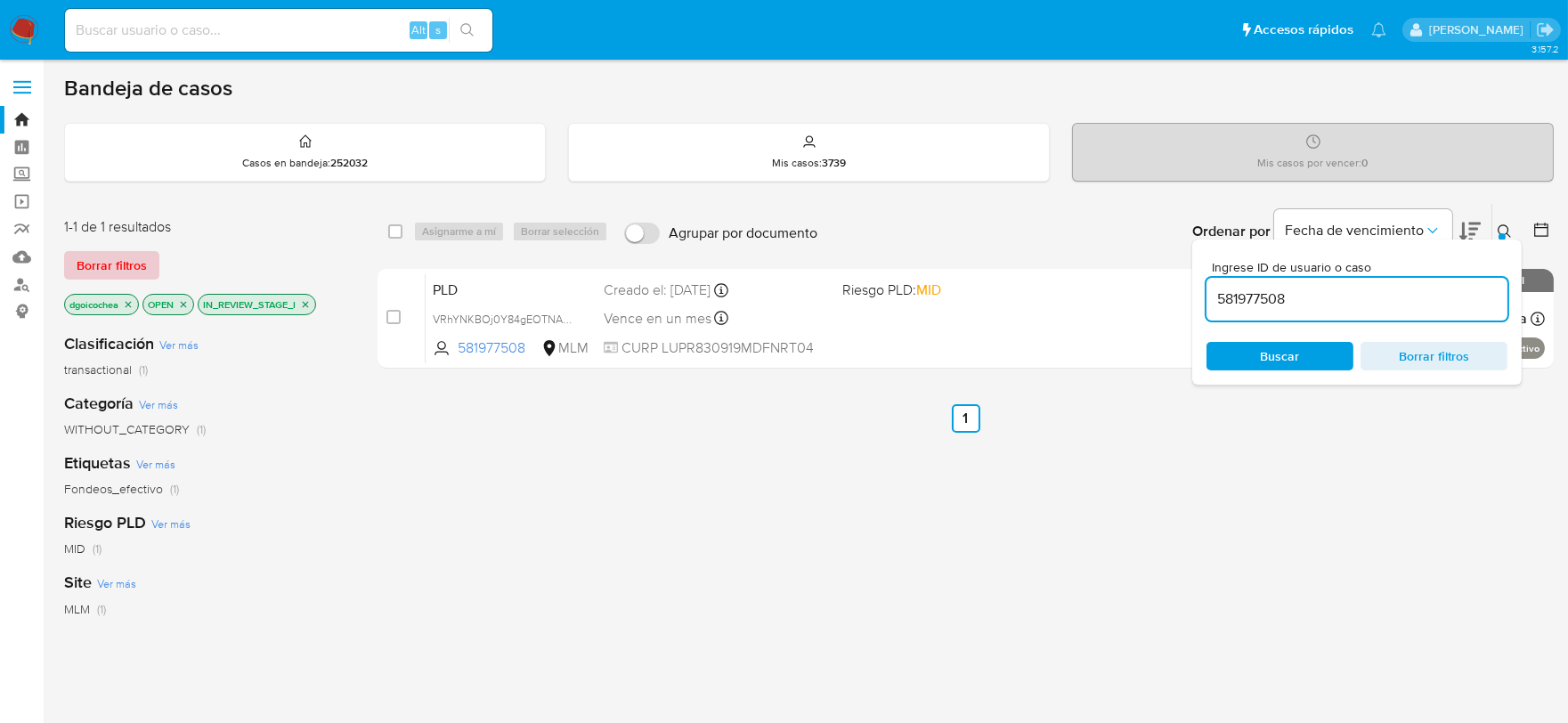
click at [138, 261] on span "Borrar filtros" at bounding box center [112, 266] width 70 height 25
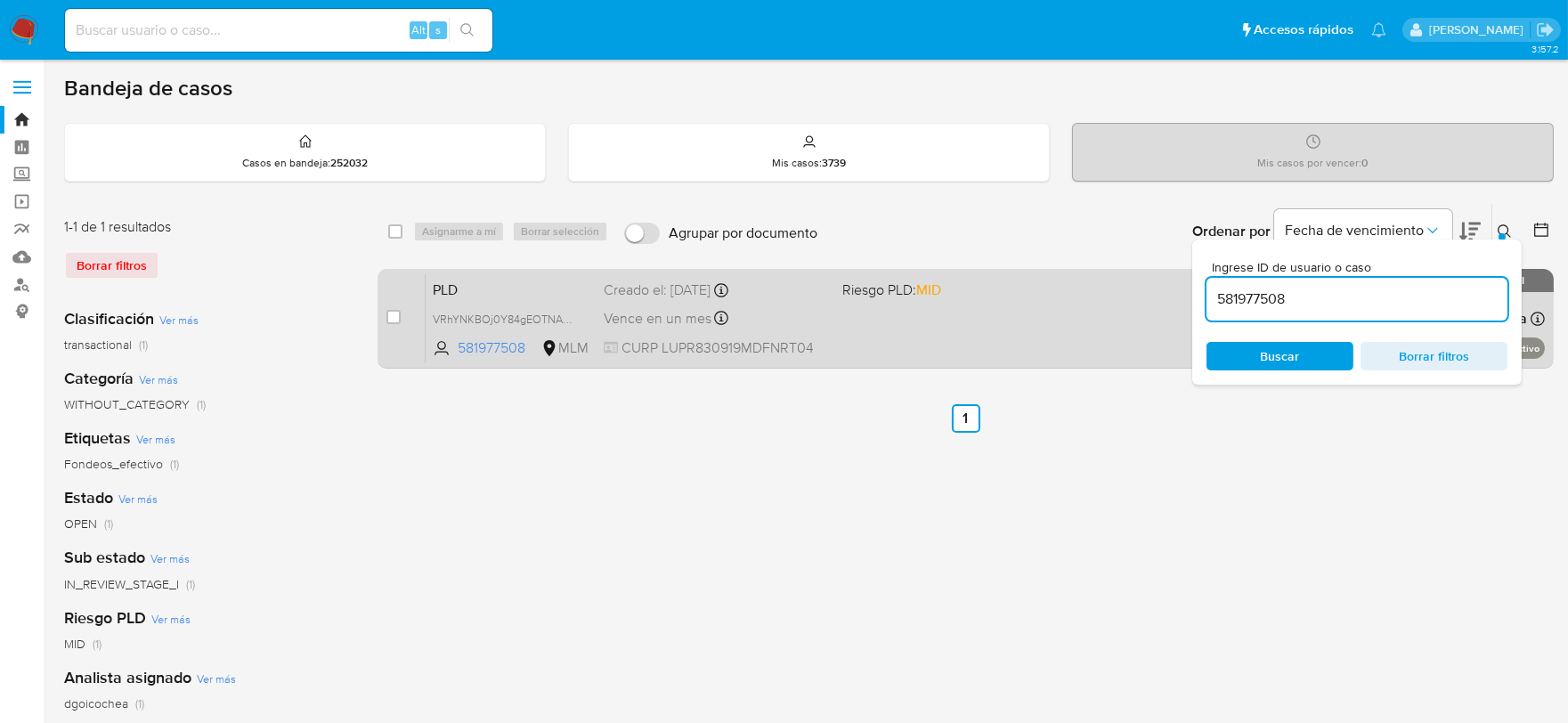
click at [443, 286] on span "PLD" at bounding box center [511, 289] width 157 height 23
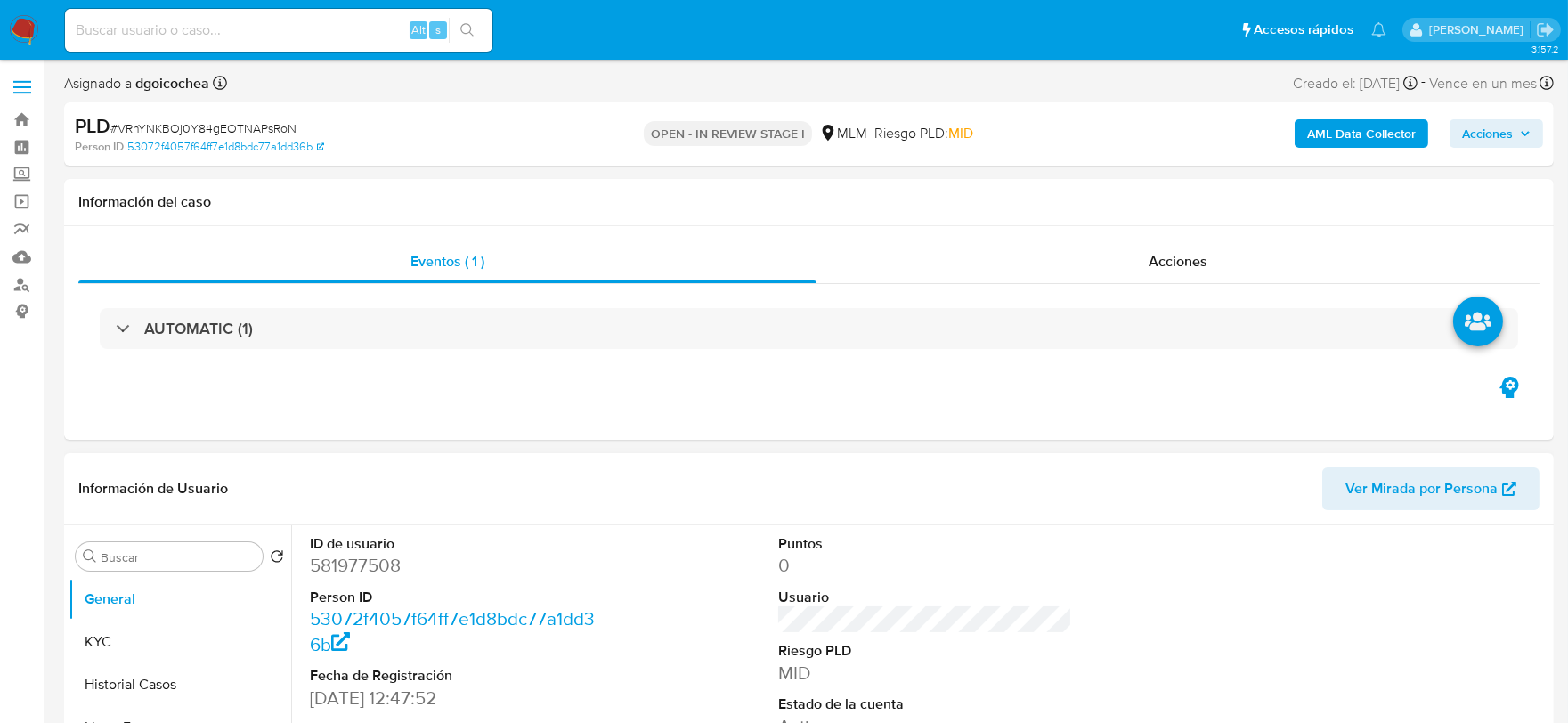
select select "10"
click at [188, 305] on div "AUTOMATIC (1)" at bounding box center [808, 329] width 1461 height 89
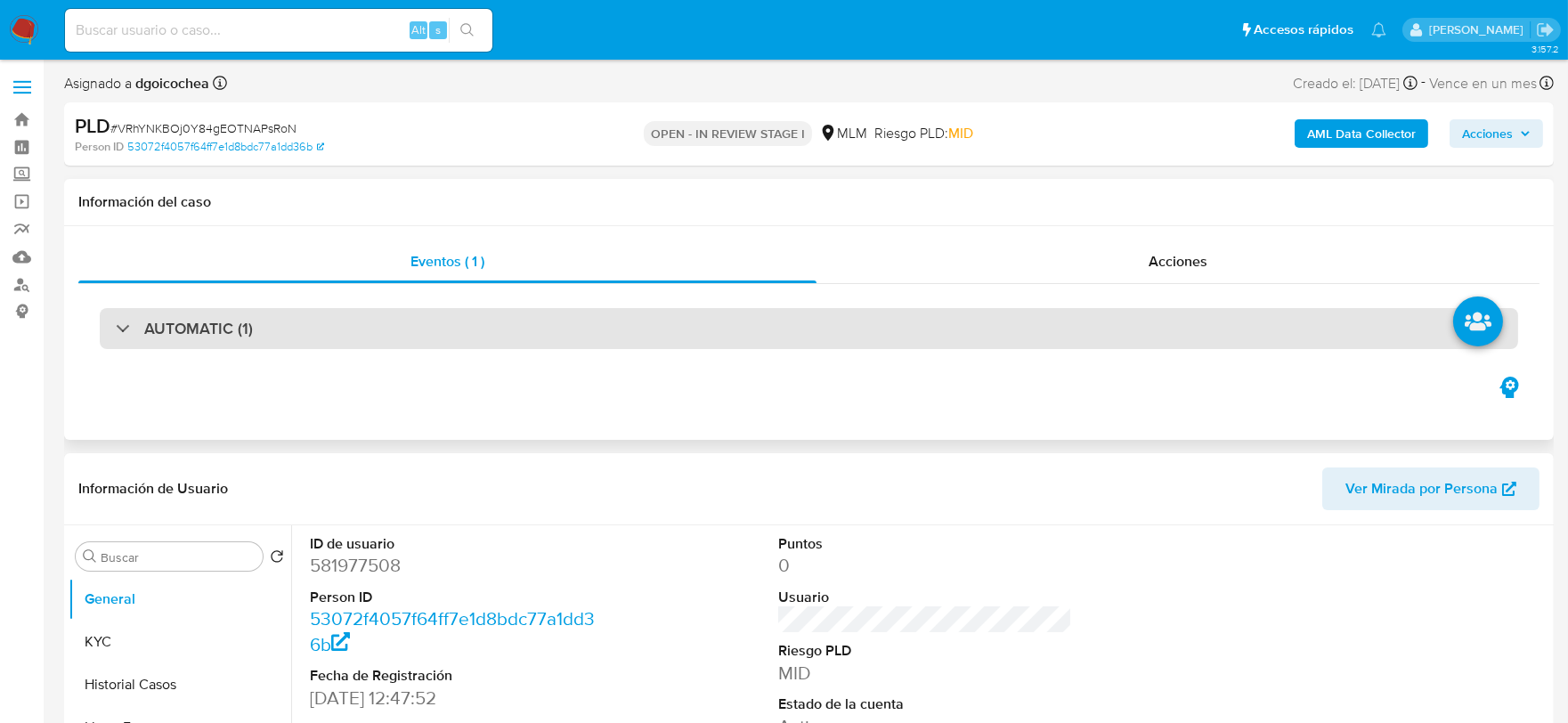
click at [189, 312] on div "AUTOMATIC (1)" at bounding box center [809, 329] width 1419 height 41
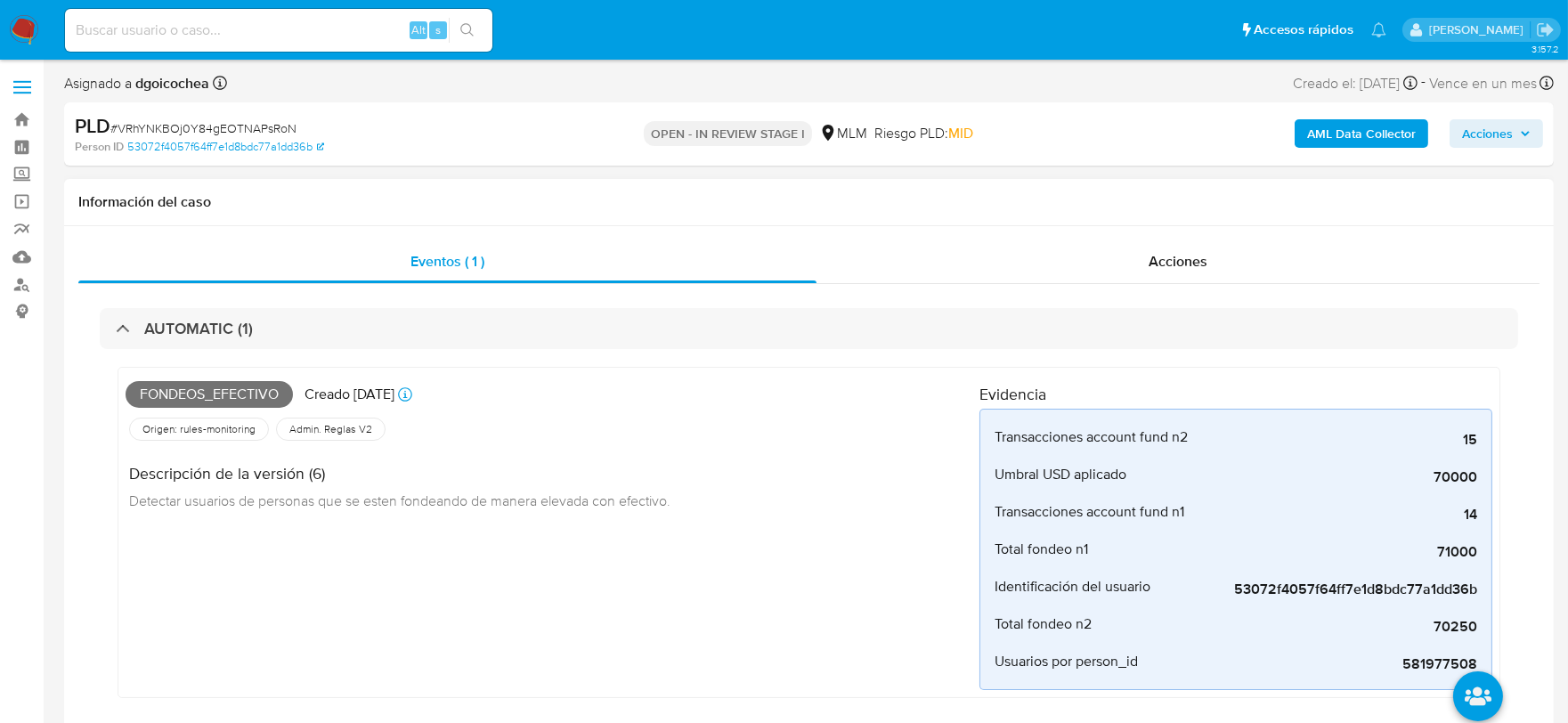
click at [723, 589] on div "Fondeos_efectivo Creado [DATE] Creado: [DATE] 03:05:05 Origen: rules-monitoring…" at bounding box center [552, 532] width 854 height 315
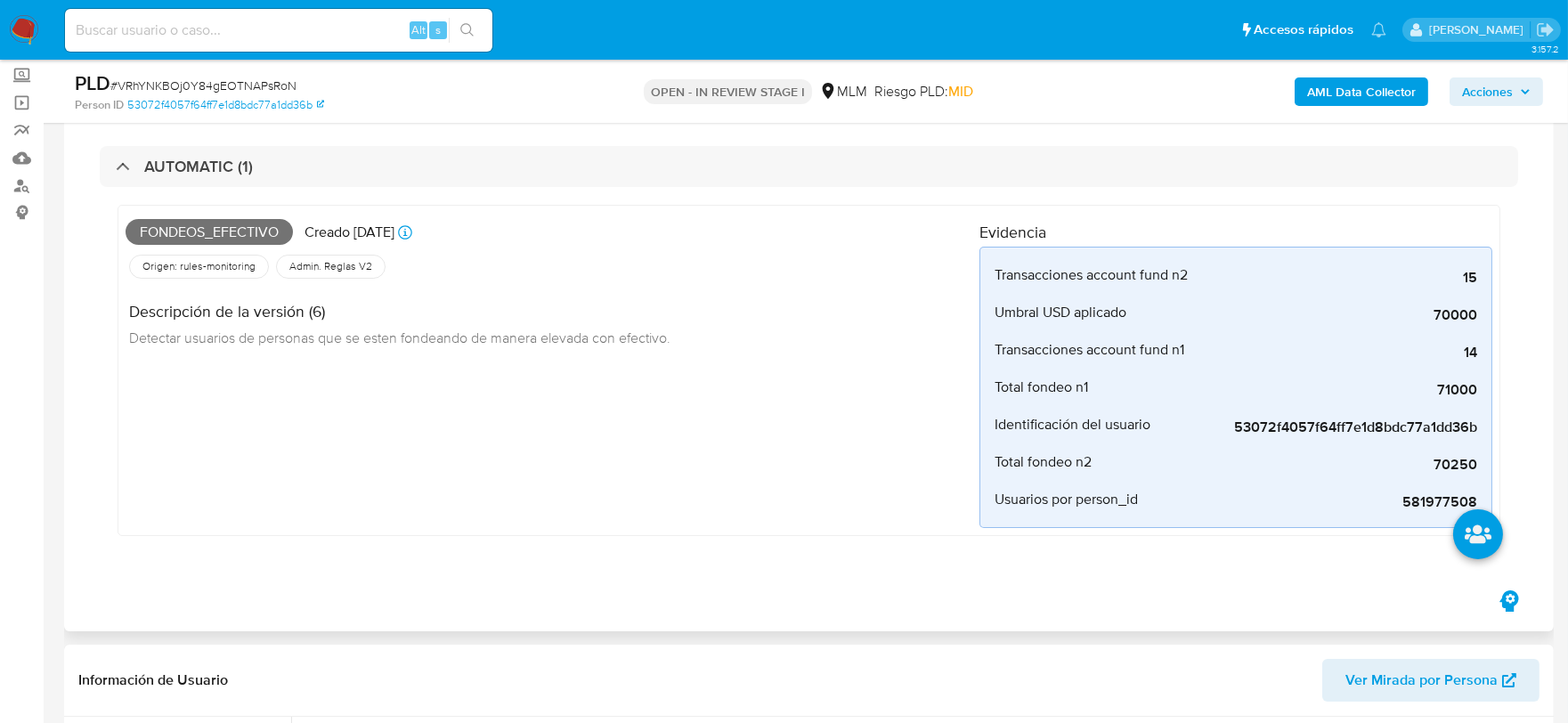
click at [717, 493] on div "Fondeos_efectivo Creado [DATE] Creado: [DATE] 03:05:05 Origen: rules-monitoring…" at bounding box center [552, 370] width 854 height 315
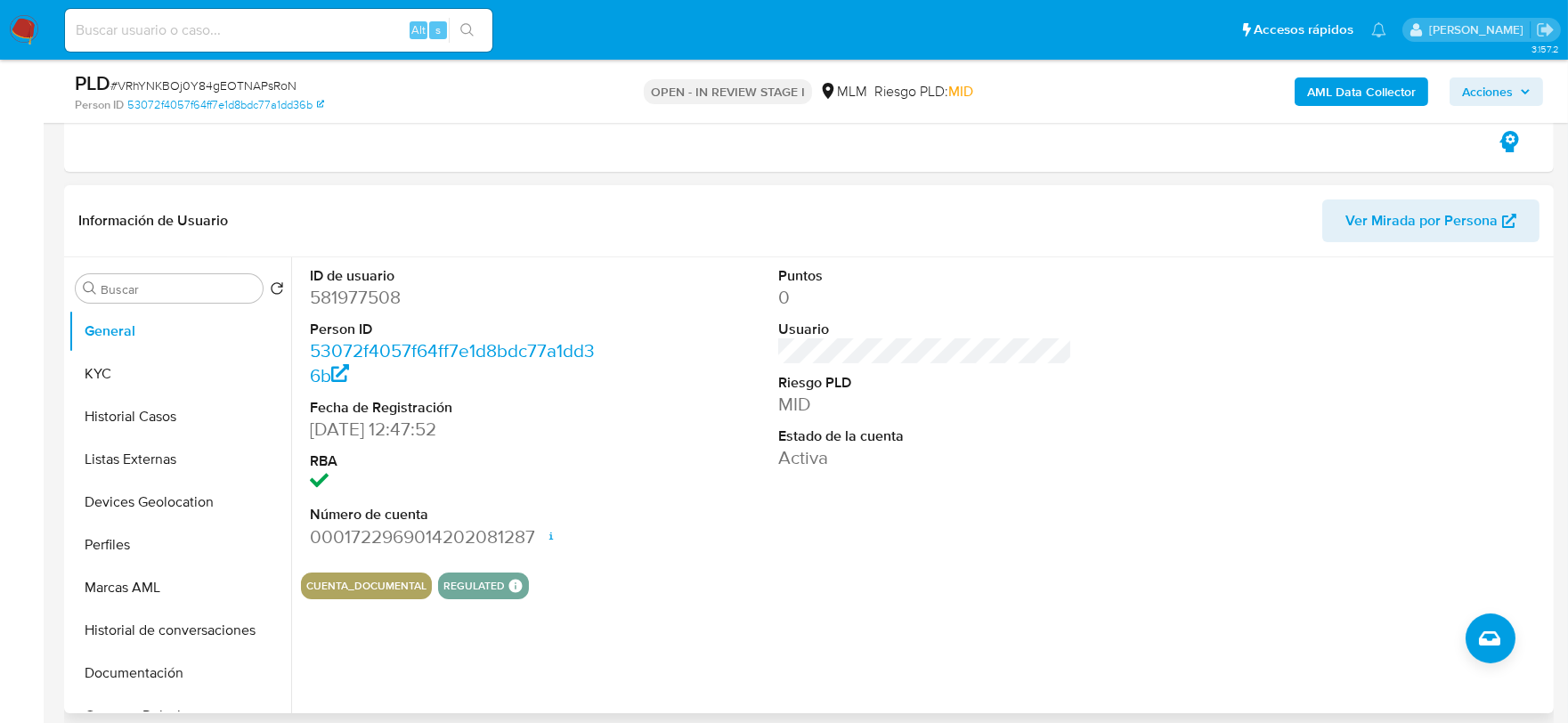
scroll to position [593, 0]
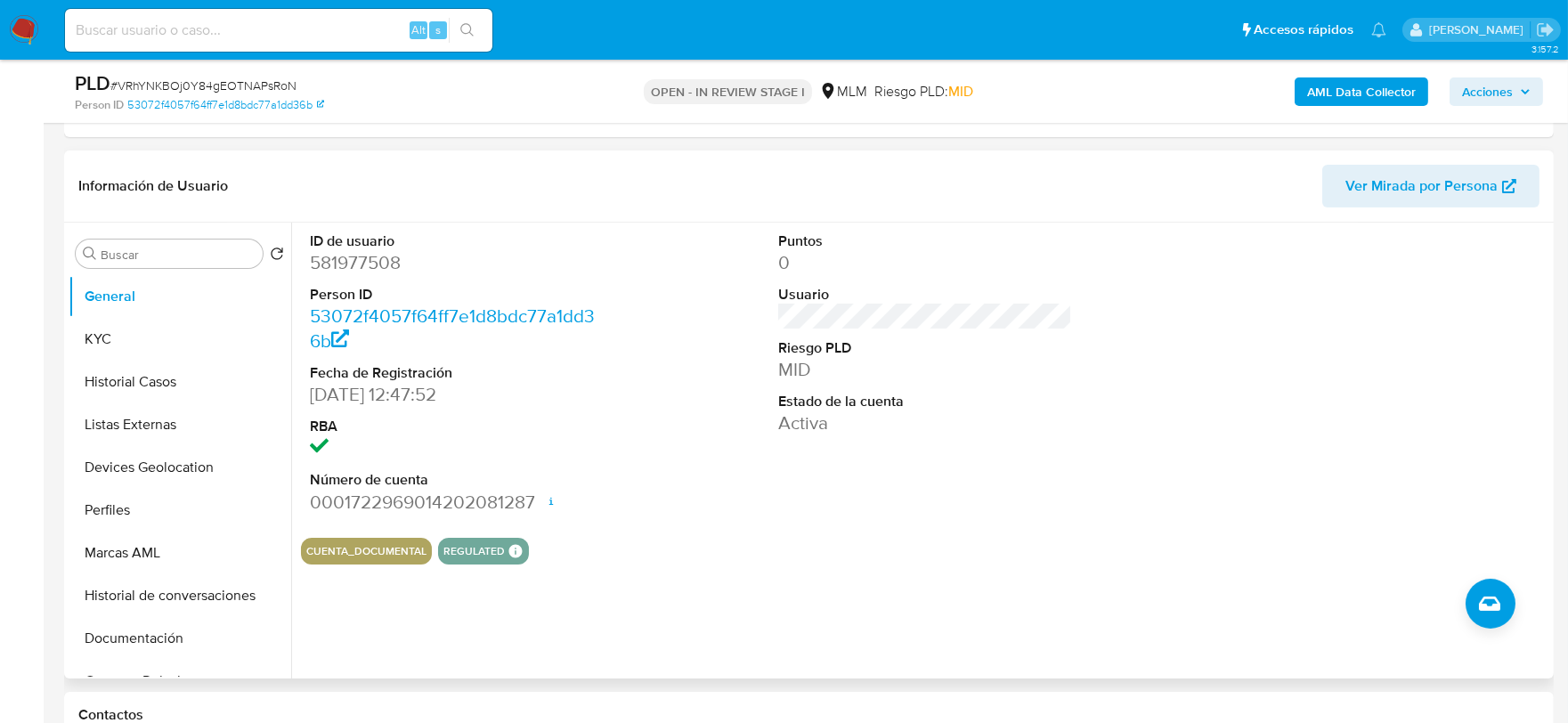
click at [644, 527] on section "ID de usuario 581977508 Person ID 53072f4057f64ff7e1d8bdc77a1dd36b Fecha de Reg…" at bounding box center [924, 393] width 1248 height 342
click at [197, 339] on button "KYC" at bounding box center [172, 339] width 208 height 42
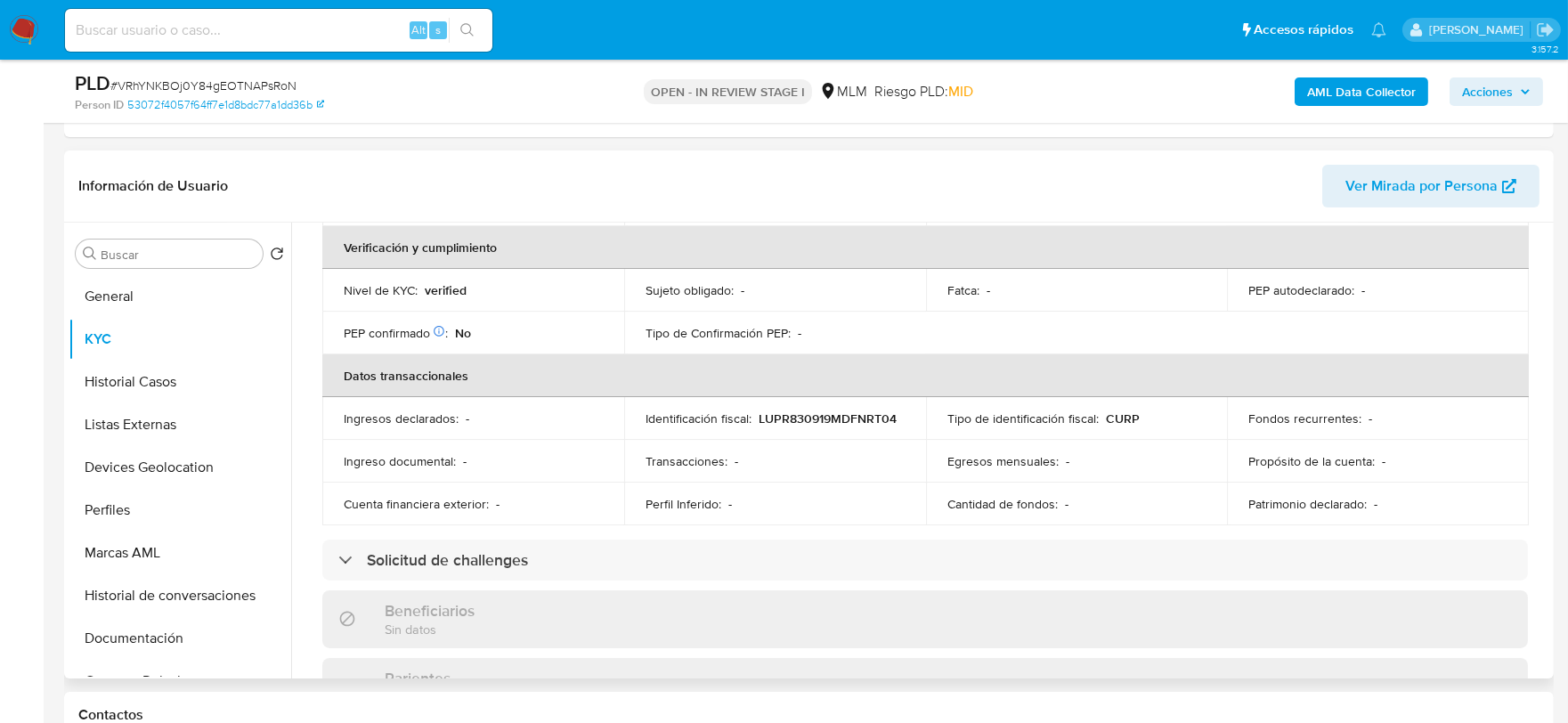
scroll to position [494, 0]
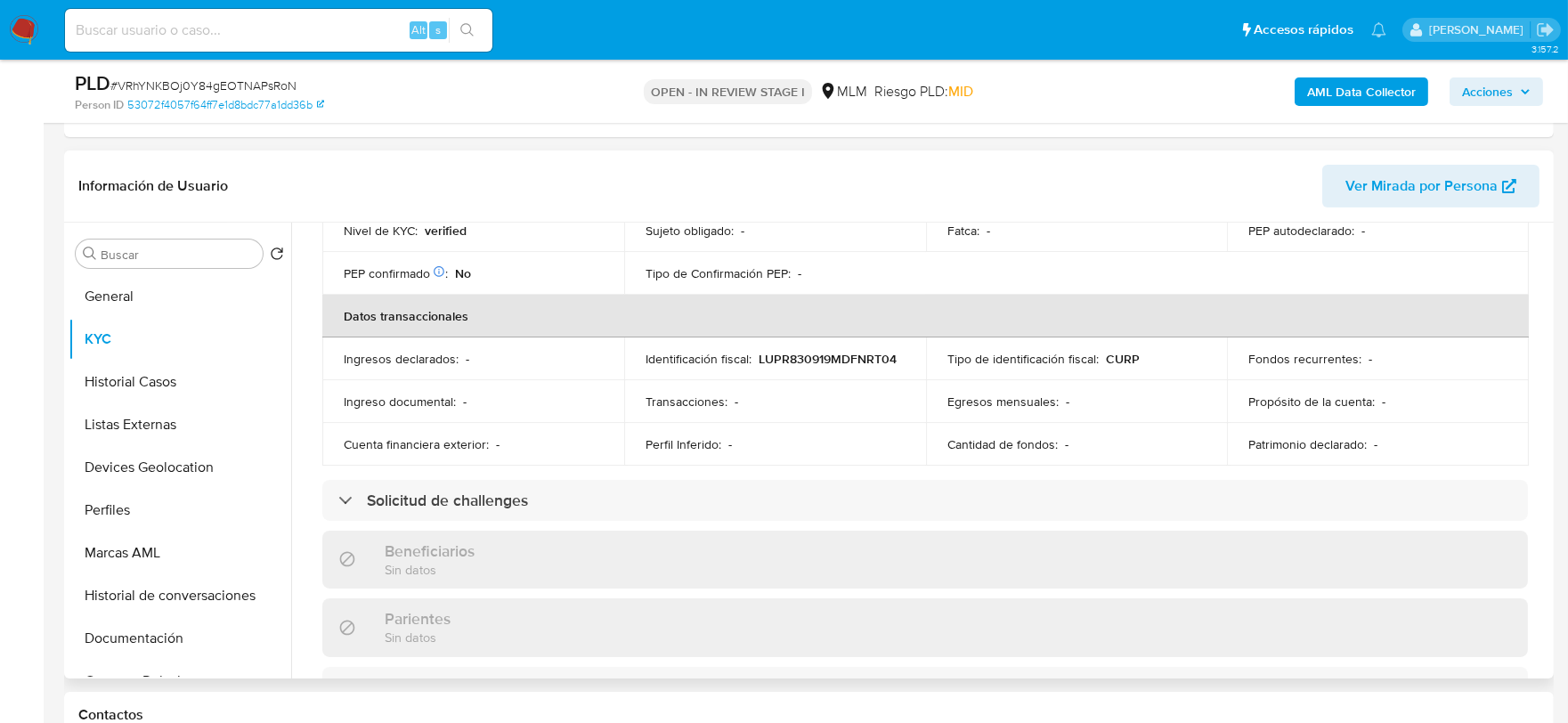
click at [312, 402] on div "Actualizado [DATE] Creado: [DATE] 11:47:59 Actualizado: [DATE] 09:56:11 Datos p…" at bounding box center [924, 535] width 1248 height 1525
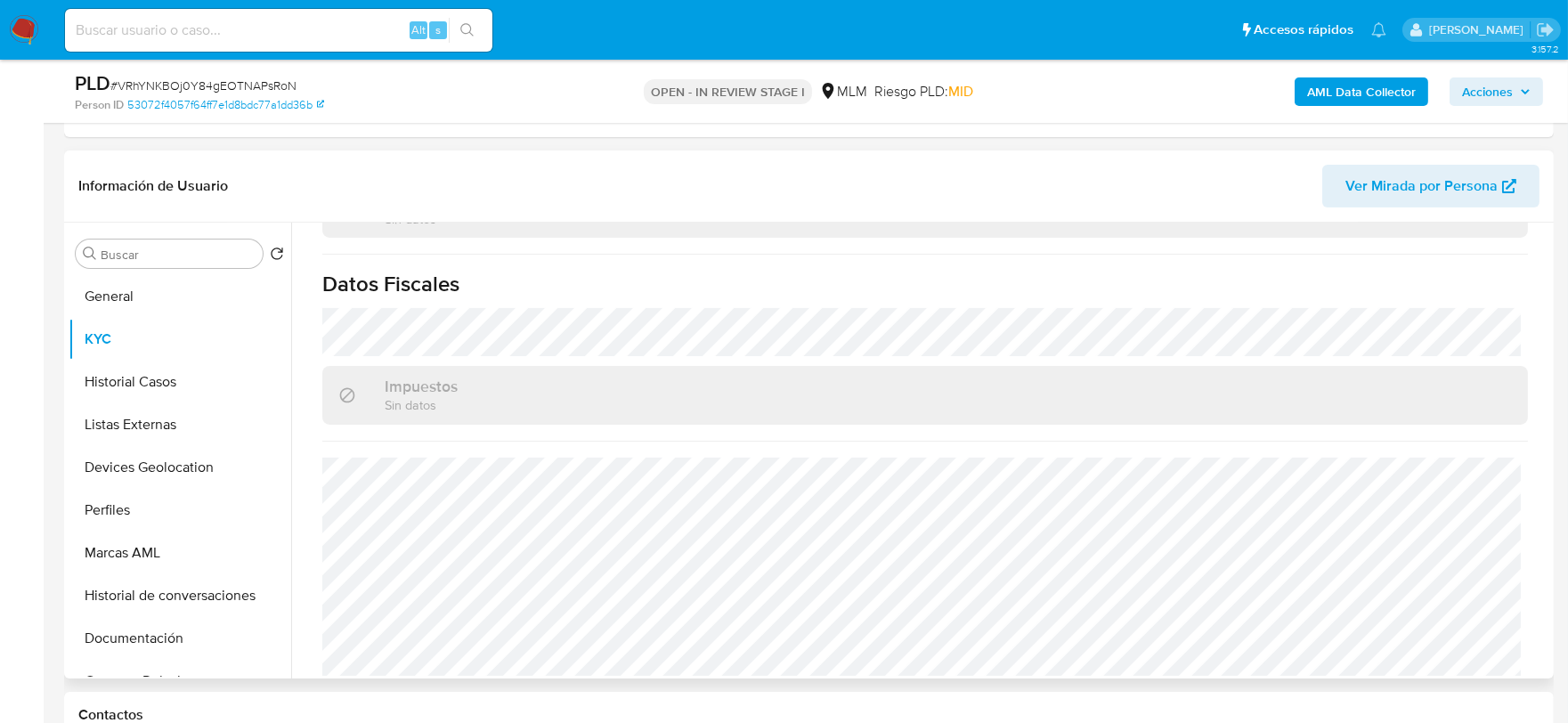
scroll to position [1102, 0]
click at [148, 369] on button "Historial Casos" at bounding box center [172, 382] width 208 height 42
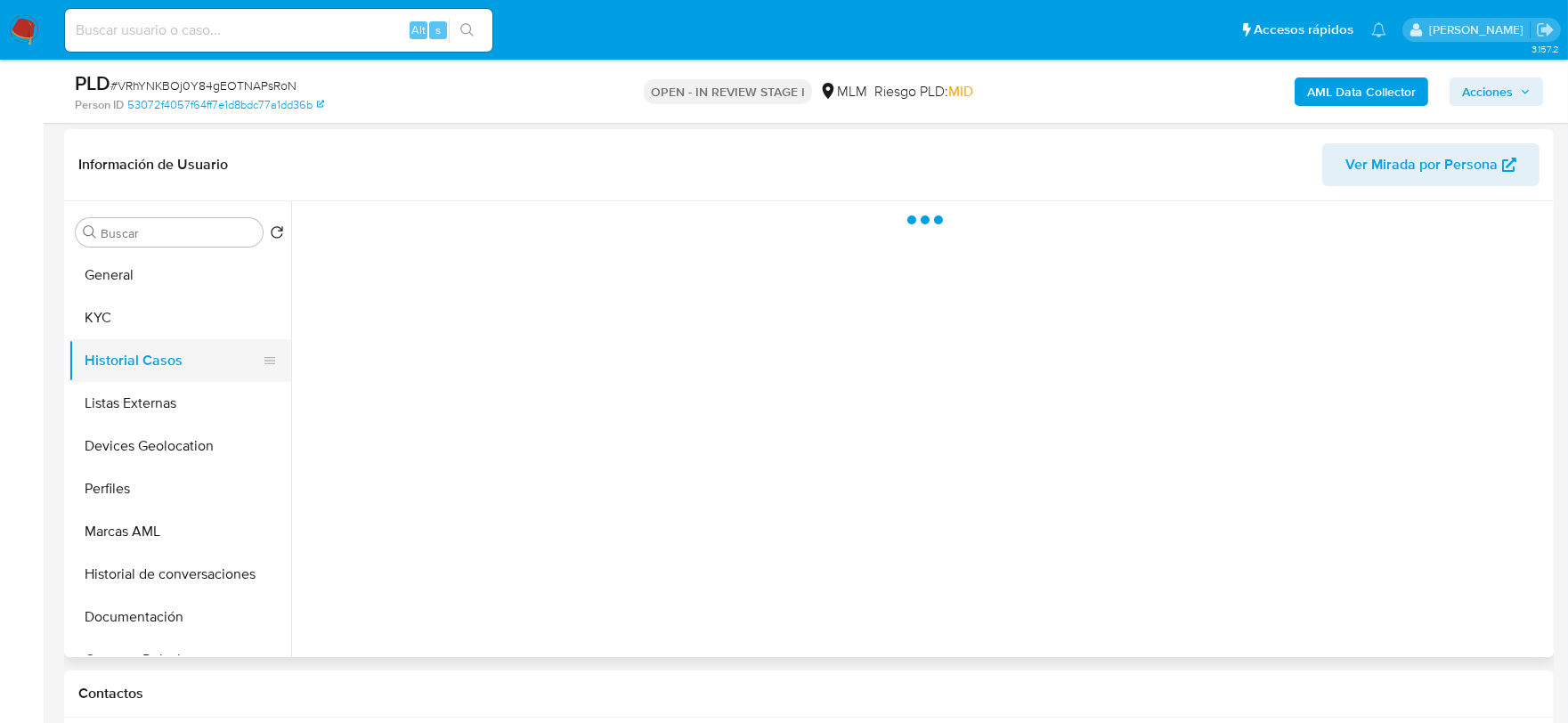
scroll to position [0, 0]
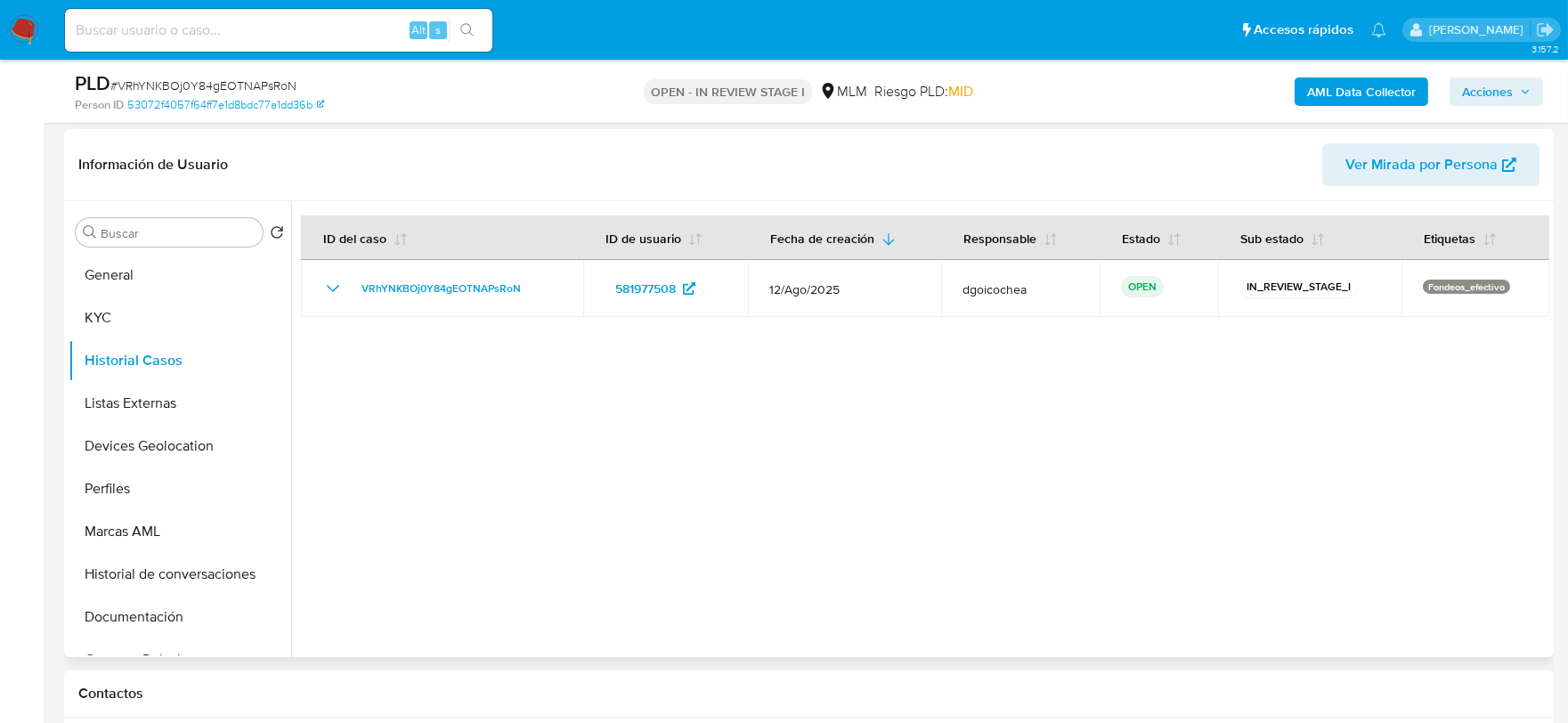
click at [625, 540] on div at bounding box center [920, 429] width 1258 height 456
click at [205, 406] on button "Listas Externas" at bounding box center [172, 402] width 208 height 42
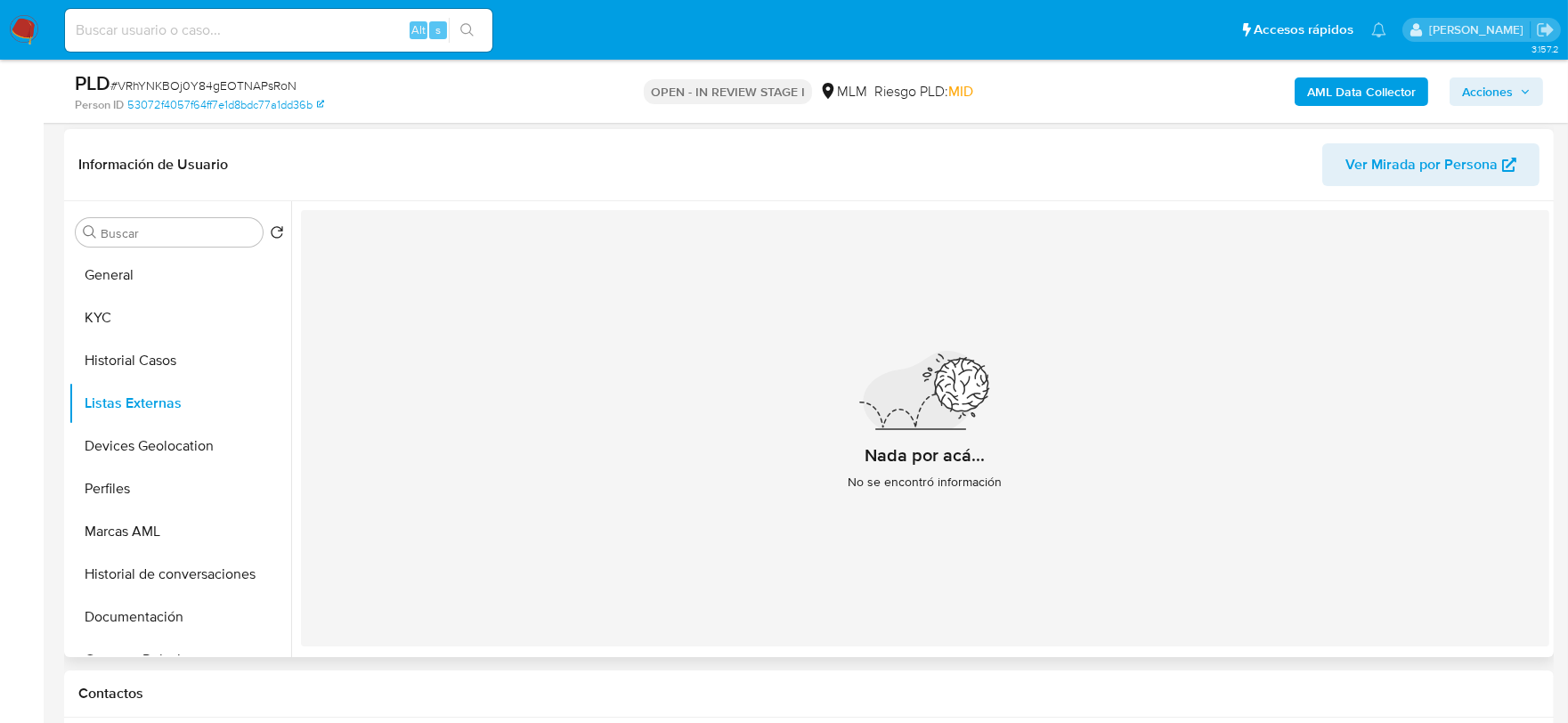
click at [635, 474] on div "Nada por acá... No se encontró información" at bounding box center [924, 428] width 1248 height 437
click at [147, 442] on button "Devices Geolocation" at bounding box center [172, 446] width 208 height 42
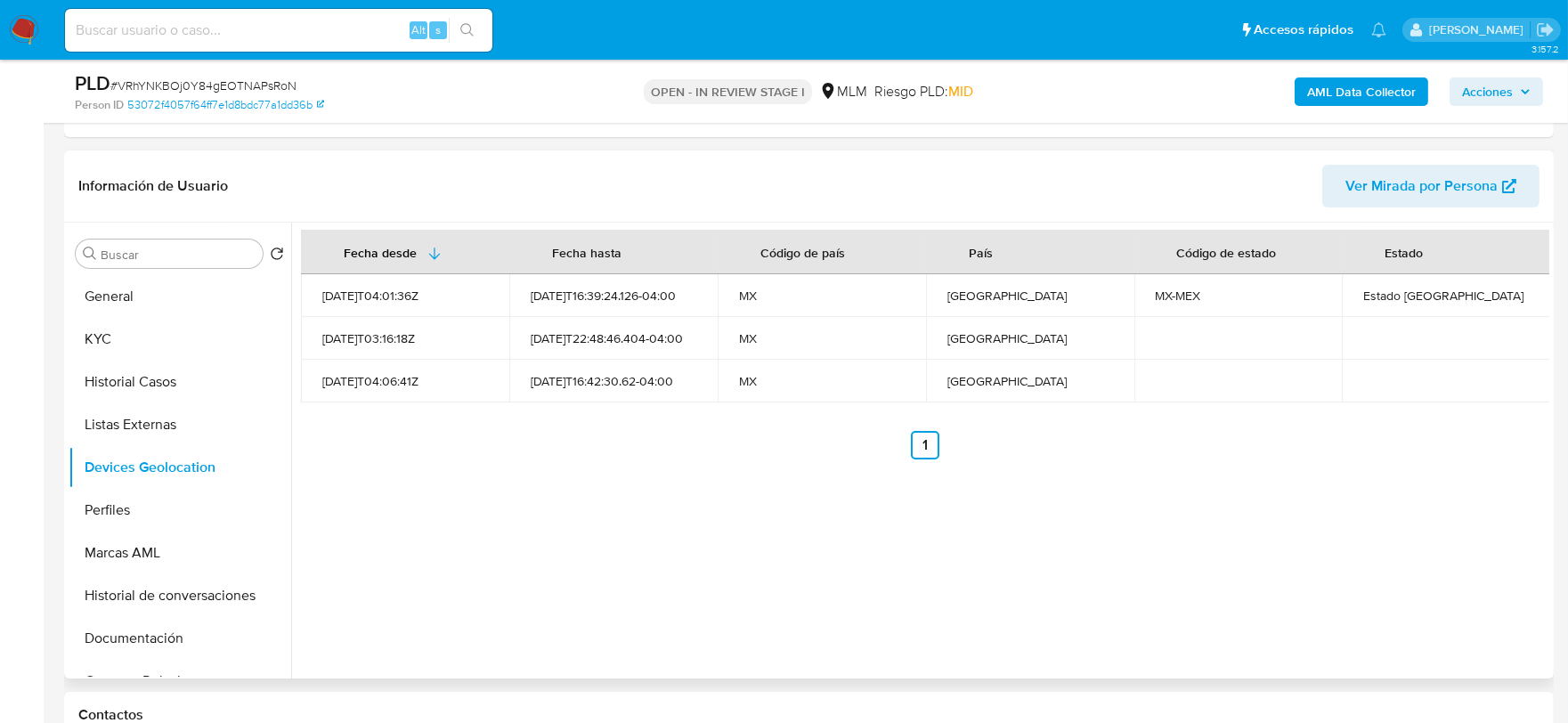
click at [609, 479] on div "Fecha desde [GEOGRAPHIC_DATA] hasta Código de país País Código de estado Estado…" at bounding box center [920, 450] width 1258 height 456
click at [163, 503] on button "Perfiles" at bounding box center [172, 510] width 208 height 42
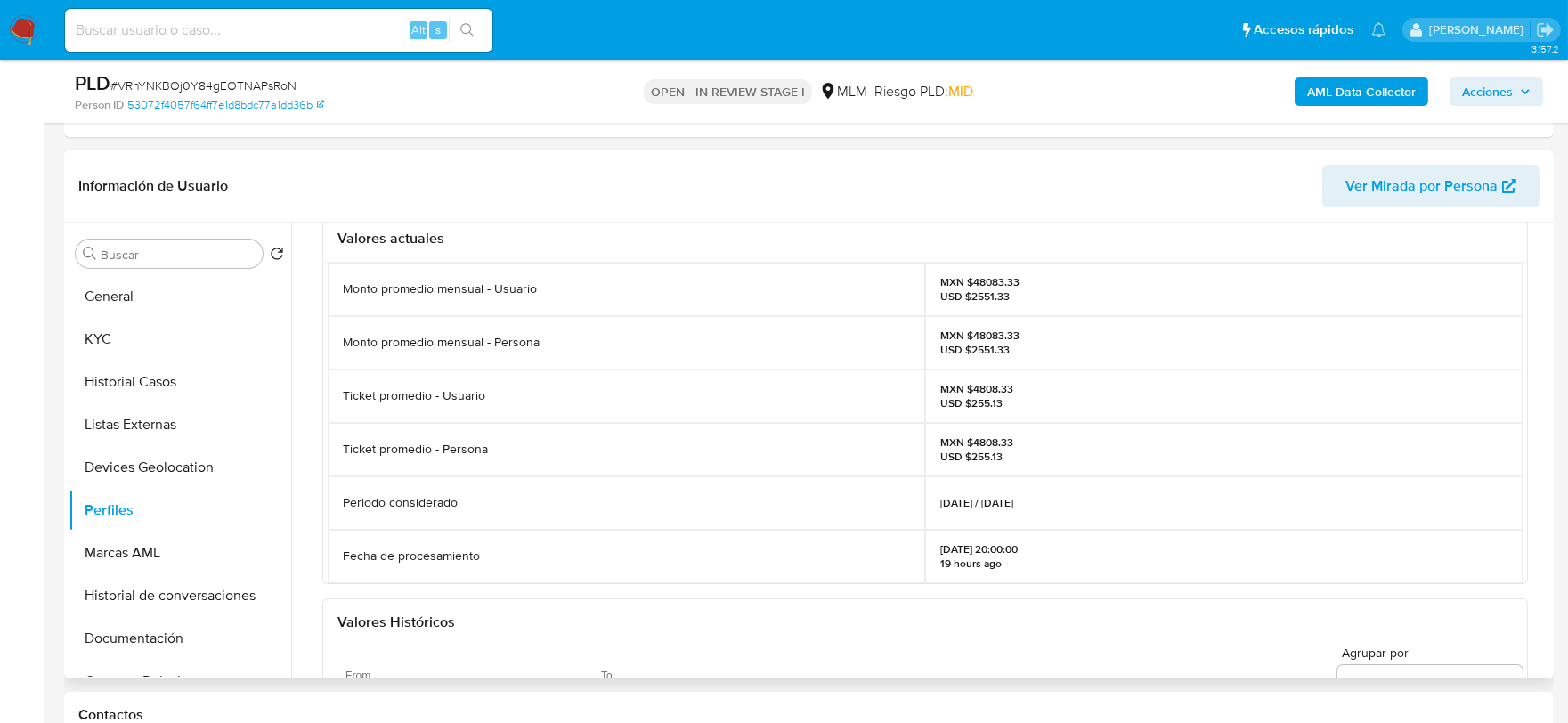
scroll to position [99, 0]
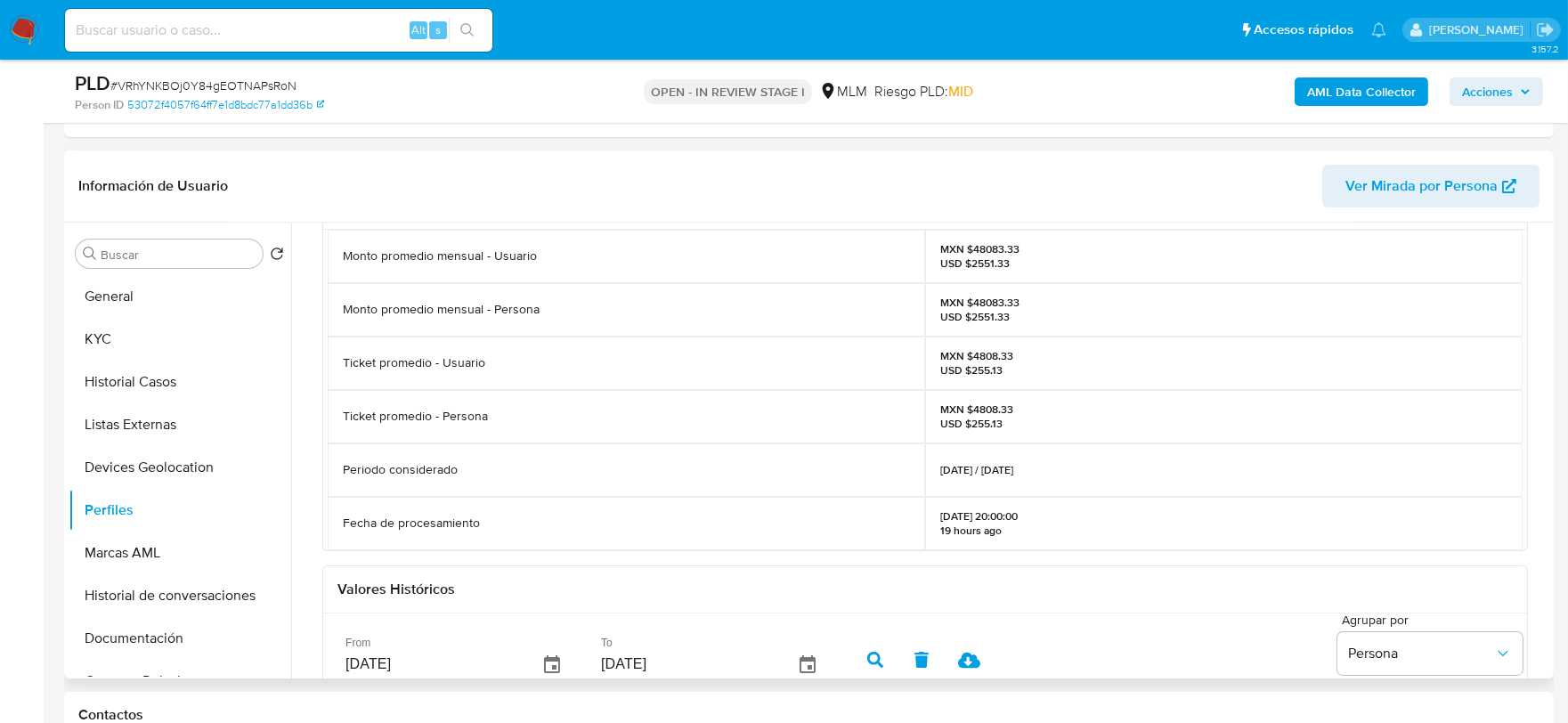
click at [834, 392] on div "Ticket promedio - Persona" at bounding box center [626, 416] width 598 height 53
drag, startPoint x: 185, startPoint y: 632, endPoint x: 194, endPoint y: 607, distance: 26.6
click at [185, 632] on button "Documentación" at bounding box center [172, 637] width 208 height 42
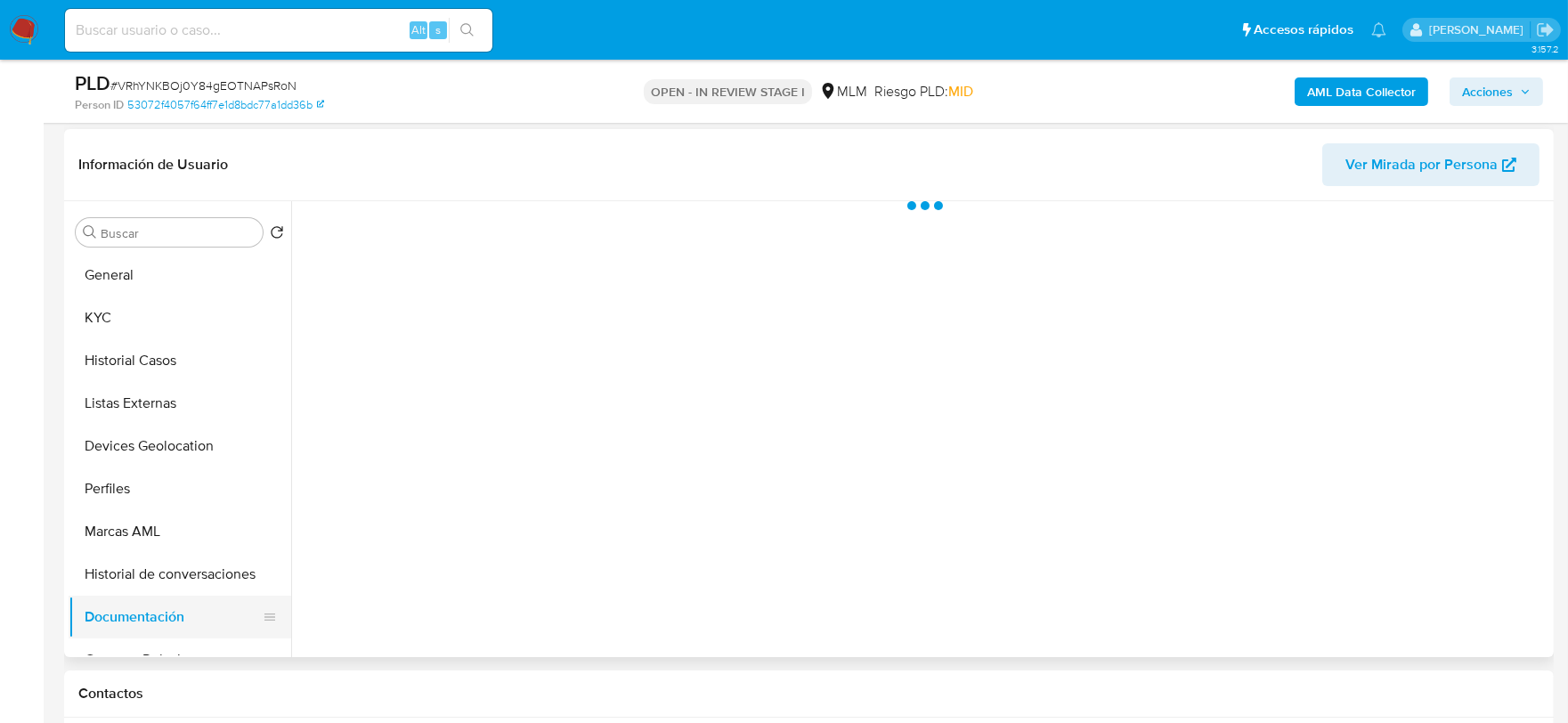
scroll to position [0, 0]
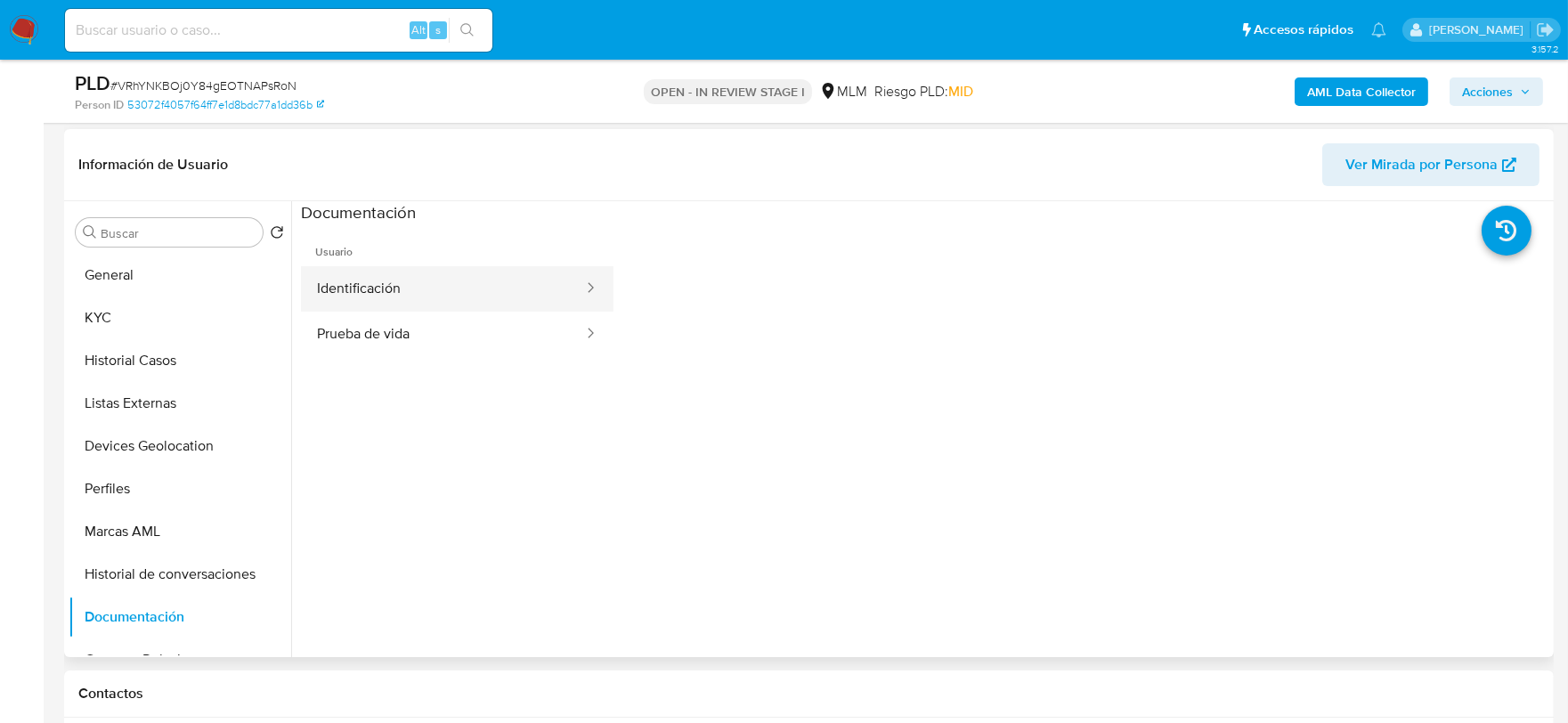
click at [424, 287] on button "Identificación" at bounding box center [443, 289] width 284 height 45
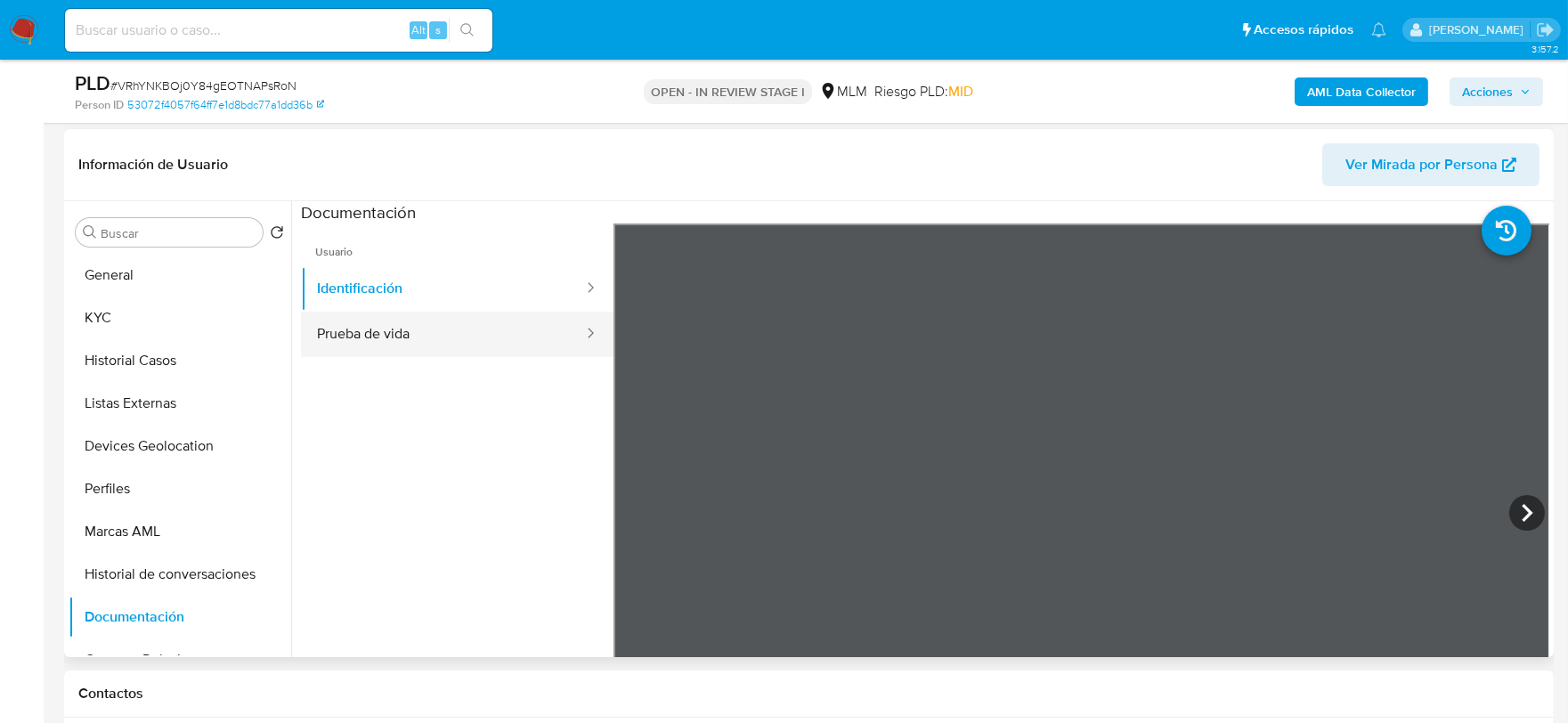
click at [460, 339] on button "Prueba de vida" at bounding box center [443, 334] width 284 height 45
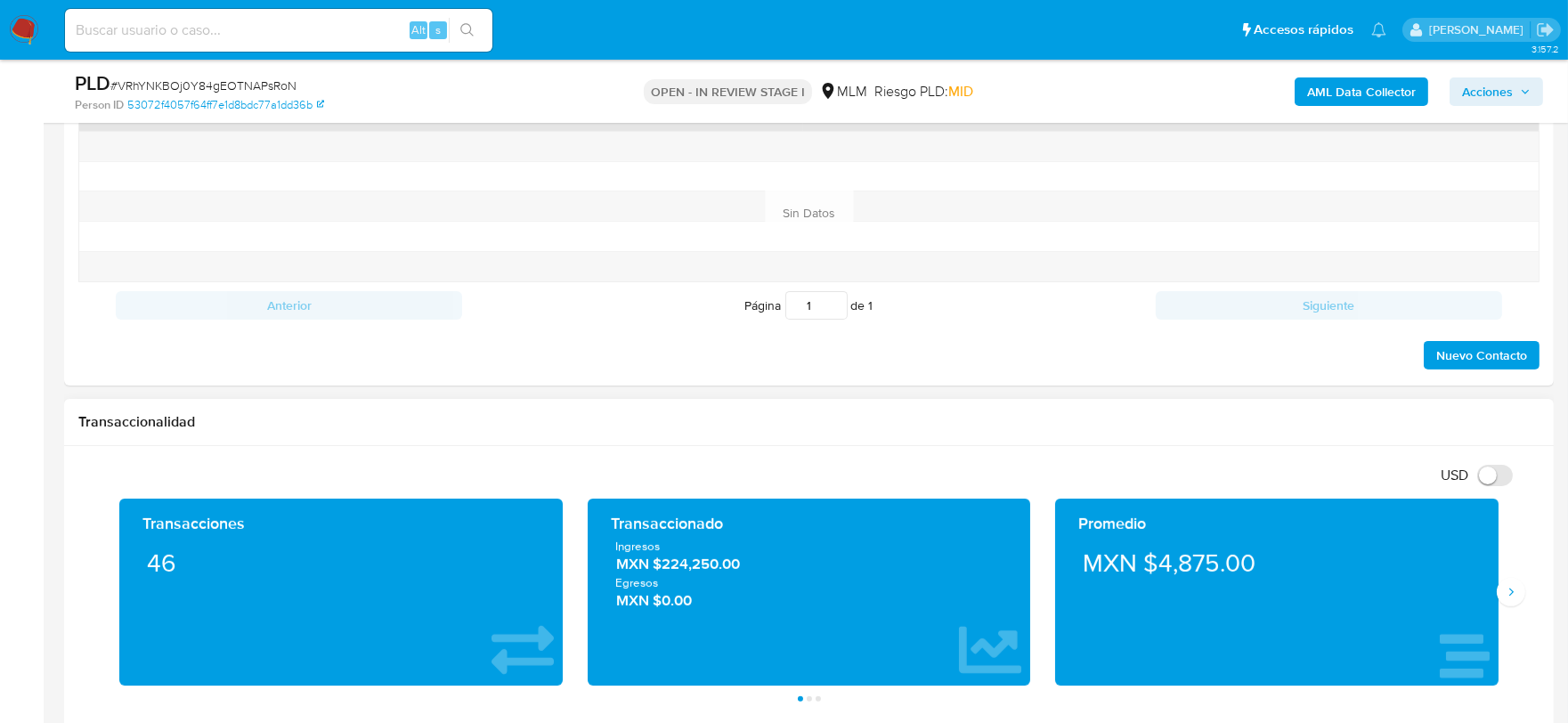
scroll to position [1385, 0]
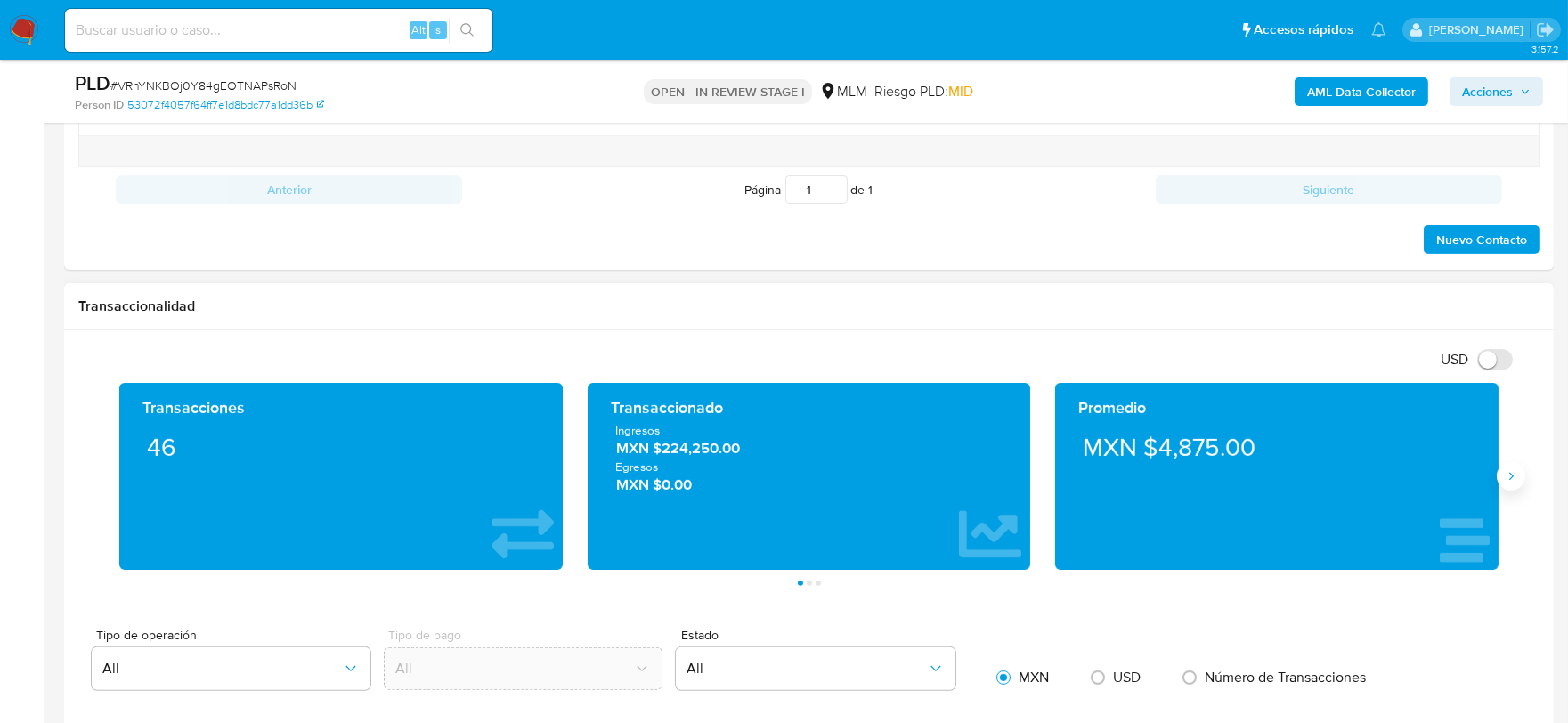
click at [1509, 482] on icon "Siguiente" at bounding box center [1511, 476] width 14 height 14
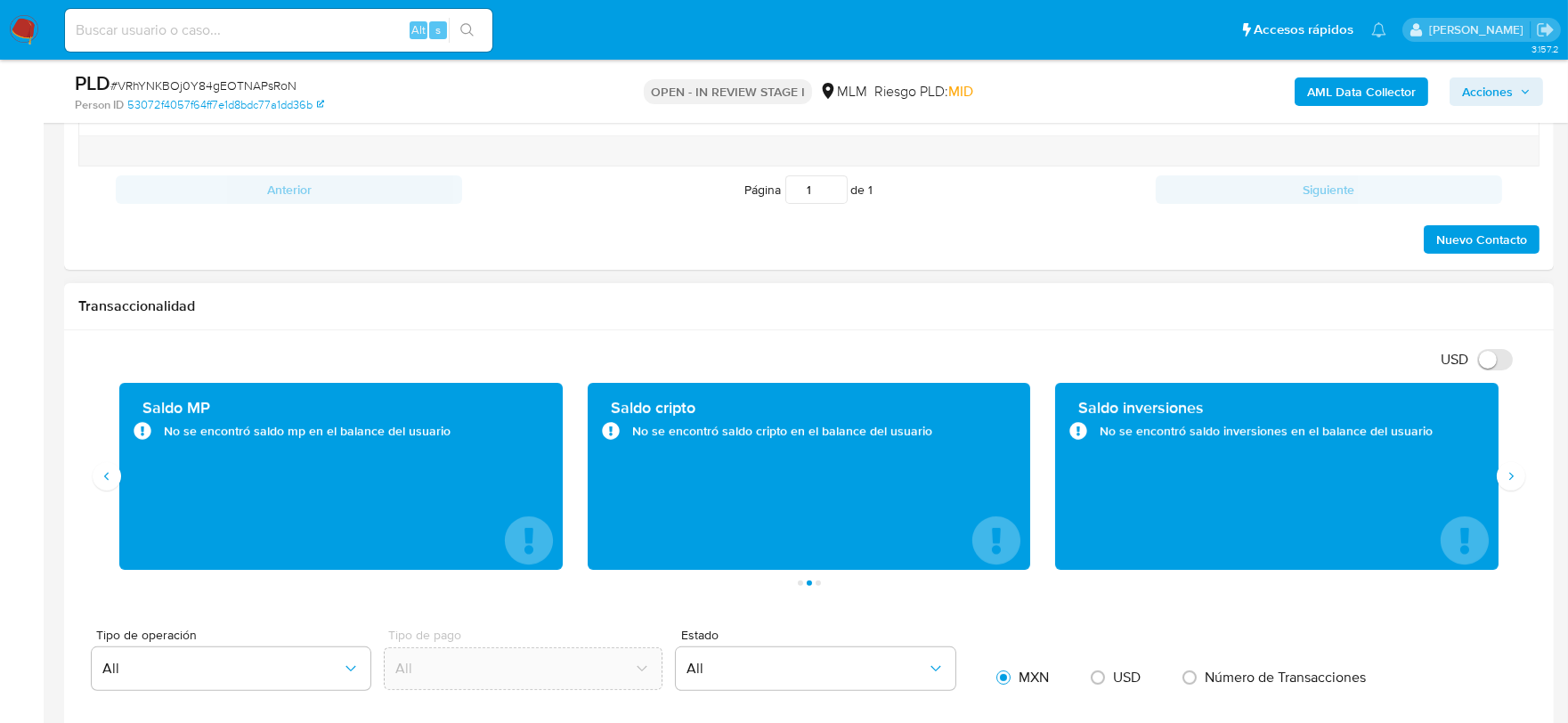
click at [1018, 330] on div "Transaccionalidad" at bounding box center [808, 307] width 1490 height 47
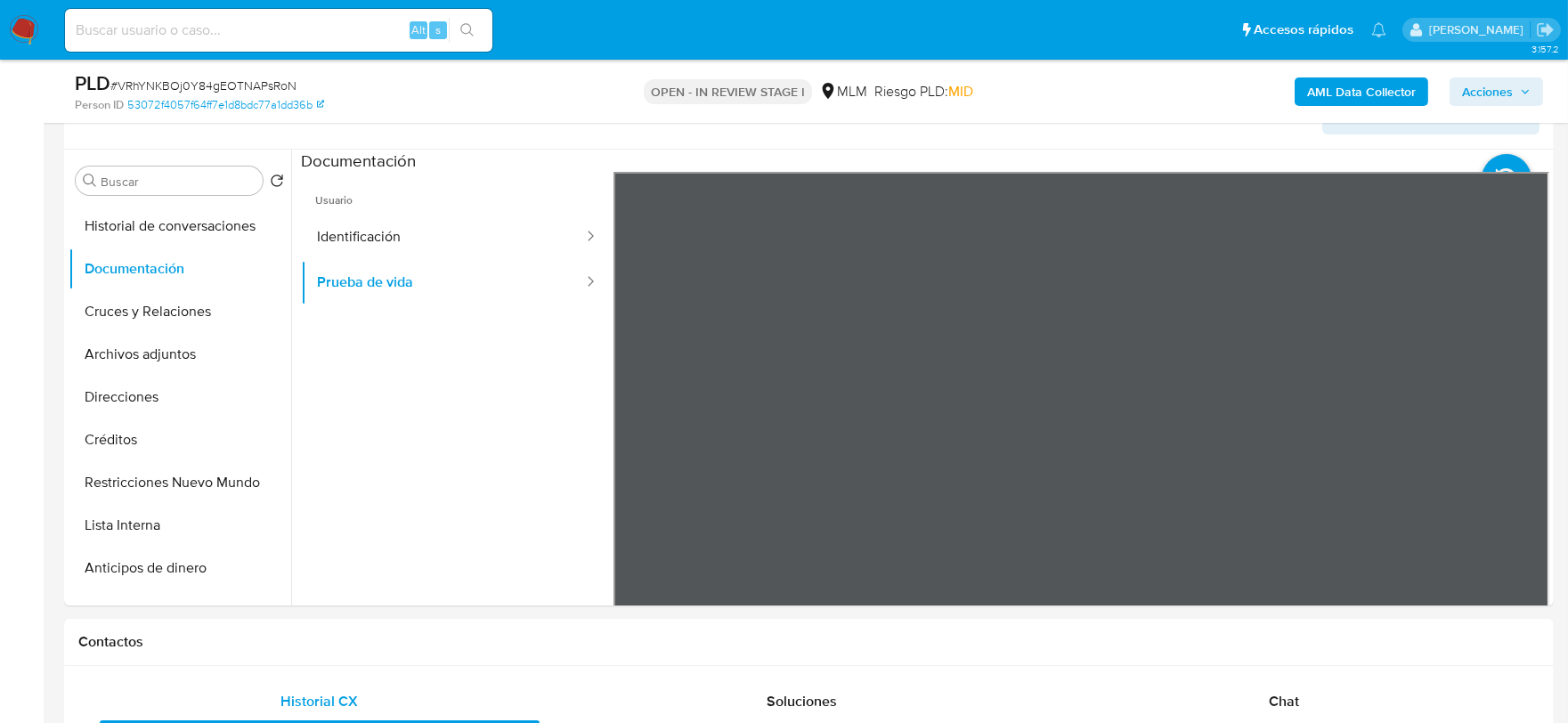
scroll to position [395, 0]
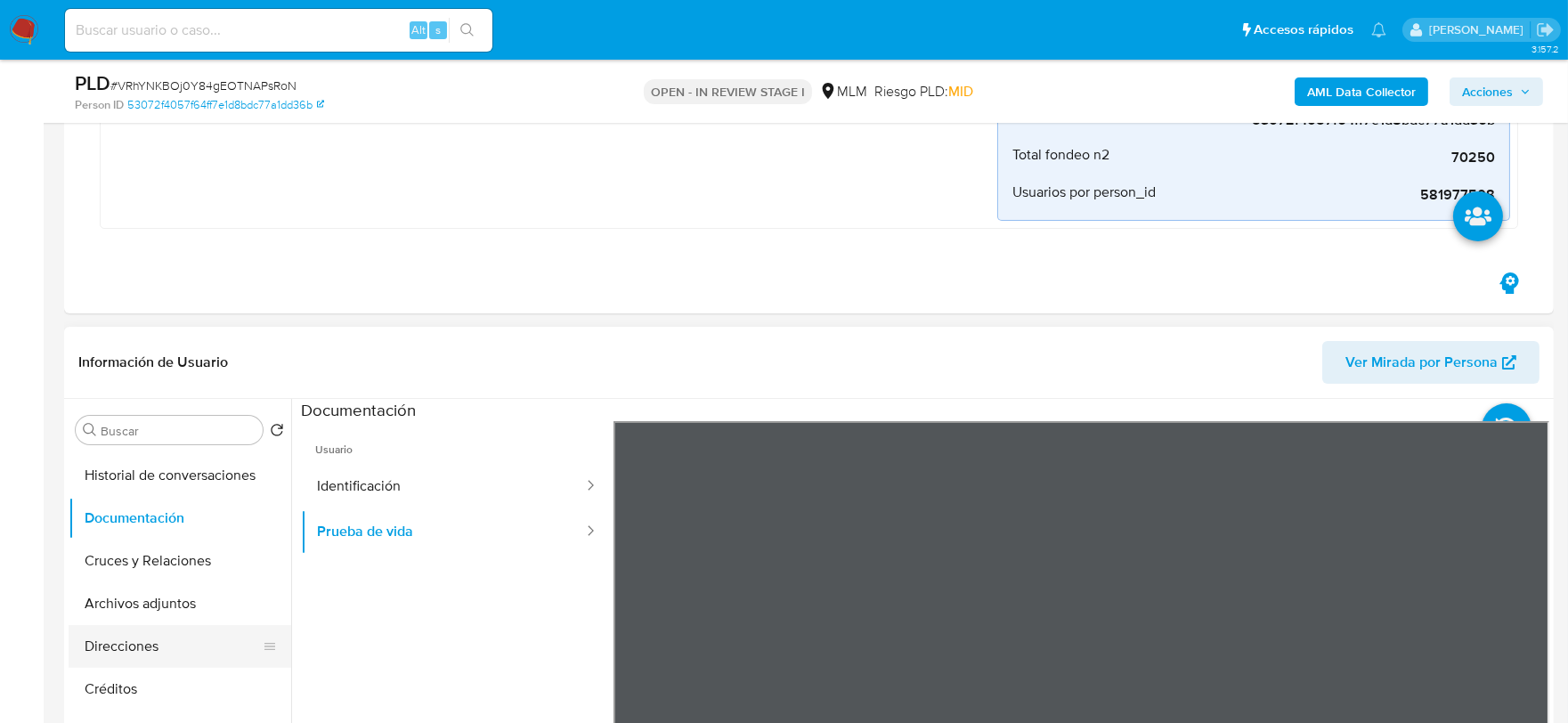
click at [127, 642] on button "Direcciones" at bounding box center [172, 646] width 208 height 42
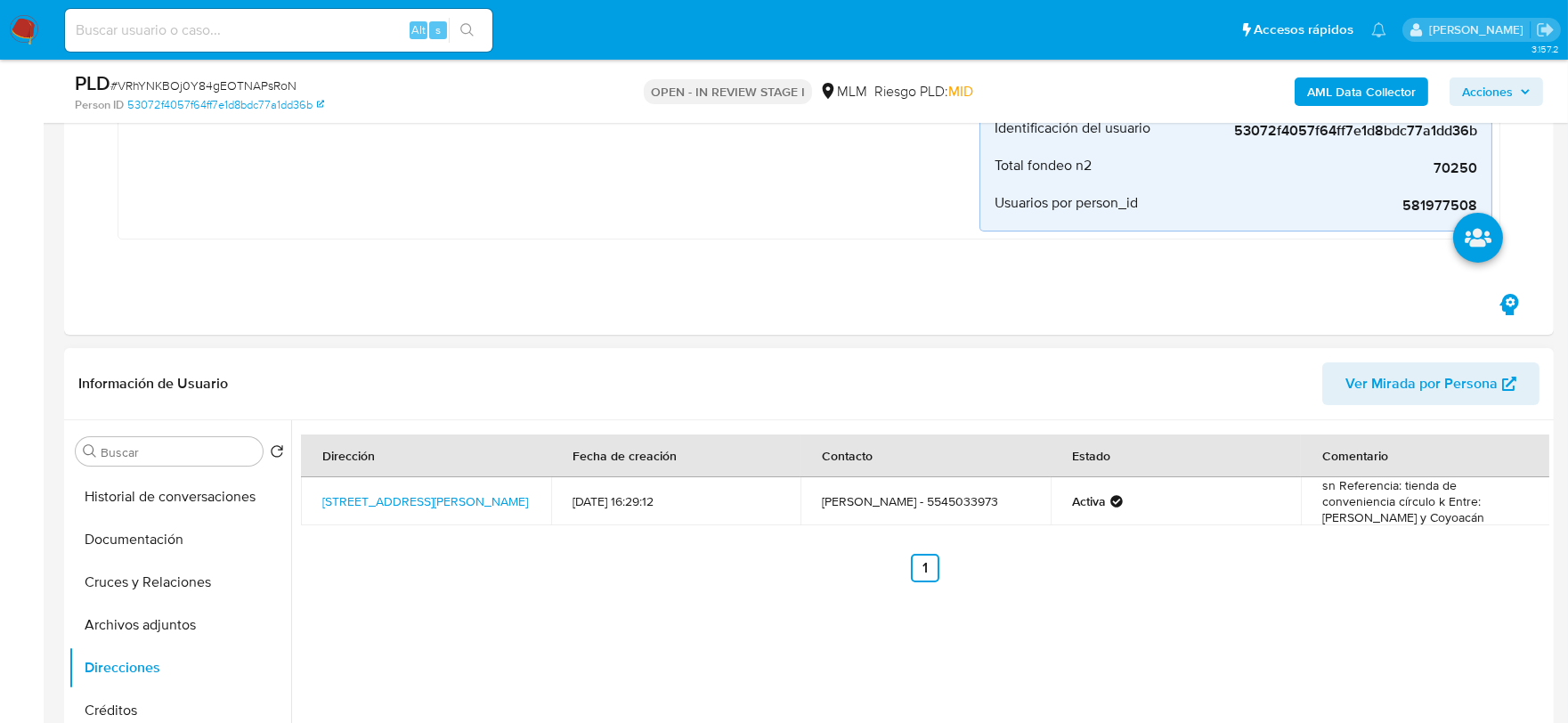
click at [1183, 607] on div "Dirección Fecha de creación Contacto Estado Comentario [STREET_ADDRESS][PERSON_…" at bounding box center [920, 648] width 1258 height 456
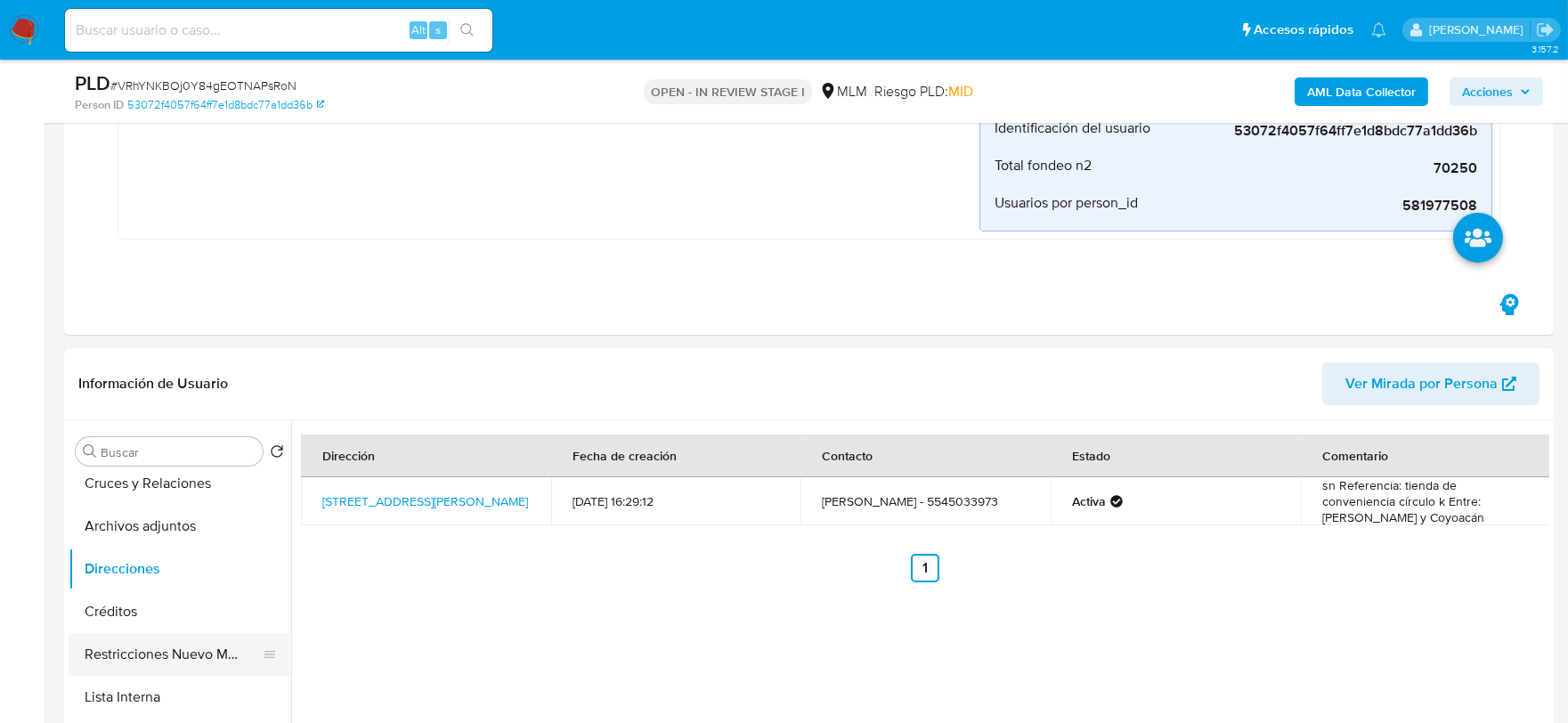
click at [192, 652] on button "Restricciones Nuevo Mundo" at bounding box center [172, 654] width 208 height 42
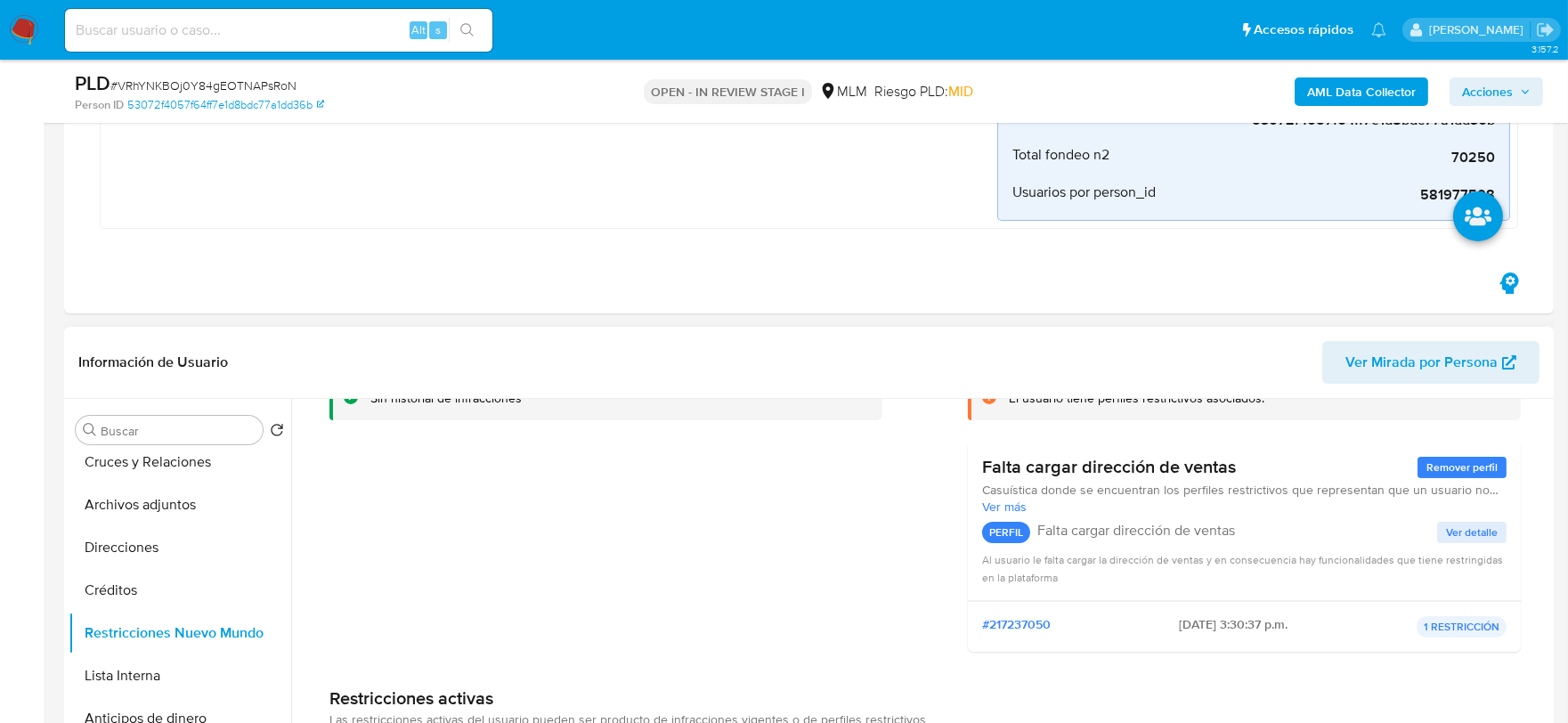
scroll to position [41, 0]
